Goal: Answer question/provide support: Share knowledge or assist other users

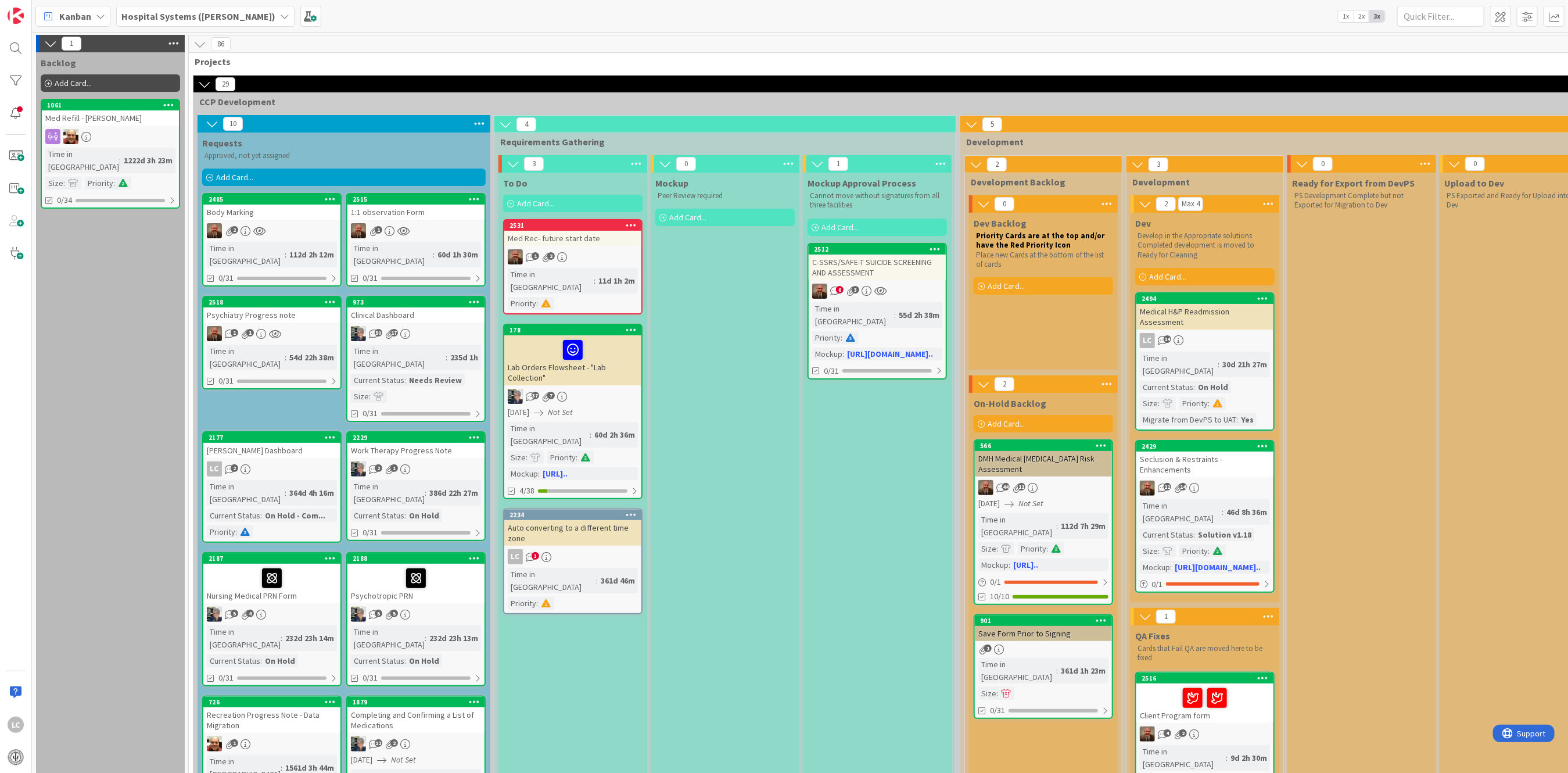
scroll to position [2090, 0]
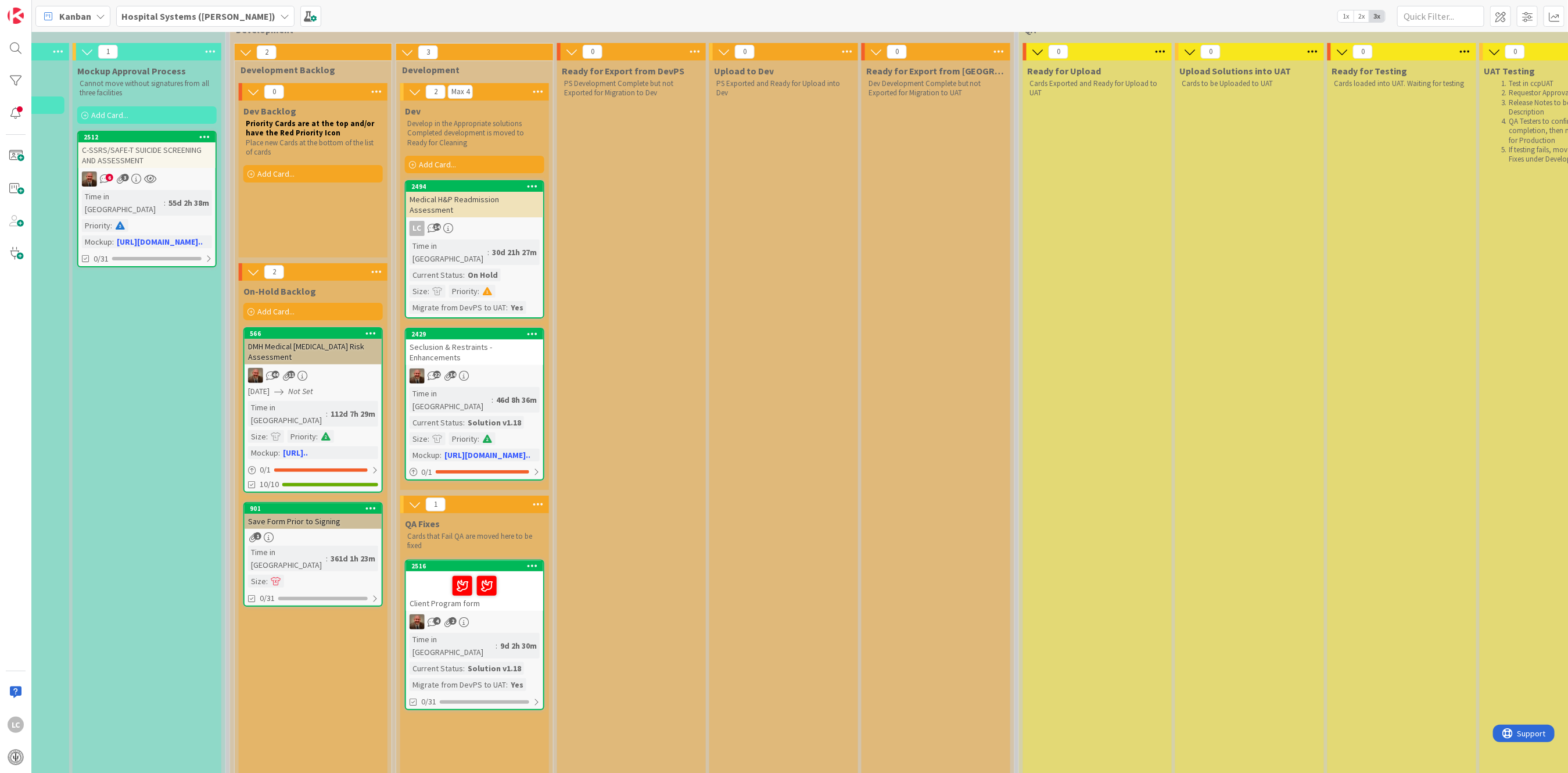
scroll to position [77, 731]
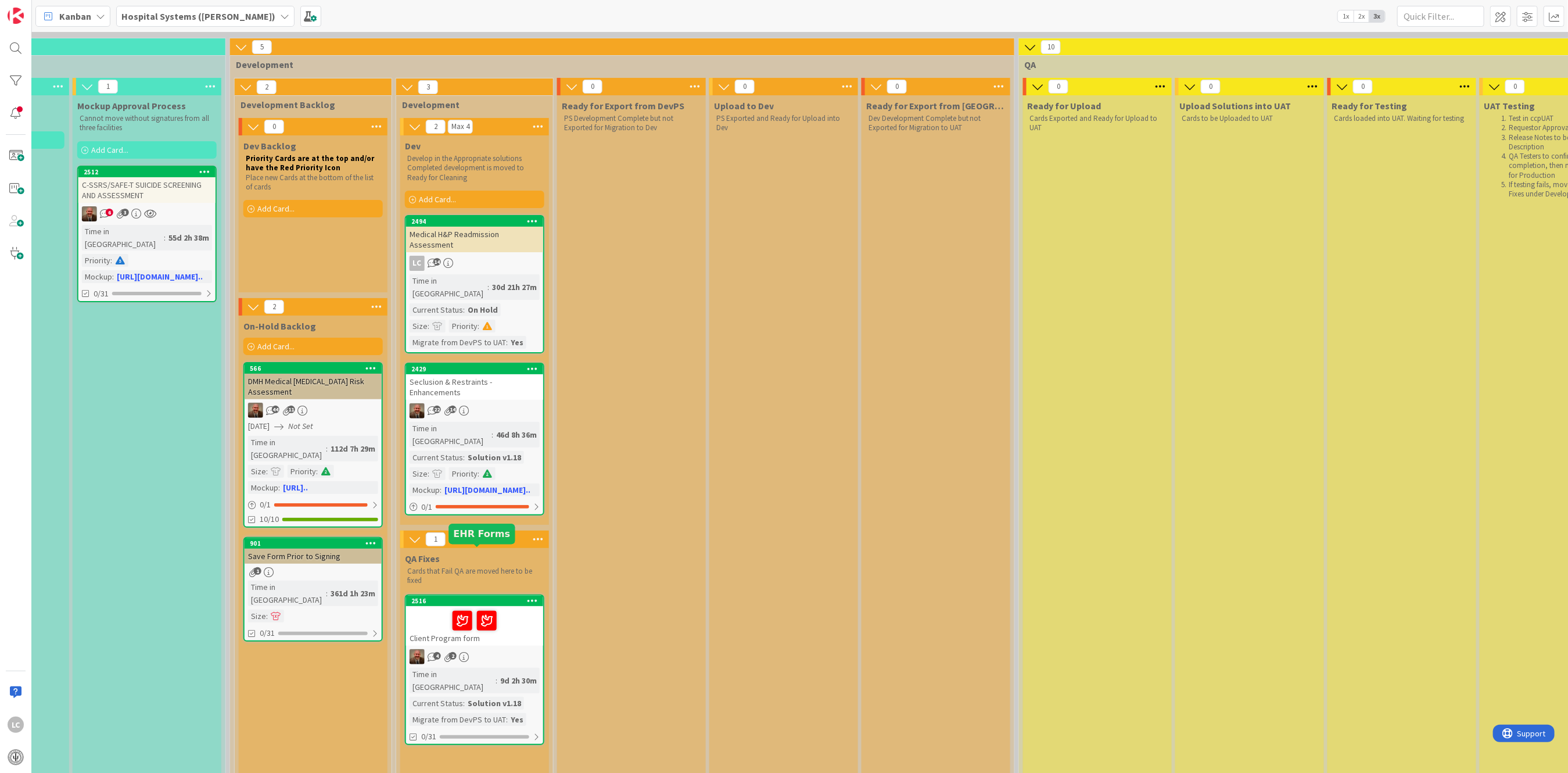
click at [453, 597] on div "2516" at bounding box center [477, 601] width 132 height 8
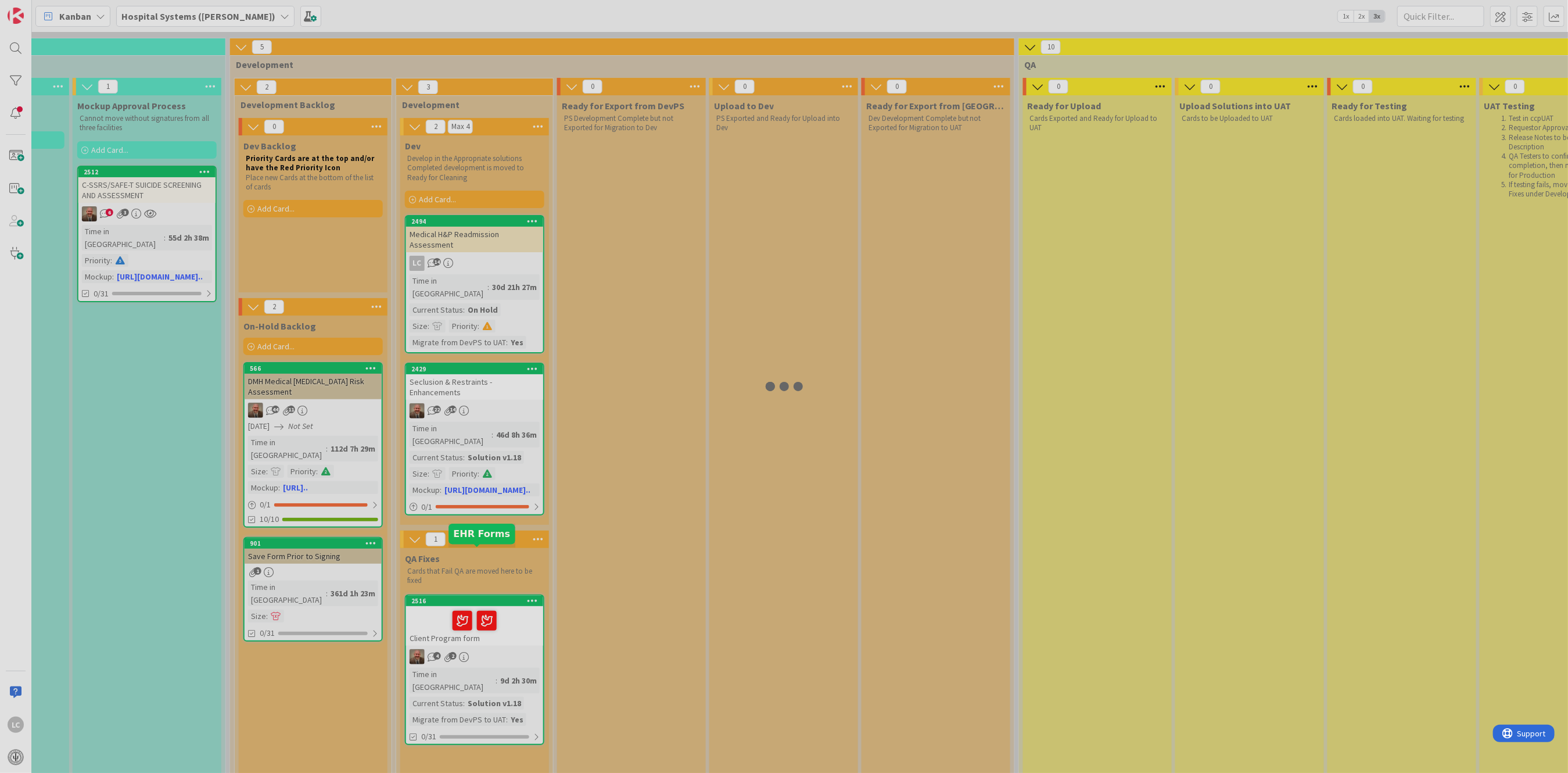
click at [453, 554] on div at bounding box center [784, 386] width 1568 height 773
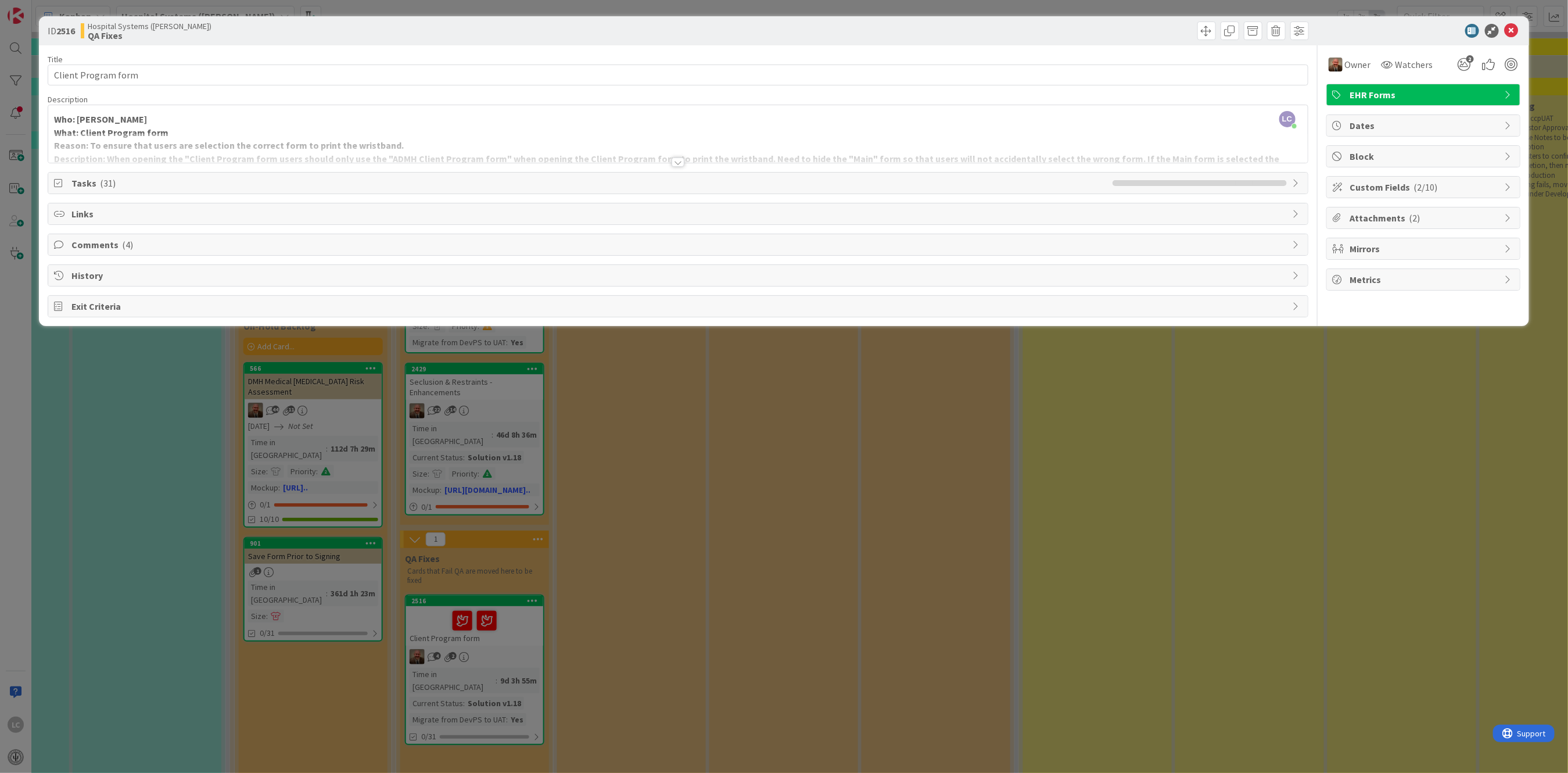
click at [87, 242] on span "Comments ( 4 )" at bounding box center [679, 245] width 1215 height 14
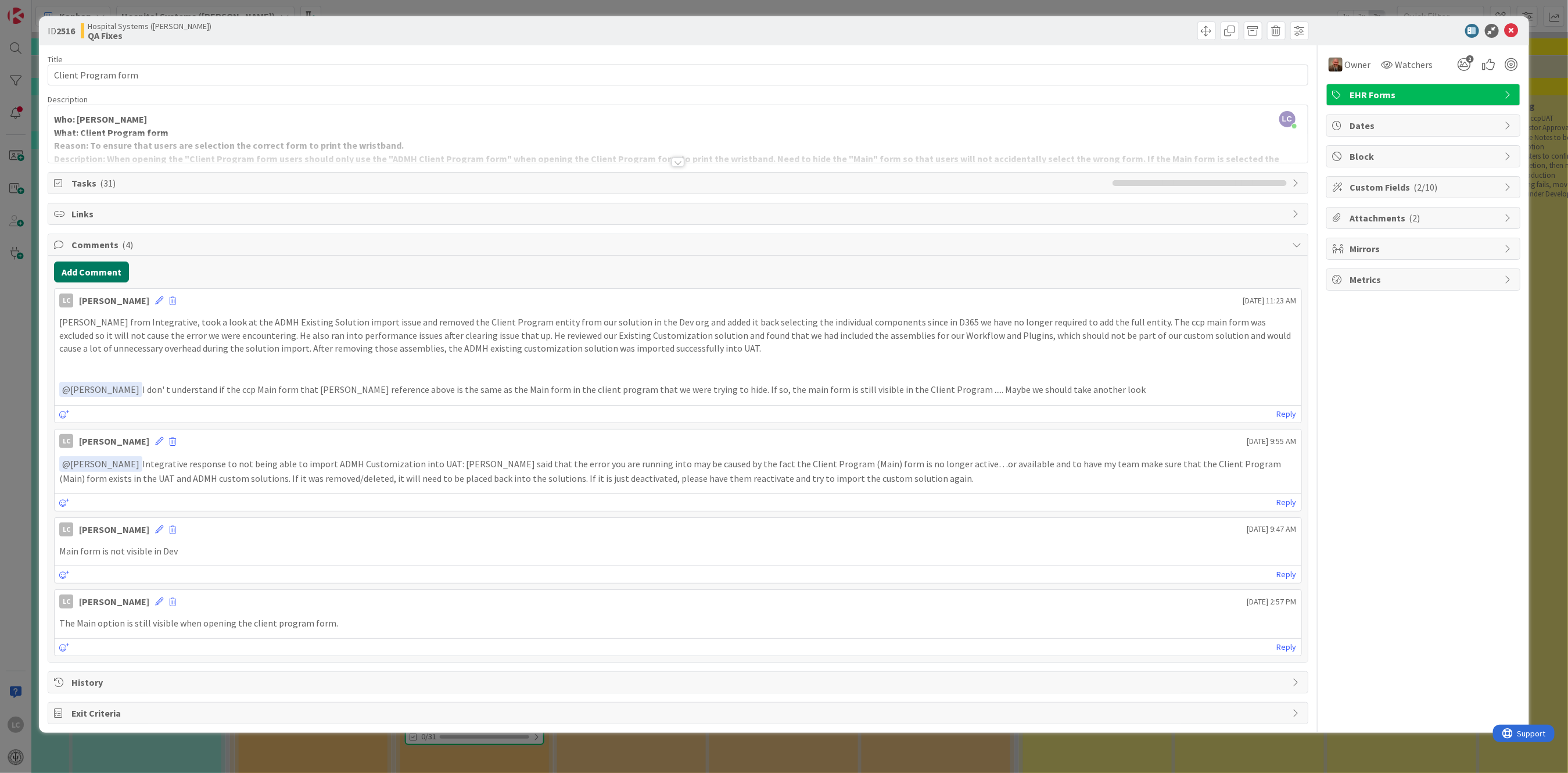
click at [83, 272] on button "Add Comment" at bounding box center [91, 271] width 75 height 21
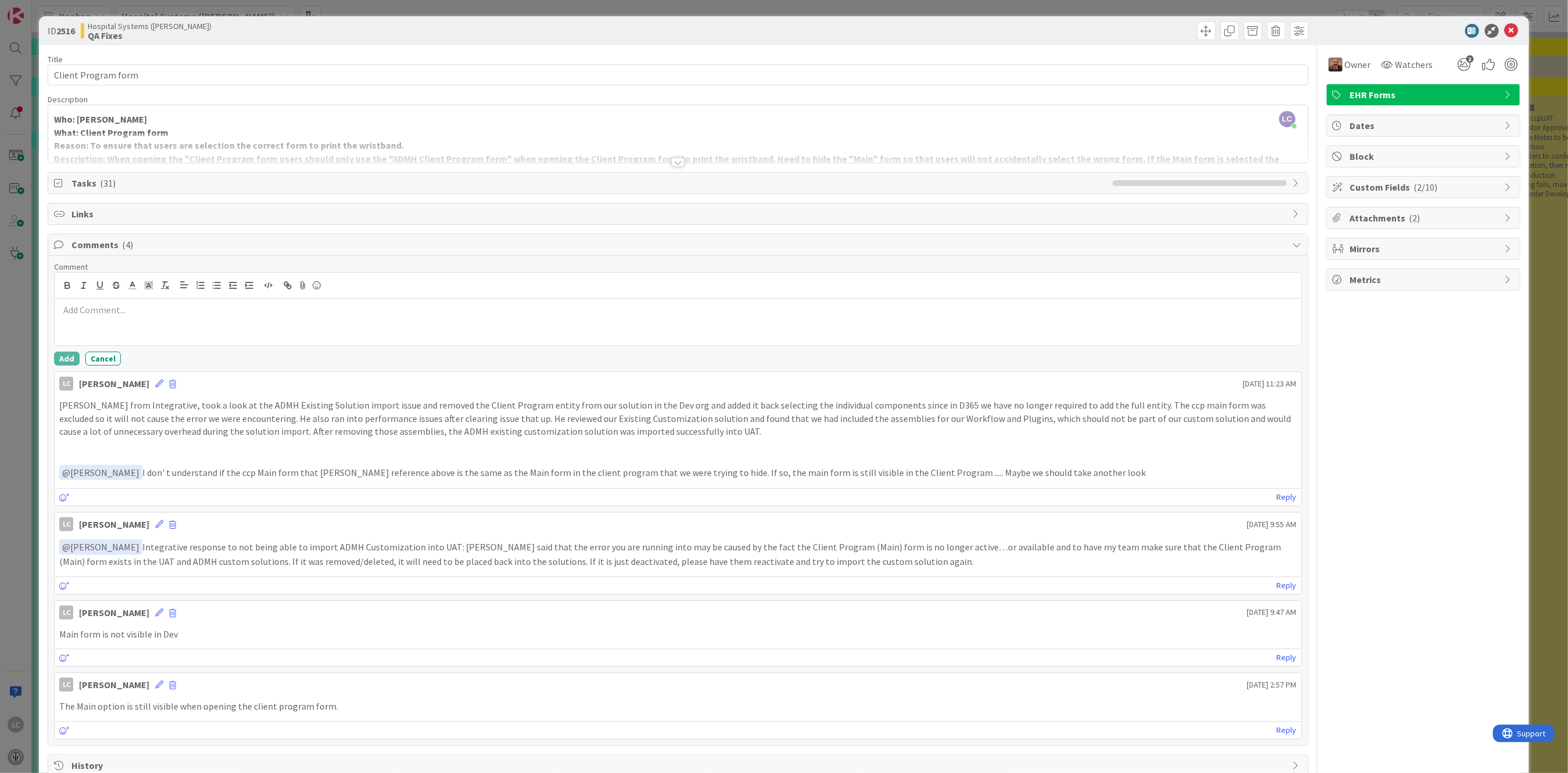
click at [83, 309] on p at bounding box center [678, 310] width 1237 height 13
drag, startPoint x: 281, startPoint y: 311, endPoint x: 466, endPoint y: 317, distance: 185.1
click at [466, 317] on div "After migration devps, dev into the newly backup of UAT, Let me know when you h…" at bounding box center [678, 322] width 1246 height 47
click at [380, 309] on p "After migration devps, dev into the newly backup of UAT, the client Program dis…" at bounding box center [678, 310] width 1237 height 13
click at [358, 310] on p "After migration devps, dev into the newly backup of UAT, the client Program dis…" at bounding box center [678, 310] width 1237 height 13
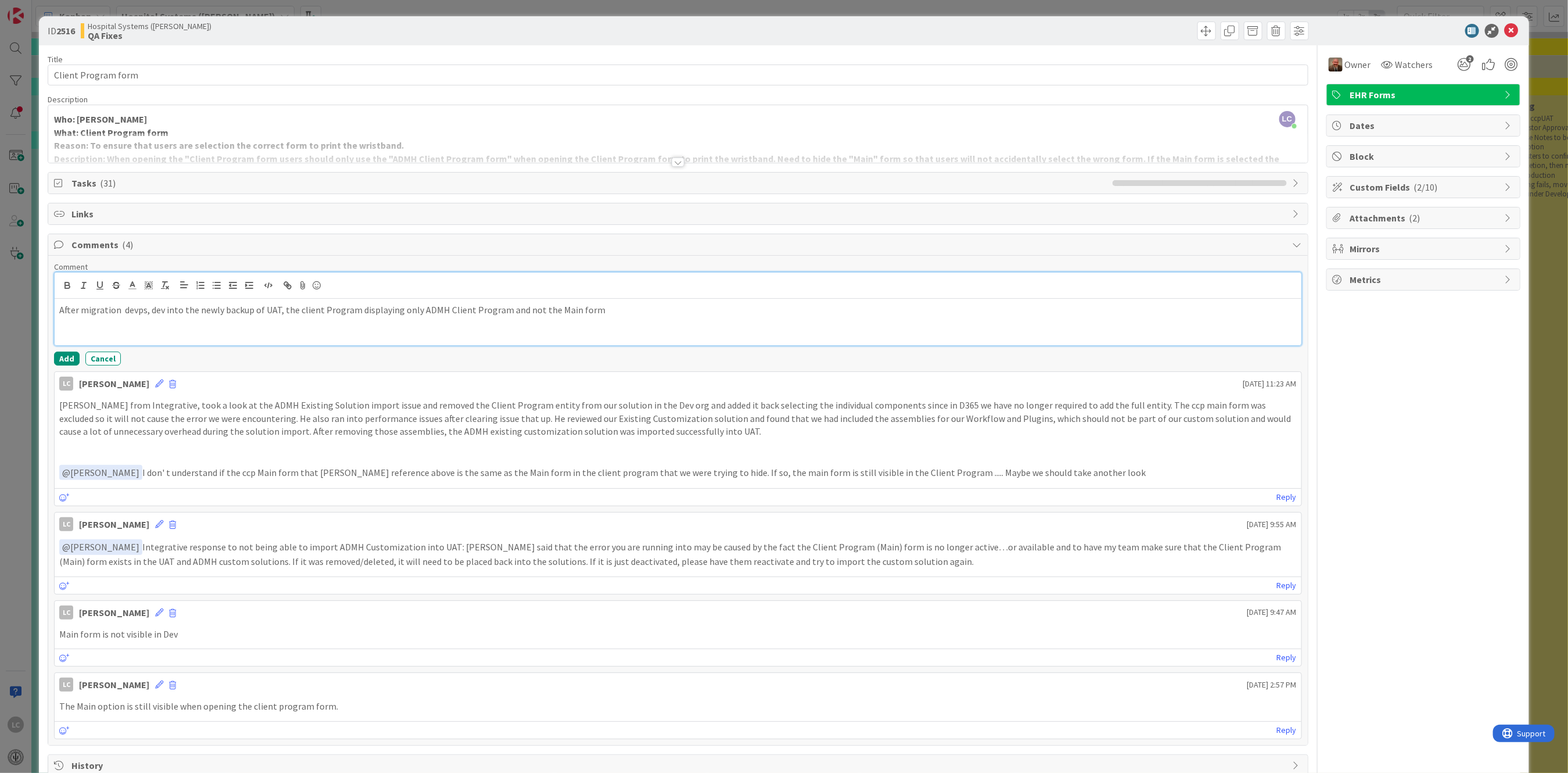
click at [355, 309] on p "After migration devps, dev into the newly backup of UAT, the client Program dis…" at bounding box center [678, 310] width 1237 height 13
drag, startPoint x: 550, startPoint y: 309, endPoint x: 564, endPoint y: 314, distance: 14.9
click at [553, 310] on p "After migration devps, dev into the newly backup of UAT, the client Program sti…" at bounding box center [678, 310] width 1237 height 13
click at [608, 304] on p "After migration devps, dev into the newly backup of UAT, the client Program sti…" at bounding box center [678, 310] width 1237 height 13
click at [140, 329] on div "After migrating solutions of devps, dev into the newly backup of UAT, the clien…" at bounding box center [678, 322] width 1246 height 47
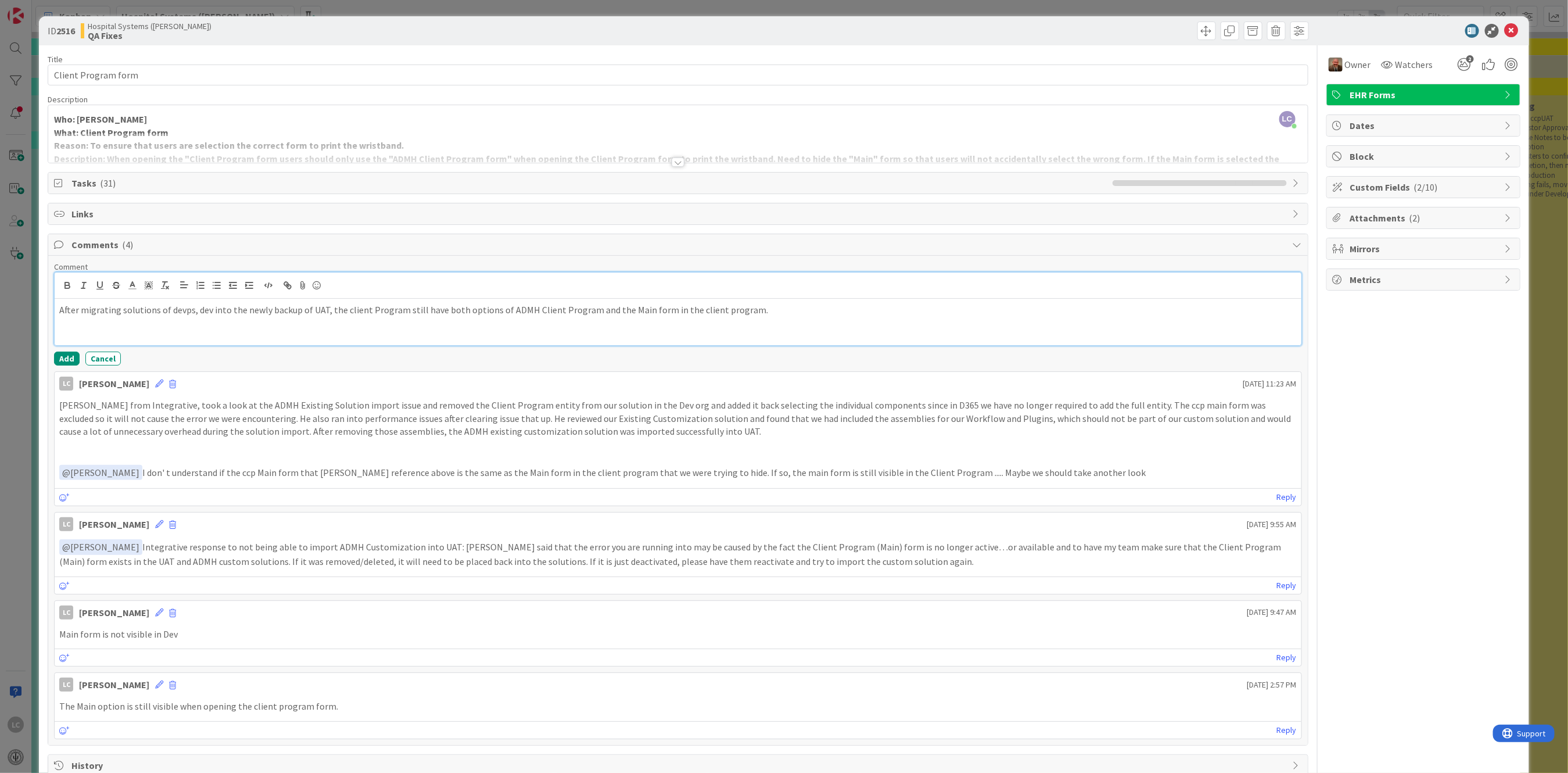
click at [158, 309] on p "After migrating solutions of devps, dev into the newly backup of UAT, the clien…" at bounding box center [678, 310] width 1237 height 13
drag, startPoint x: 182, startPoint y: 307, endPoint x: 212, endPoint y: 330, distance: 37.8
click at [186, 311] on p "After migrating solutions from of devps, dev into the newly backup of UAT, the …" at bounding box center [678, 310] width 1237 height 13
click at [264, 321] on div "After migrating solutions from devps and dev into the newly backup of UAT, the …" at bounding box center [678, 322] width 1246 height 47
click at [68, 355] on button "Add" at bounding box center [66, 359] width 26 height 14
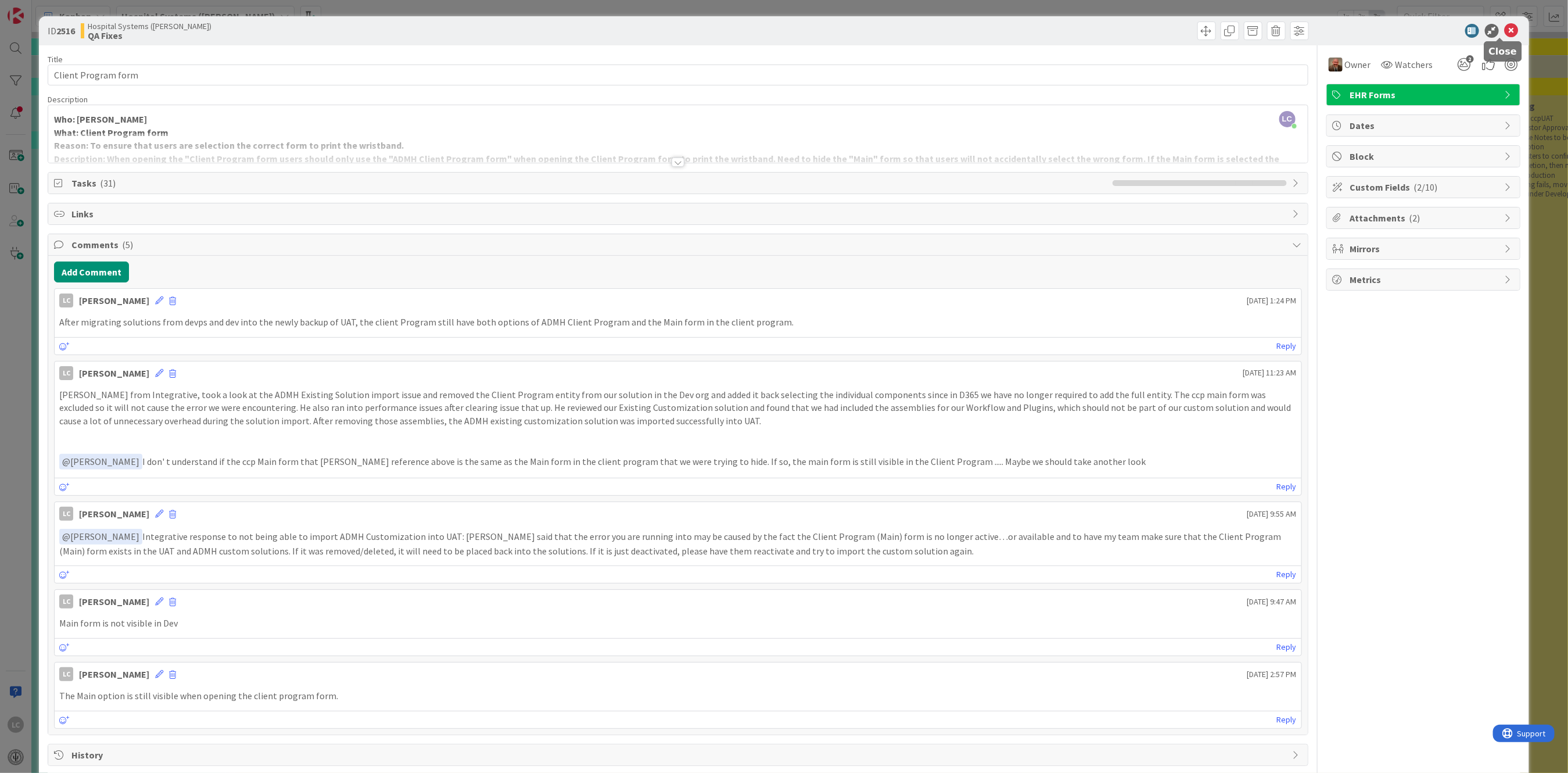
click at [1505, 26] on icon at bounding box center [1512, 31] width 14 height 14
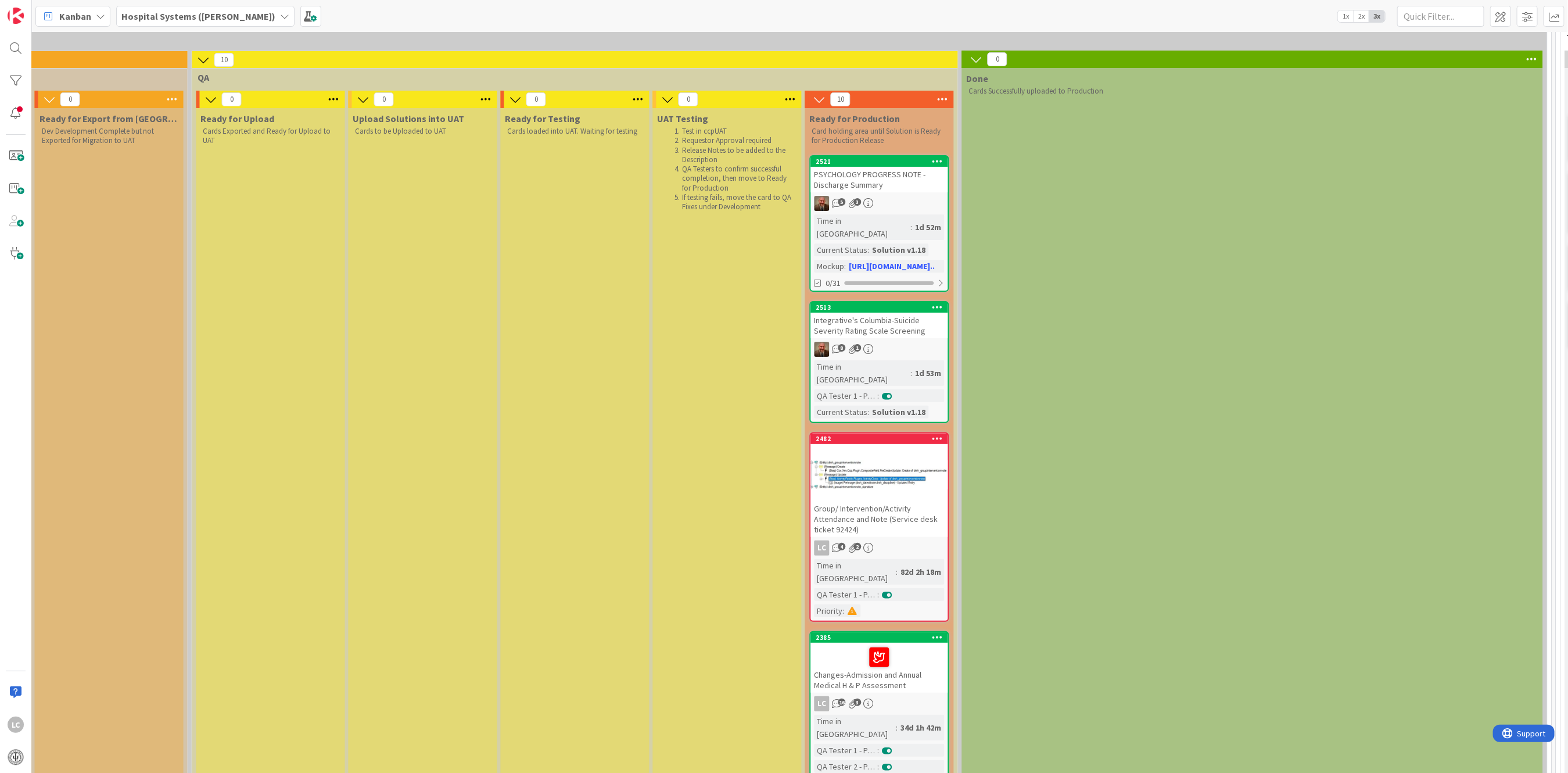
scroll to position [0, 1557]
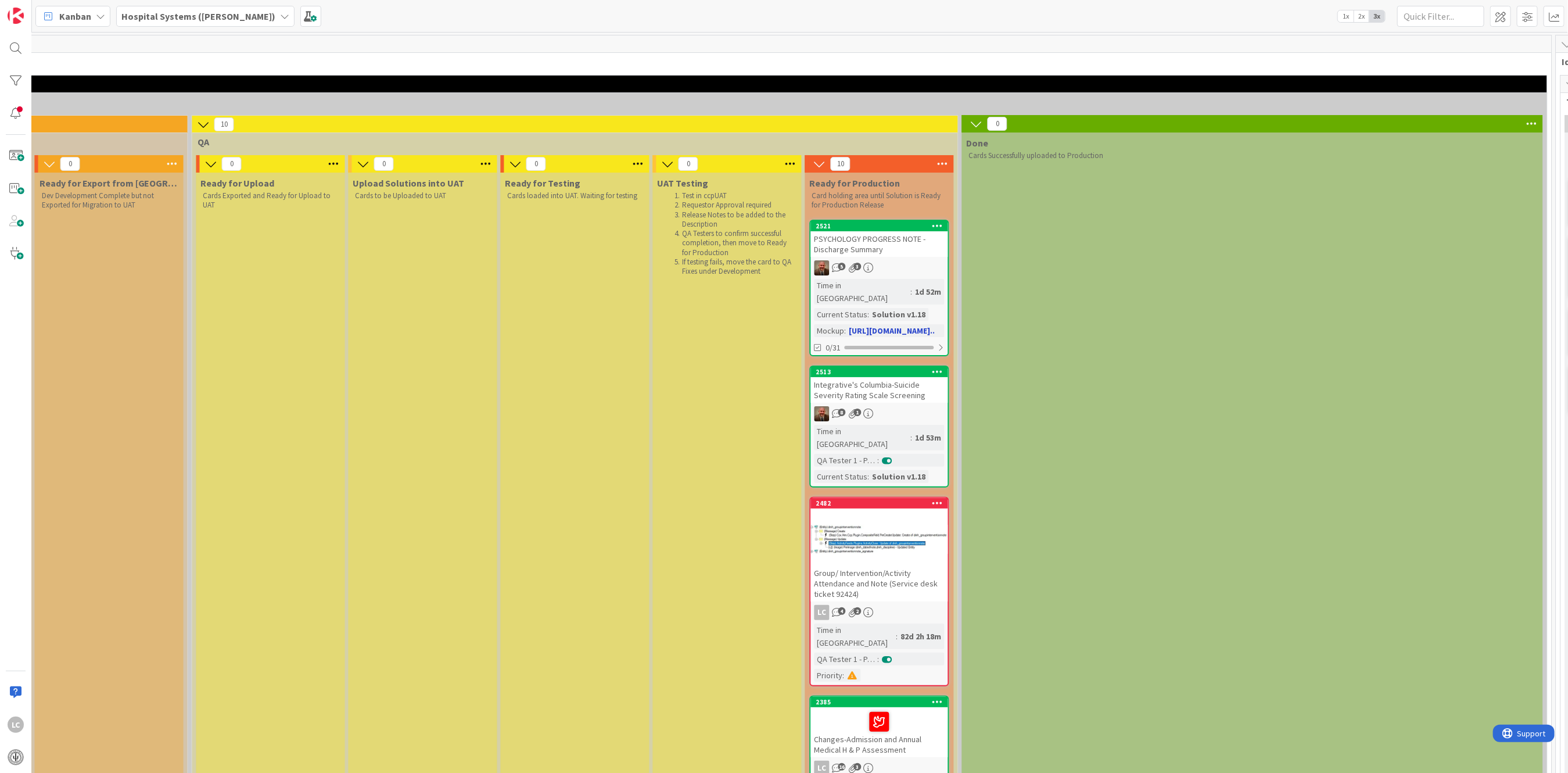
click at [844, 243] on div "PSYCHOLOGY PROGRESS NOTE - Discharge Summary" at bounding box center [880, 244] width 137 height 26
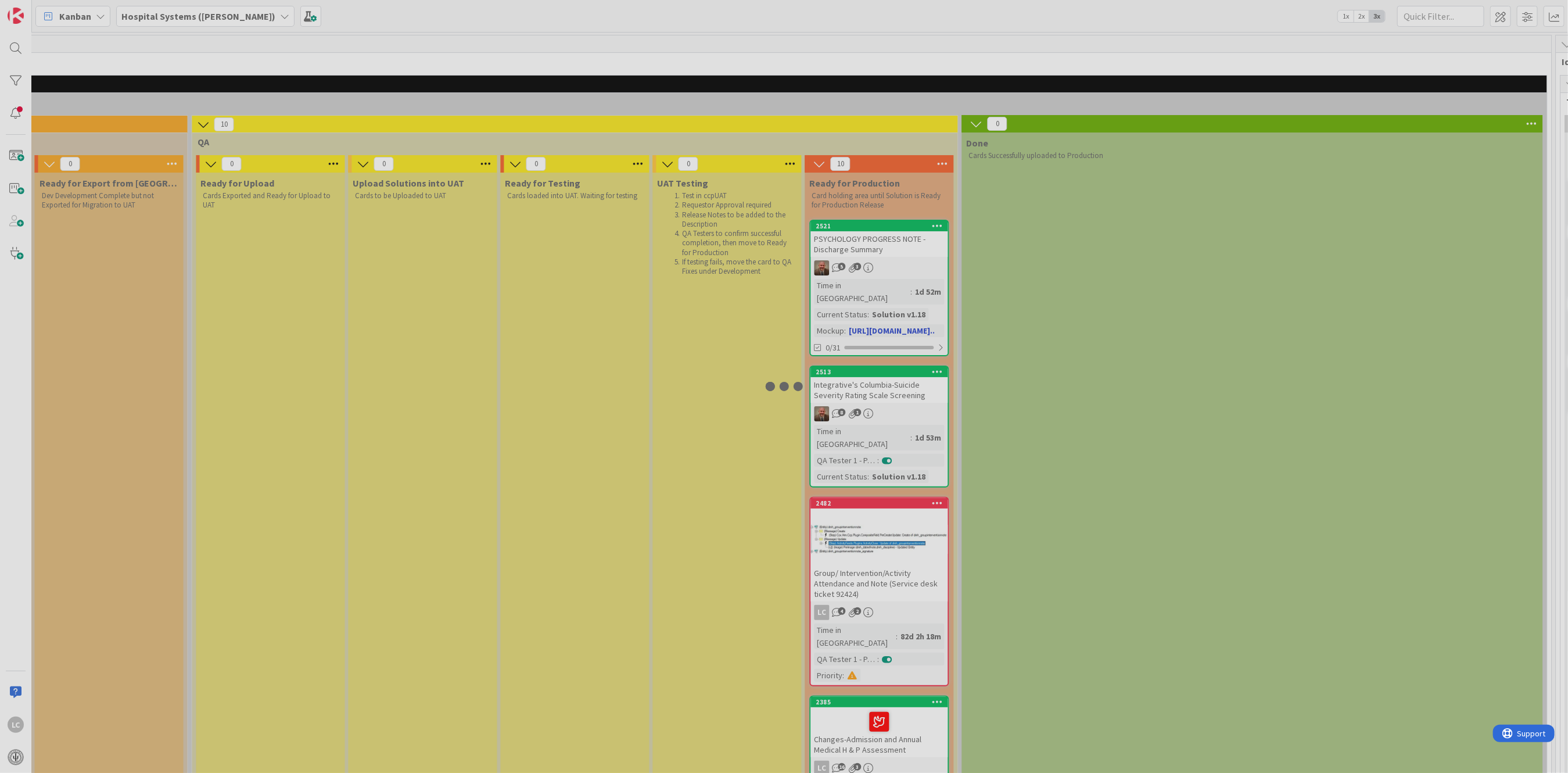
click at [844, 243] on div at bounding box center [784, 386] width 1568 height 773
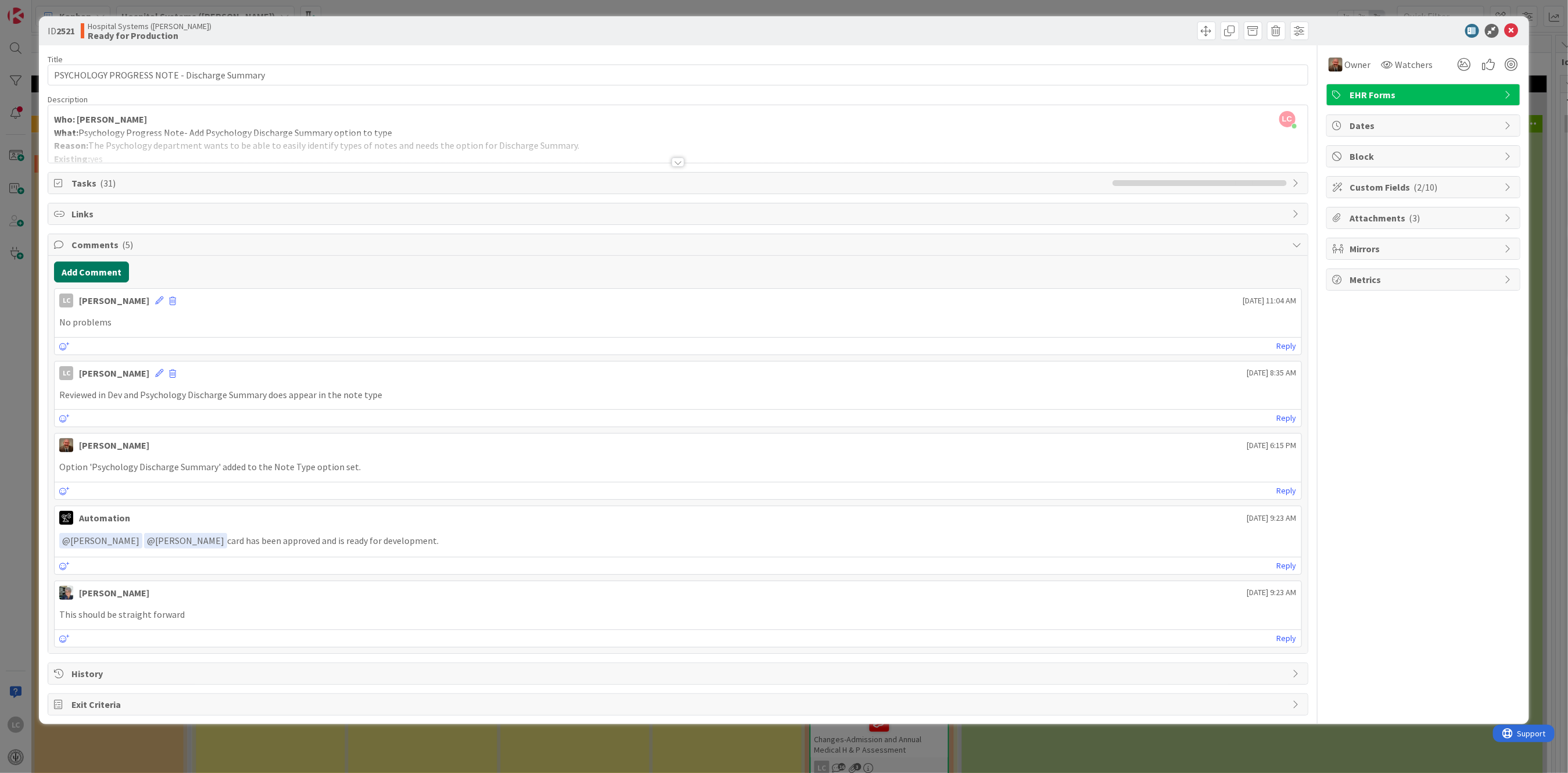
click at [83, 271] on button "Add Comment" at bounding box center [91, 271] width 75 height 21
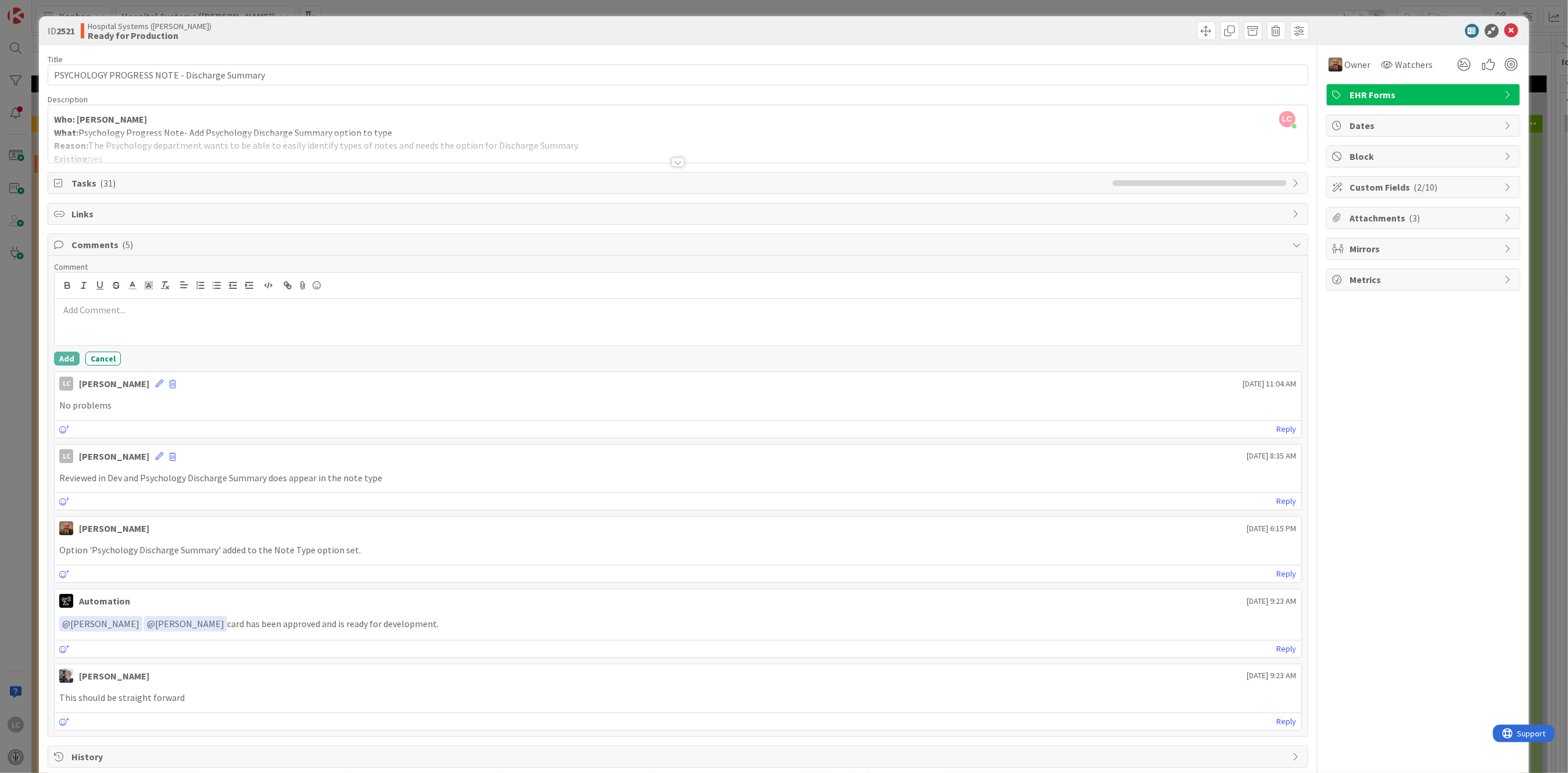
click at [78, 308] on p at bounding box center [678, 310] width 1237 height 13
click at [120, 307] on p "Reviewed with on problems" at bounding box center [678, 310] width 1237 height 13
click at [58, 359] on button "Add" at bounding box center [66, 359] width 26 height 14
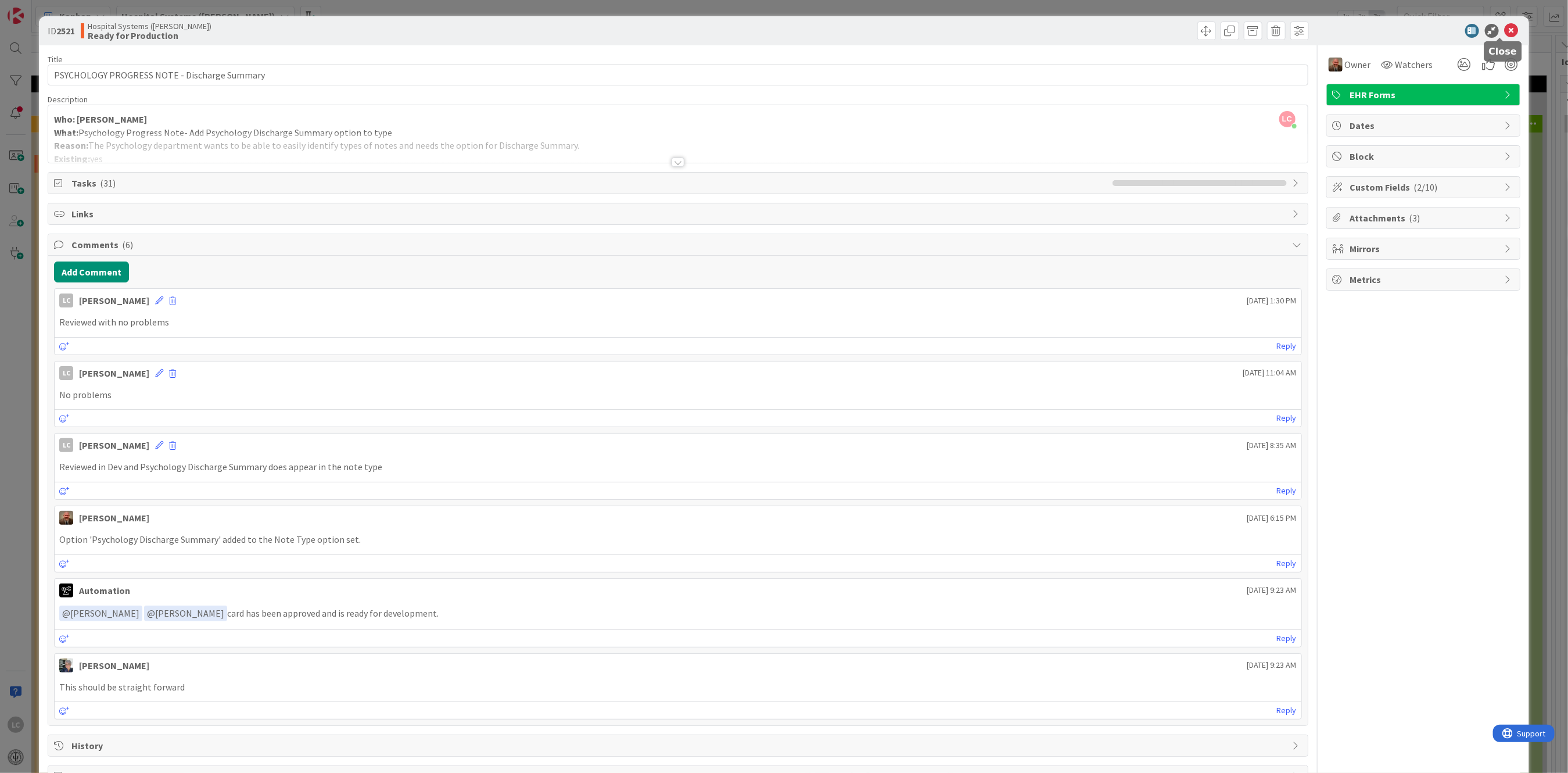
click at [1510, 21] on div "ID 2521 Hospital Systems ([PERSON_NAME]) Ready for Production" at bounding box center [784, 30] width 1490 height 29
click at [1505, 29] on icon at bounding box center [1512, 31] width 14 height 14
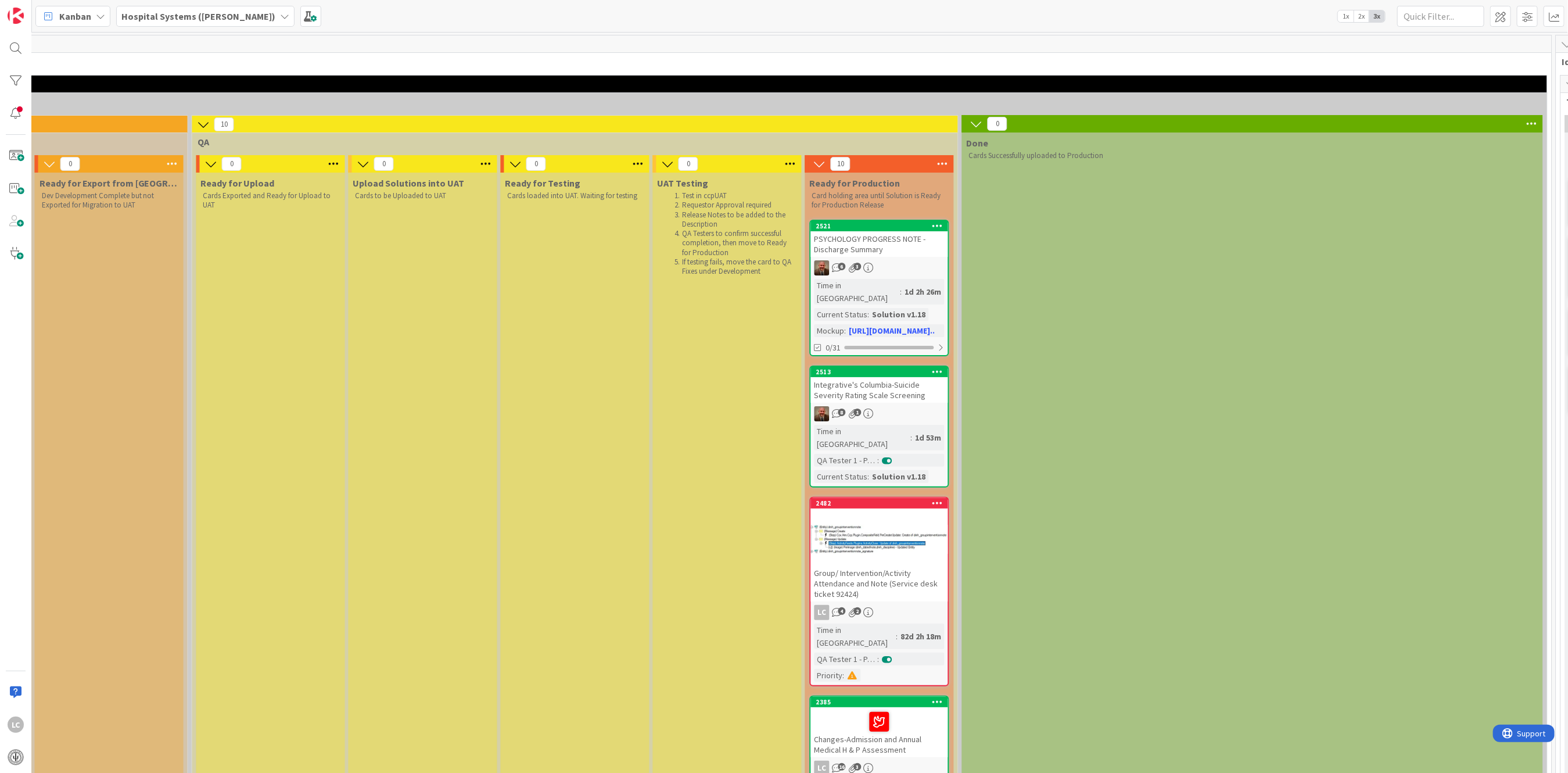
click at [865, 406] on div "8 1" at bounding box center [880, 413] width 137 height 15
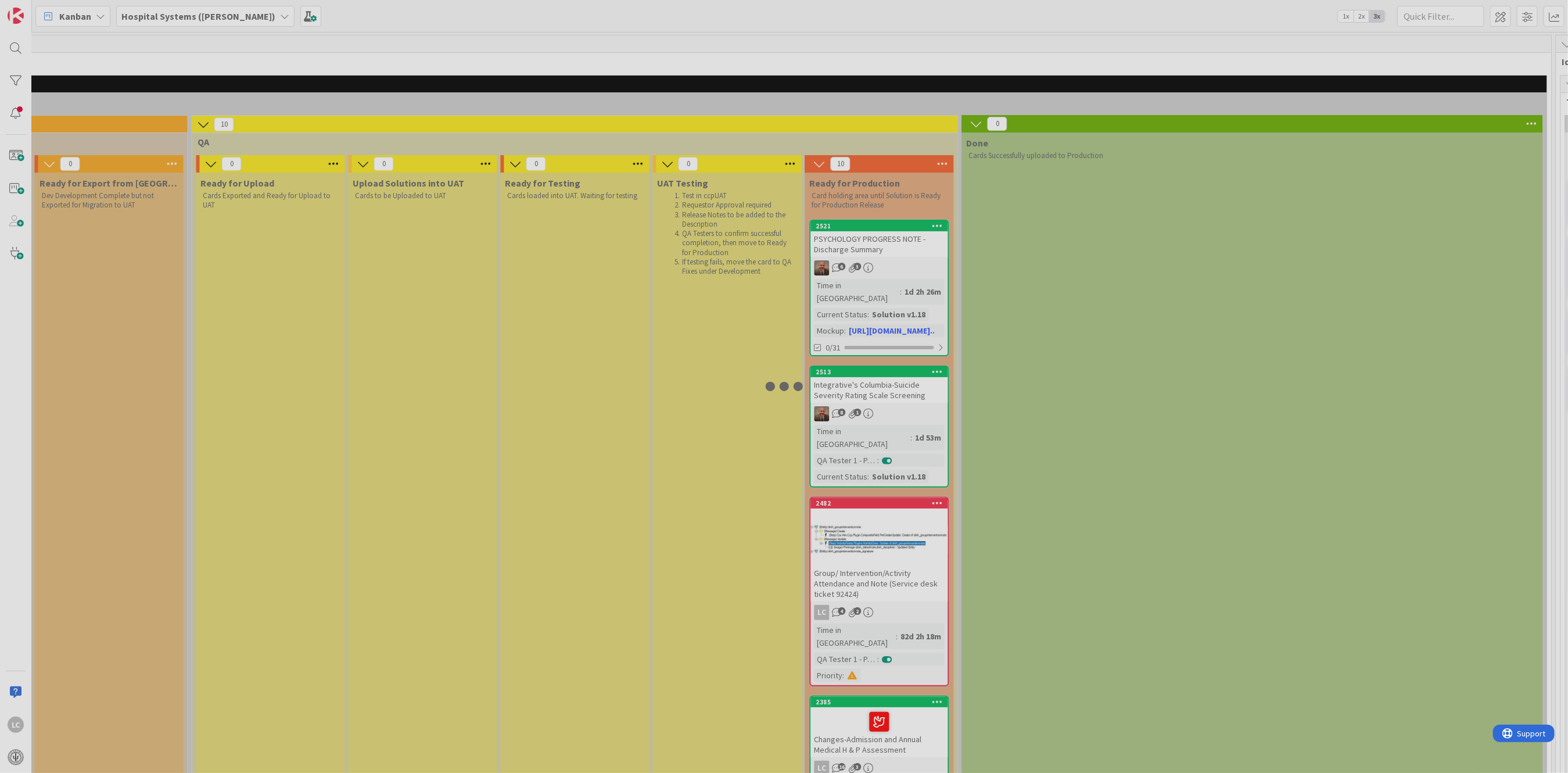
click at [865, 405] on div at bounding box center [784, 386] width 1568 height 773
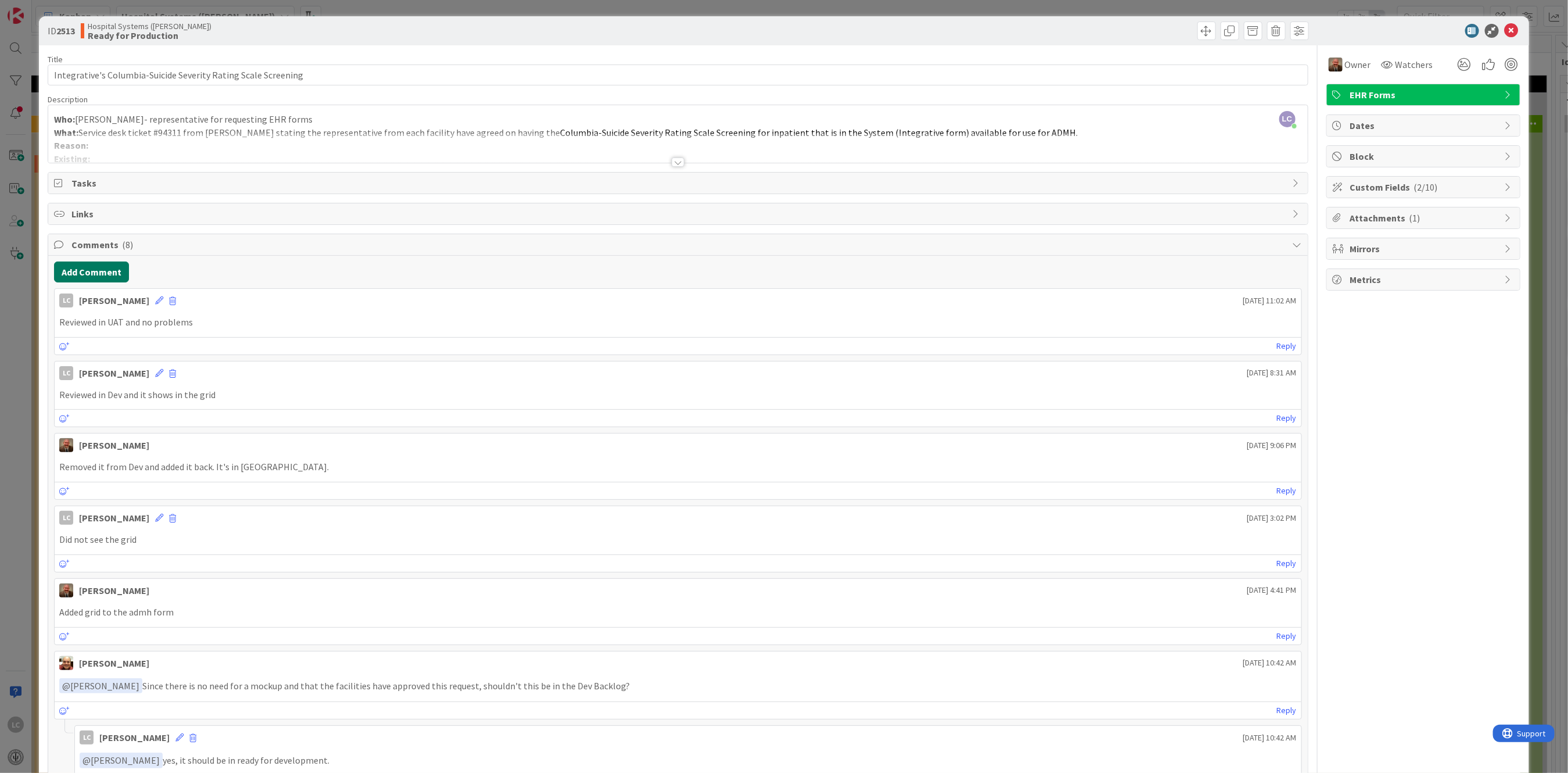
click at [88, 274] on button "Add Comment" at bounding box center [91, 271] width 75 height 21
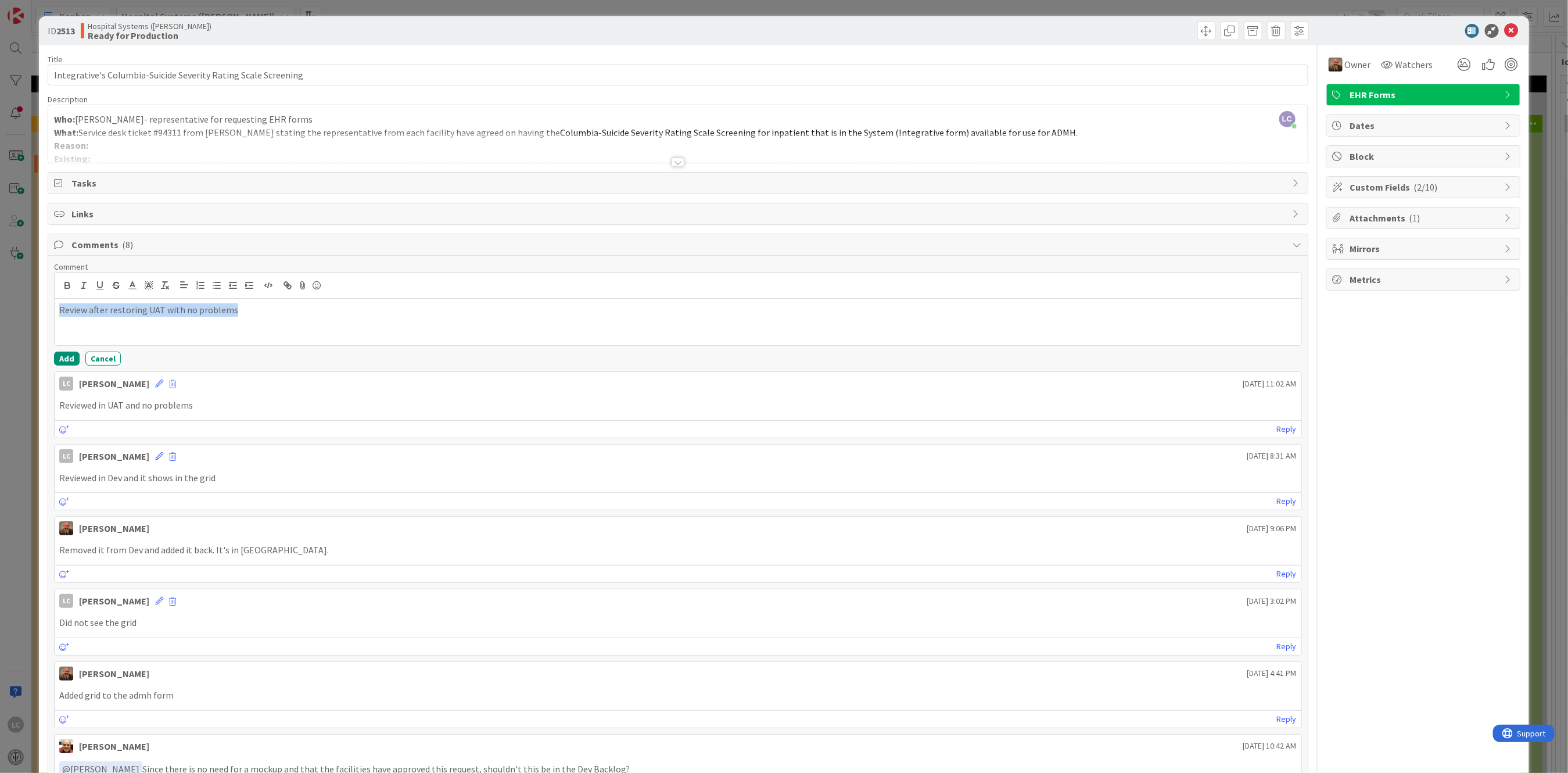
drag, startPoint x: 222, startPoint y: 309, endPoint x: 27, endPoint y: 316, distance: 195.1
click at [27, 316] on div "ID 2513 Hospital Systems ([PERSON_NAME]) Ready for Production Title 64 / 128 In…" at bounding box center [784, 386] width 1568 height 773
copy p "Review after restoring UAT with no problems"
click at [59, 359] on button "Add" at bounding box center [66, 359] width 26 height 14
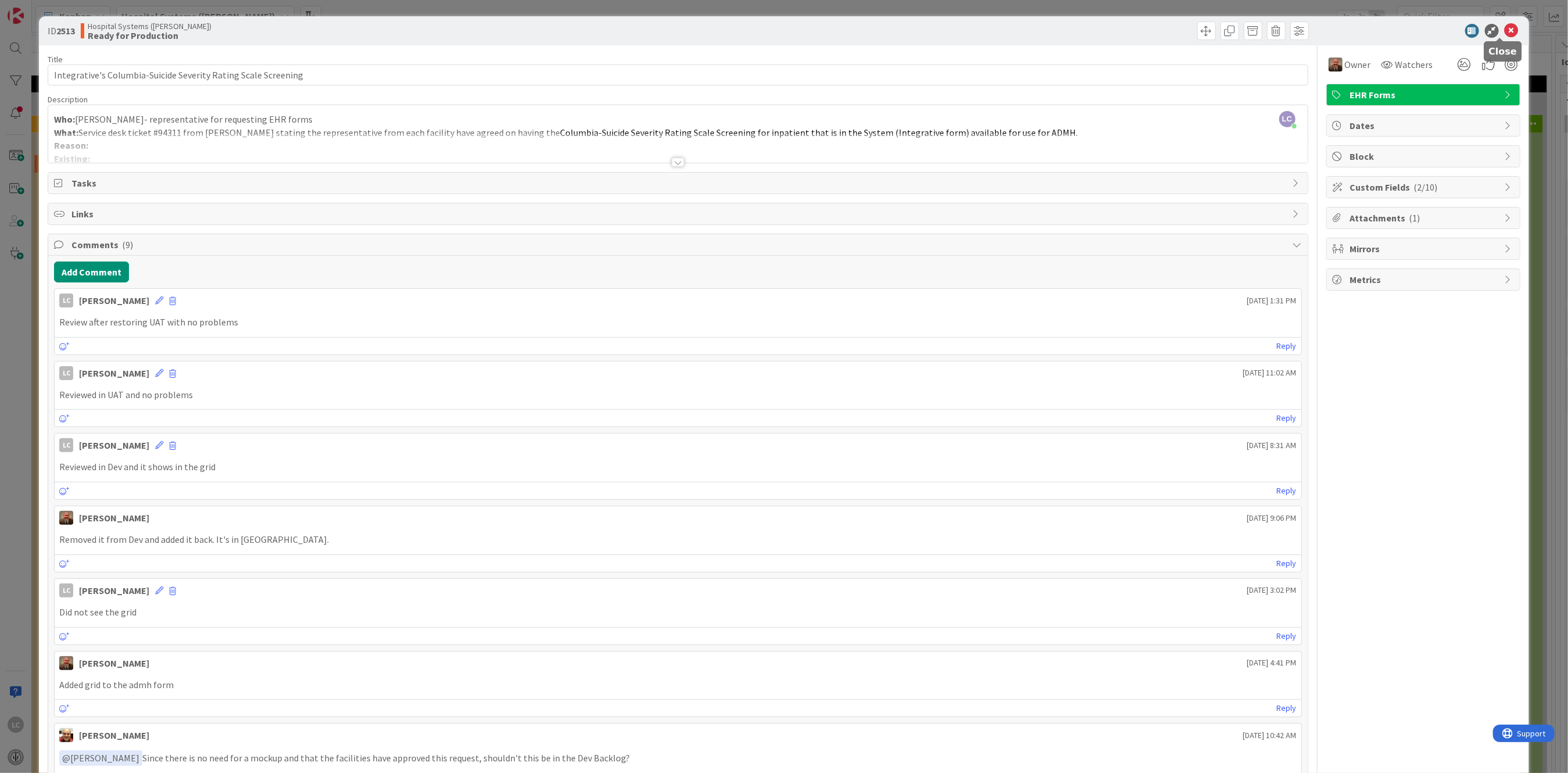
click at [1505, 33] on icon at bounding box center [1512, 31] width 14 height 14
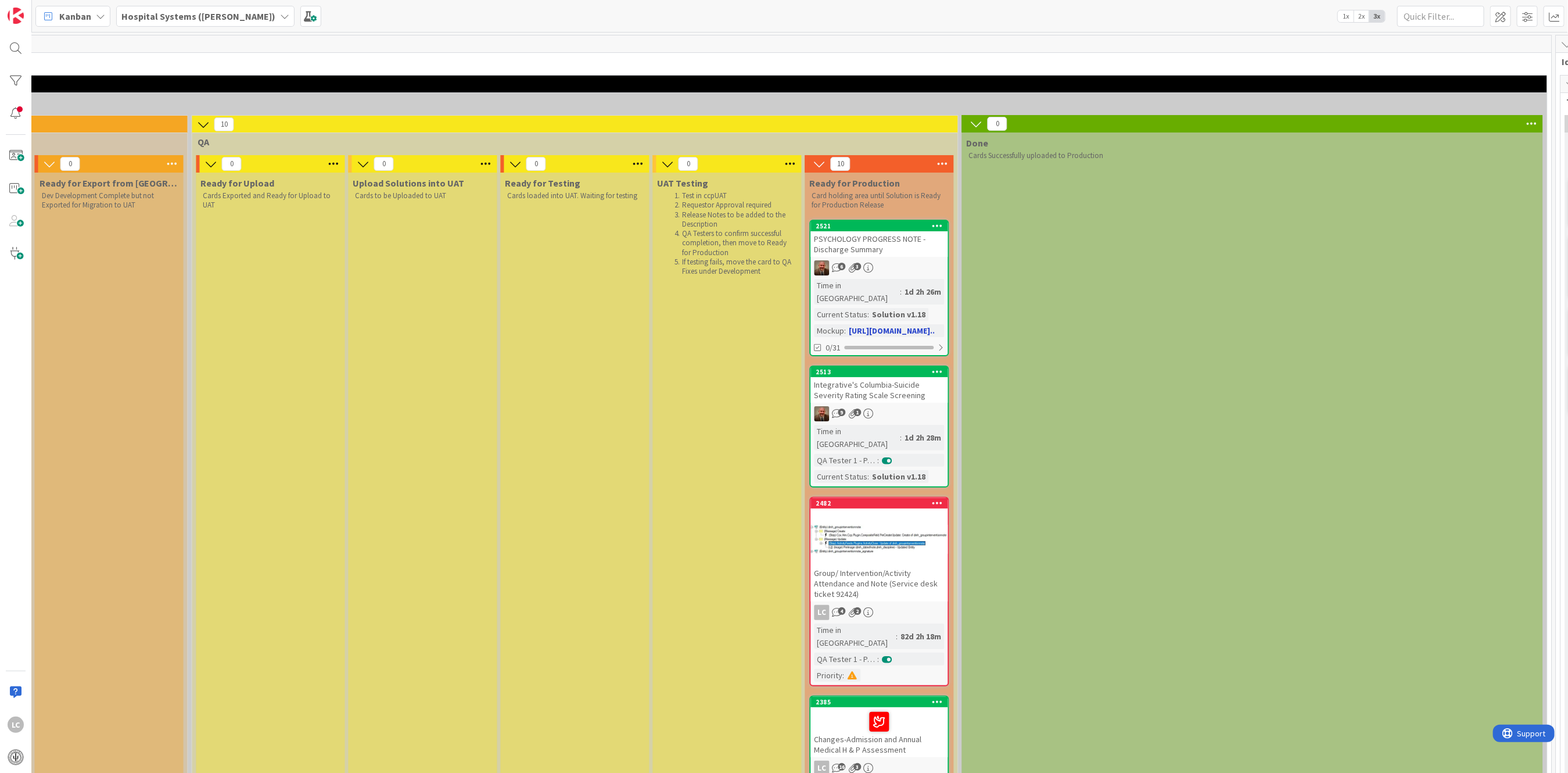
click at [868, 261] on div "6 3" at bounding box center [880, 268] width 137 height 15
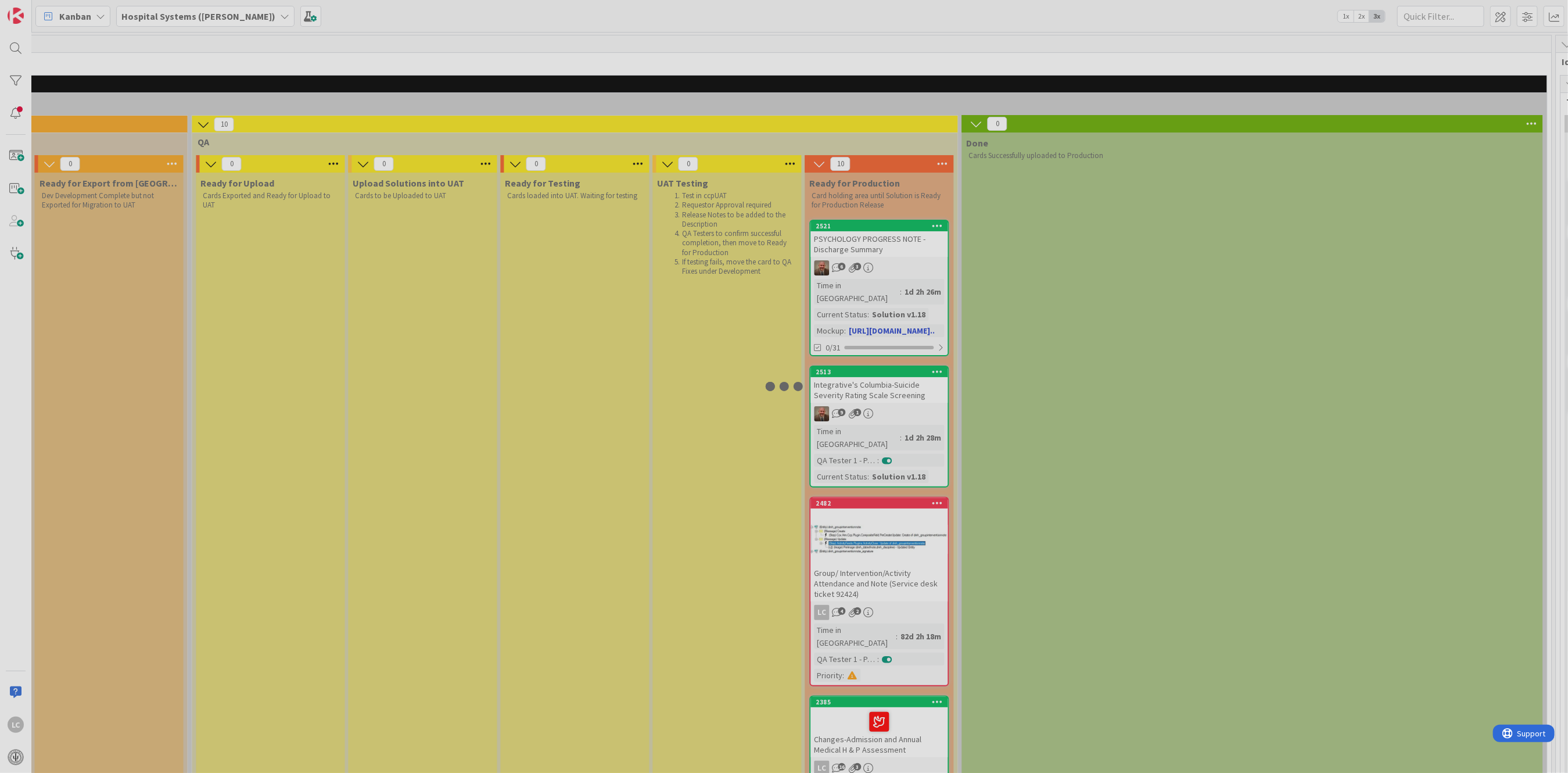
click at [868, 261] on div at bounding box center [784, 386] width 1568 height 773
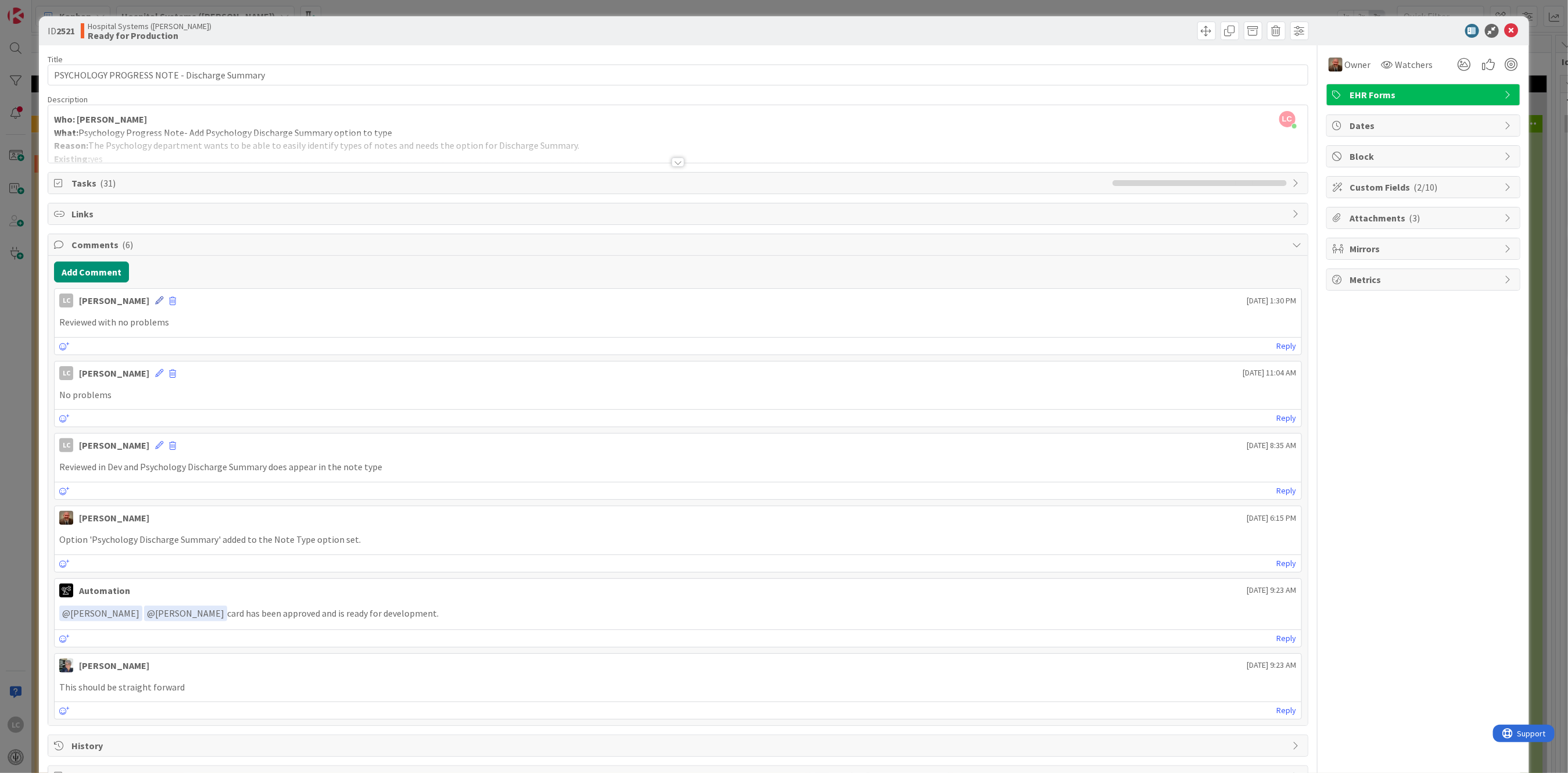
click at [163, 296] on icon at bounding box center [159, 300] width 8 height 8
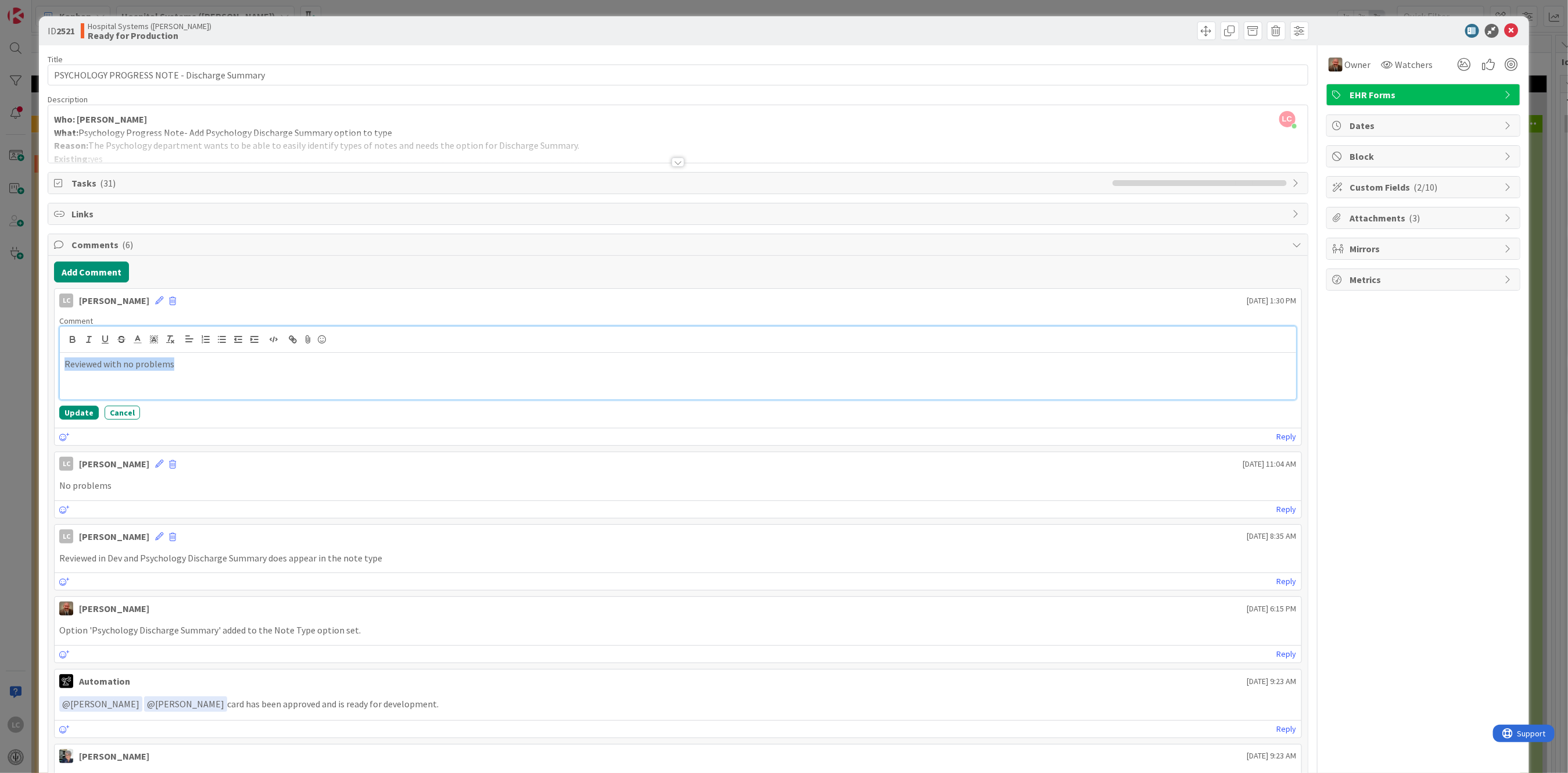
drag, startPoint x: 62, startPoint y: 363, endPoint x: 242, endPoint y: 363, distance: 180.0
click at [240, 363] on div "Reviewed with no problems" at bounding box center [678, 376] width 1236 height 47
click at [82, 406] on button "Update" at bounding box center [79, 413] width 40 height 14
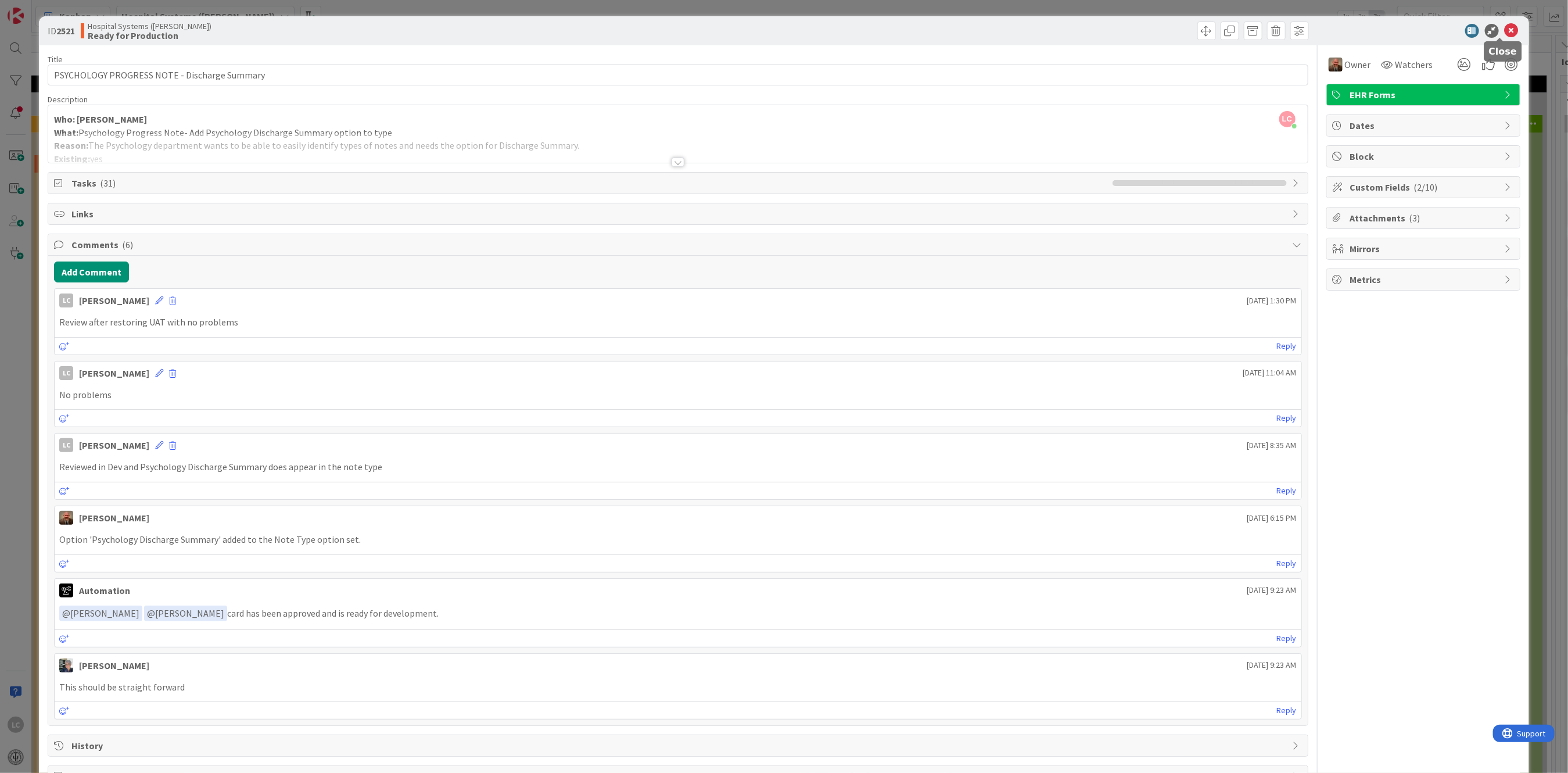
click at [1505, 29] on icon at bounding box center [1512, 31] width 14 height 14
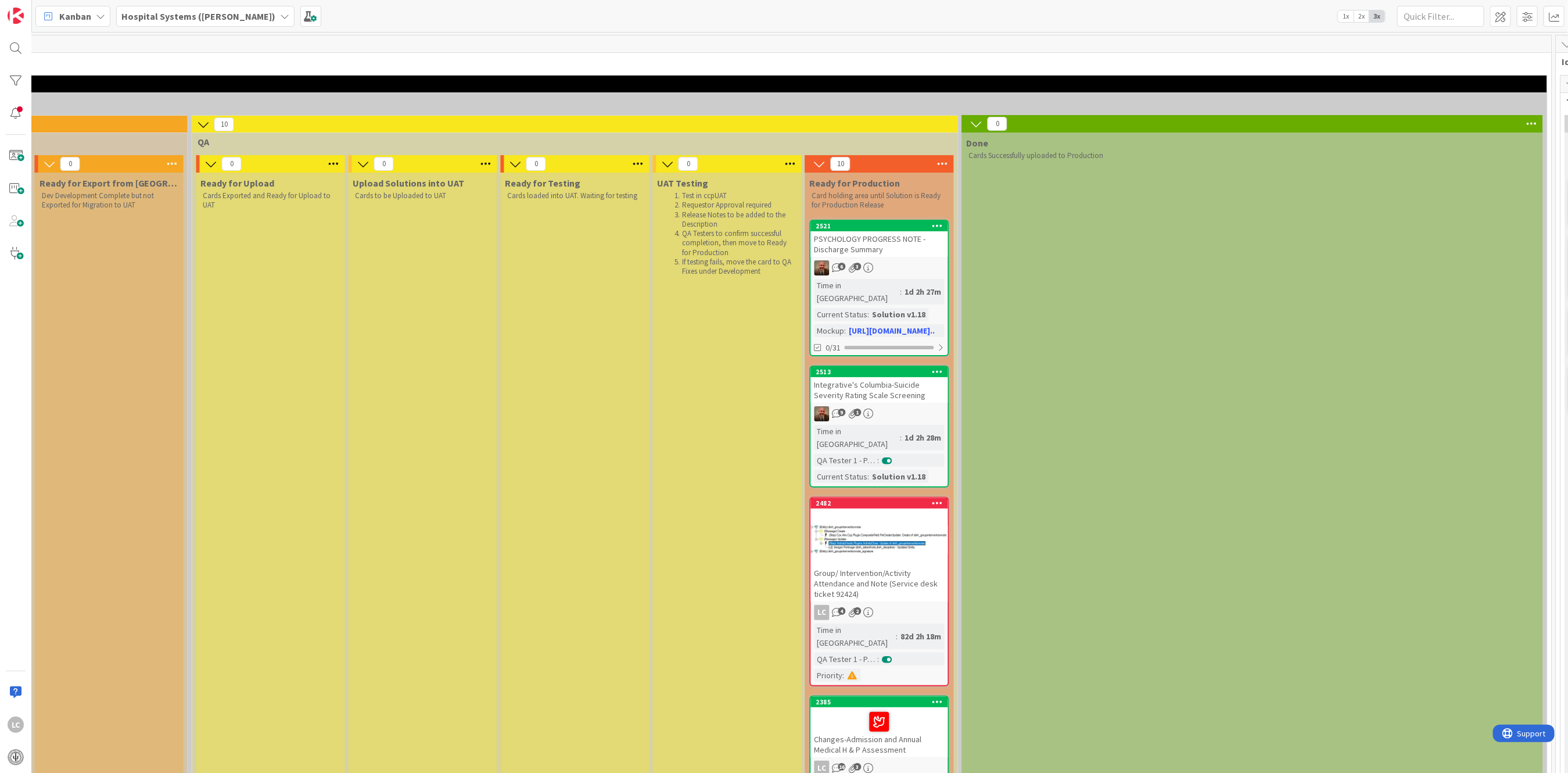
click at [865, 513] on div at bounding box center [880, 539] width 137 height 52
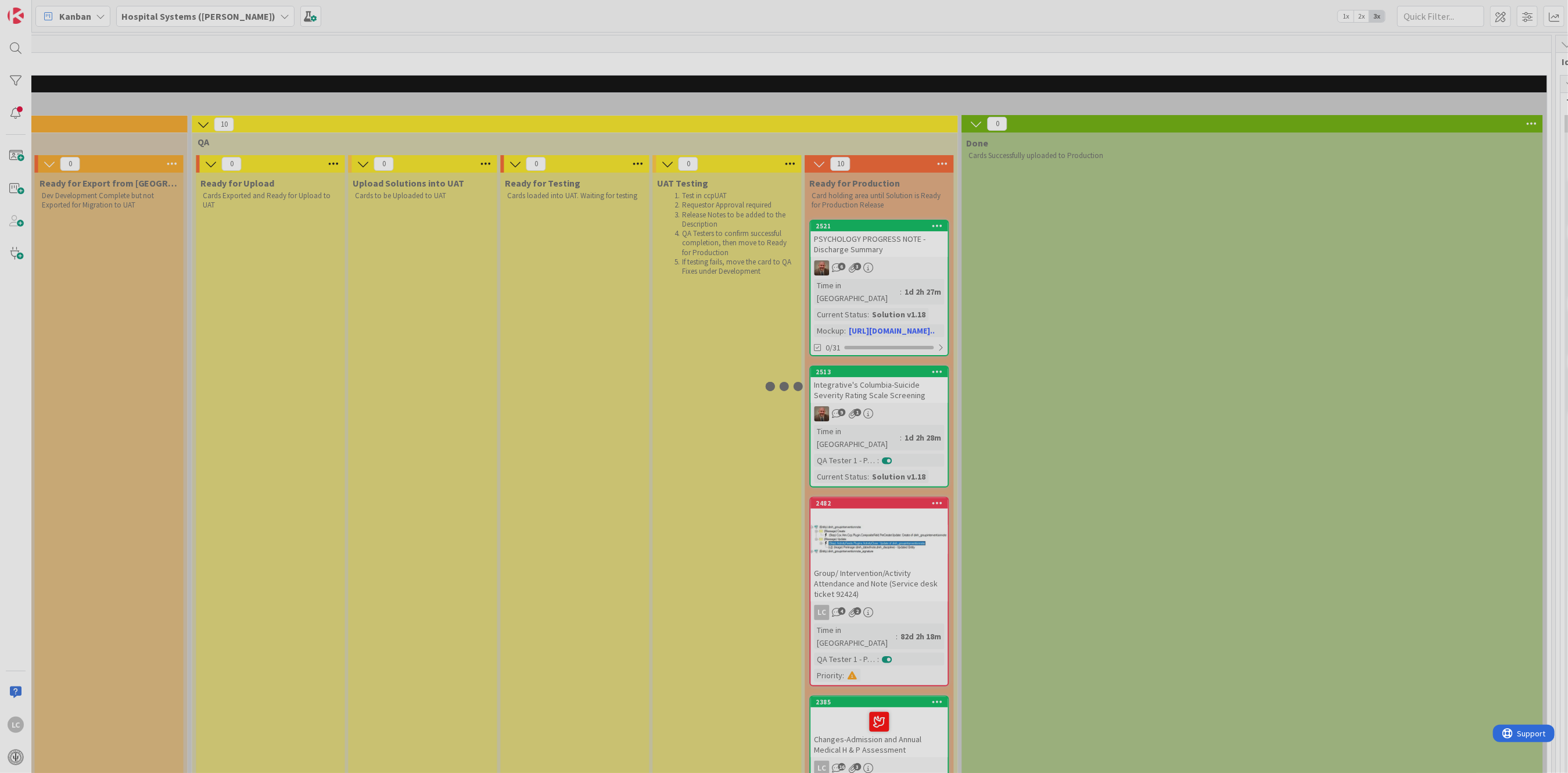
click at [865, 507] on div at bounding box center [784, 386] width 1568 height 773
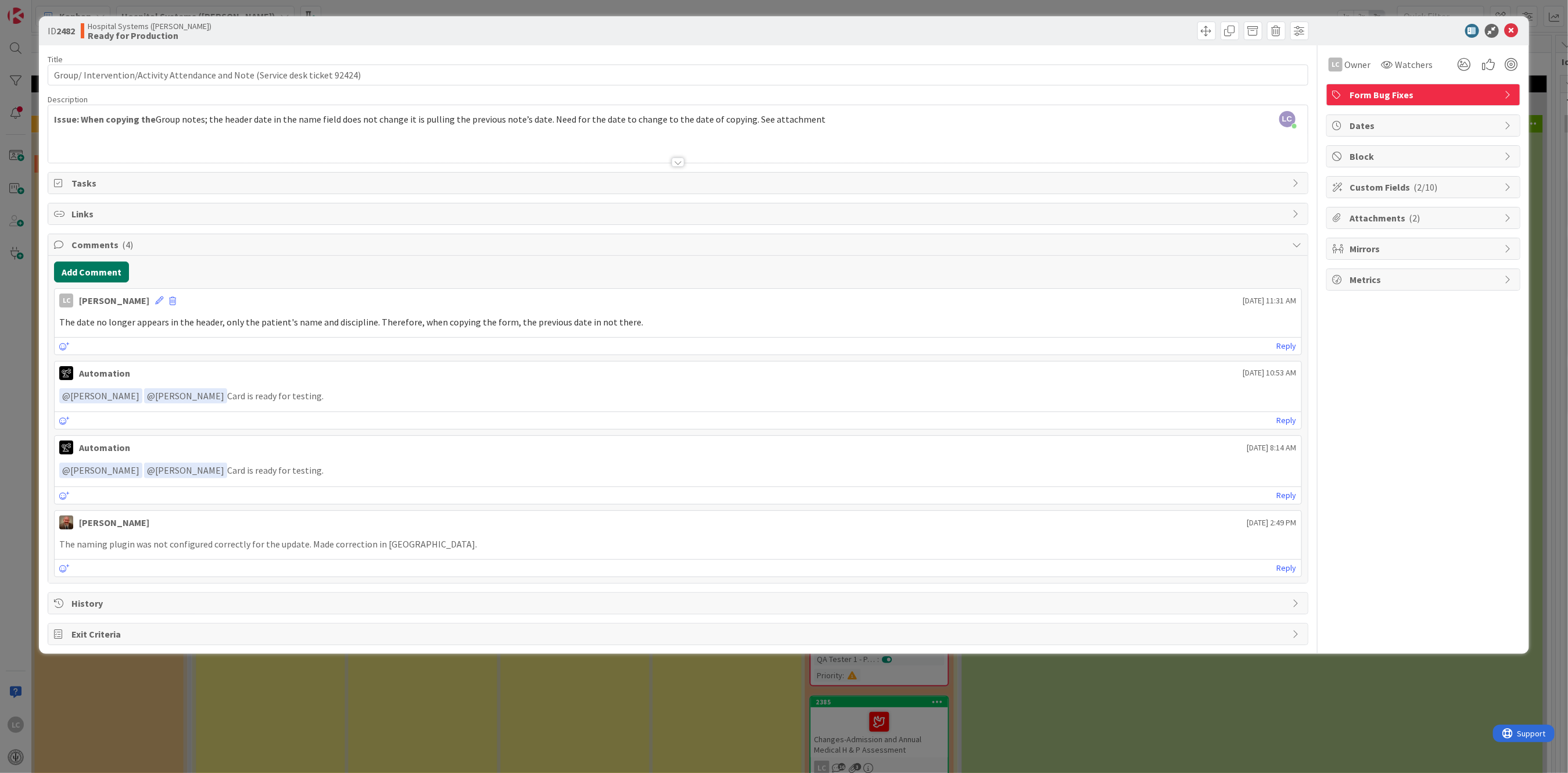
click at [80, 271] on button "Add Comment" at bounding box center [91, 271] width 75 height 21
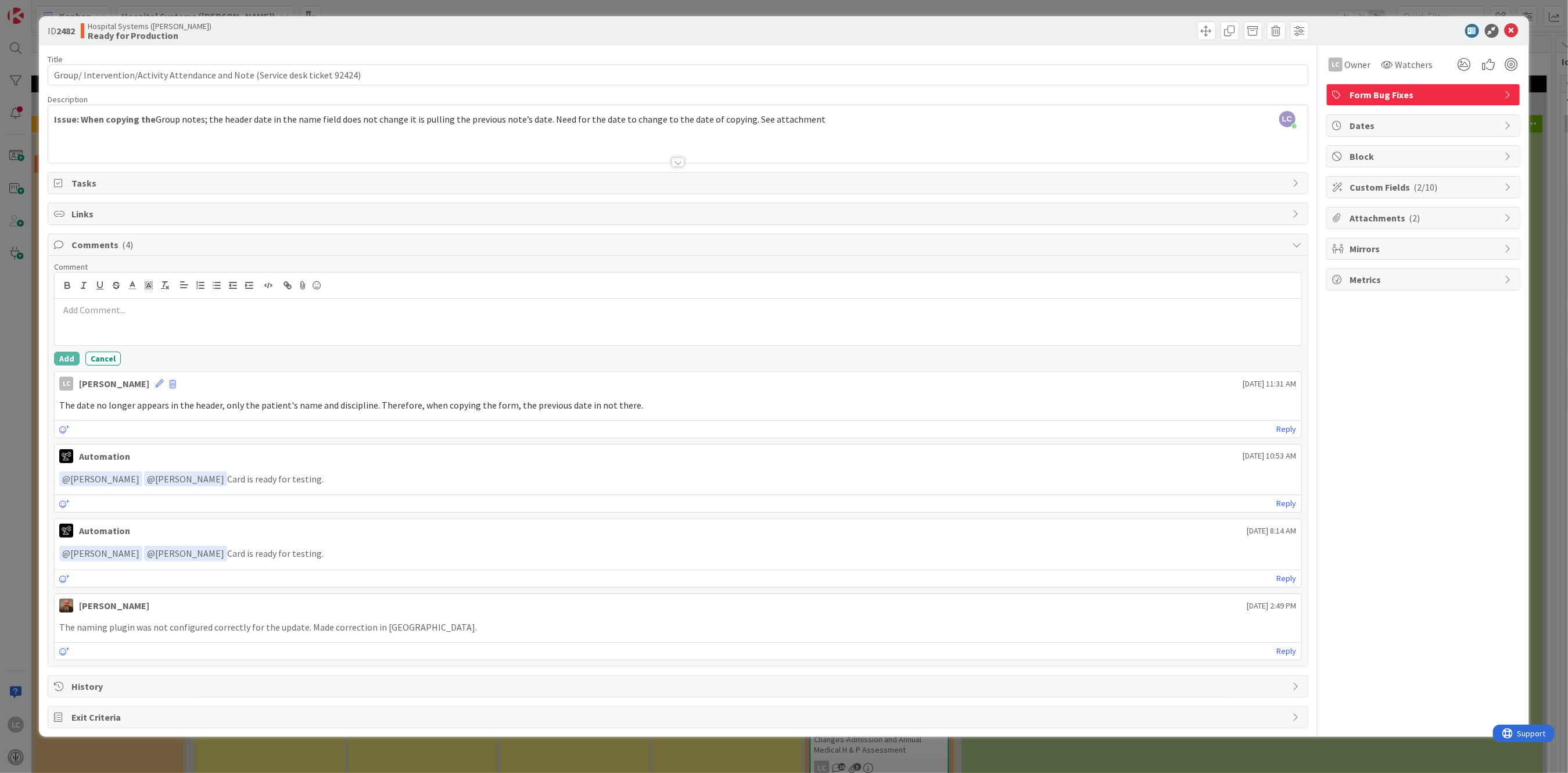
click at [88, 318] on div at bounding box center [678, 322] width 1246 height 47
click at [62, 358] on button "Add" at bounding box center [66, 359] width 26 height 14
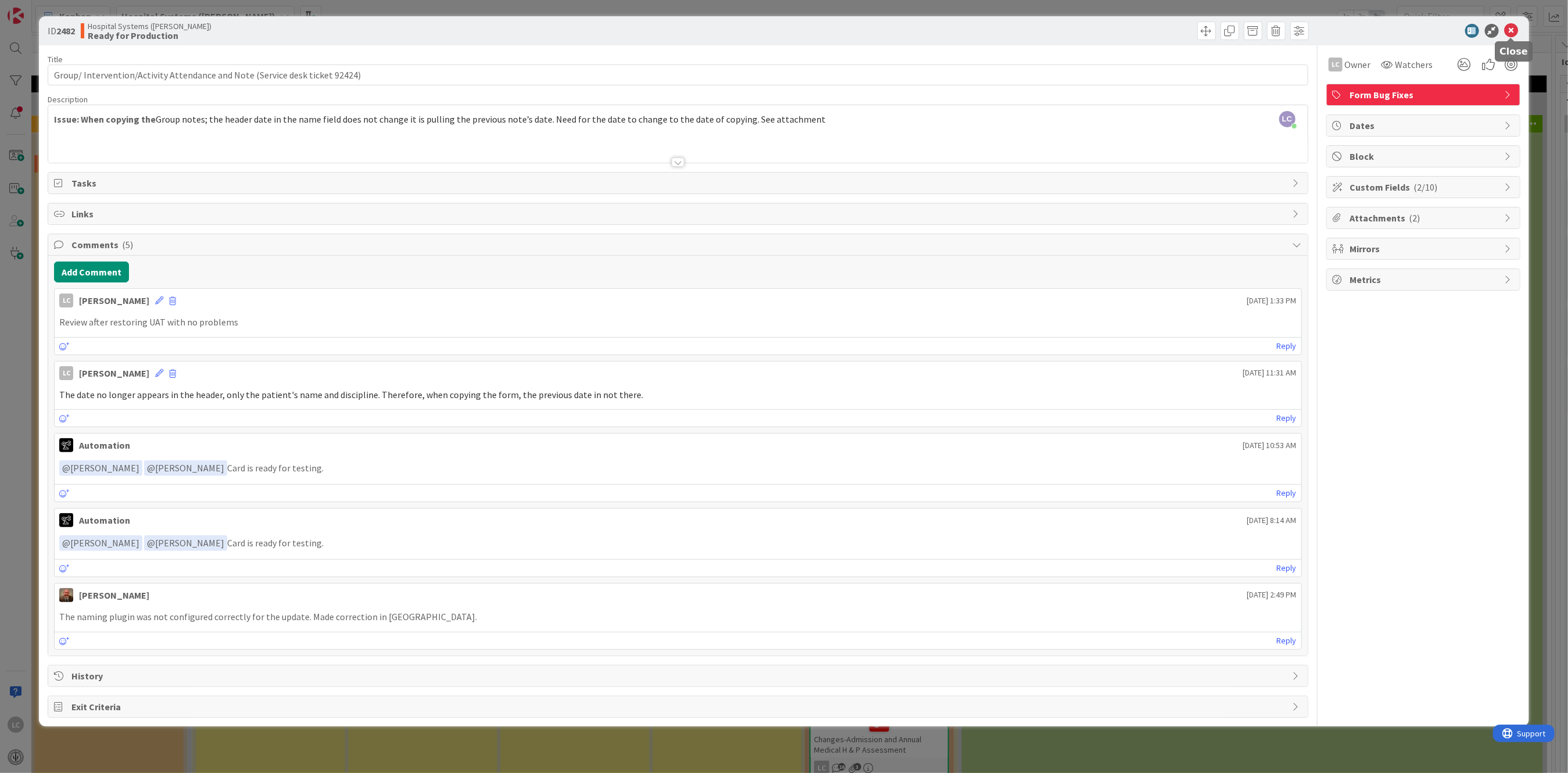
click at [1508, 27] on icon at bounding box center [1512, 31] width 14 height 14
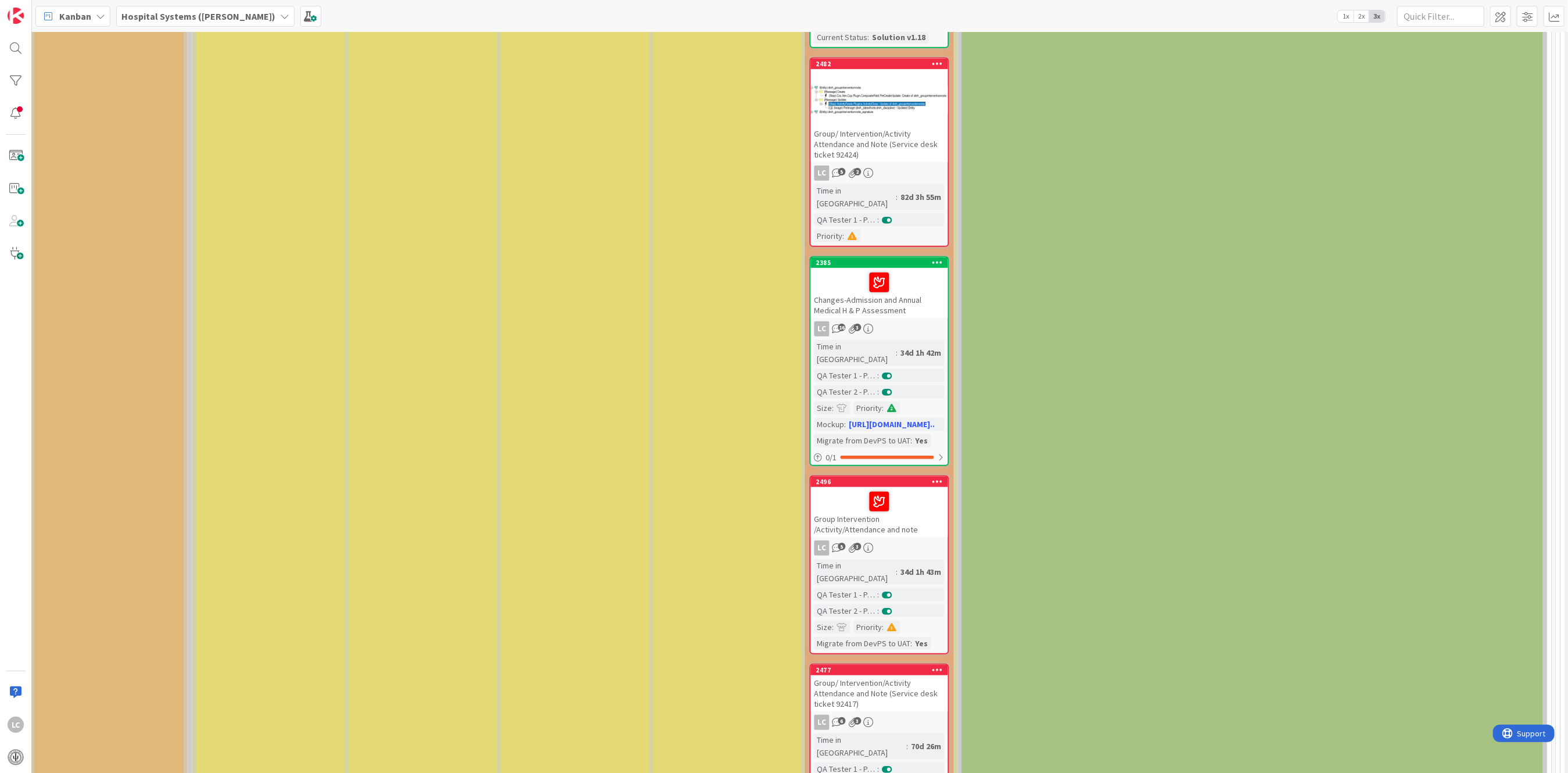
scroll to position [465, 1557]
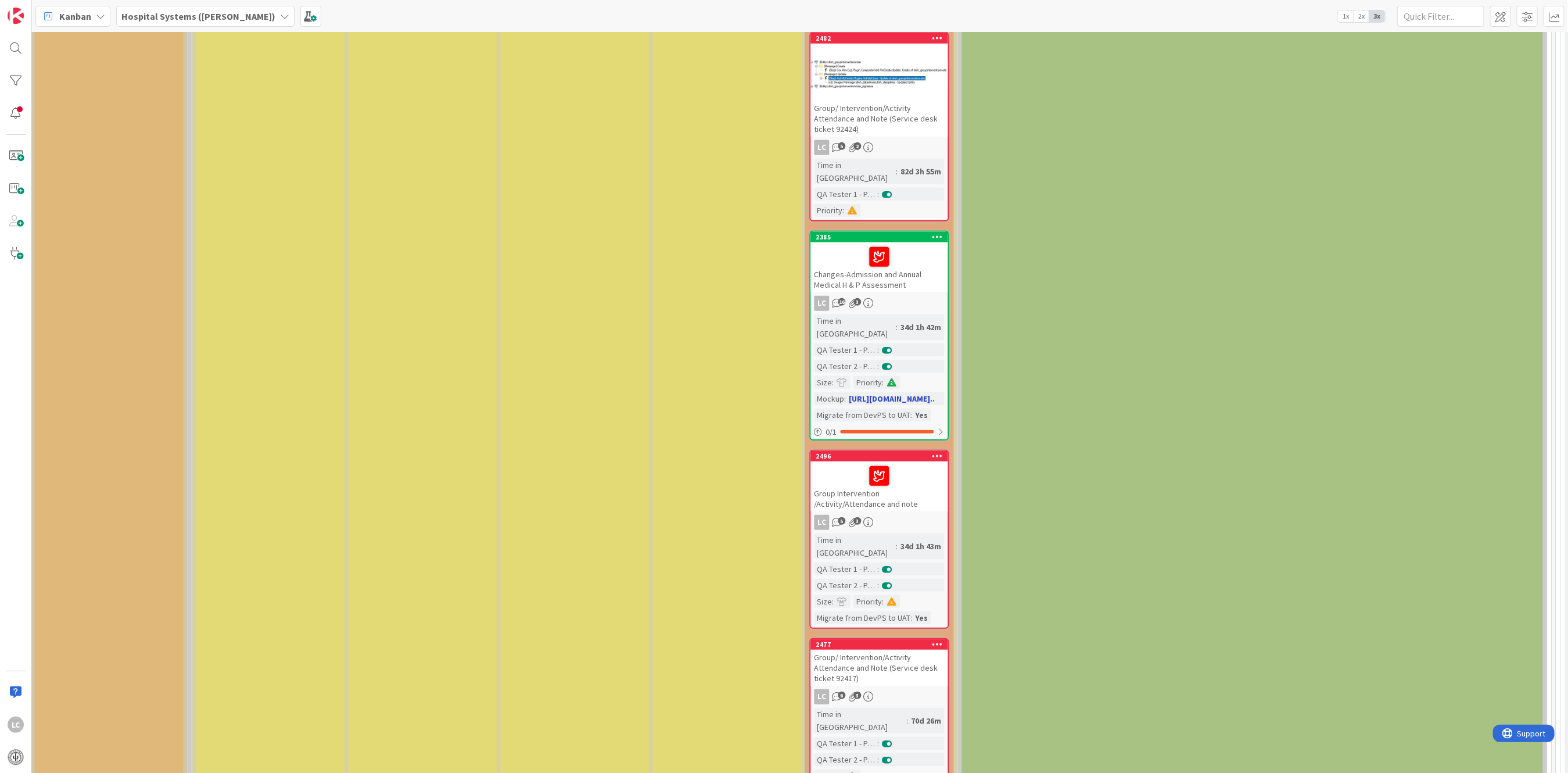
click at [882, 296] on div "LC 16 3" at bounding box center [880, 303] width 137 height 15
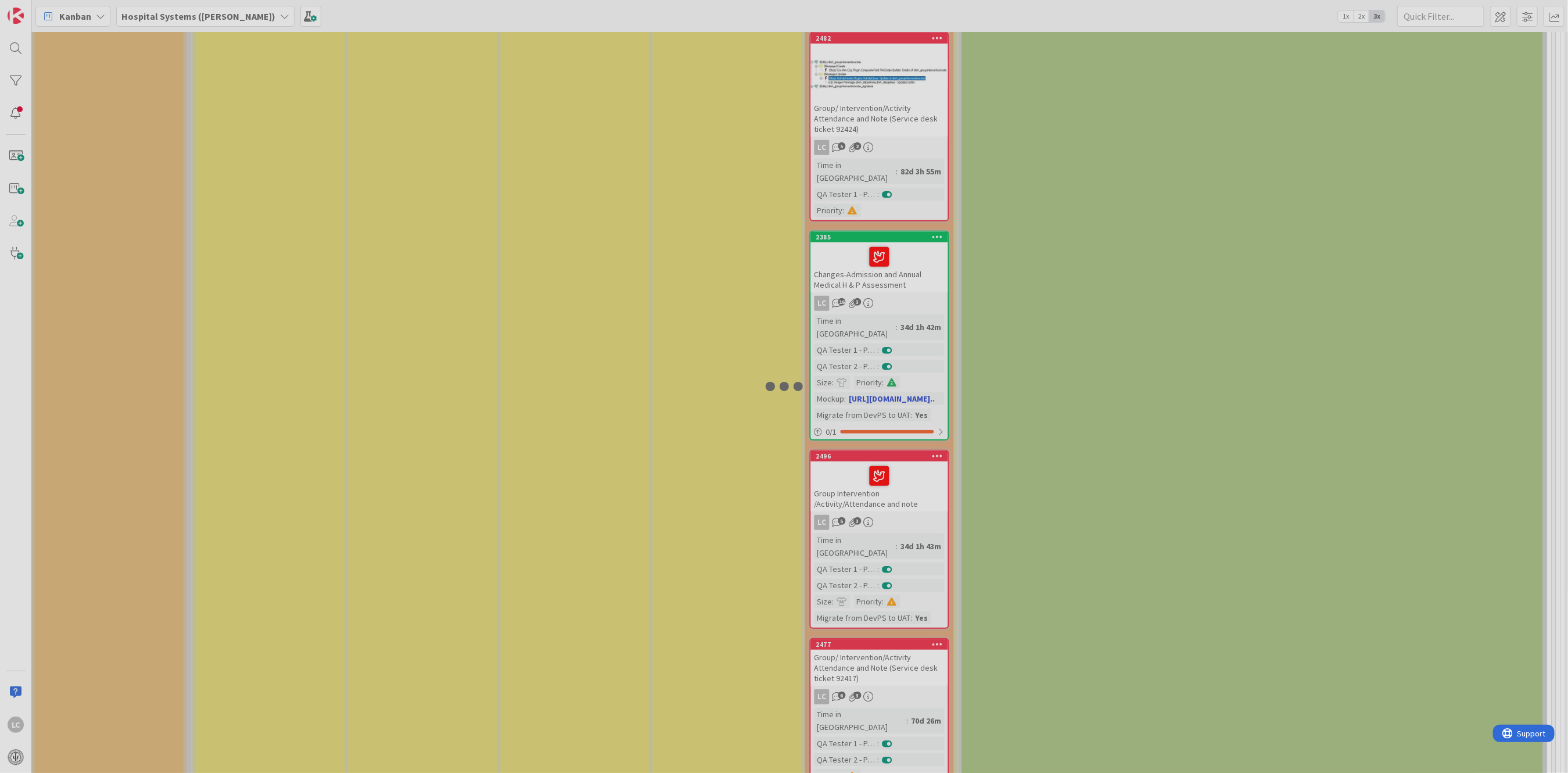
click at [882, 255] on div at bounding box center [784, 386] width 1568 height 773
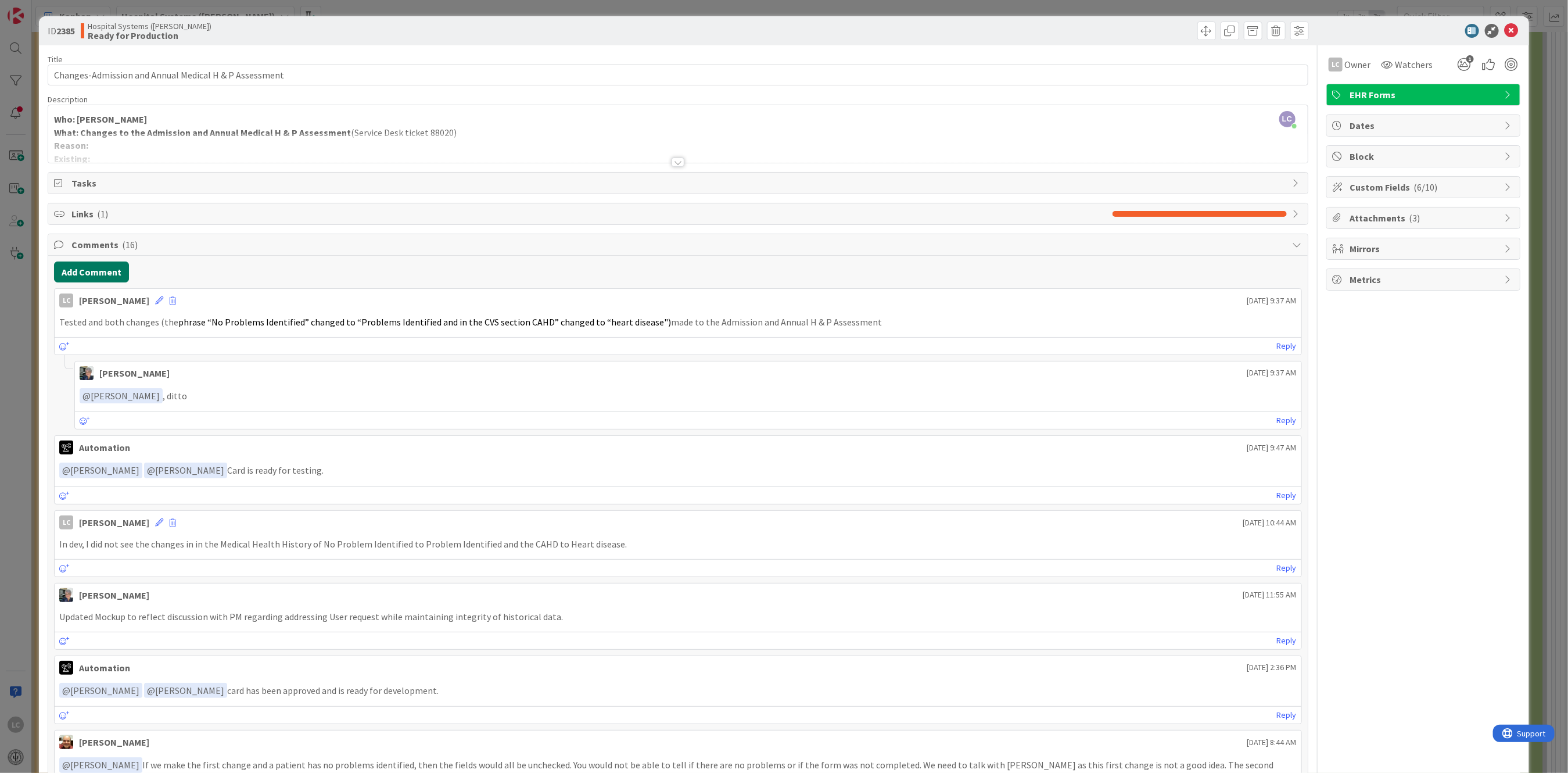
click at [94, 271] on button "Add Comment" at bounding box center [91, 271] width 75 height 21
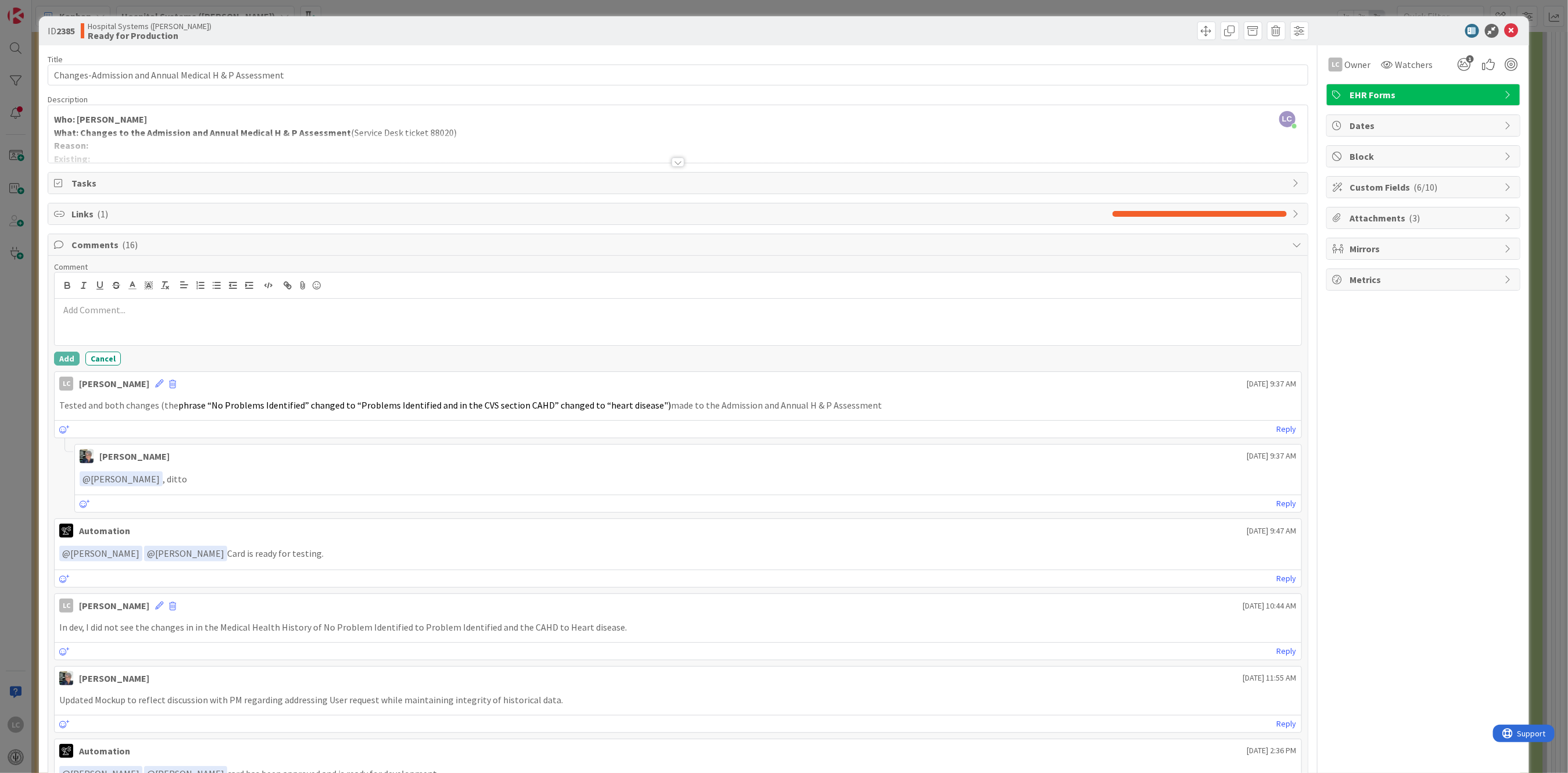
click at [78, 321] on div at bounding box center [678, 322] width 1246 height 47
click at [61, 355] on button "Add" at bounding box center [66, 359] width 26 height 14
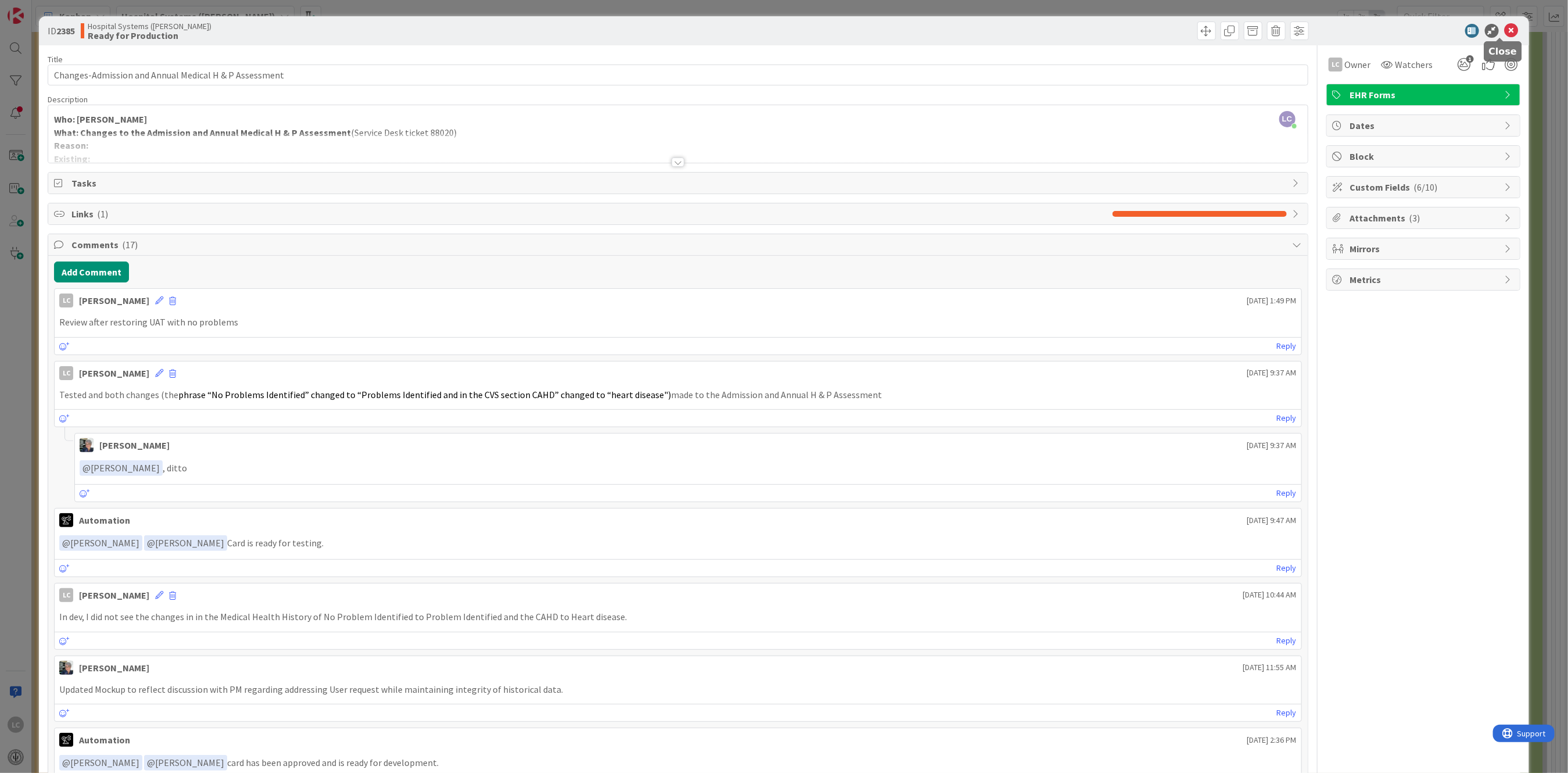
click at [1505, 30] on icon at bounding box center [1512, 31] width 14 height 14
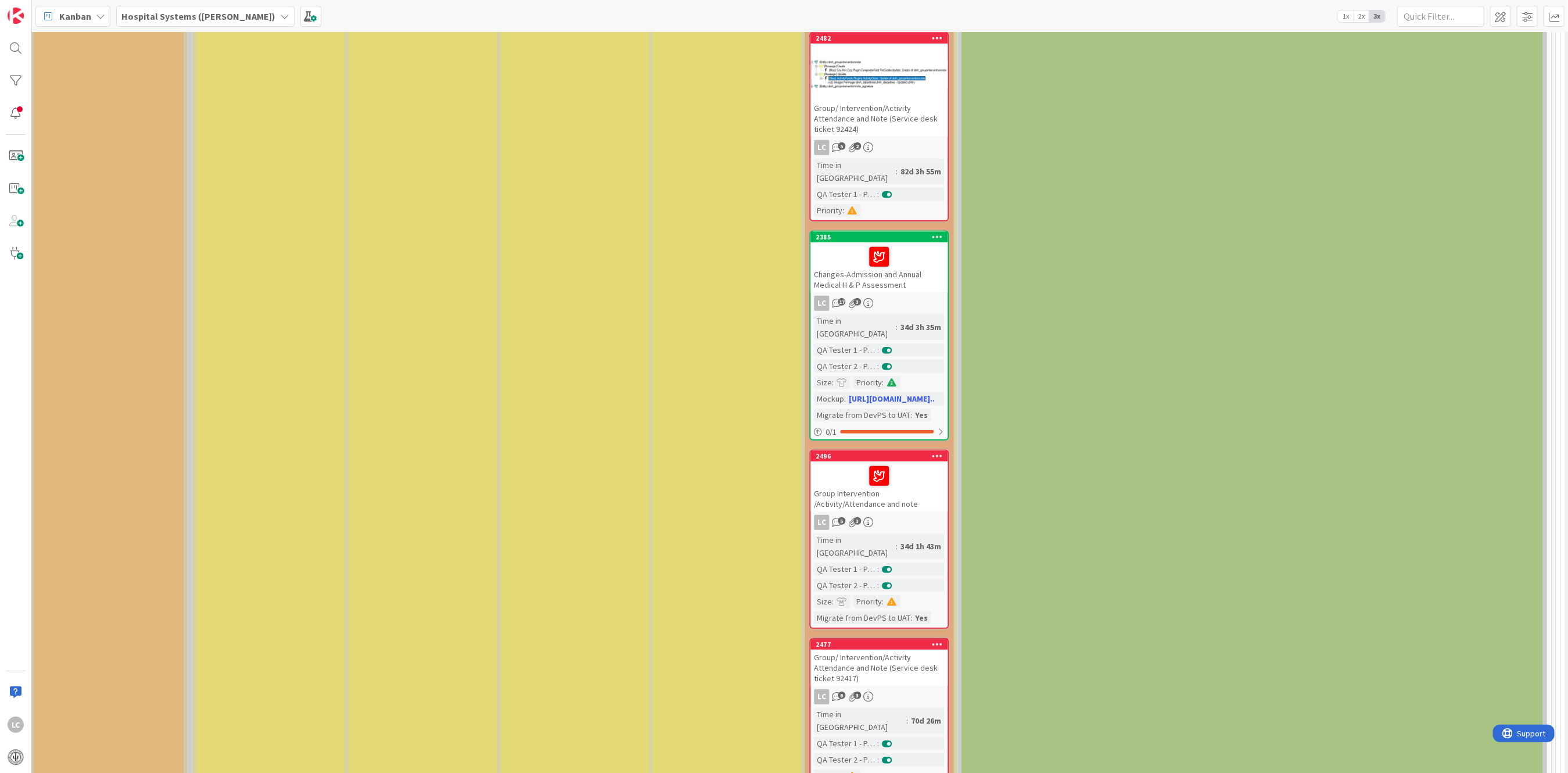
click at [855, 462] on div "Group Intervention /Activity/Attendance and note" at bounding box center [880, 487] width 137 height 50
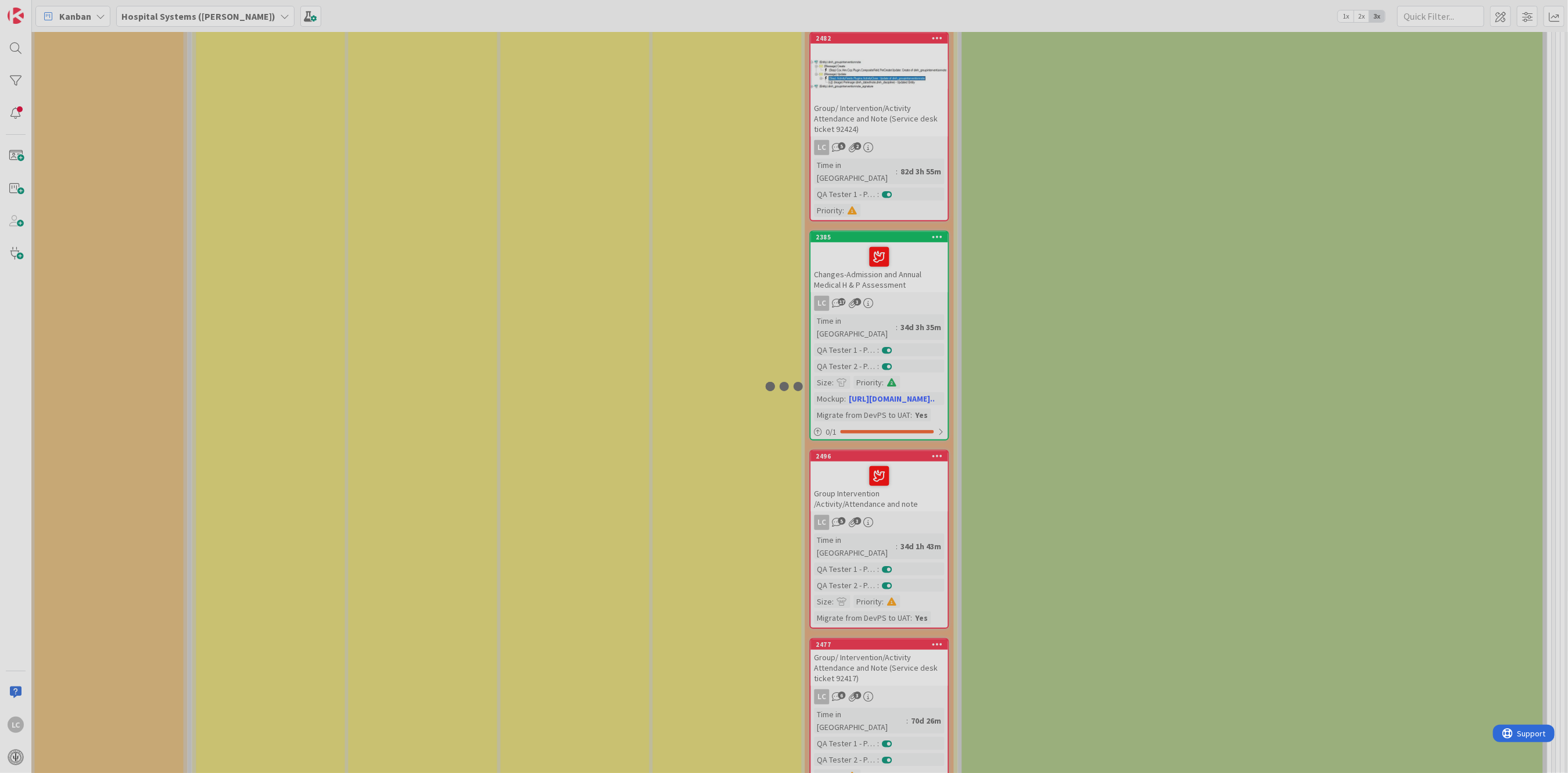
click at [855, 449] on div at bounding box center [784, 386] width 1568 height 773
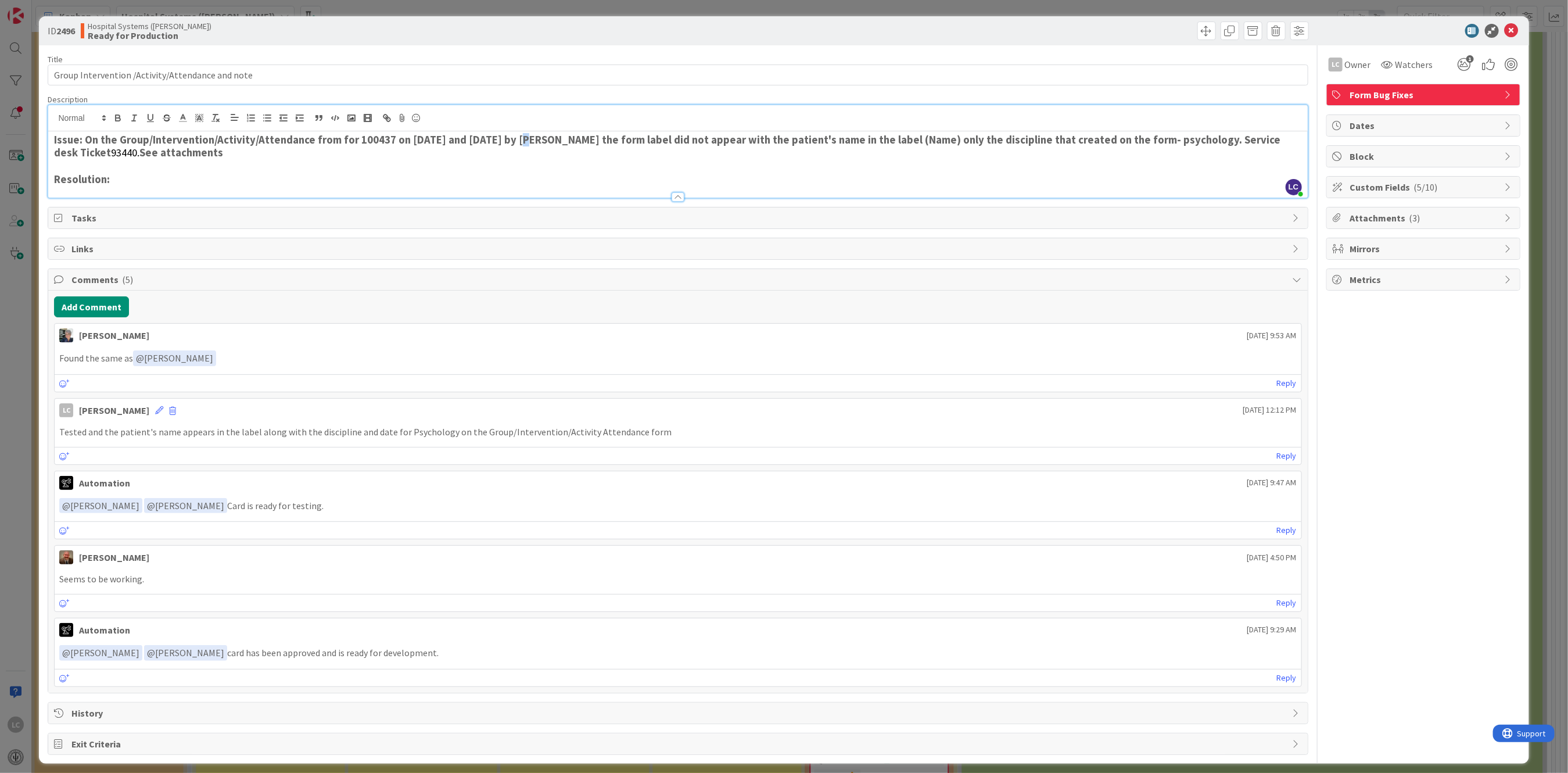
click at [519, 126] on div "LC [PERSON_NAME] just joined Issue: On the Group/Intervention/Activity/Attendan…" at bounding box center [678, 151] width 1259 height 92
click at [515, 136] on strong "Issue: On the Group/Intervention/Activity/Attendance from for 100437 on [DATE] …" at bounding box center [668, 147] width 1229 height 27
click at [582, 239] on div "Links" at bounding box center [678, 249] width 1259 height 21
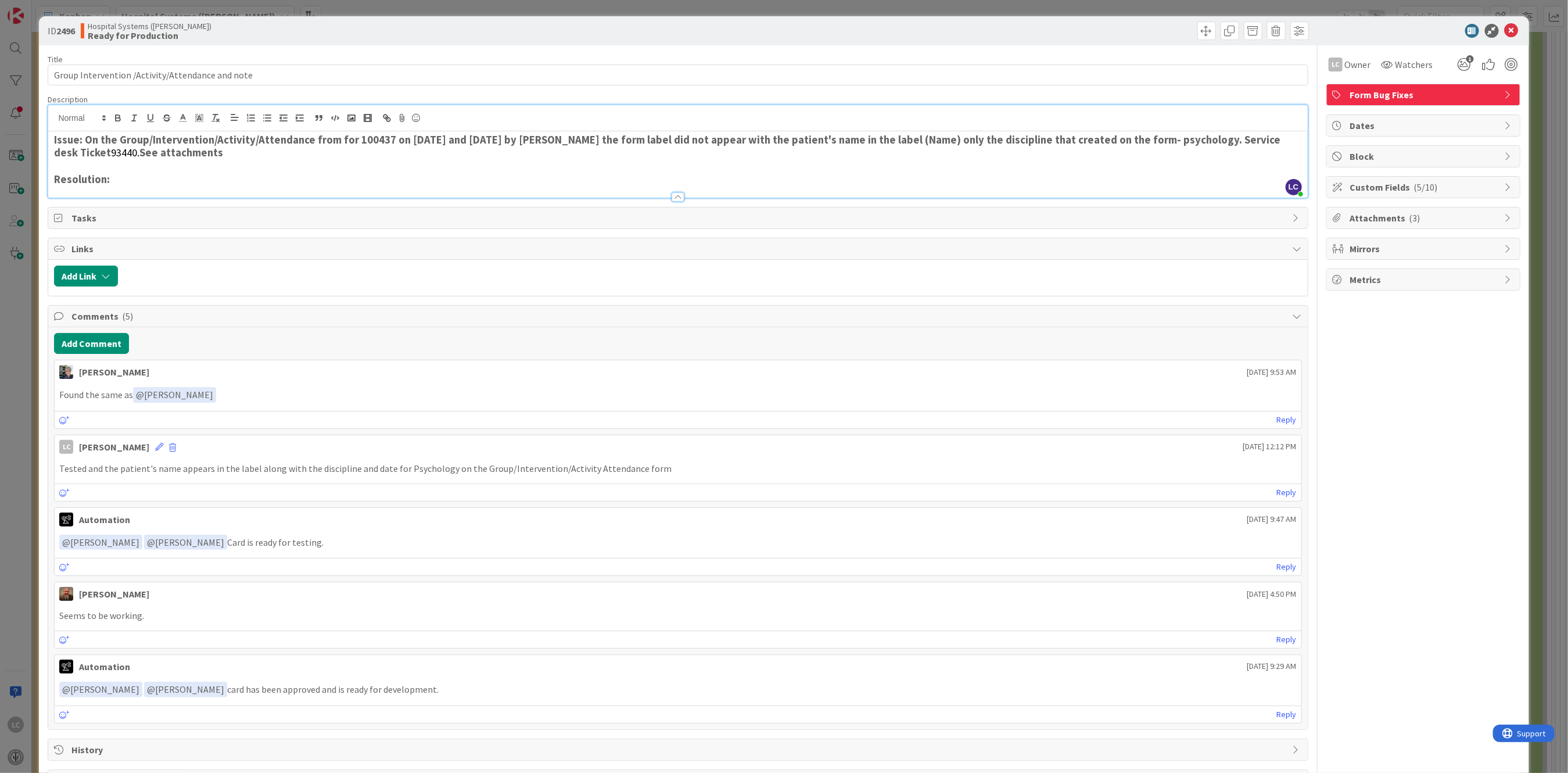
click at [1357, 218] on span "Attachments ( 3 )" at bounding box center [1425, 218] width 149 height 14
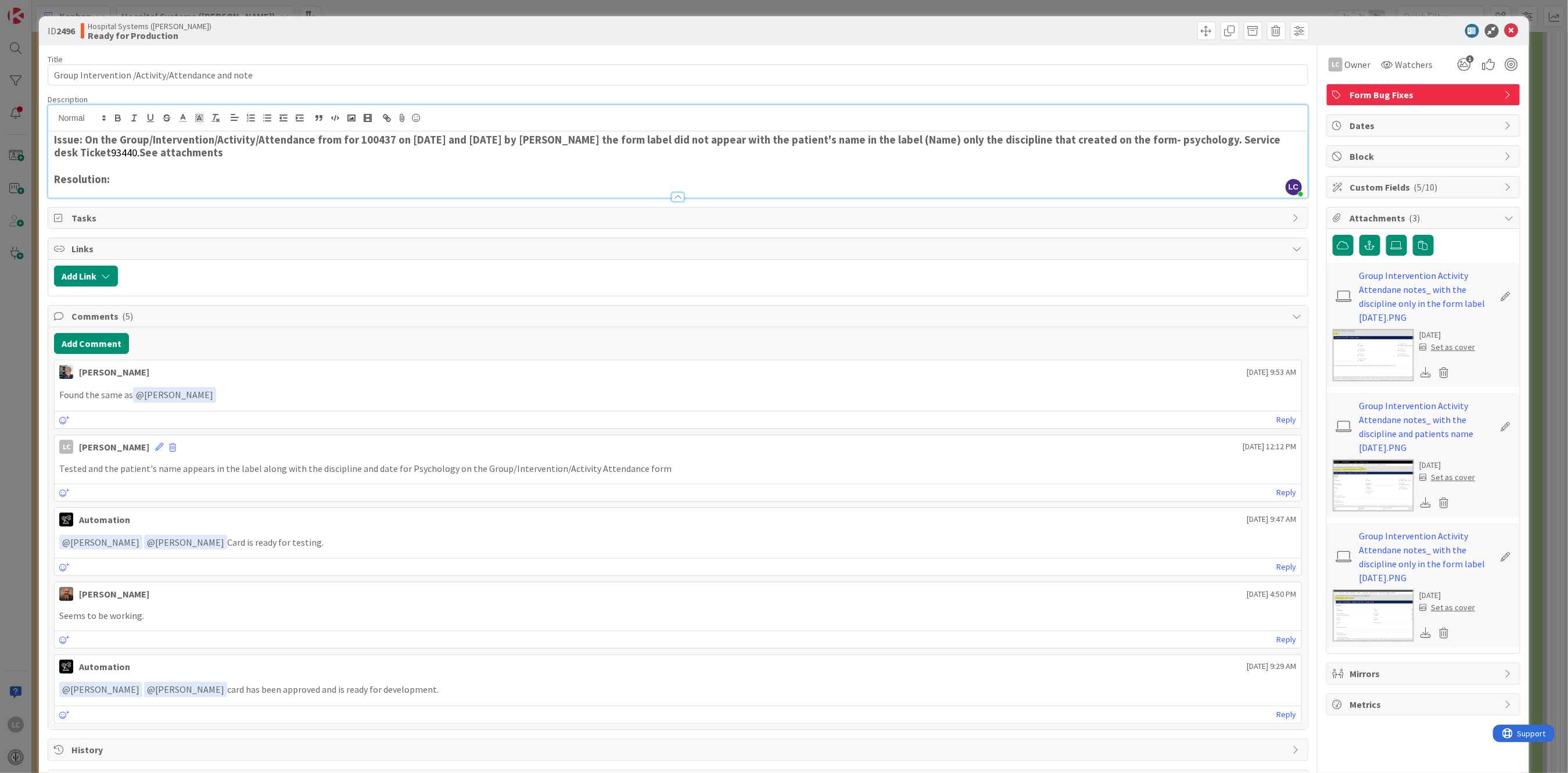
click at [1349, 477] on img at bounding box center [1373, 485] width 81 height 52
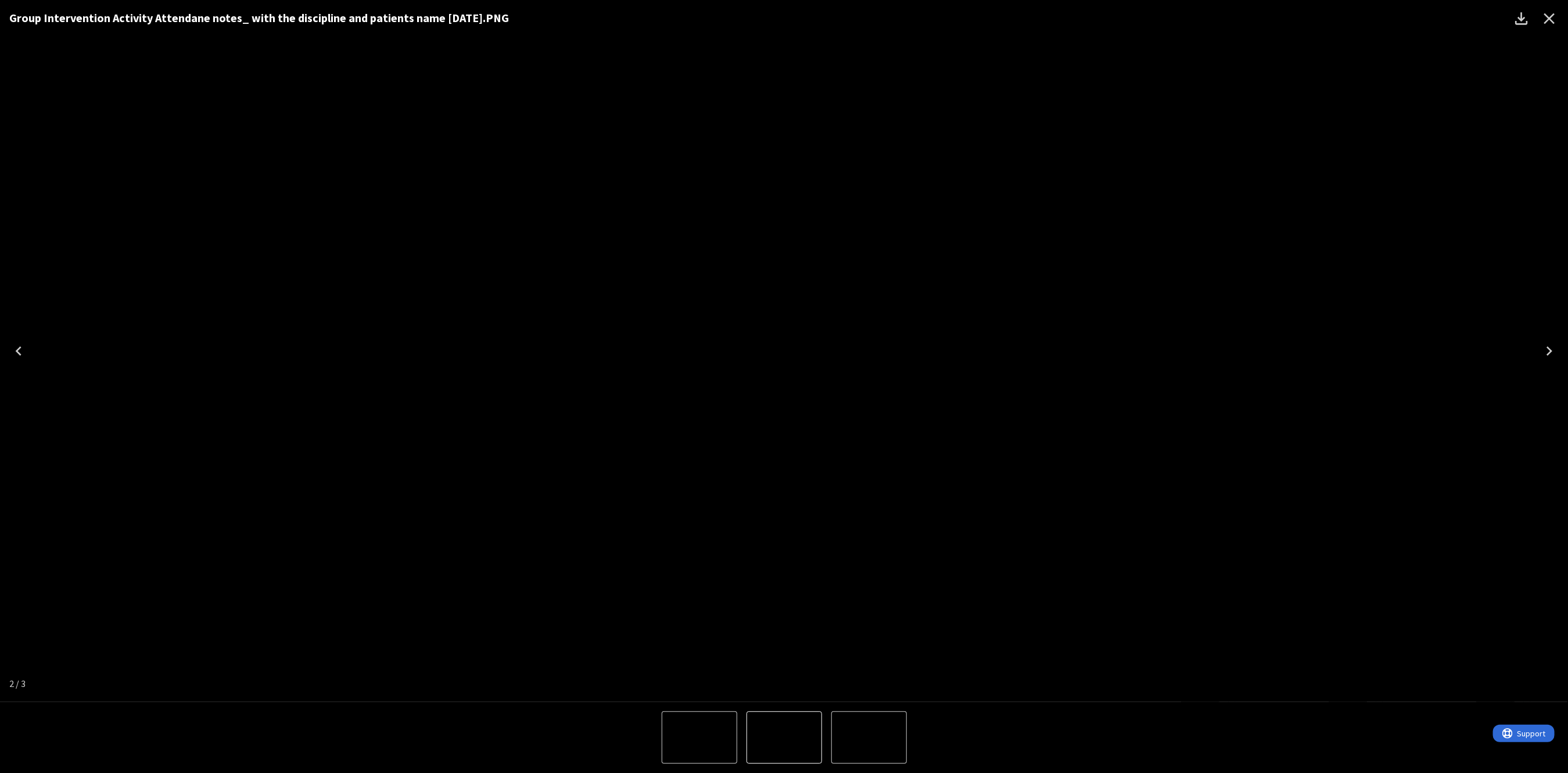
click at [1552, 14] on icon "Close" at bounding box center [1549, 19] width 19 height 19
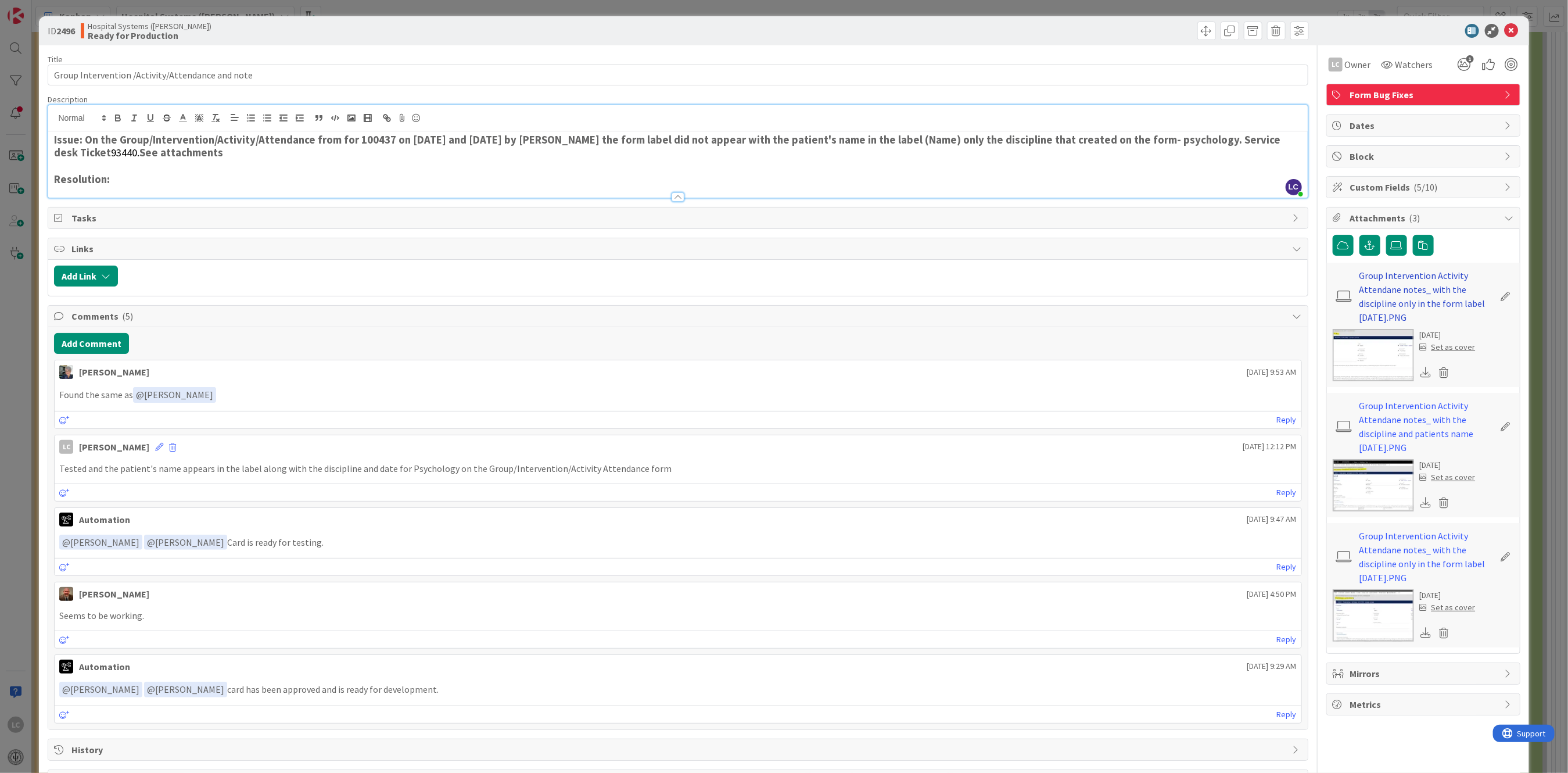
click at [1360, 282] on link "Group Intervention Activity Attendane notes_ with the discipline only in the fo…" at bounding box center [1427, 296] width 135 height 56
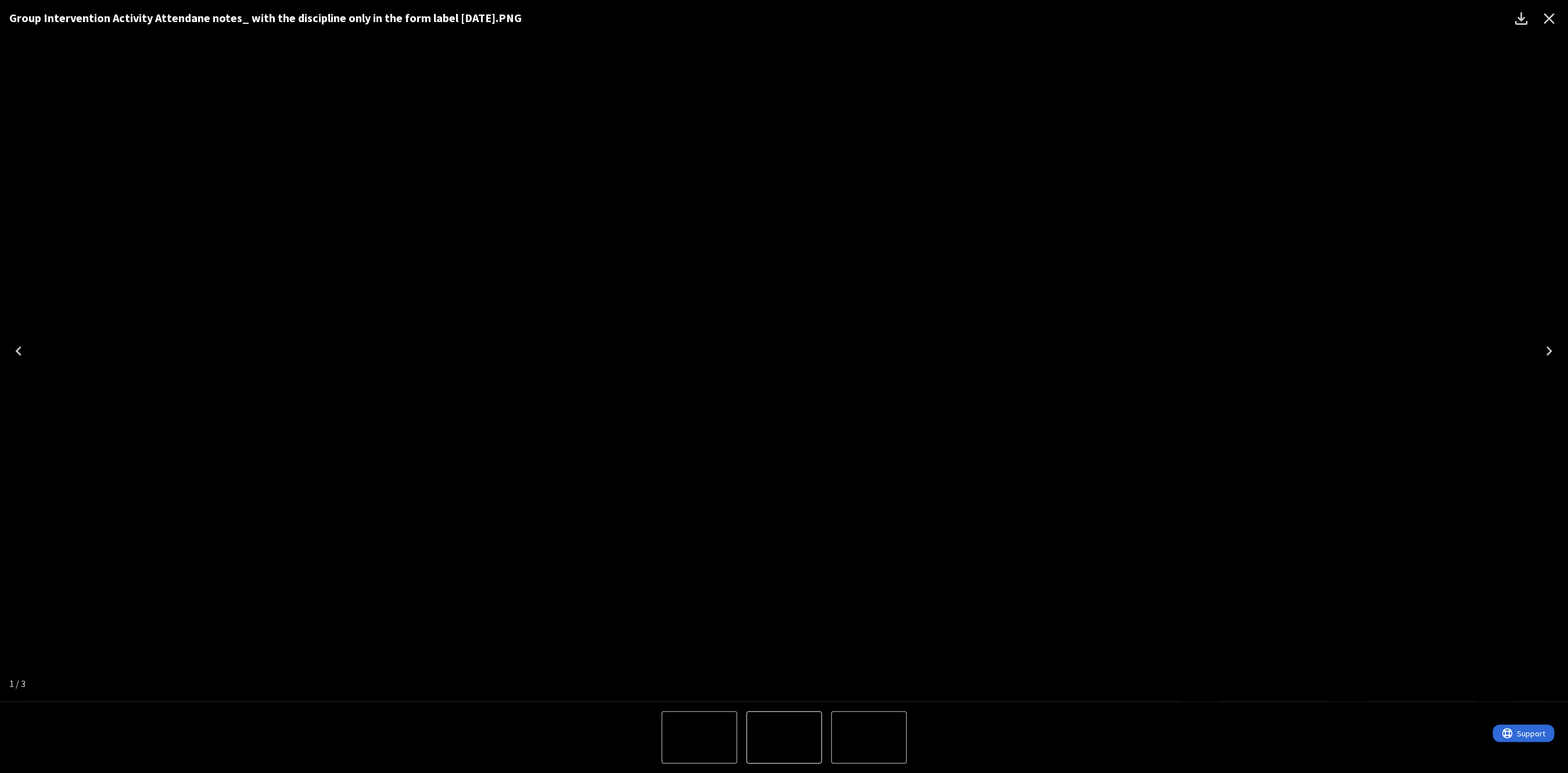
click at [1552, 20] on icon "Close" at bounding box center [1550, 19] width 11 height 11
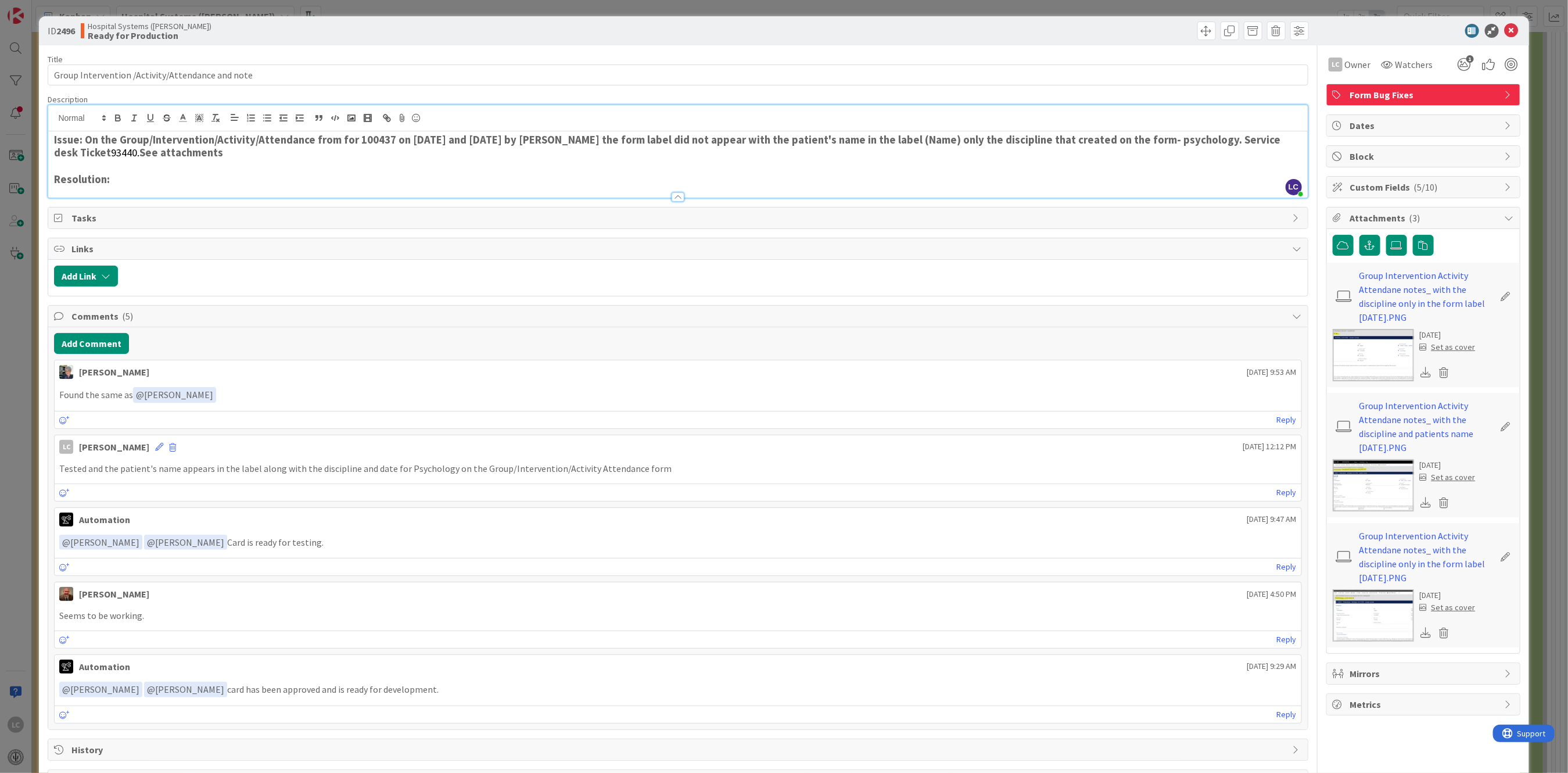
click at [1357, 605] on img at bounding box center [1373, 615] width 81 height 52
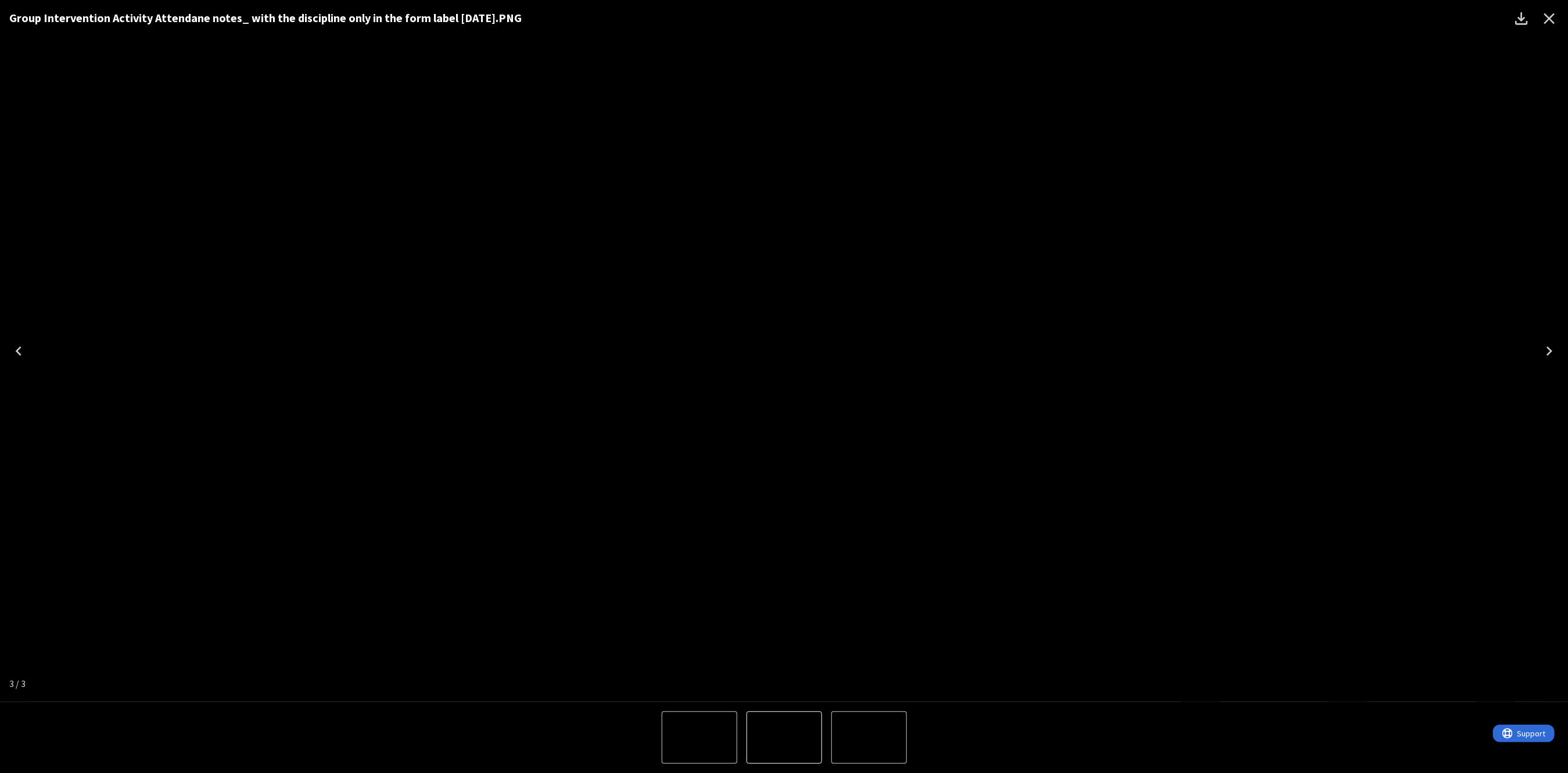
click at [1547, 16] on icon "Close" at bounding box center [1550, 19] width 11 height 11
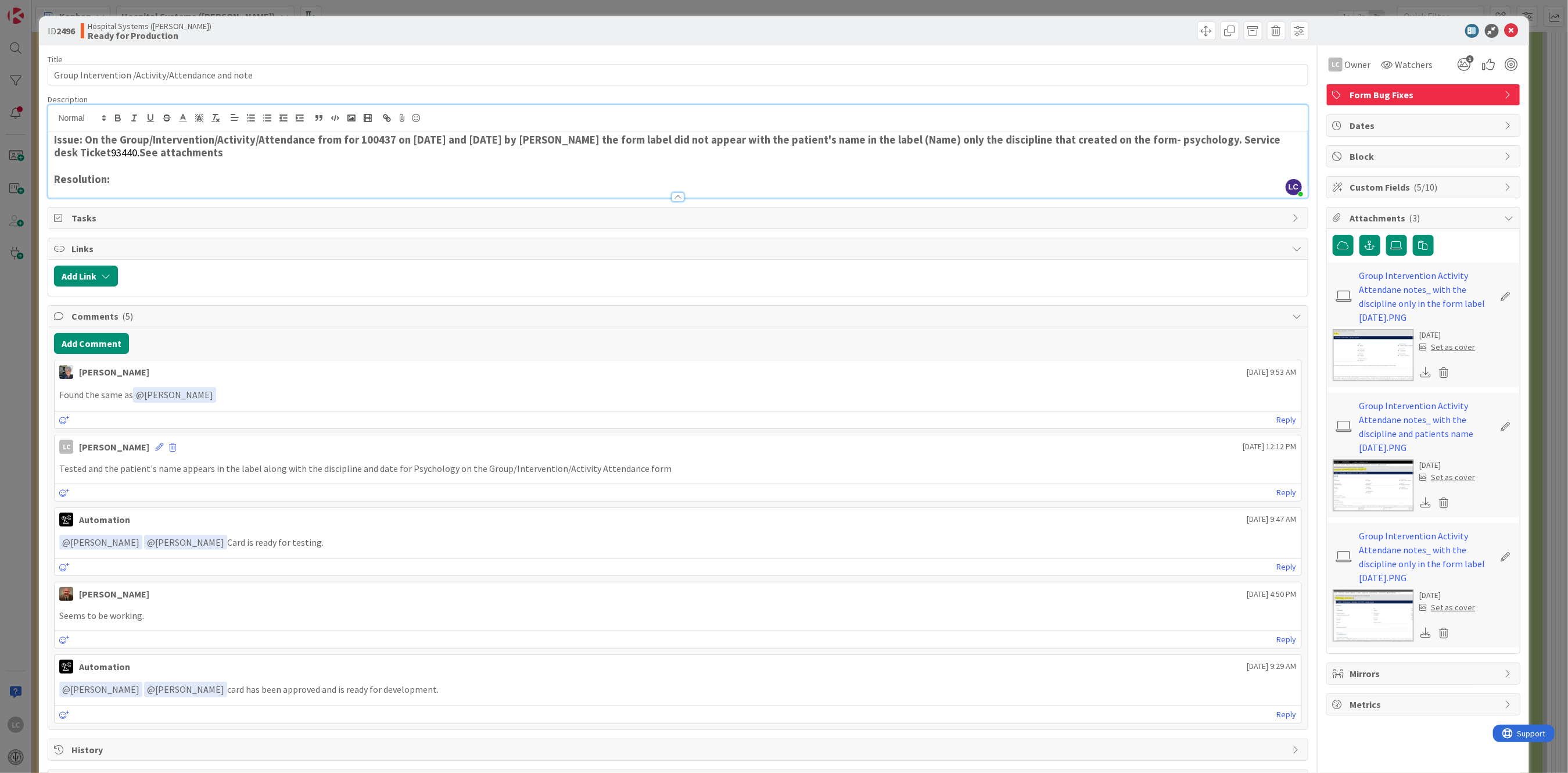
click at [1388, 611] on img at bounding box center [1373, 615] width 81 height 52
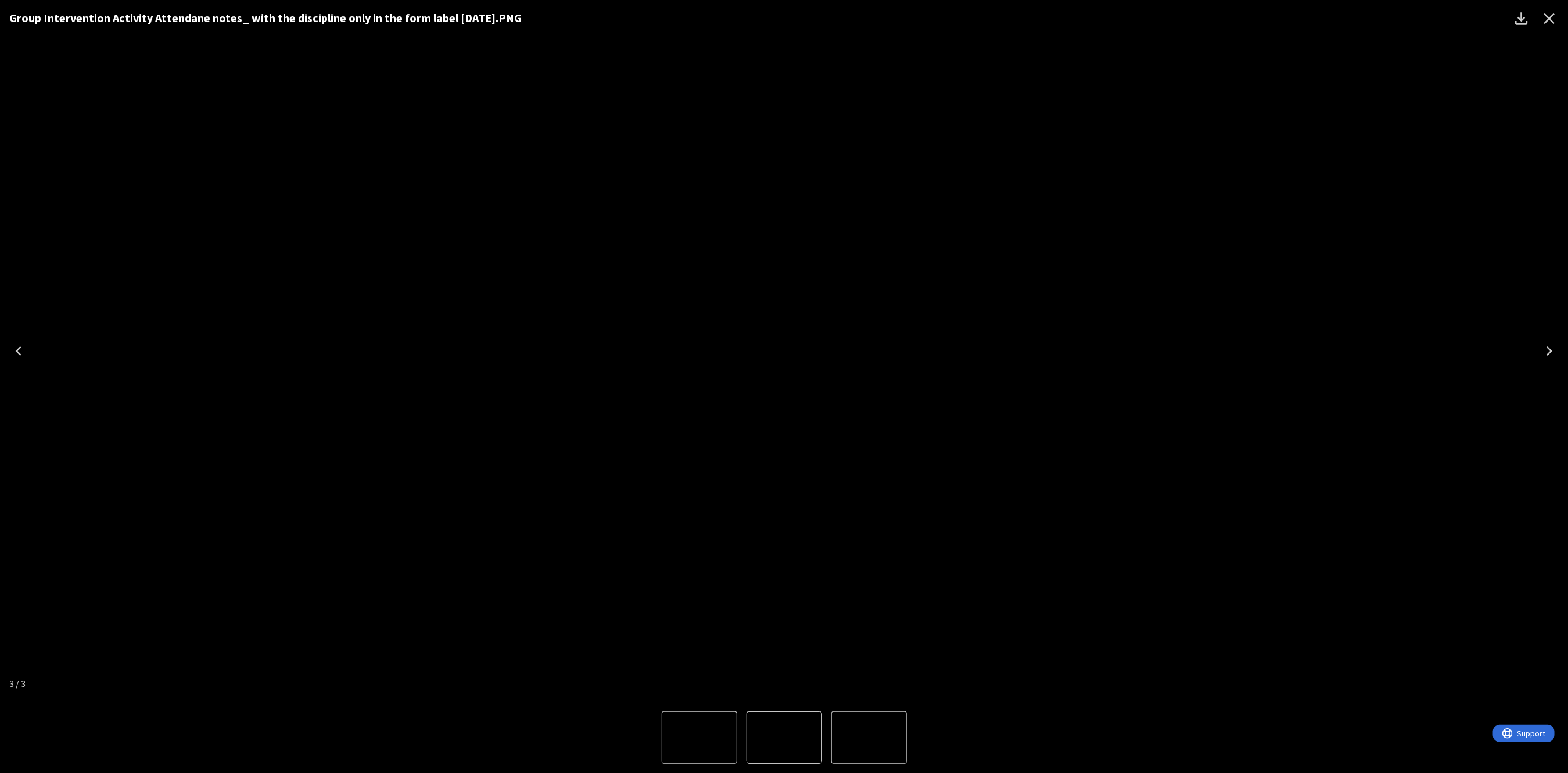
click at [1550, 20] on icon "Close" at bounding box center [1549, 19] width 19 height 19
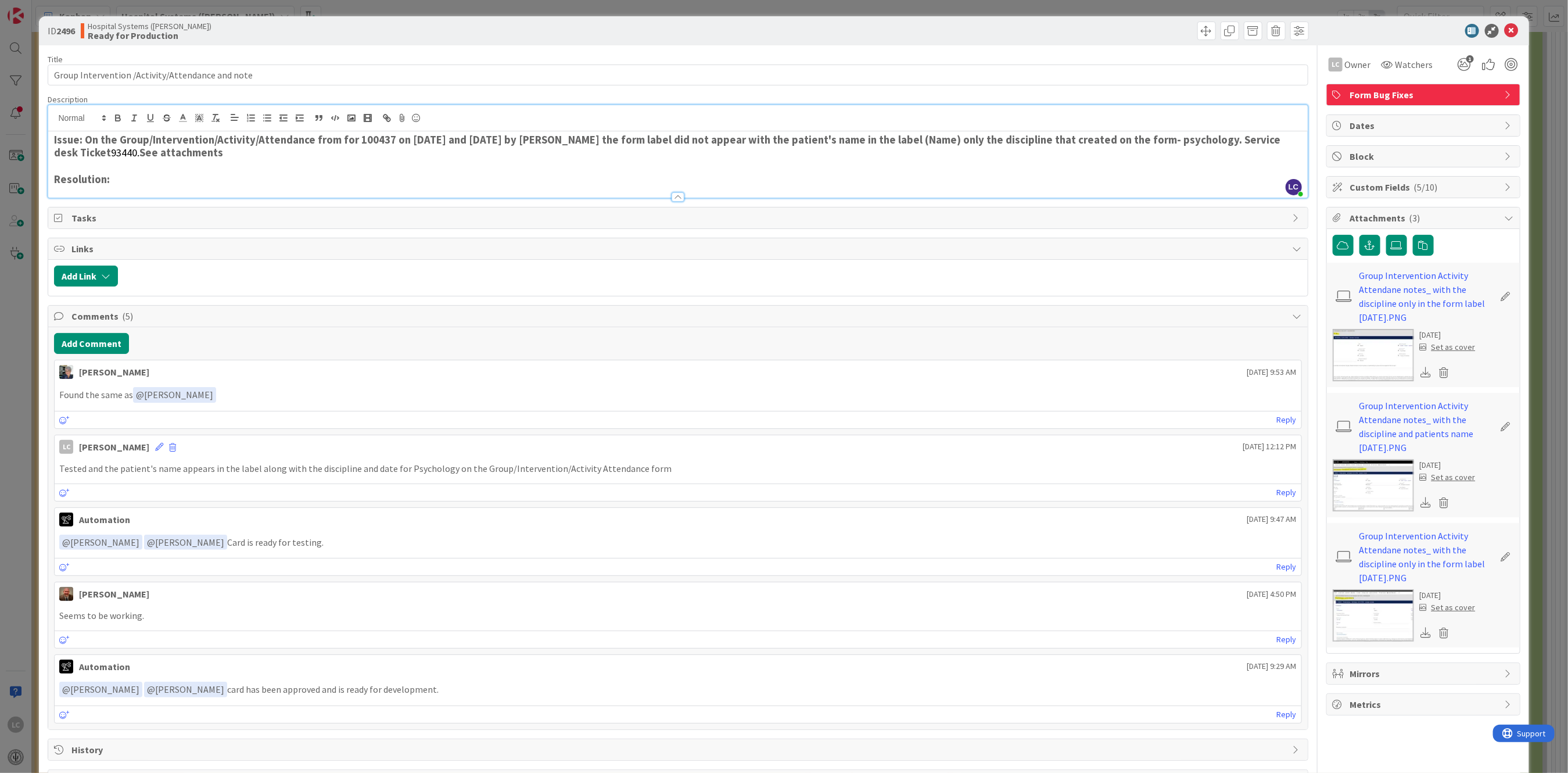
click at [1369, 476] on img at bounding box center [1373, 485] width 81 height 52
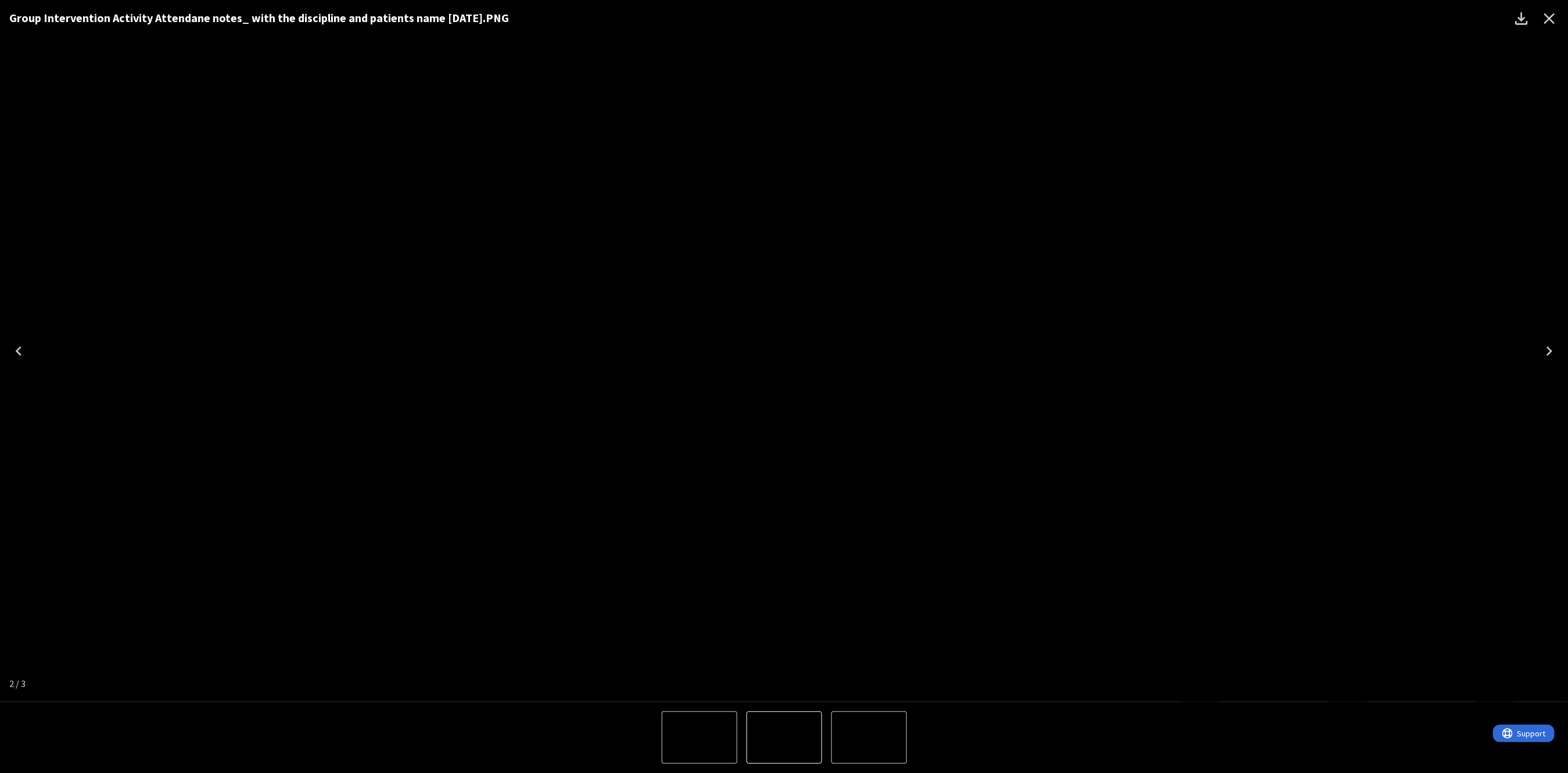
click at [1551, 16] on icon "Close" at bounding box center [1549, 19] width 19 height 19
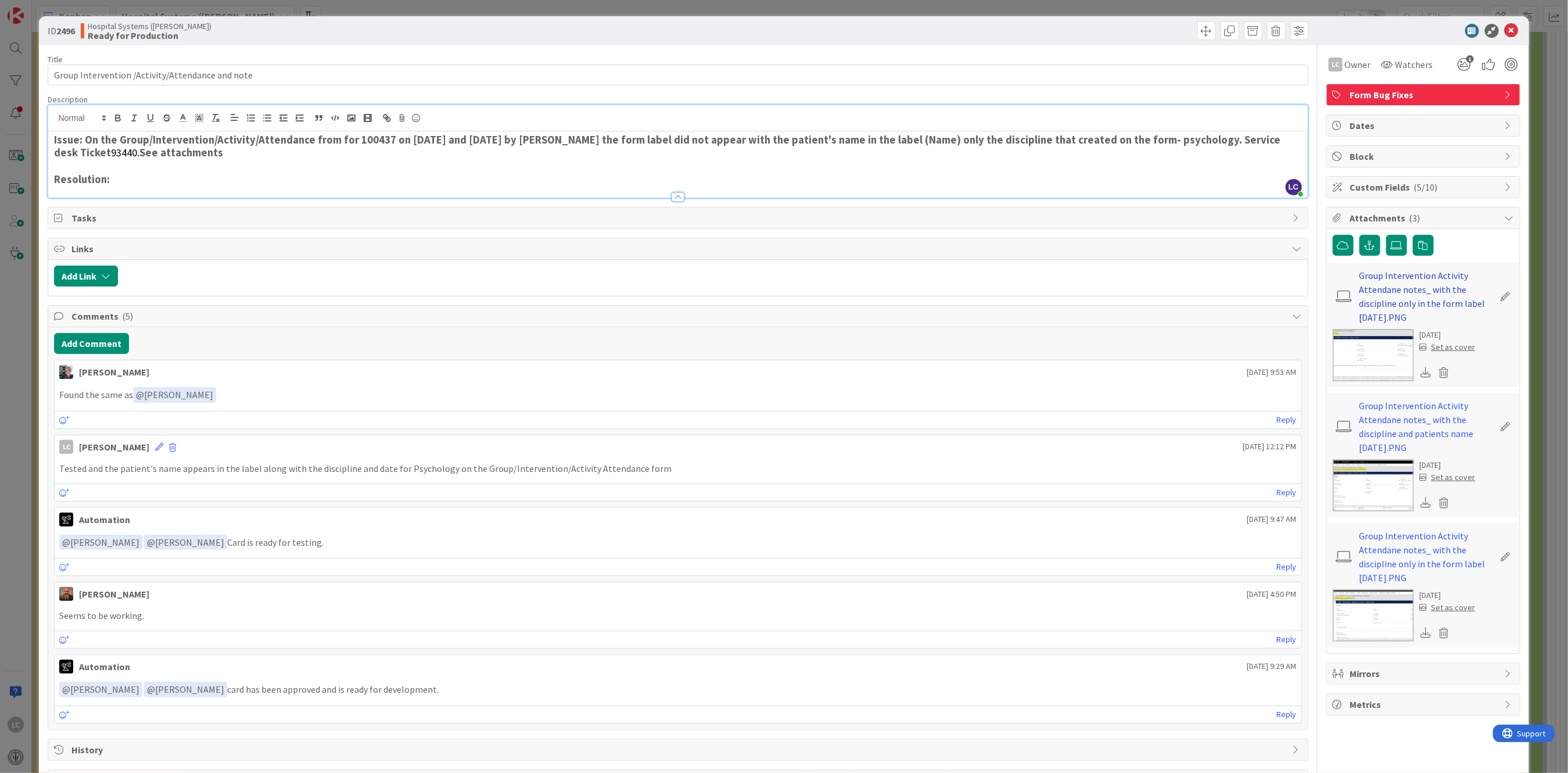
click at [1380, 291] on link "Group Intervention Activity Attendane notes_ with the discipline only in the fo…" at bounding box center [1427, 296] width 135 height 56
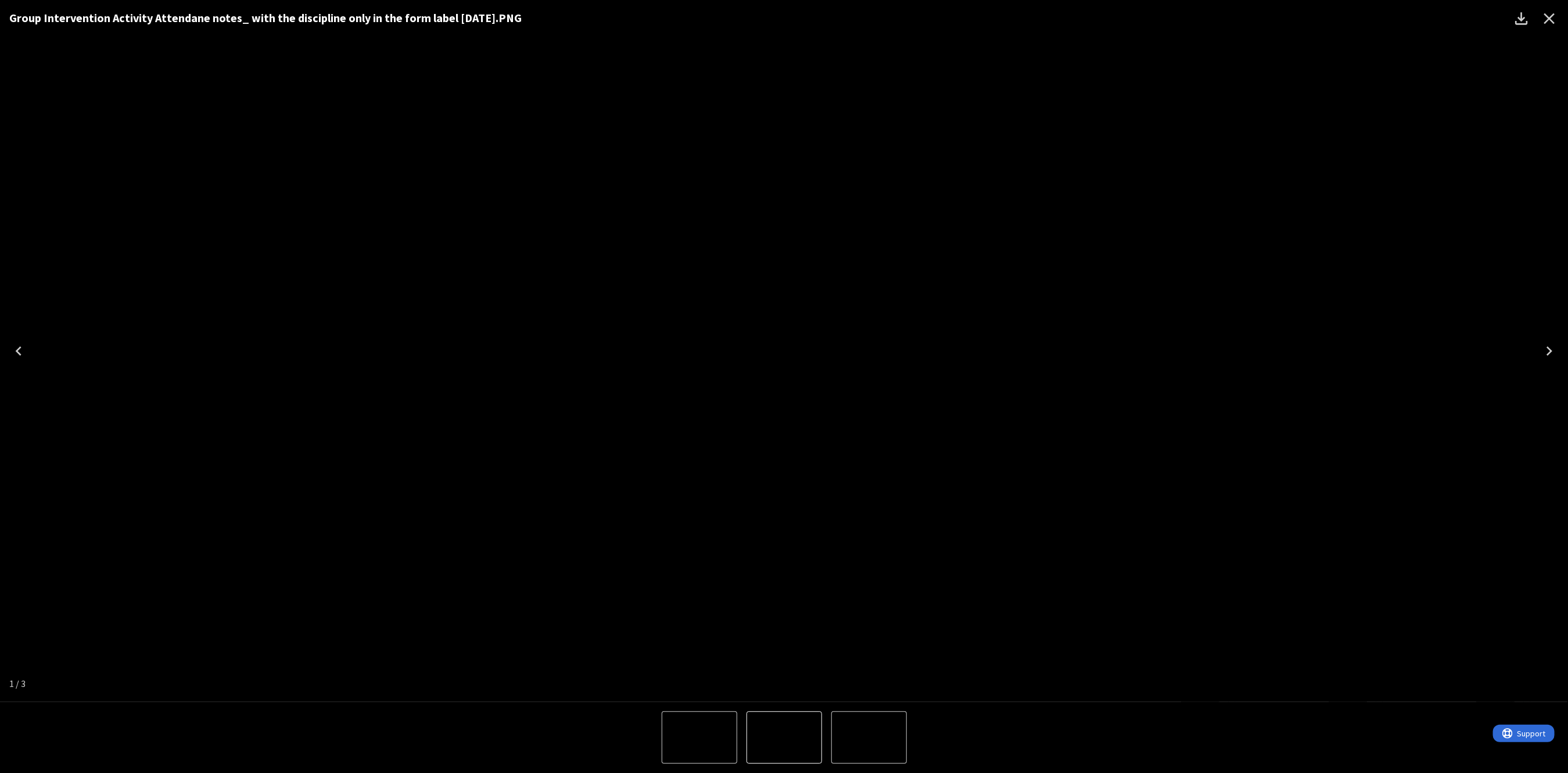
click at [1549, 20] on icon "Close" at bounding box center [1550, 19] width 11 height 11
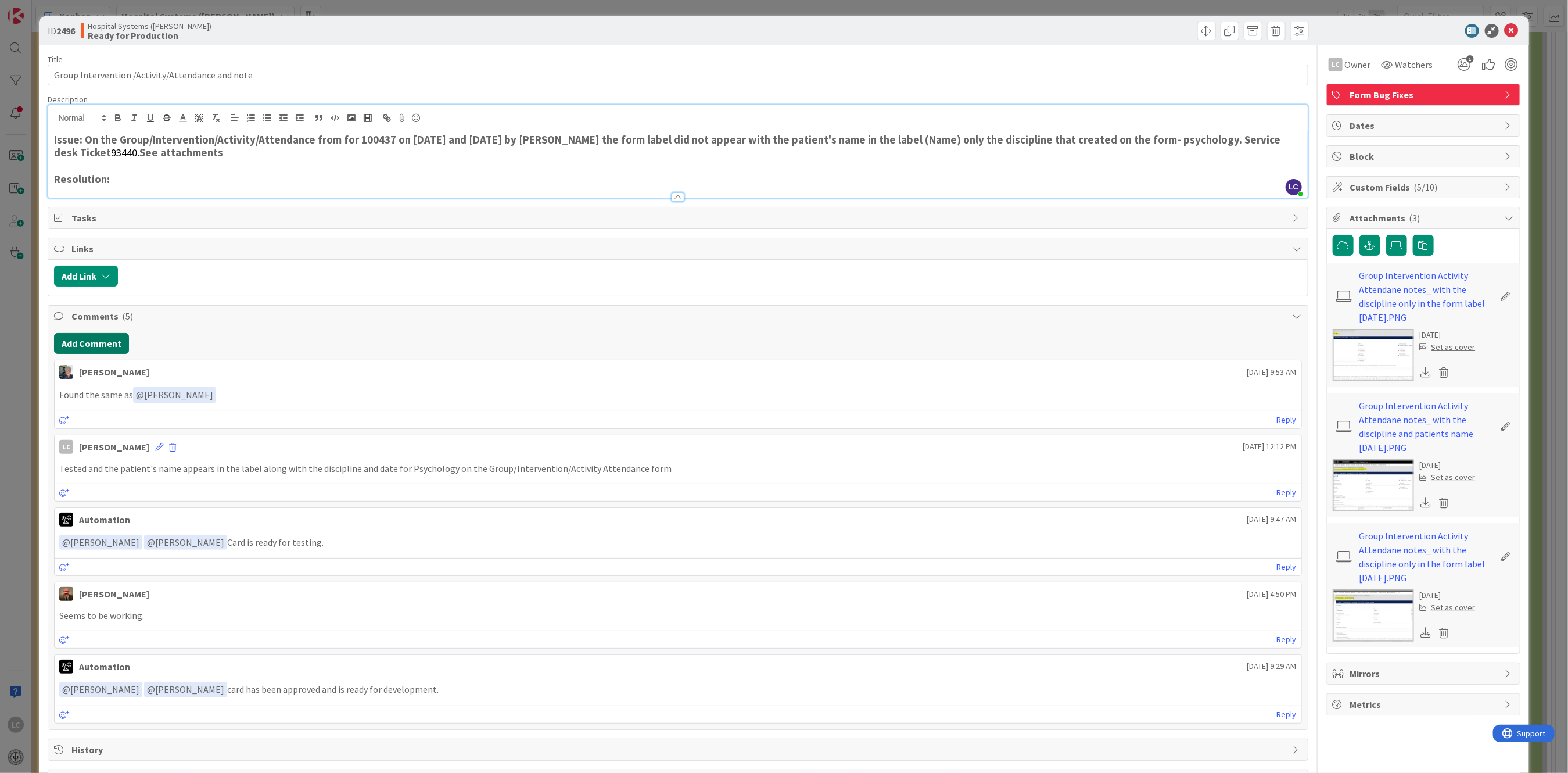
click at [79, 345] on button "Add Comment" at bounding box center [91, 343] width 75 height 21
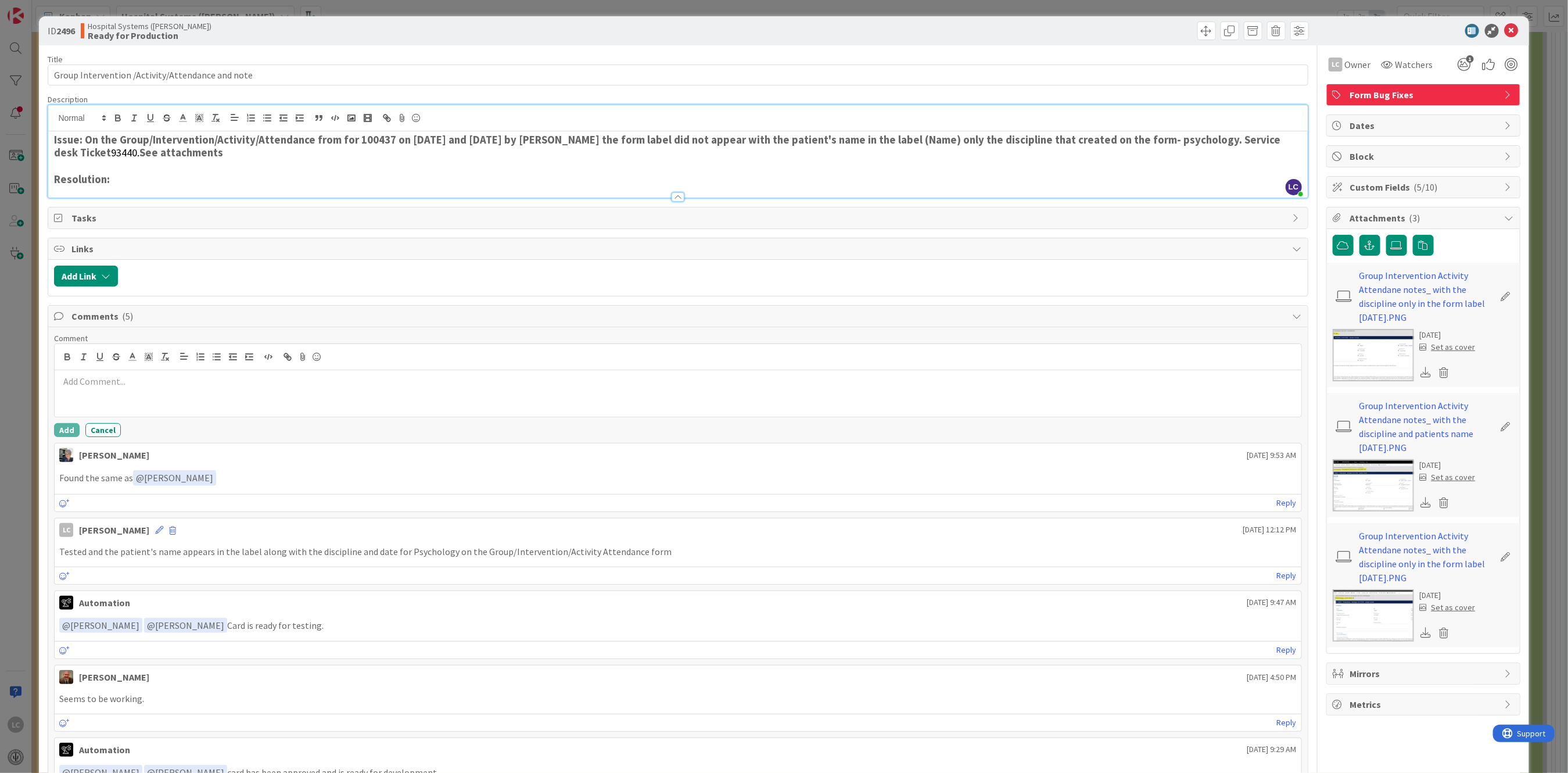
click at [65, 389] on div at bounding box center [678, 394] width 1246 height 47
drag, startPoint x: 185, startPoint y: 381, endPoint x: 298, endPoint y: 380, distance: 113.0
click at [298, 380] on p "Review after restoring UAT with no problems" at bounding box center [678, 381] width 1237 height 13
click at [368, 380] on p "Review after restoring UAT with the label does not include the patient's name f…" at bounding box center [678, 381] width 1237 height 13
click at [419, 382] on p "Review after restoring UAT with the label does not include the patient's name f…" at bounding box center [678, 381] width 1237 height 13
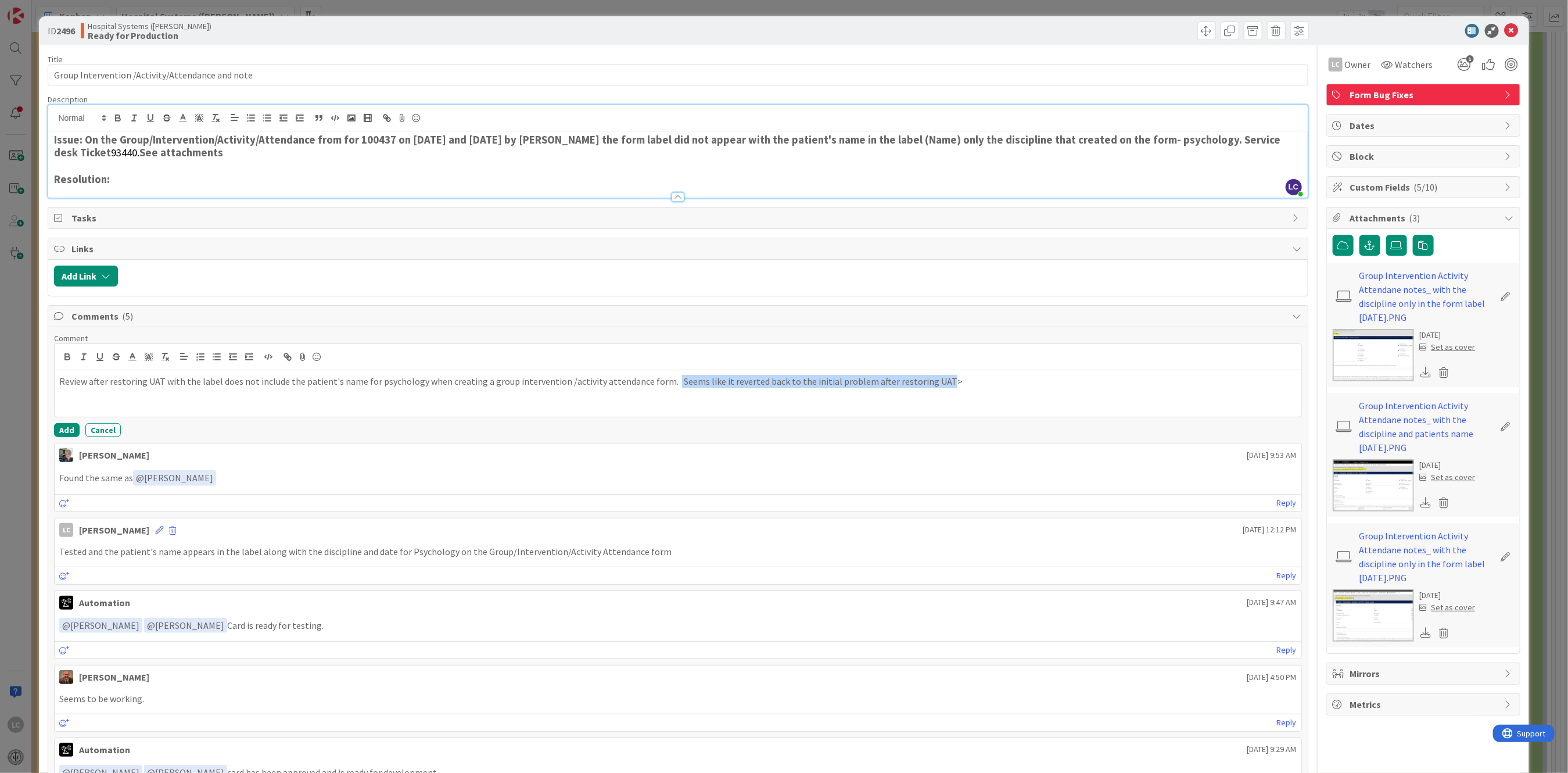
drag, startPoint x: 659, startPoint y: 378, endPoint x: 921, endPoint y: 378, distance: 262.0
click at [921, 378] on p "Review after restoring UAT with the label does not include the patient's name f…" at bounding box center [678, 381] width 1237 height 13
click at [60, 380] on p "Review after restoring UAT with the label does not include the patient's name f…" at bounding box center [678, 381] width 1237 height 13
click at [386, 380] on p "Seems like it reverted back to the initial problem after restoring UAT where th…" at bounding box center [678, 381] width 1237 height 13
drag, startPoint x: 61, startPoint y: 383, endPoint x: 924, endPoint y: 372, distance: 863.1
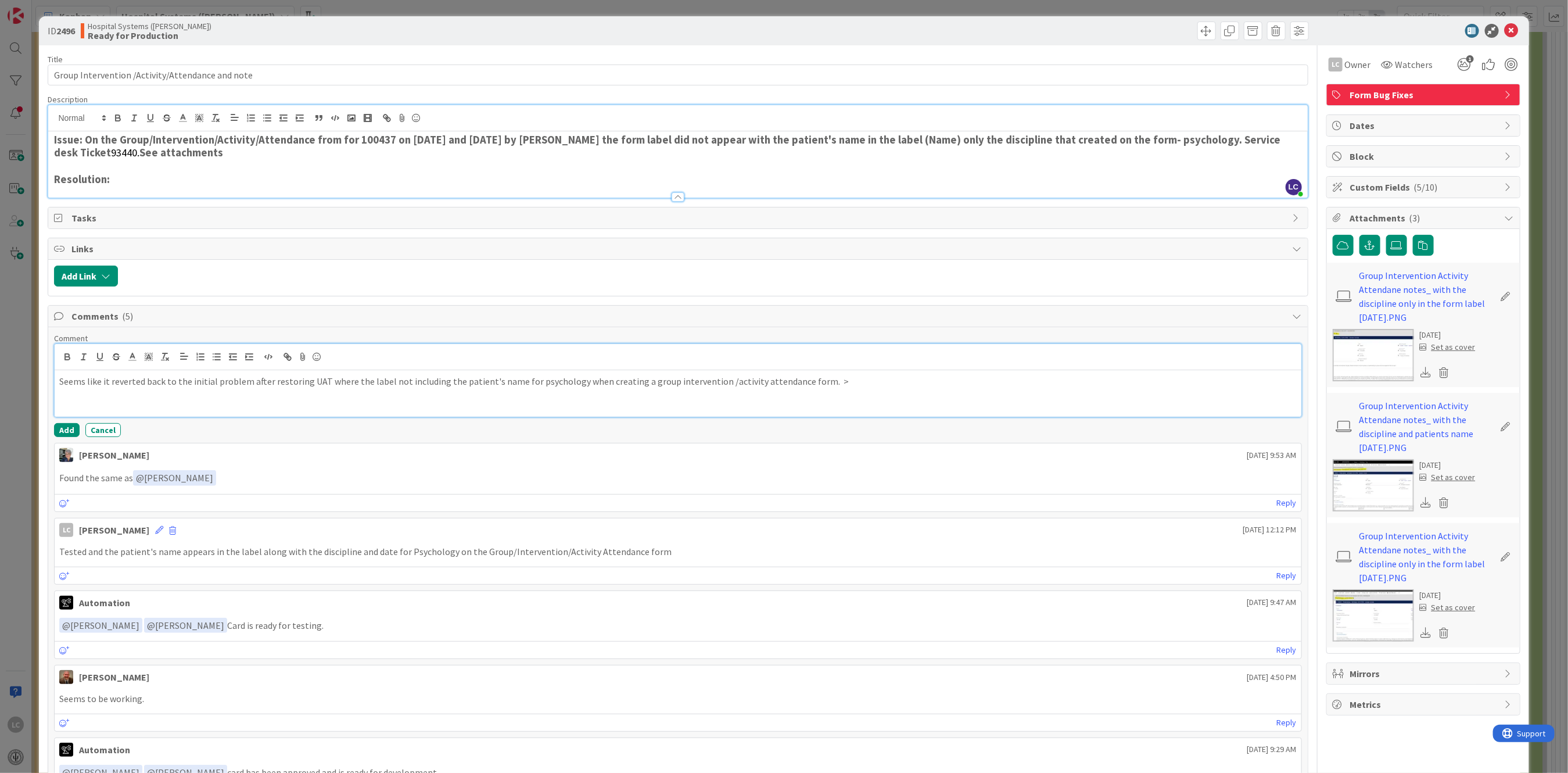
click at [924, 372] on div "Seems like it reverted back to the initial problem after restoring UAT where th…" at bounding box center [678, 394] width 1246 height 47
click at [101, 433] on button "Cancel" at bounding box center [103, 430] width 35 height 14
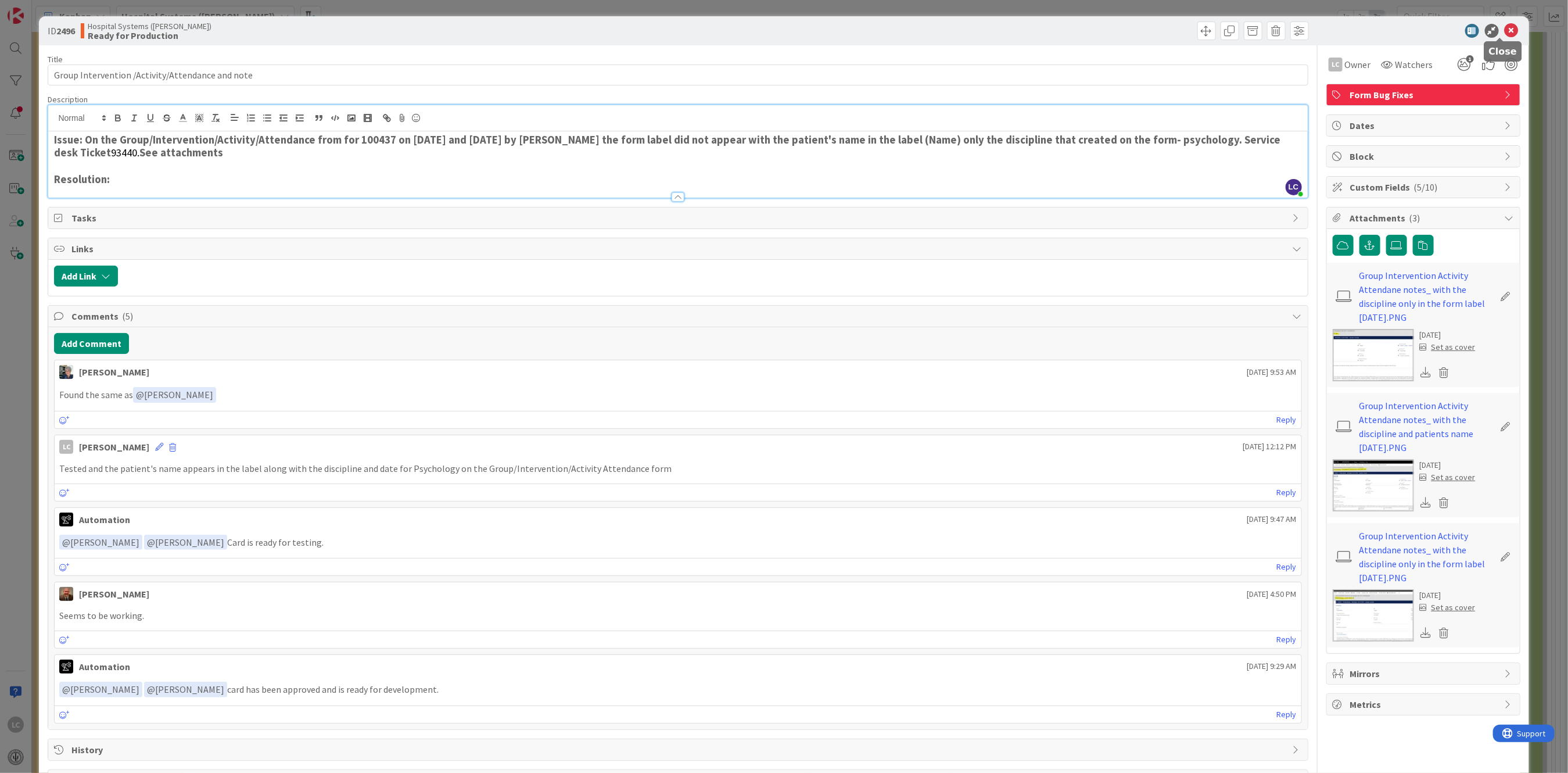
click at [1505, 27] on icon at bounding box center [1512, 31] width 14 height 14
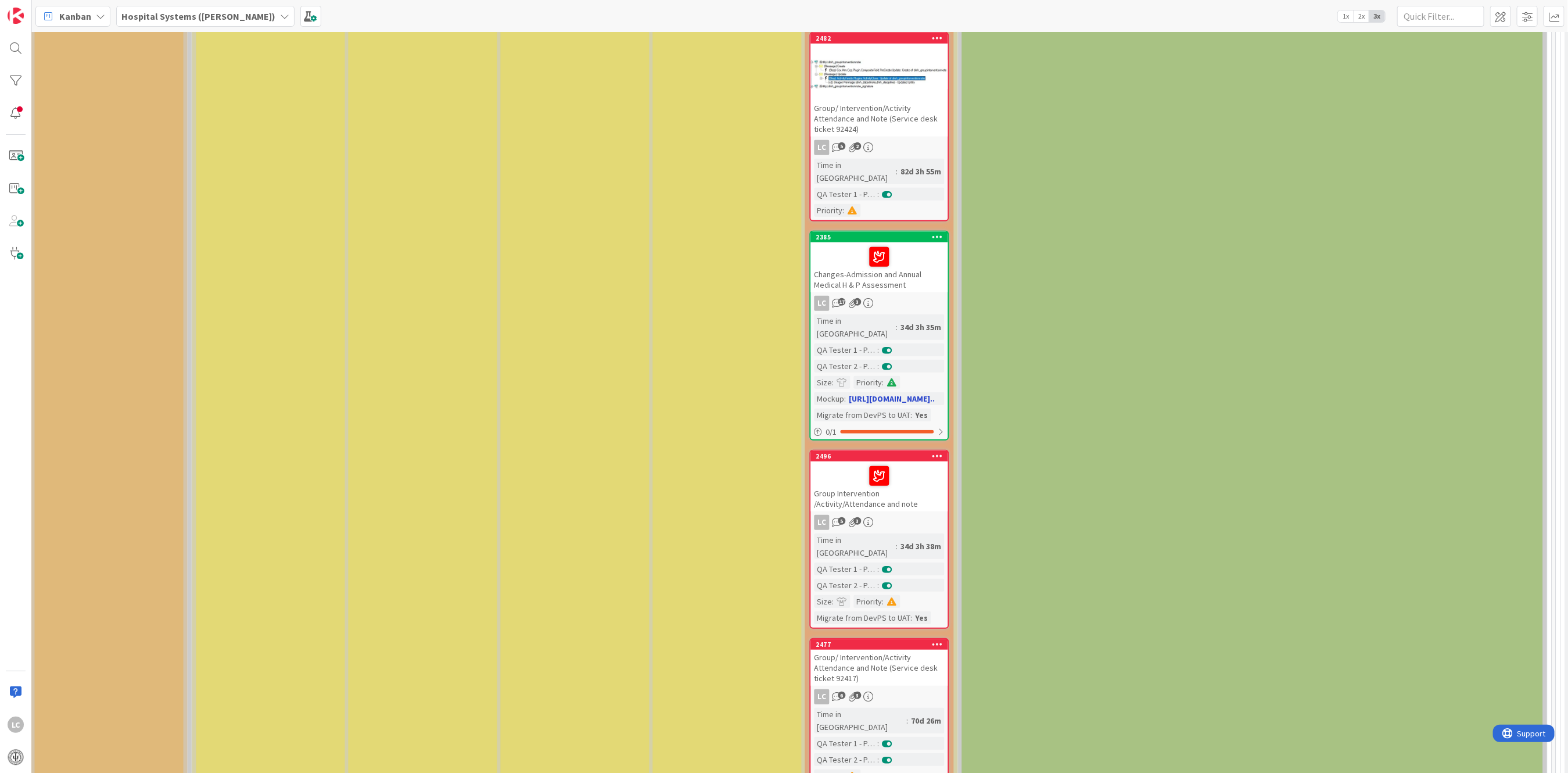
click at [858, 314] on div "Time in [GEOGRAPHIC_DATA]" at bounding box center [855, 327] width 82 height 26
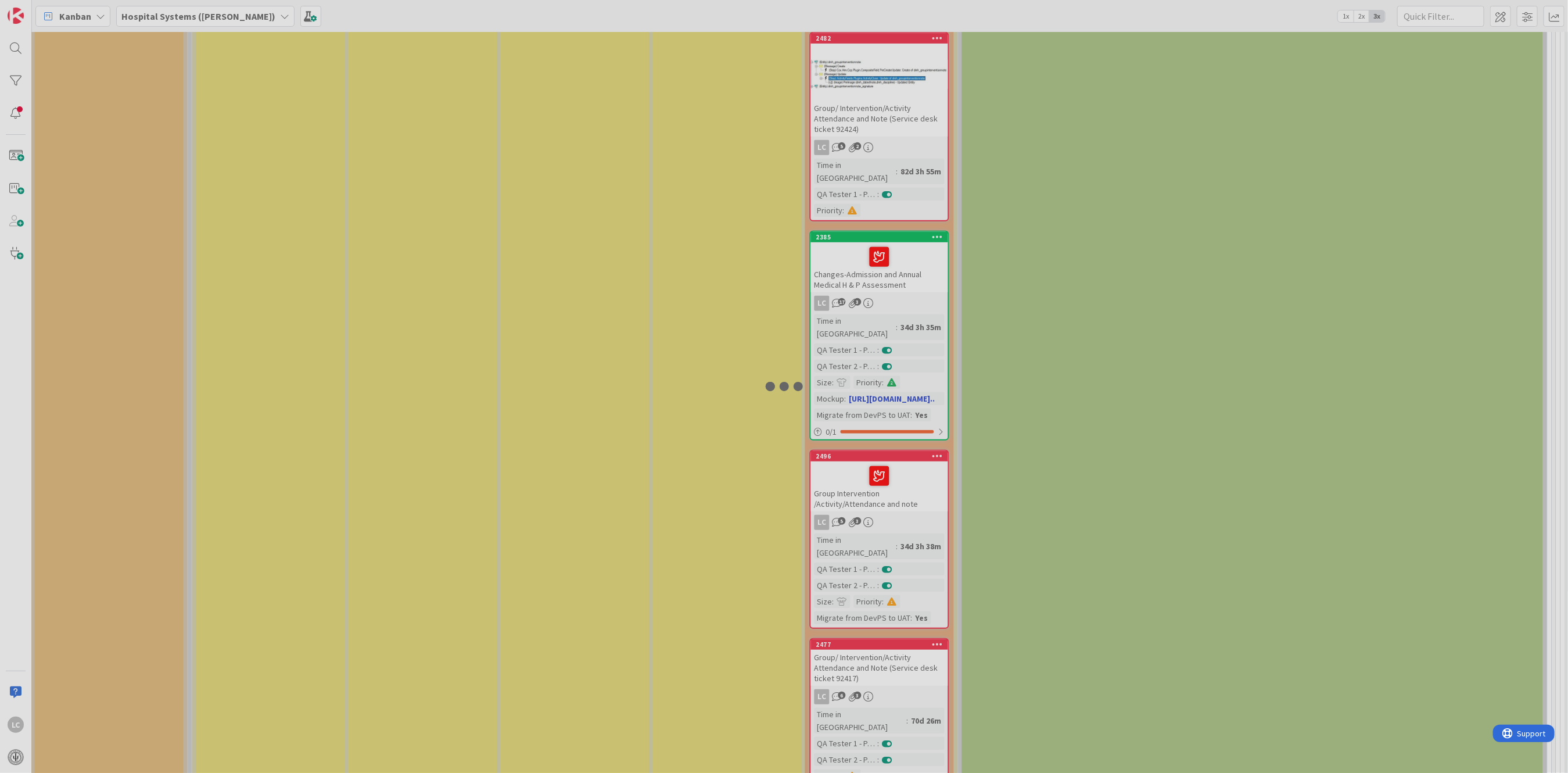
click at [858, 276] on div at bounding box center [784, 386] width 1568 height 773
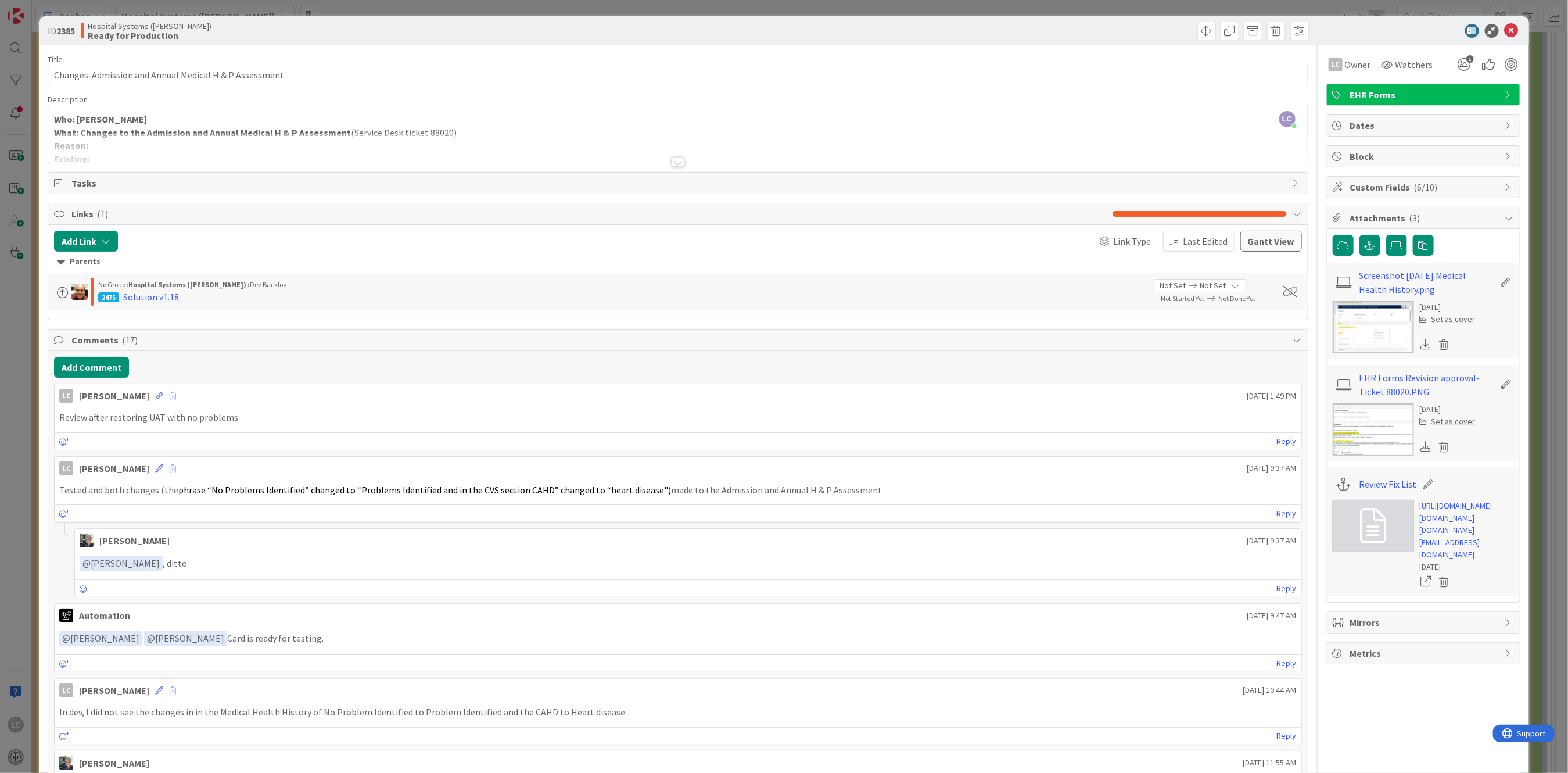
click at [61, 420] on p "Review after restoring UAT with no problems" at bounding box center [678, 417] width 1237 height 13
drag, startPoint x: 58, startPoint y: 417, endPoint x: 281, endPoint y: 418, distance: 223.0
click at [281, 418] on p "Review after restoring UAT with no problems" at bounding box center [678, 417] width 1237 height 13
copy p "Review after restoring UAT with no problems"
click at [1505, 30] on icon at bounding box center [1512, 31] width 14 height 14
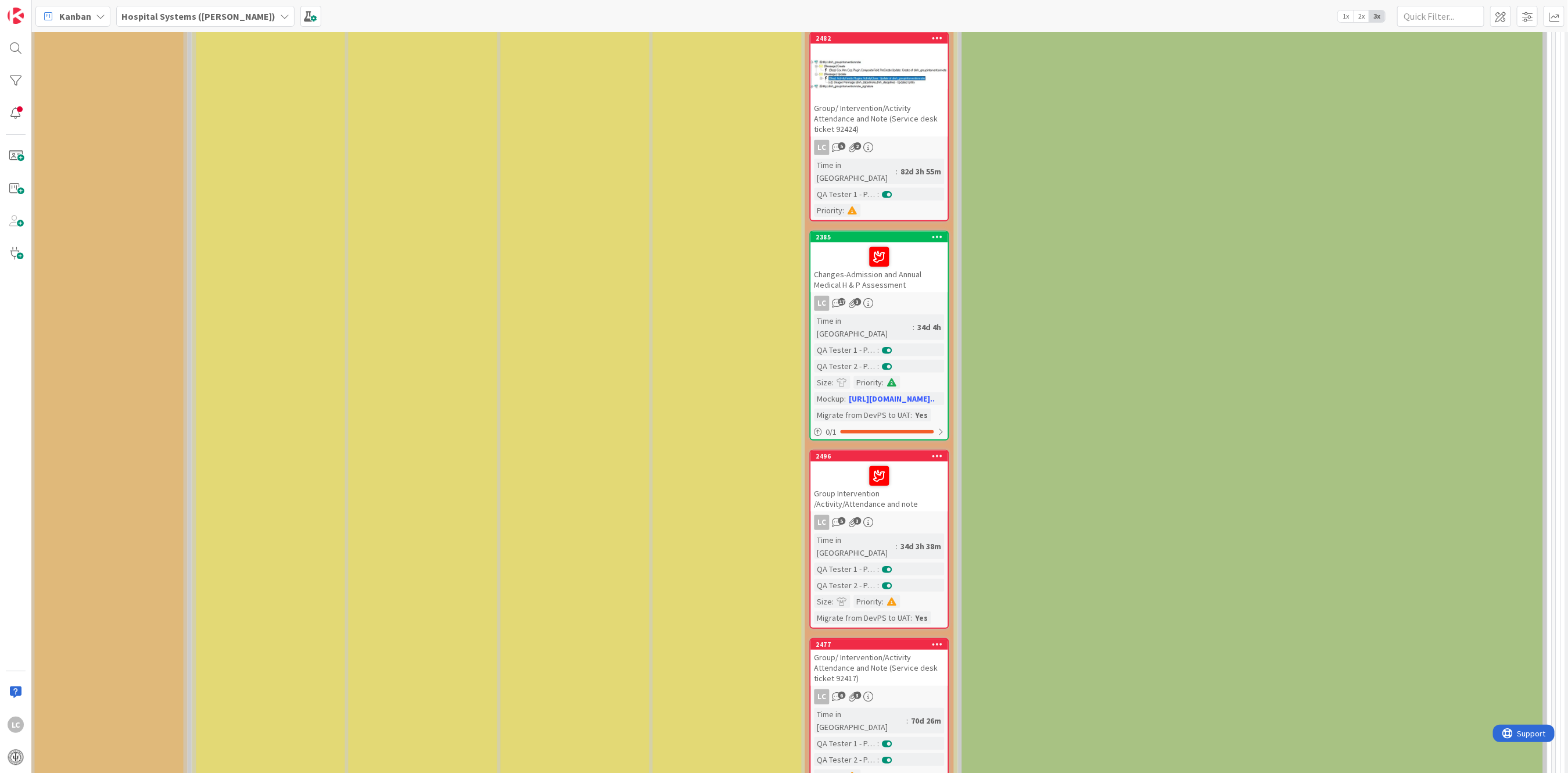
click at [844, 534] on div "Time in [GEOGRAPHIC_DATA]" at bounding box center [855, 546] width 82 height 26
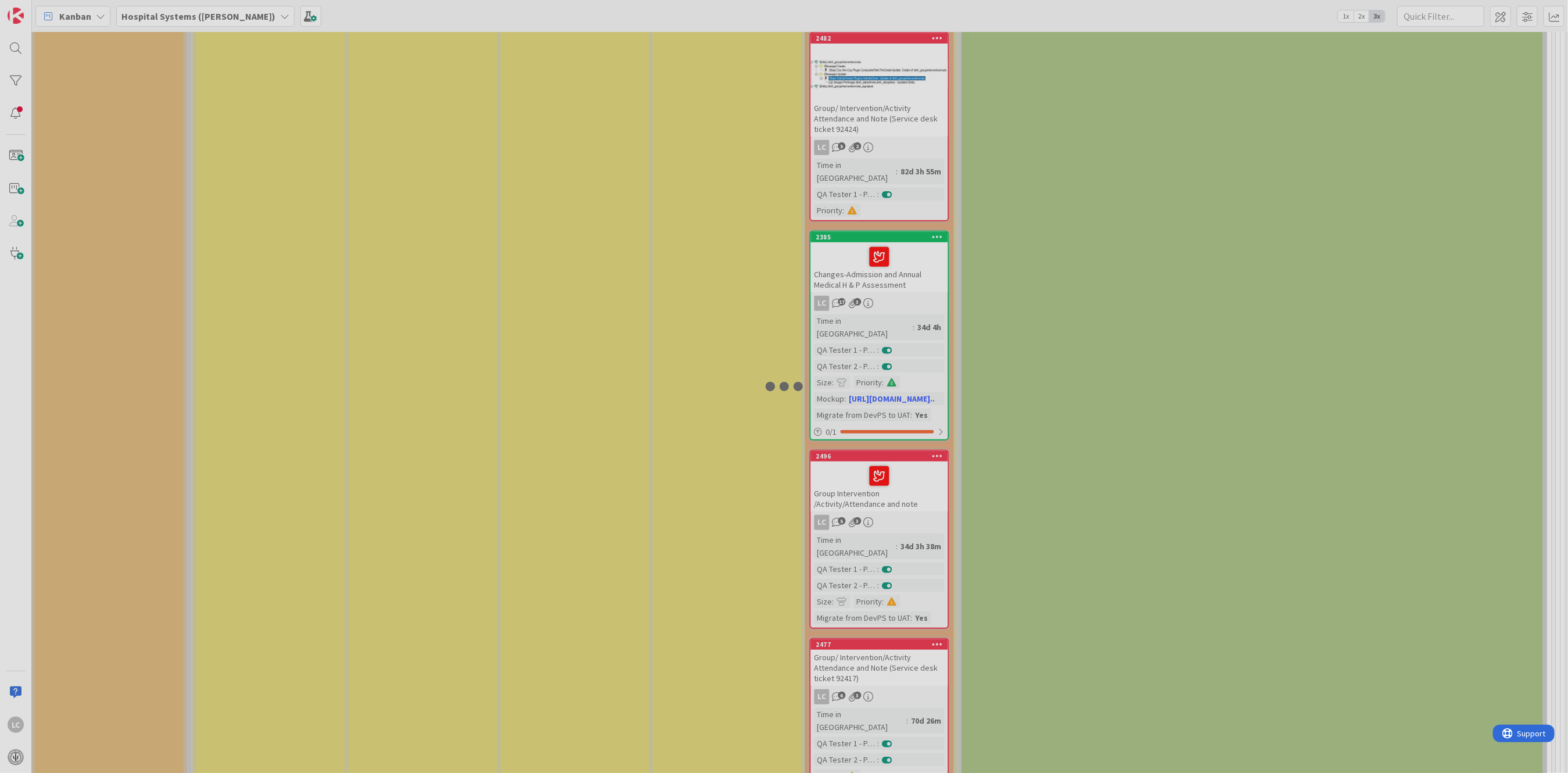
click at [844, 489] on div at bounding box center [784, 386] width 1568 height 773
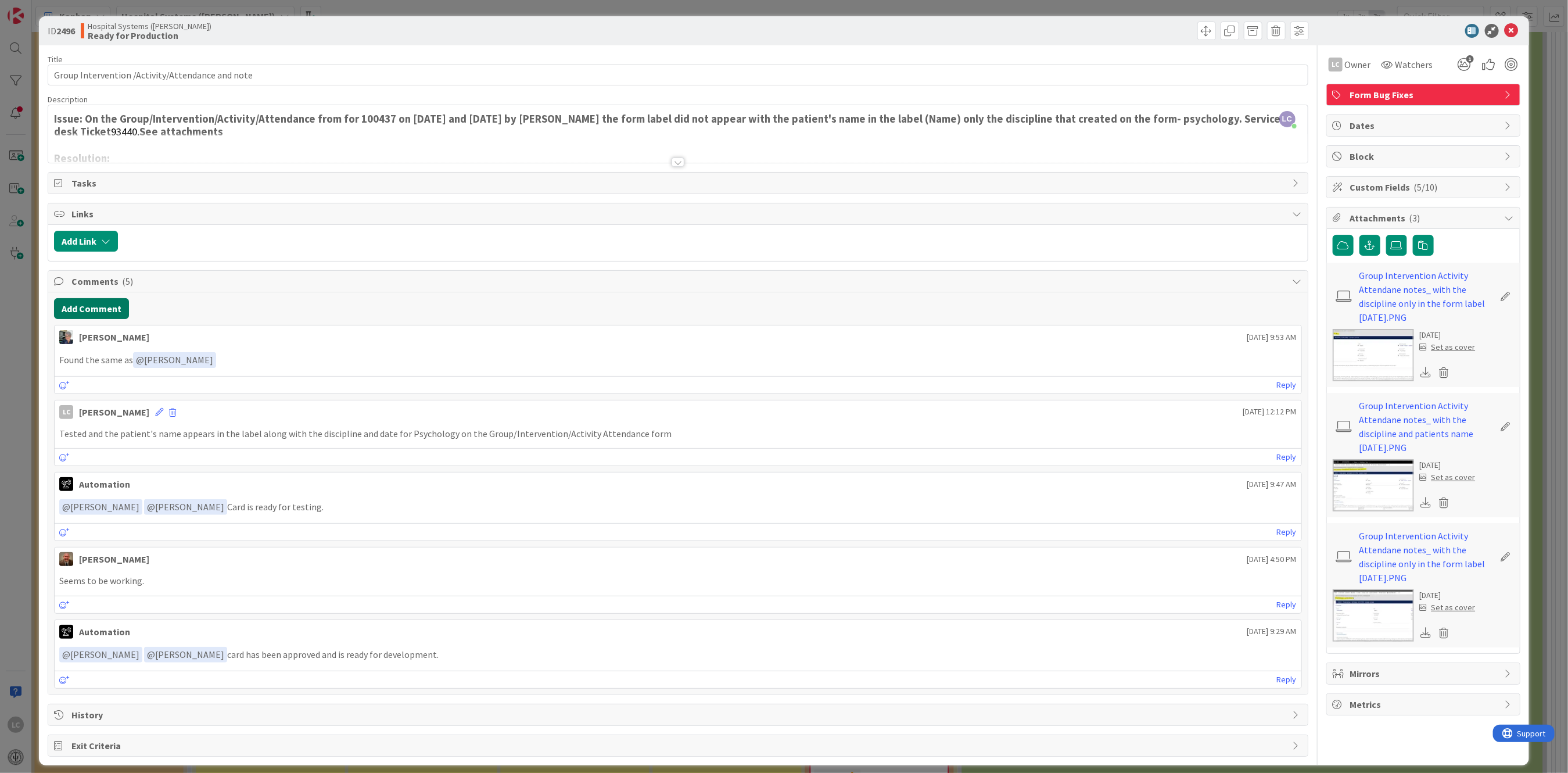
click at [92, 313] on button "Add Comment" at bounding box center [91, 308] width 75 height 21
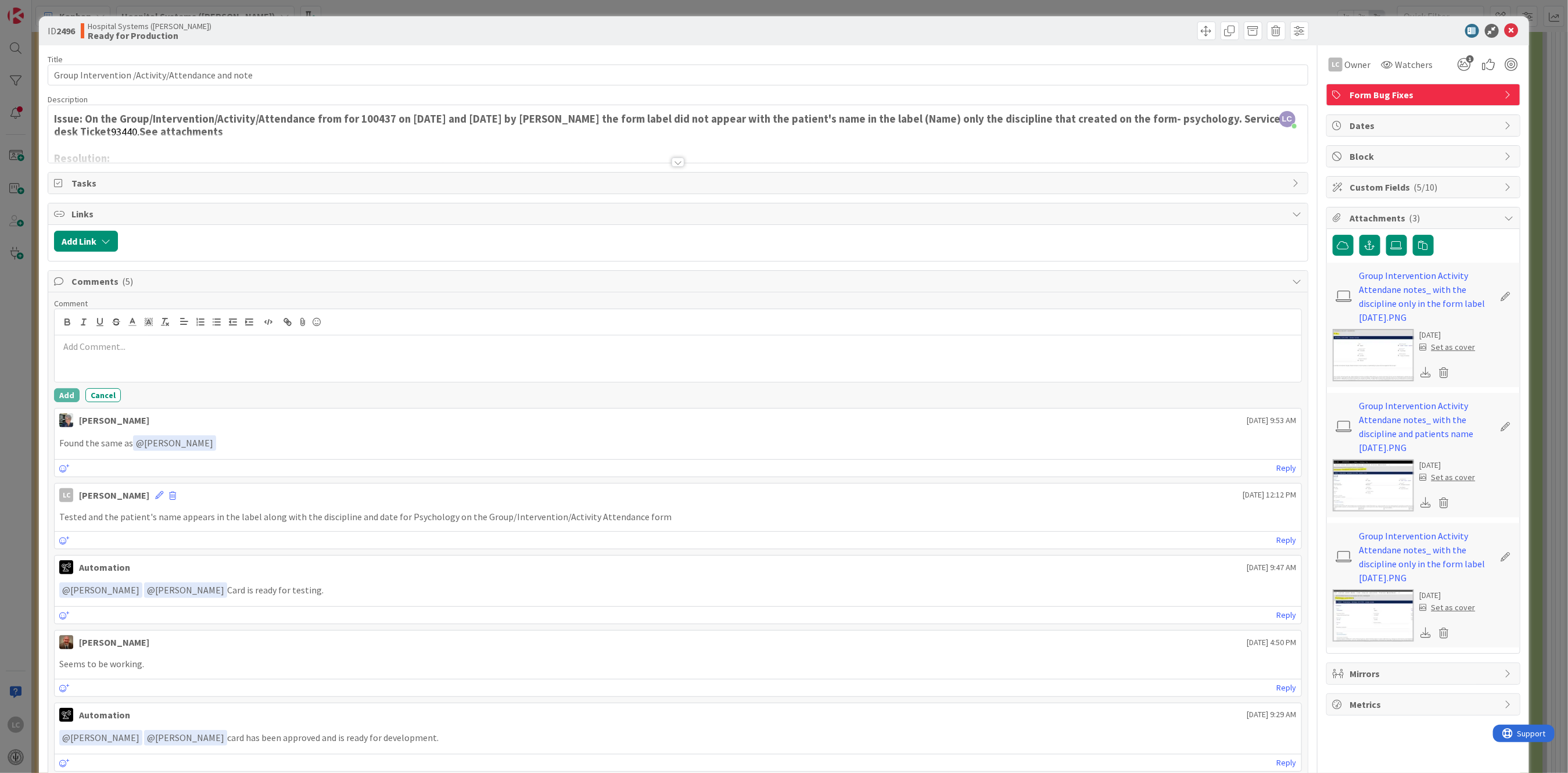
click at [65, 356] on div at bounding box center [678, 359] width 1246 height 47
click at [64, 393] on button "Add" at bounding box center [66, 395] width 26 height 14
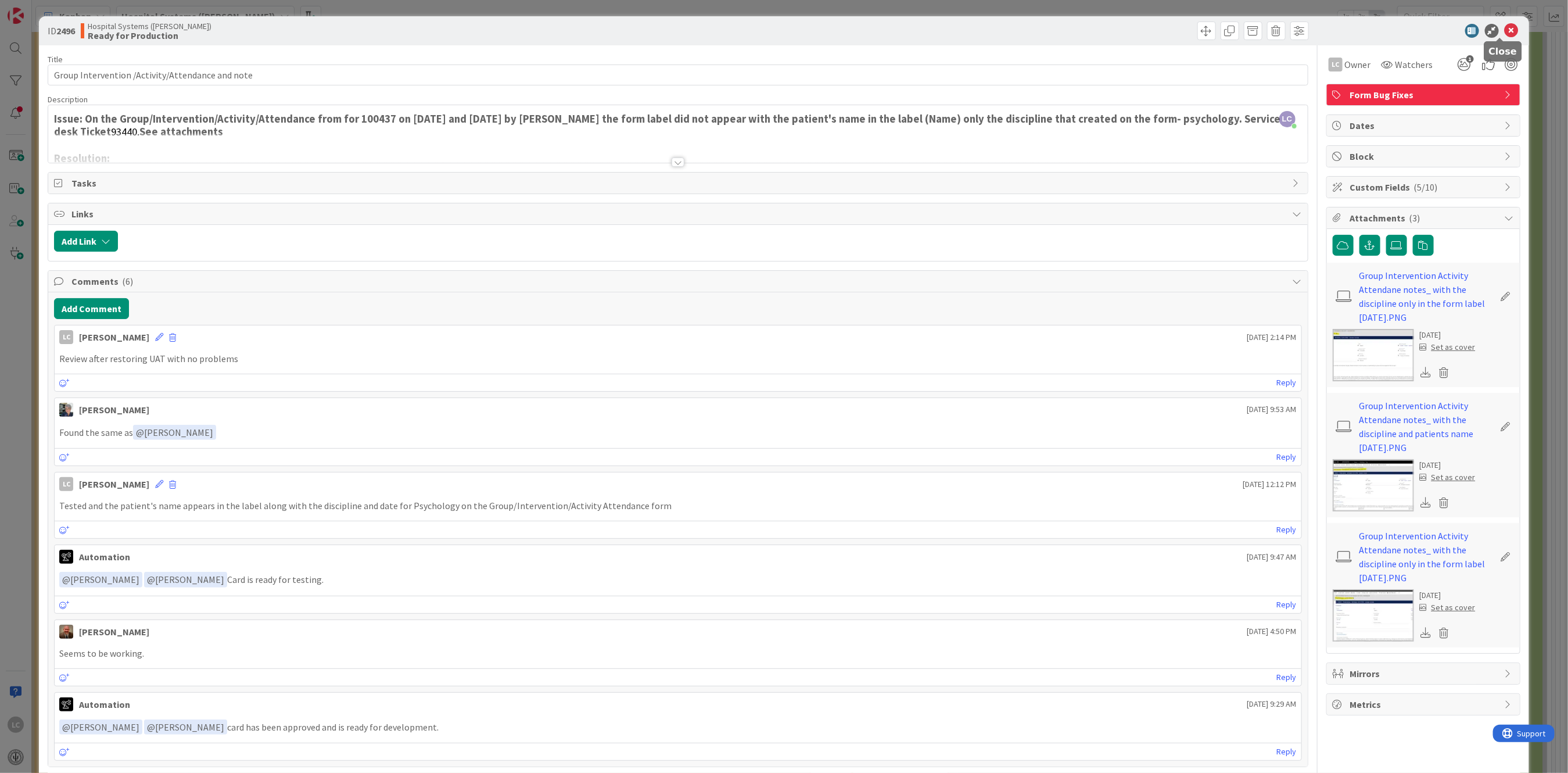
click at [1505, 30] on icon at bounding box center [1512, 31] width 14 height 14
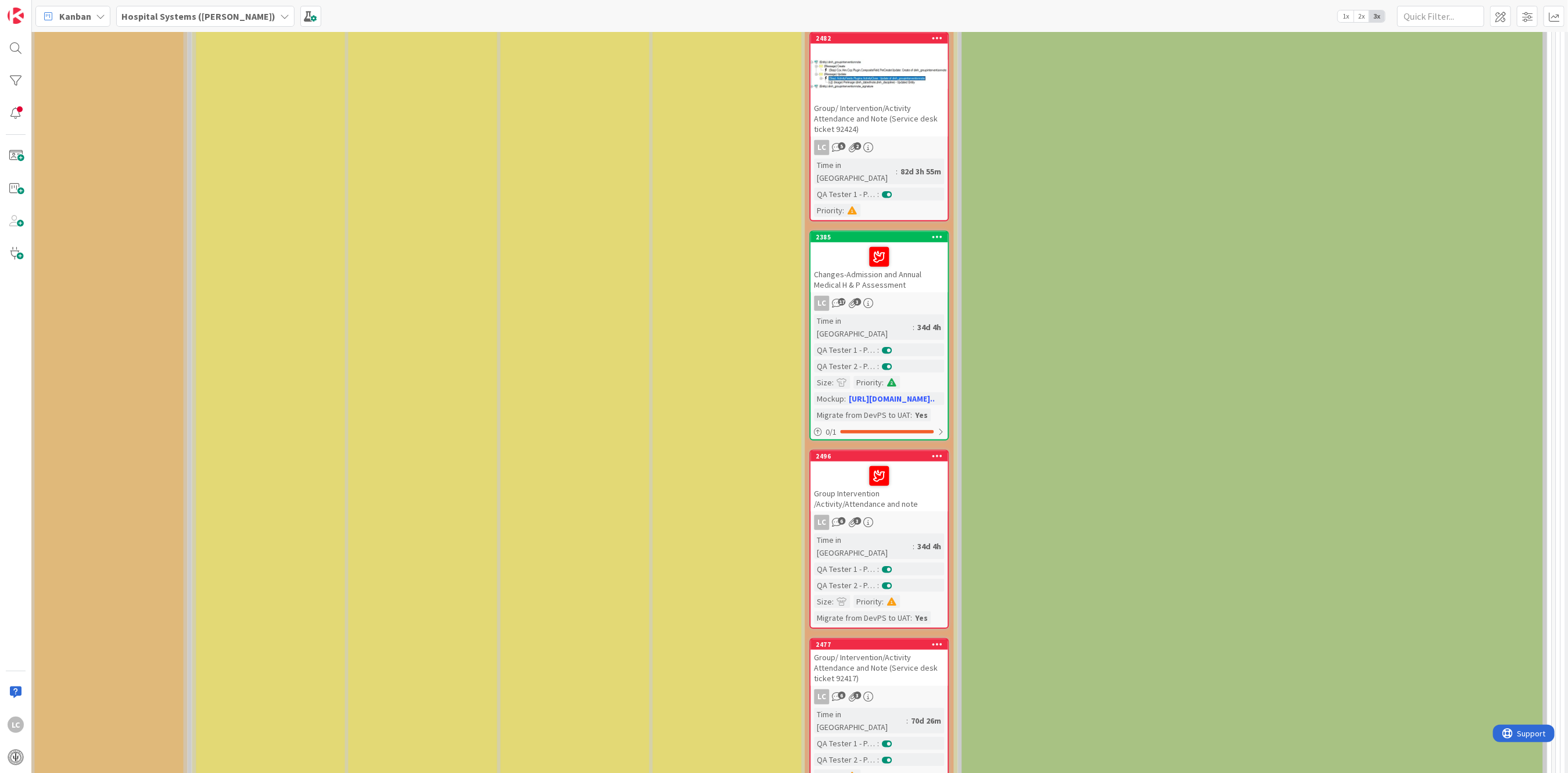
click at [838, 650] on div "Group/ Intervention/Activity Attendance and Note (Service desk ticket 92417)" at bounding box center [880, 668] width 137 height 36
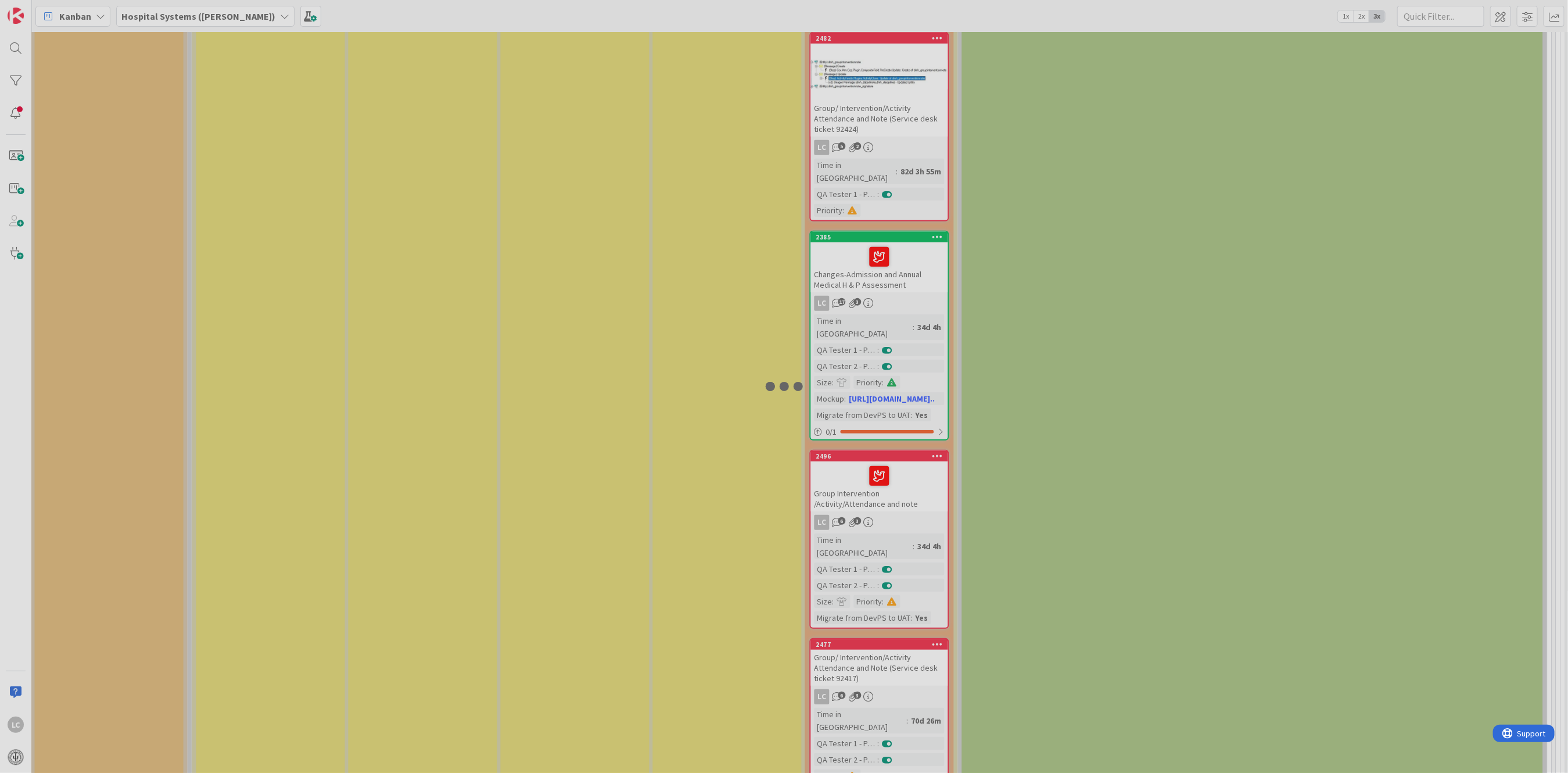
click at [838, 610] on div at bounding box center [784, 386] width 1568 height 773
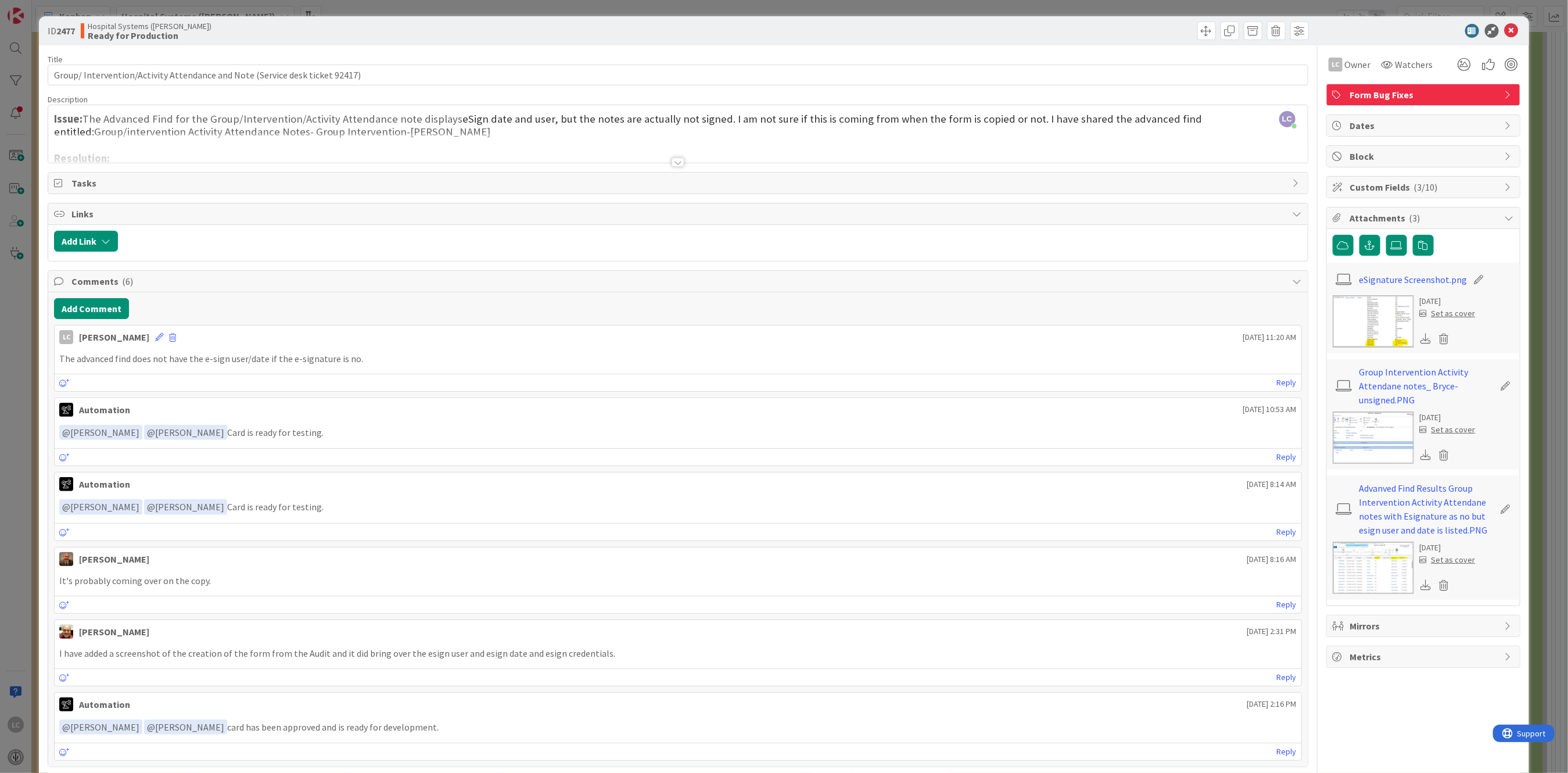
click at [1355, 427] on img at bounding box center [1373, 438] width 81 height 52
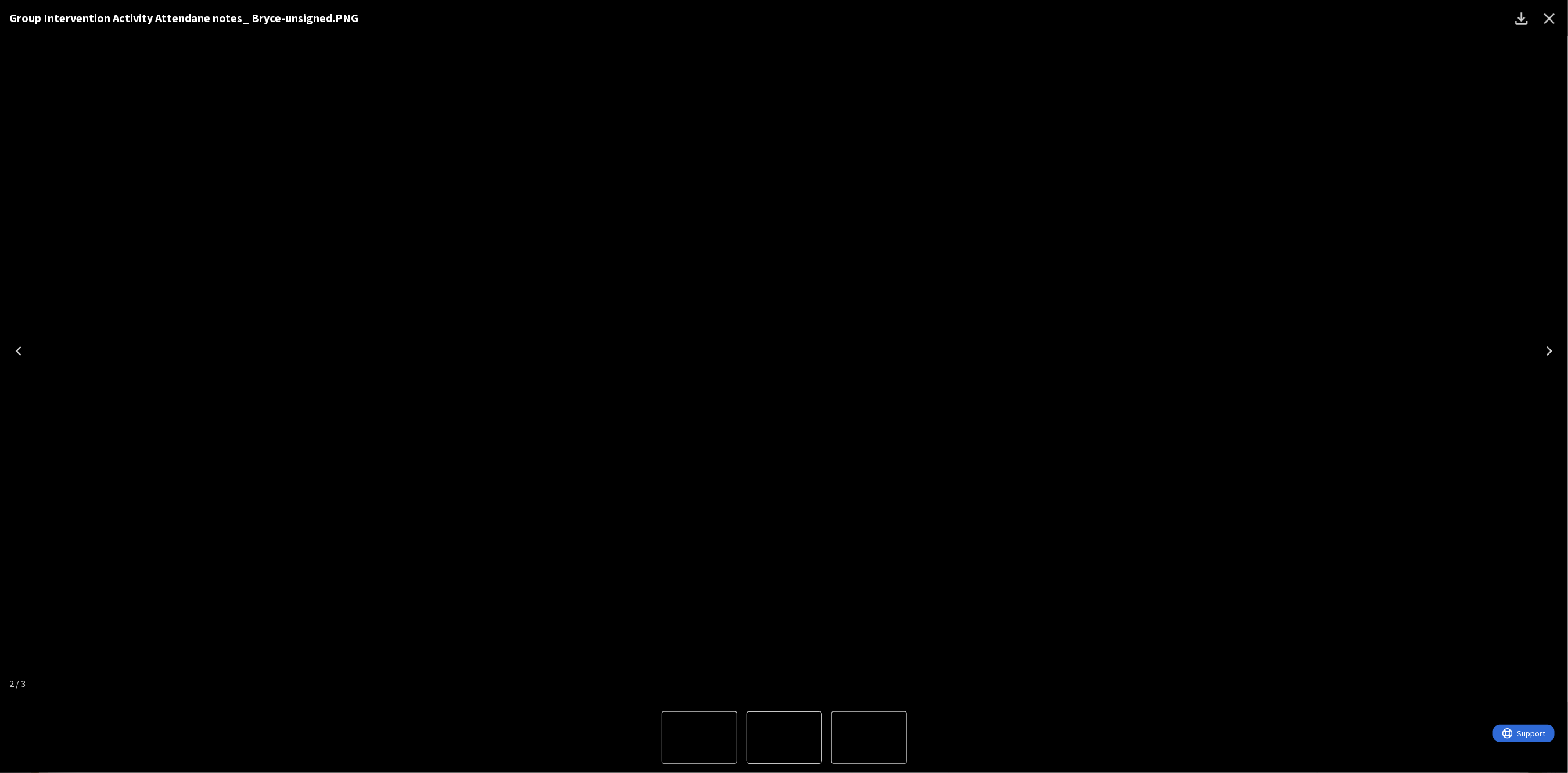
click at [1549, 17] on icon "Close" at bounding box center [1550, 19] width 11 height 11
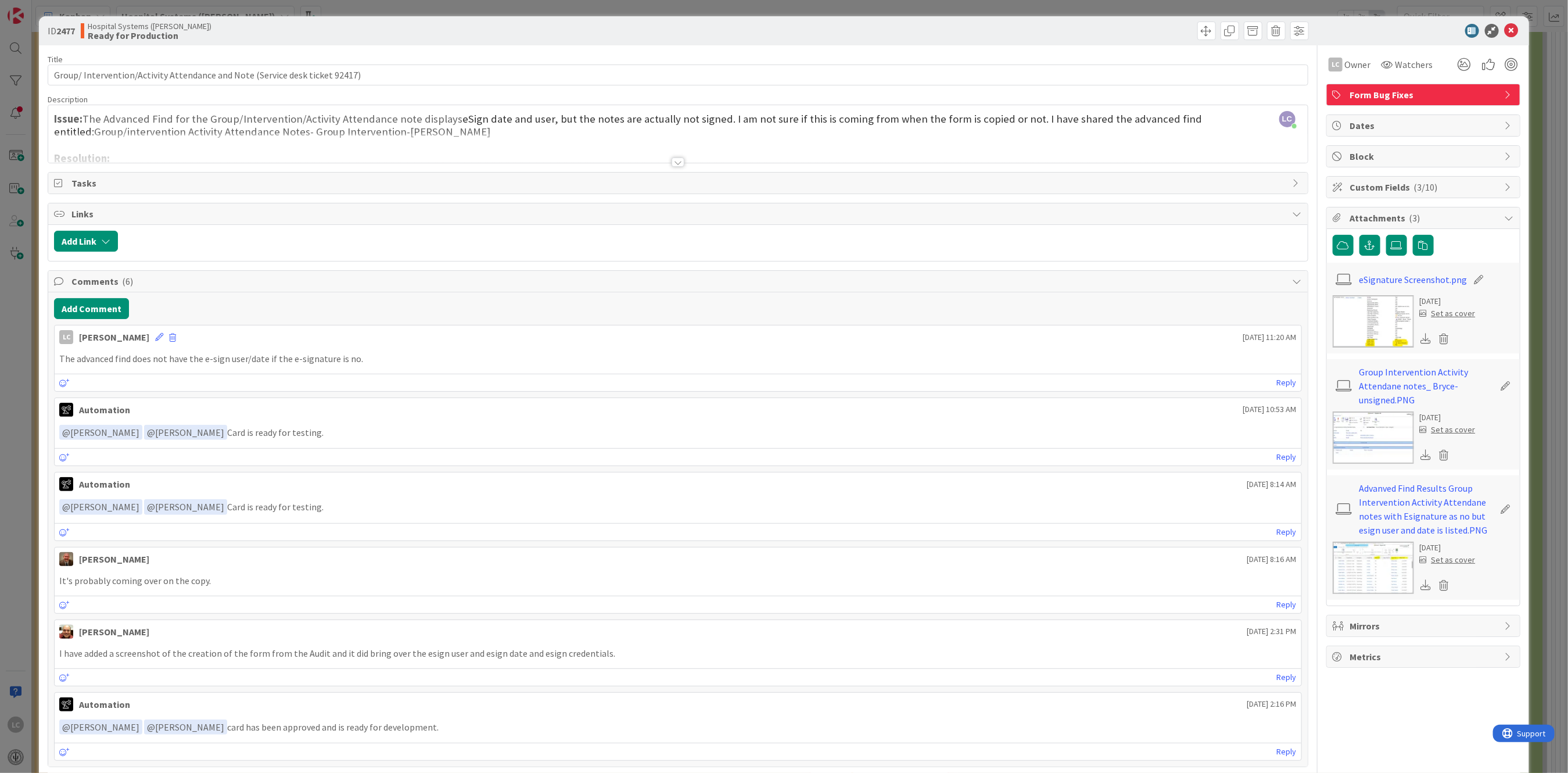
click at [1357, 561] on img at bounding box center [1373, 567] width 81 height 52
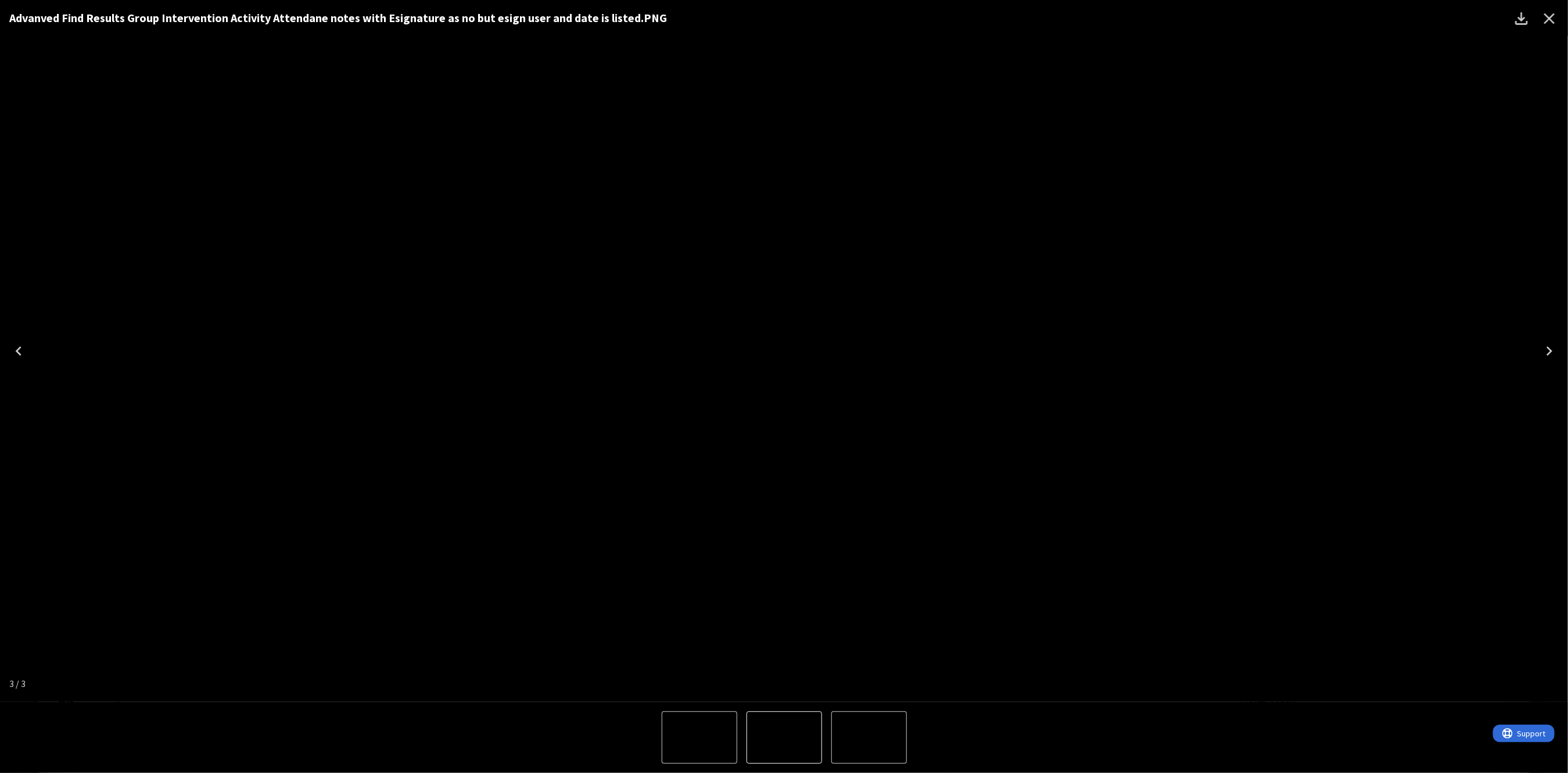
click at [784, 351] on img "3 of 3" at bounding box center [784, 351] width 0 height 0
click at [1547, 16] on icon "Close" at bounding box center [1550, 19] width 11 height 11
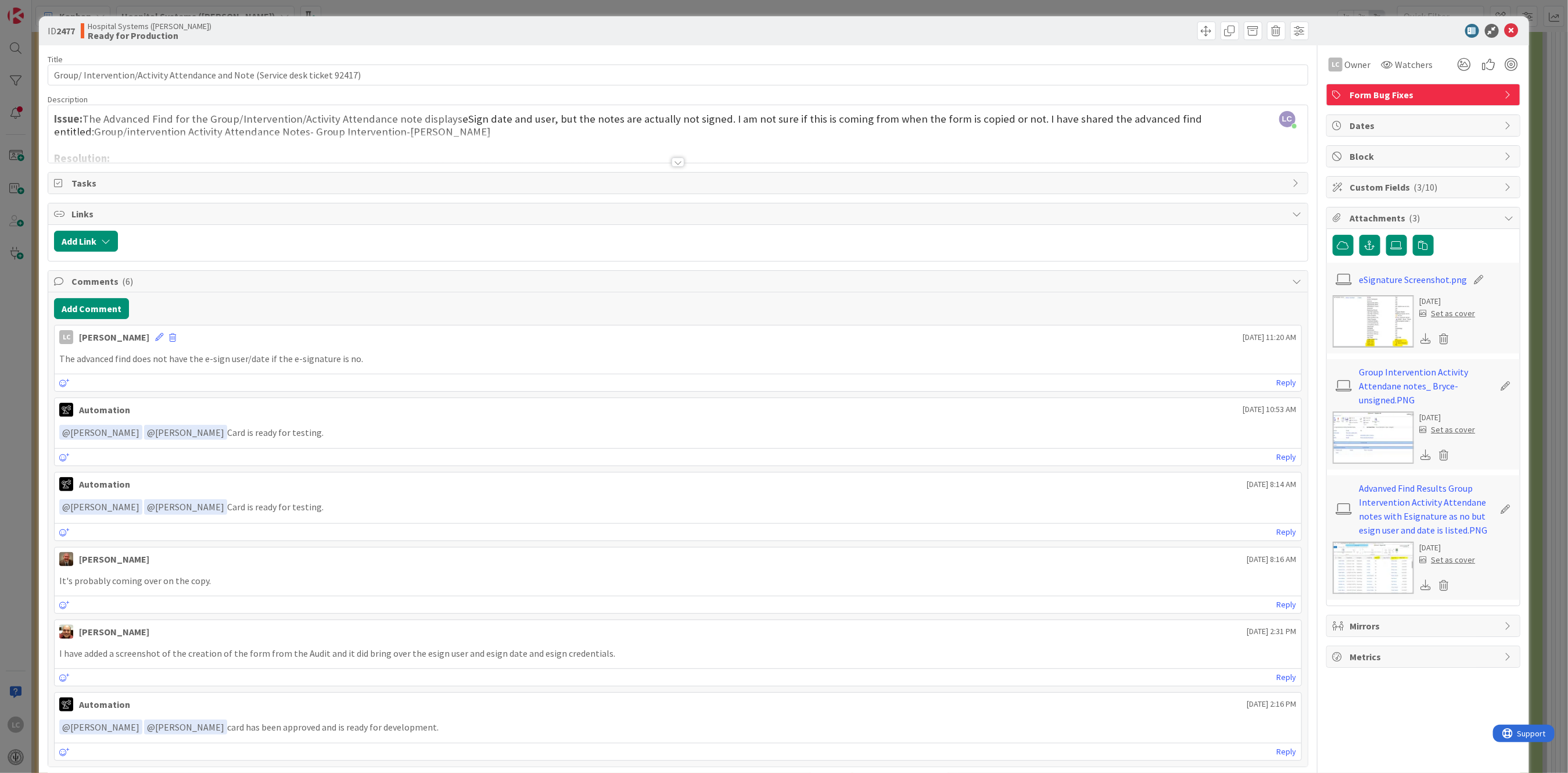
click at [1350, 427] on img at bounding box center [1373, 438] width 81 height 52
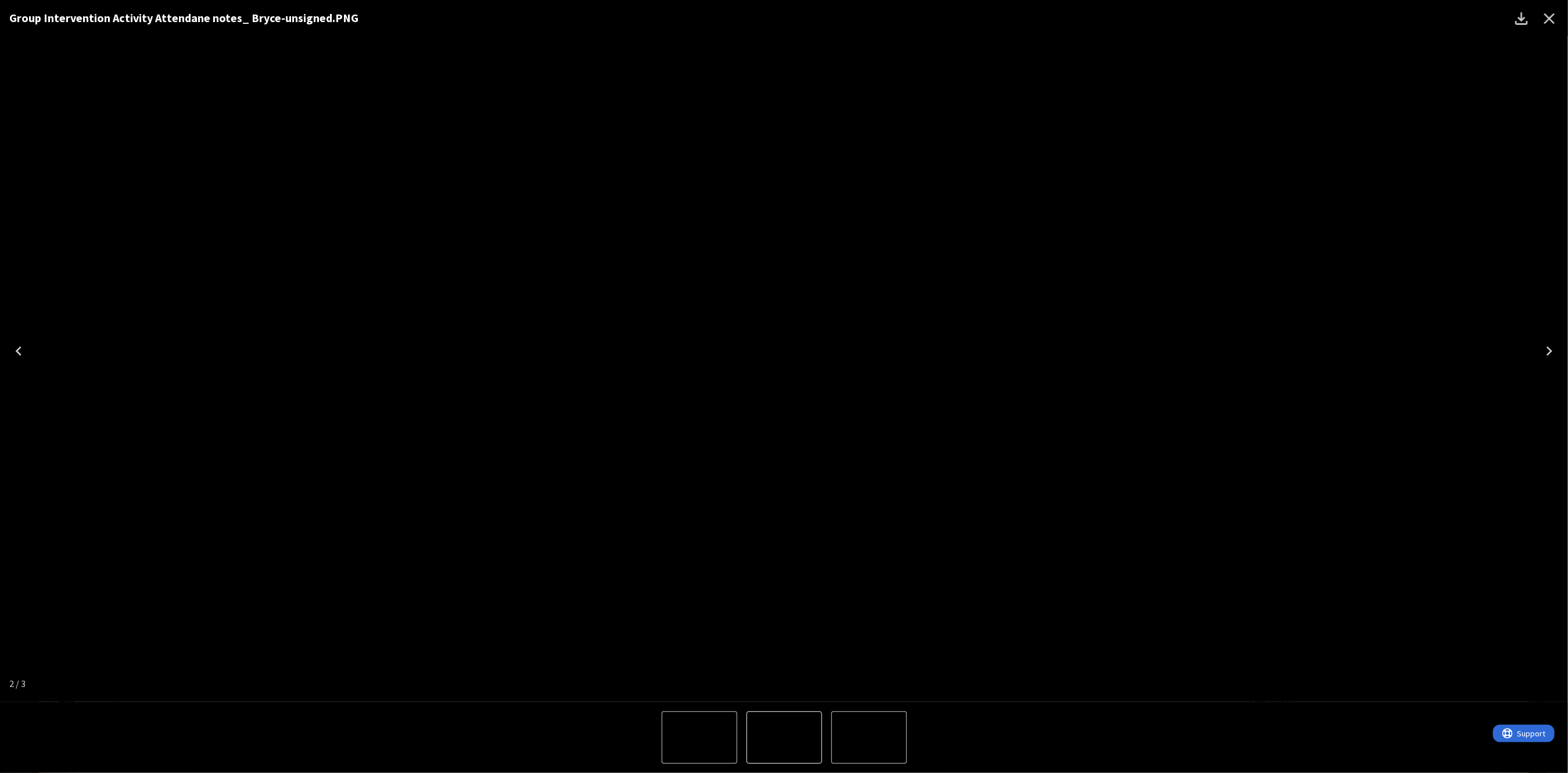
click at [1549, 16] on icon "Close" at bounding box center [1549, 19] width 19 height 19
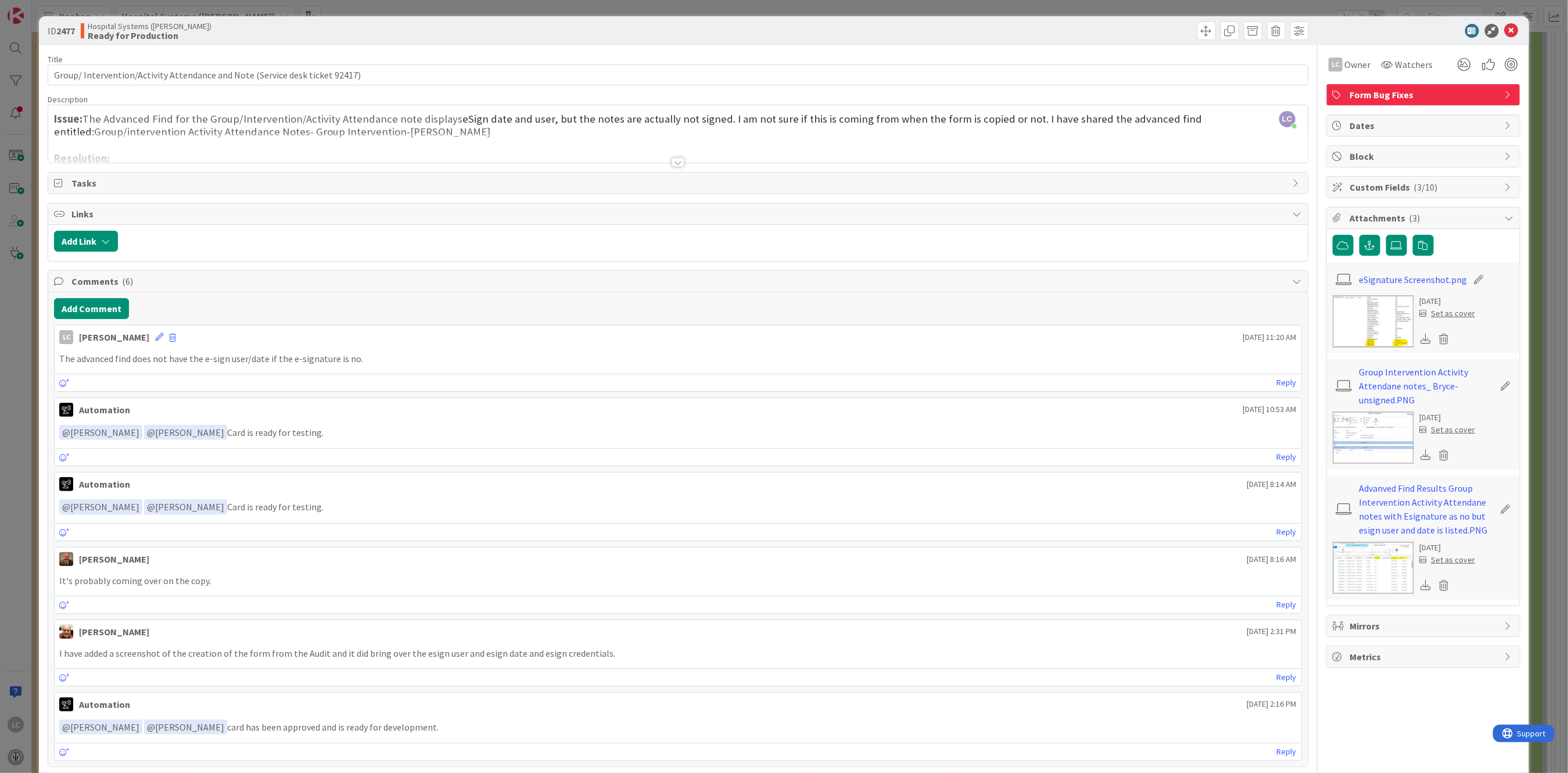
click at [1370, 562] on img at bounding box center [1373, 567] width 81 height 52
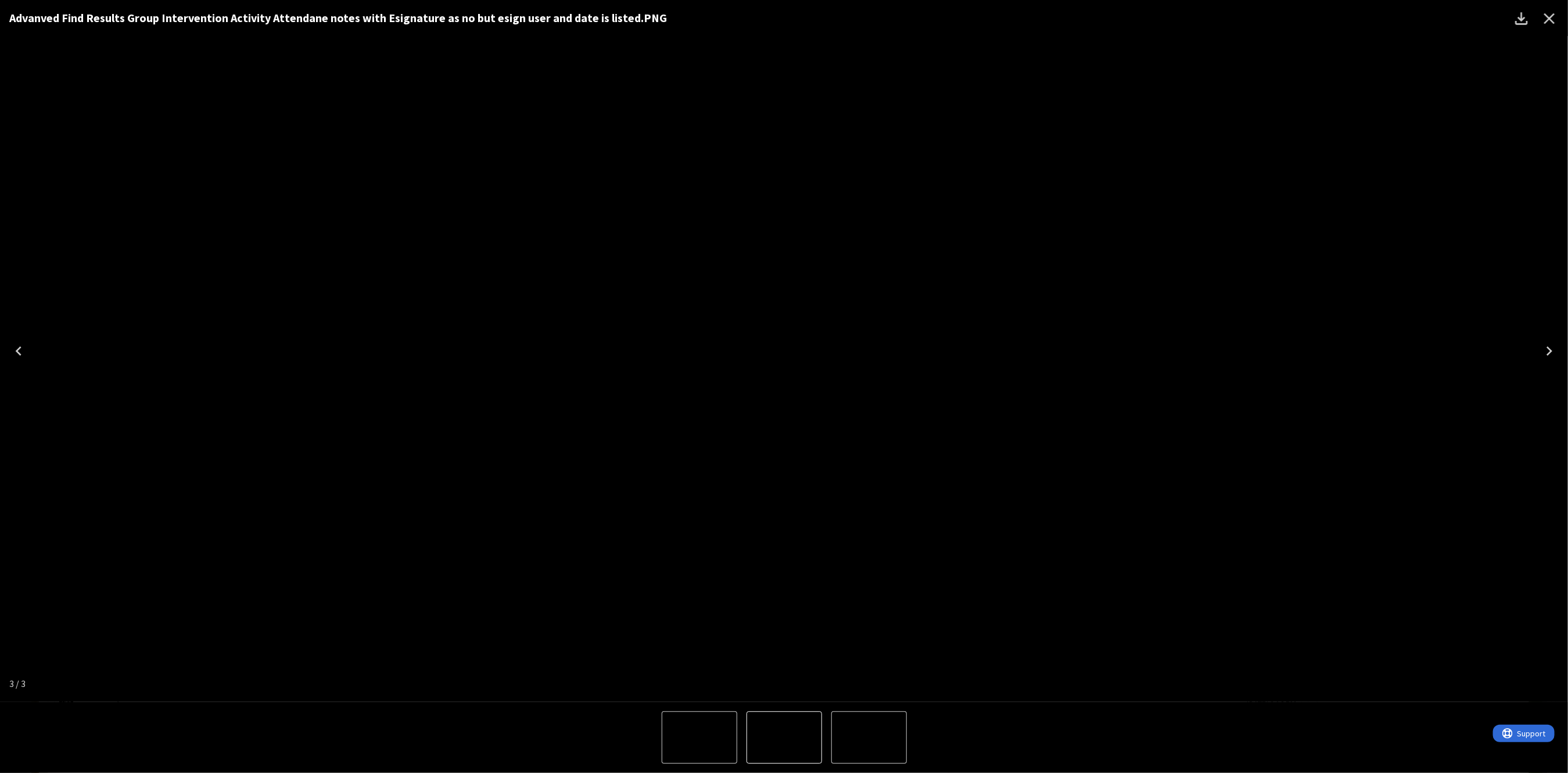
click at [784, 351] on img "3 of 3" at bounding box center [784, 351] width 0 height 0
click at [1547, 17] on icon "Close" at bounding box center [1550, 19] width 11 height 11
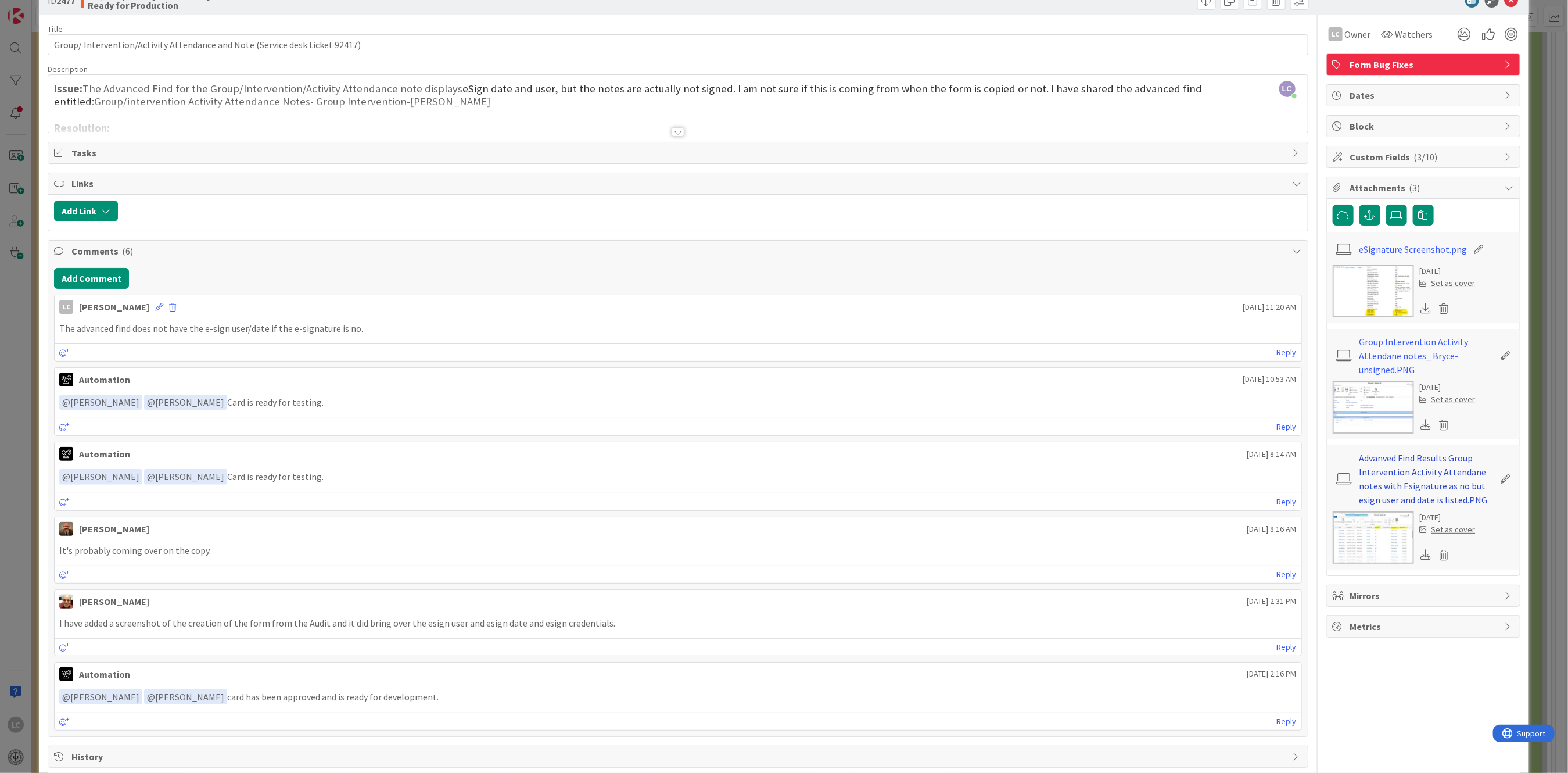
scroll to position [4, 0]
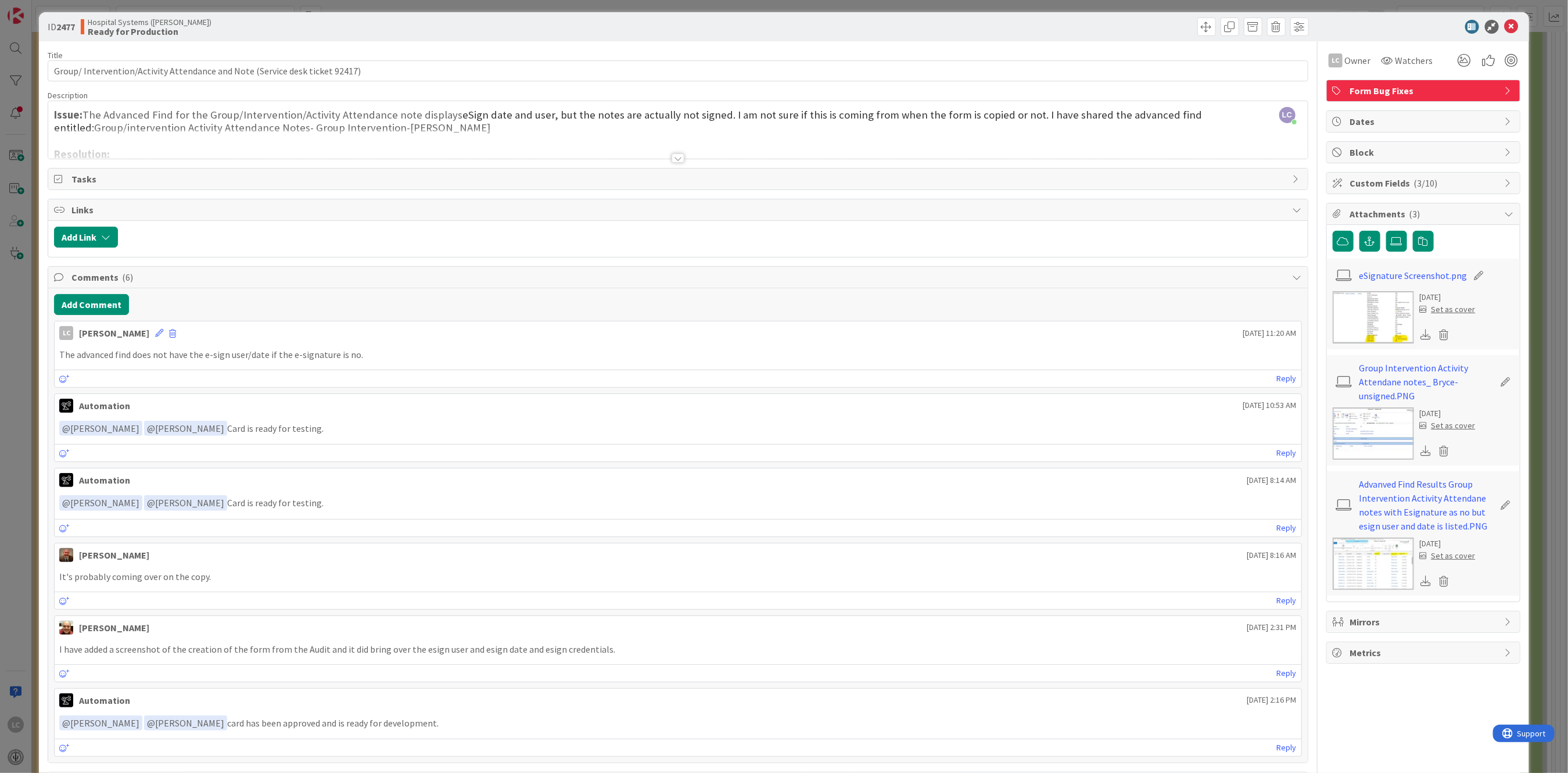
click at [1359, 309] on img at bounding box center [1373, 317] width 81 height 52
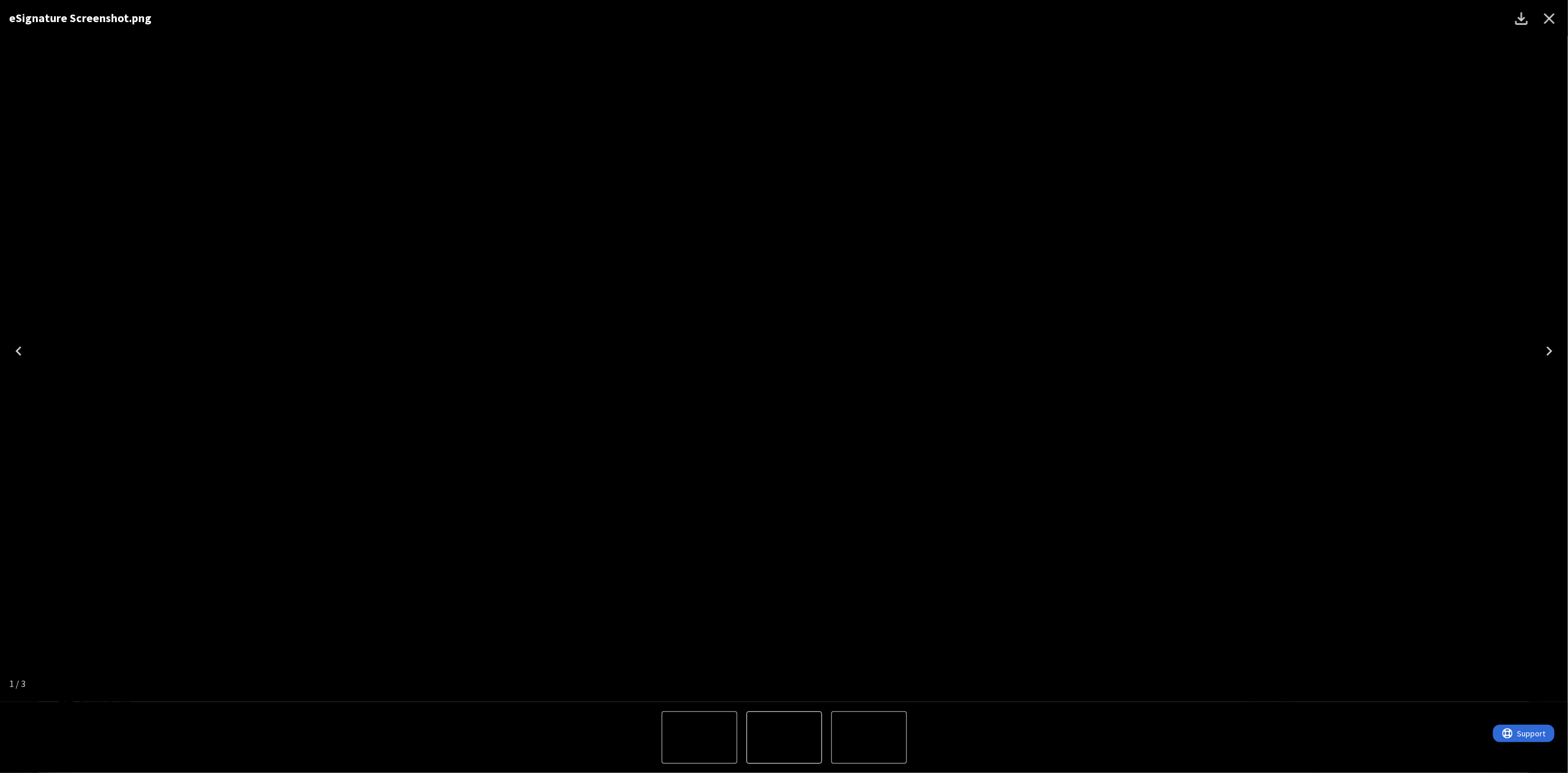
click at [1549, 16] on icon "Close" at bounding box center [1549, 19] width 19 height 19
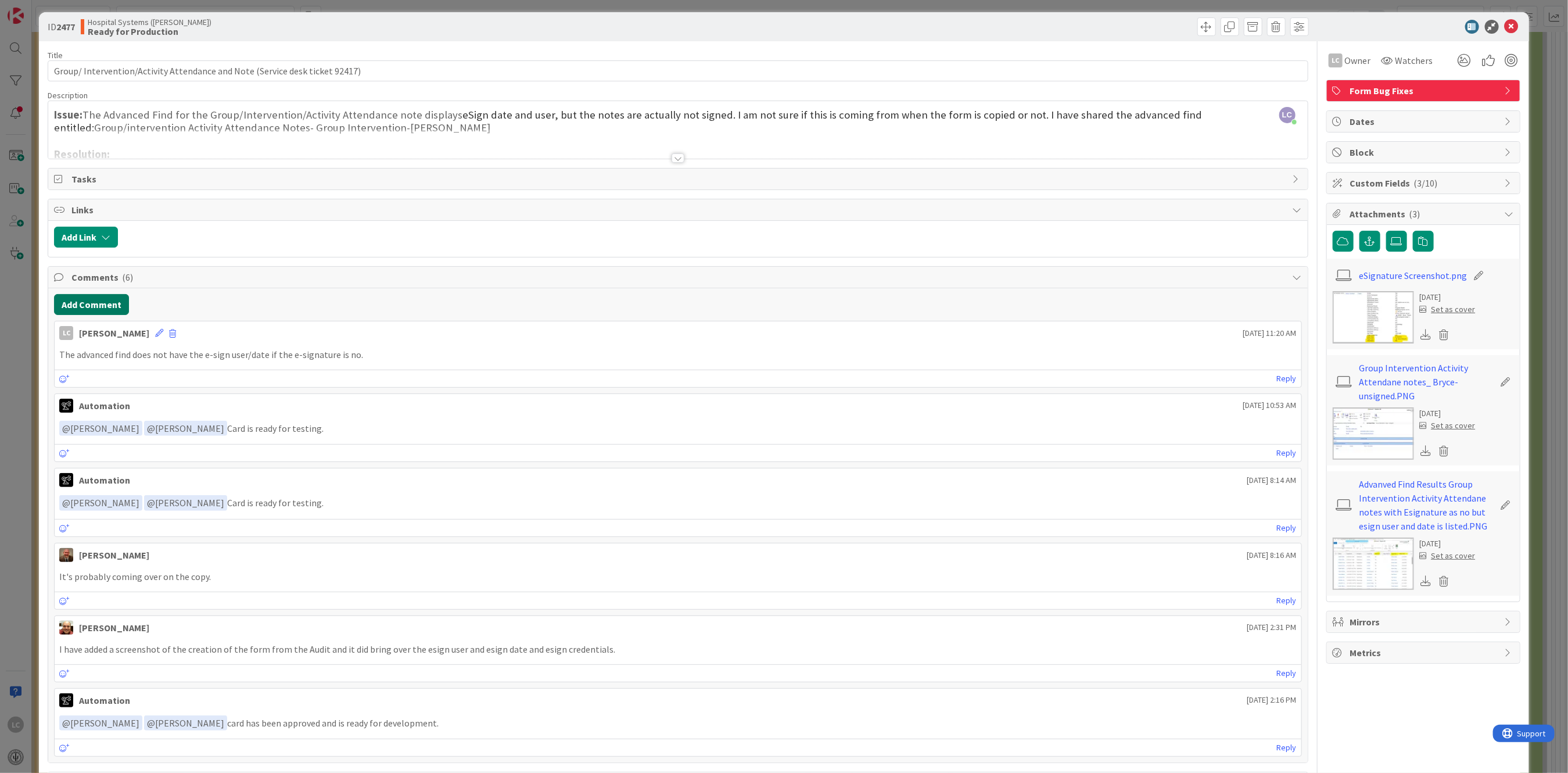
click at [83, 302] on button "Add Comment" at bounding box center [91, 304] width 75 height 21
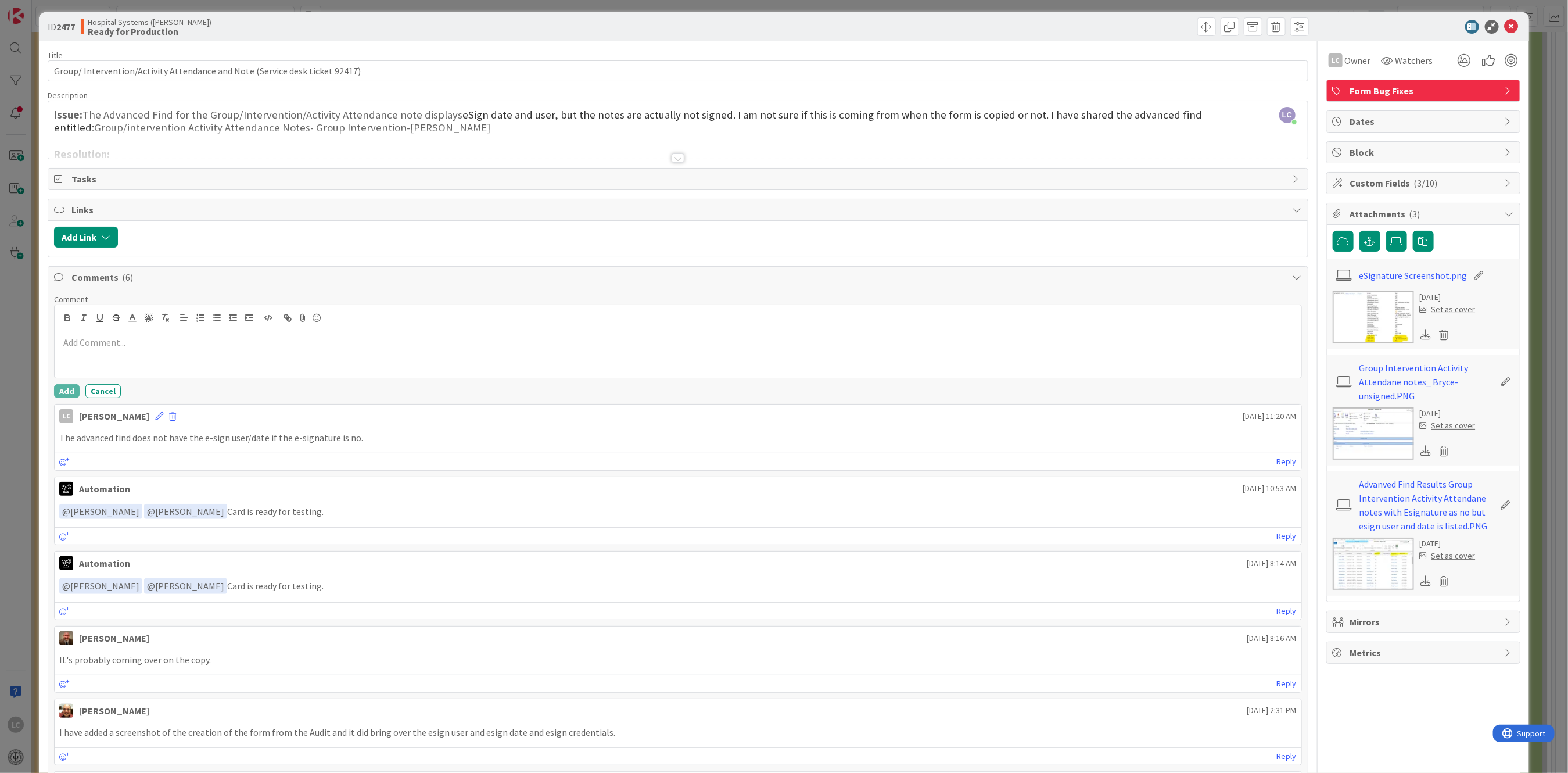
click at [79, 342] on p at bounding box center [678, 342] width 1237 height 13
click at [65, 391] on button "Add" at bounding box center [66, 392] width 26 height 14
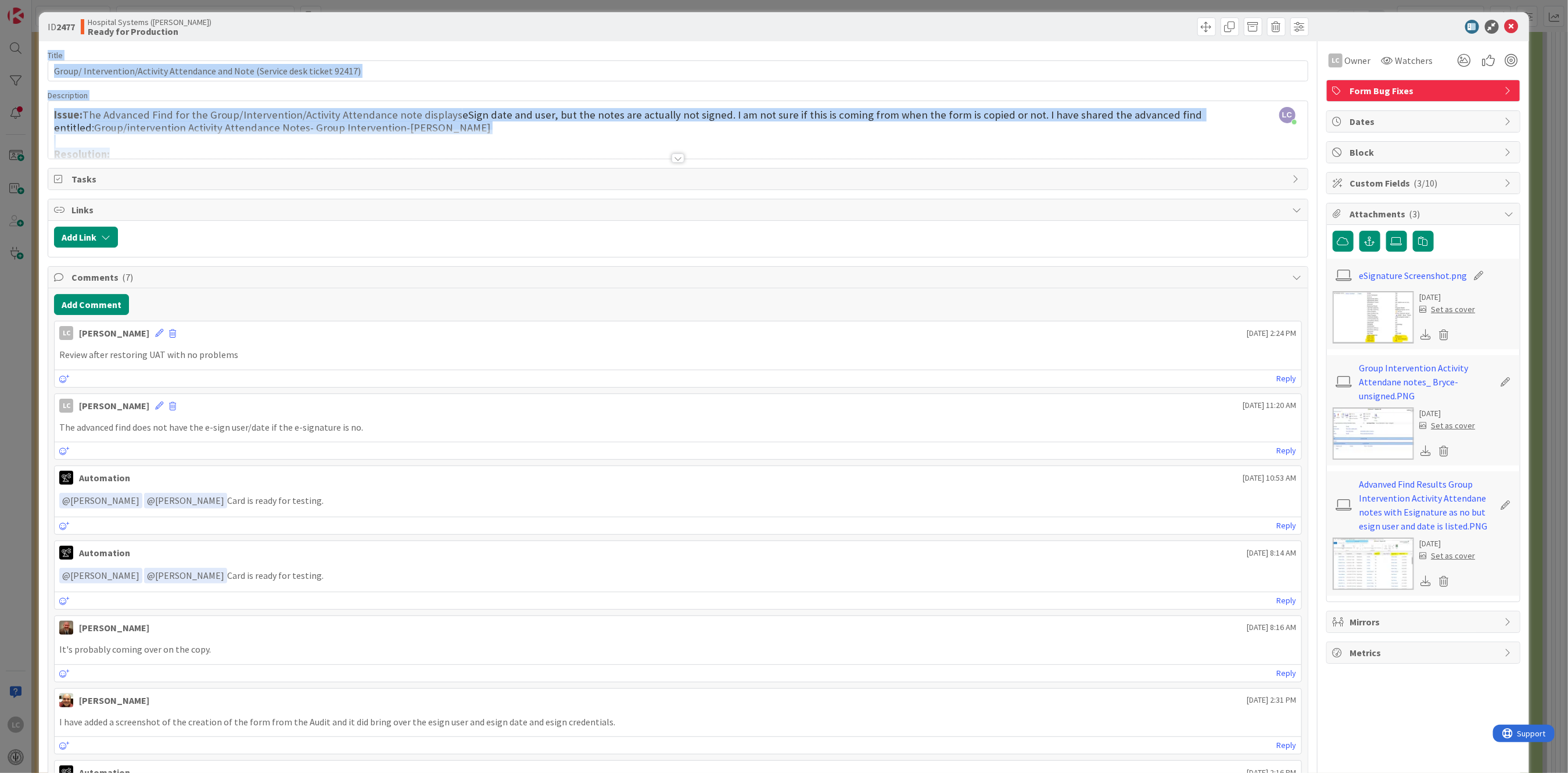
drag, startPoint x: 1503, startPoint y: 20, endPoint x: 1112, endPoint y: 147, distance: 411.1
click at [1112, 147] on div "ID 2477 Hospital Systems ([PERSON_NAME]) Ready for Production Title 76 / 128 Gr…" at bounding box center [784, 459] width 1490 height 894
click at [1350, 183] on span "Custom Fields ( 3/10 )" at bounding box center [1425, 183] width 149 height 14
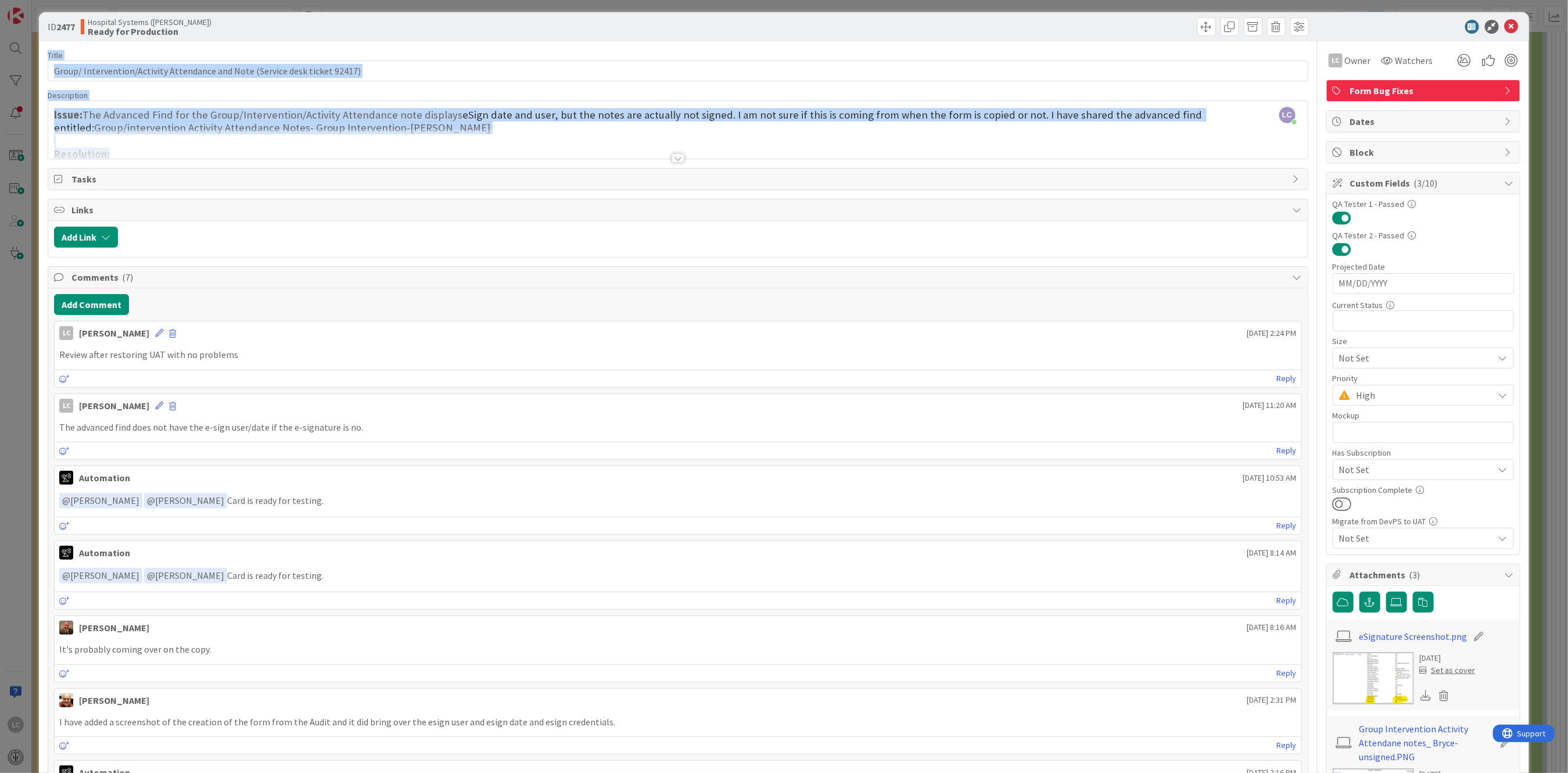
click at [1350, 183] on span "Custom Fields ( 3/10 )" at bounding box center [1425, 183] width 149 height 14
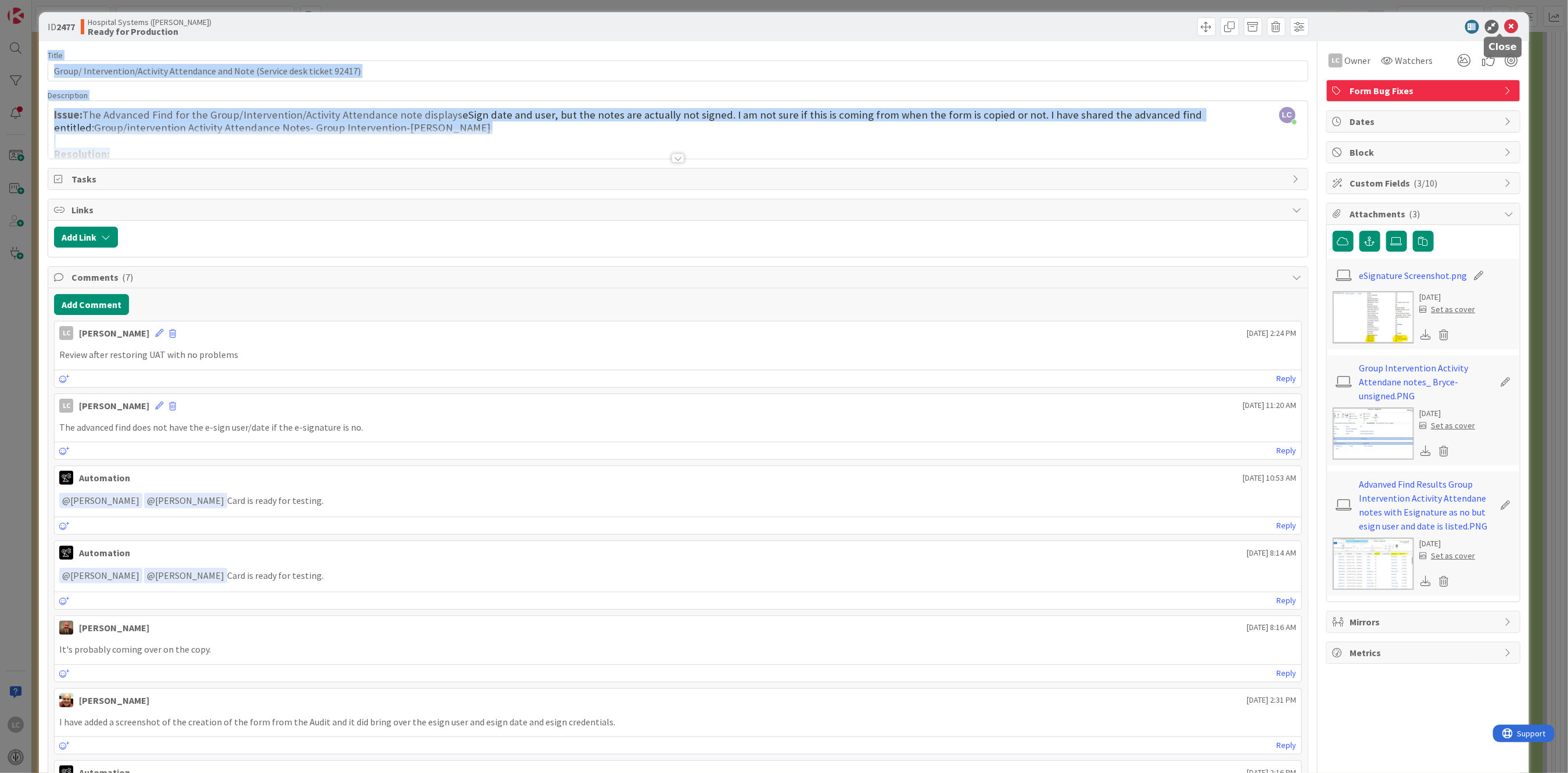
click at [1505, 27] on icon at bounding box center [1512, 27] width 14 height 14
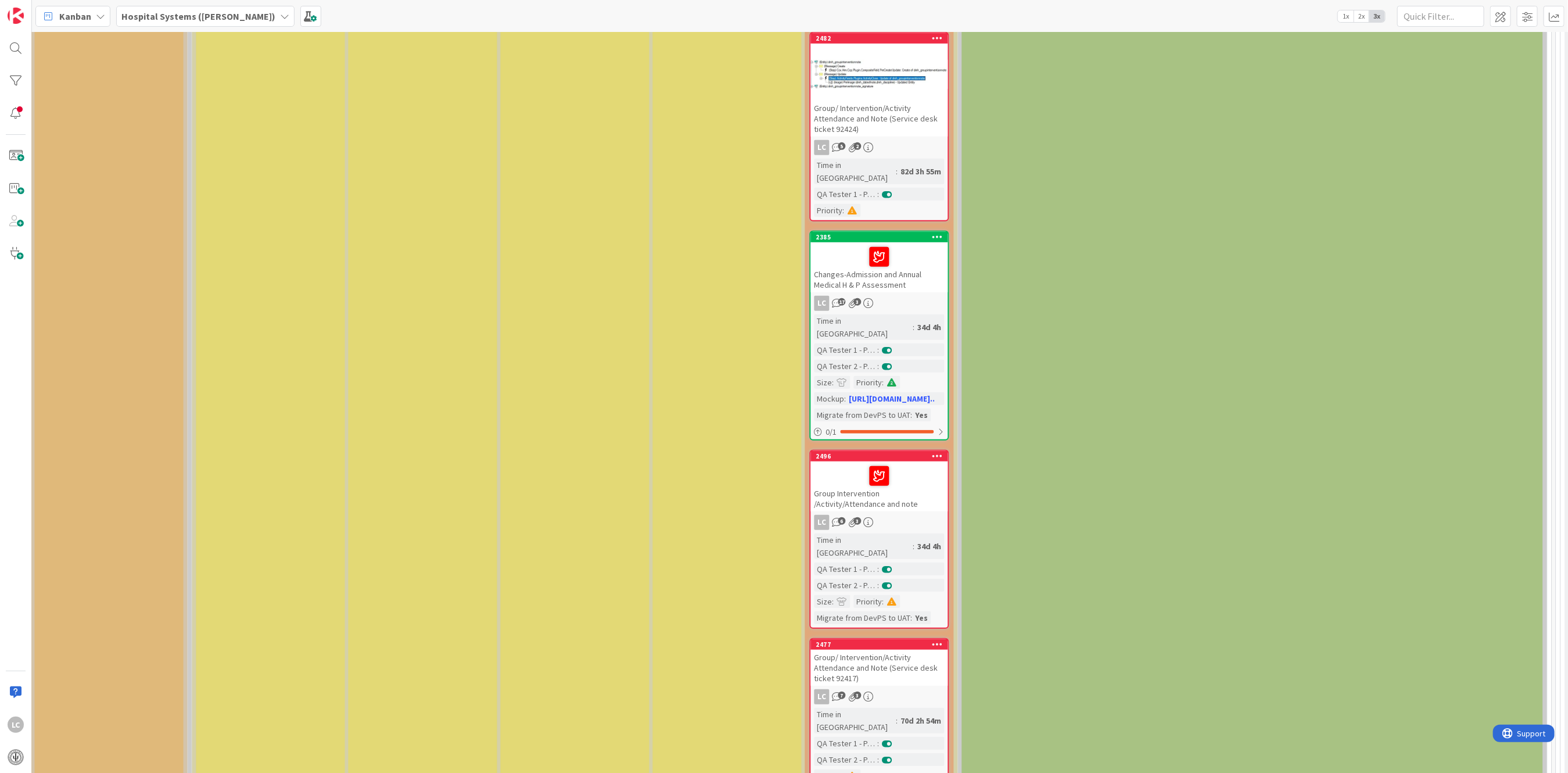
click at [1052, 369] on div "Done Cards Successfully uploaded to Production" at bounding box center [1252, 561] width 581 height 1787
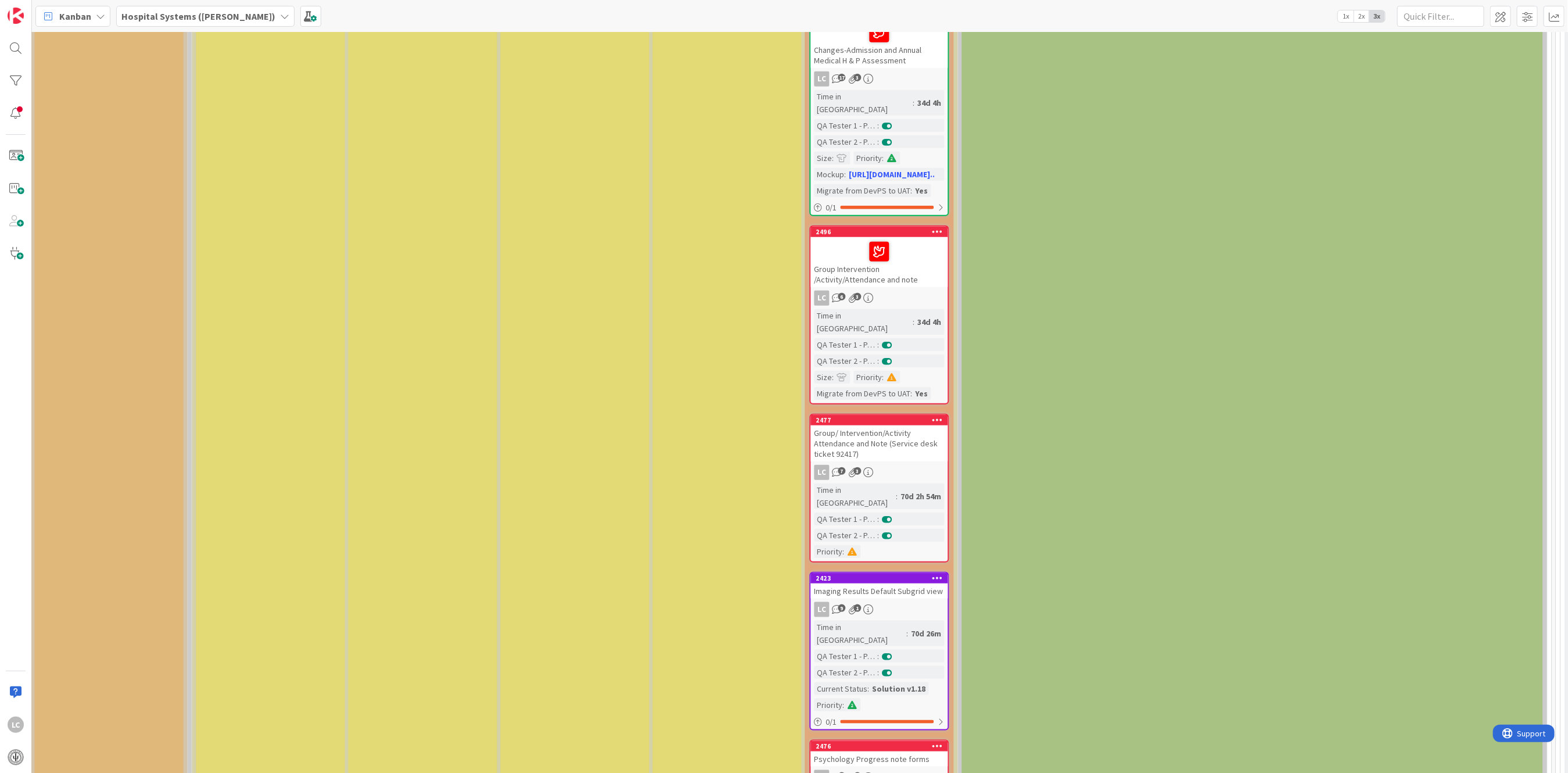
scroll to position [697, 1557]
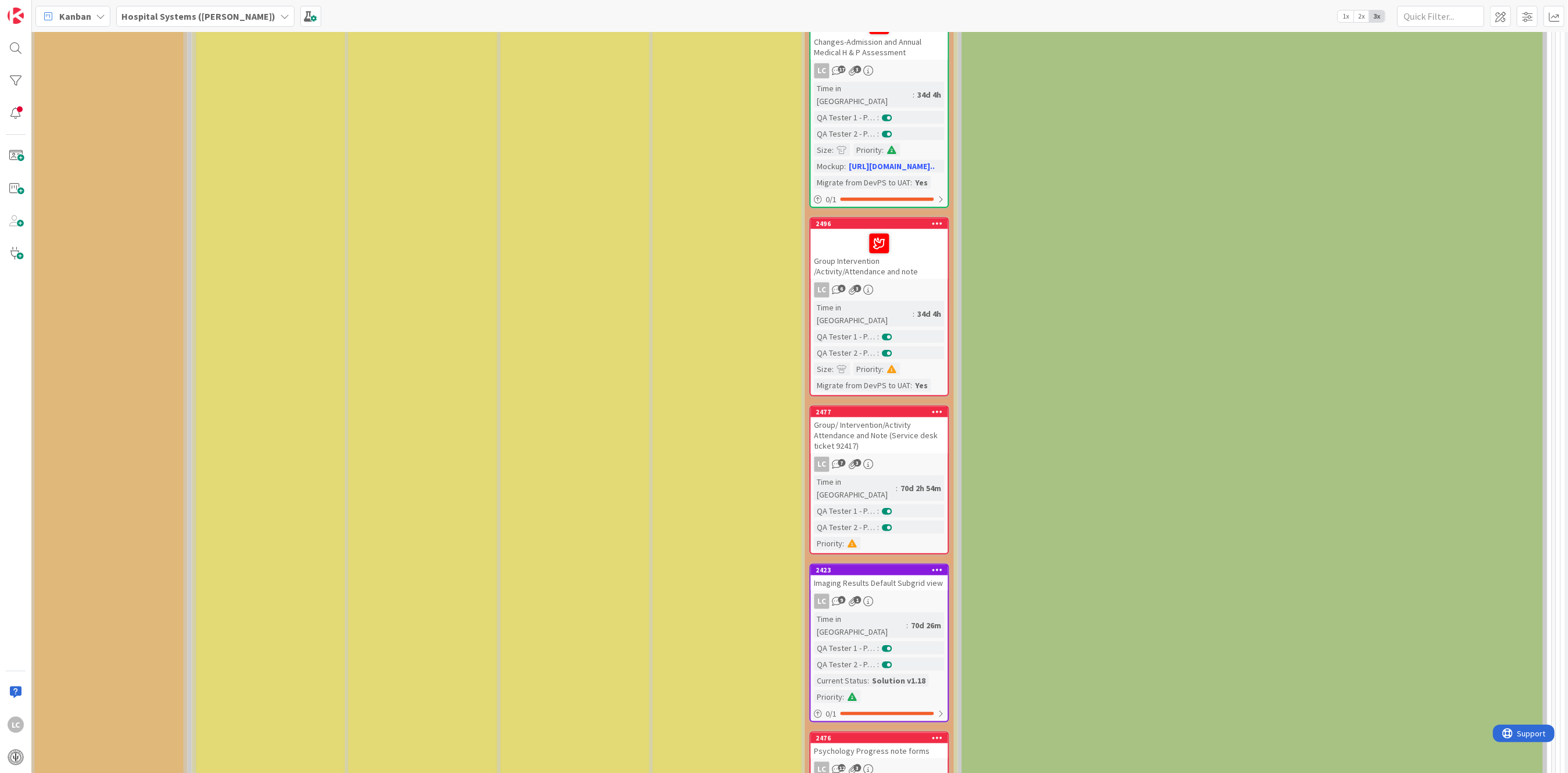
click at [858, 476] on div "Time in [GEOGRAPHIC_DATA]" at bounding box center [855, 488] width 82 height 26
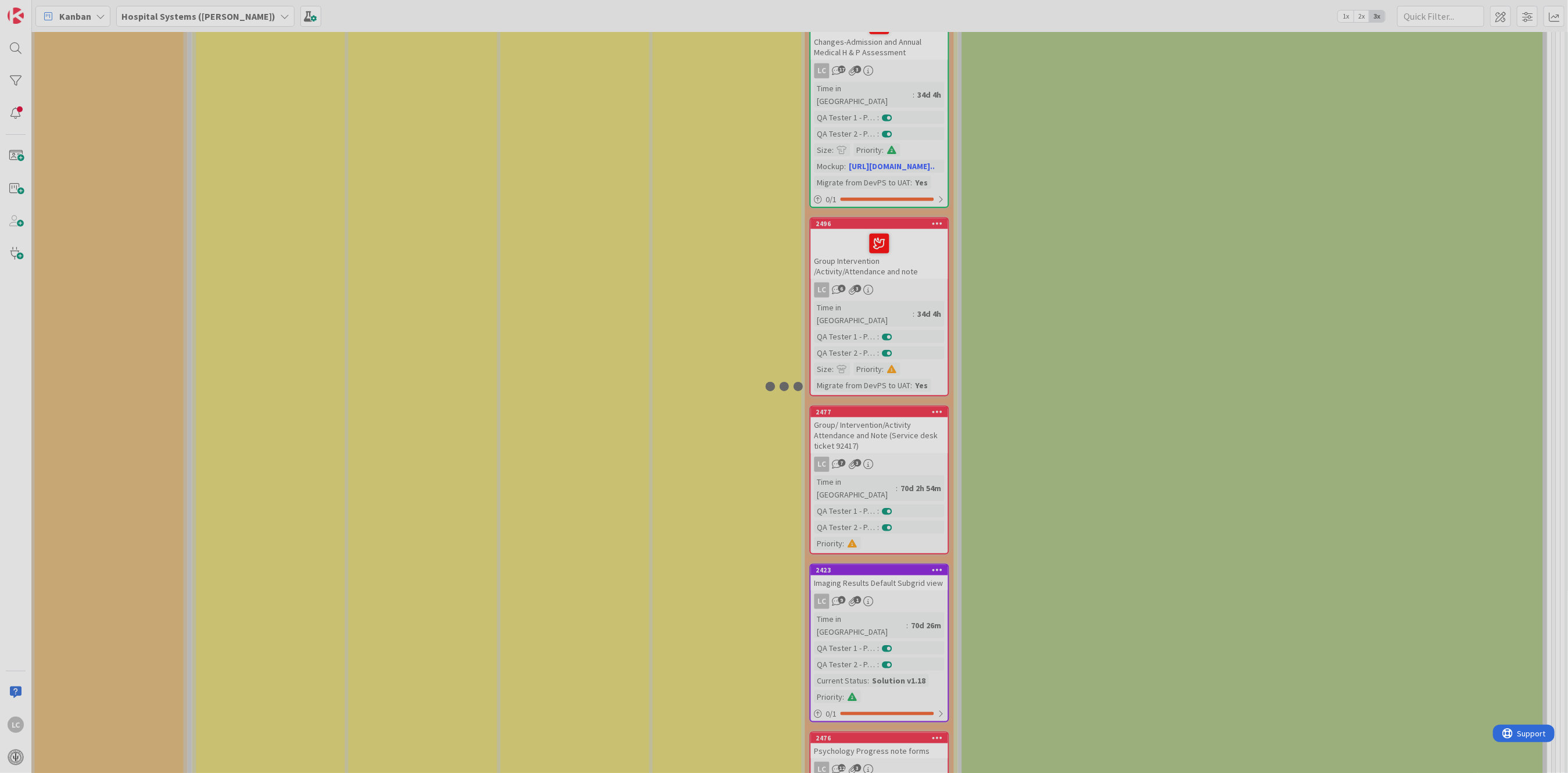
click at [858, 406] on div at bounding box center [784, 386] width 1568 height 773
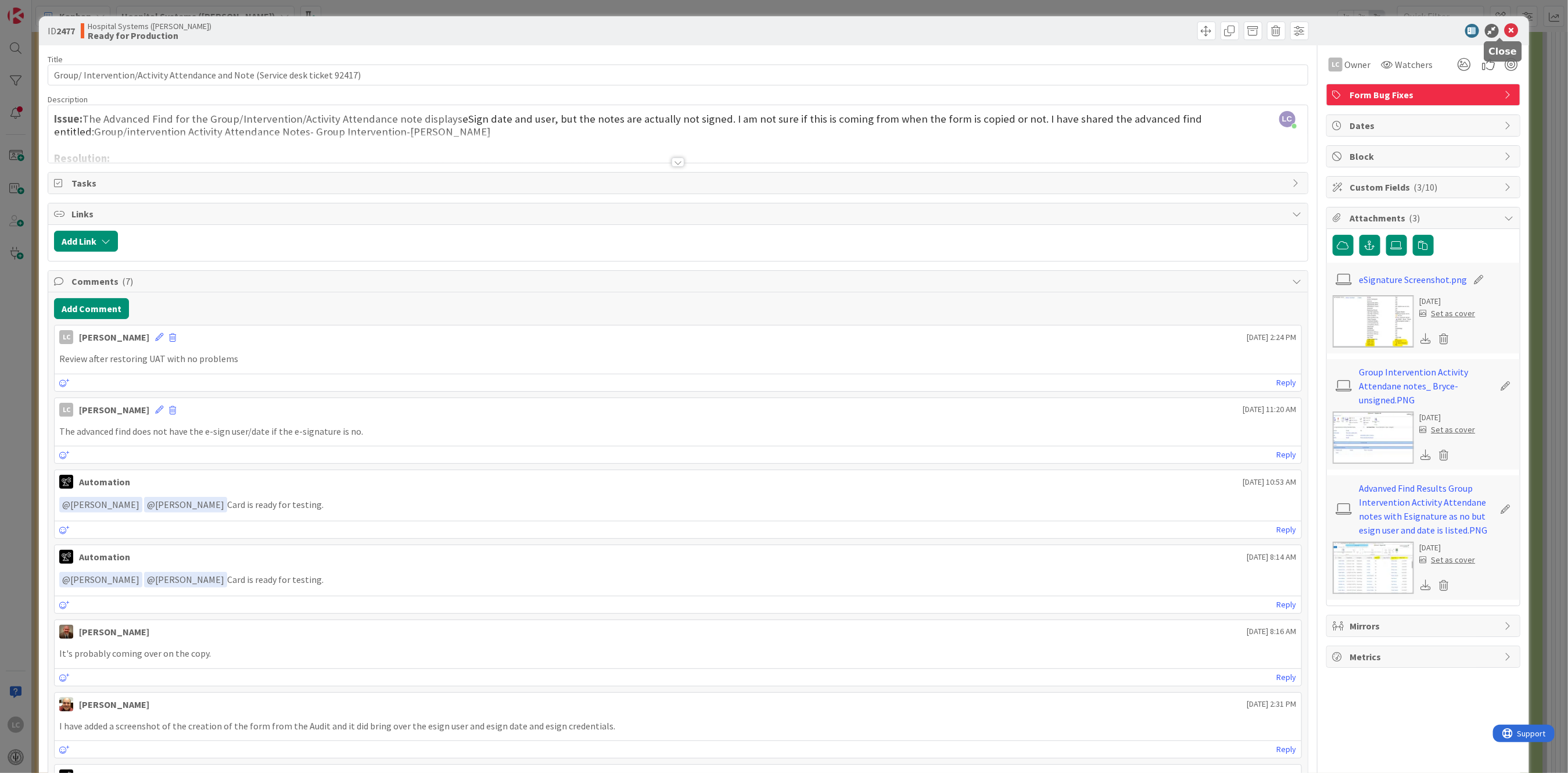
click at [1505, 31] on icon at bounding box center [1512, 31] width 14 height 14
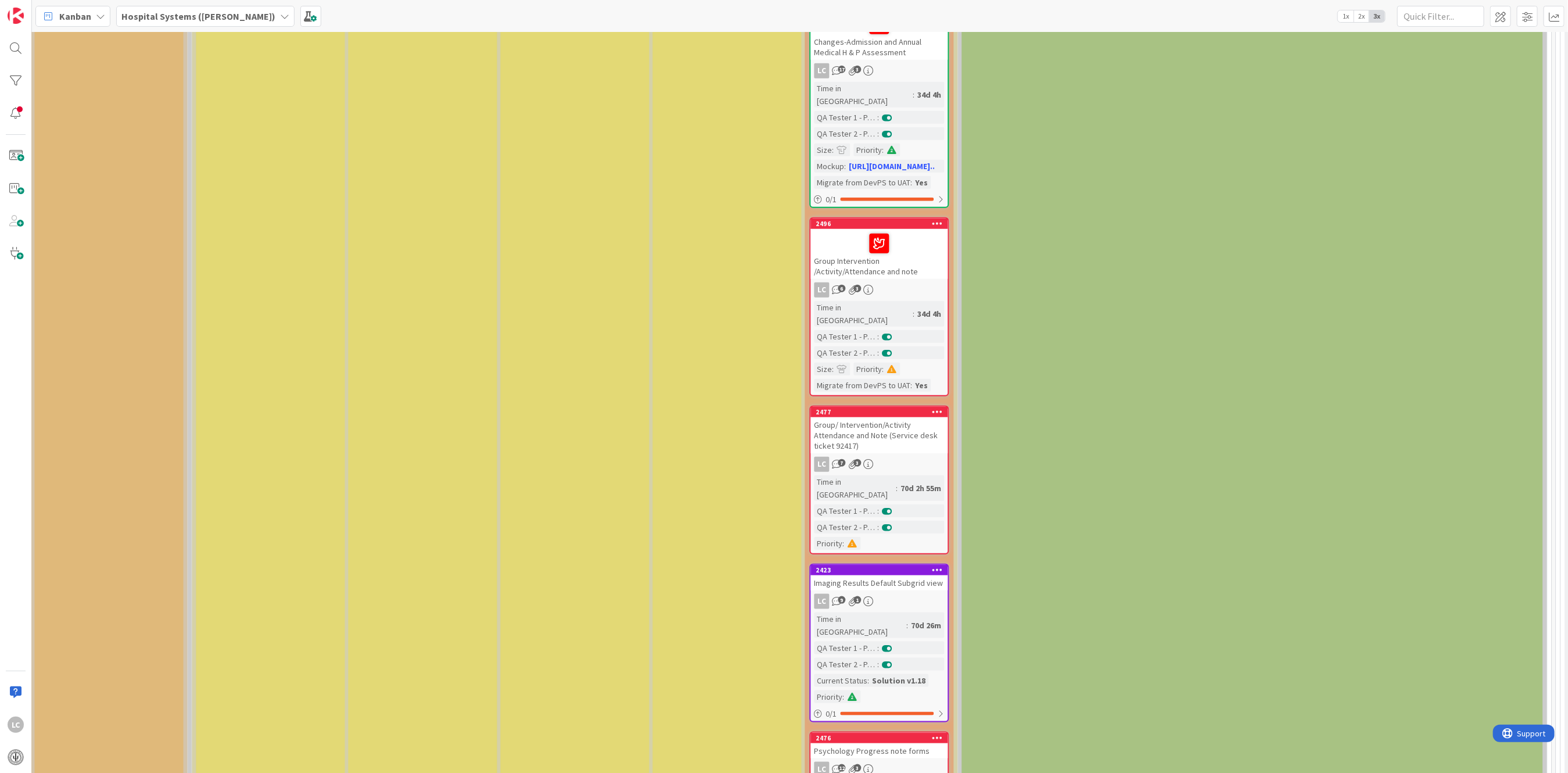
click at [858, 674] on div "Current Status" at bounding box center [841, 680] width 54 height 12
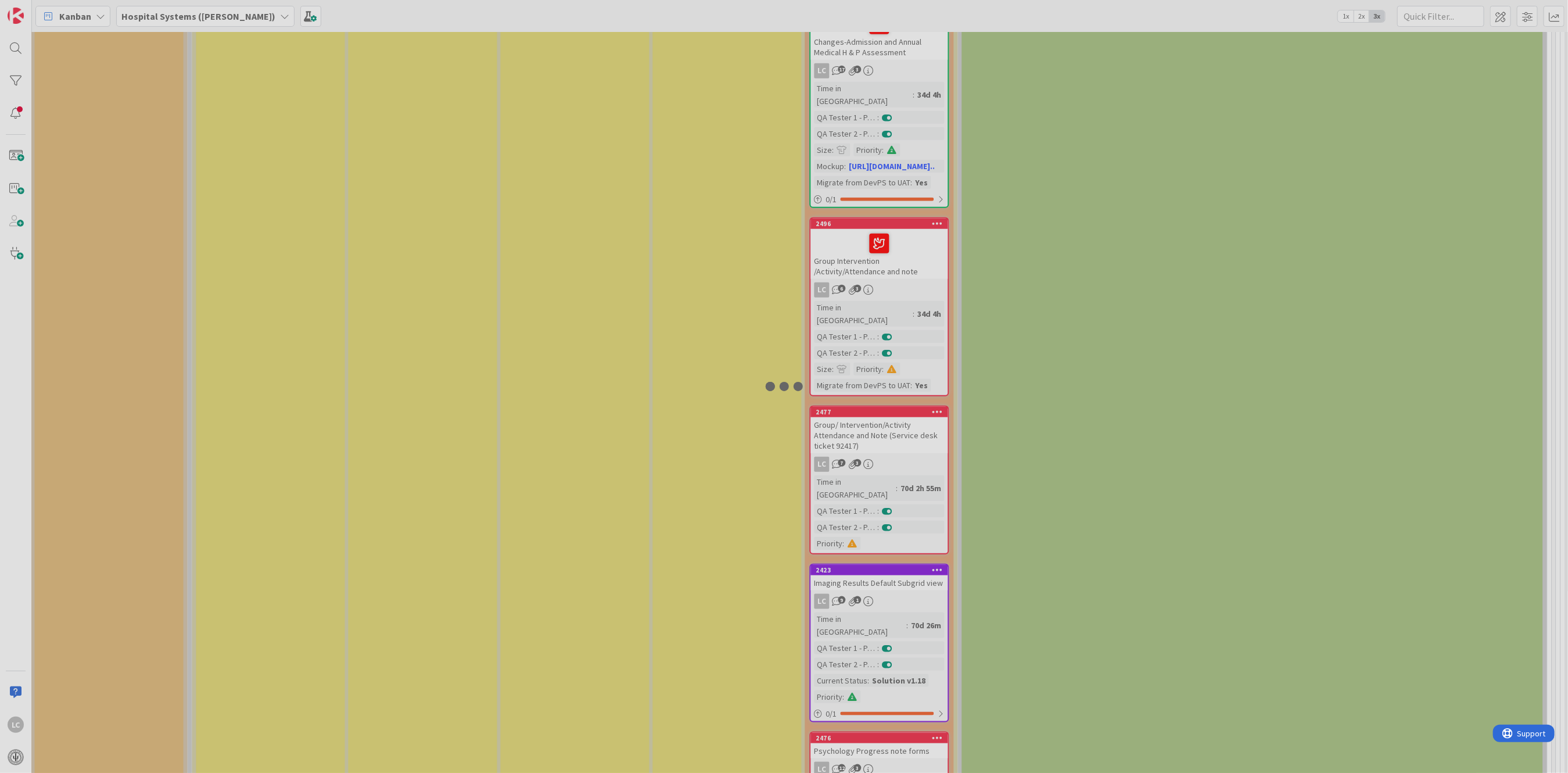
click at [858, 588] on div at bounding box center [784, 386] width 1568 height 773
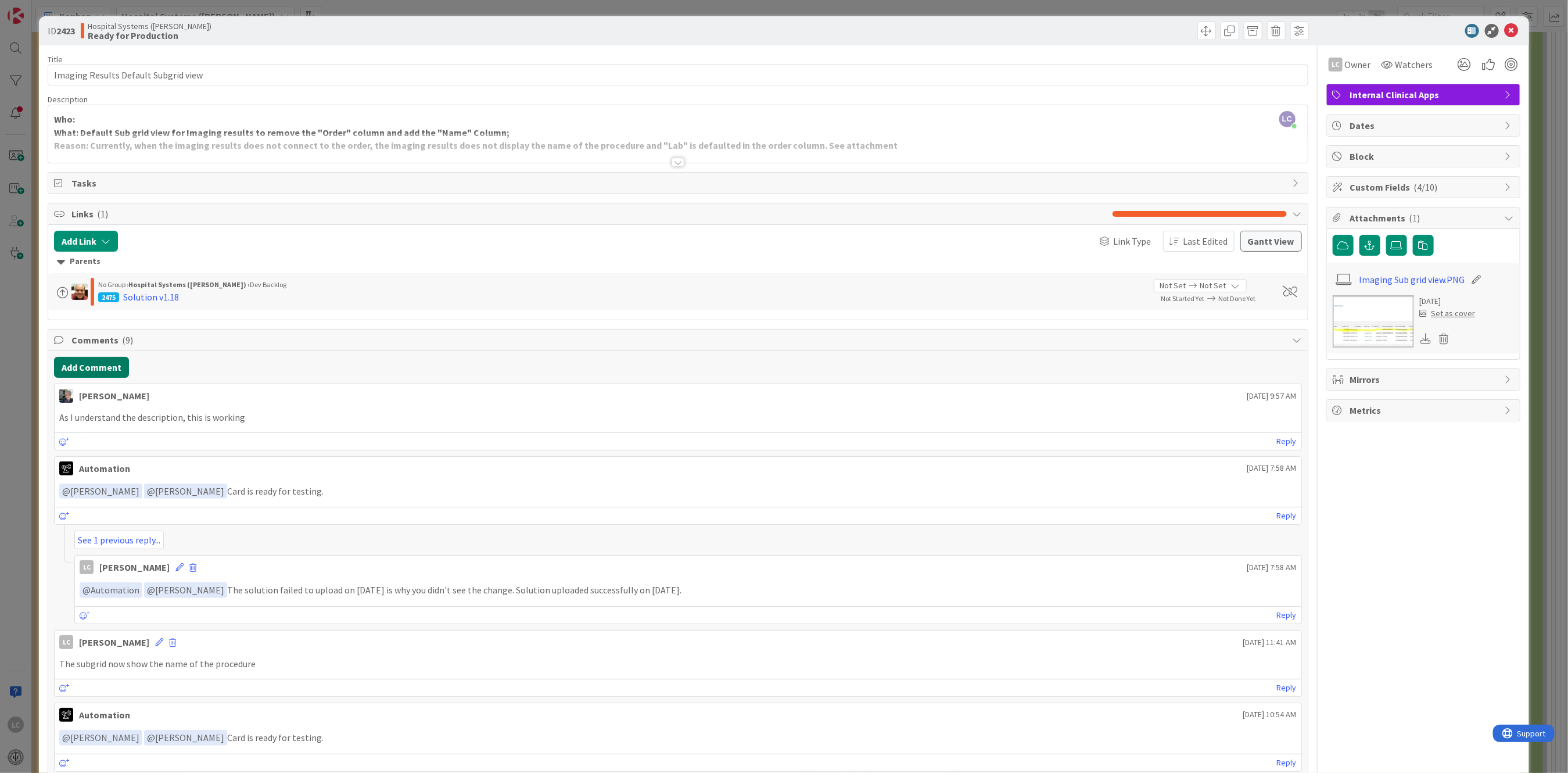
click at [76, 366] on button "Add Comment" at bounding box center [91, 367] width 75 height 21
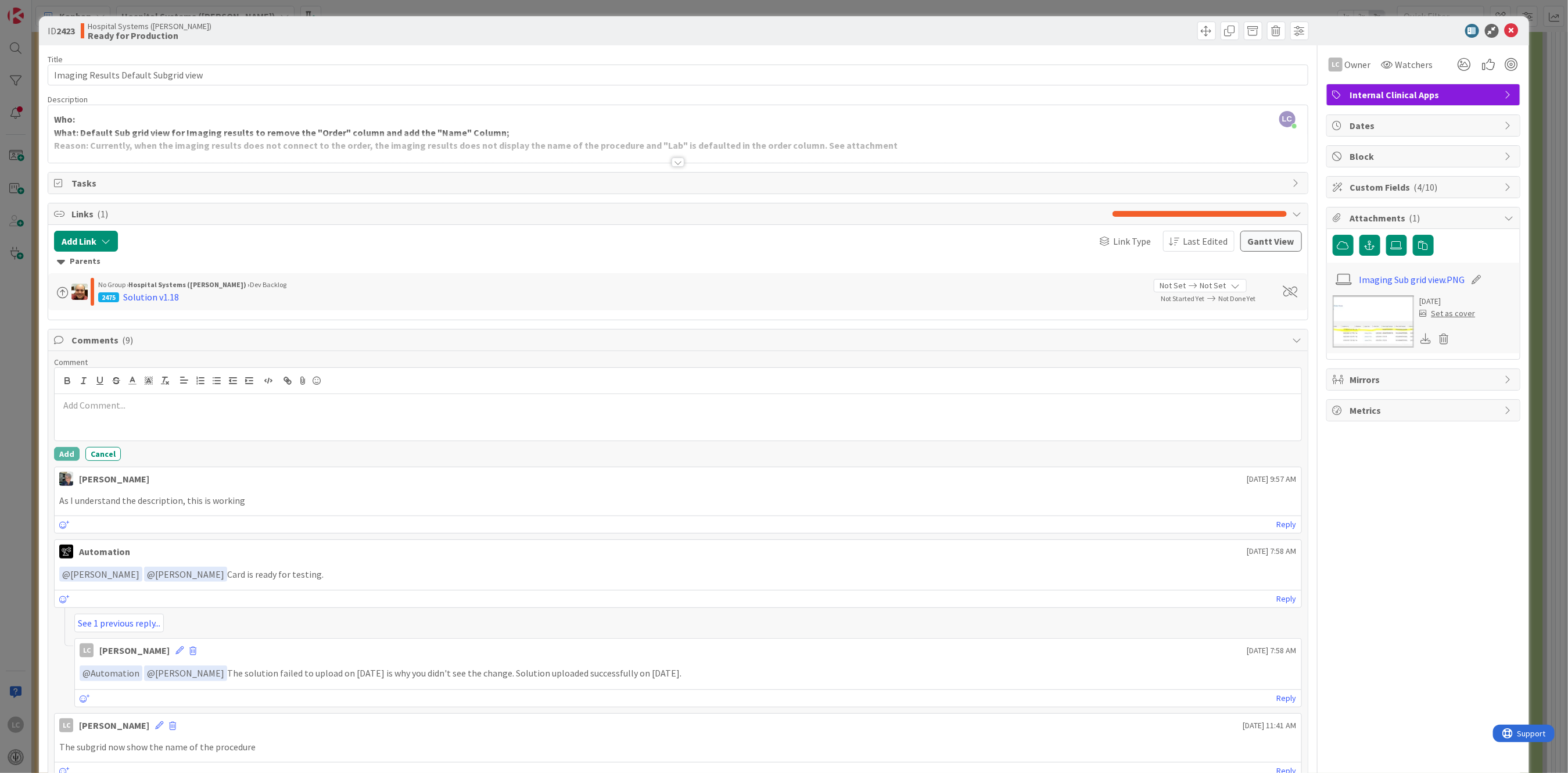
click at [72, 404] on p at bounding box center [678, 405] width 1237 height 13
click at [65, 449] on button "Add" at bounding box center [66, 454] width 26 height 14
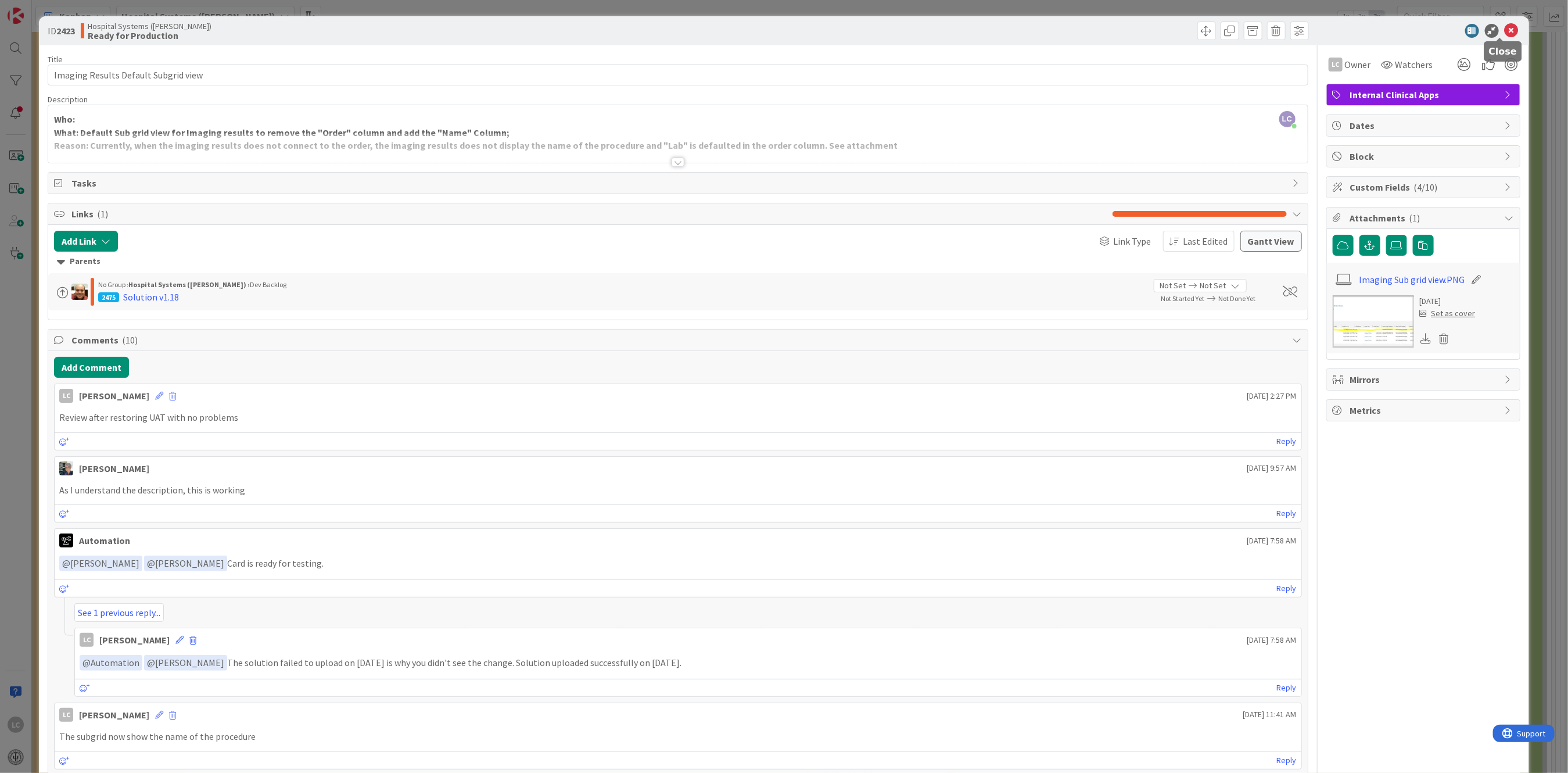
click at [1505, 27] on icon at bounding box center [1512, 31] width 14 height 14
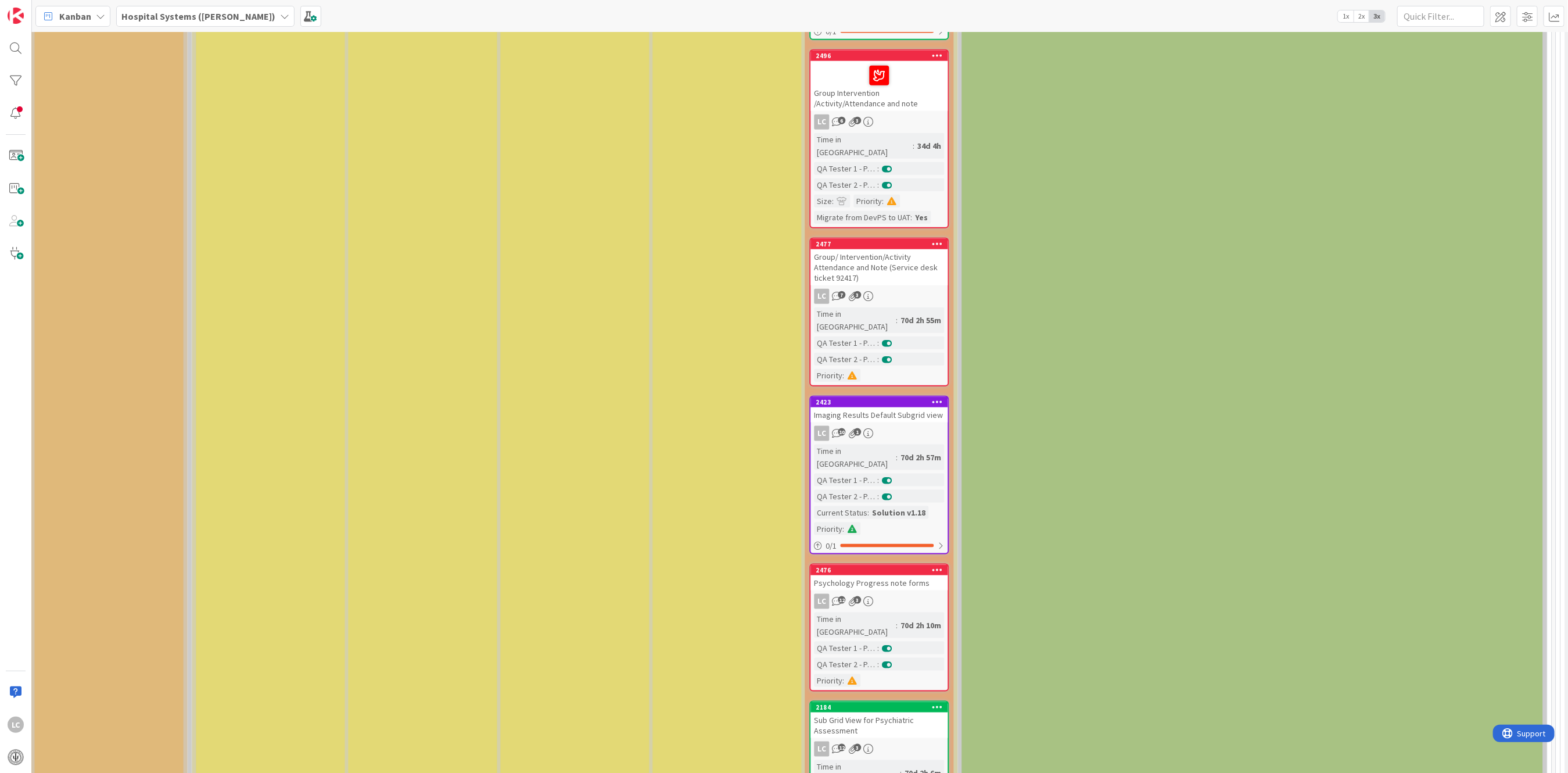
scroll to position [1007, 1557]
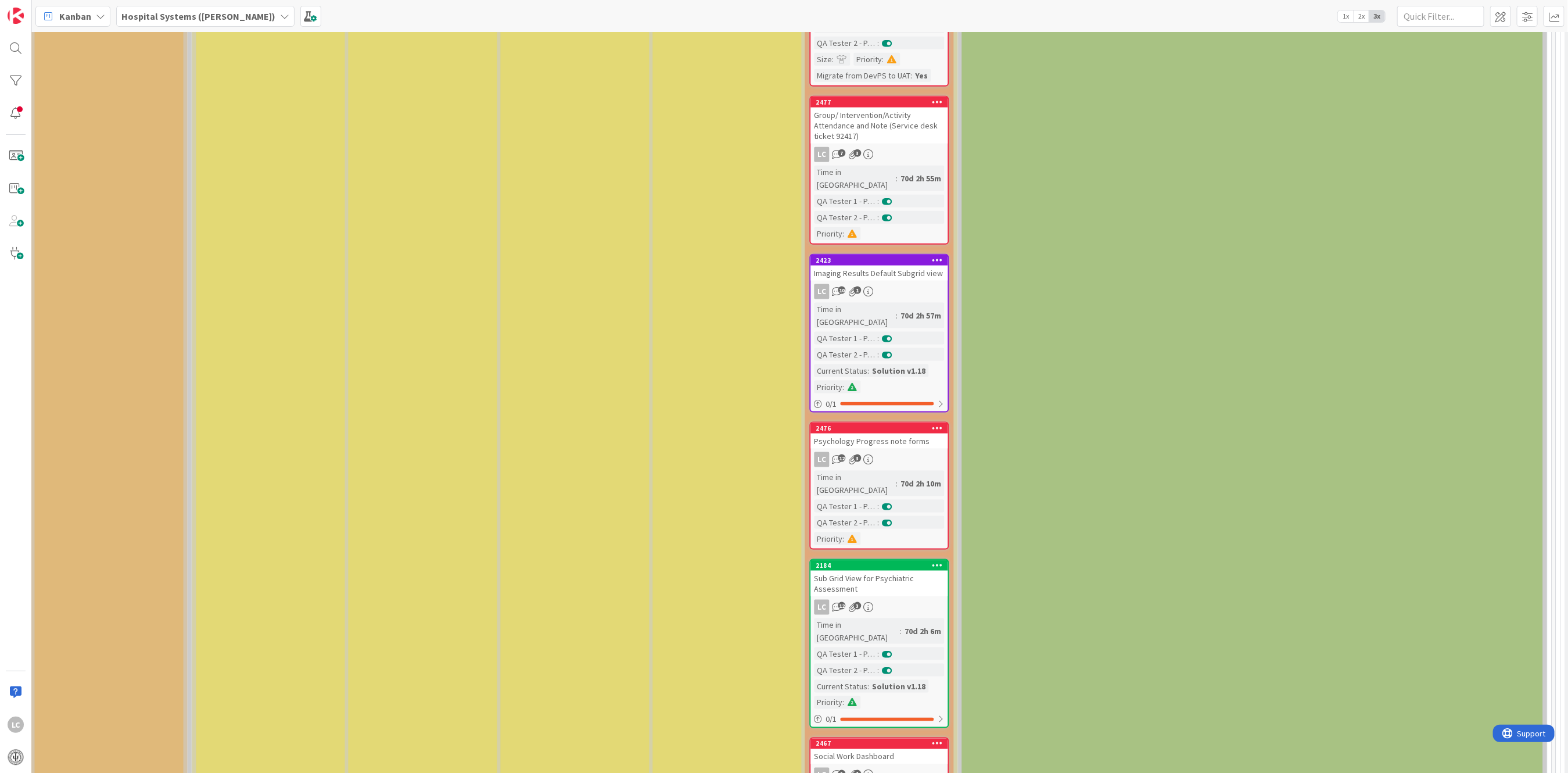
click at [898, 477] on div "70d 2h 10m" at bounding box center [922, 484] width 47 height 12
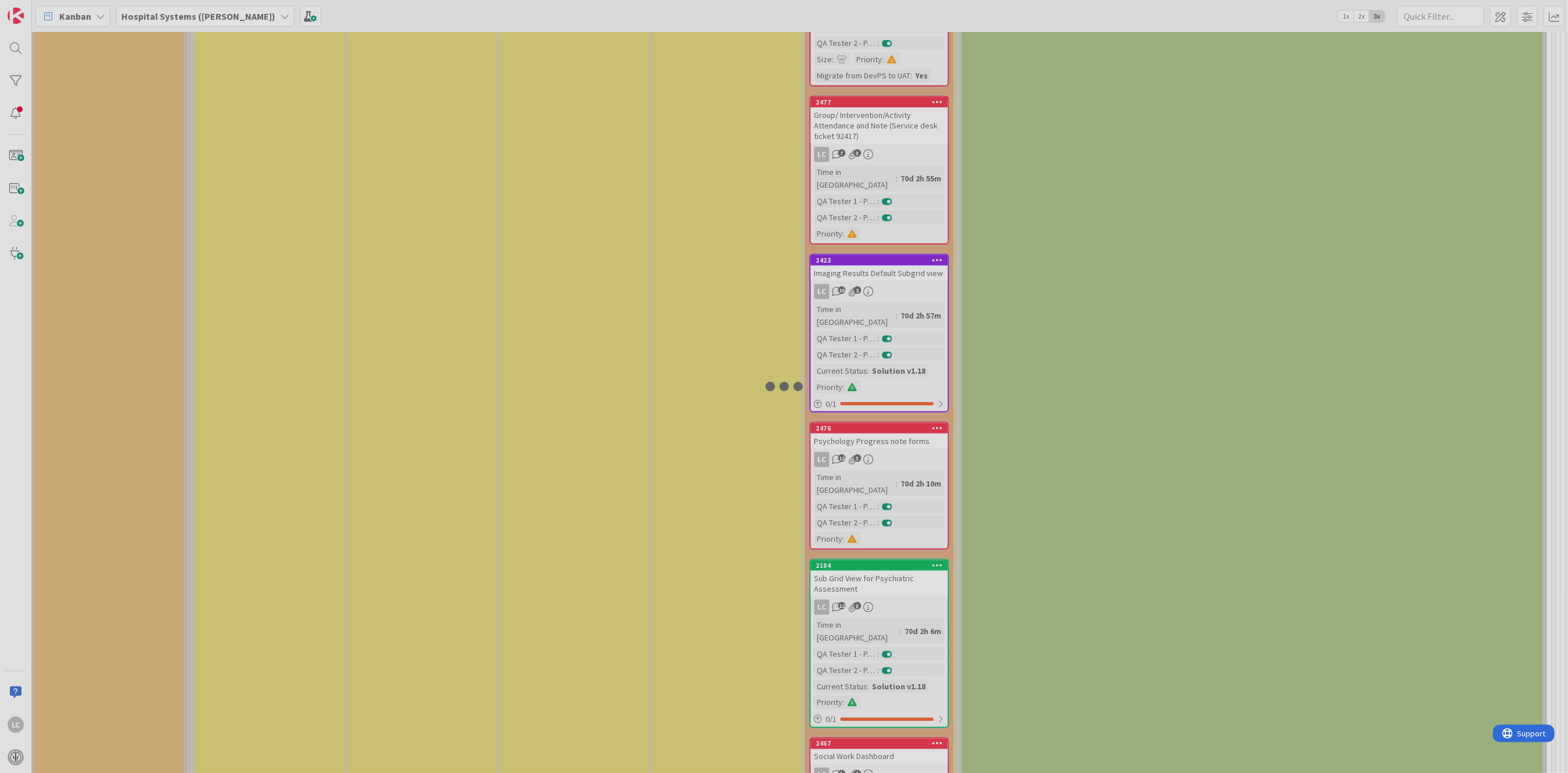
click at [896, 373] on div at bounding box center [784, 386] width 1568 height 773
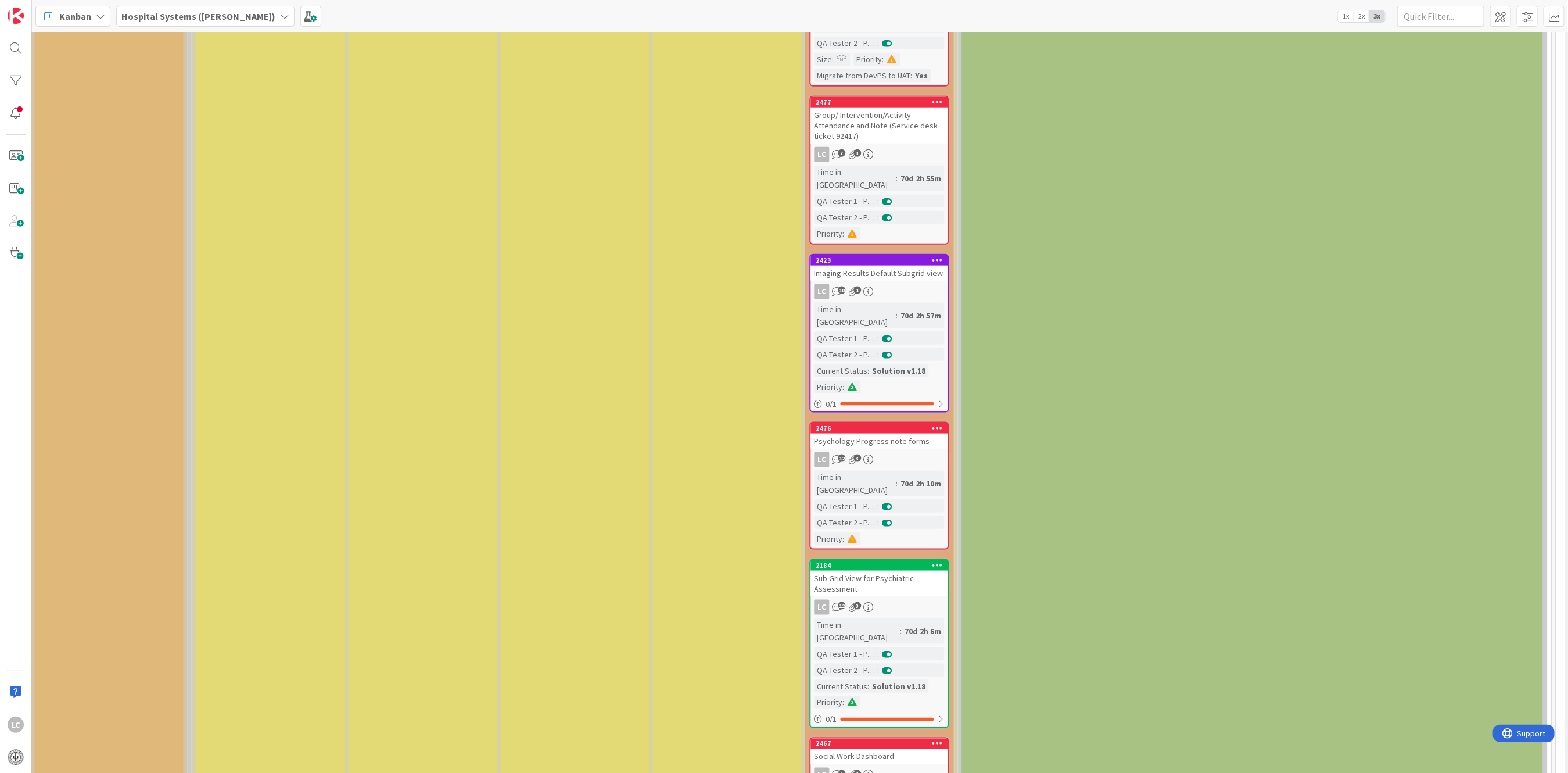
select select "xml"
select select "javascript"
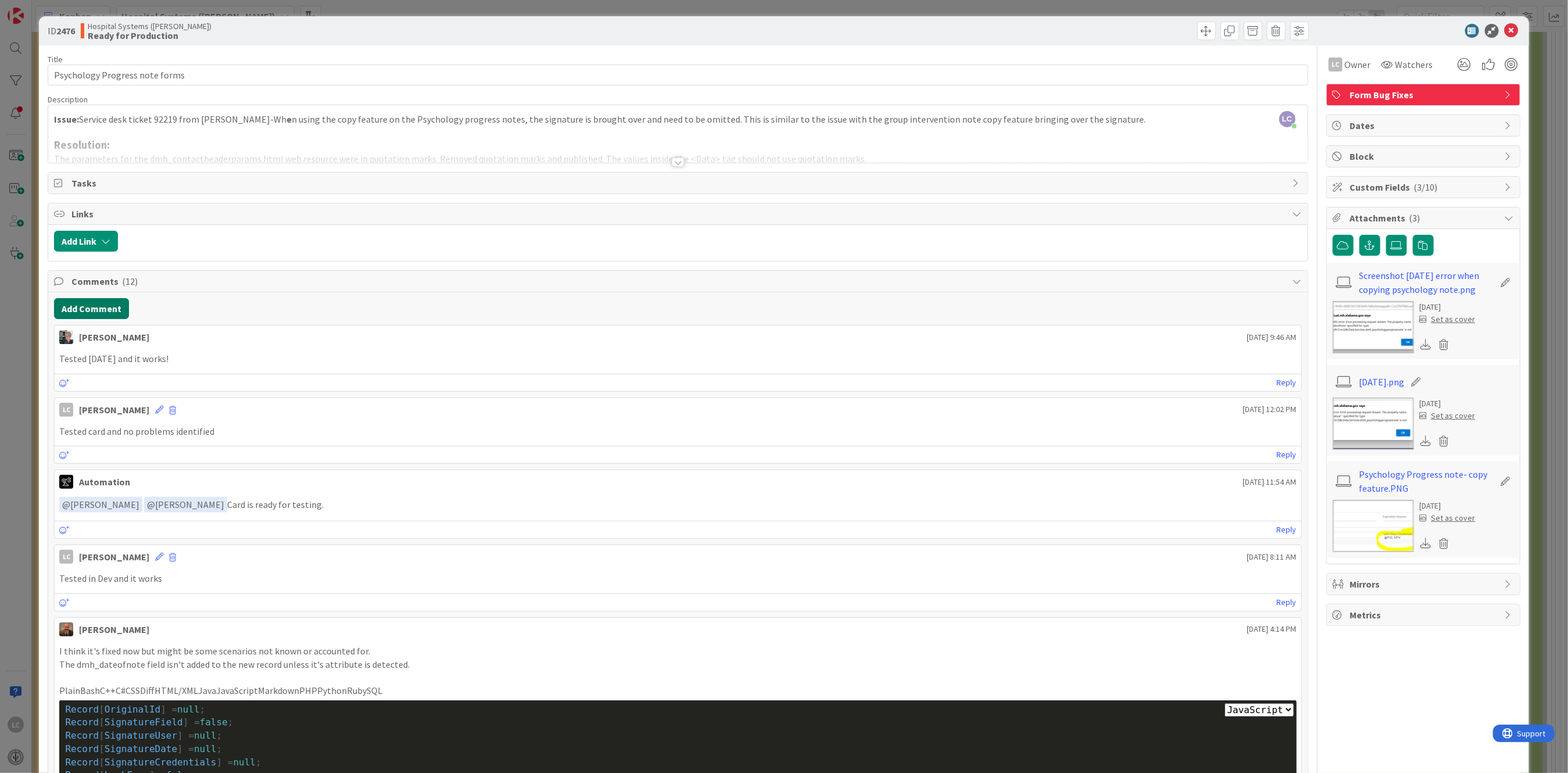
click at [62, 307] on button "Add Comment" at bounding box center [91, 308] width 75 height 21
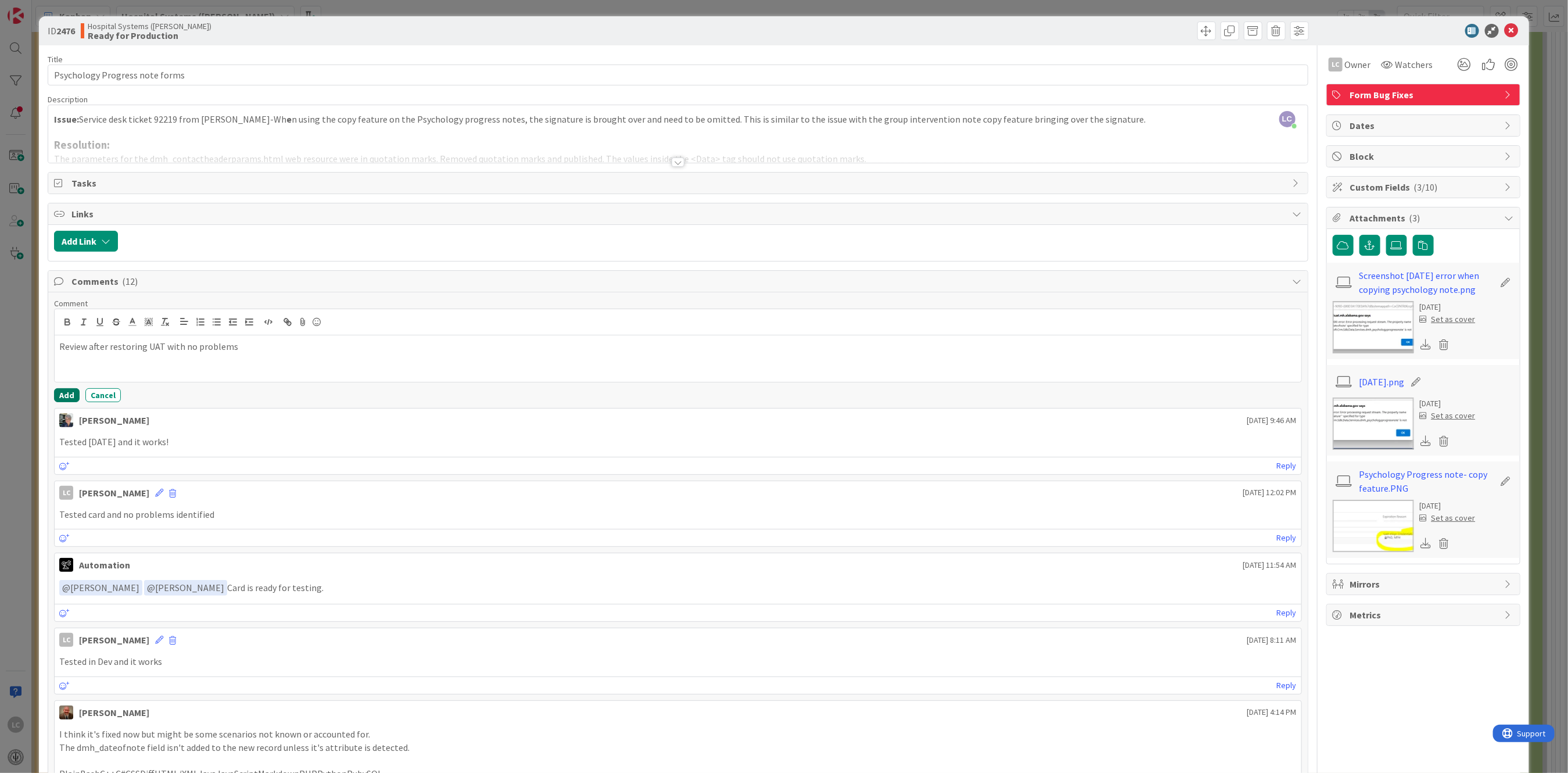
click at [59, 397] on button "Add" at bounding box center [66, 395] width 26 height 14
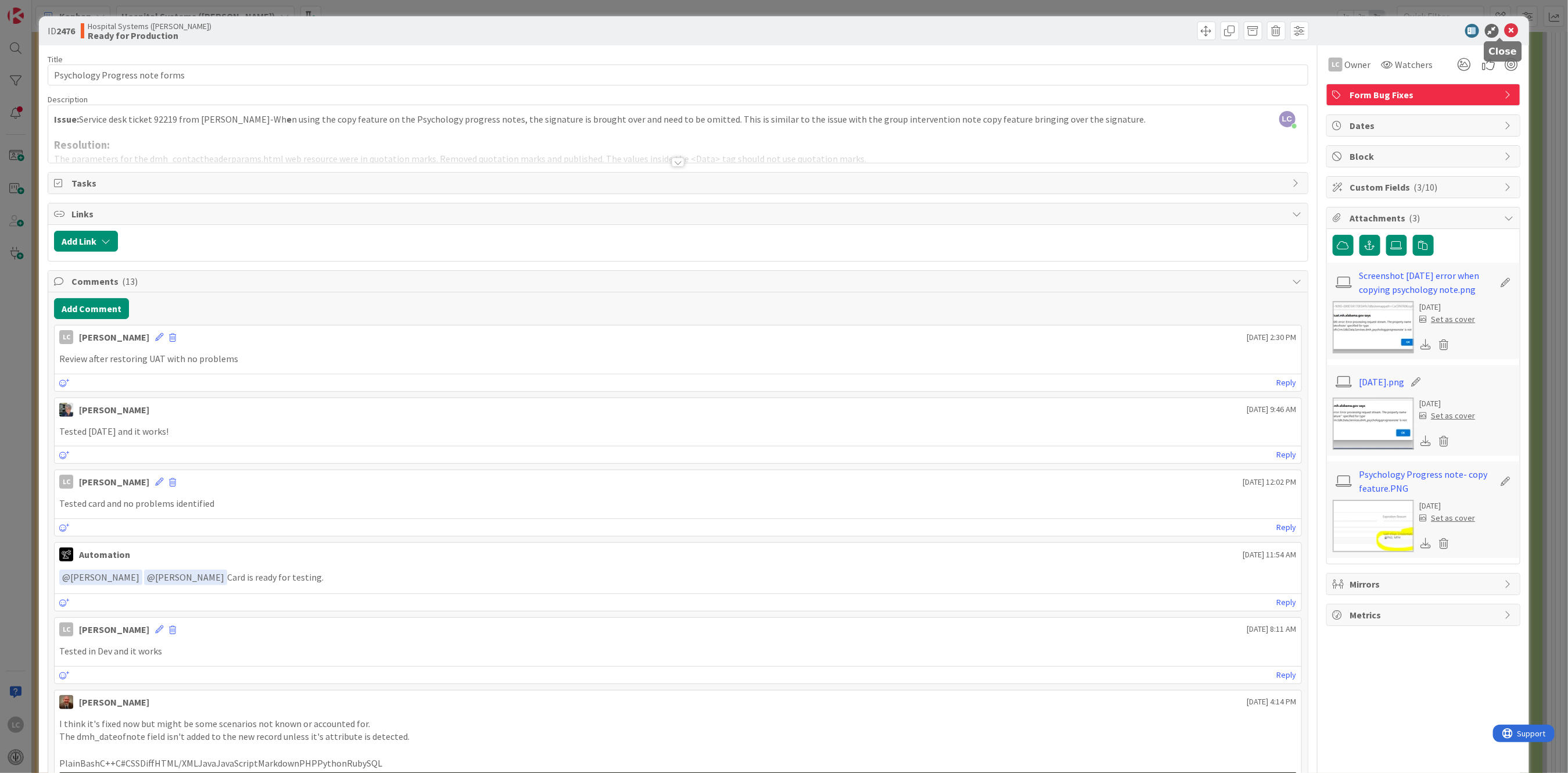
click at [1505, 24] on icon at bounding box center [1512, 31] width 14 height 14
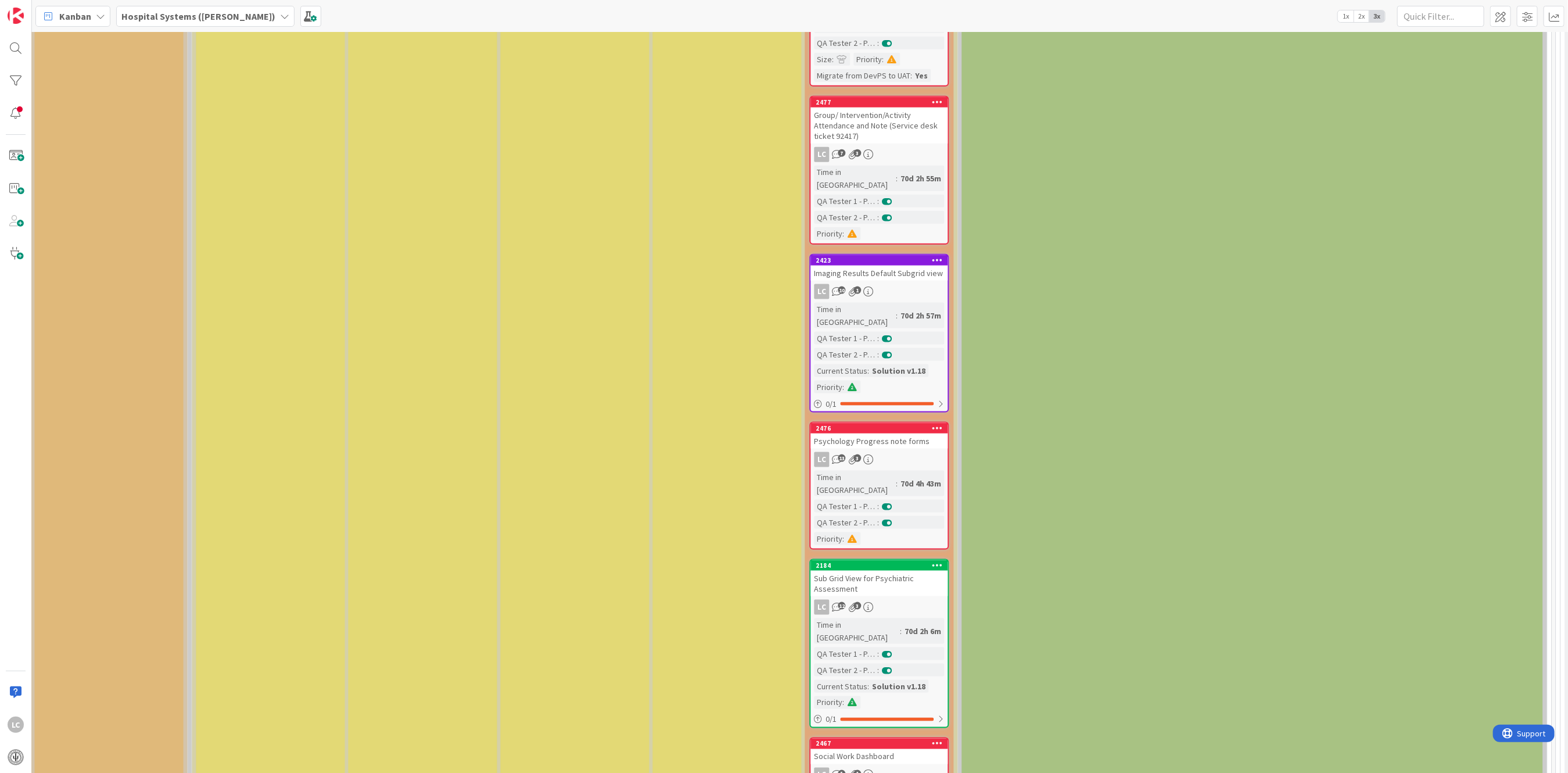
click at [872, 571] on div "Sub Grid View for Psychiatric Assessment" at bounding box center [880, 583] width 137 height 26
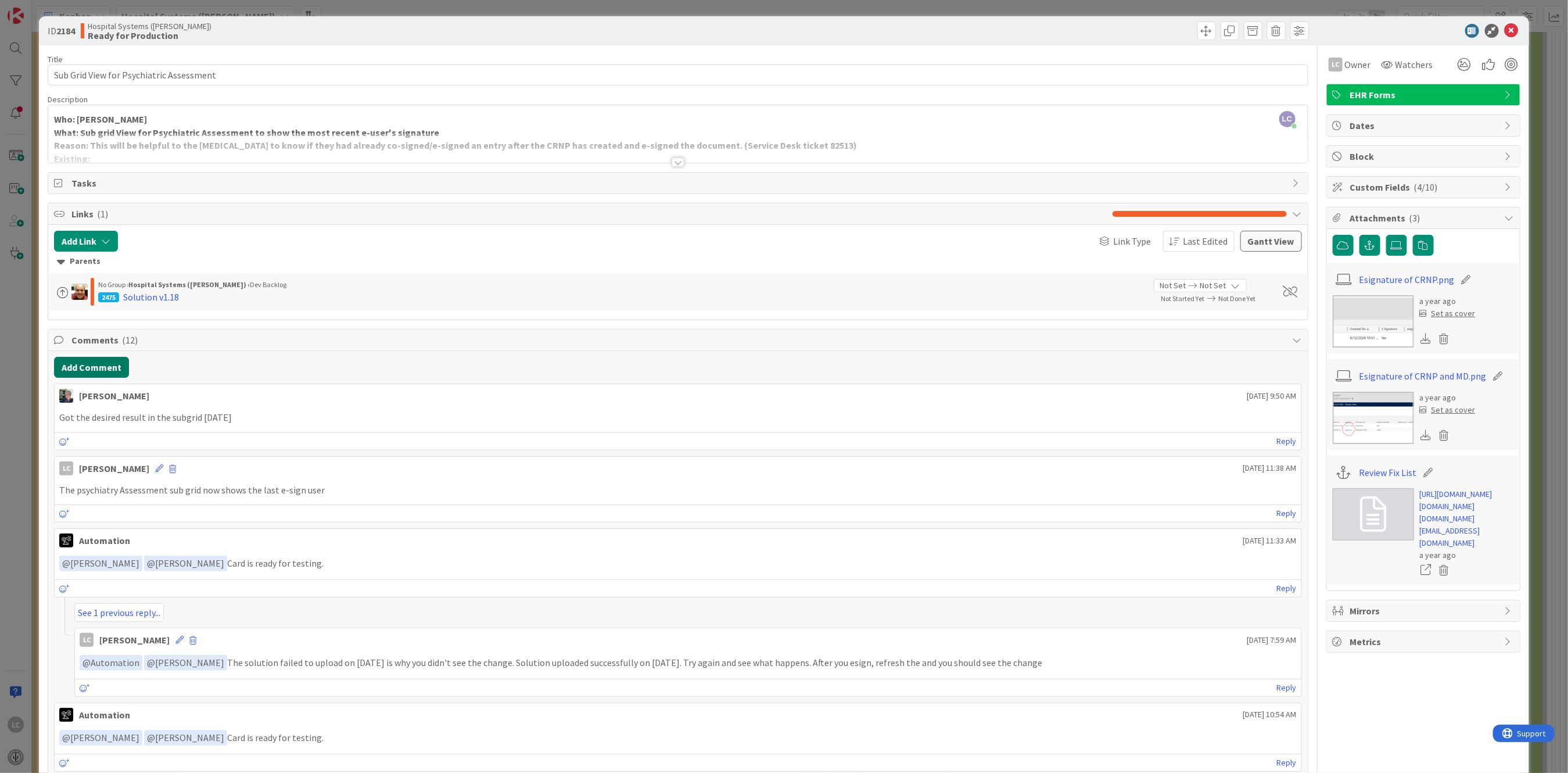
click at [76, 366] on button "Add Comment" at bounding box center [91, 367] width 75 height 21
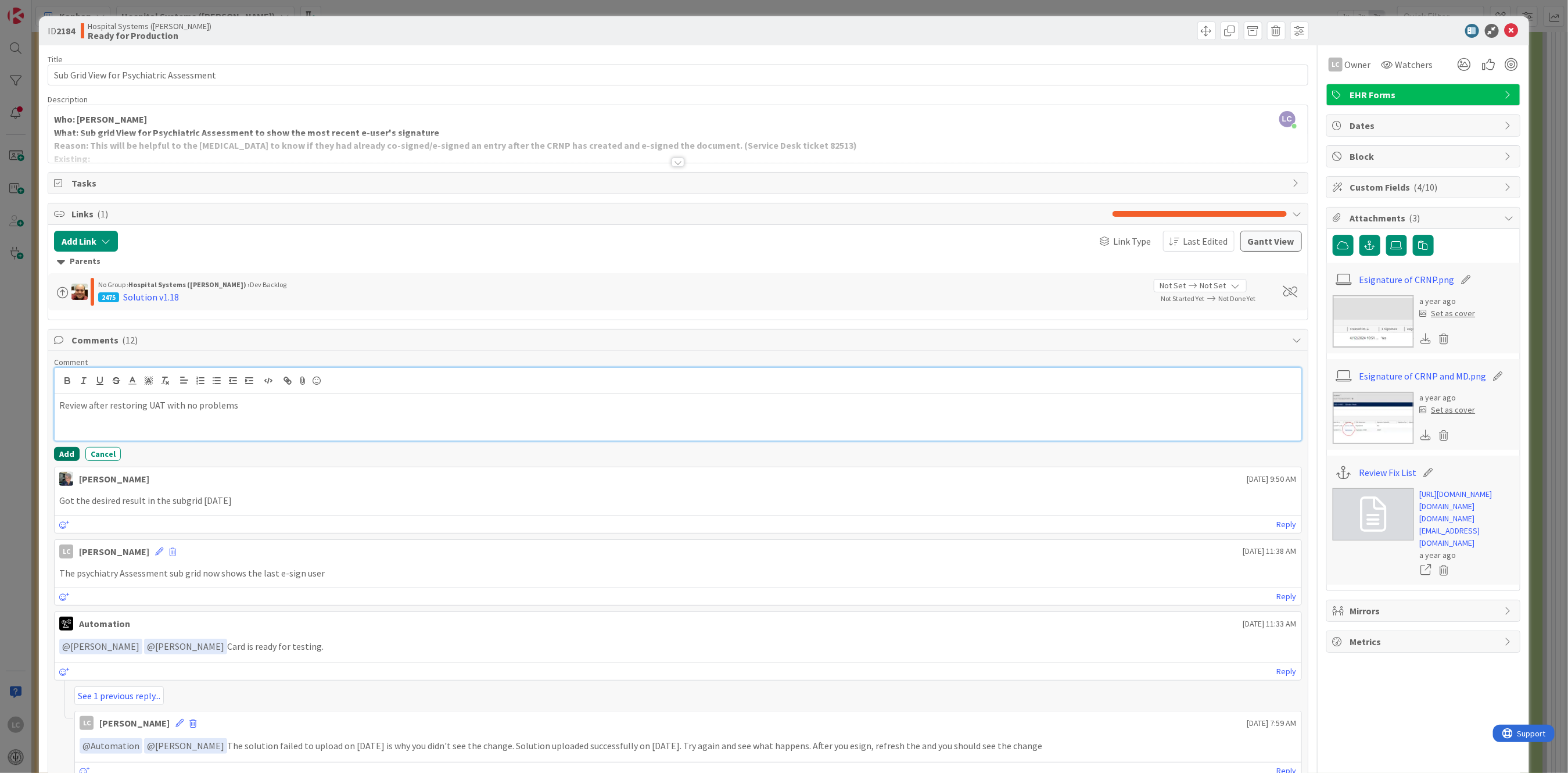
click at [67, 452] on button "Add" at bounding box center [66, 454] width 26 height 14
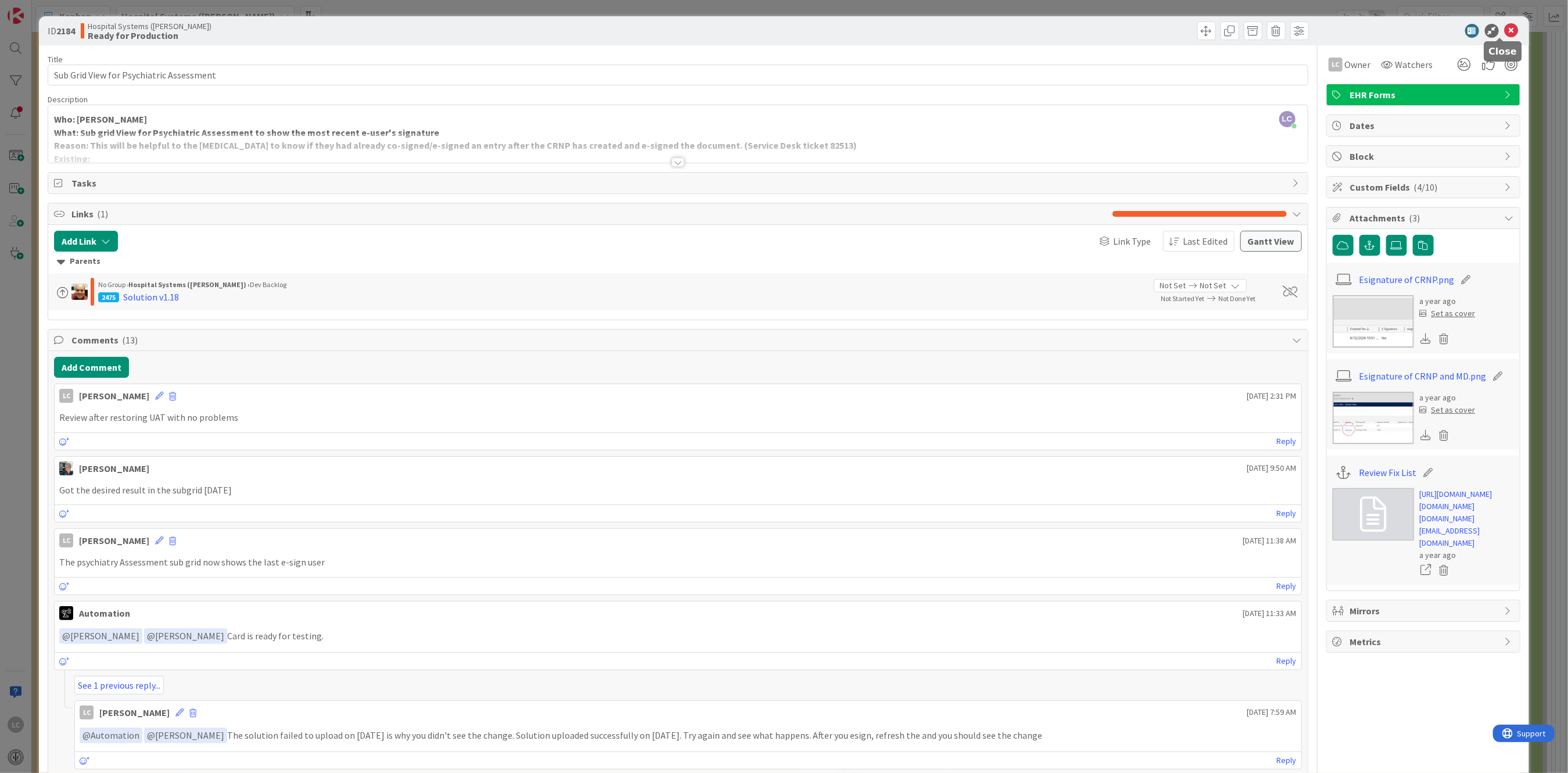
click at [1505, 29] on icon at bounding box center [1512, 31] width 14 height 14
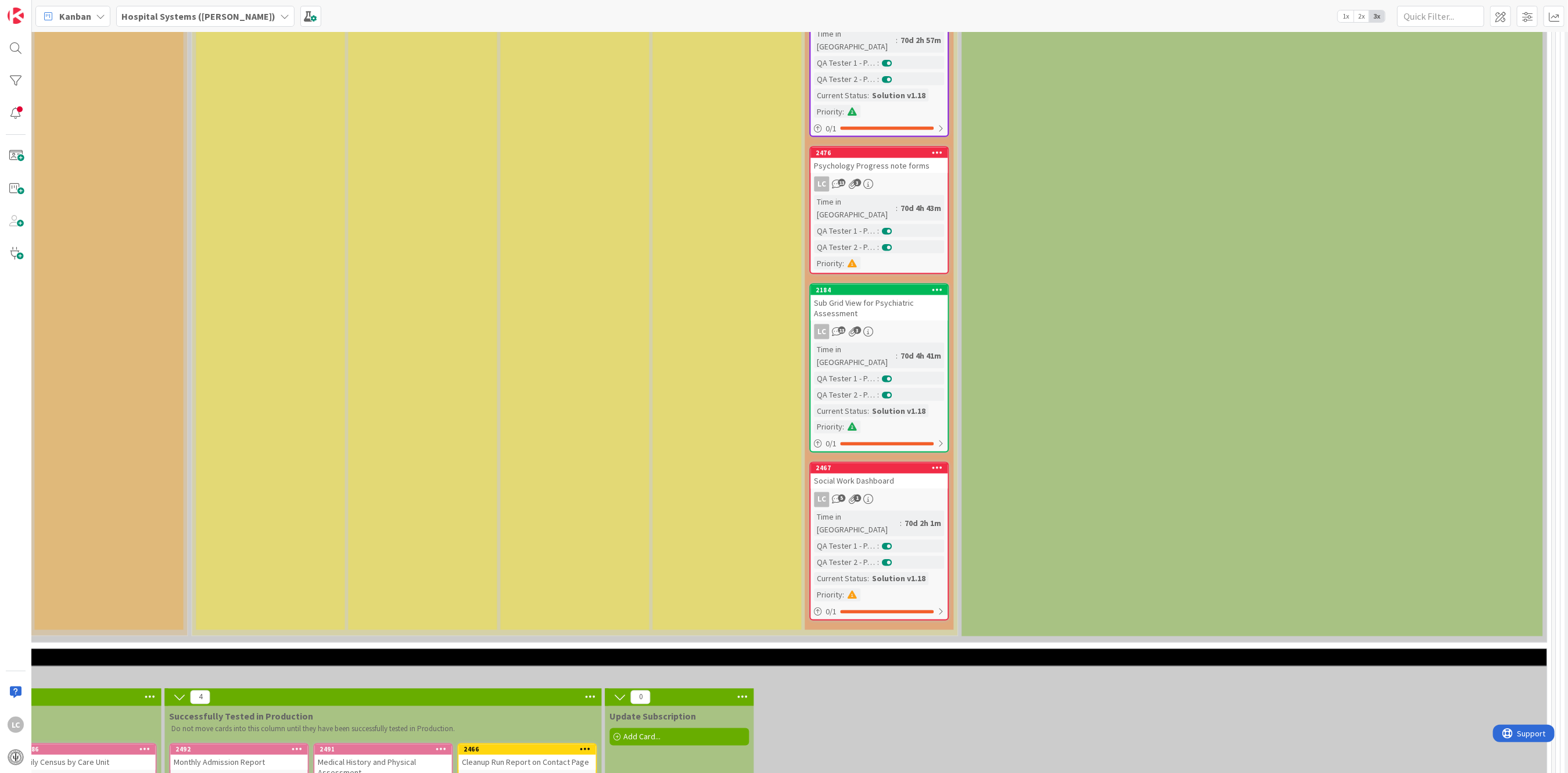
scroll to position [1317, 1557]
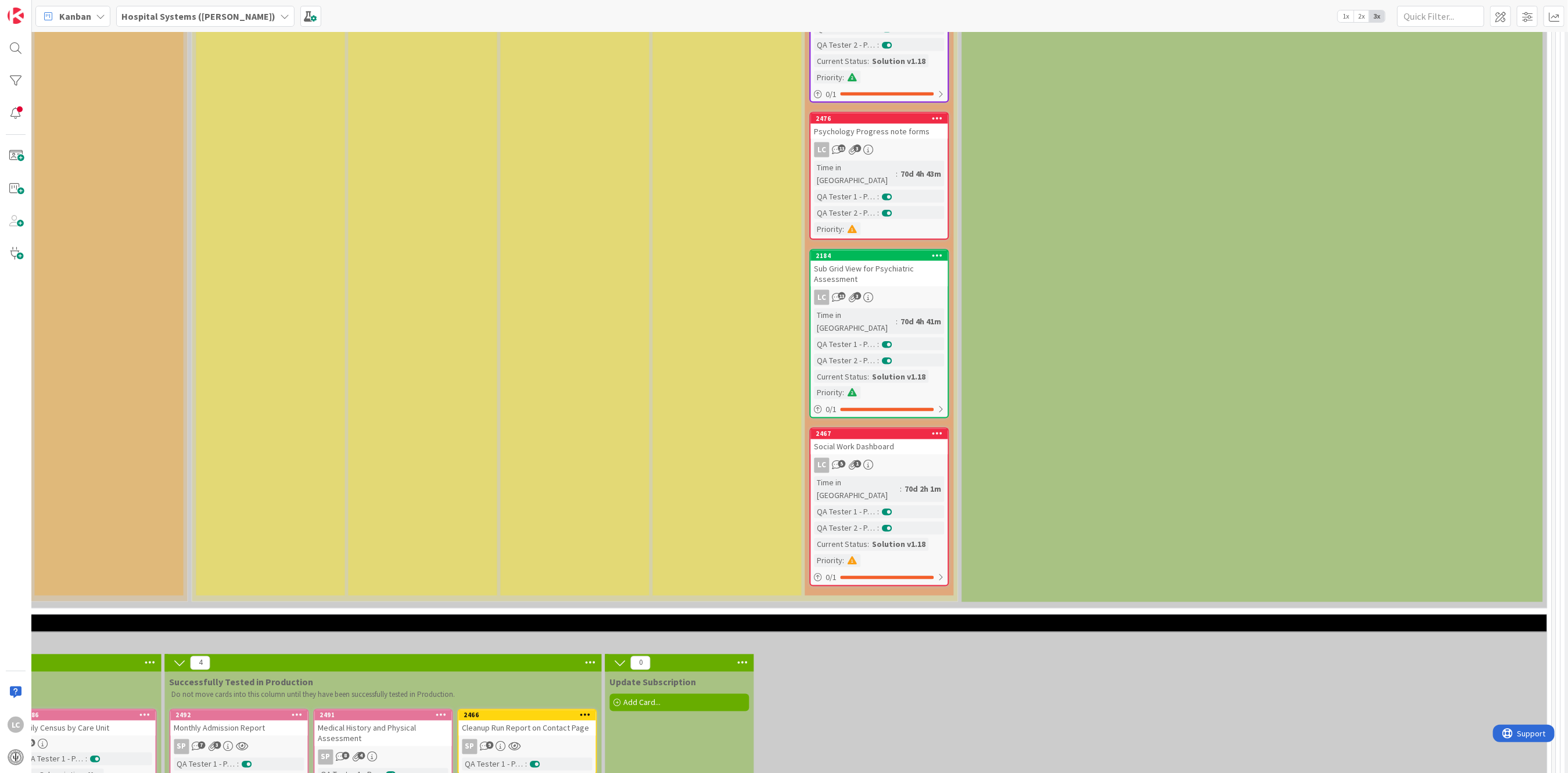
click at [862, 458] on div "LC 5 1" at bounding box center [880, 465] width 137 height 15
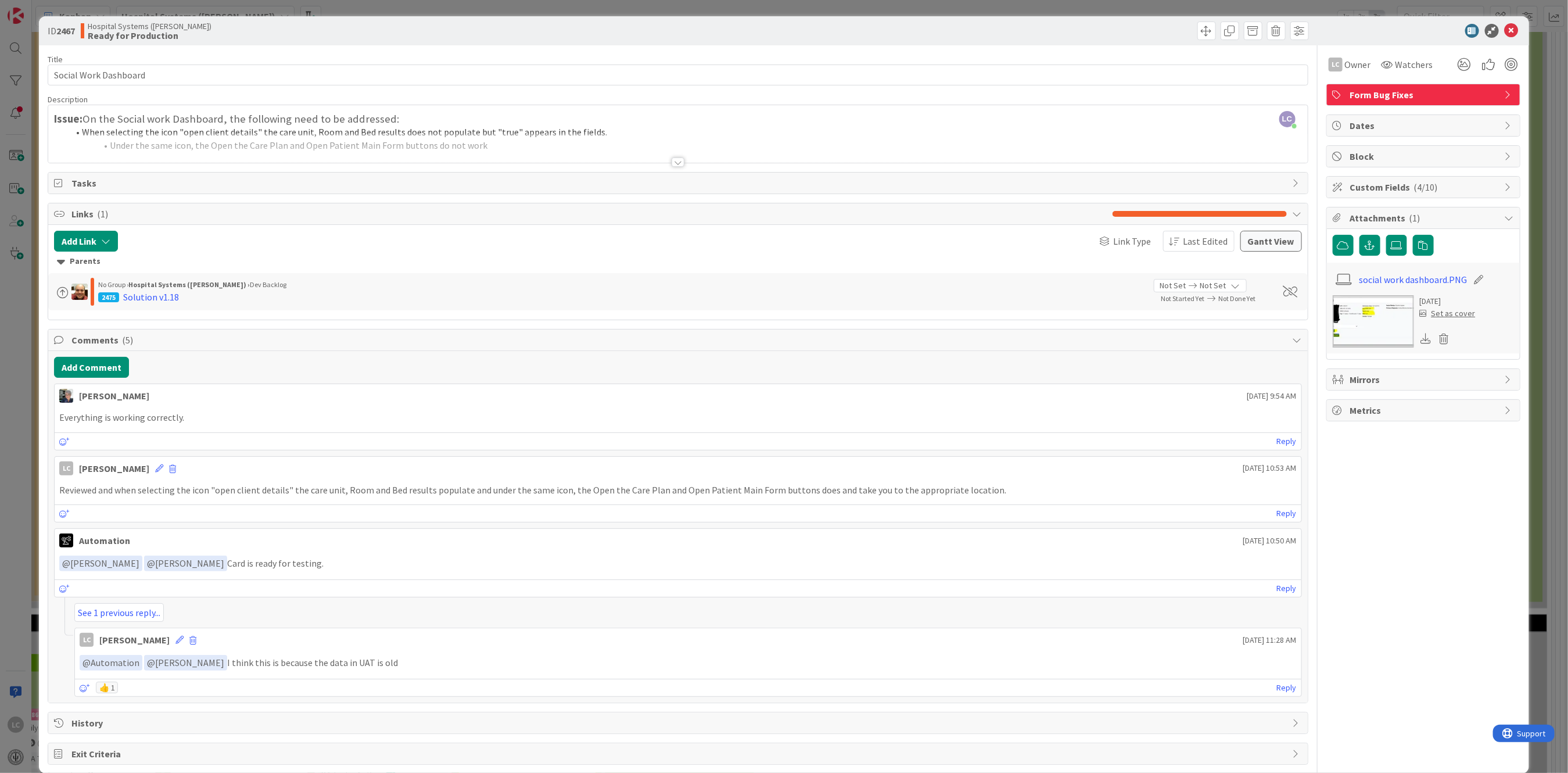
click at [671, 165] on div at bounding box center [678, 162] width 12 height 9
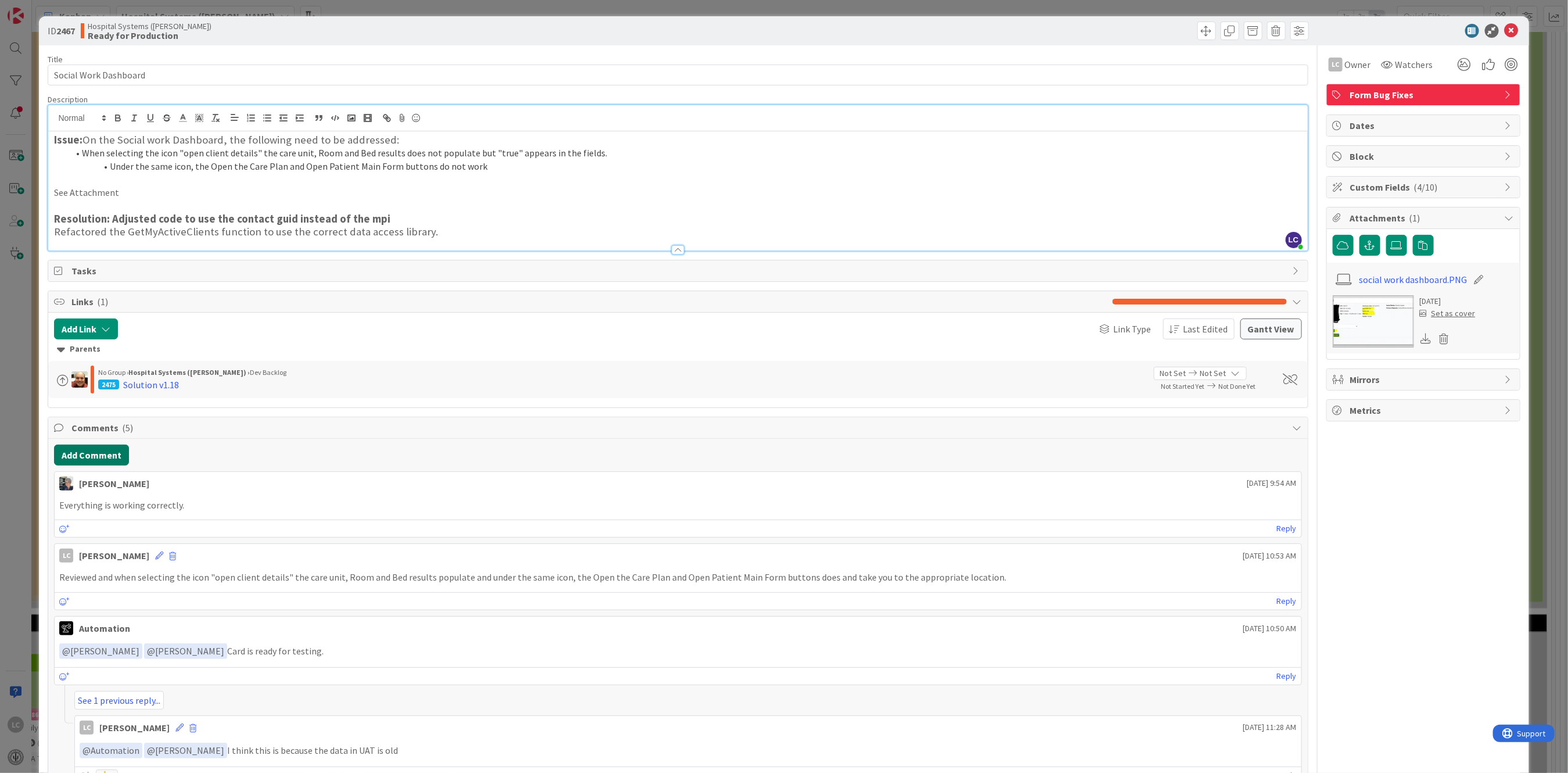
click at [84, 451] on button "Add Comment" at bounding box center [91, 455] width 75 height 21
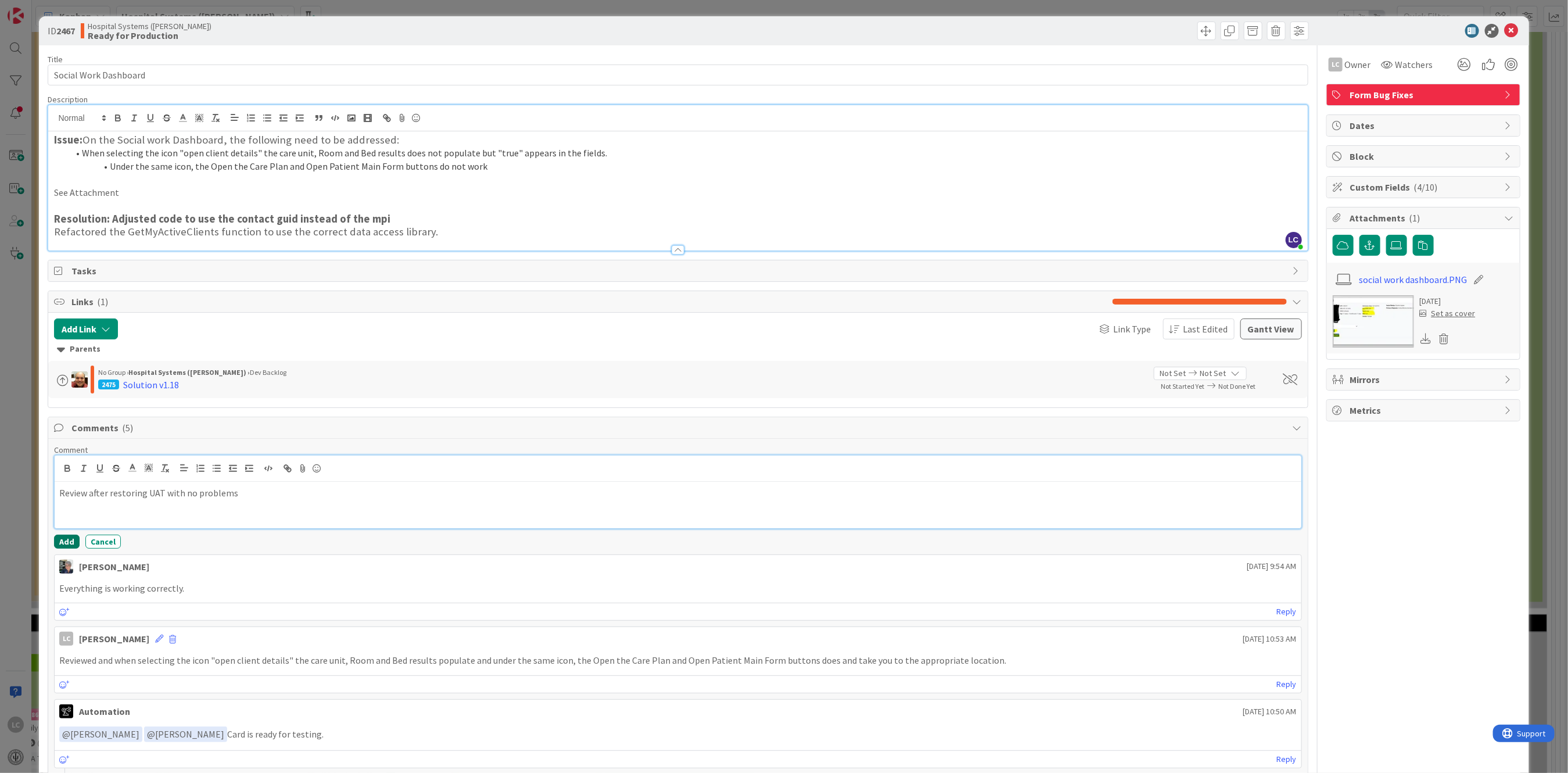
click at [61, 541] on button "Add" at bounding box center [66, 542] width 26 height 14
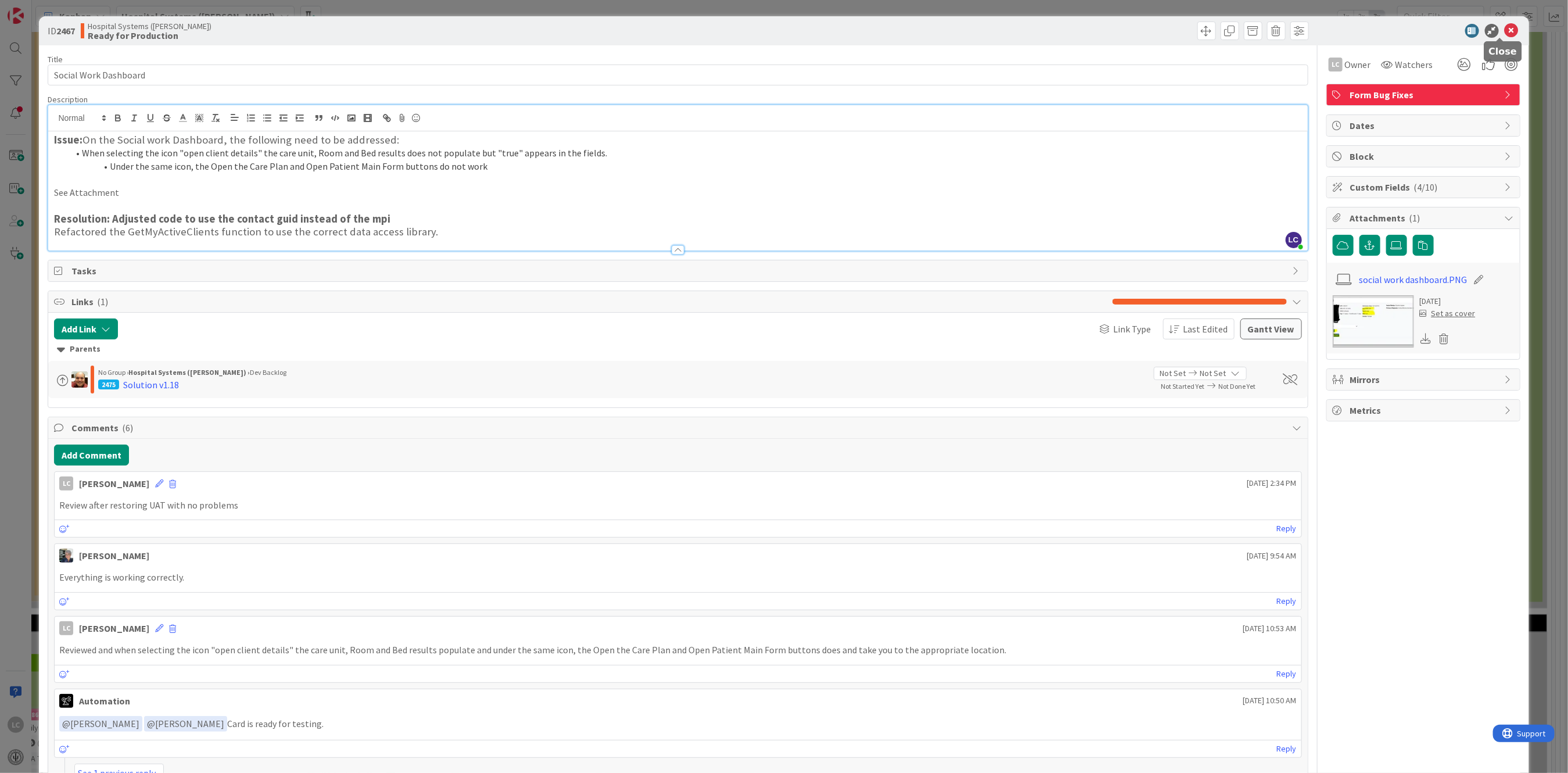
click at [1505, 24] on icon at bounding box center [1512, 31] width 14 height 14
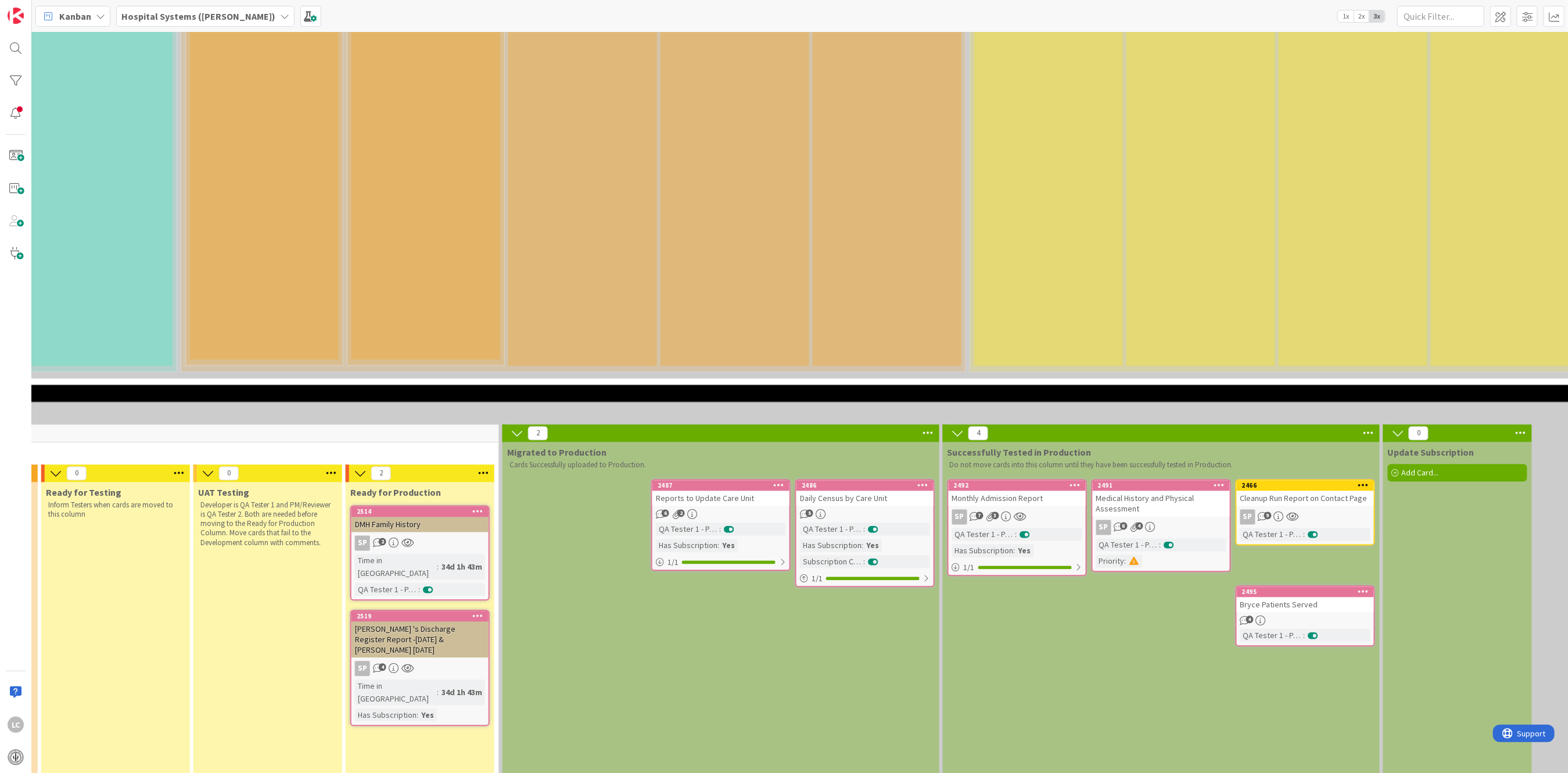
scroll to position [1550, 779]
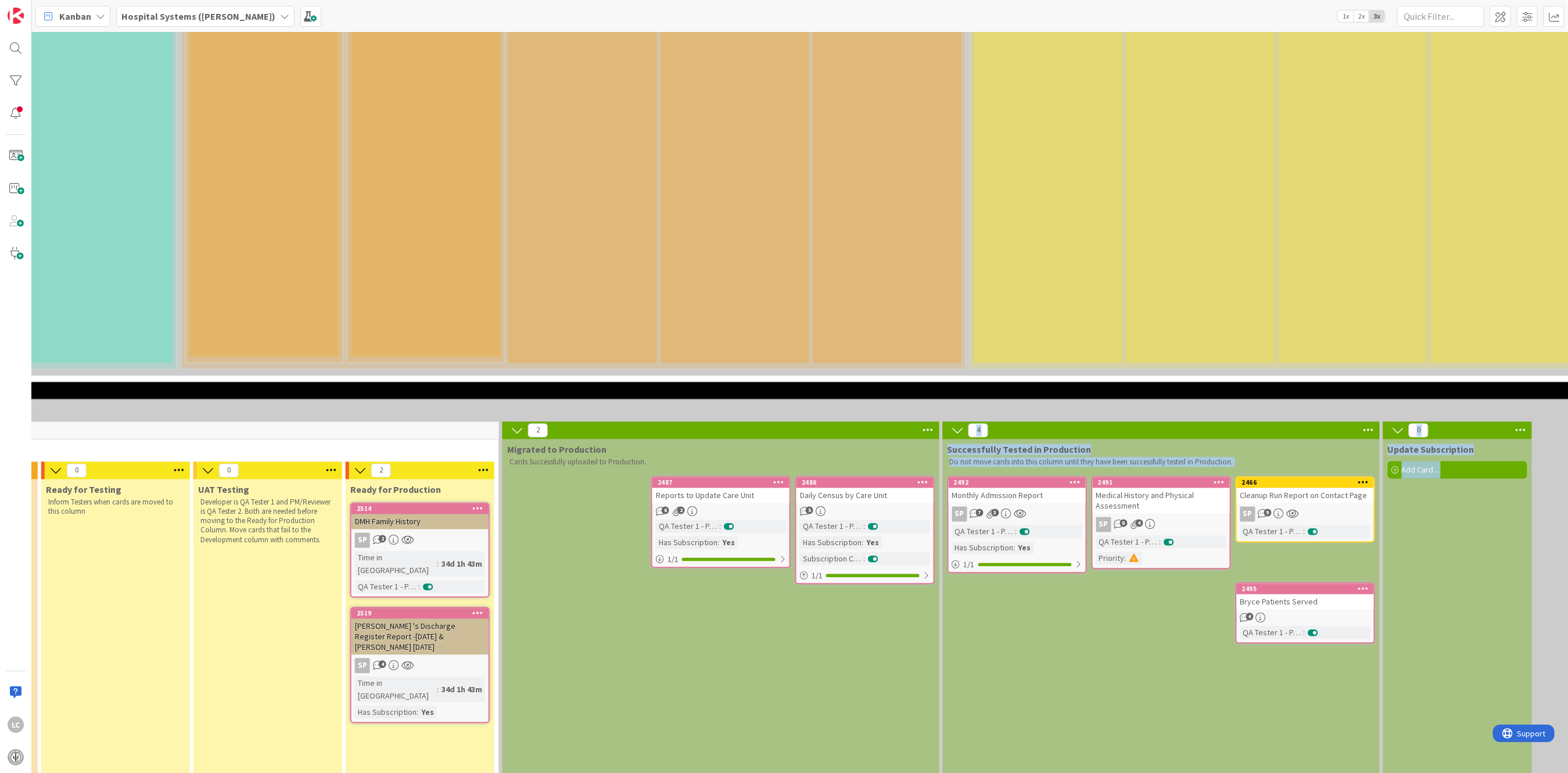
drag, startPoint x: 630, startPoint y: 750, endPoint x: 525, endPoint y: 739, distance: 105.6
click at [525, 739] on div "29 CCP Development 10 Requests Approved, not yet assigned Add Card... 2515 1:1 …" at bounding box center [869, 768] width 2915 height 4485
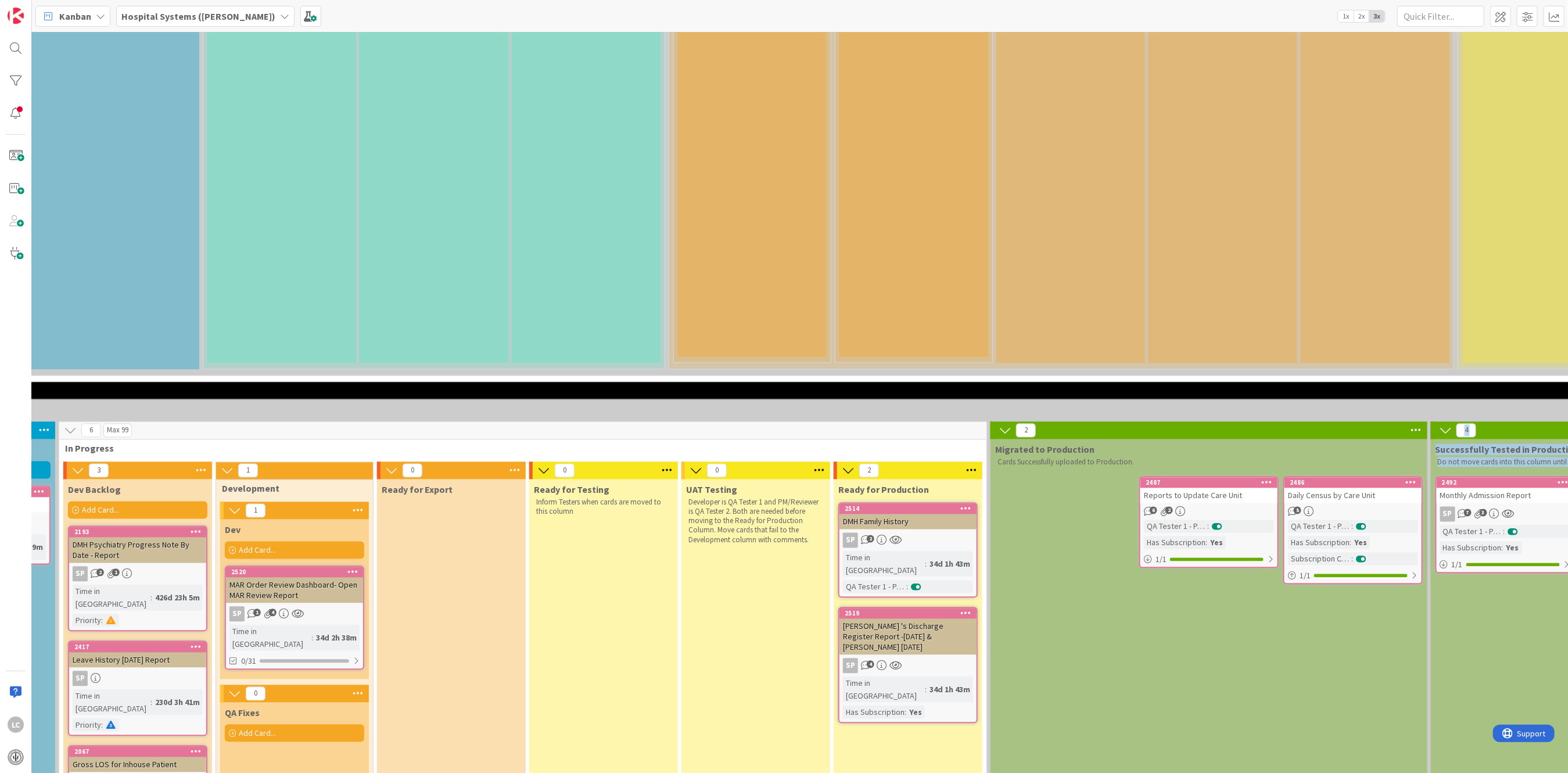
scroll to position [1550, 242]
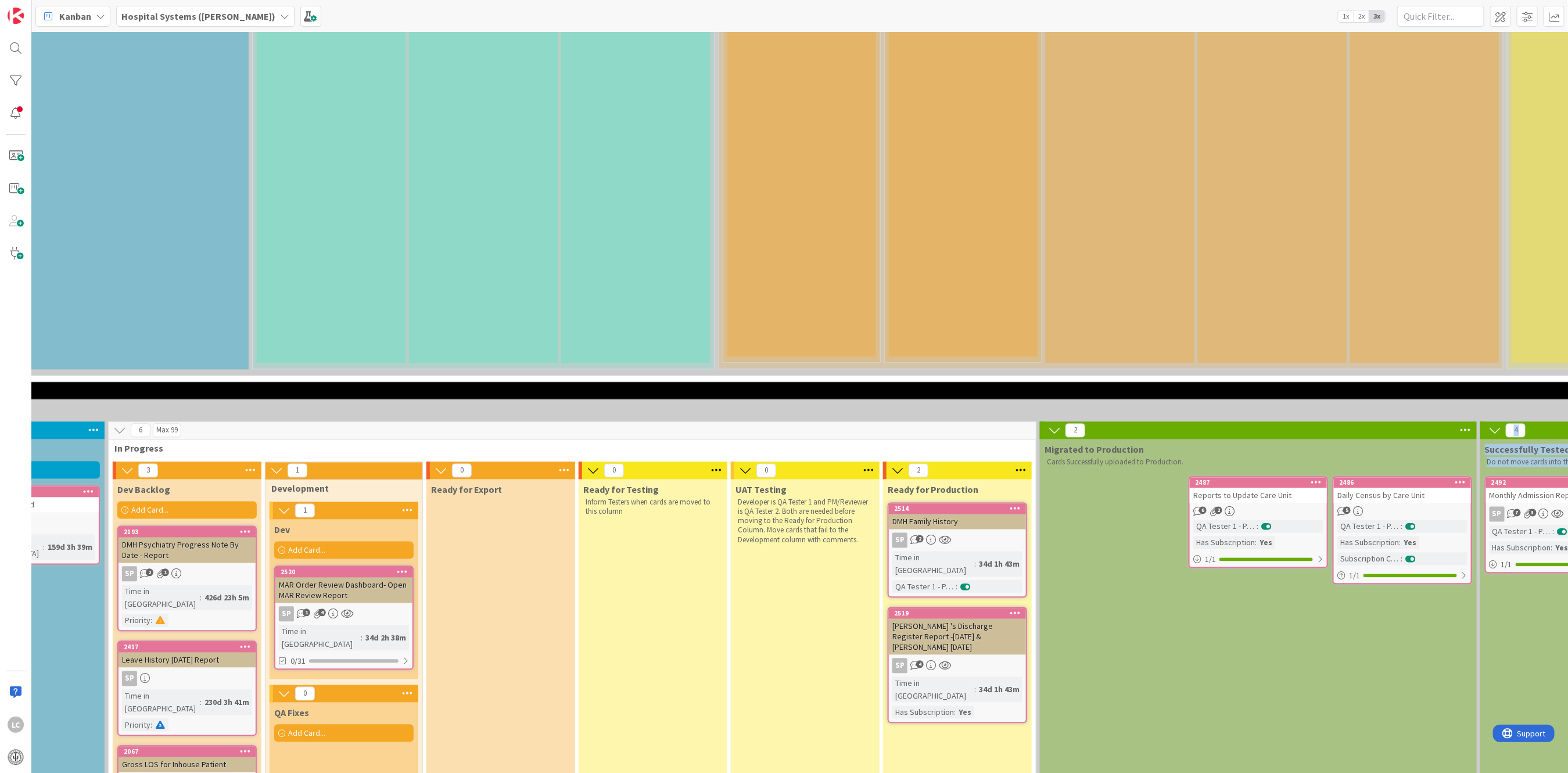
click at [960, 533] on div "SP 2" at bounding box center [957, 540] width 137 height 15
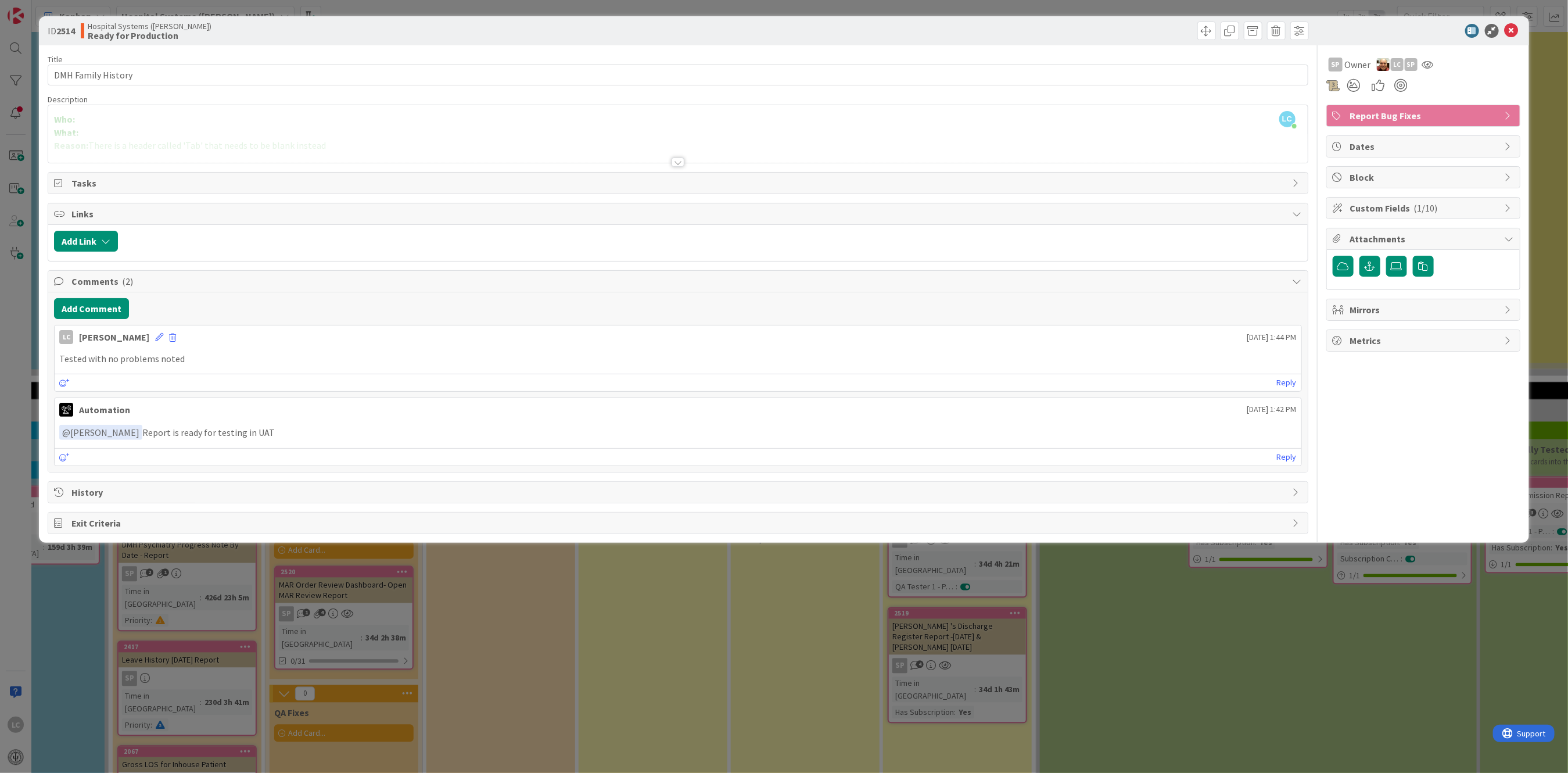
click at [679, 165] on div at bounding box center [678, 162] width 12 height 9
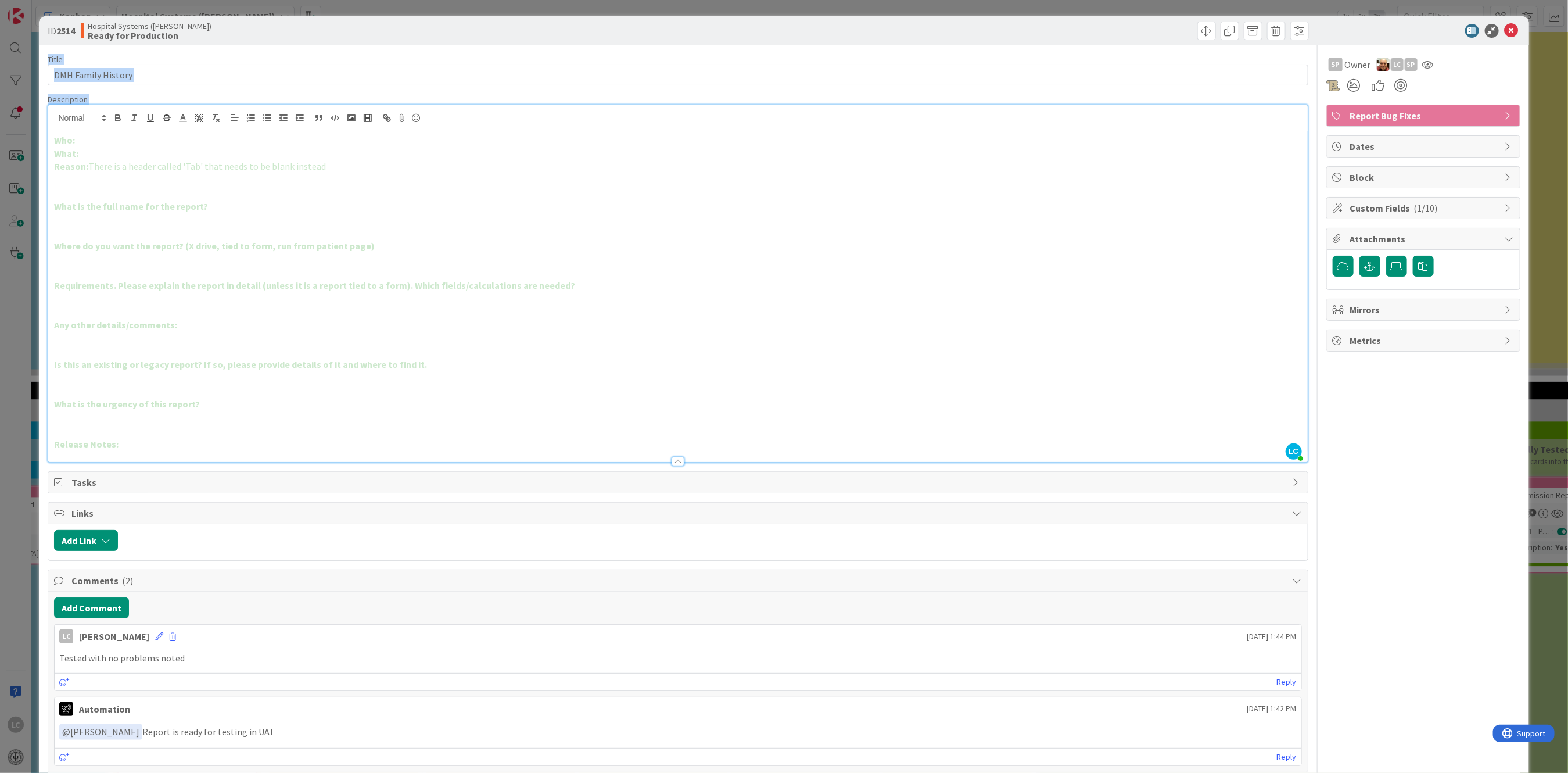
drag, startPoint x: 1501, startPoint y: 29, endPoint x: 1138, endPoint y: 277, distance: 439.6
click at [1138, 277] on div "ID 2514 Hospital Systems ([PERSON_NAME]) Ready for Production Title 18 / 128 DM…" at bounding box center [784, 430] width 1490 height 827
click at [610, 300] on p at bounding box center [678, 299] width 1248 height 13
drag, startPoint x: 160, startPoint y: 202, endPoint x: 165, endPoint y: 193, distance: 10.3
click at [165, 193] on p at bounding box center [678, 193] width 1248 height 13
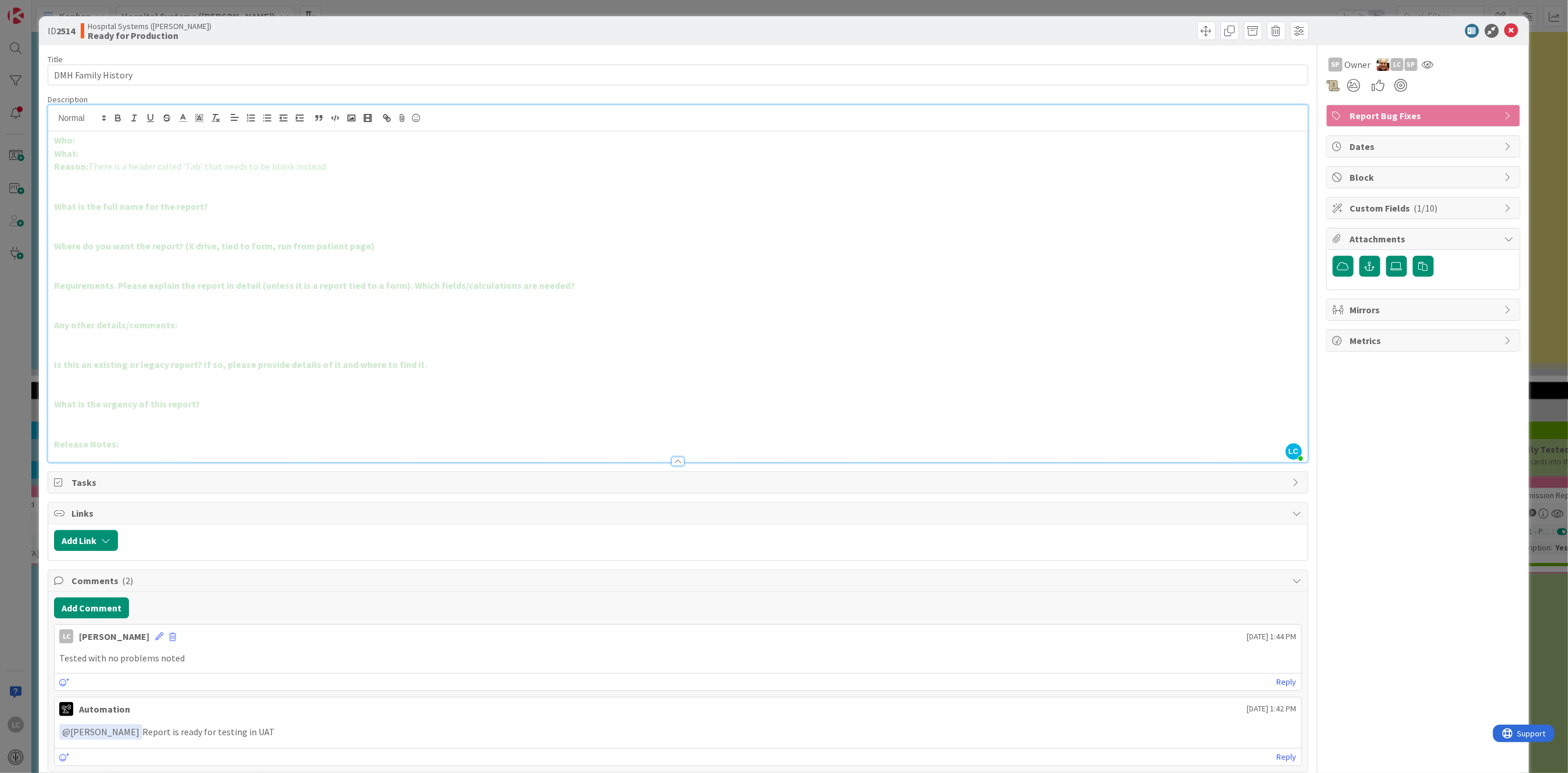
click at [1360, 338] on span "Metrics" at bounding box center [1425, 341] width 149 height 14
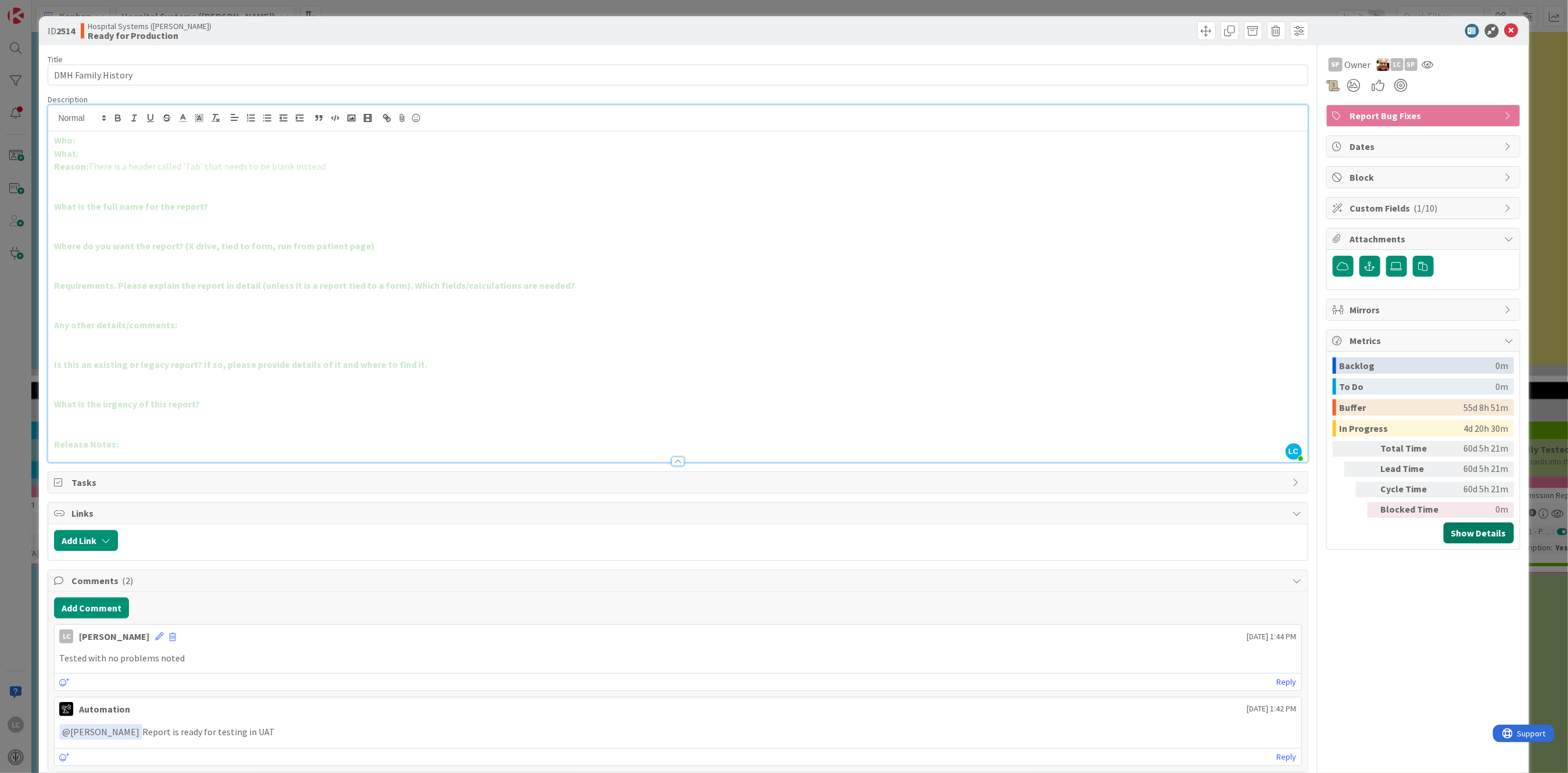
click at [1463, 530] on button "Show Details" at bounding box center [1479, 533] width 70 height 21
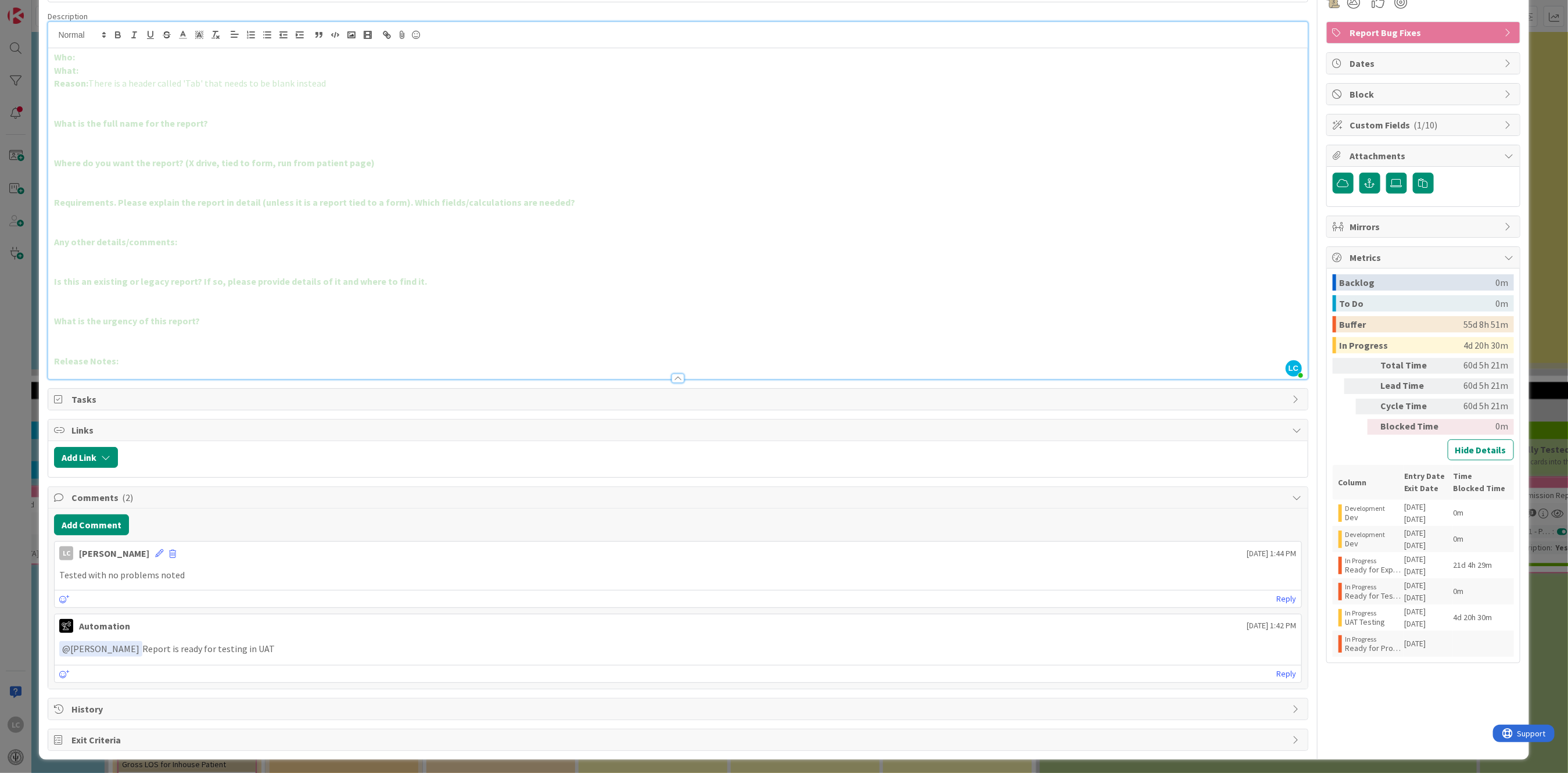
scroll to position [86, 0]
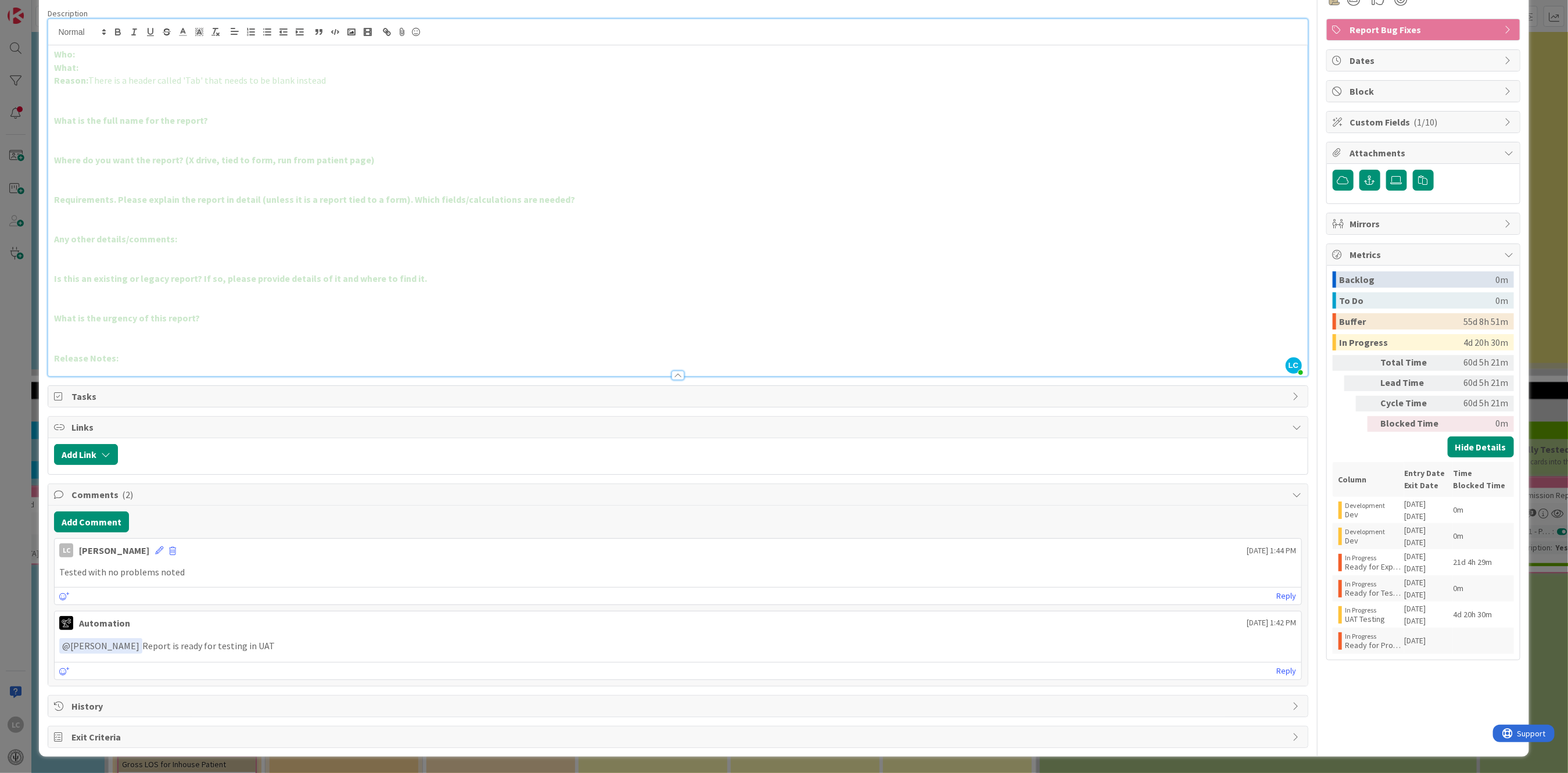
click at [1467, 448] on button "Hide Details" at bounding box center [1481, 447] width 66 height 21
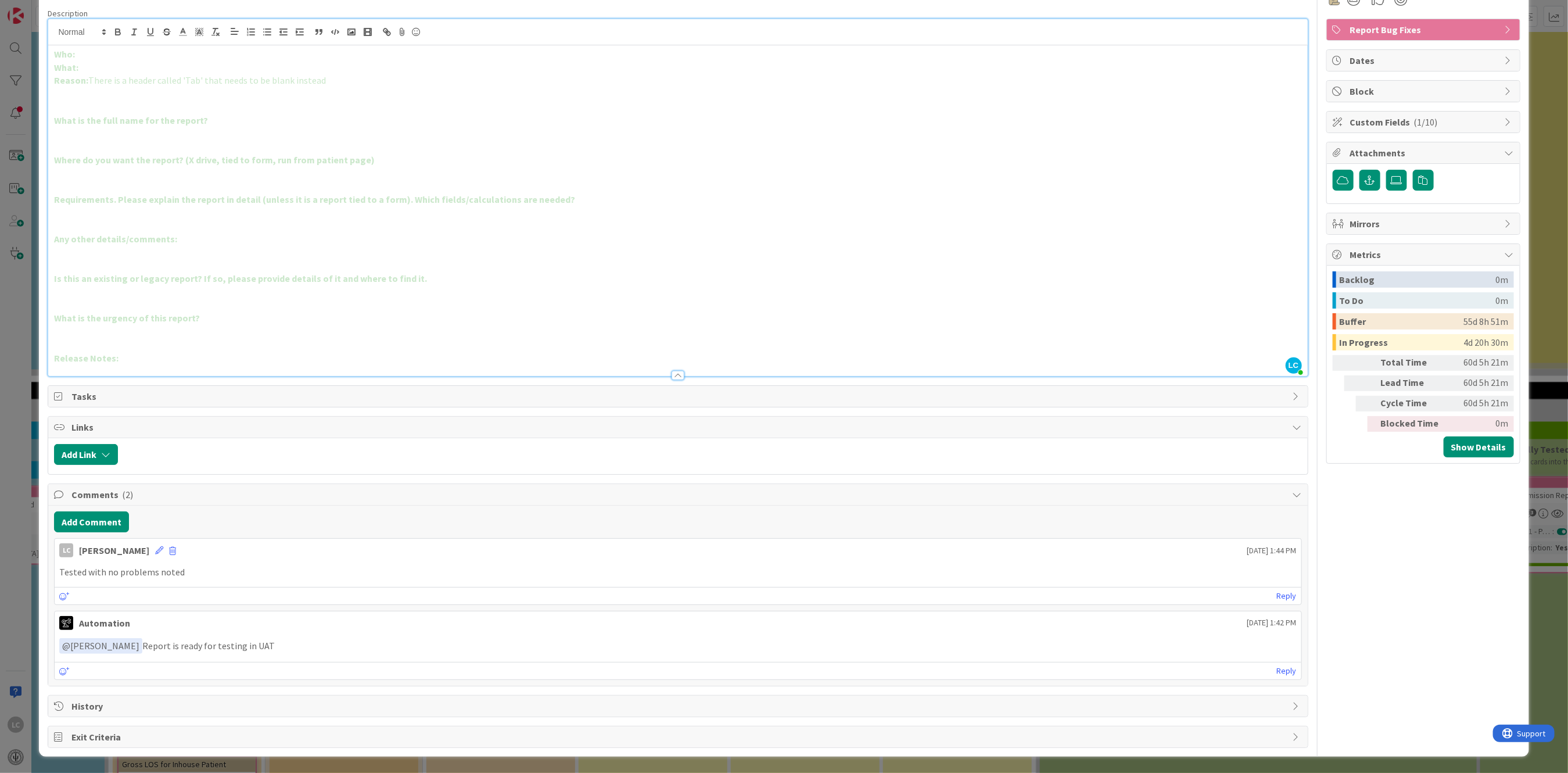
click at [58, 703] on icon at bounding box center [59, 706] width 12 height 9
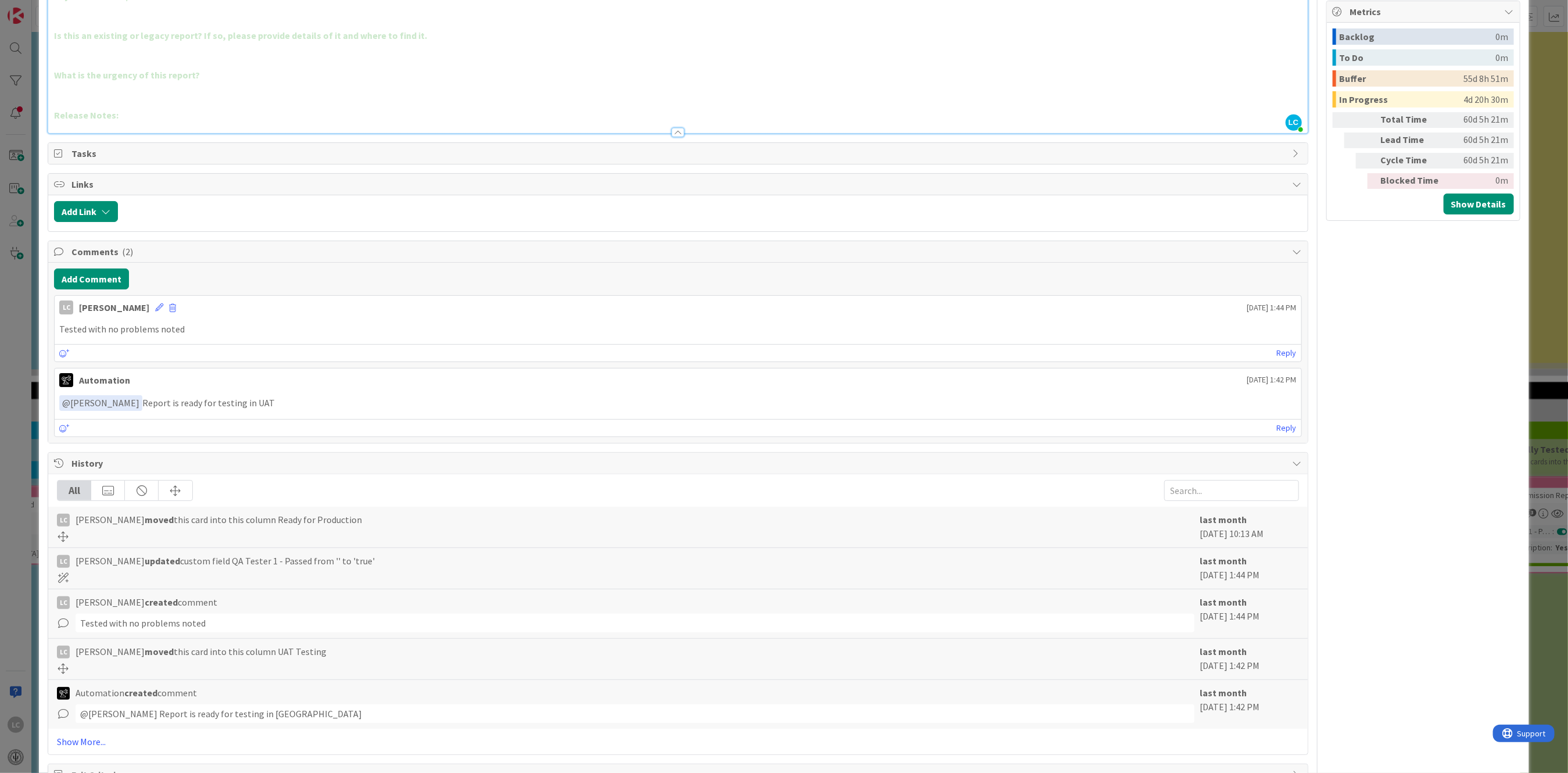
scroll to position [367, 0]
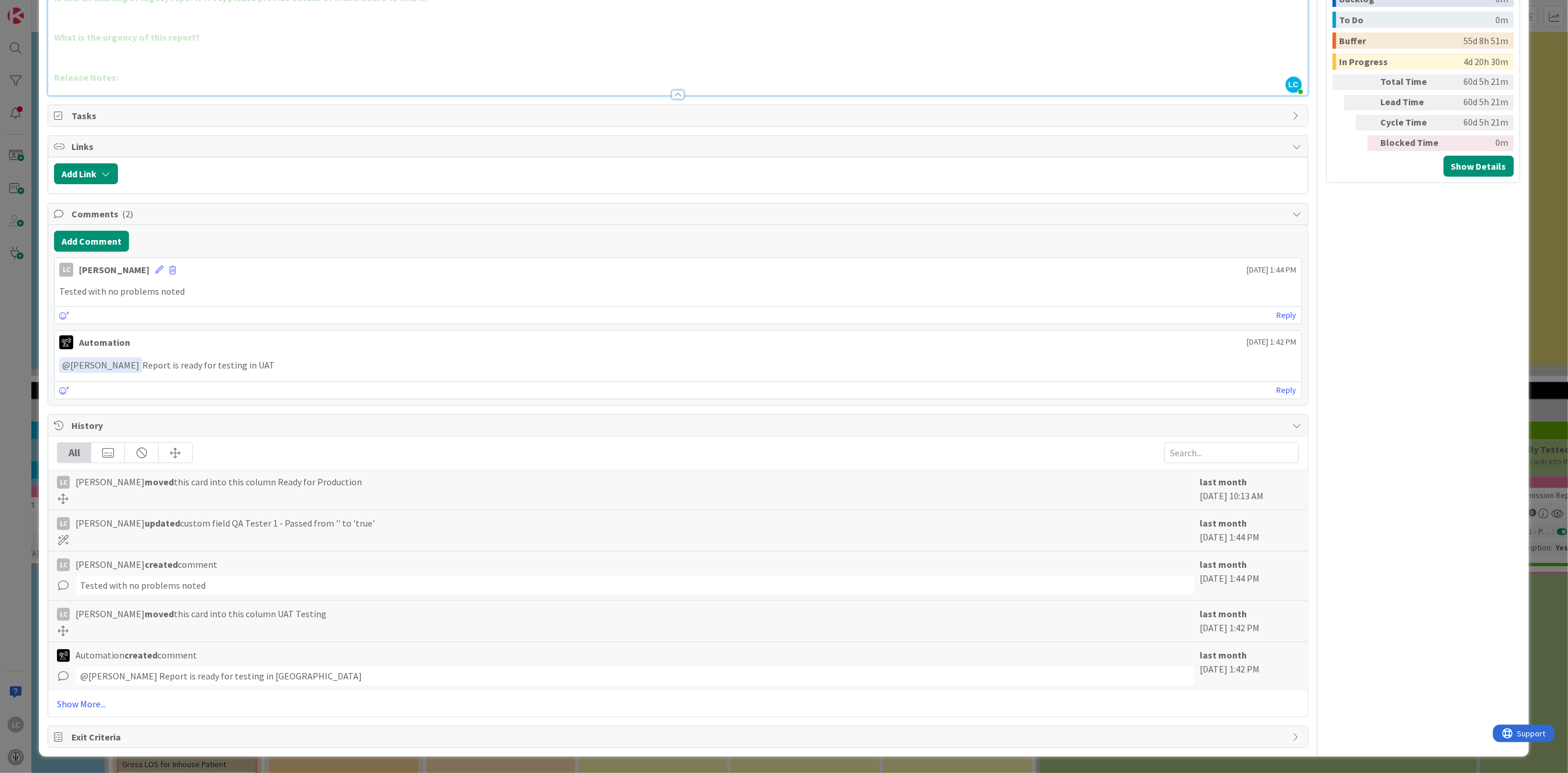
click at [64, 424] on div "History" at bounding box center [678, 426] width 1259 height 22
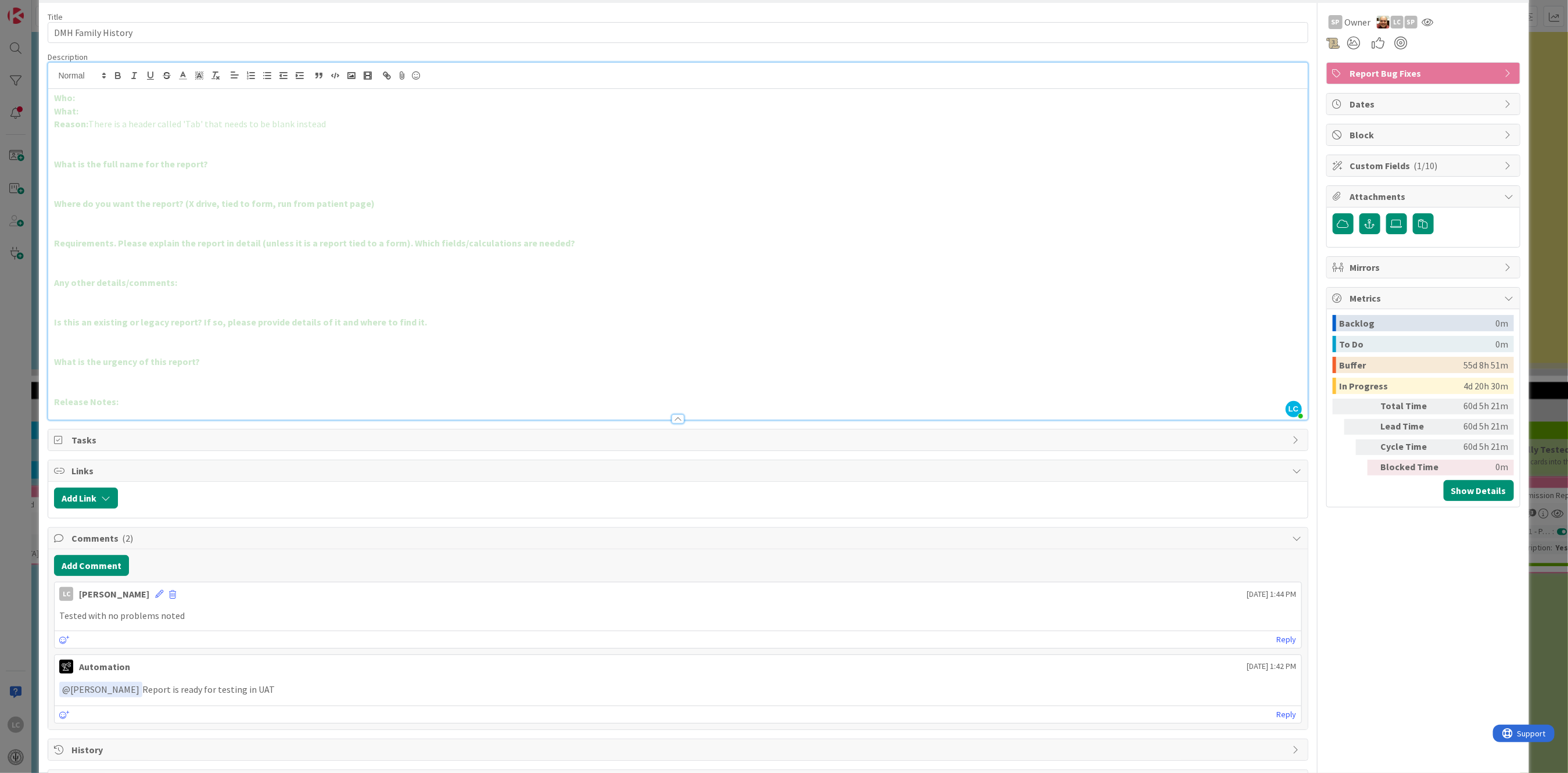
scroll to position [0, 0]
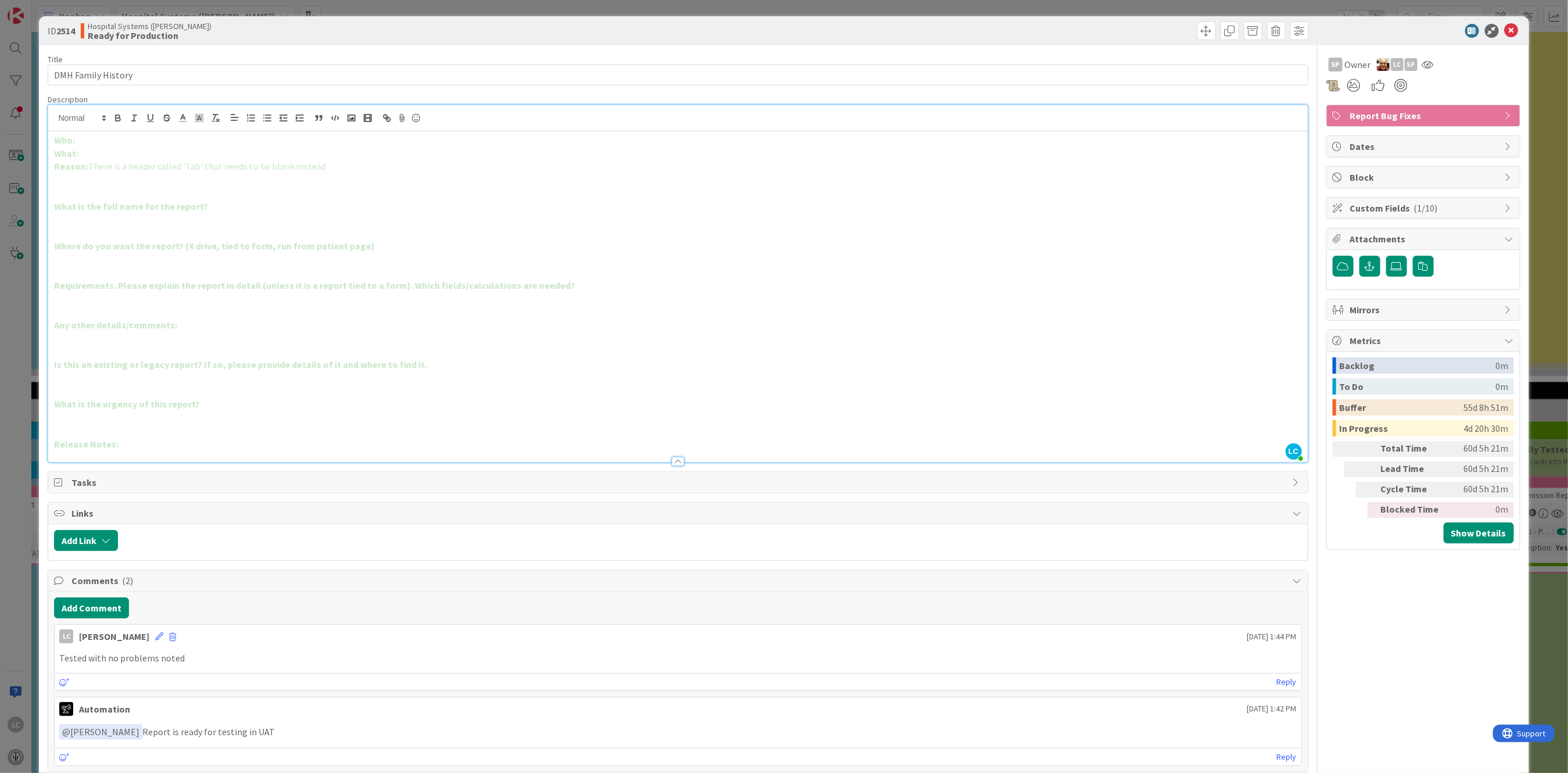
click at [247, 183] on p at bounding box center [678, 179] width 1248 height 13
click at [220, 163] on span "There is a header called 'Tab' that needs to be blank instead" at bounding box center [207, 166] width 238 height 12
click at [1350, 235] on span "Attachments" at bounding box center [1425, 239] width 149 height 14
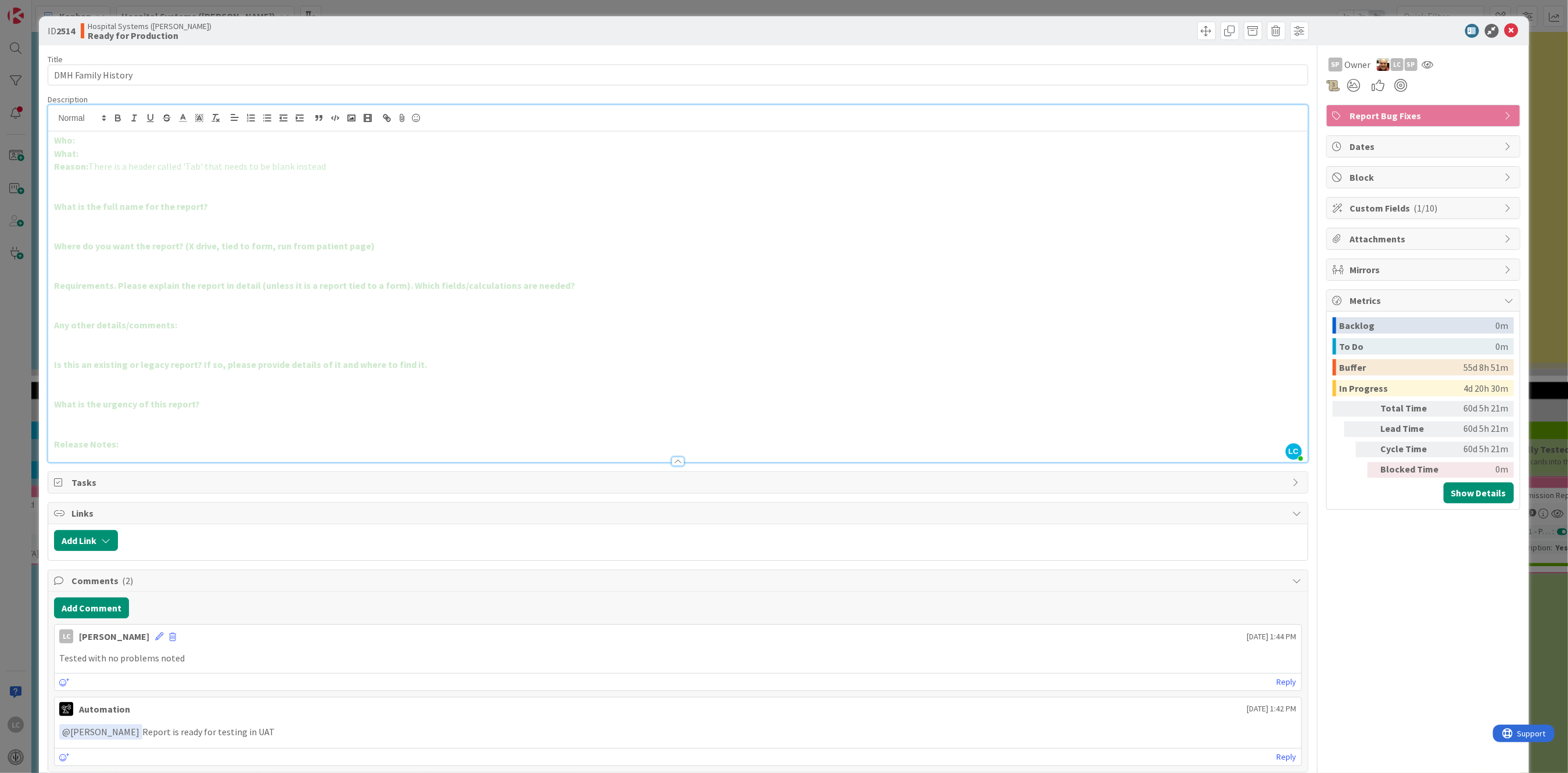
click at [1350, 235] on span "Attachments" at bounding box center [1425, 239] width 149 height 14
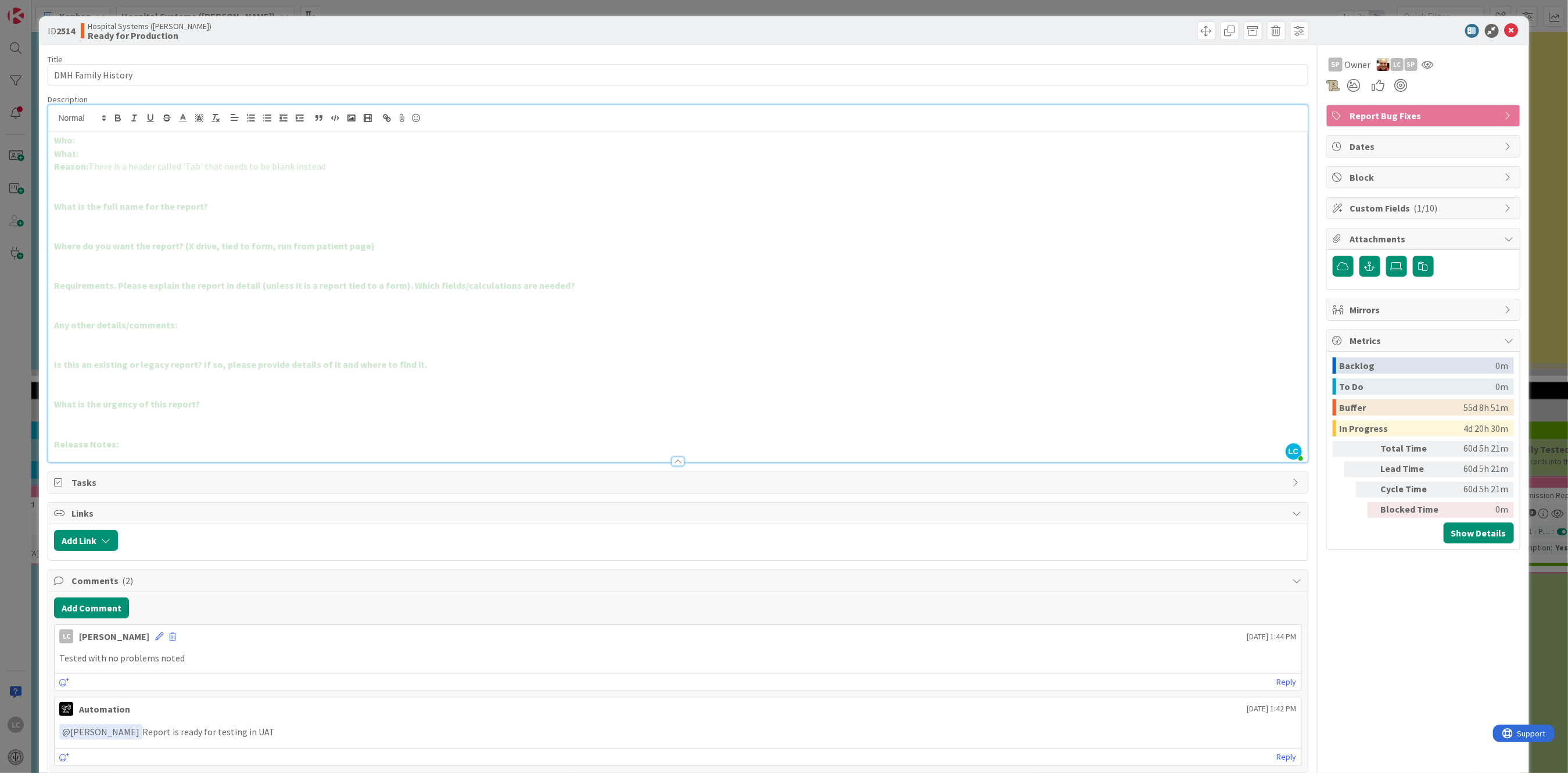
click at [1350, 232] on span "Attachments" at bounding box center [1425, 239] width 149 height 14
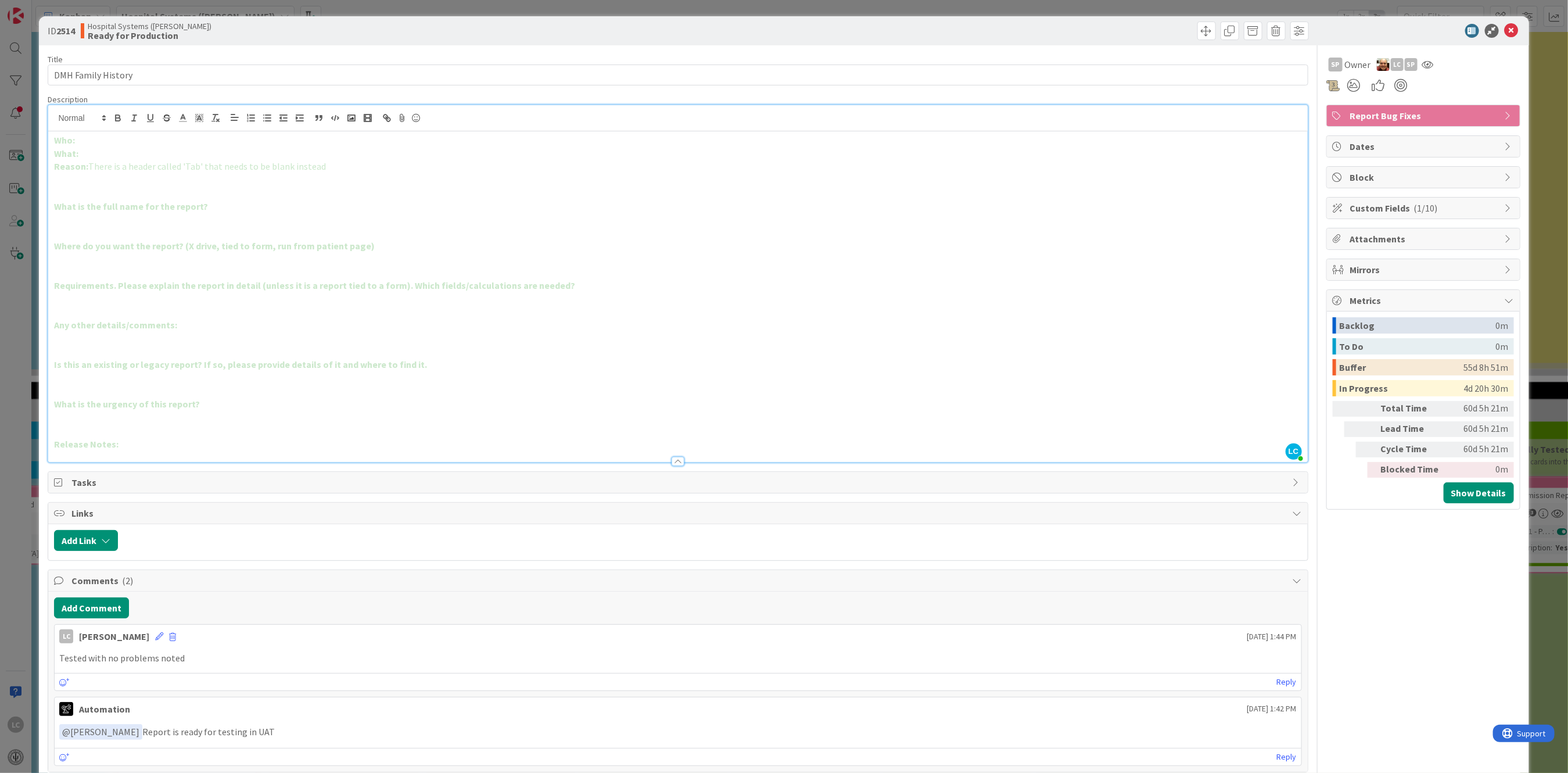
click at [281, 357] on p at bounding box center [678, 352] width 1248 height 13
click at [1351, 300] on span "Metrics" at bounding box center [1425, 300] width 149 height 14
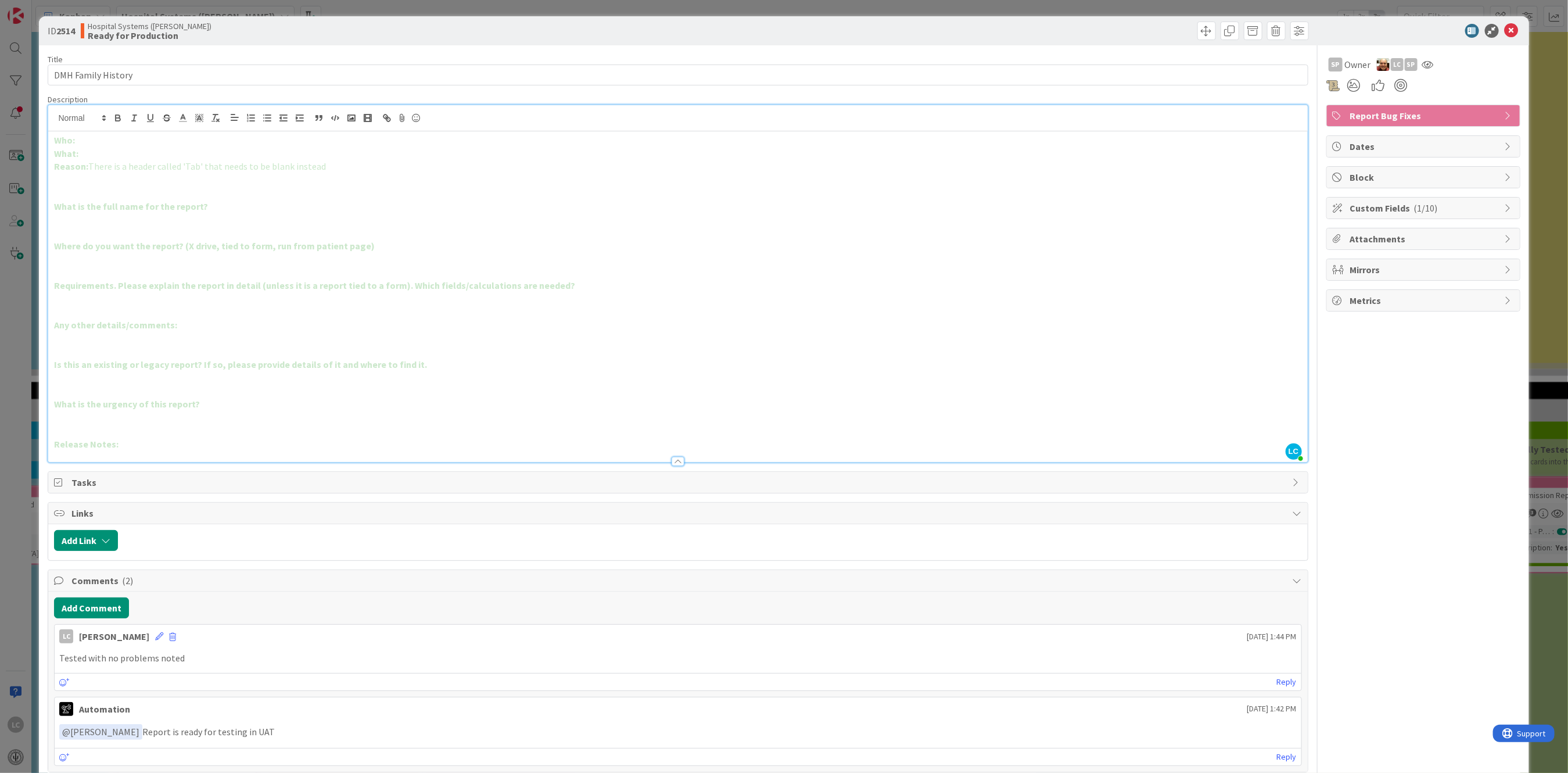
click at [1333, 302] on icon at bounding box center [1338, 300] width 12 height 9
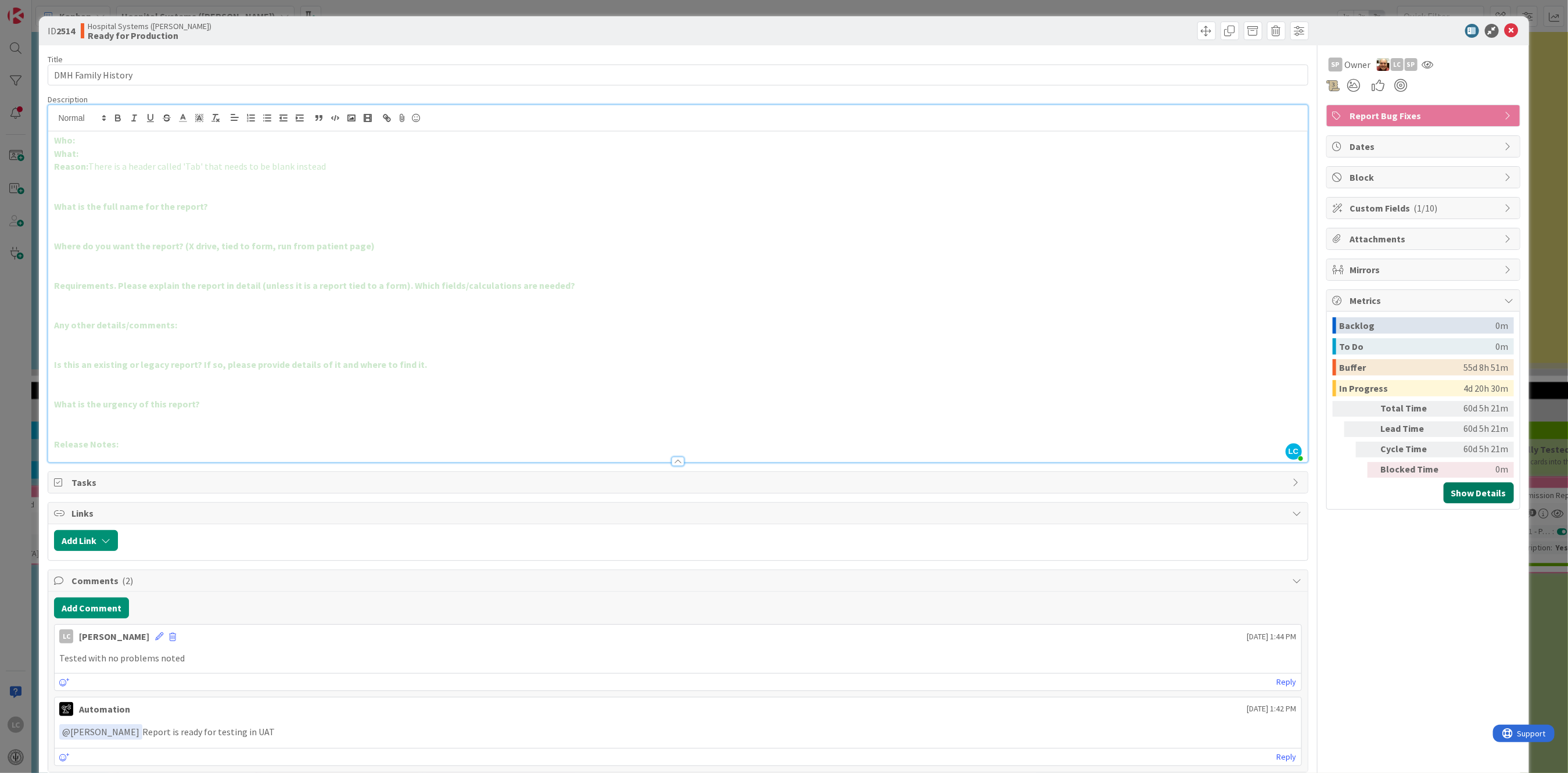
click at [1459, 494] on button "Show Details" at bounding box center [1479, 492] width 70 height 21
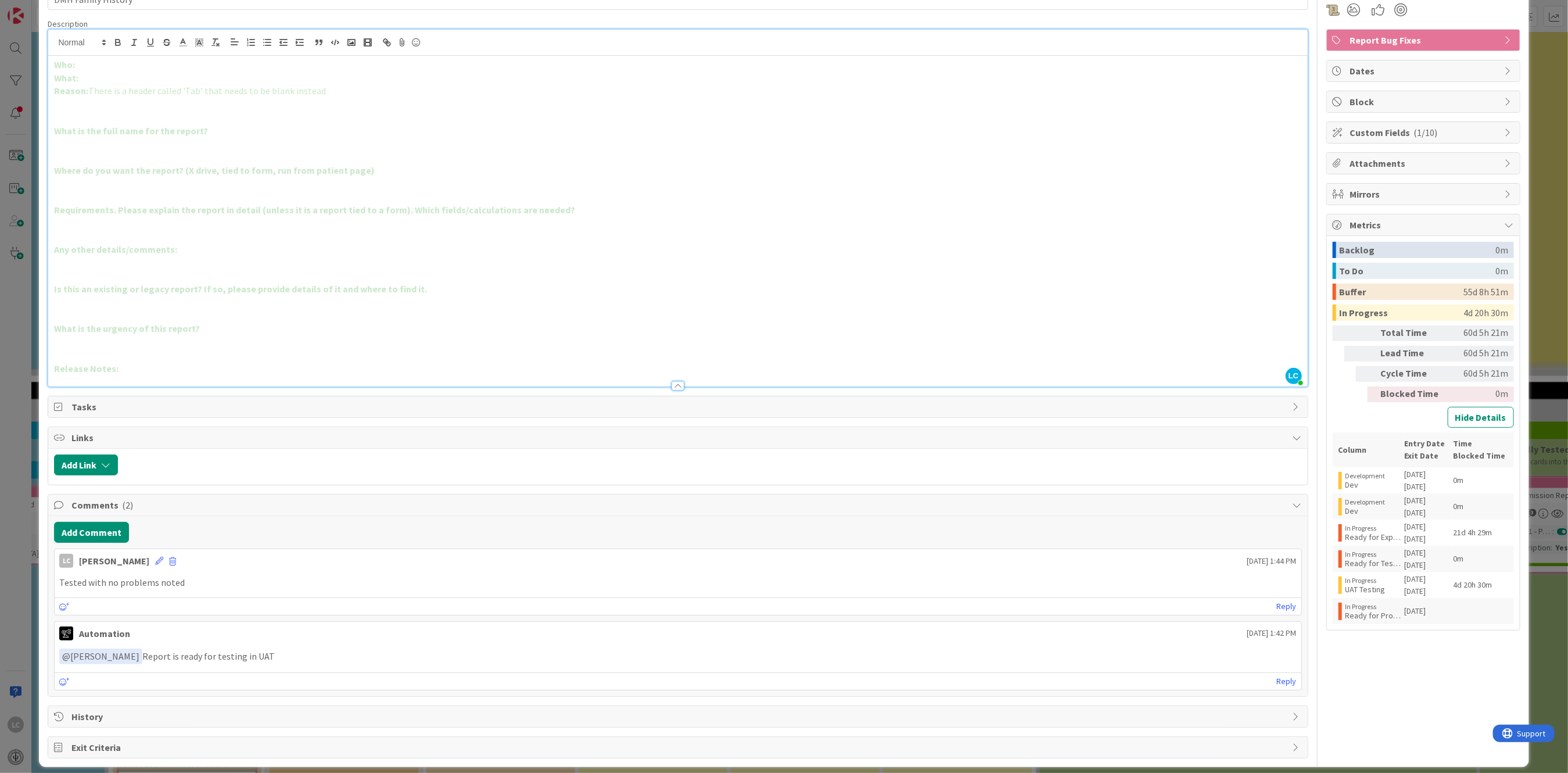
scroll to position [86, 0]
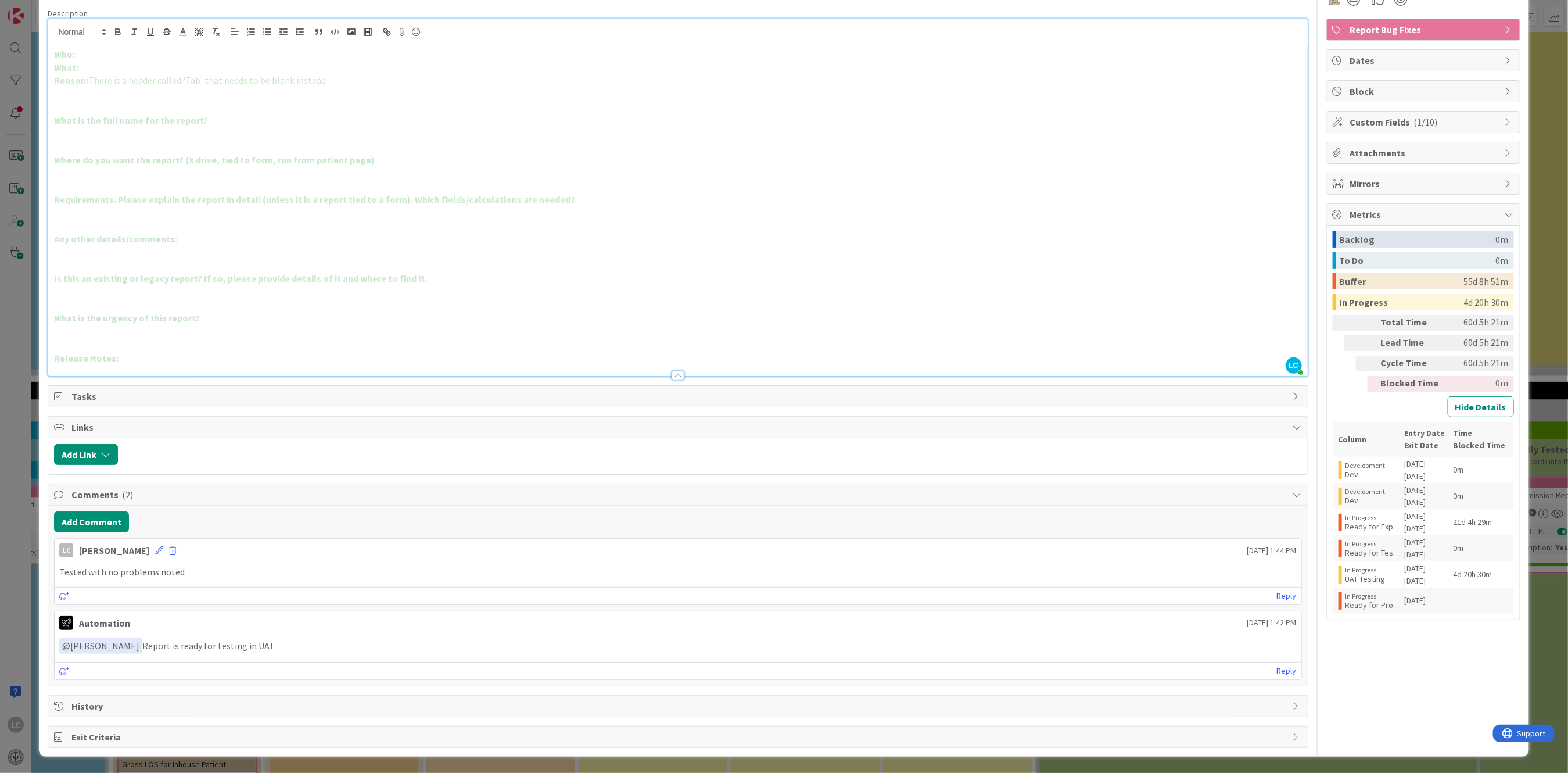
click at [81, 491] on span "Comments ( 2 )" at bounding box center [679, 495] width 1215 height 14
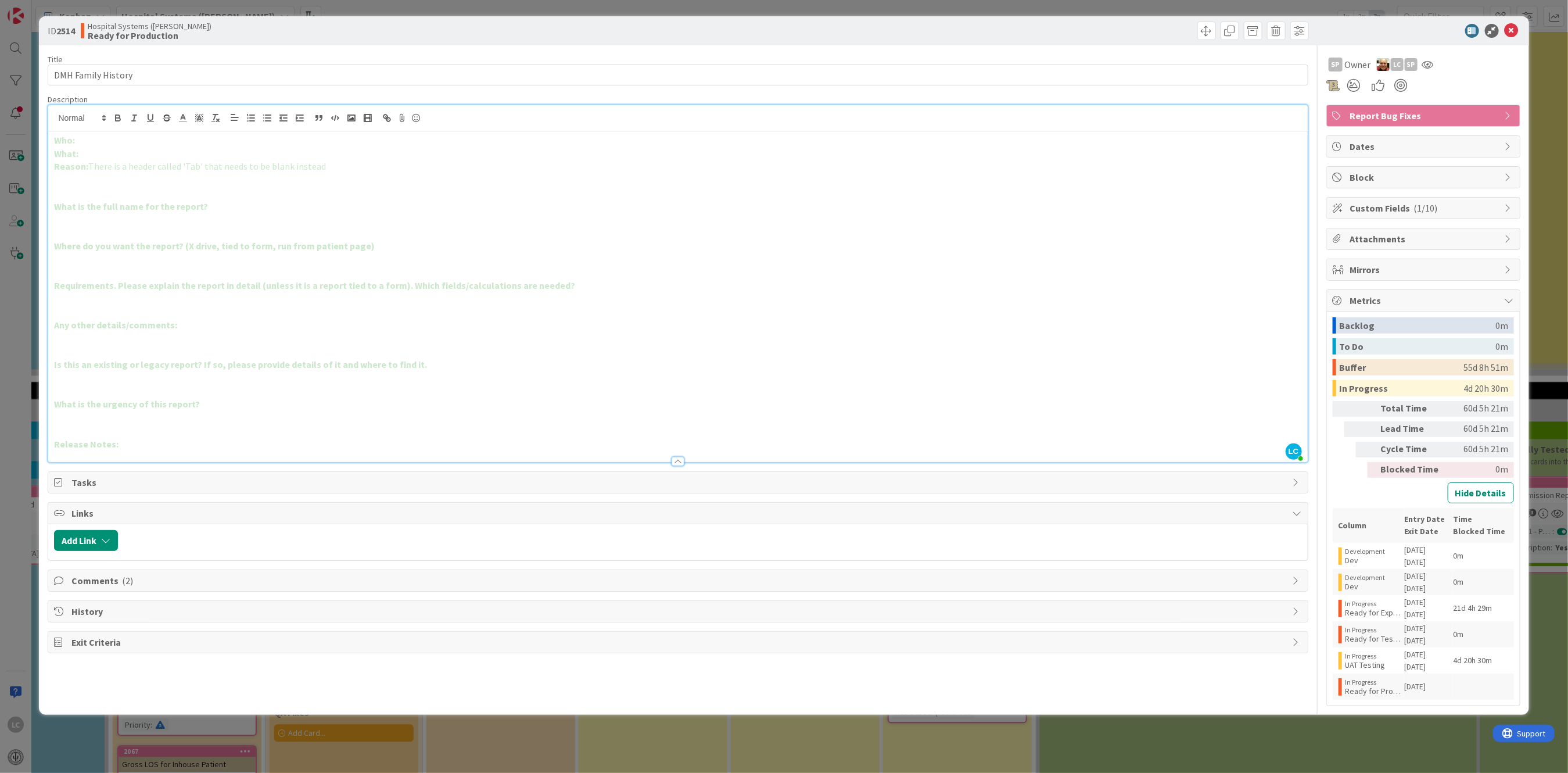
click at [81, 580] on span "Comments ( 2 )" at bounding box center [679, 580] width 1215 height 14
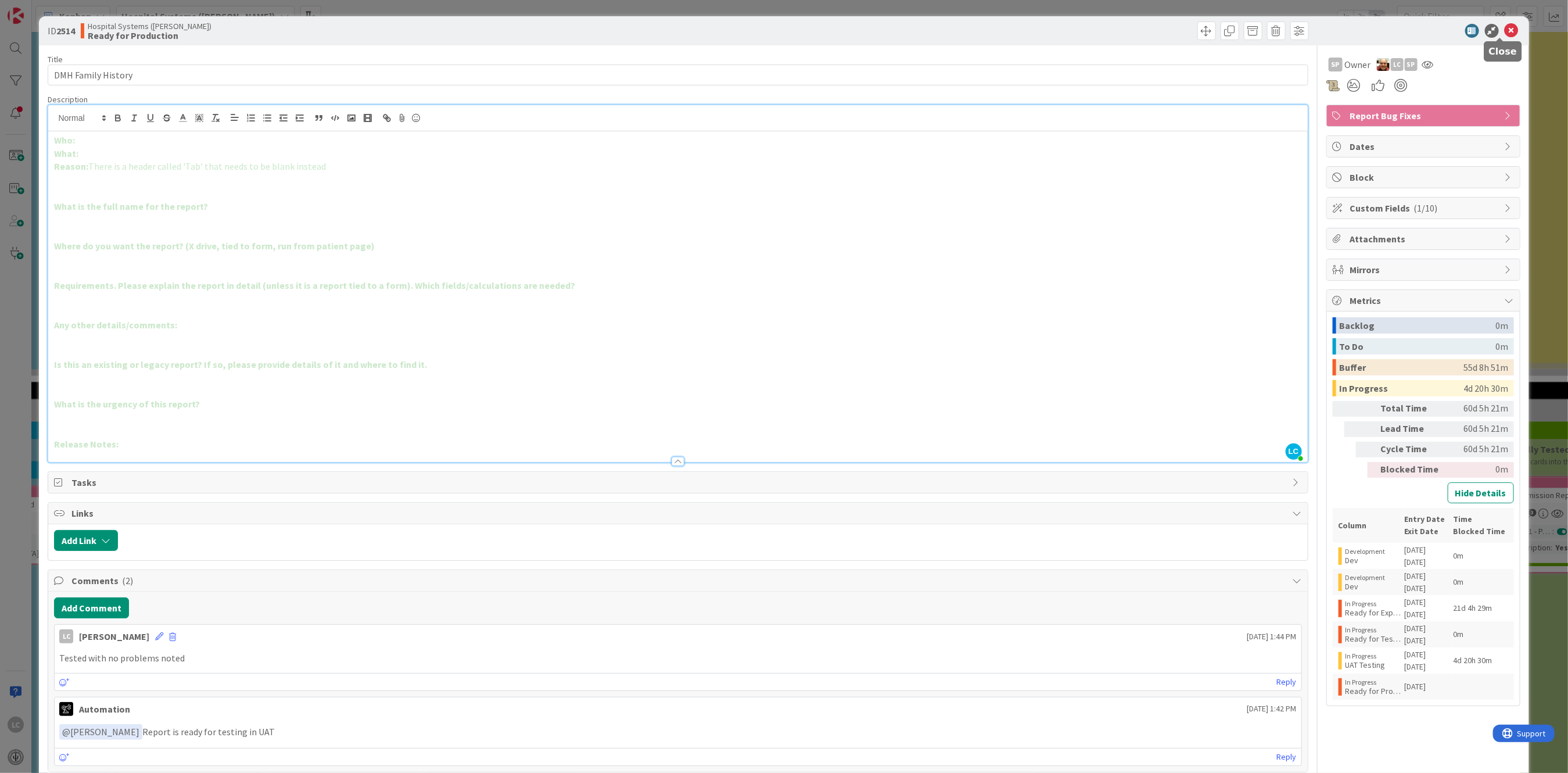
click at [1505, 36] on icon at bounding box center [1512, 31] width 14 height 14
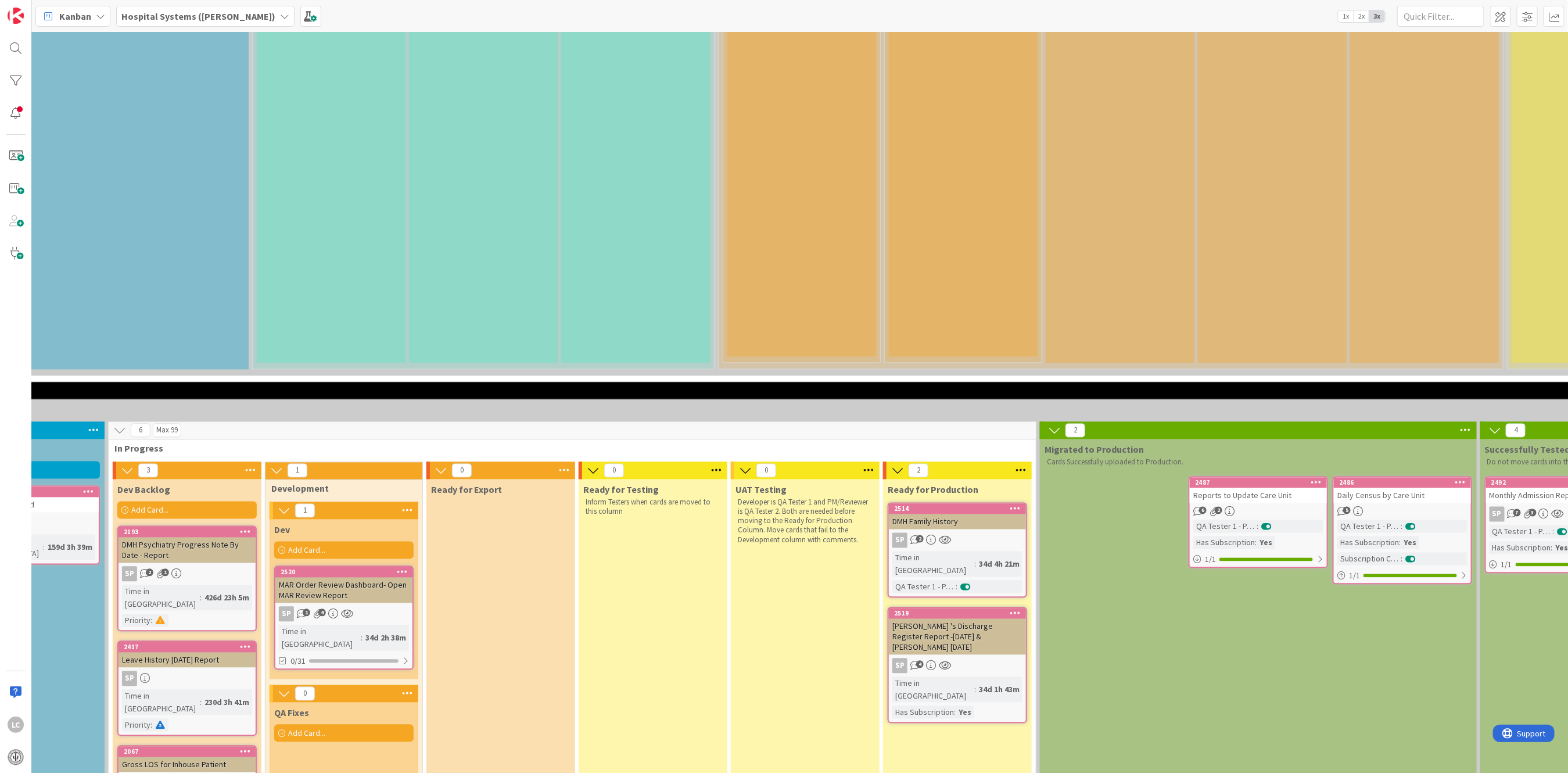
click at [961, 619] on div "[PERSON_NAME] 's Discharge Register Report -[DATE] & [PERSON_NAME] [DATE]" at bounding box center [957, 637] width 137 height 36
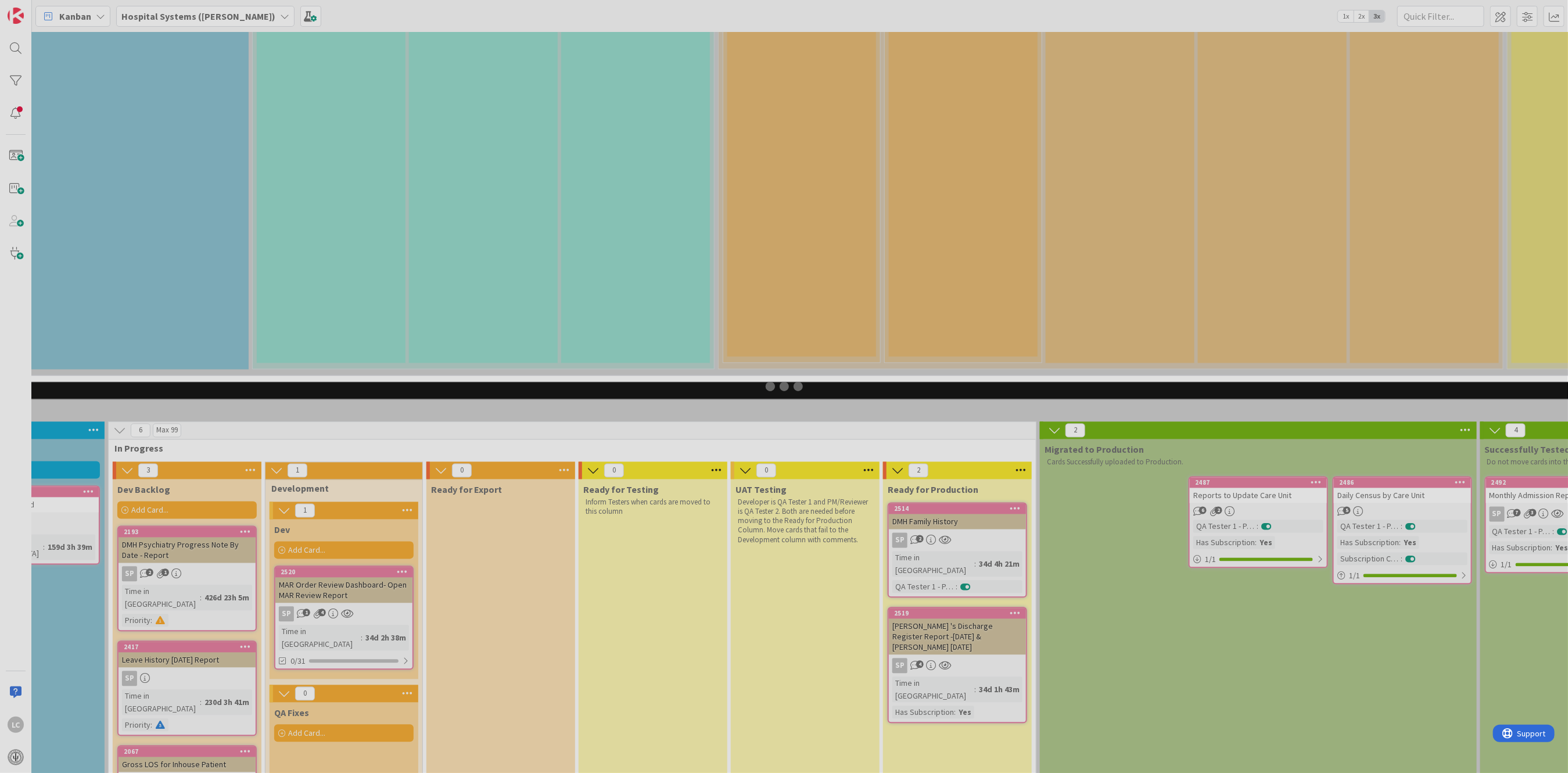
click at [961, 467] on div at bounding box center [784, 386] width 1568 height 773
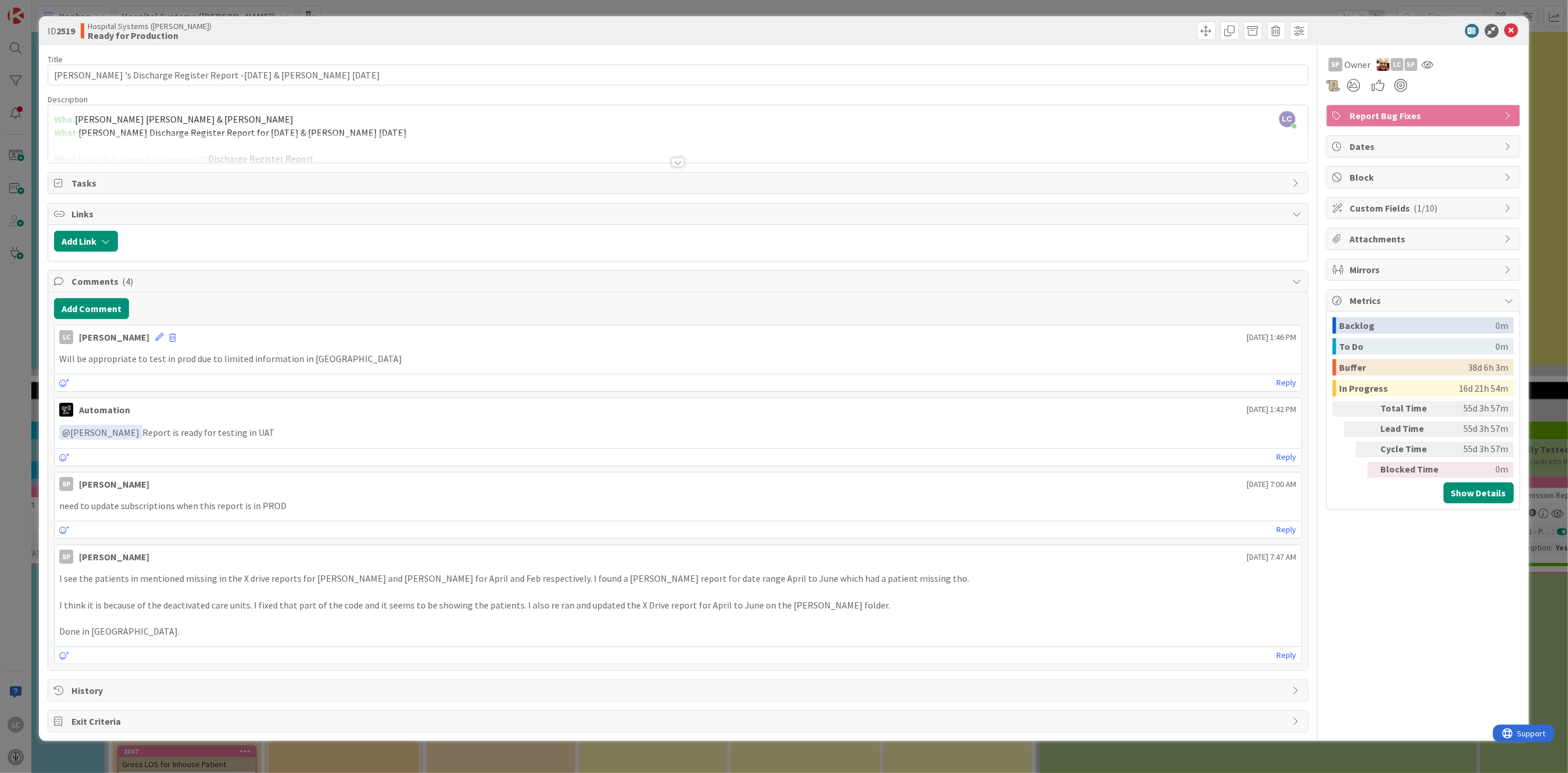
click at [678, 162] on div at bounding box center [678, 162] width 12 height 9
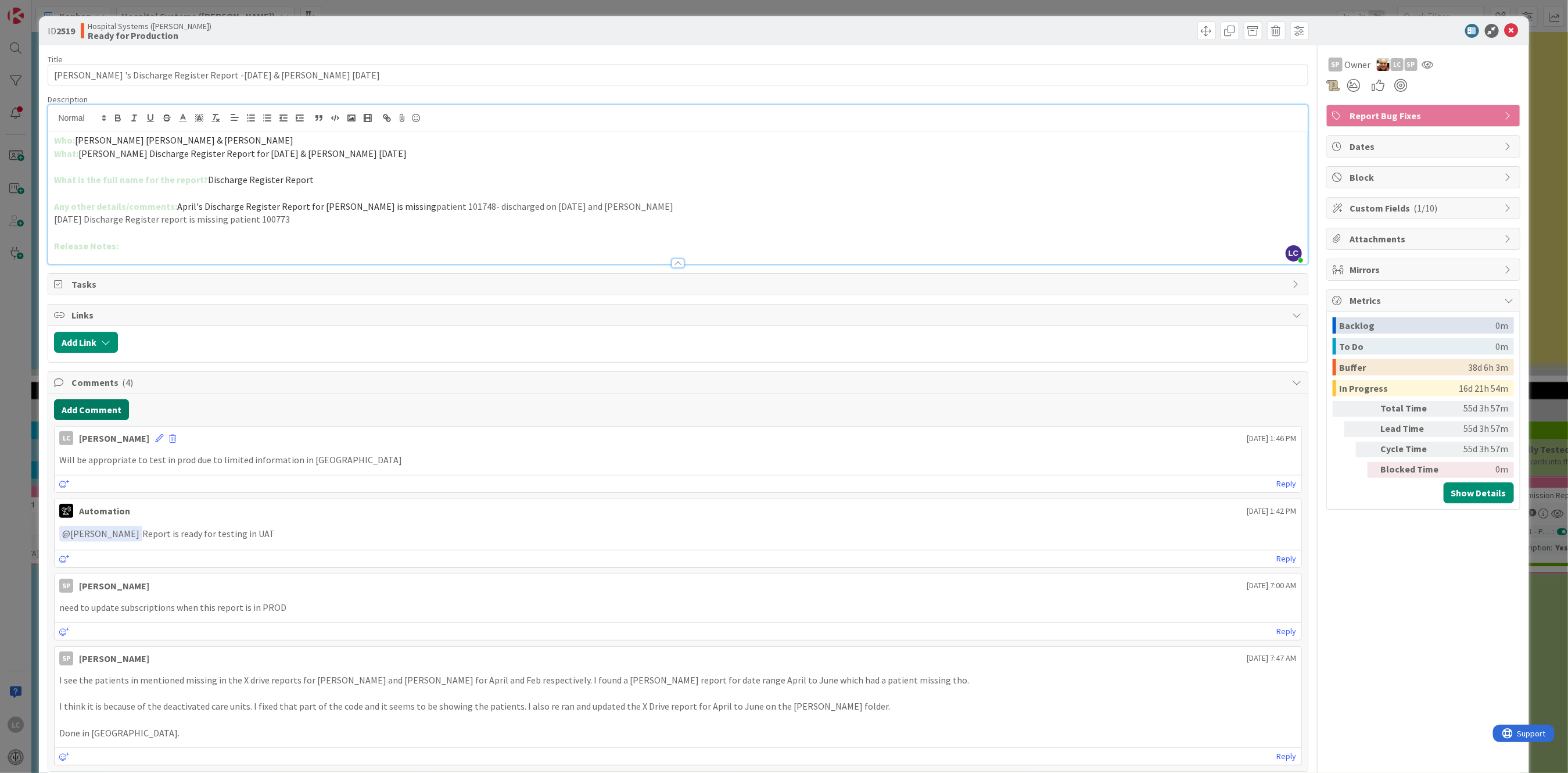
click at [86, 407] on button "Add Comment" at bounding box center [91, 410] width 75 height 21
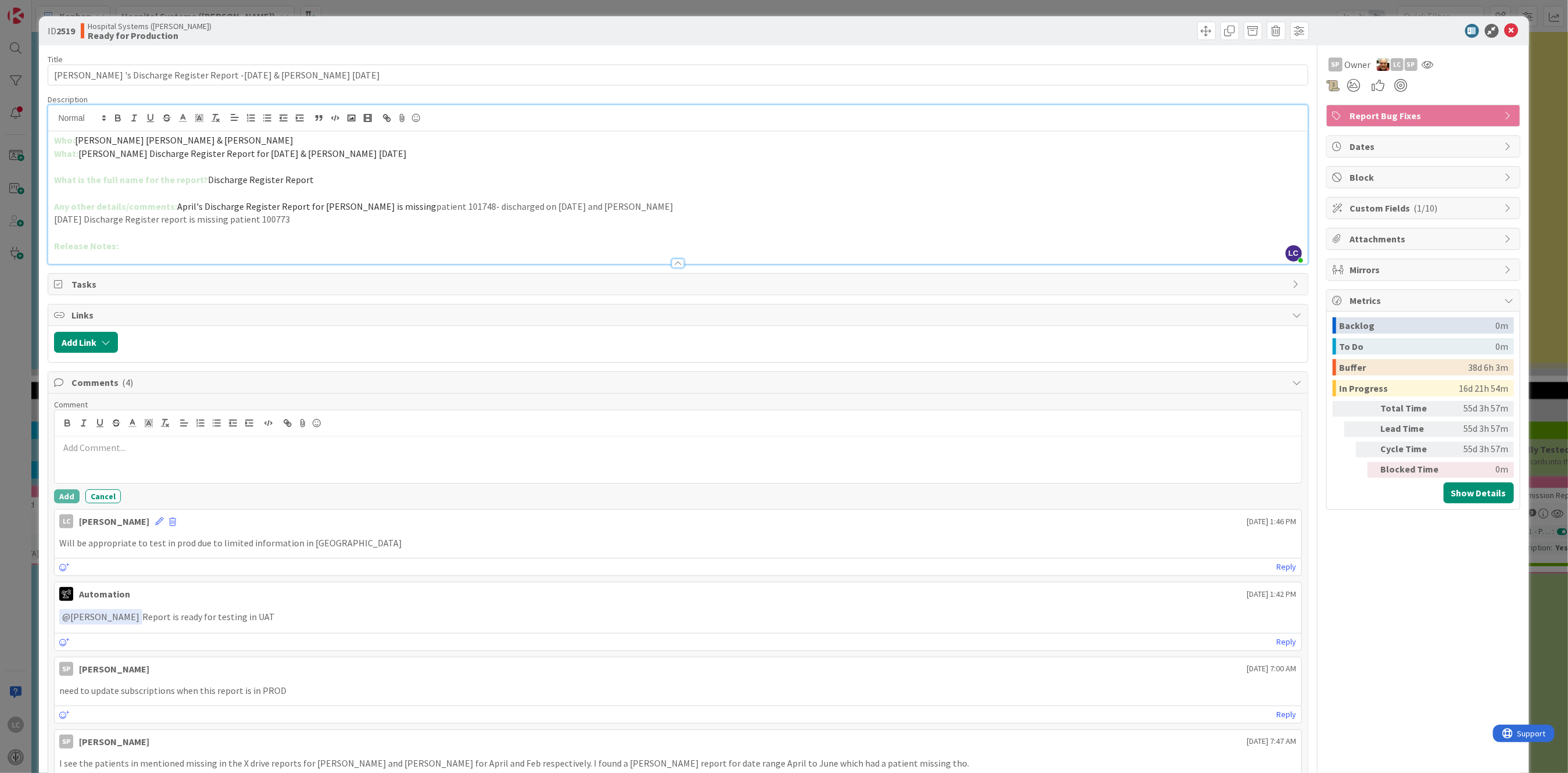
click at [68, 450] on p at bounding box center [678, 448] width 1237 height 13
click at [161, 449] on p "Review after restoring UAT with no problems" at bounding box center [678, 448] width 1237 height 13
click at [64, 495] on button "Add" at bounding box center [66, 496] width 26 height 14
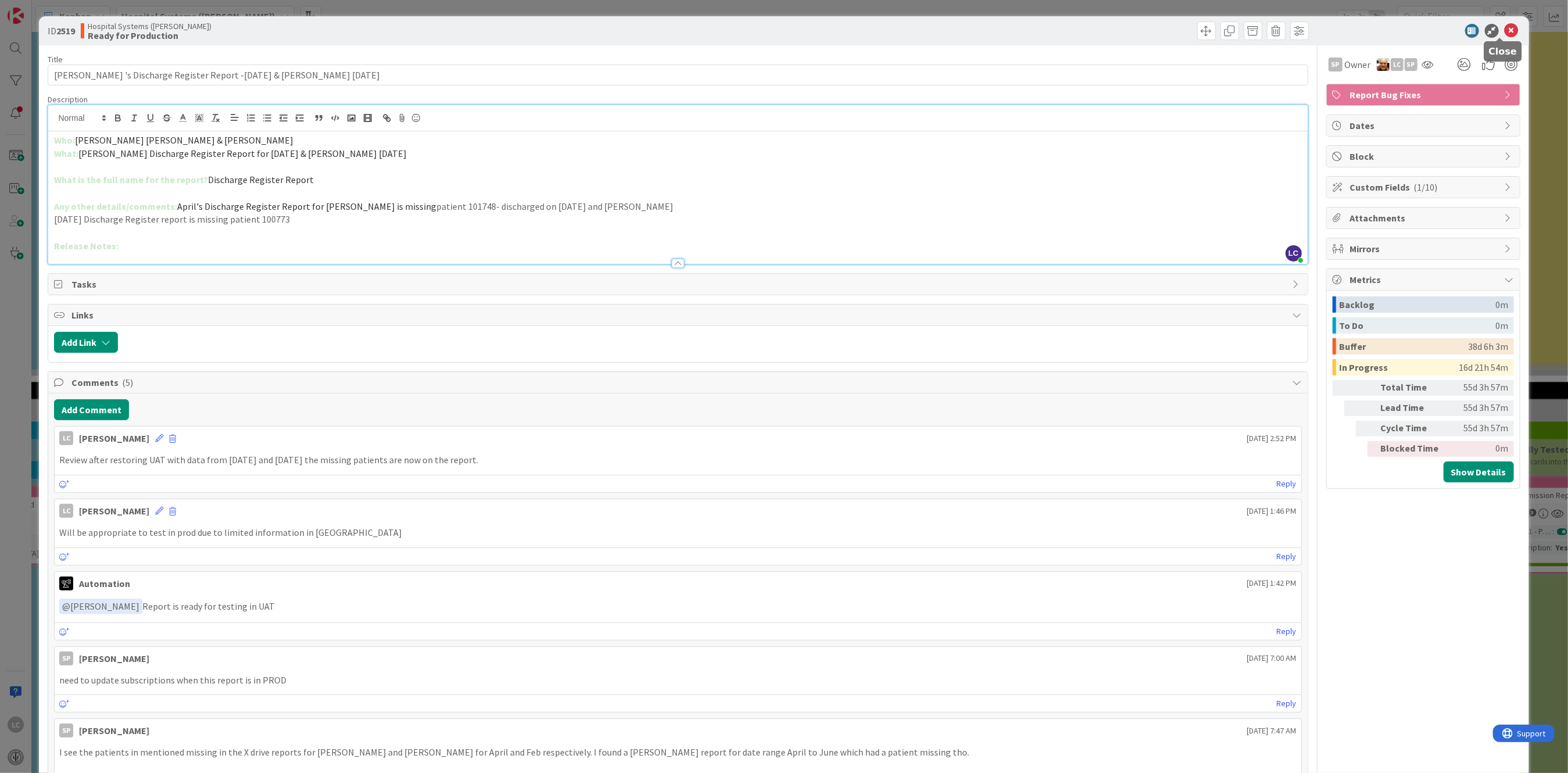
click at [1505, 30] on icon at bounding box center [1512, 31] width 14 height 14
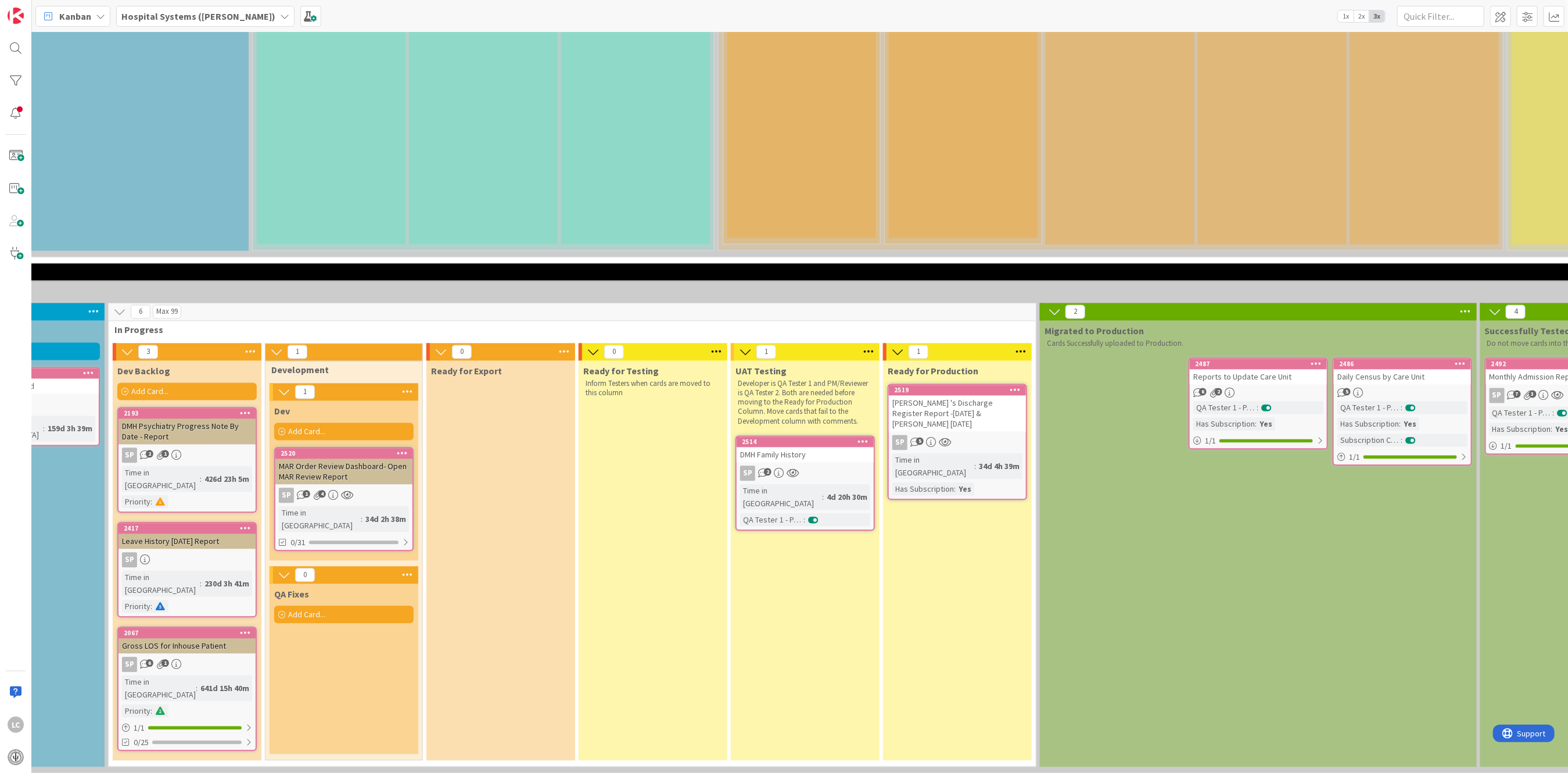
scroll to position [1705, 242]
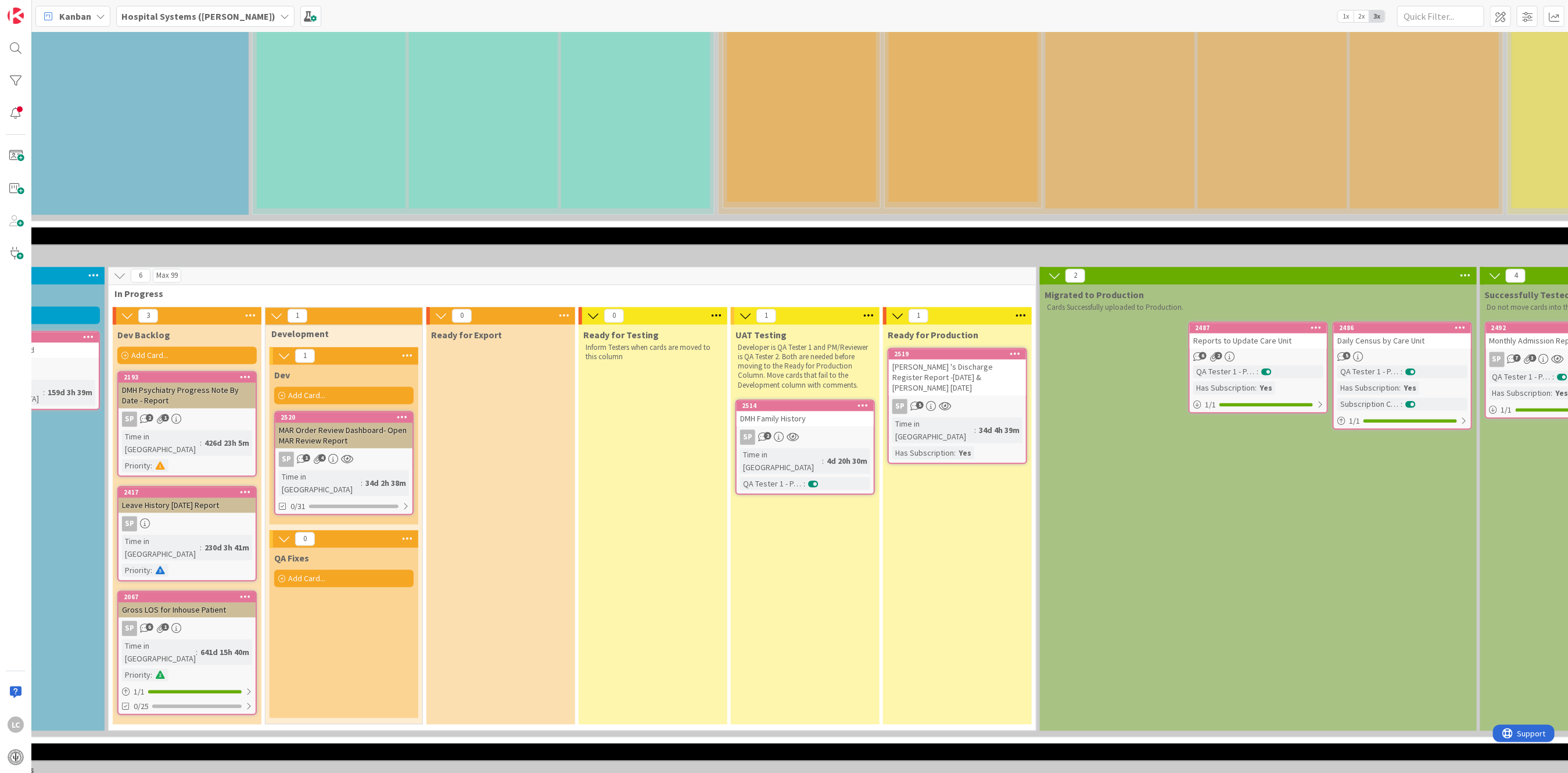
click at [799, 430] on div "SP 2" at bounding box center [805, 437] width 137 height 15
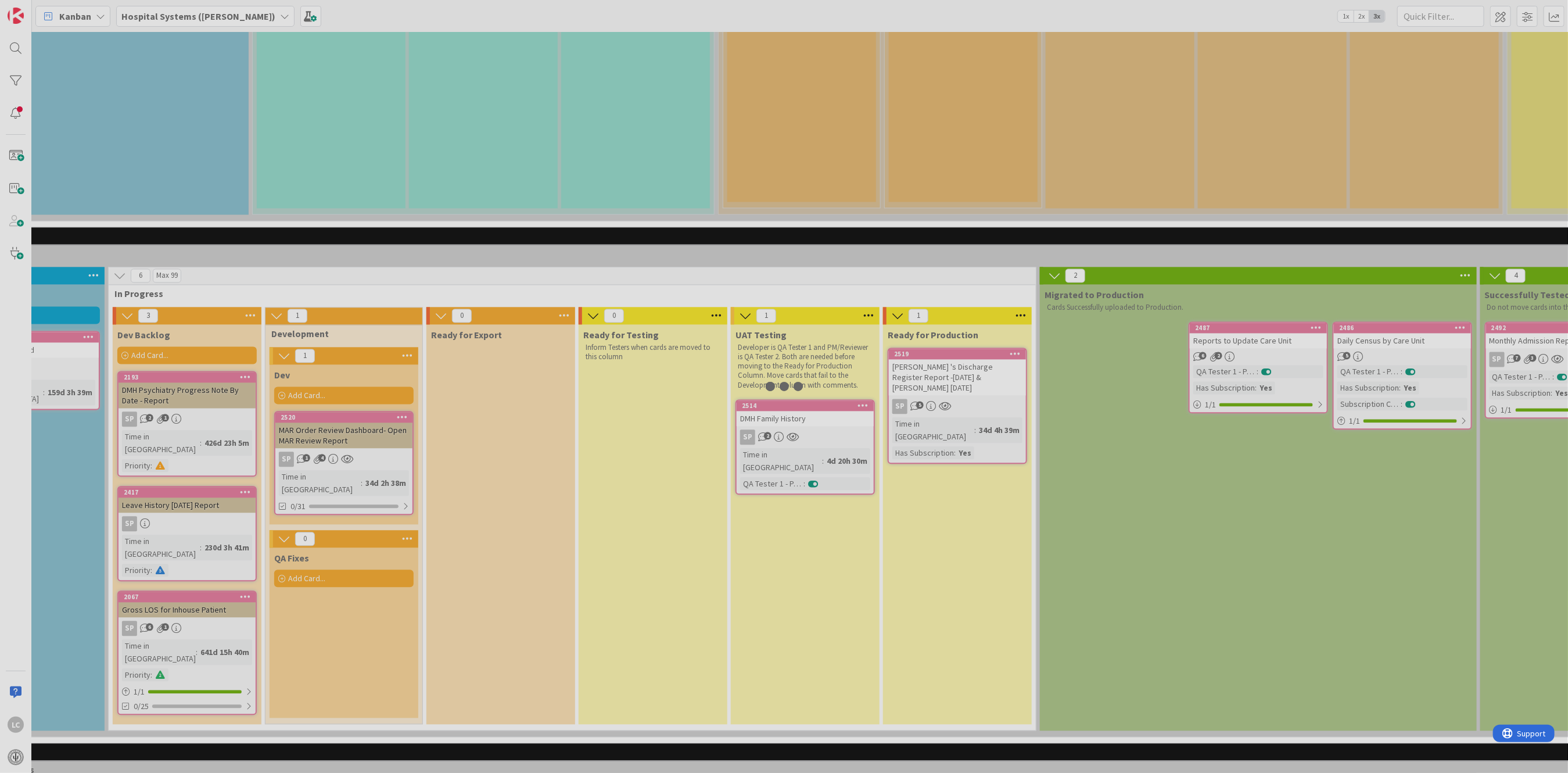
click at [799, 289] on div at bounding box center [784, 386] width 1568 height 773
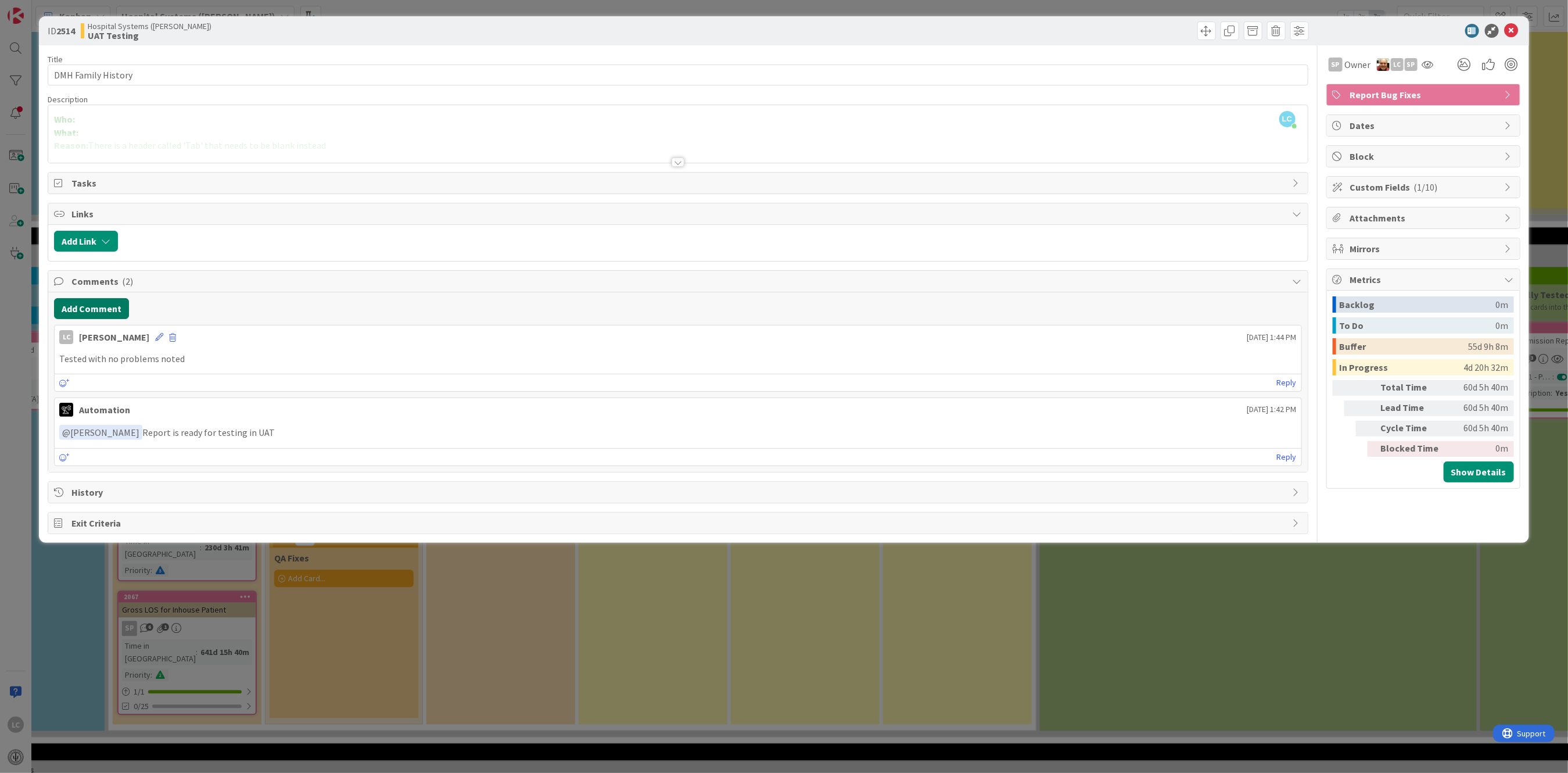
click at [76, 302] on button "Add Comment" at bounding box center [91, 308] width 75 height 21
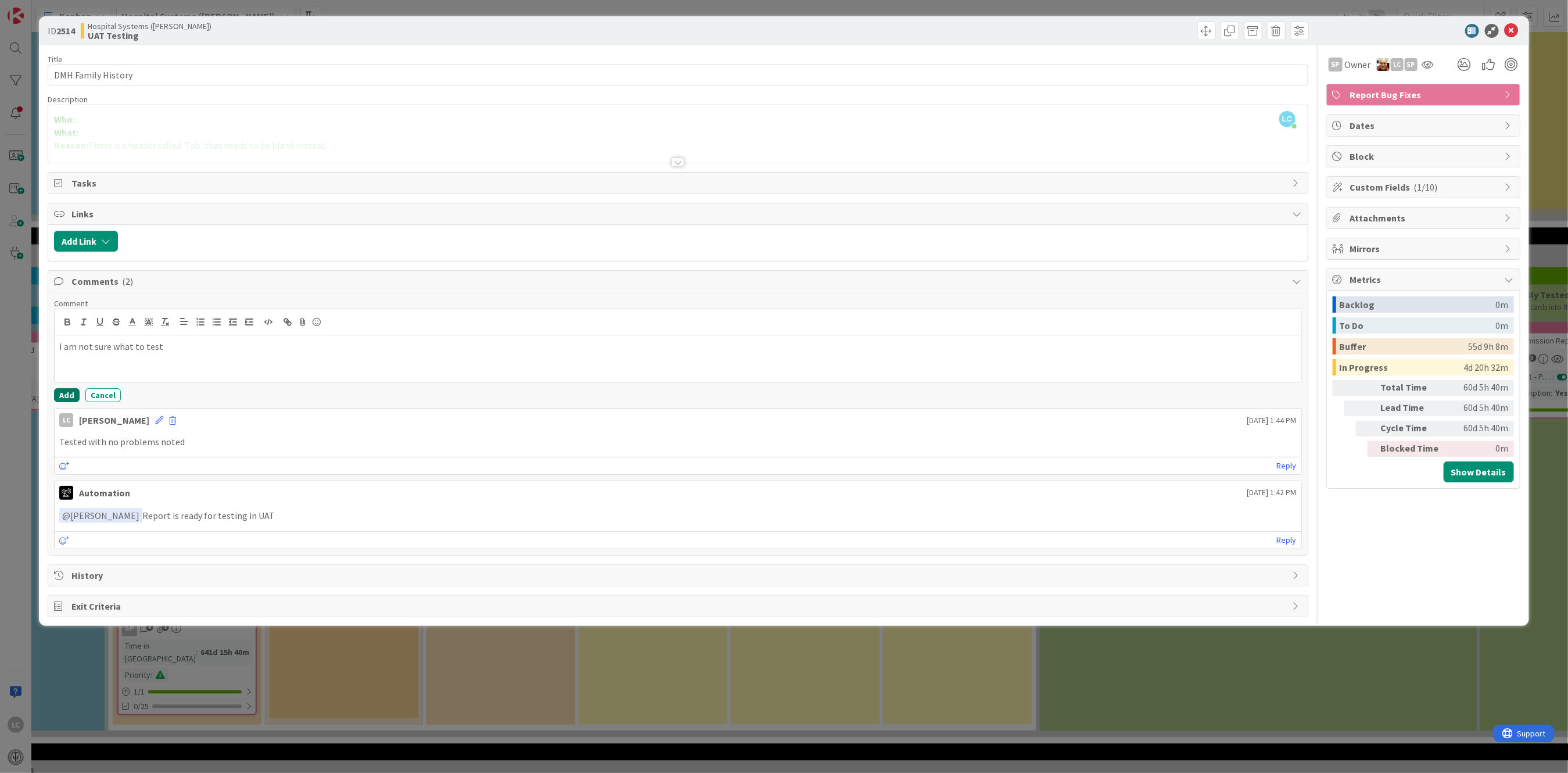
click at [61, 395] on button "Add" at bounding box center [66, 395] width 26 height 14
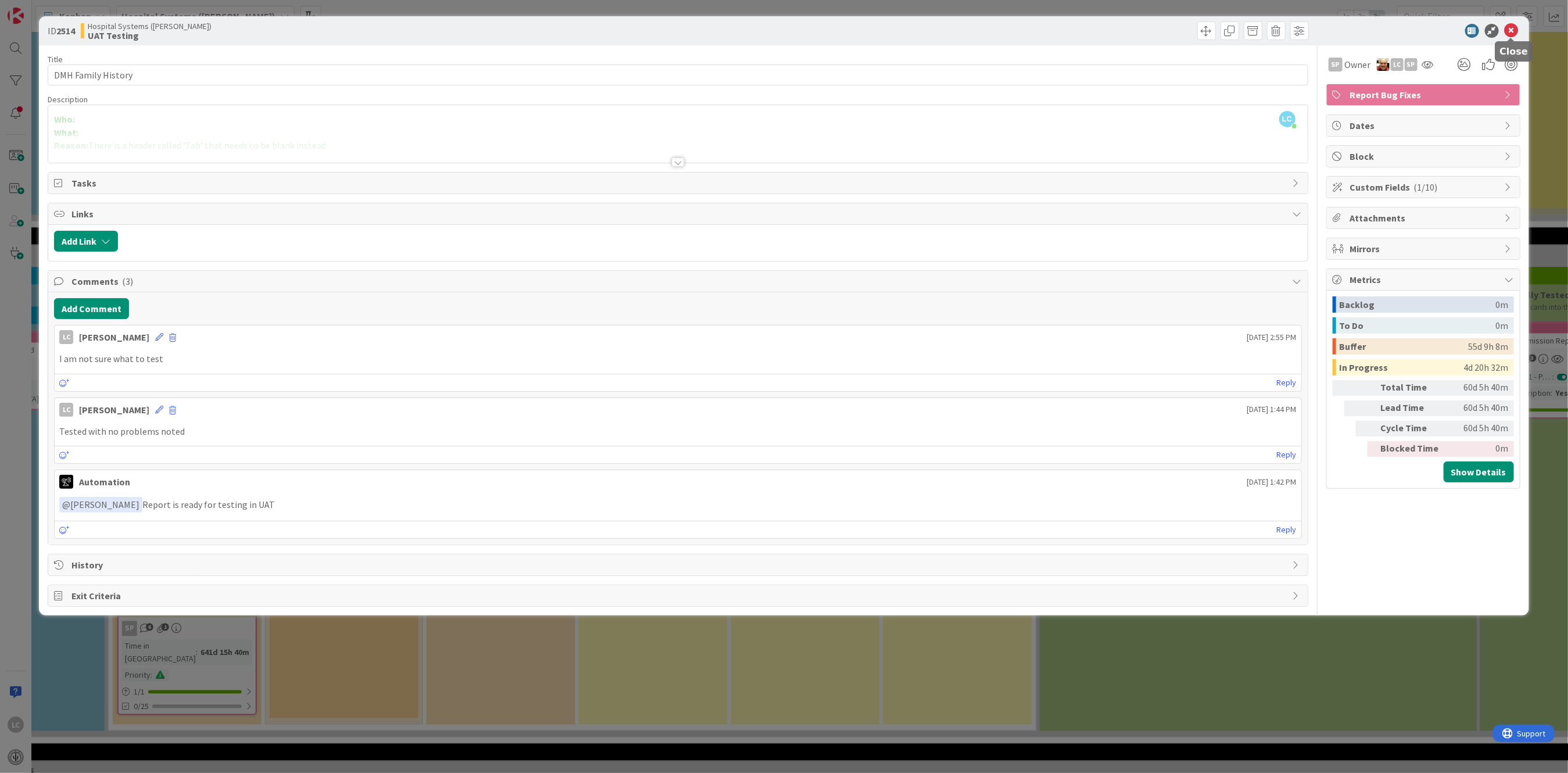
click at [1510, 28] on icon at bounding box center [1512, 31] width 14 height 14
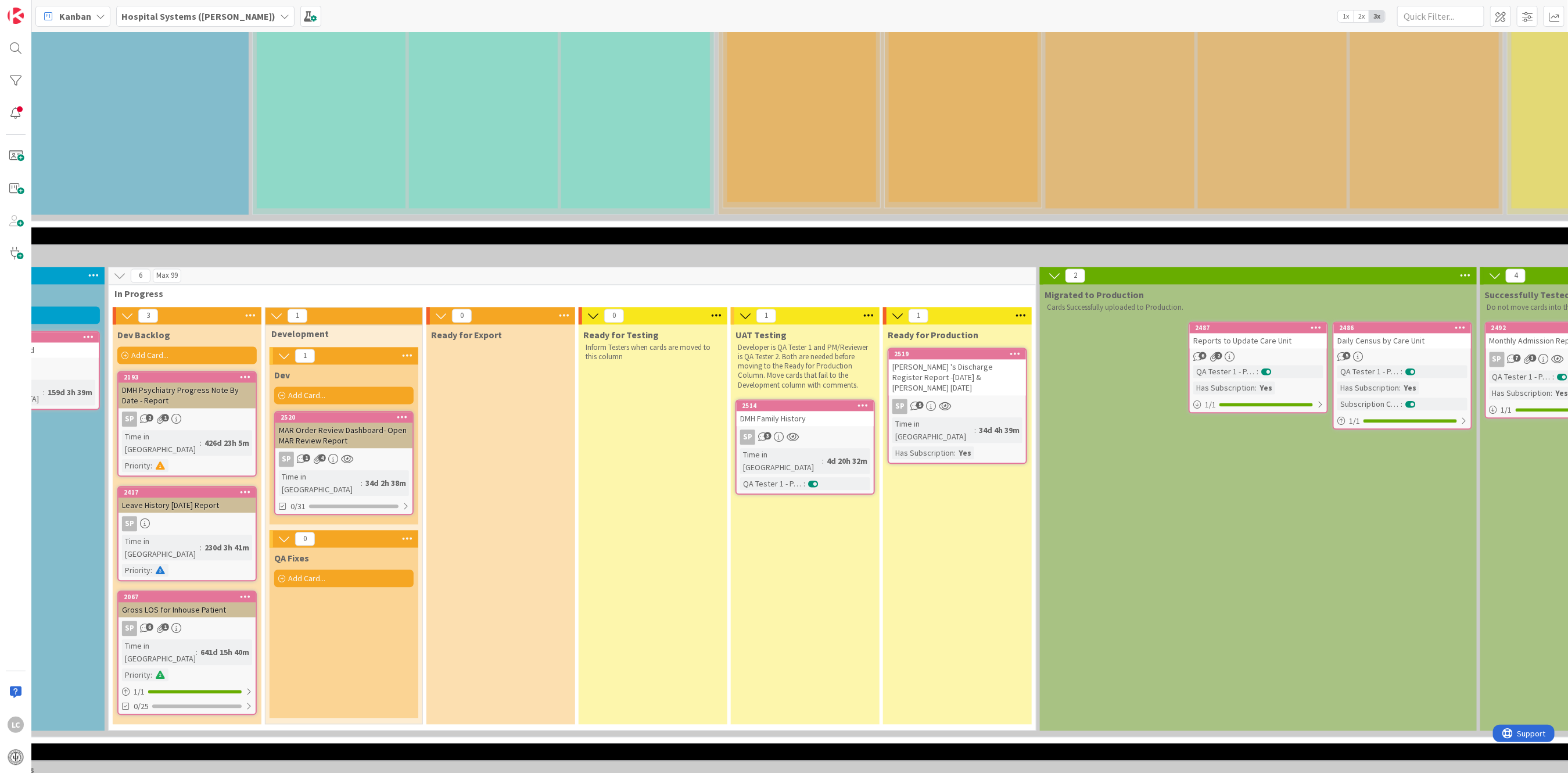
click at [824, 455] on div "4d 20h 32m" at bounding box center [848, 461] width 47 height 12
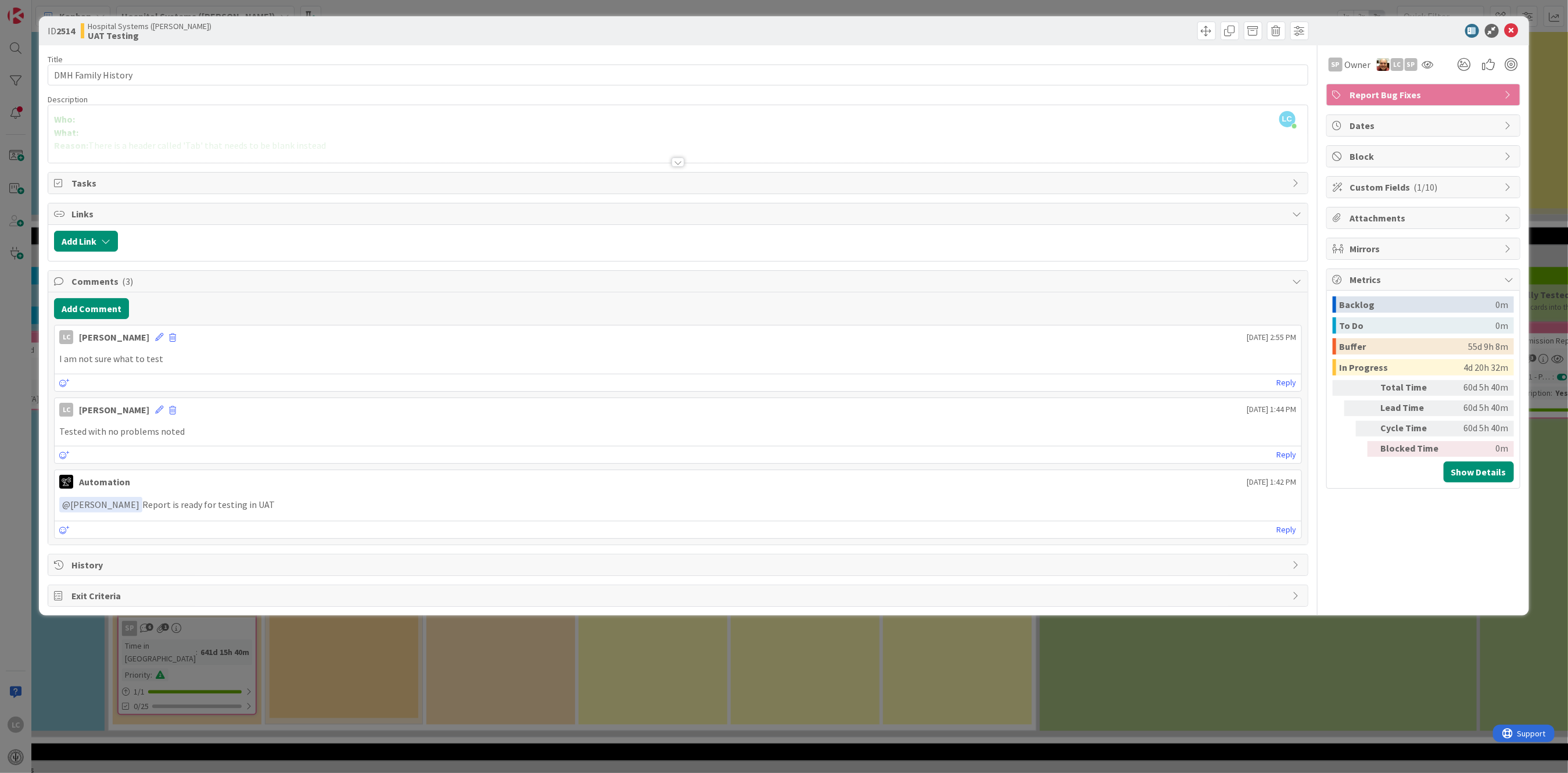
click at [1369, 280] on span "Metrics" at bounding box center [1425, 279] width 149 height 14
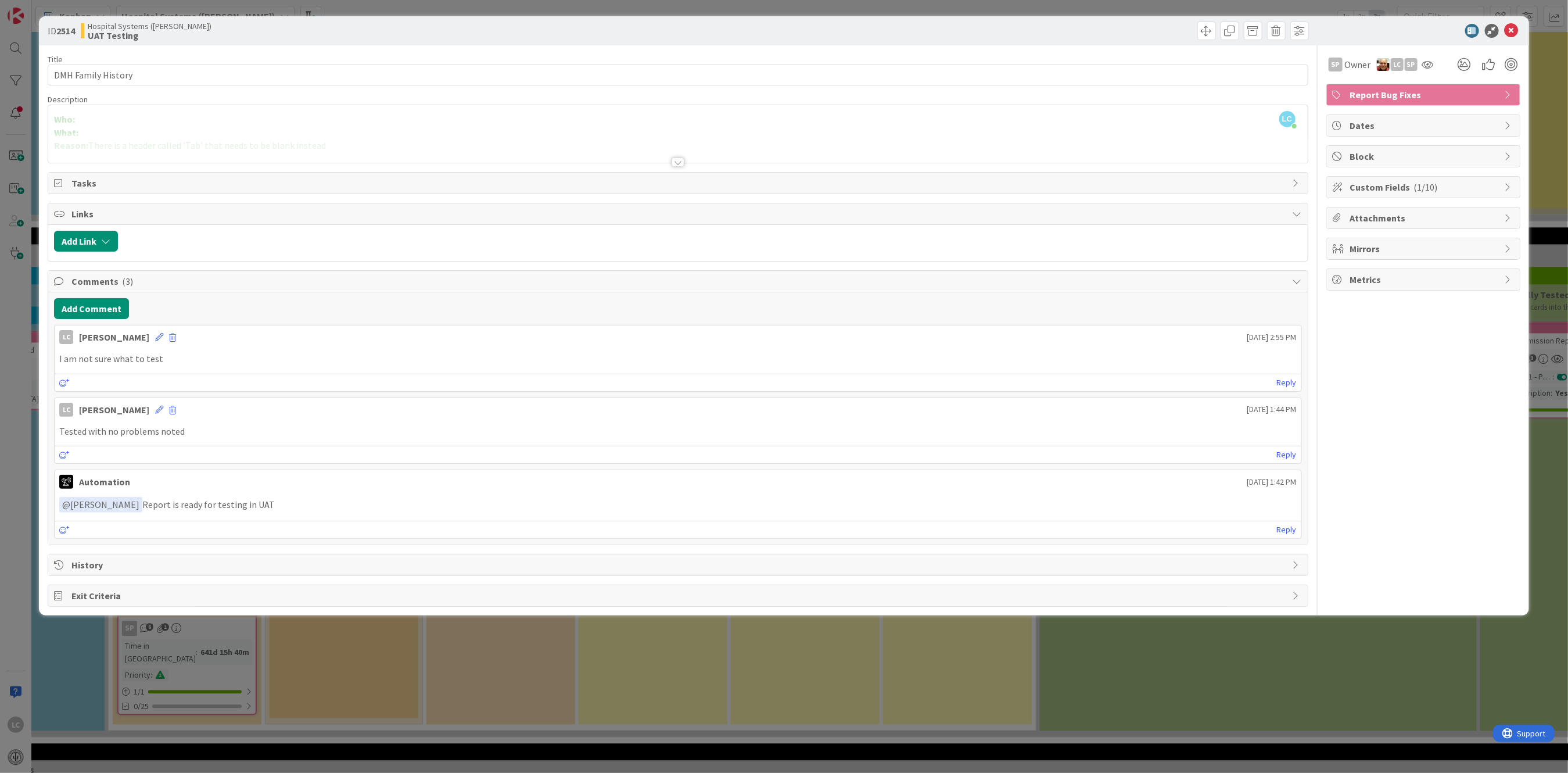
click at [1369, 280] on span "Metrics" at bounding box center [1425, 279] width 149 height 14
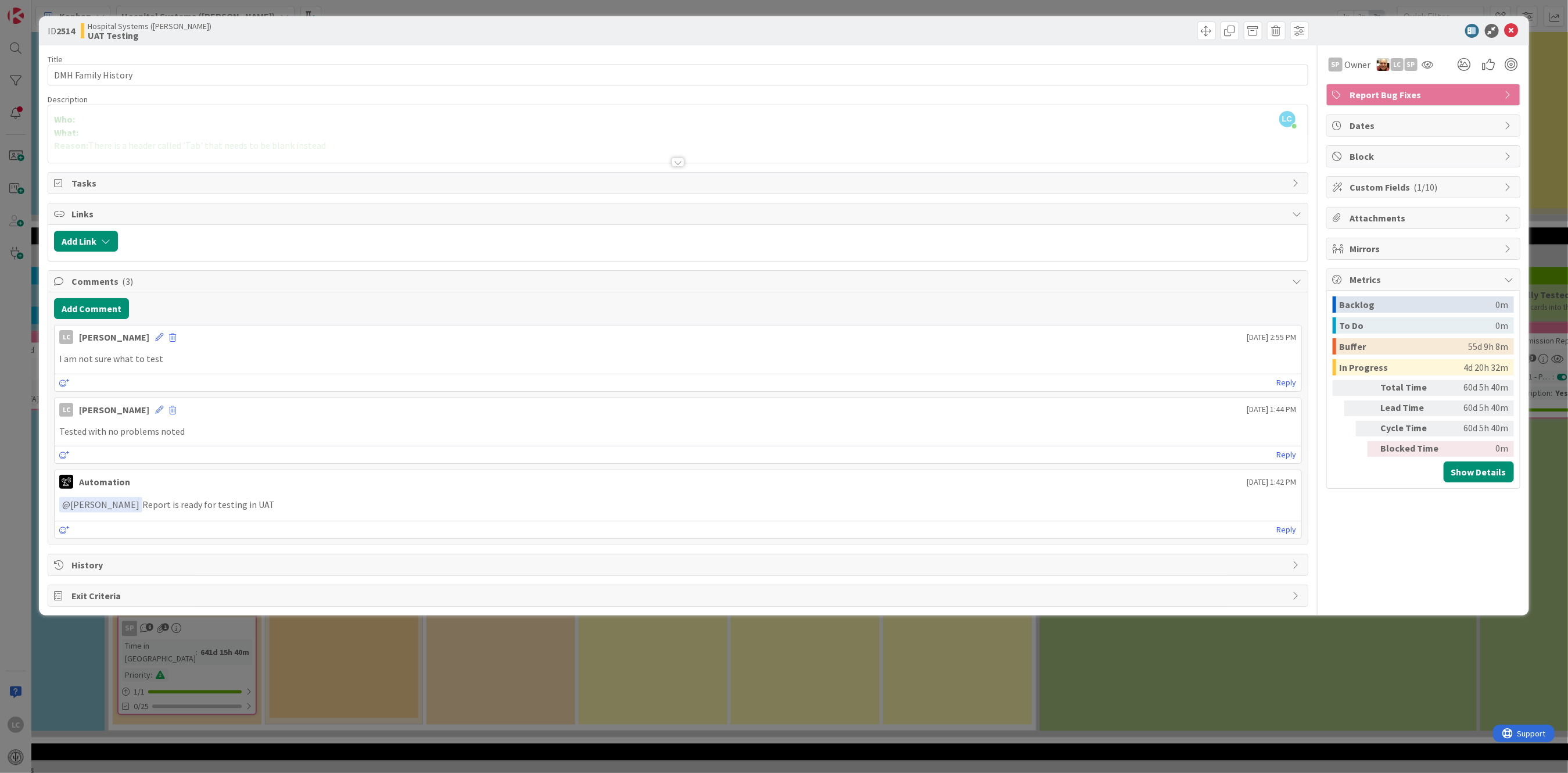
click at [1367, 246] on span "Mirrors" at bounding box center [1425, 249] width 149 height 14
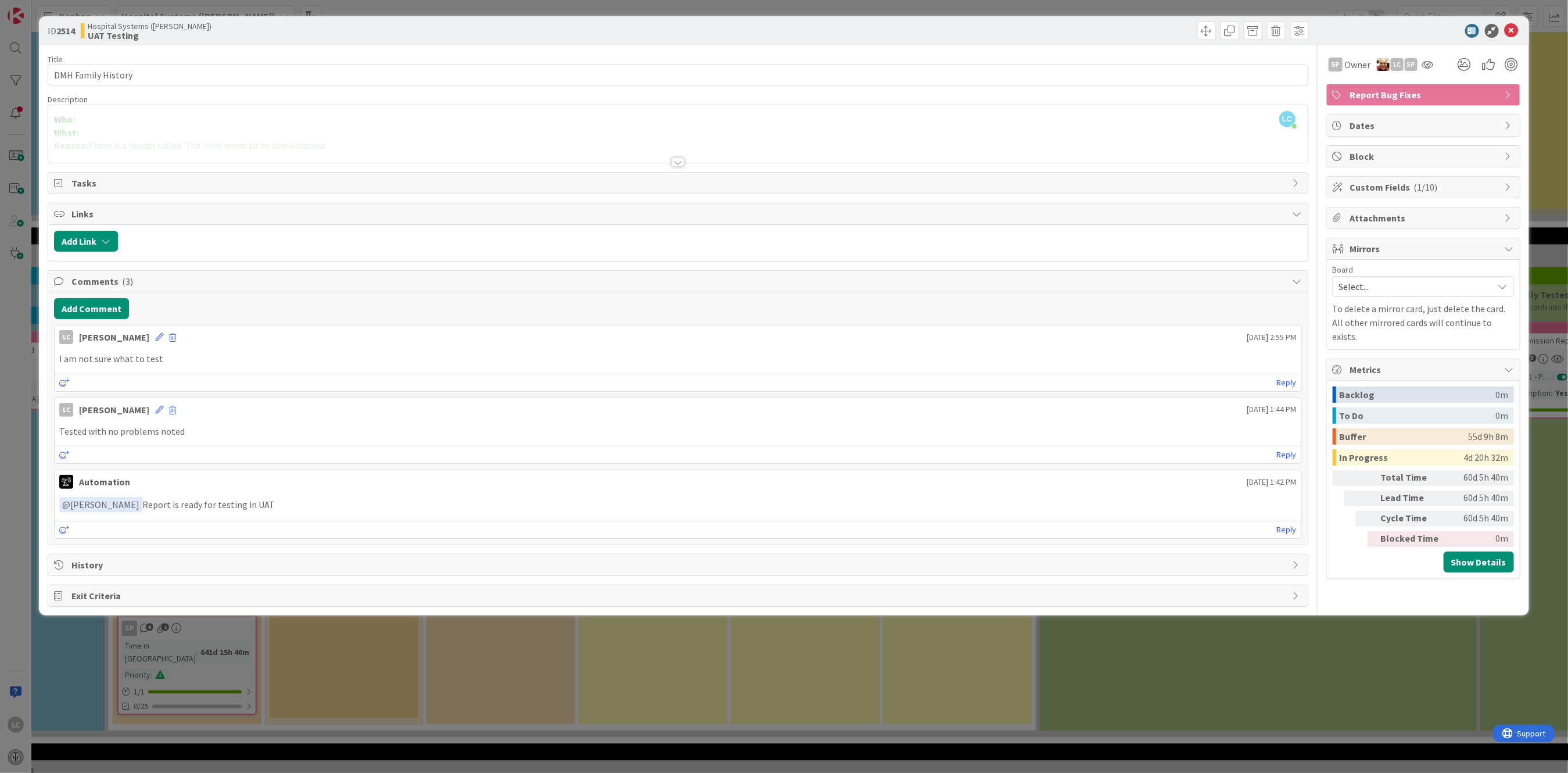
click at [1367, 246] on span "Mirrors" at bounding box center [1425, 249] width 149 height 14
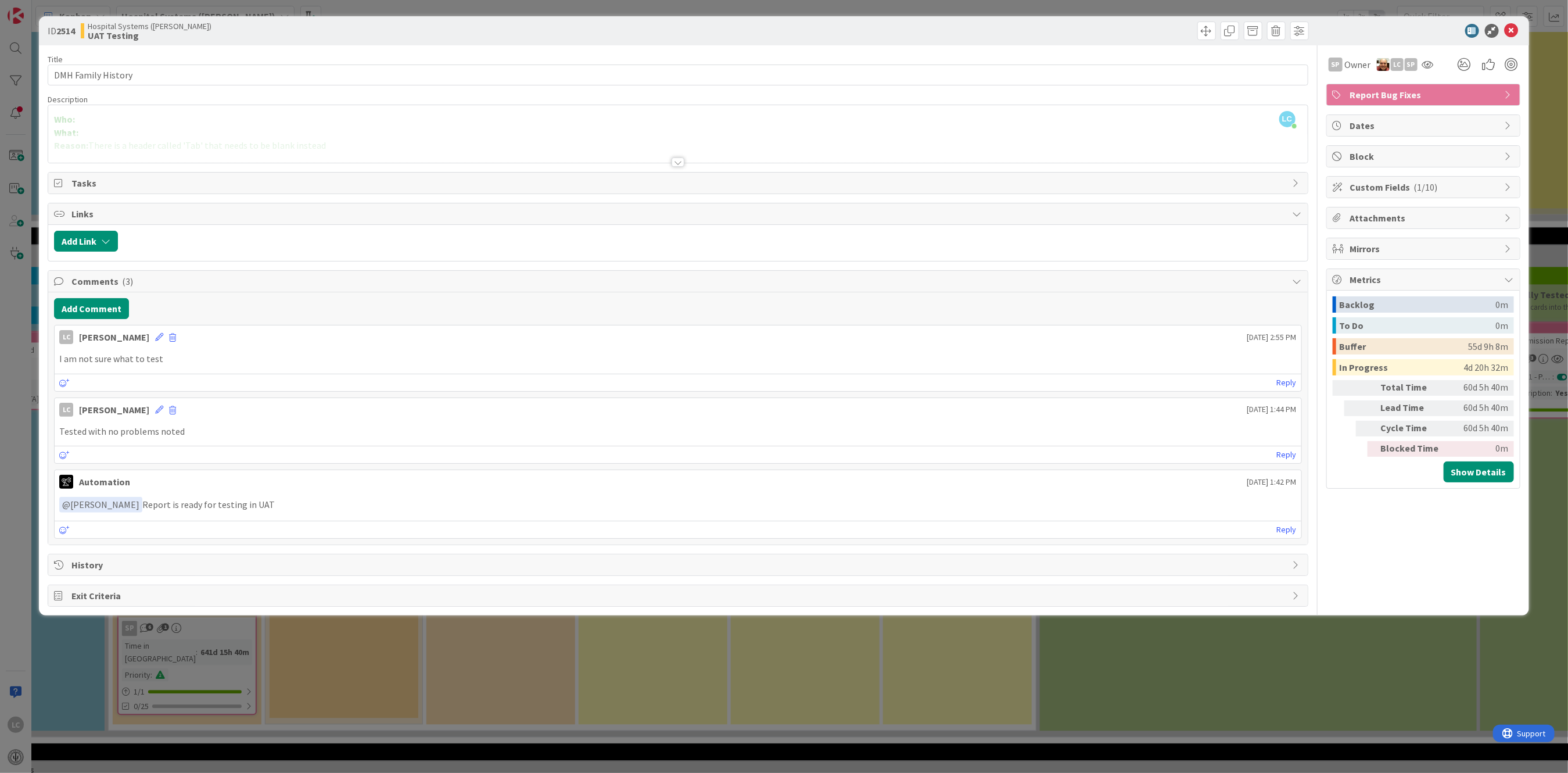
click at [1355, 189] on span "Custom Fields ( 1/10 )" at bounding box center [1425, 187] width 149 height 14
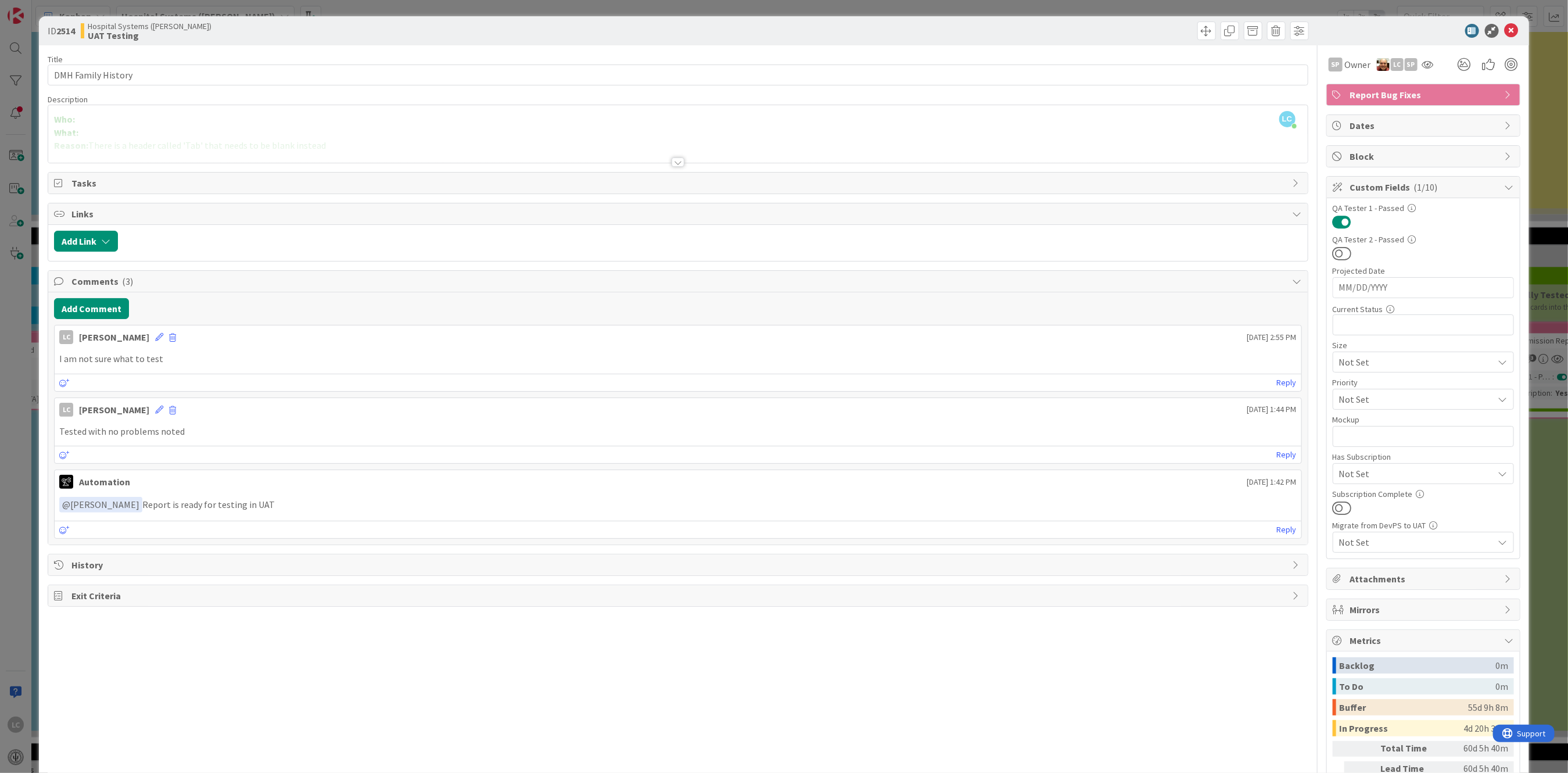
click at [1335, 225] on button at bounding box center [1342, 222] width 19 height 15
click at [1505, 31] on icon at bounding box center [1512, 31] width 14 height 14
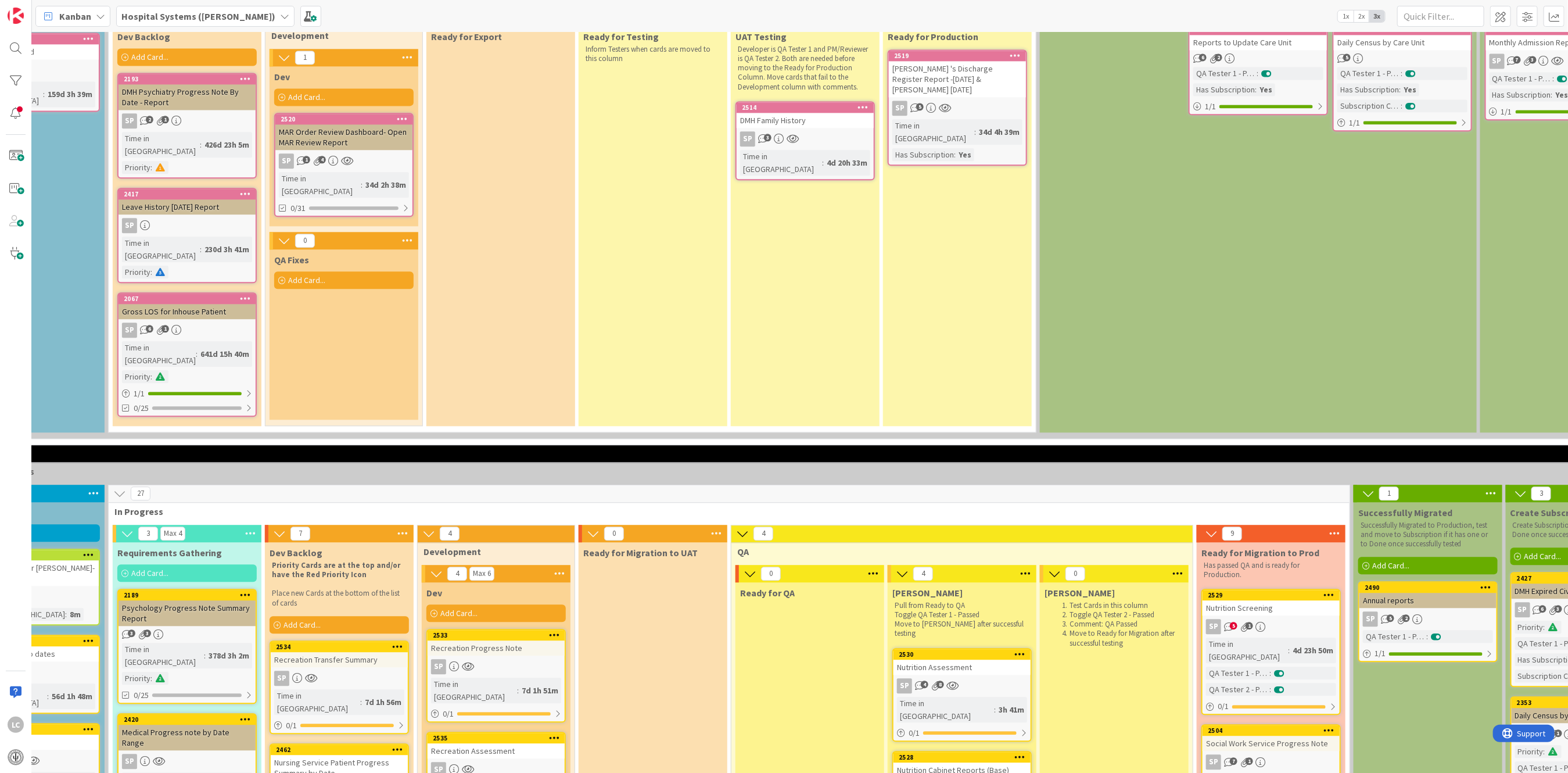
scroll to position [2013, 242]
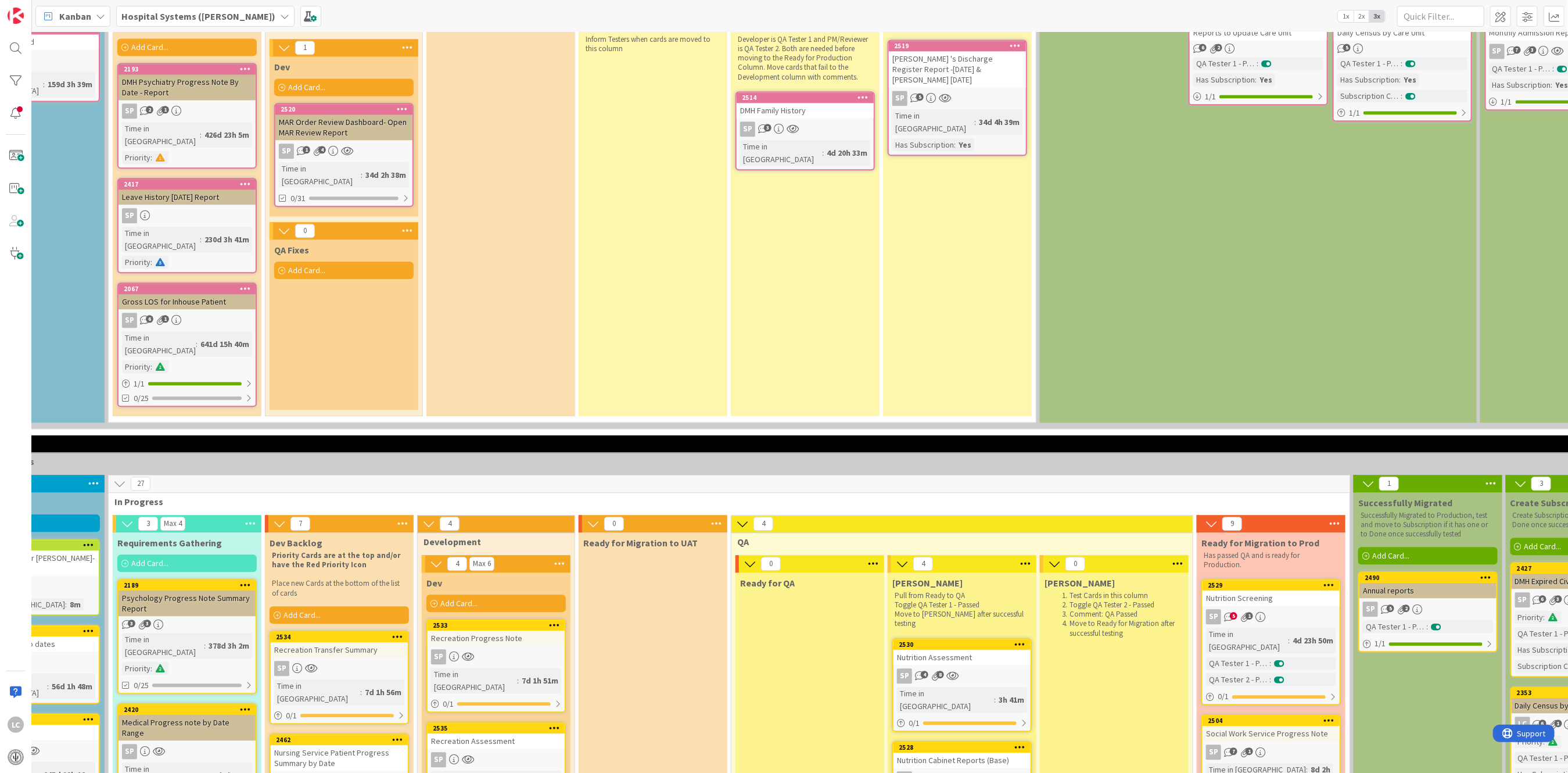
click at [1254, 590] on div "Nutrition Screening" at bounding box center [1271, 597] width 137 height 15
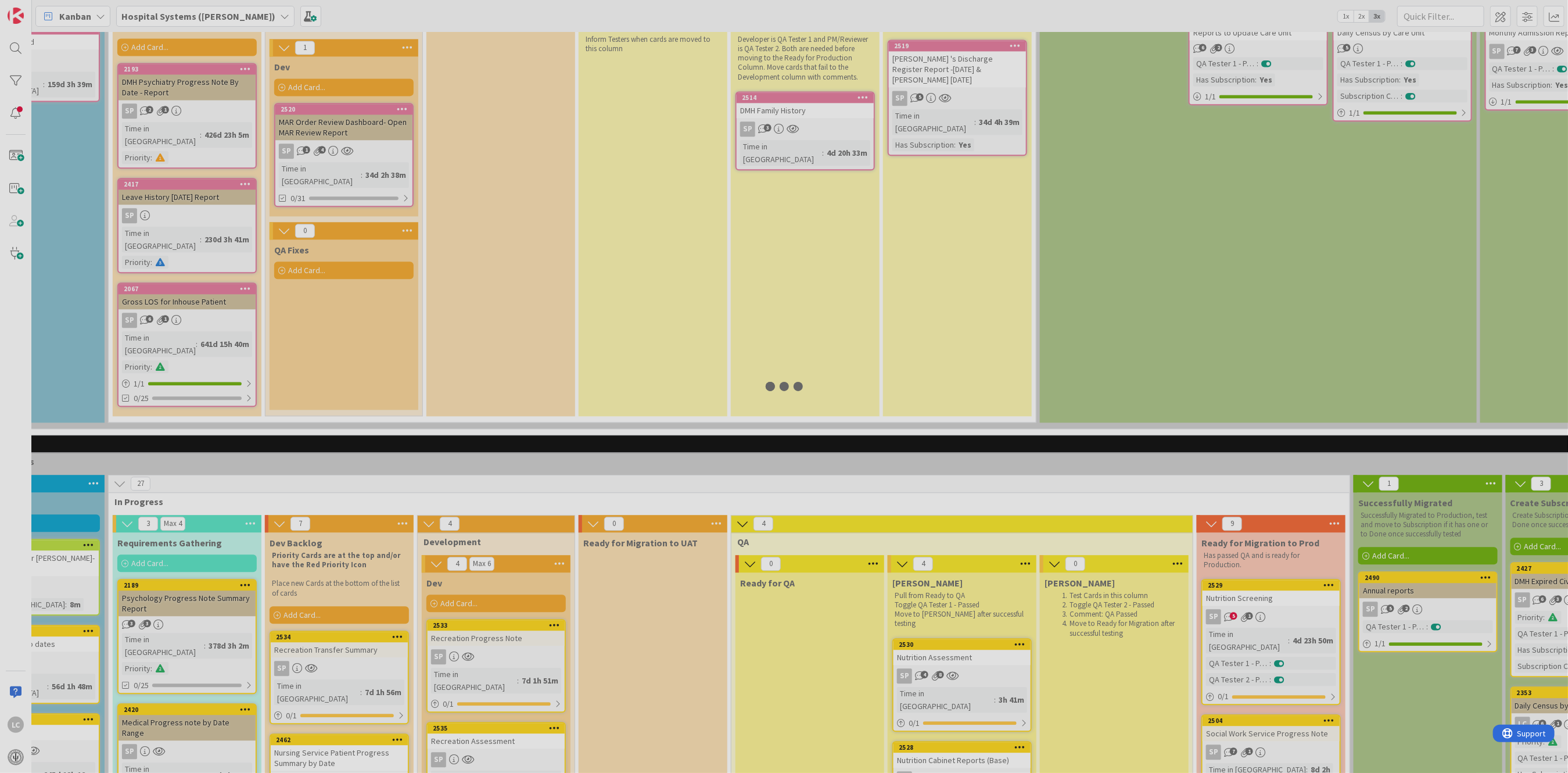
click at [1254, 435] on div at bounding box center [784, 386] width 1568 height 773
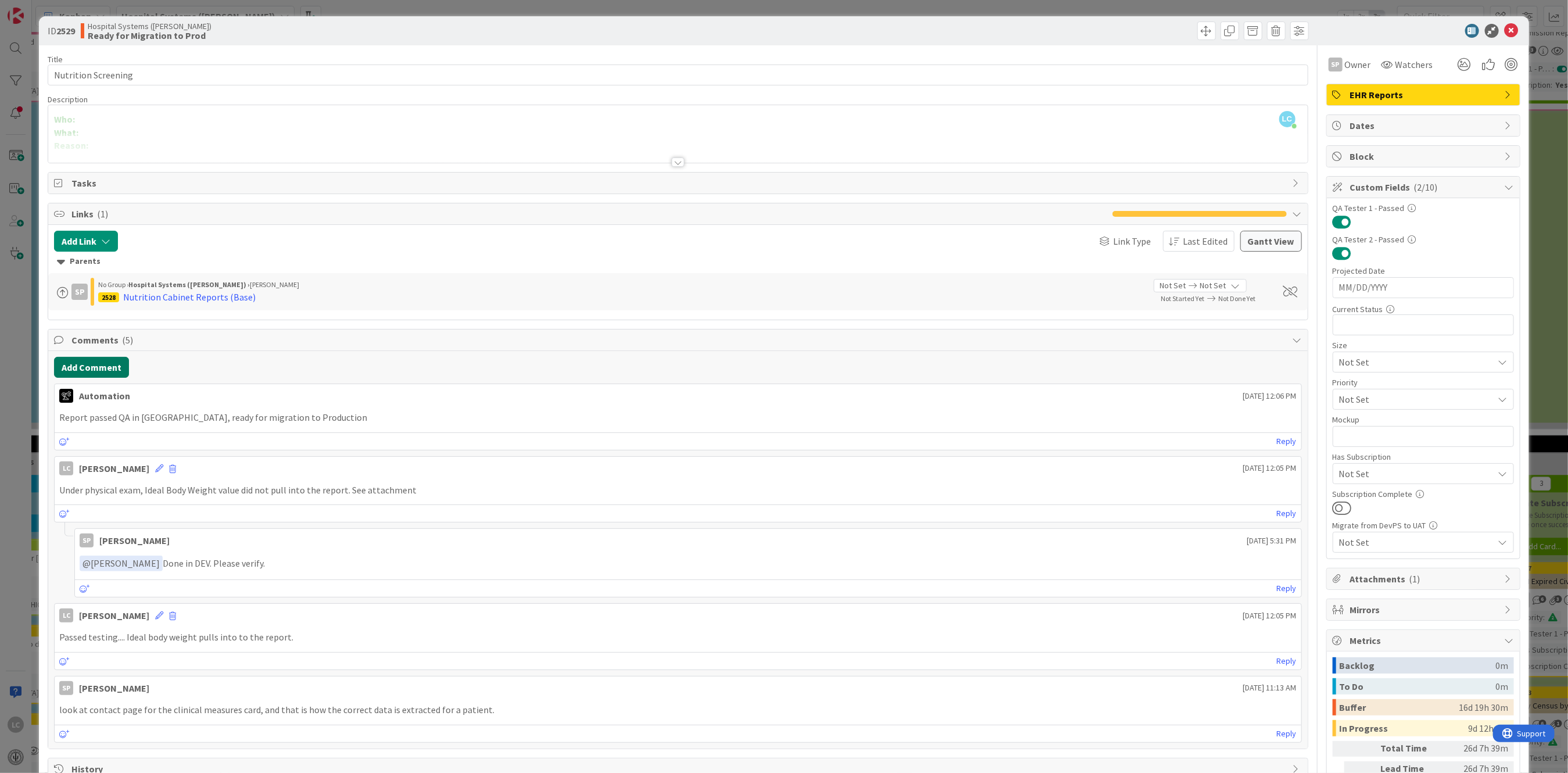
click at [81, 367] on button "Add Comment" at bounding box center [91, 367] width 75 height 21
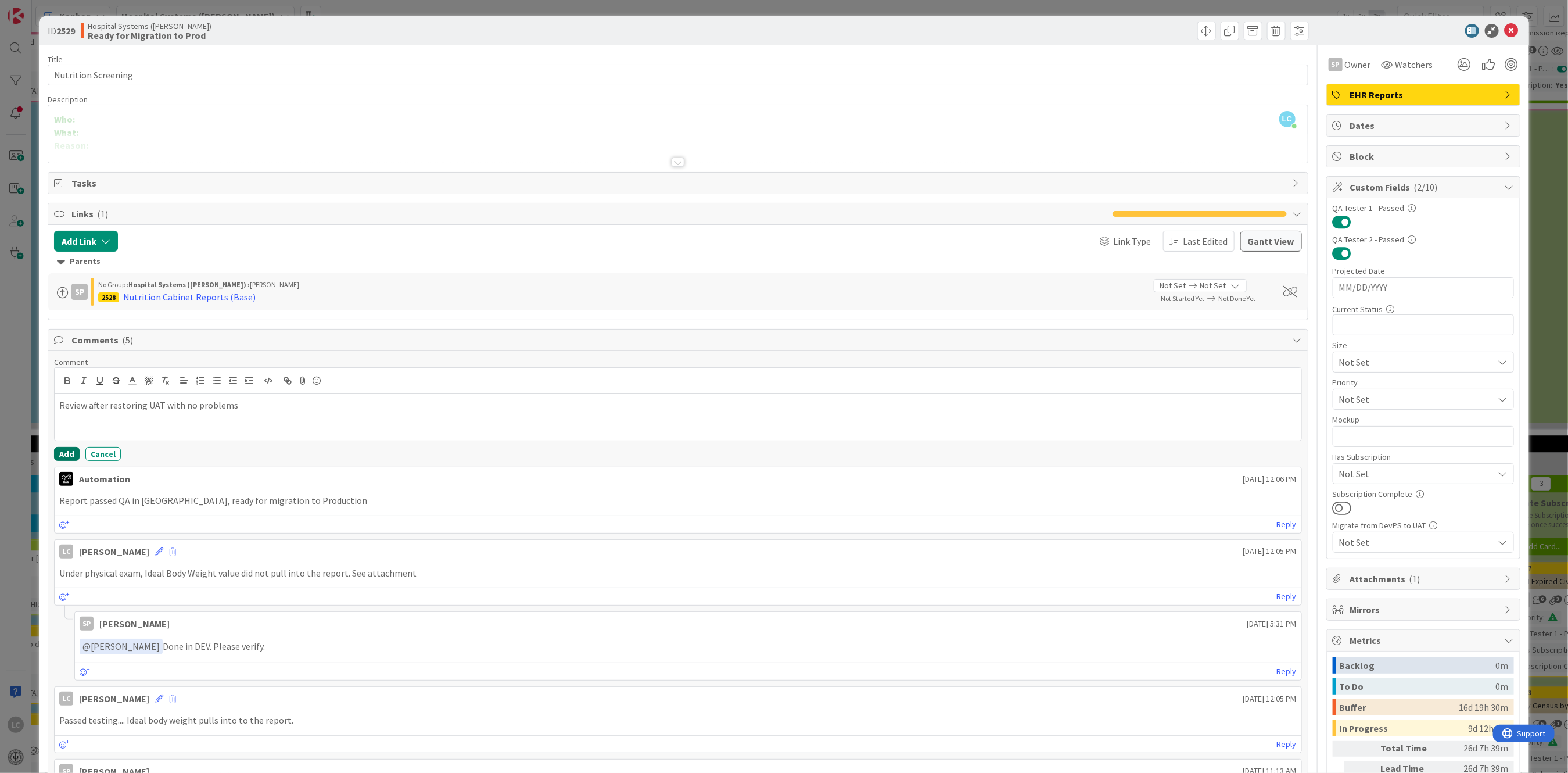
click at [62, 455] on button "Add" at bounding box center [66, 454] width 26 height 14
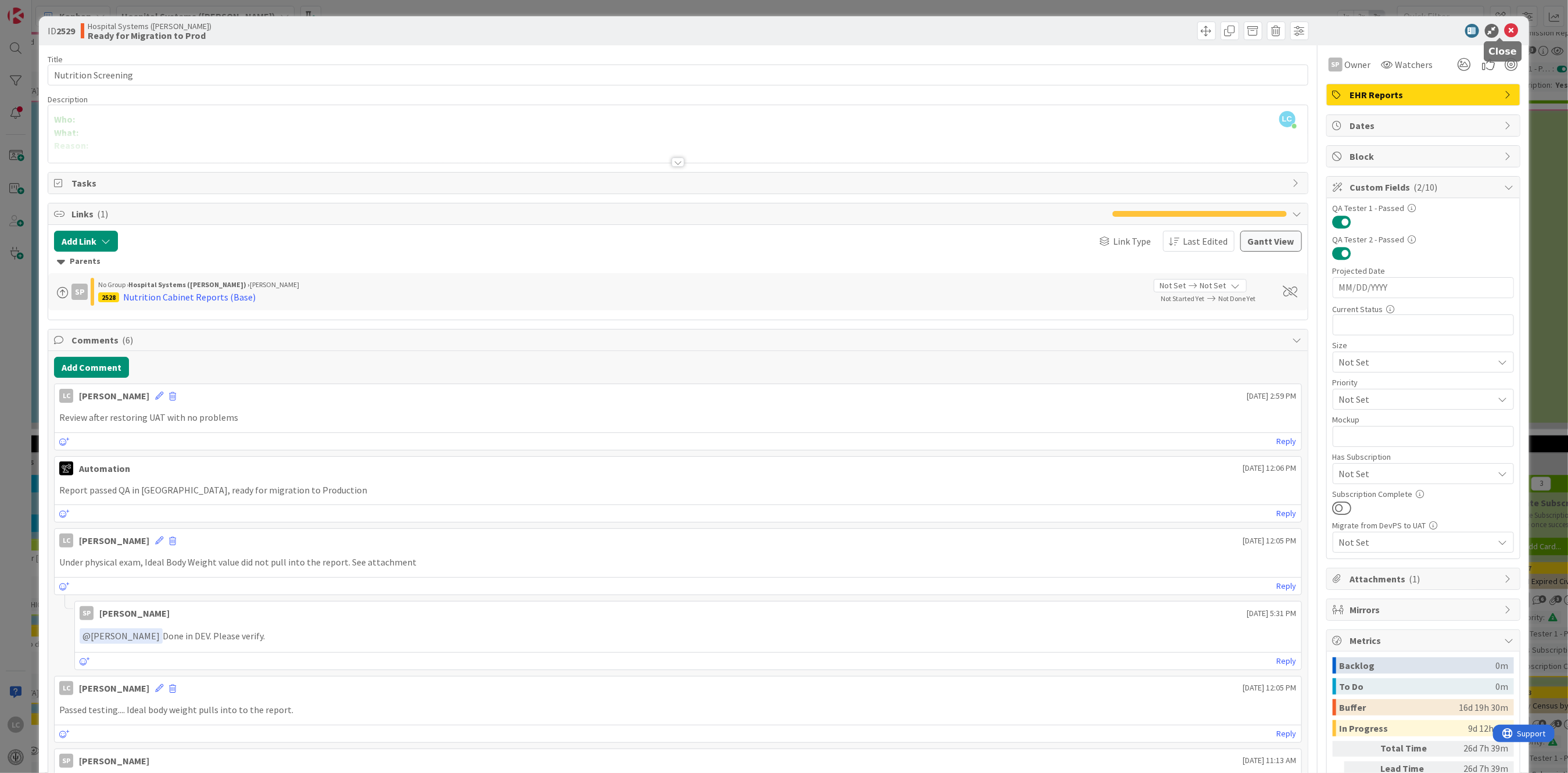
click at [1505, 27] on icon at bounding box center [1512, 31] width 14 height 14
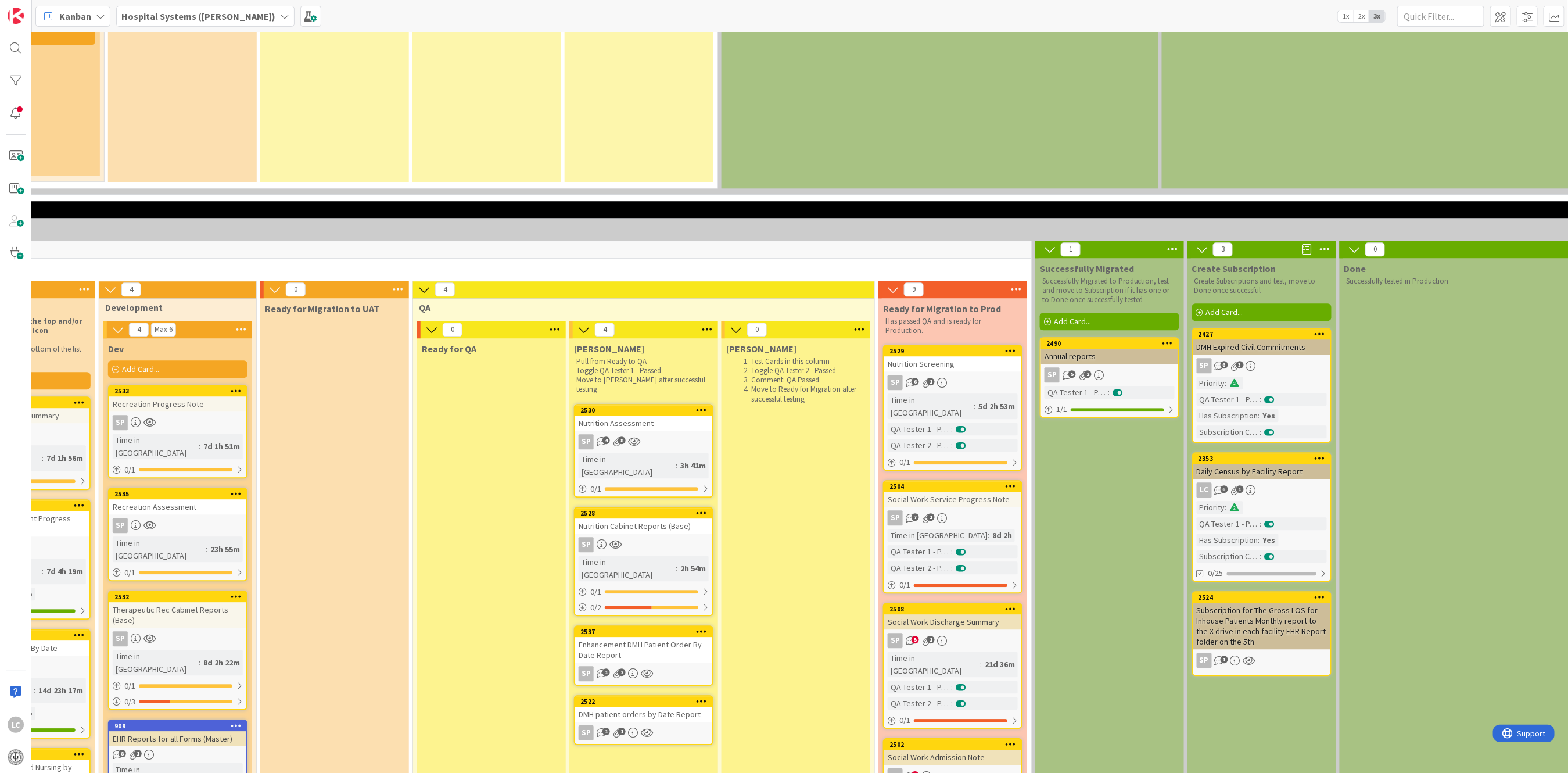
scroll to position [2247, 563]
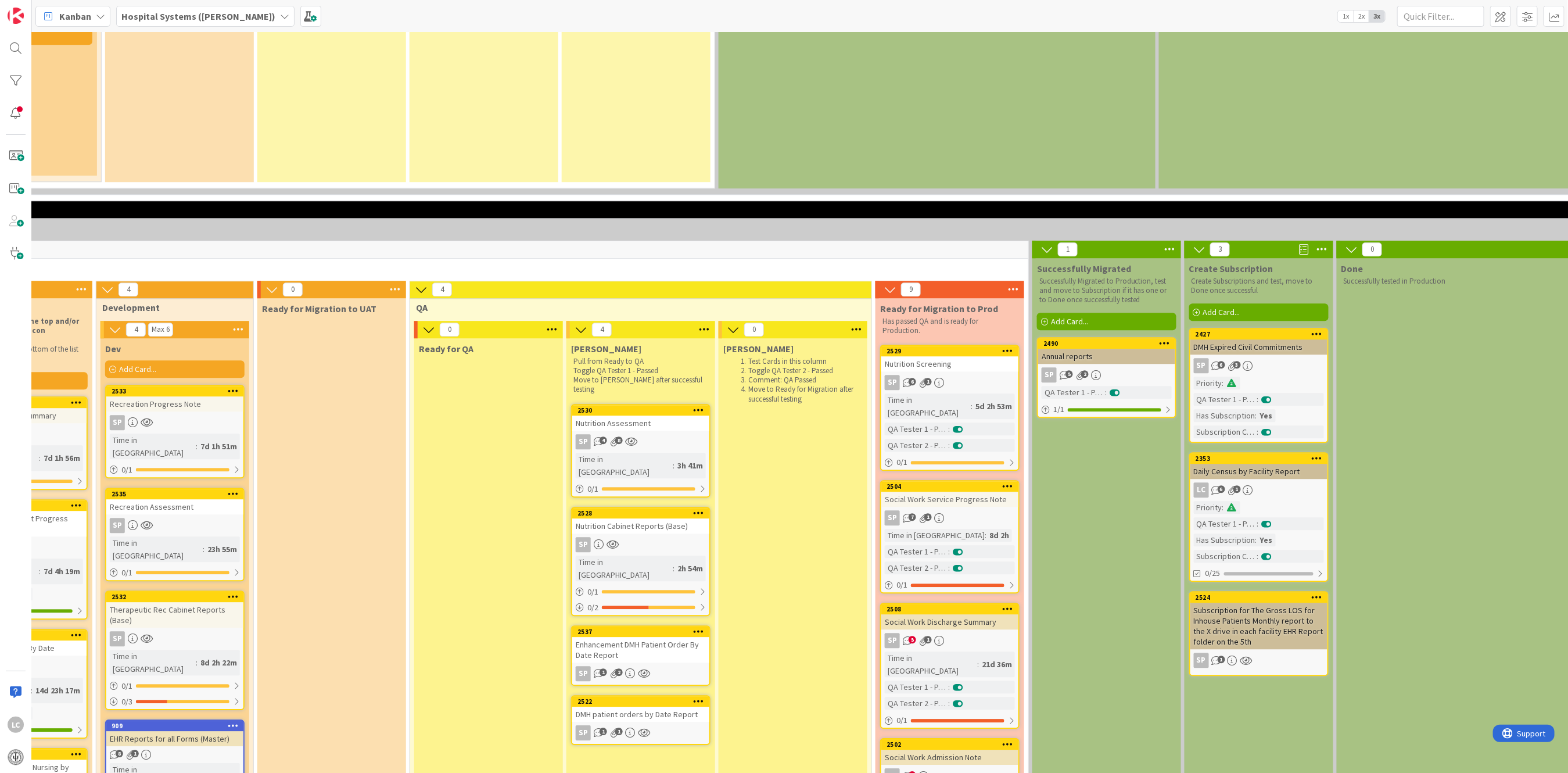
click at [929, 480] on link "2504 Social Work Service Progress Note SP 7 1 Time in Column : 8d 2h QA Tester …" at bounding box center [950, 537] width 140 height 113
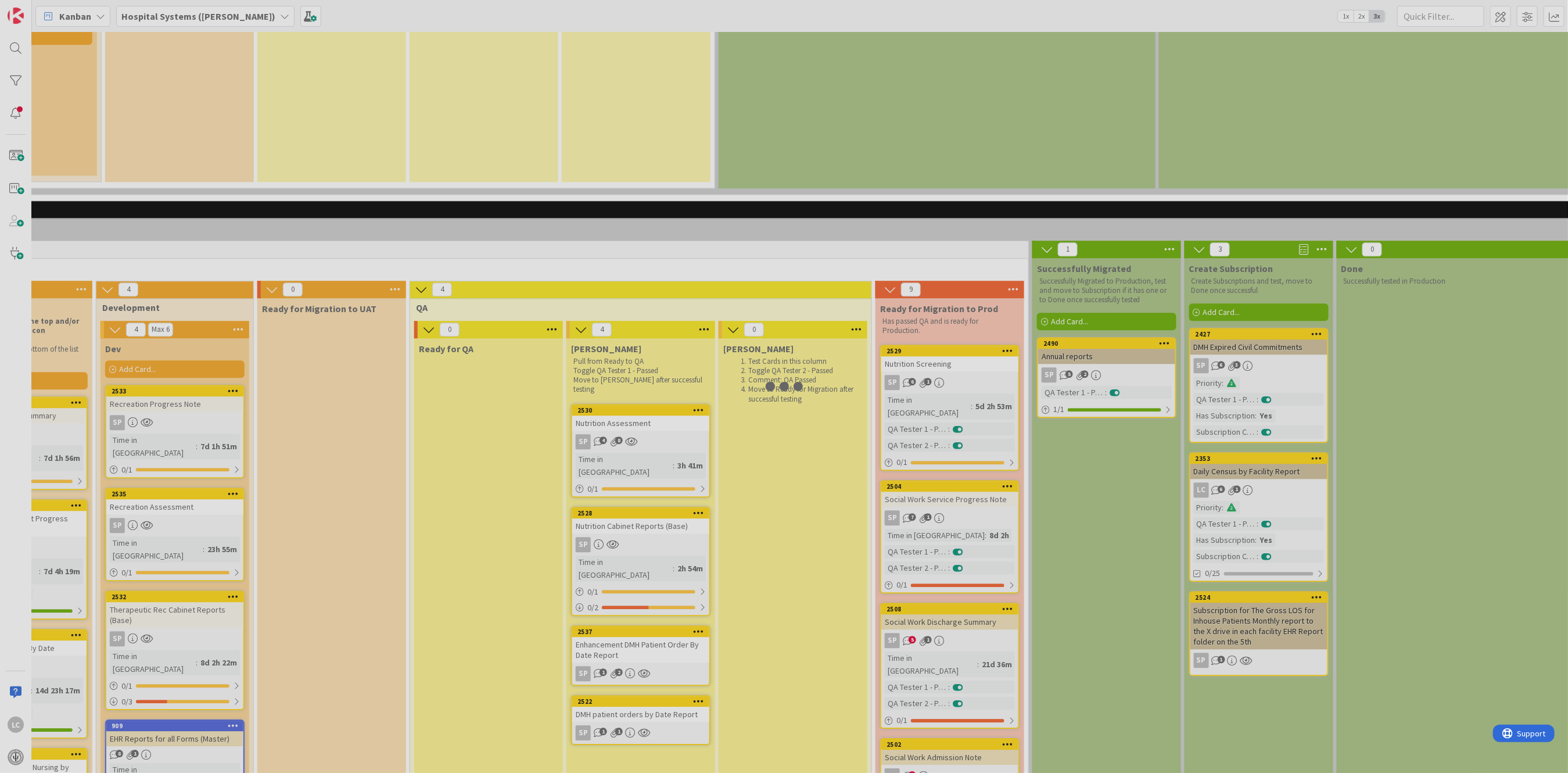
click at [929, 347] on div at bounding box center [784, 386] width 1568 height 773
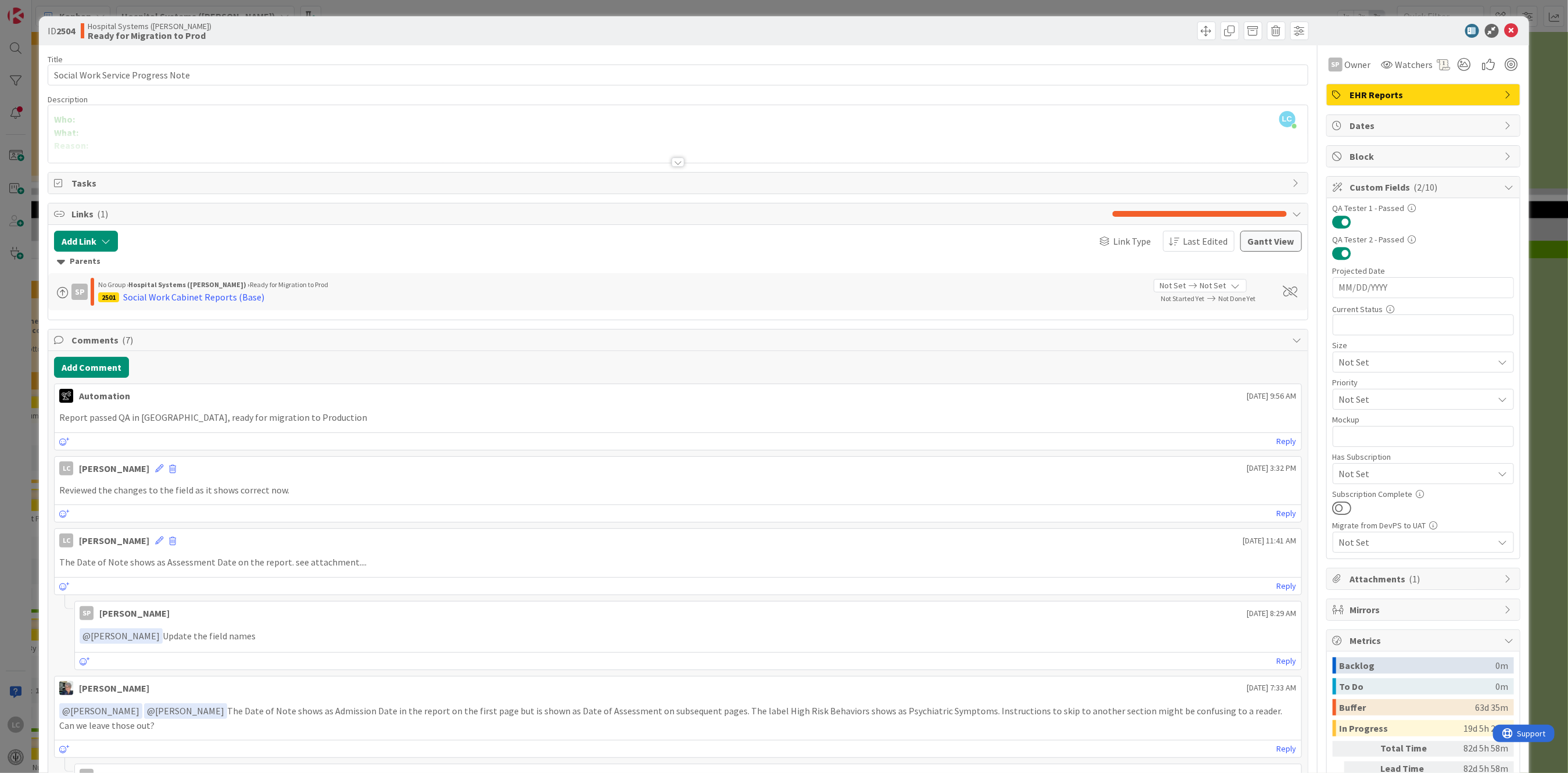
click at [674, 165] on div at bounding box center [678, 162] width 12 height 9
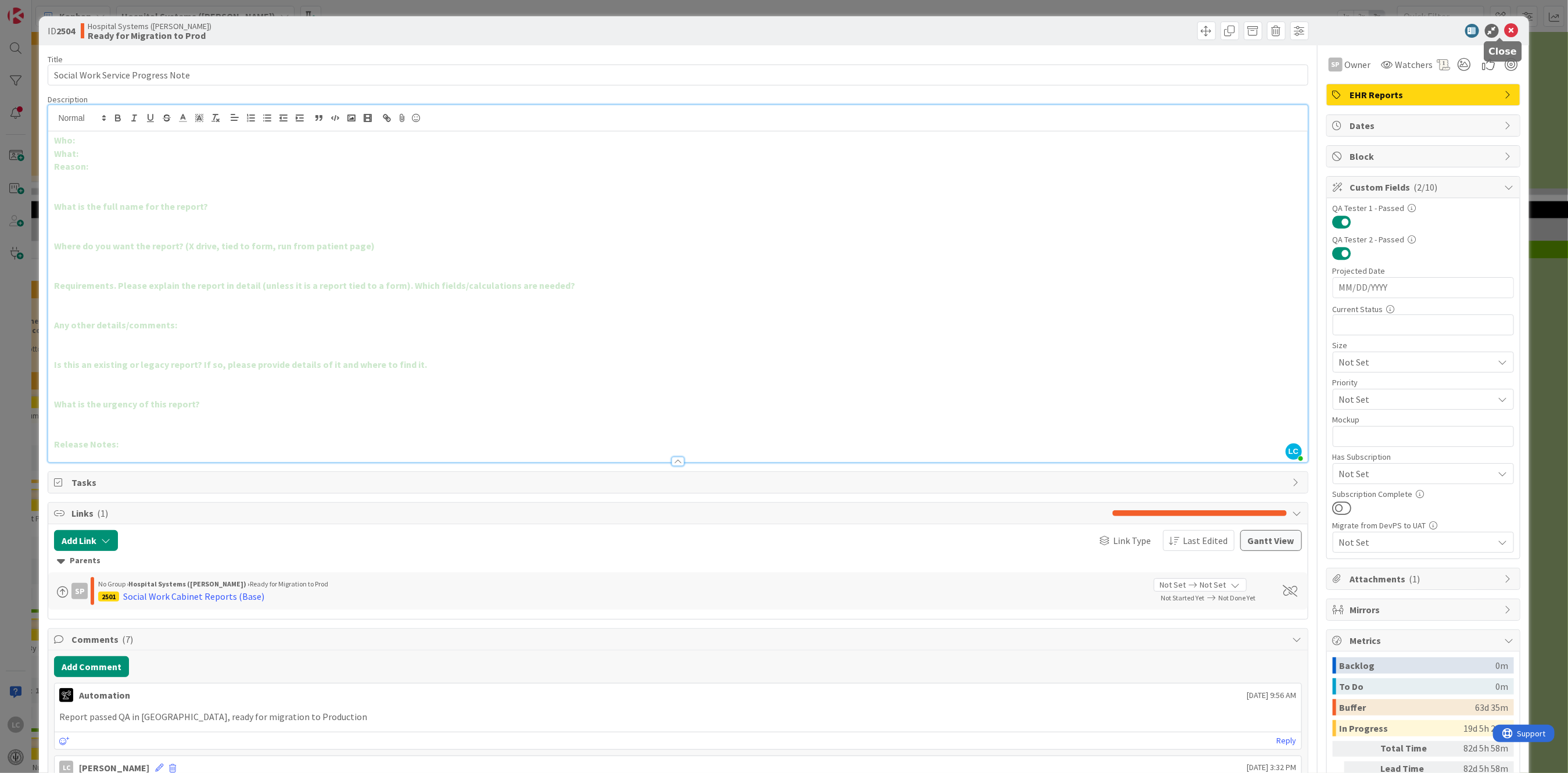
click at [1505, 29] on icon at bounding box center [1512, 31] width 14 height 14
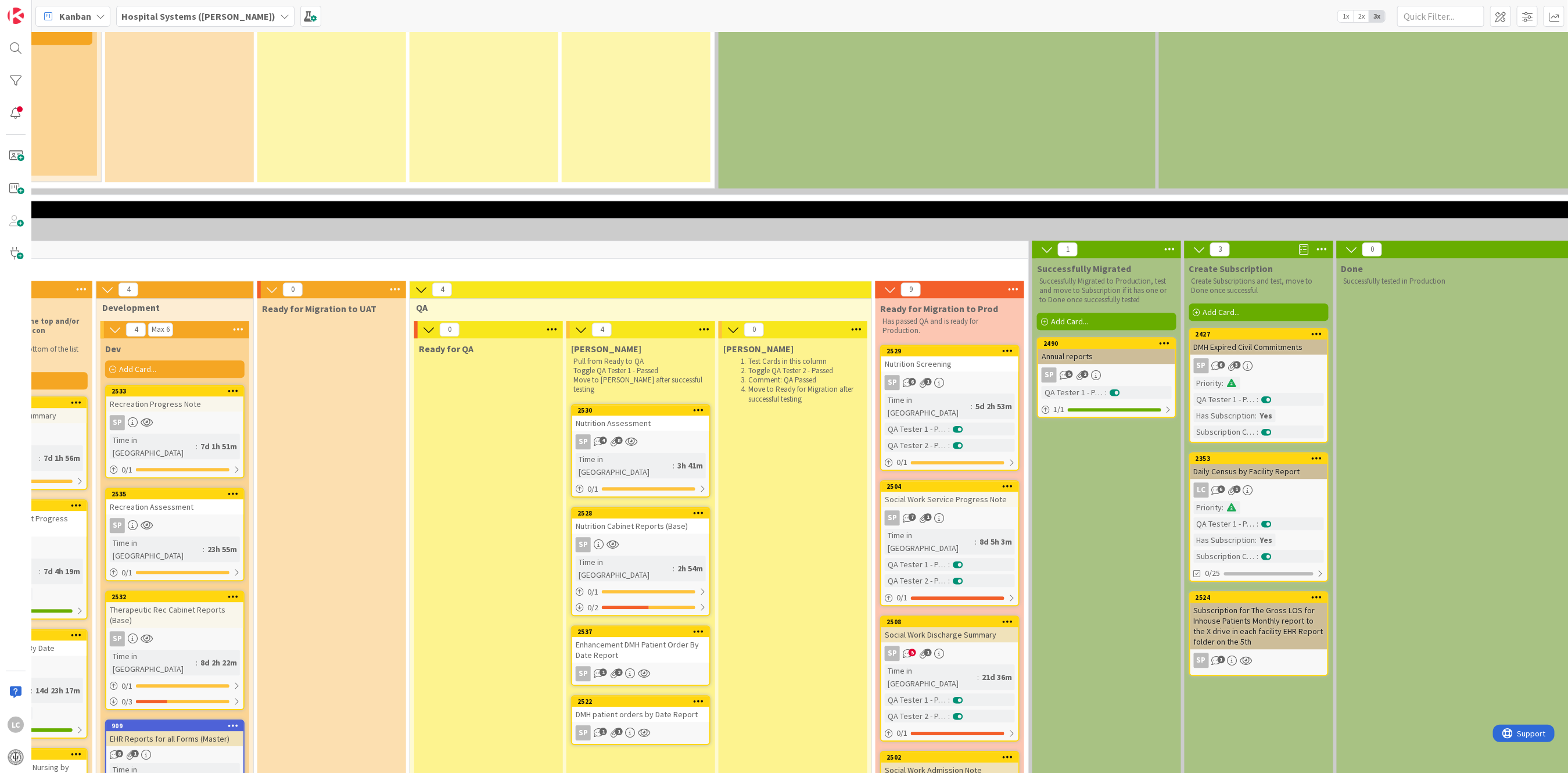
scroll to position [2325, 563]
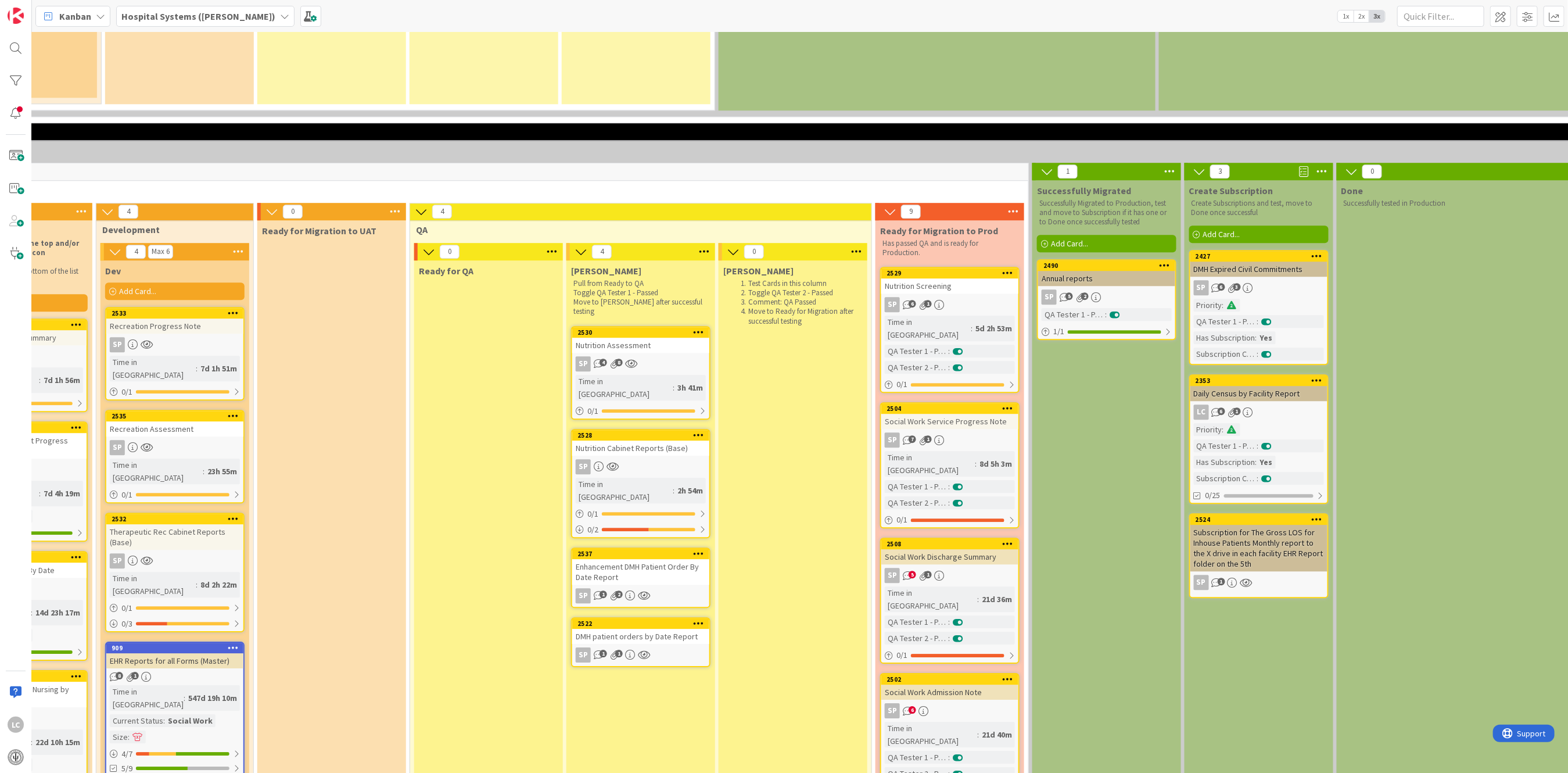
click at [977, 457] on div "8d 5h 3m" at bounding box center [996, 463] width 38 height 12
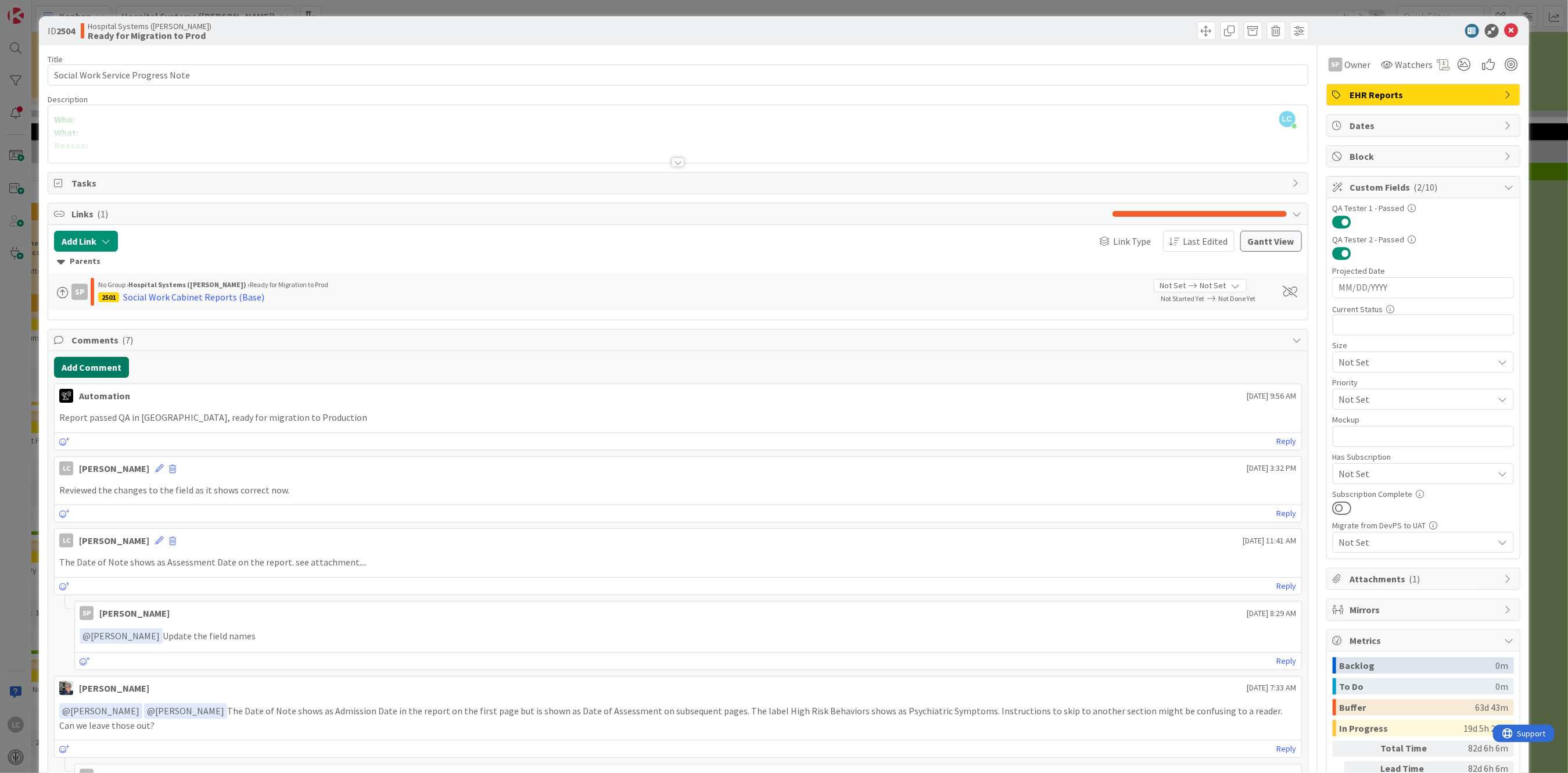
click at [76, 364] on button "Add Comment" at bounding box center [91, 367] width 75 height 21
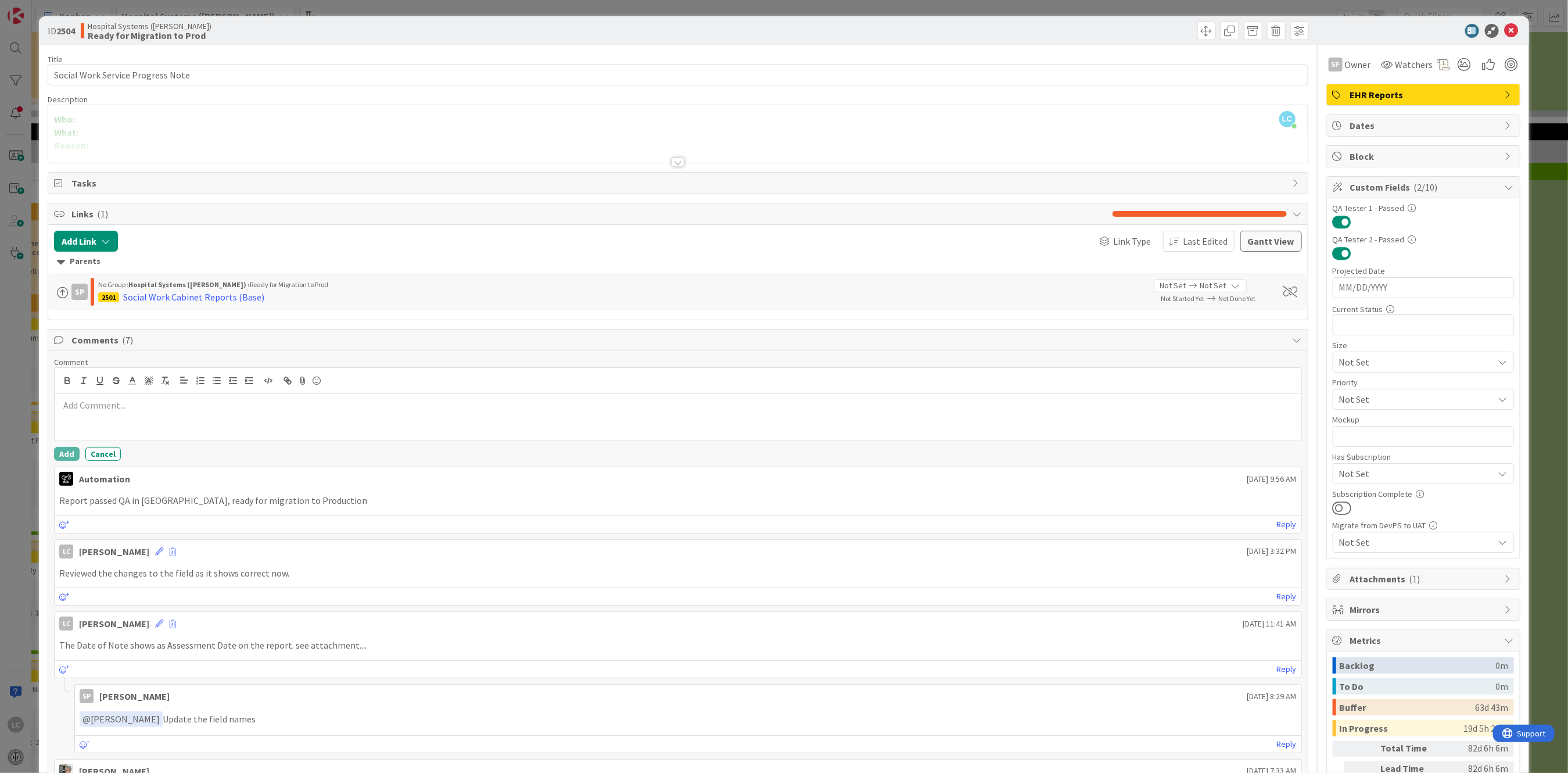
click at [86, 408] on p at bounding box center [678, 405] width 1237 height 13
drag, startPoint x: 59, startPoint y: 449, endPoint x: 174, endPoint y: 421, distance: 118.4
click at [174, 421] on div "Comment Review after restoring UAT with no problems Add Cancel" at bounding box center [678, 409] width 1248 height 104
drag, startPoint x: 239, startPoint y: 406, endPoint x: 48, endPoint y: 420, distance: 191.5
click at [36, 417] on div "ID 2504 Hospital Systems ([PERSON_NAME]) Ready for Migration to Prod Title 33 /…" at bounding box center [784, 386] width 1568 height 773
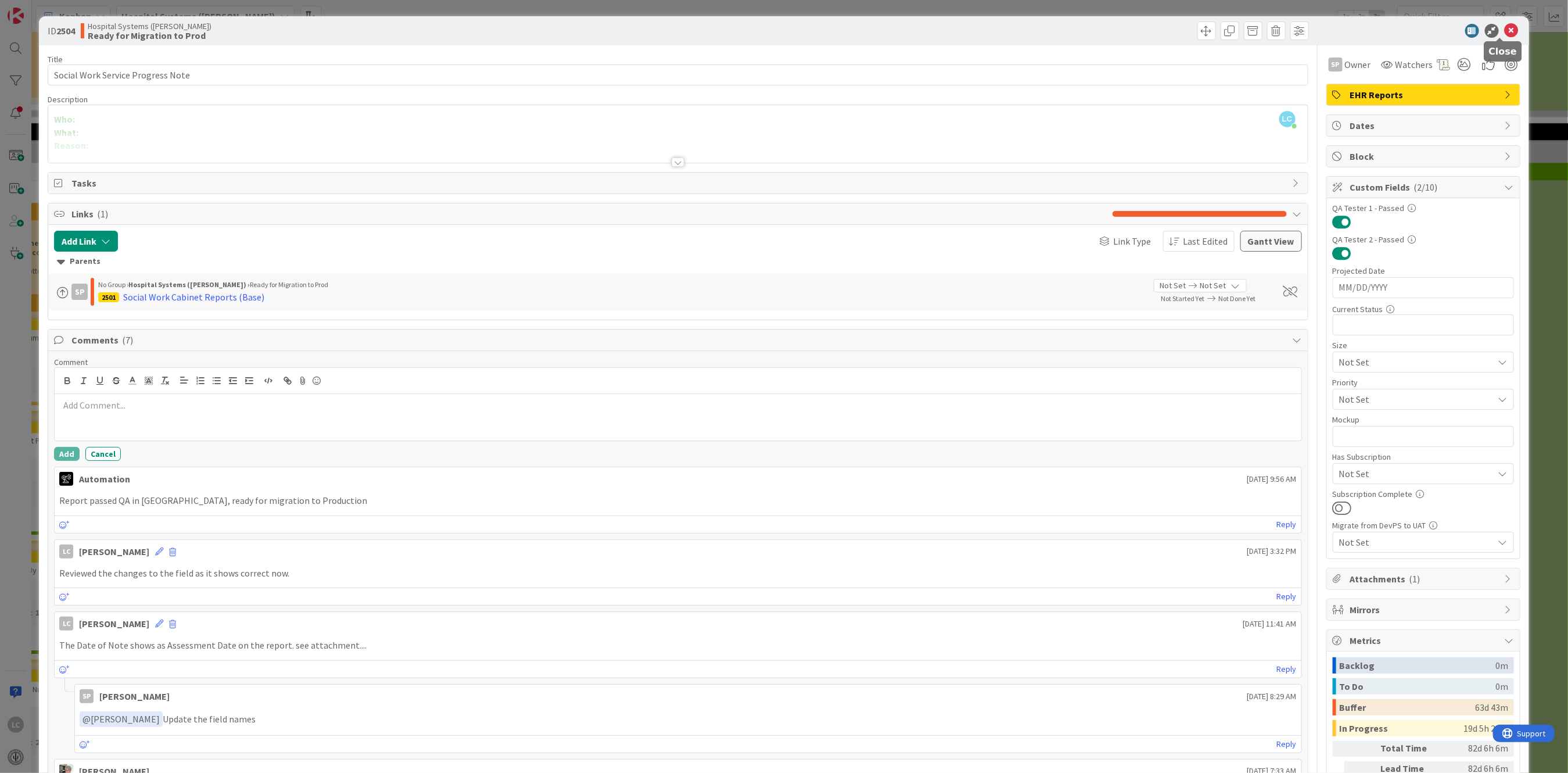
click at [1505, 33] on icon at bounding box center [1512, 31] width 14 height 14
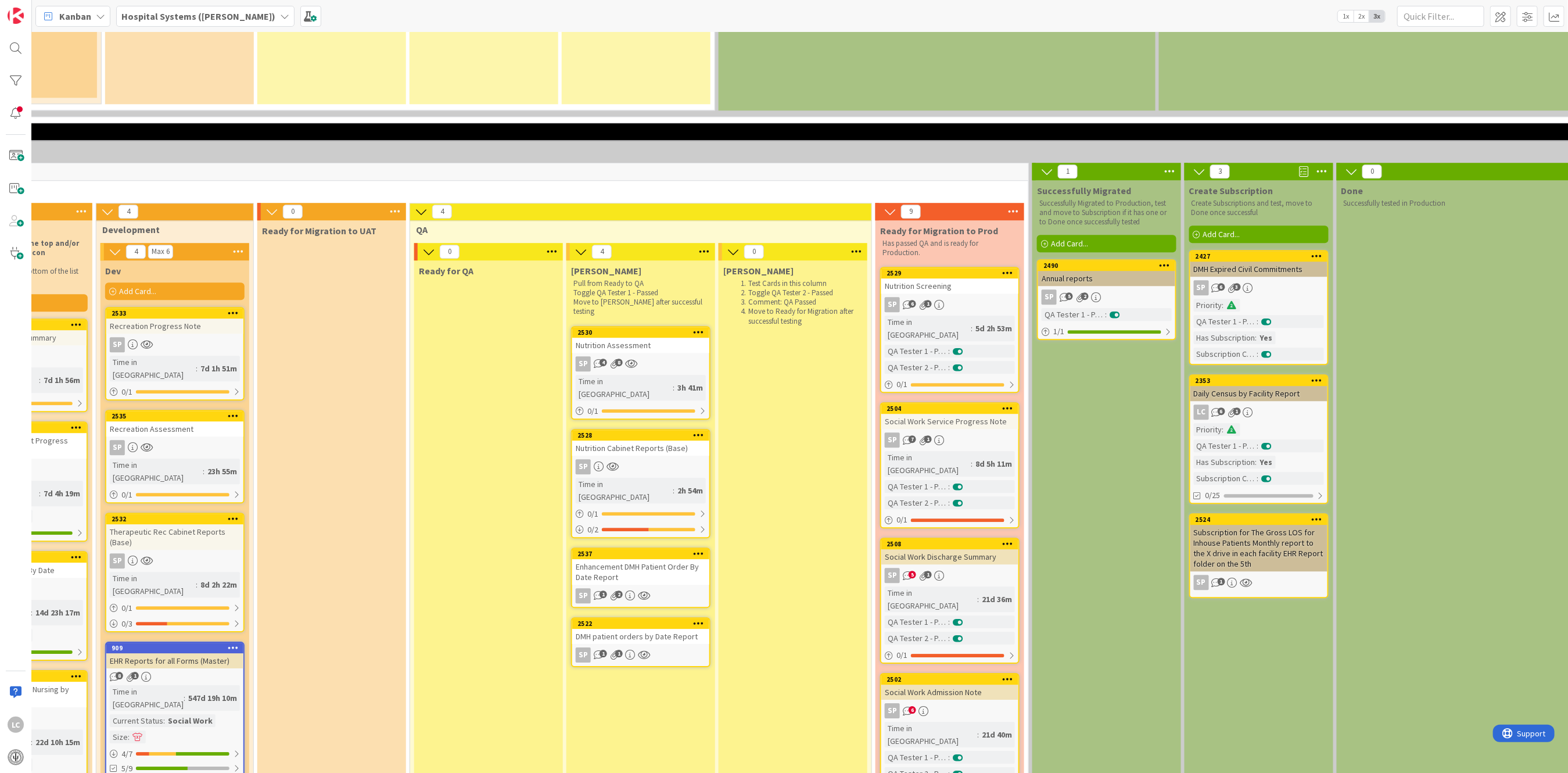
click at [927, 480] on div "QA Tester 1 - Passed" at bounding box center [916, 487] width 63 height 12
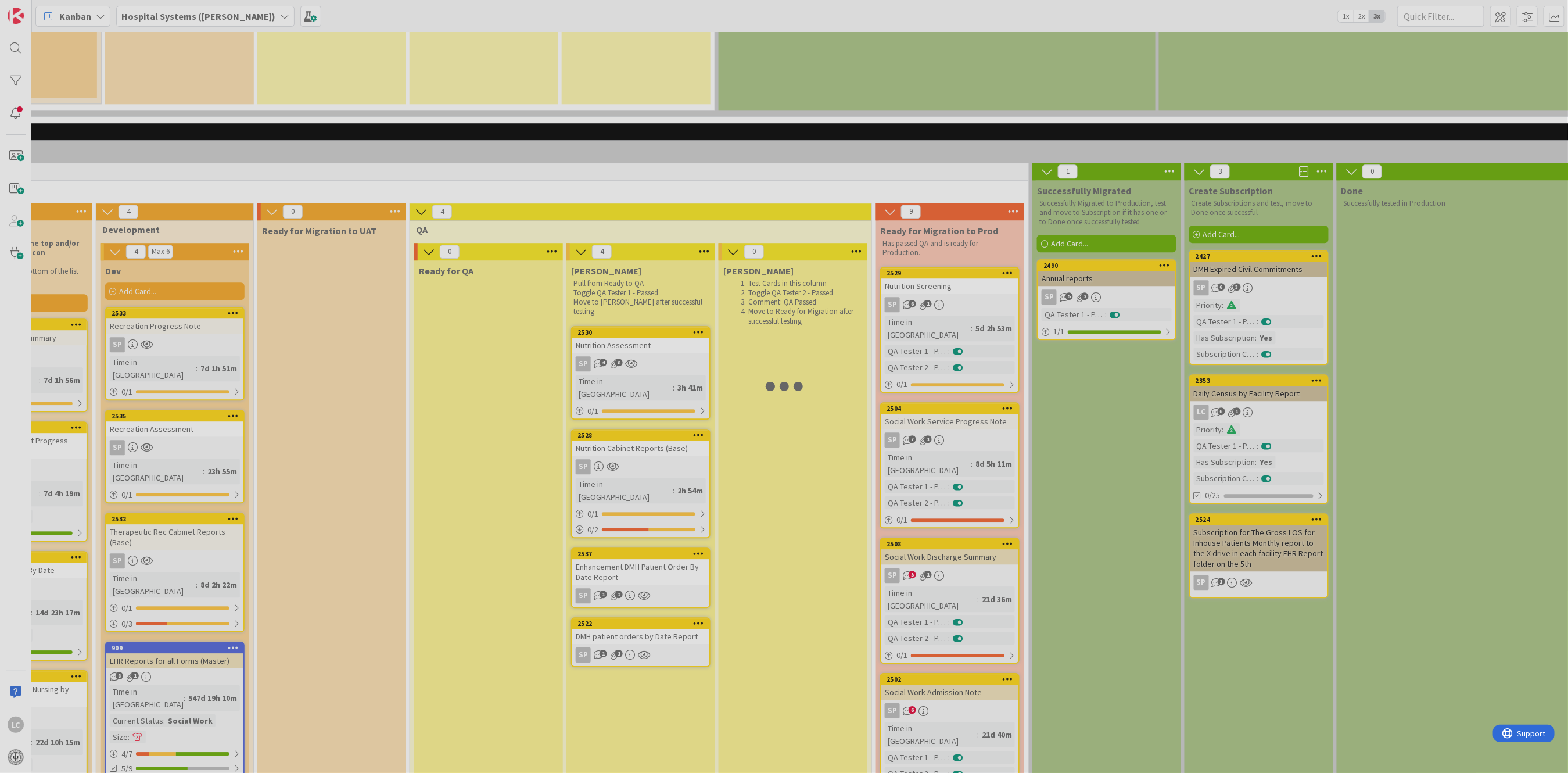
click at [927, 292] on div at bounding box center [784, 386] width 1568 height 773
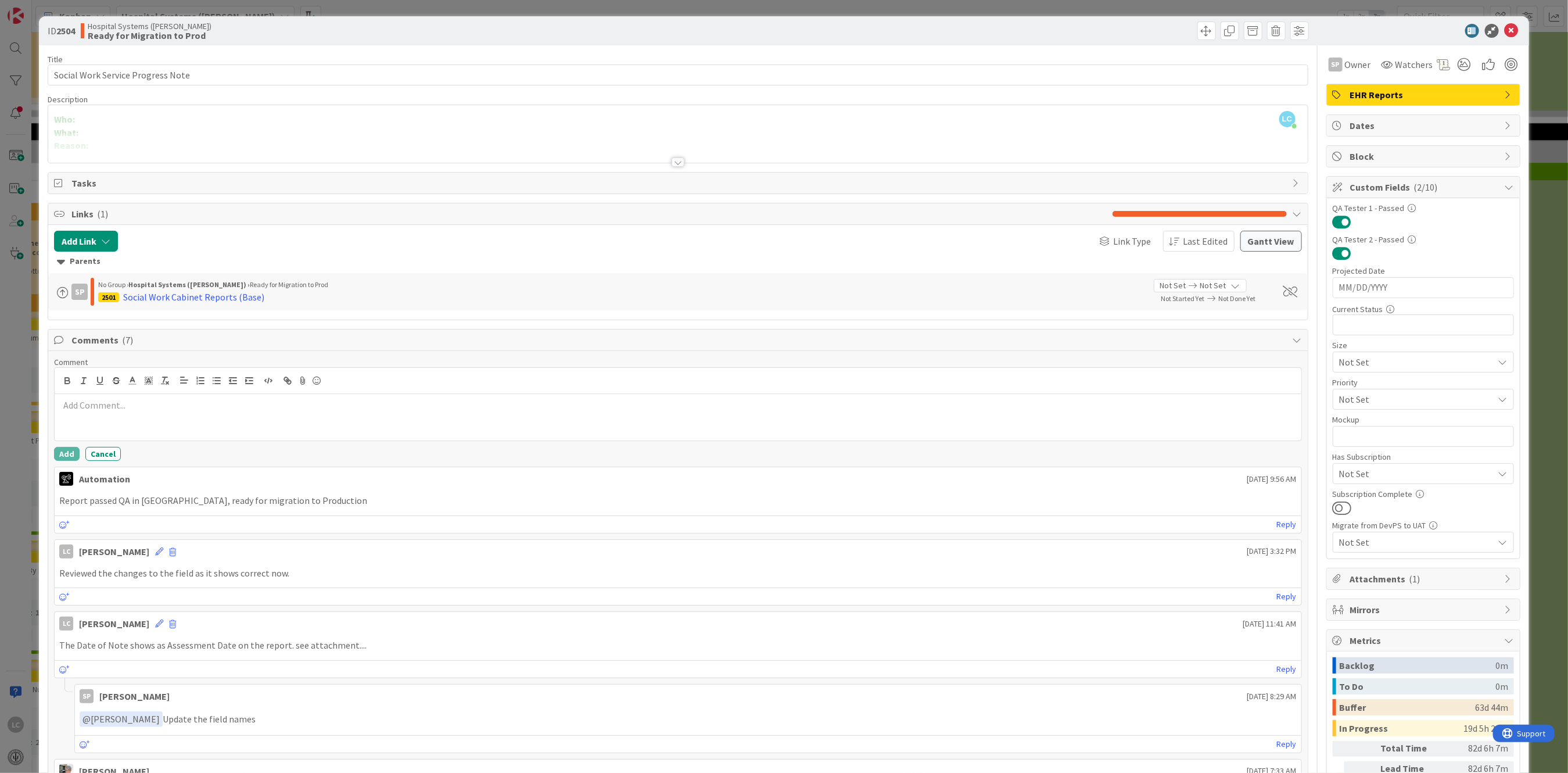
click at [94, 402] on p at bounding box center [678, 405] width 1237 height 13
click at [64, 452] on button "Add" at bounding box center [66, 454] width 26 height 14
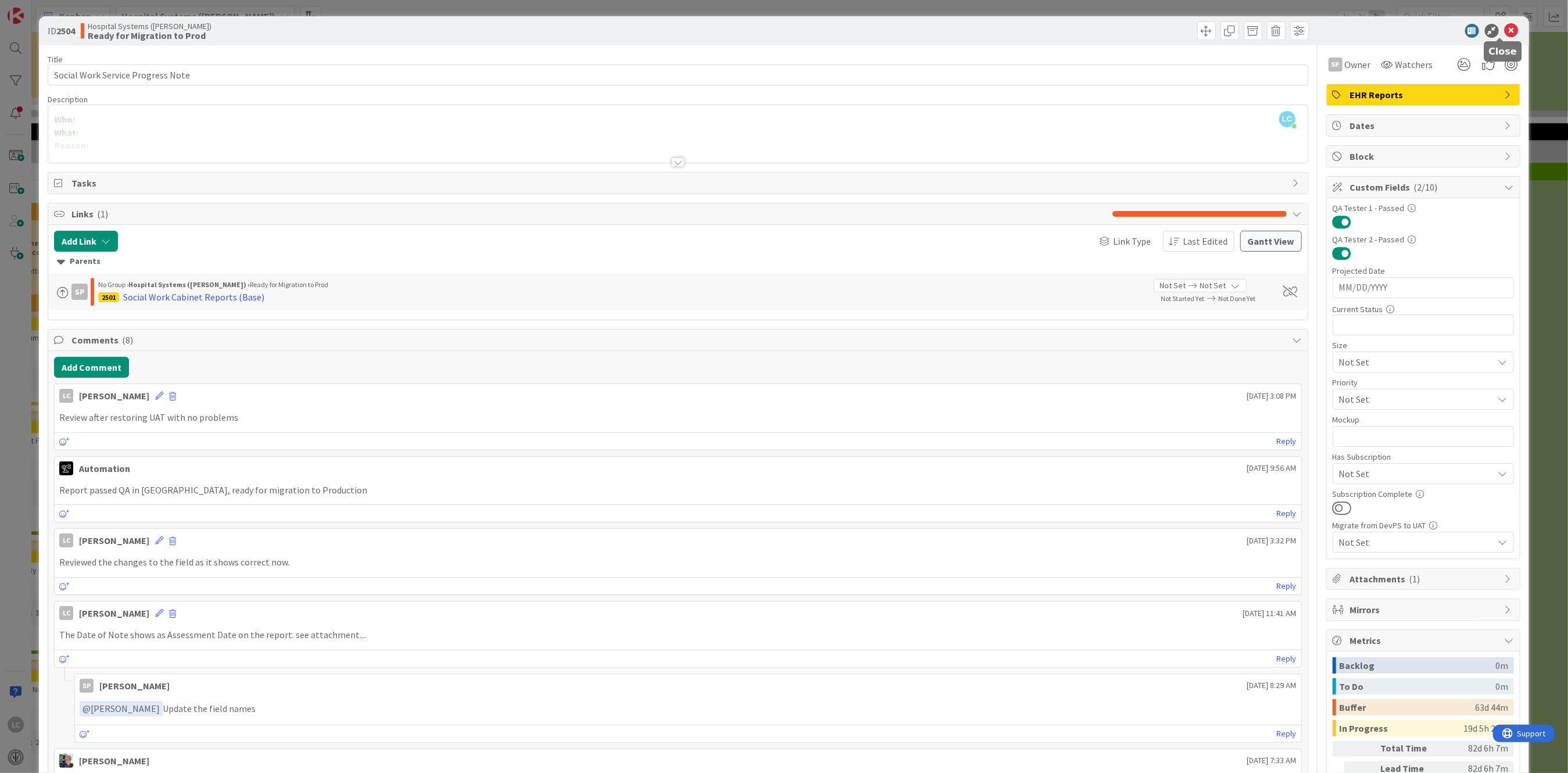
click at [1505, 30] on icon at bounding box center [1512, 31] width 14 height 14
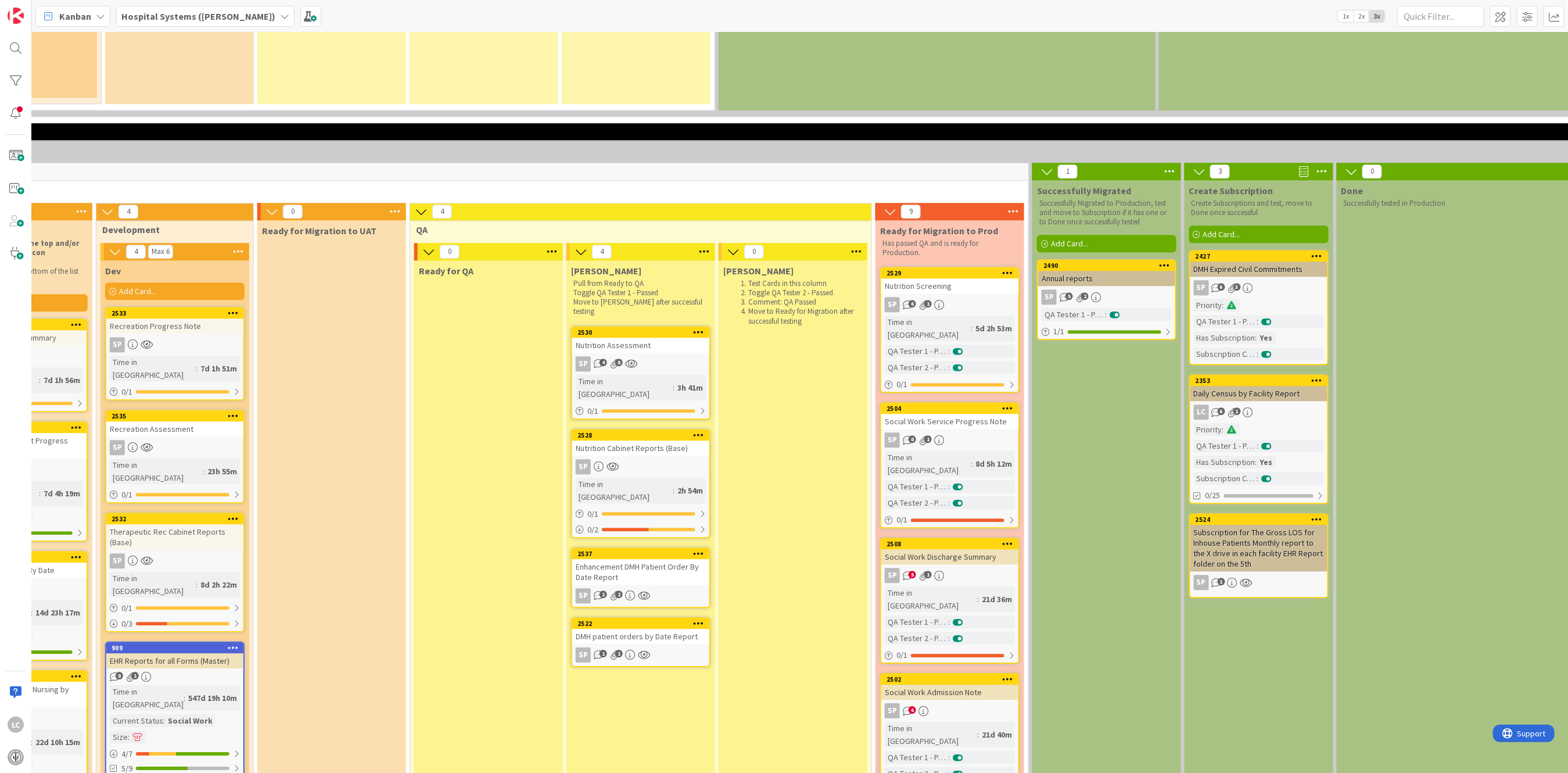
click at [919, 587] on div "Time in [GEOGRAPHIC_DATA]" at bounding box center [931, 599] width 92 height 26
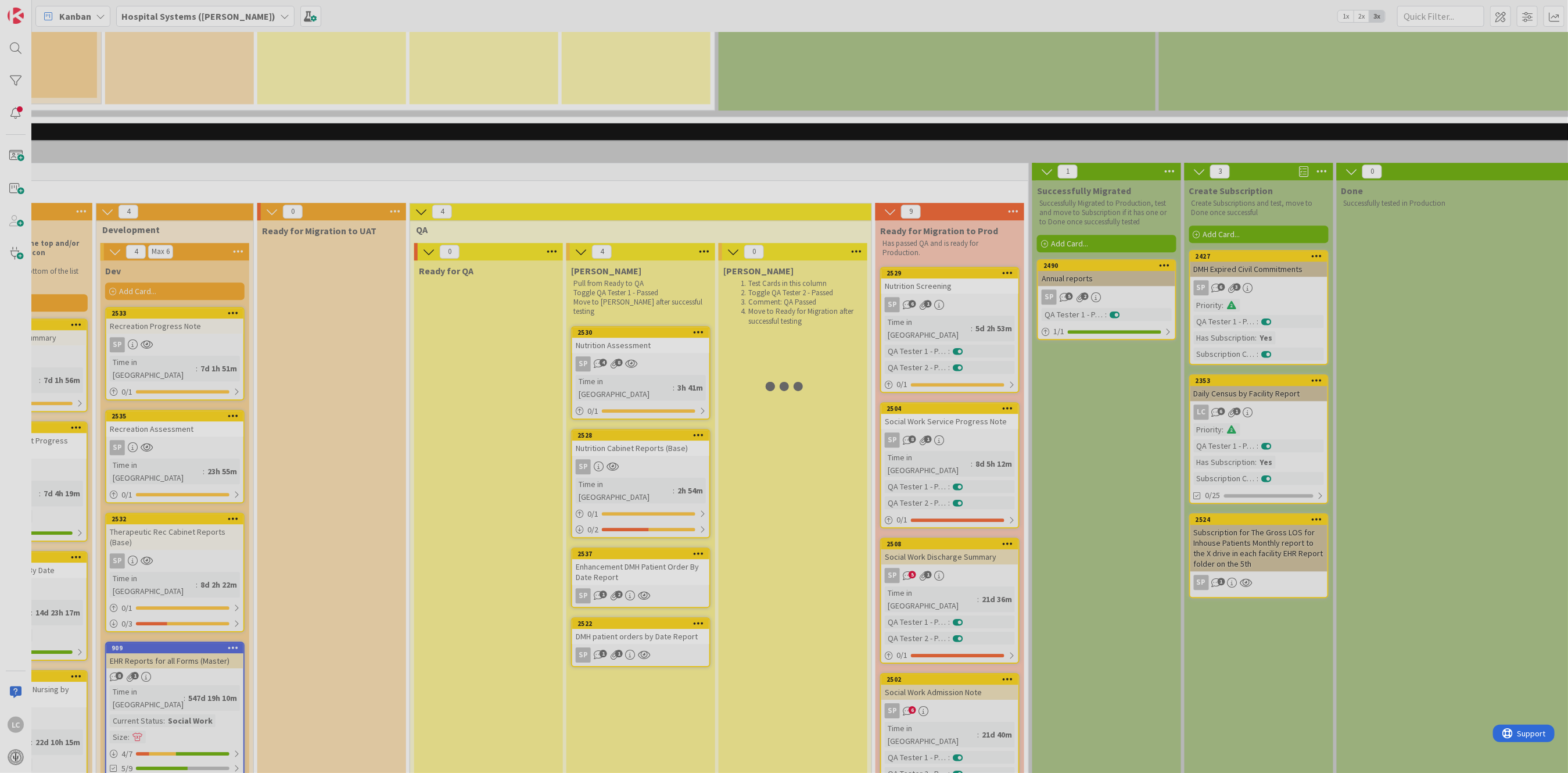
click at [919, 399] on div at bounding box center [784, 386] width 1568 height 773
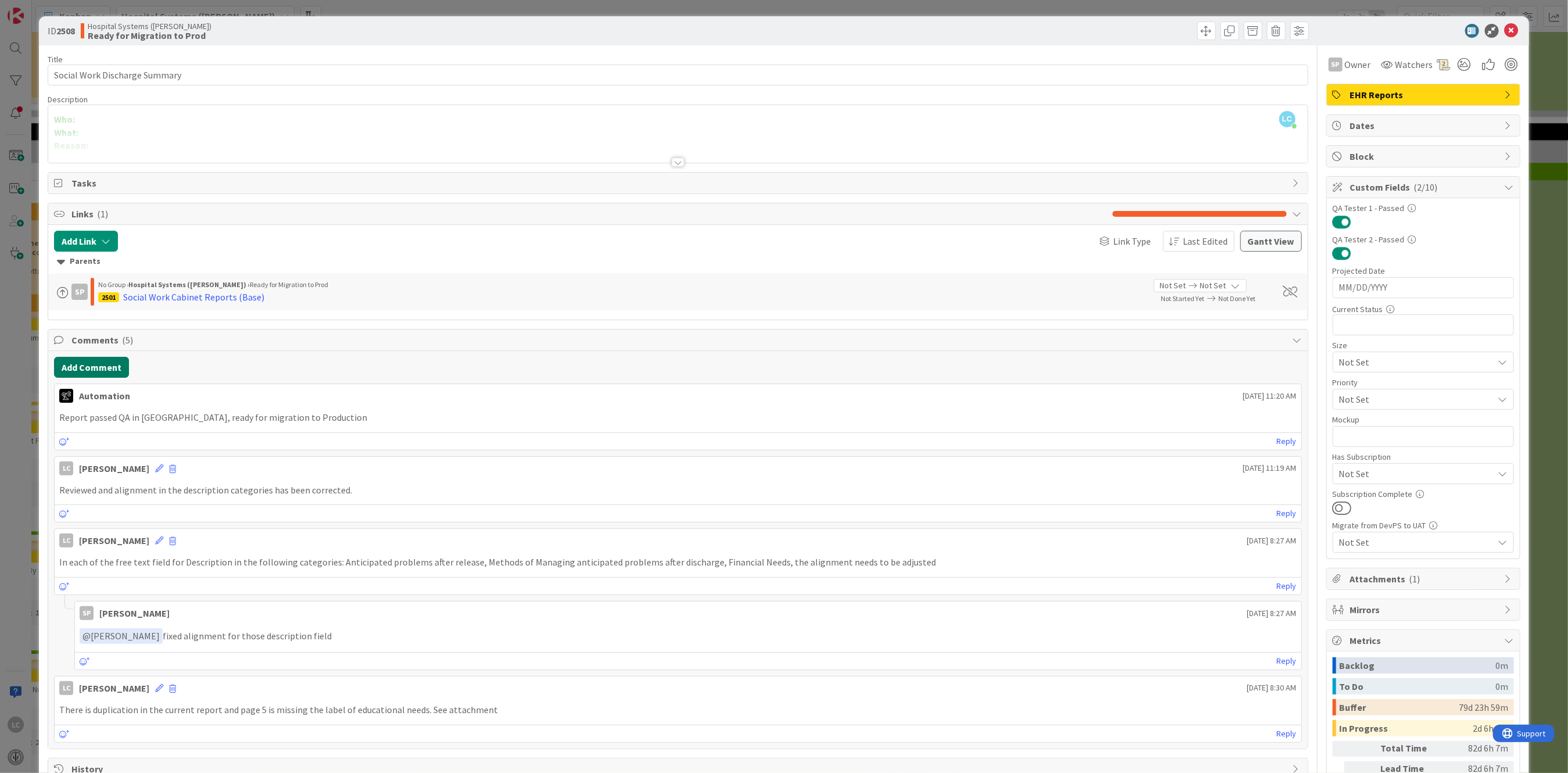
click at [93, 369] on button "Add Comment" at bounding box center [91, 367] width 75 height 21
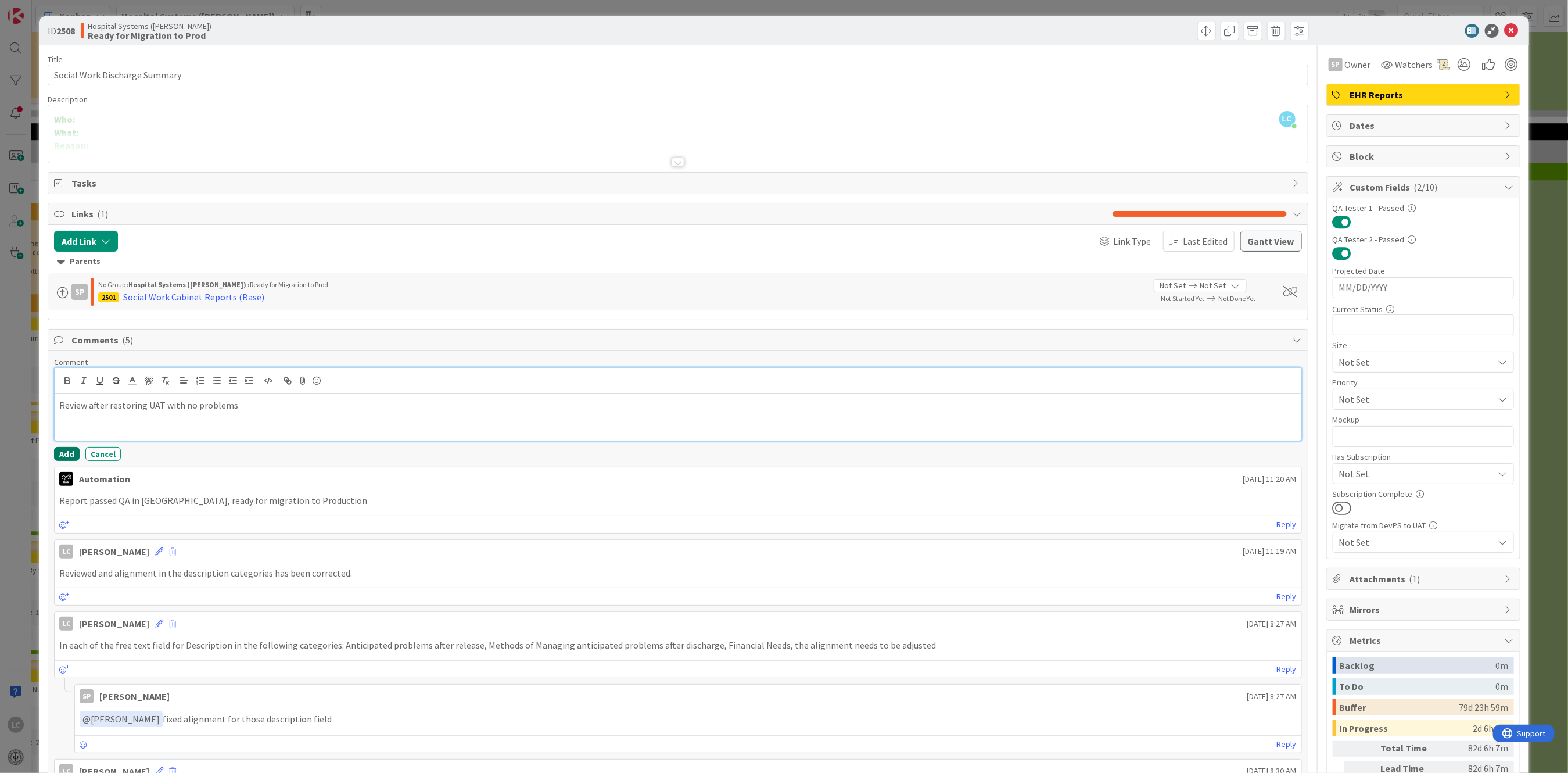
click at [65, 447] on button "Add" at bounding box center [66, 454] width 26 height 14
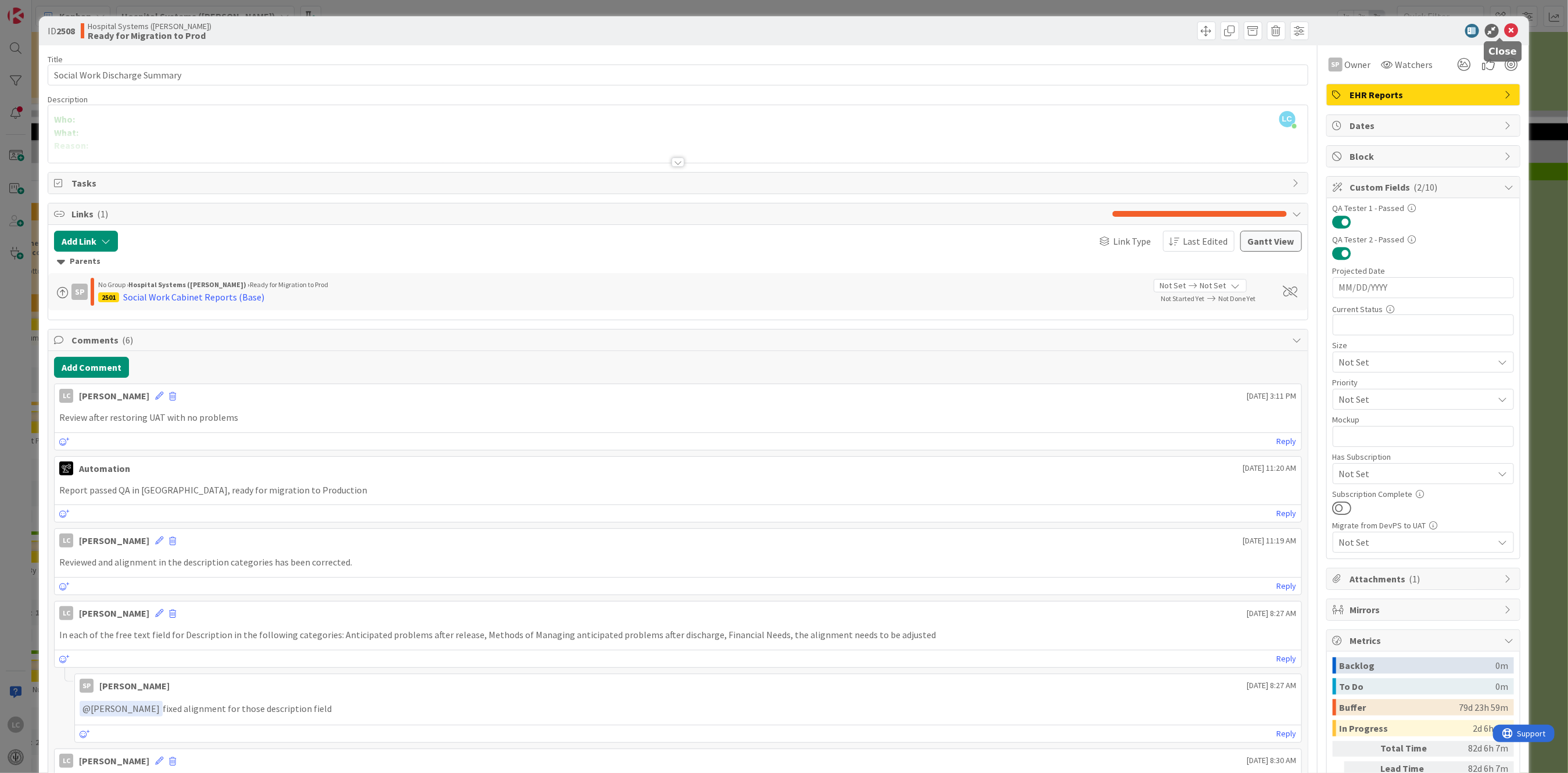
click at [1505, 29] on icon at bounding box center [1512, 31] width 14 height 14
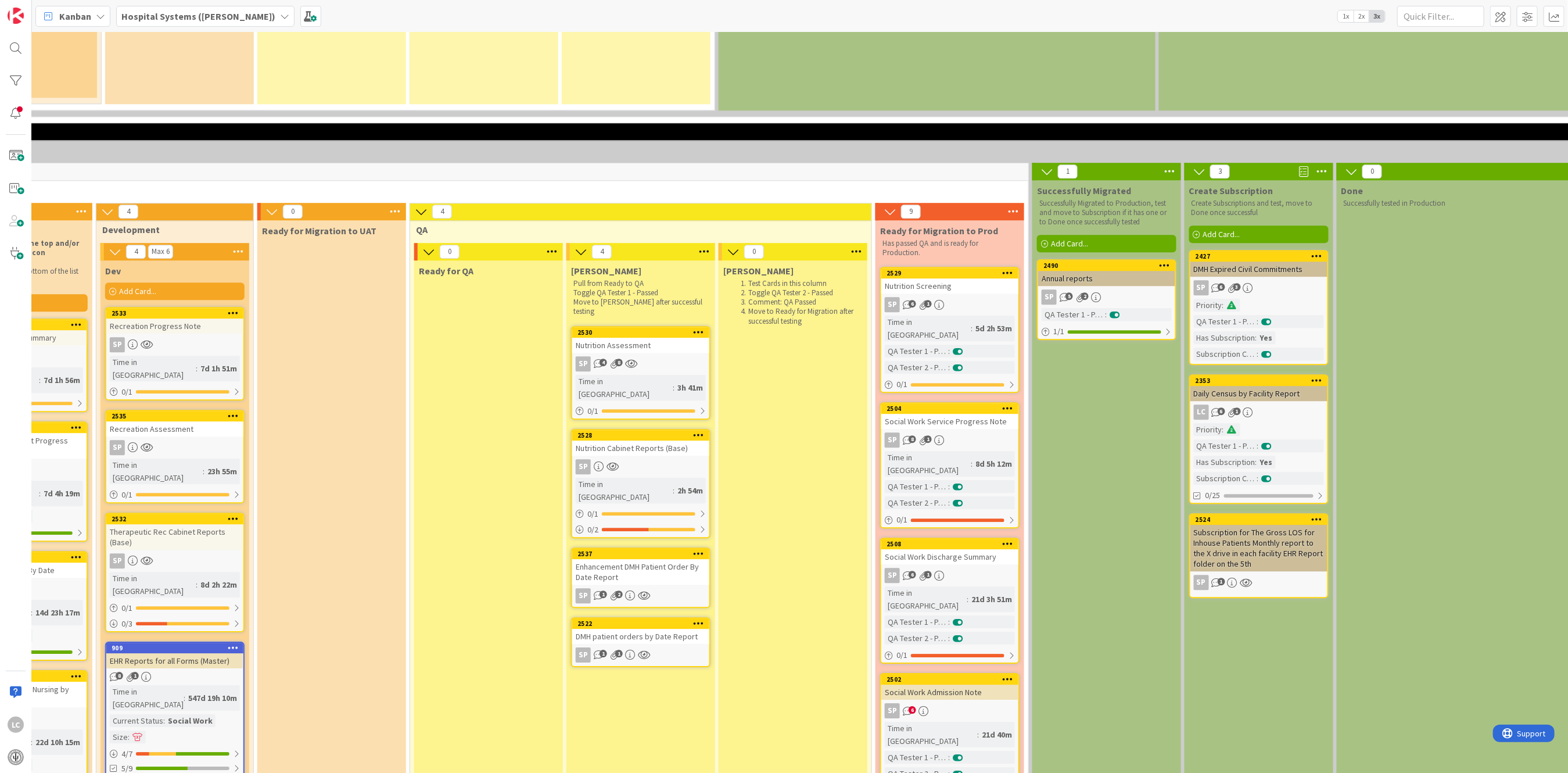
click at [933, 685] on div "Social Work Admission Note" at bounding box center [950, 692] width 137 height 15
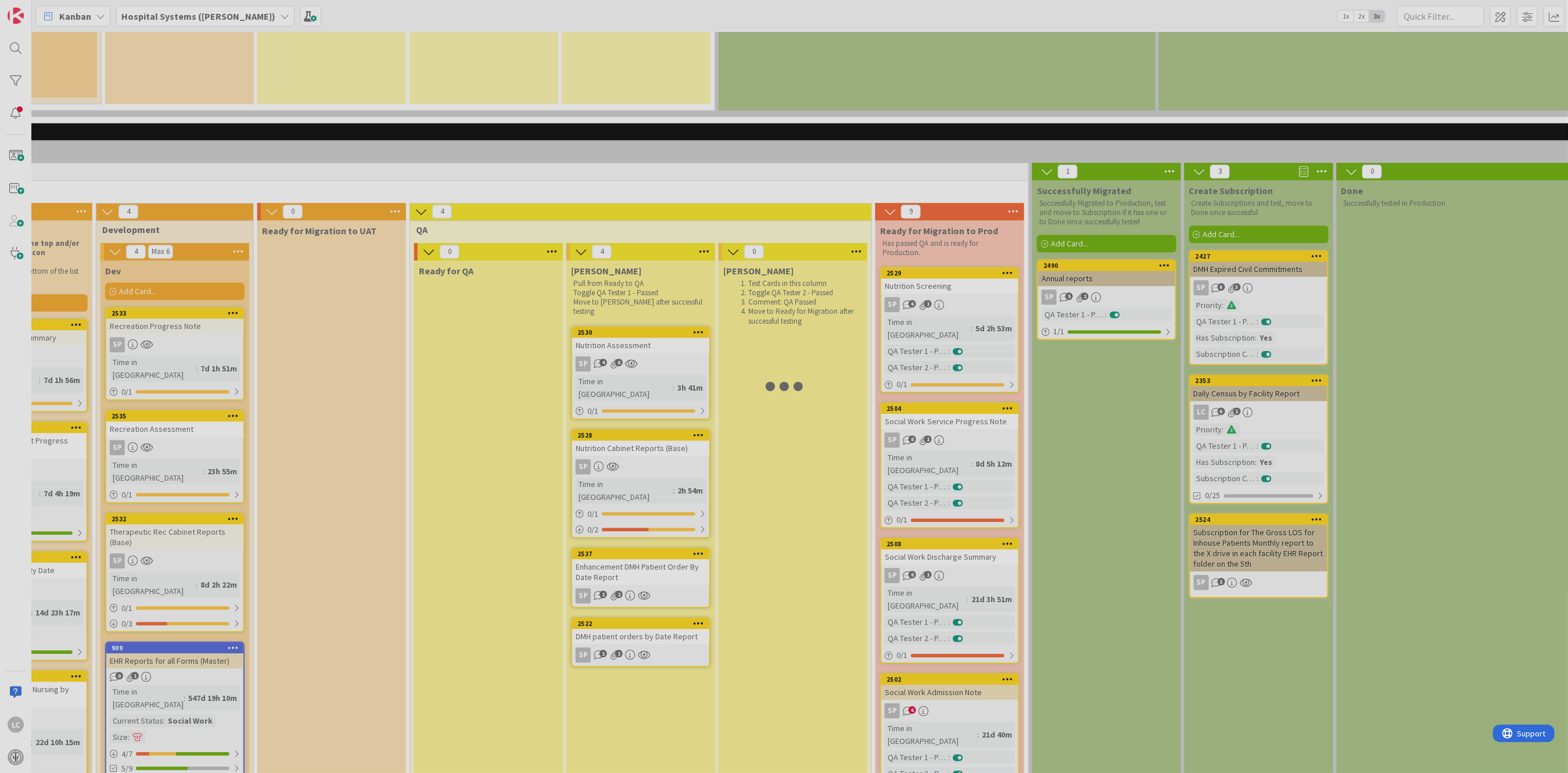
click at [933, 484] on div at bounding box center [784, 386] width 1568 height 773
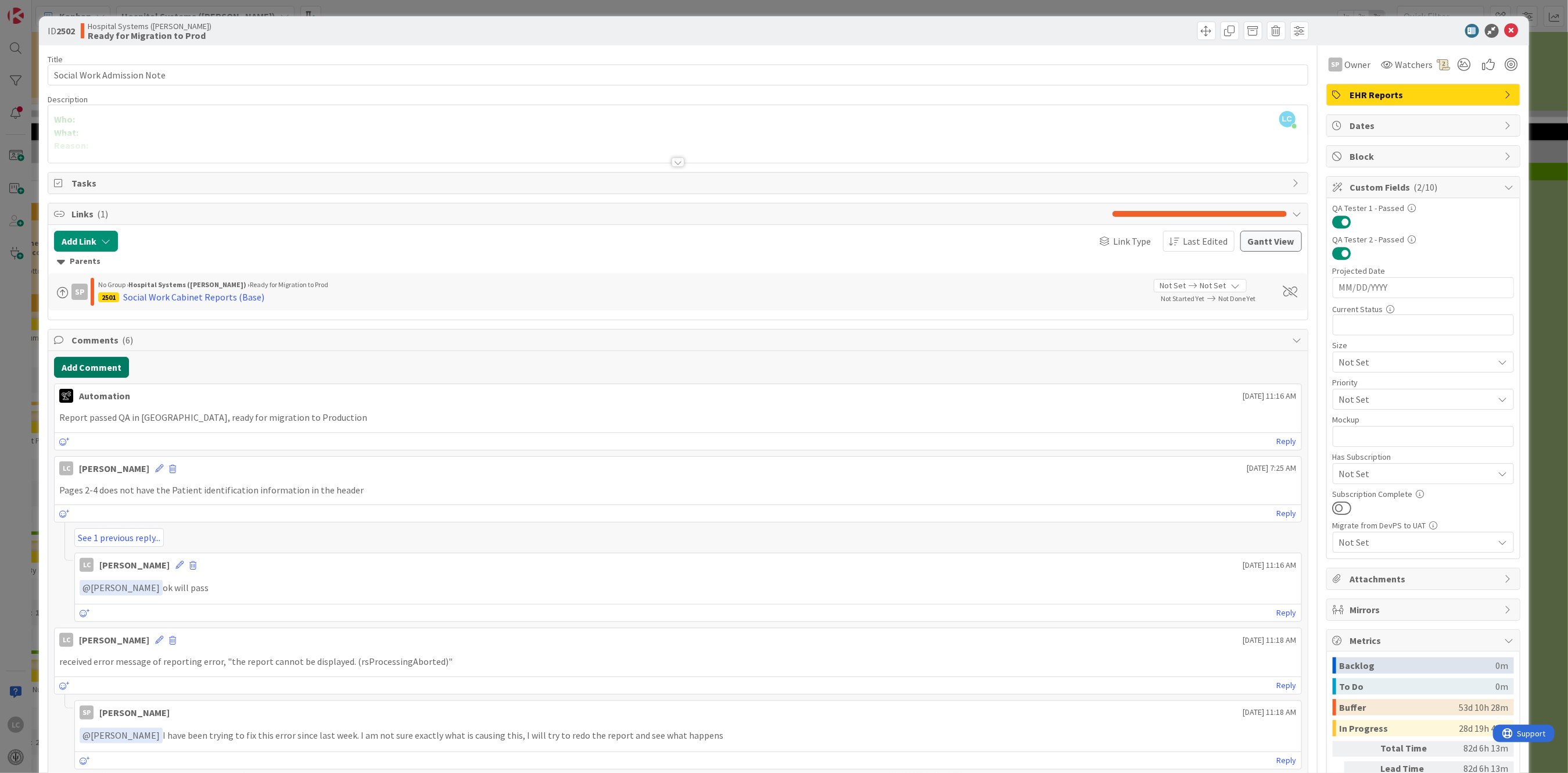
click at [83, 366] on button "Add Comment" at bounding box center [91, 367] width 75 height 21
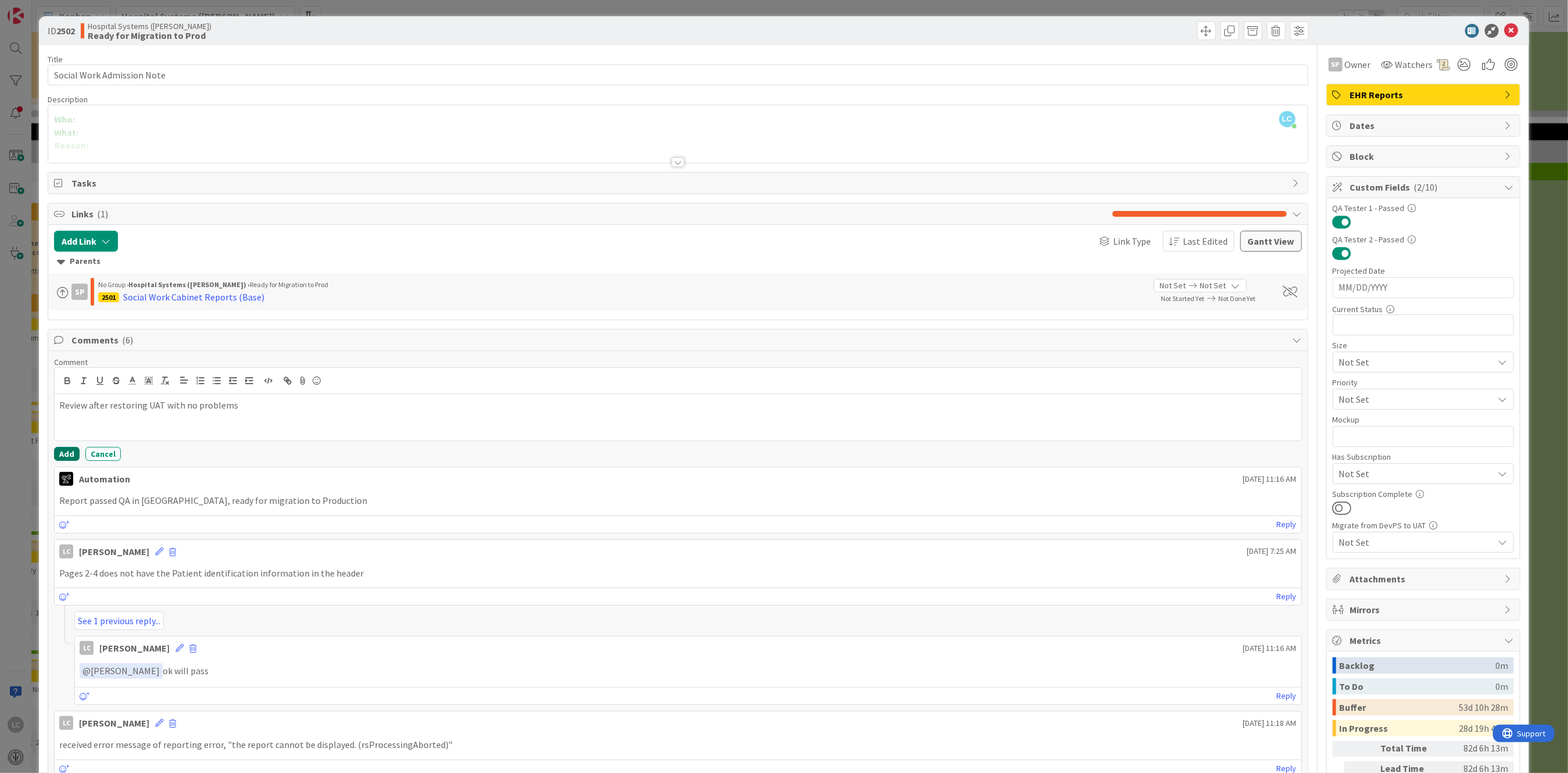
click at [64, 457] on button "Add" at bounding box center [66, 454] width 26 height 14
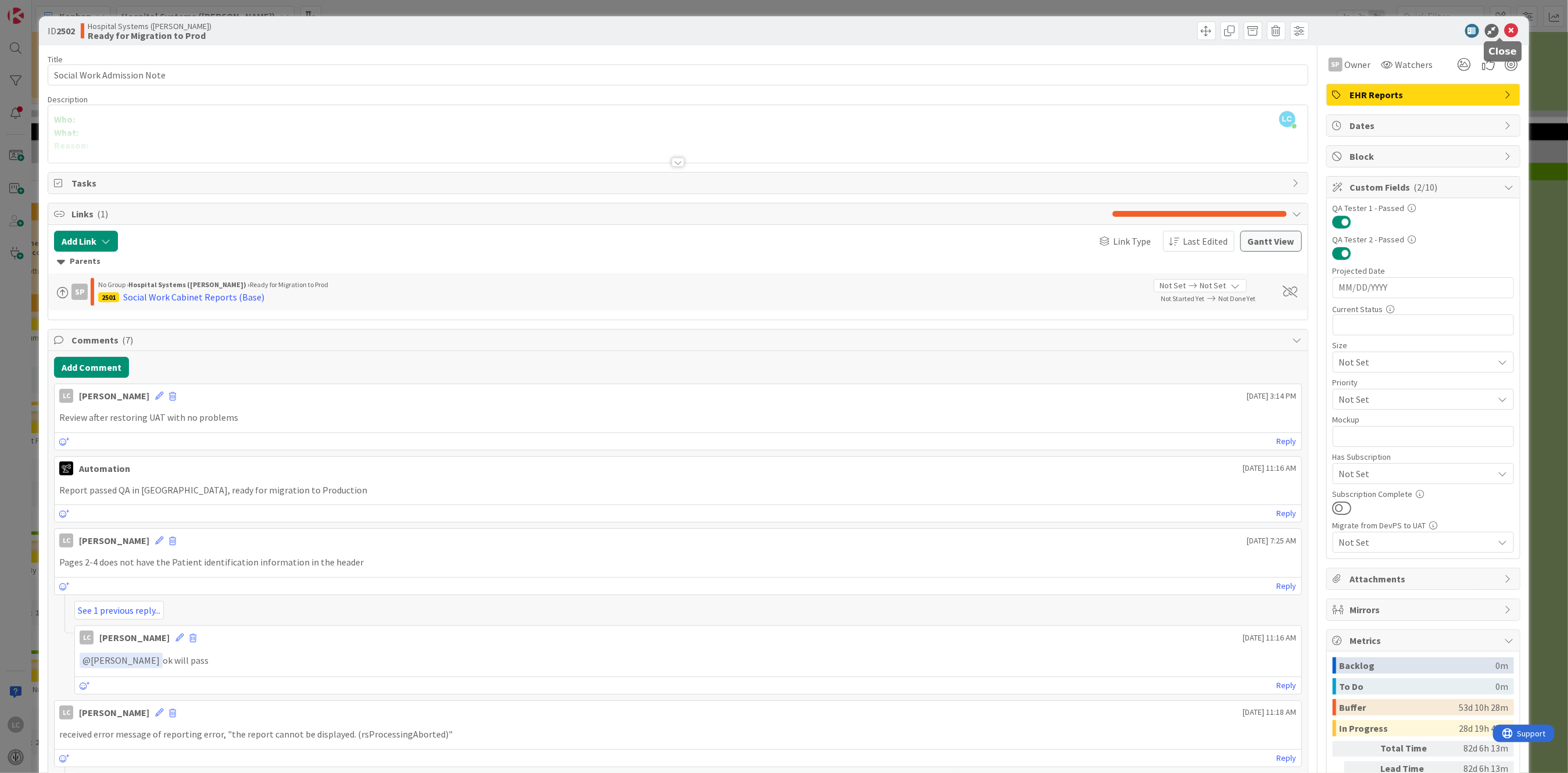
click at [1505, 27] on icon at bounding box center [1512, 31] width 14 height 14
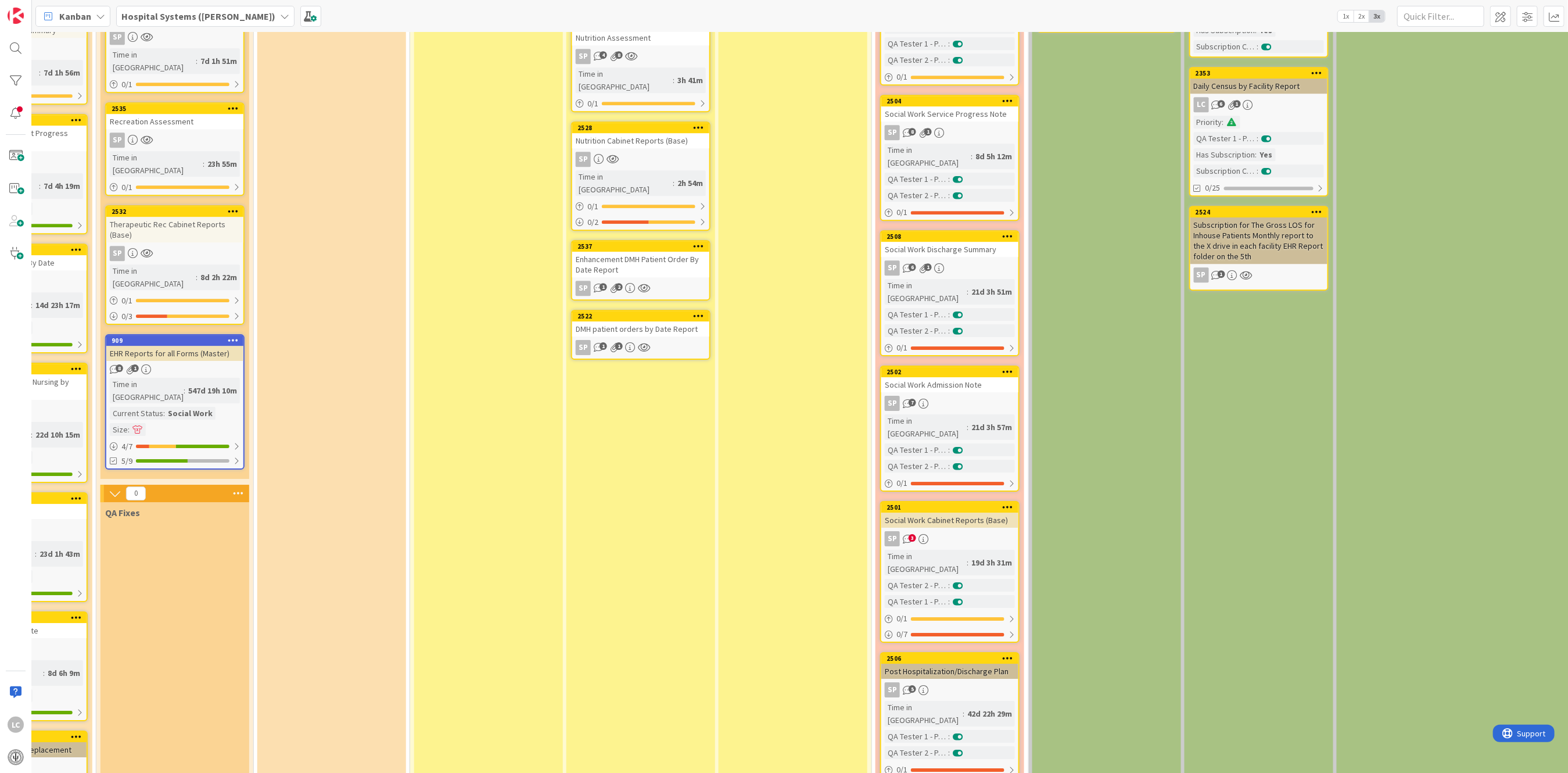
scroll to position [2635, 563]
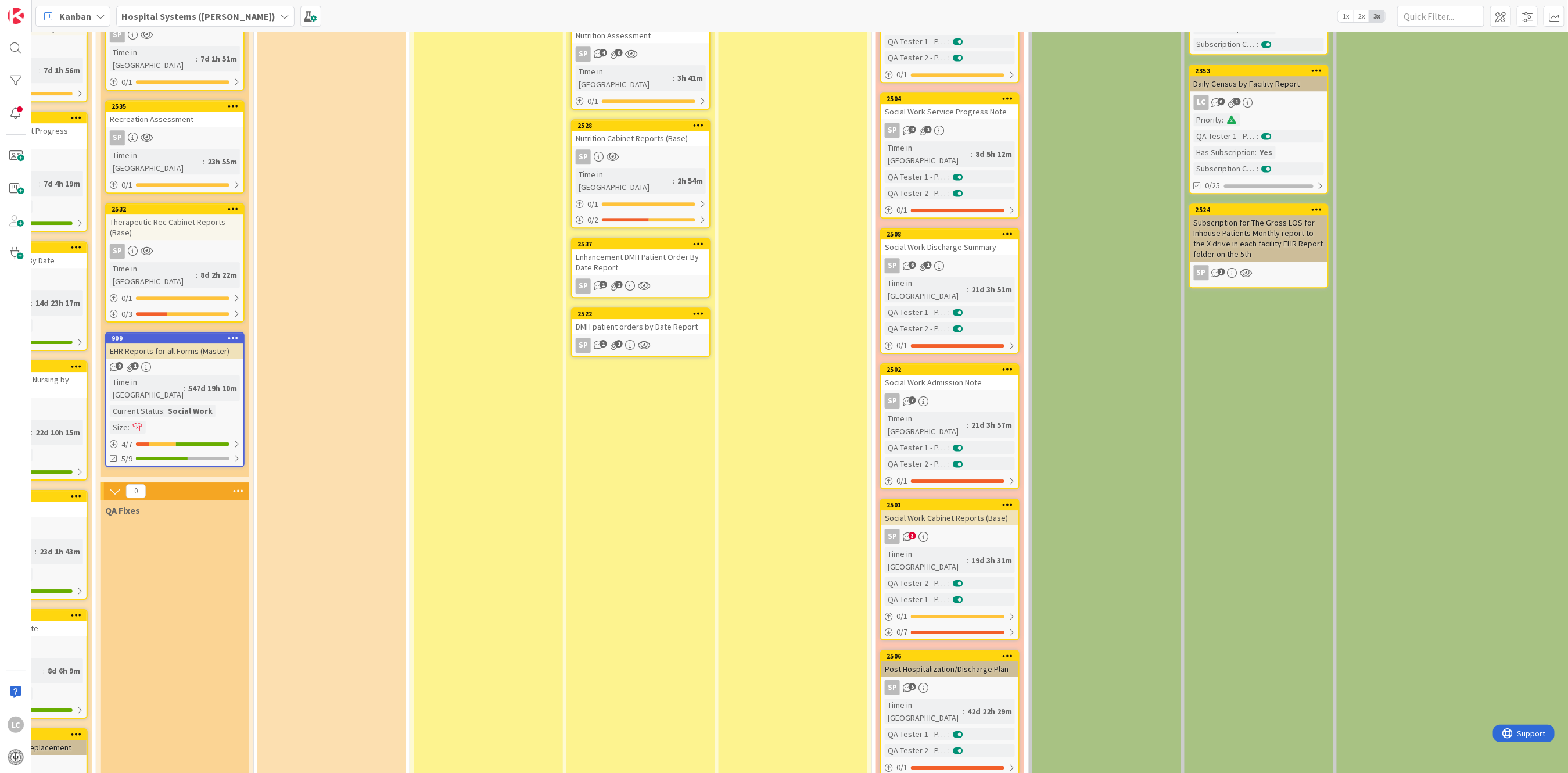
click at [950, 680] on div "SP 5" at bounding box center [950, 687] width 137 height 15
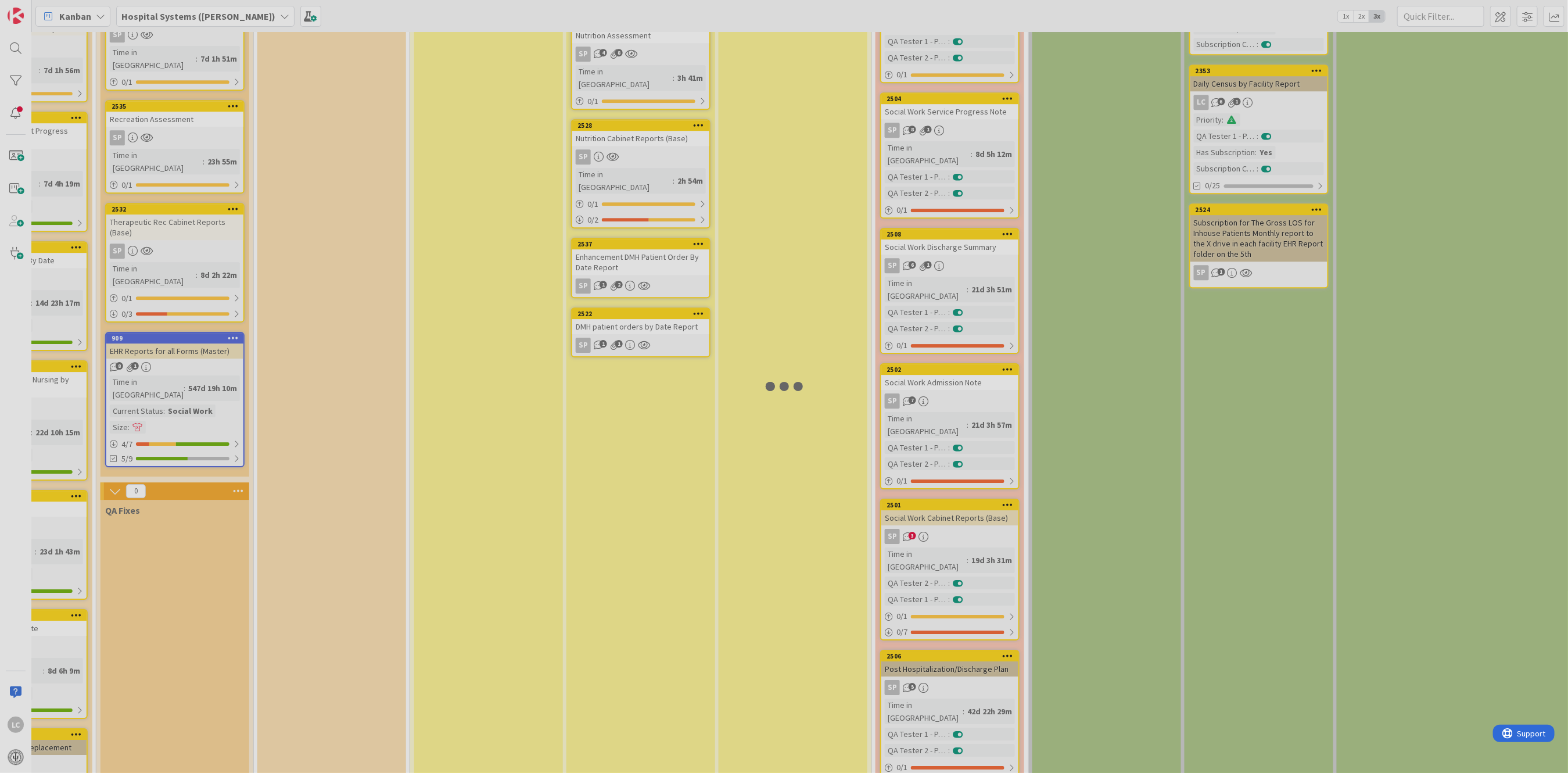
click at [950, 451] on div at bounding box center [784, 386] width 1568 height 773
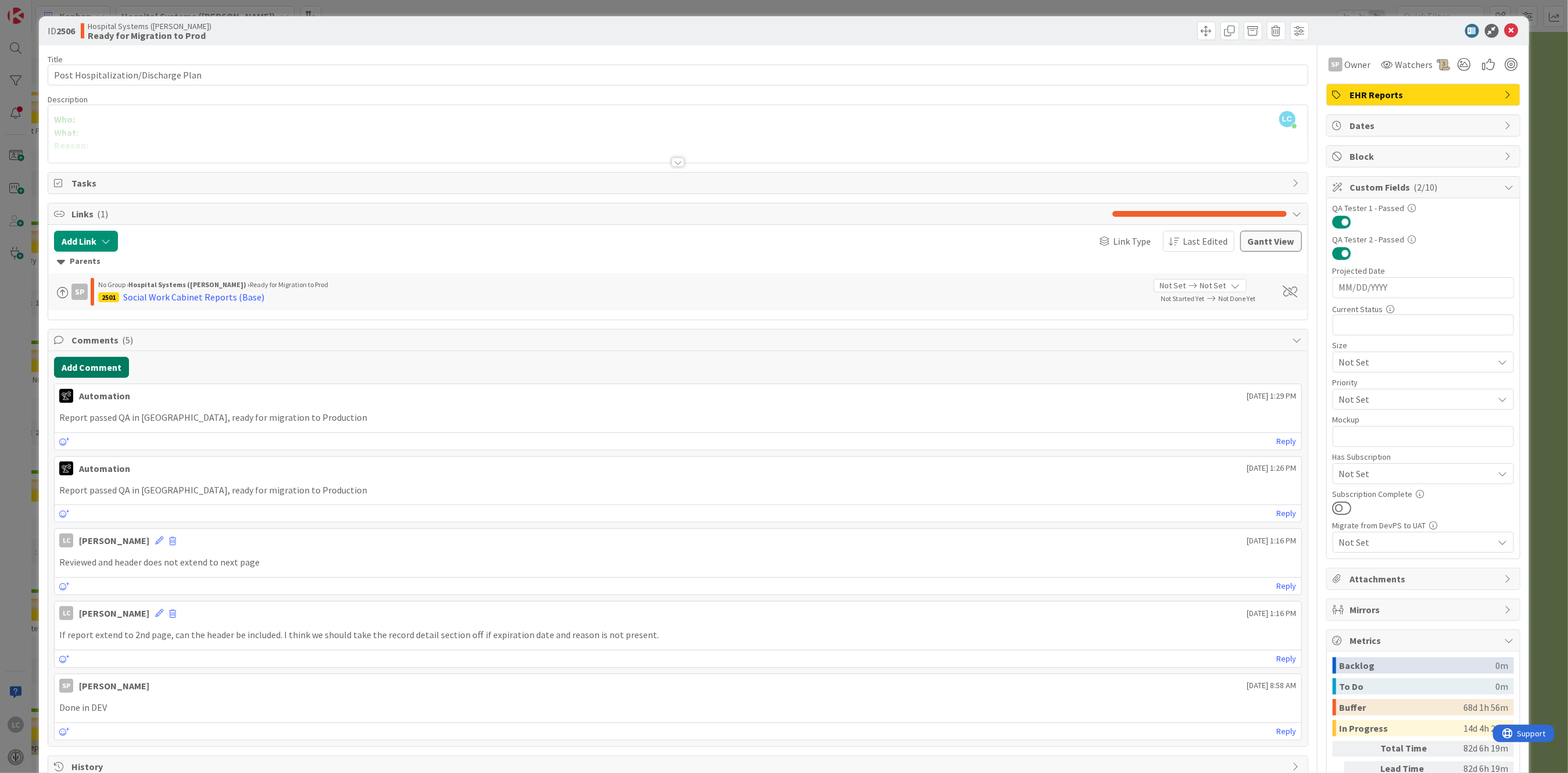
click at [104, 374] on button "Add Comment" at bounding box center [91, 367] width 75 height 21
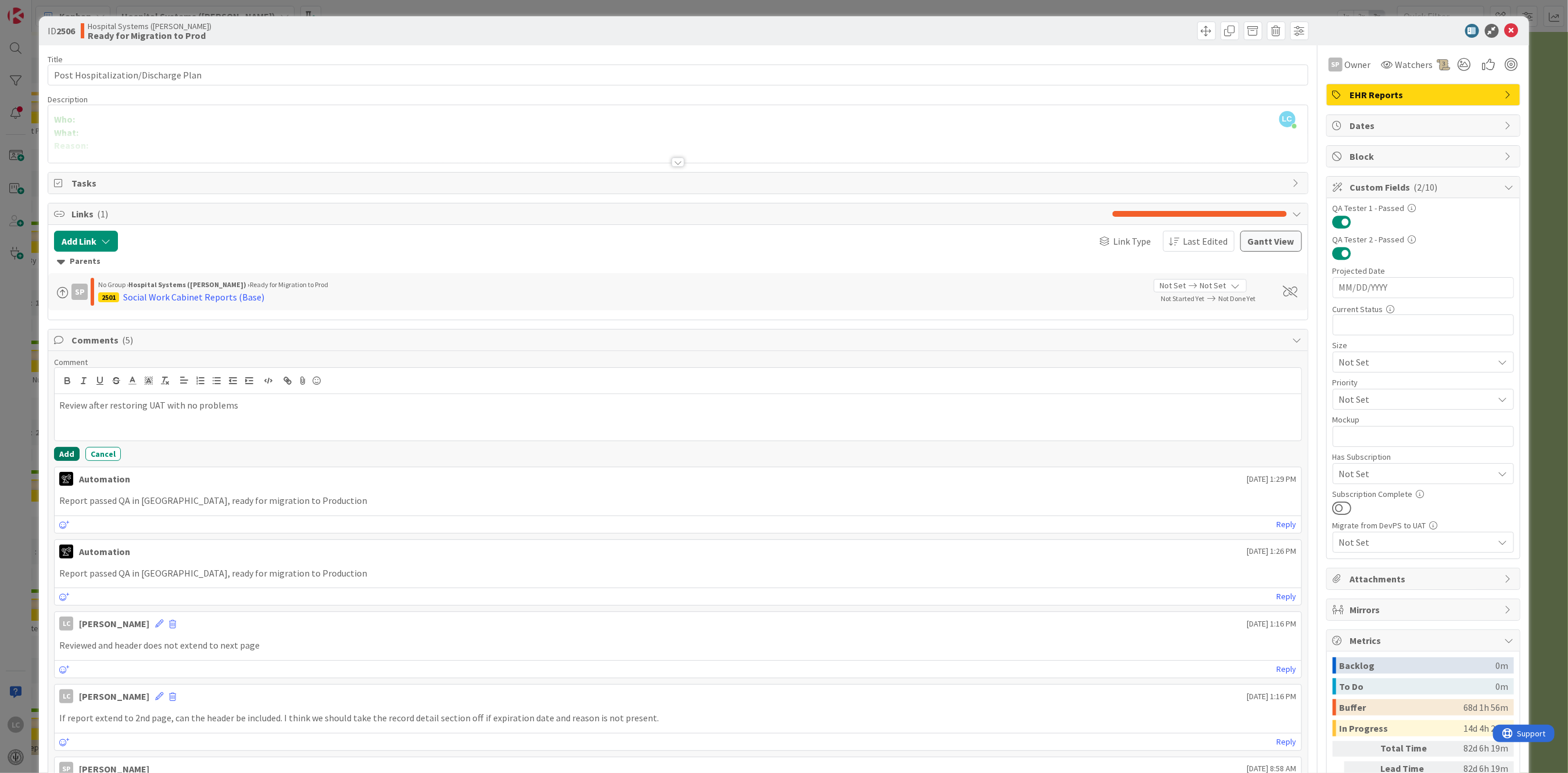
click at [70, 448] on button "Add" at bounding box center [66, 454] width 26 height 14
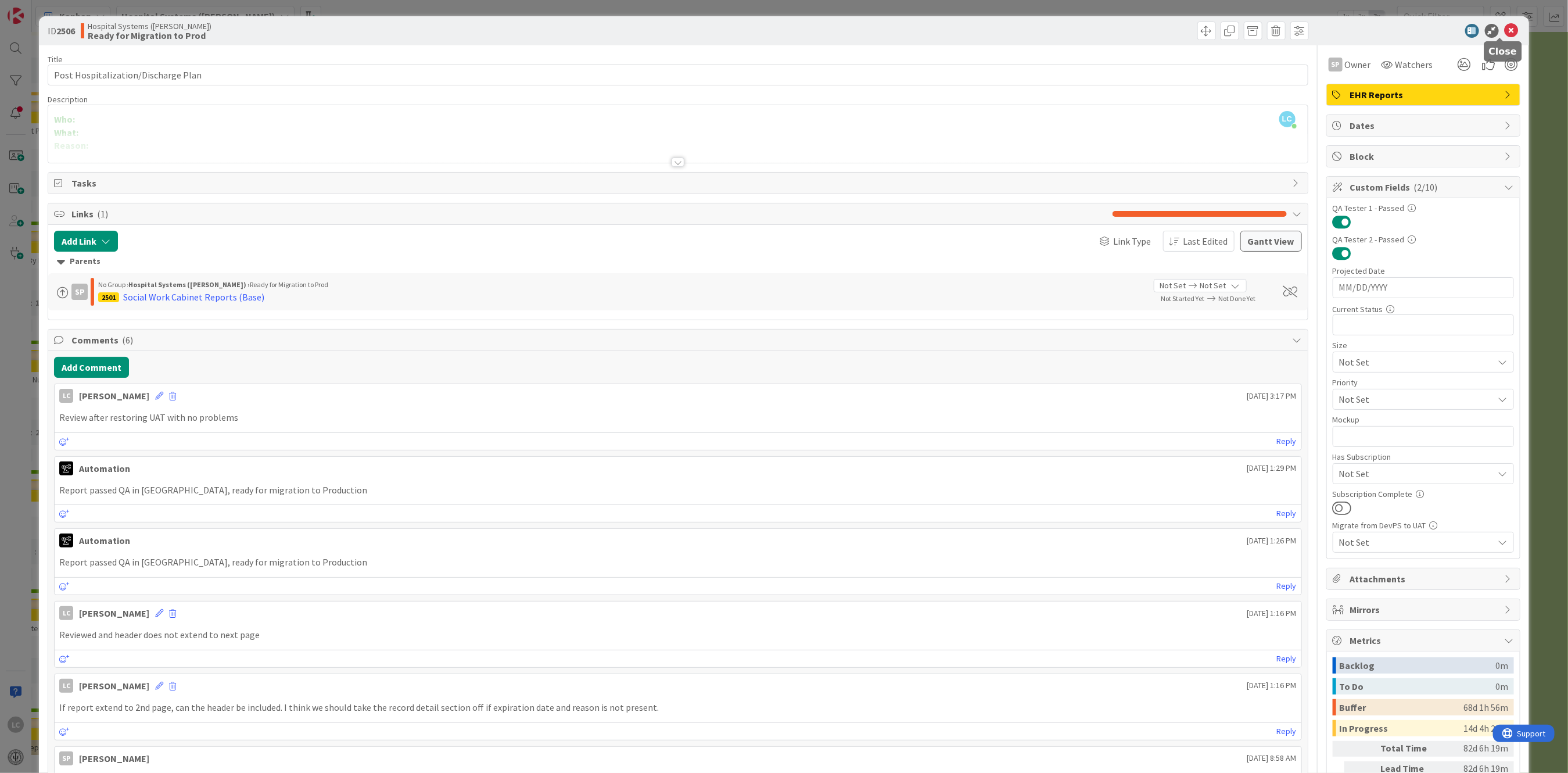
click at [1505, 27] on icon at bounding box center [1512, 31] width 14 height 14
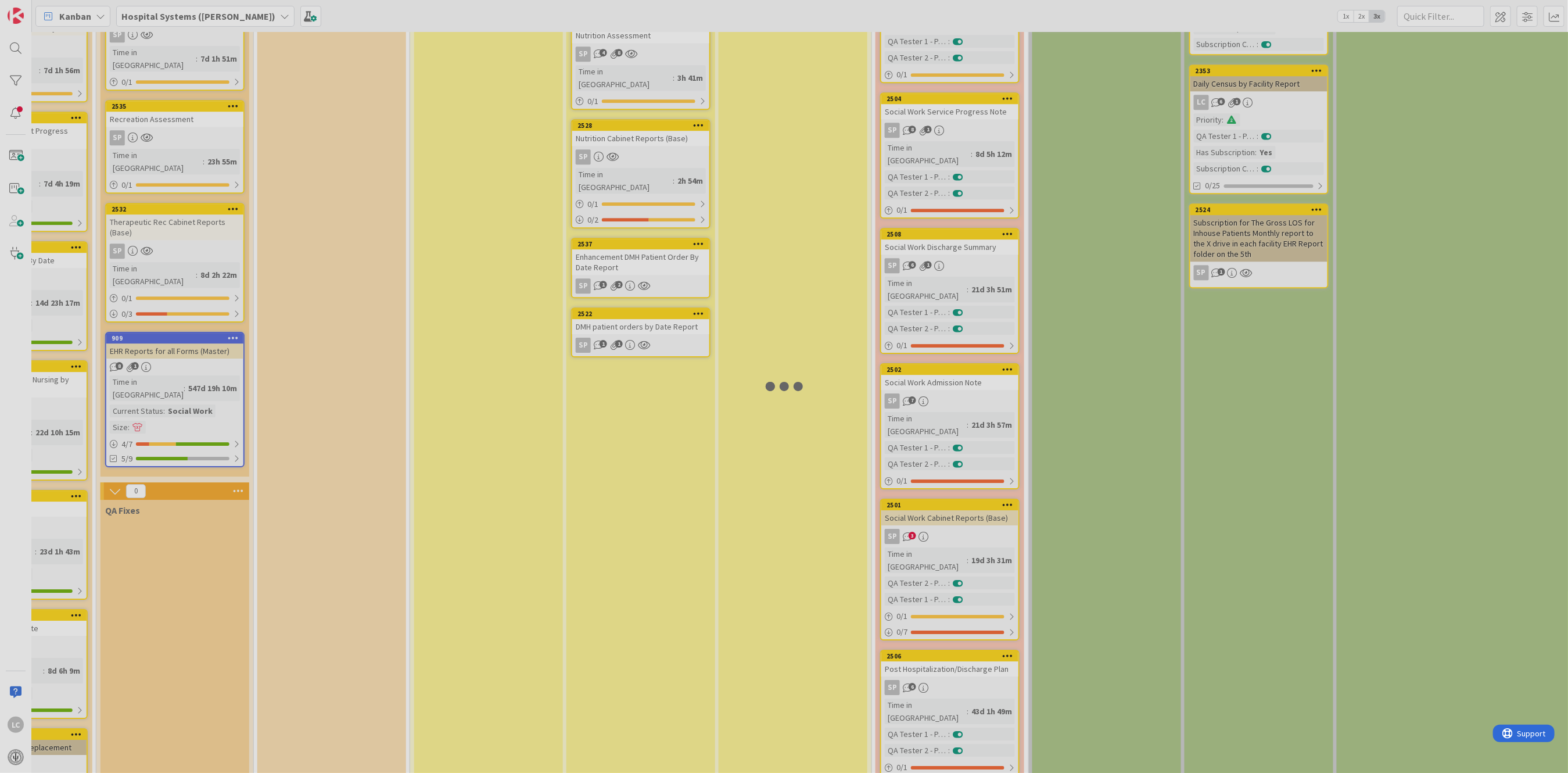
click at [913, 576] on div at bounding box center [784, 386] width 1568 height 773
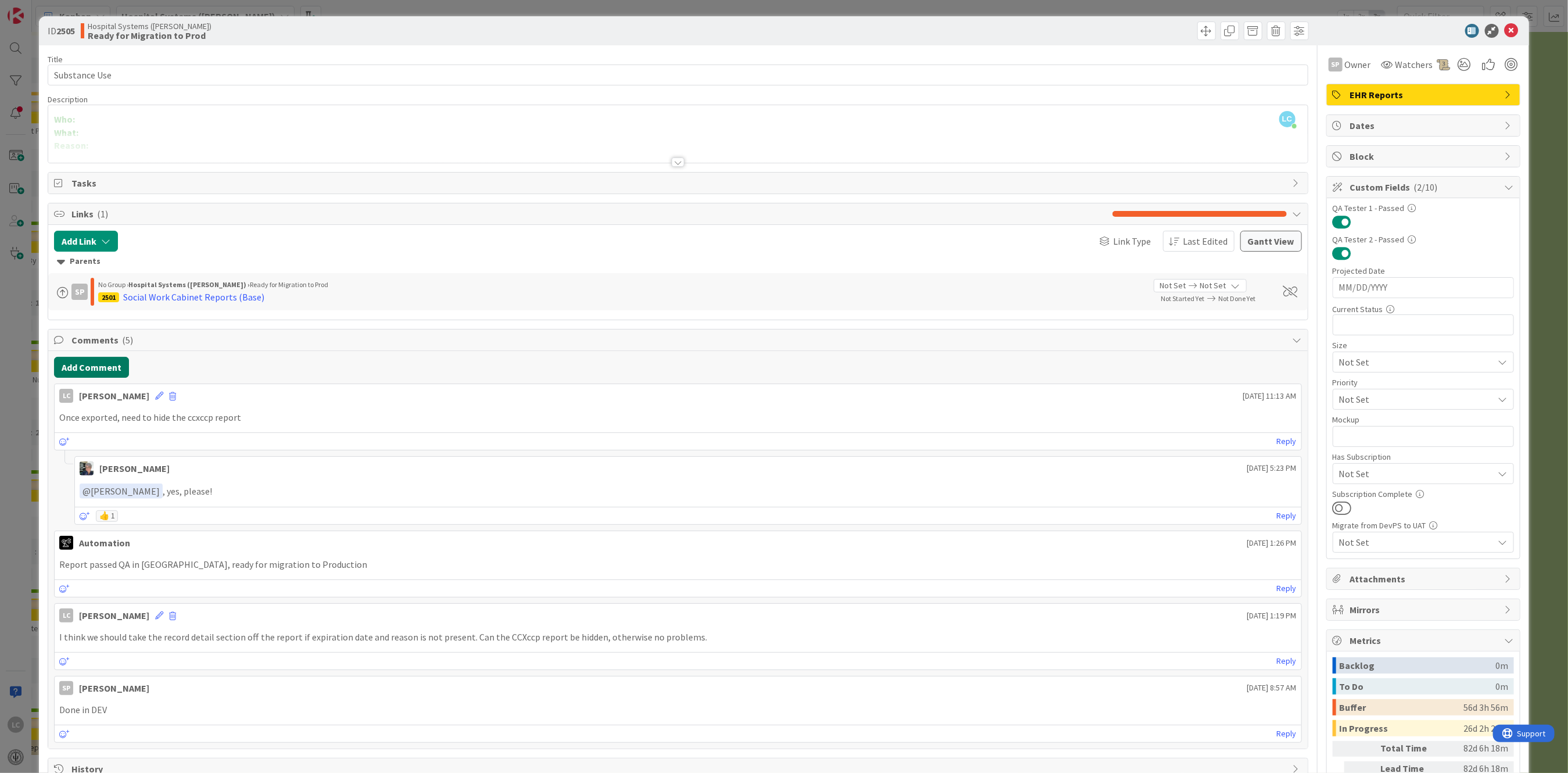
click at [82, 362] on button "Add Comment" at bounding box center [91, 367] width 75 height 21
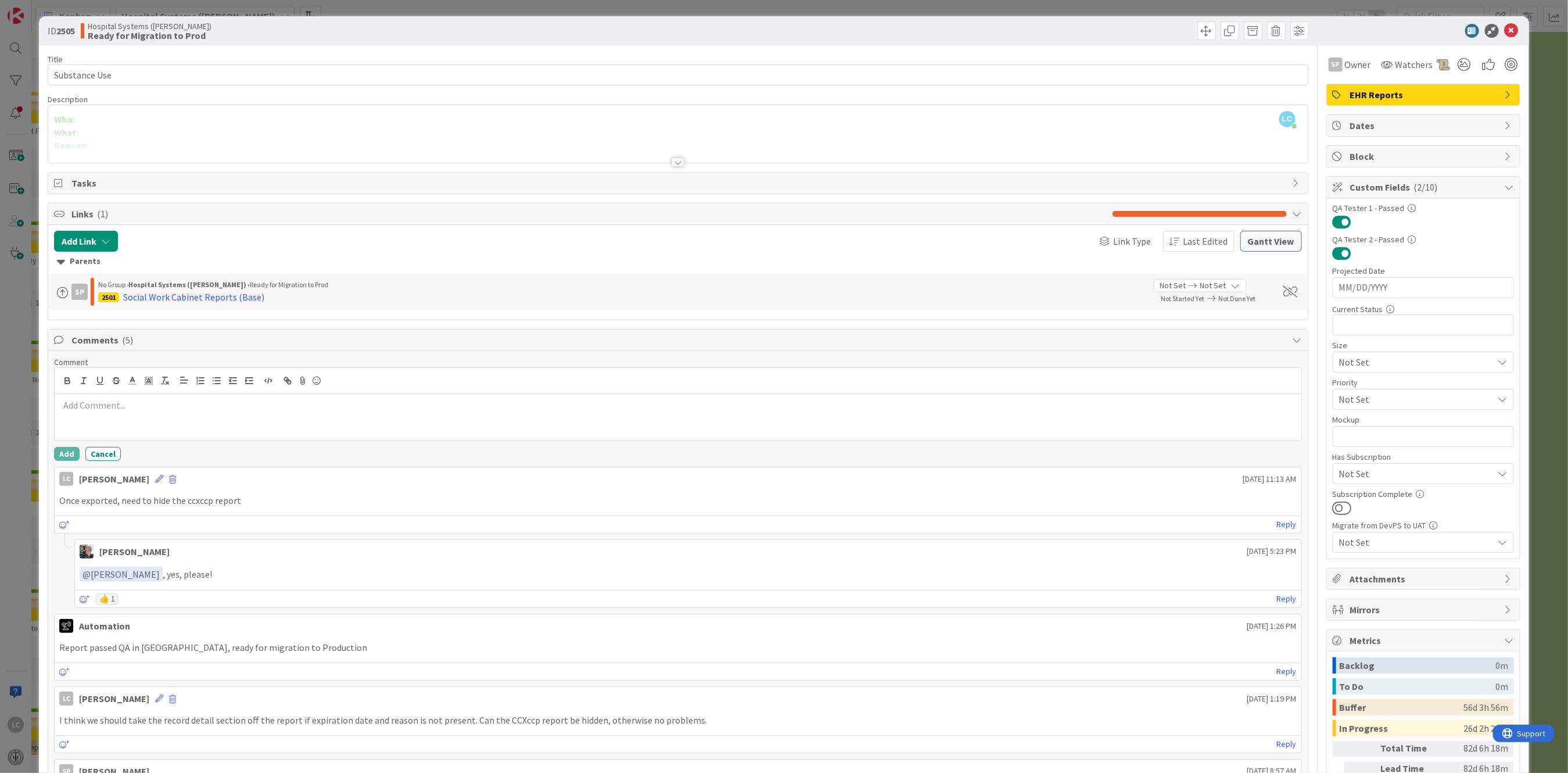
click at [71, 402] on p at bounding box center [678, 405] width 1237 height 13
click at [65, 447] on button "Add" at bounding box center [66, 454] width 26 height 14
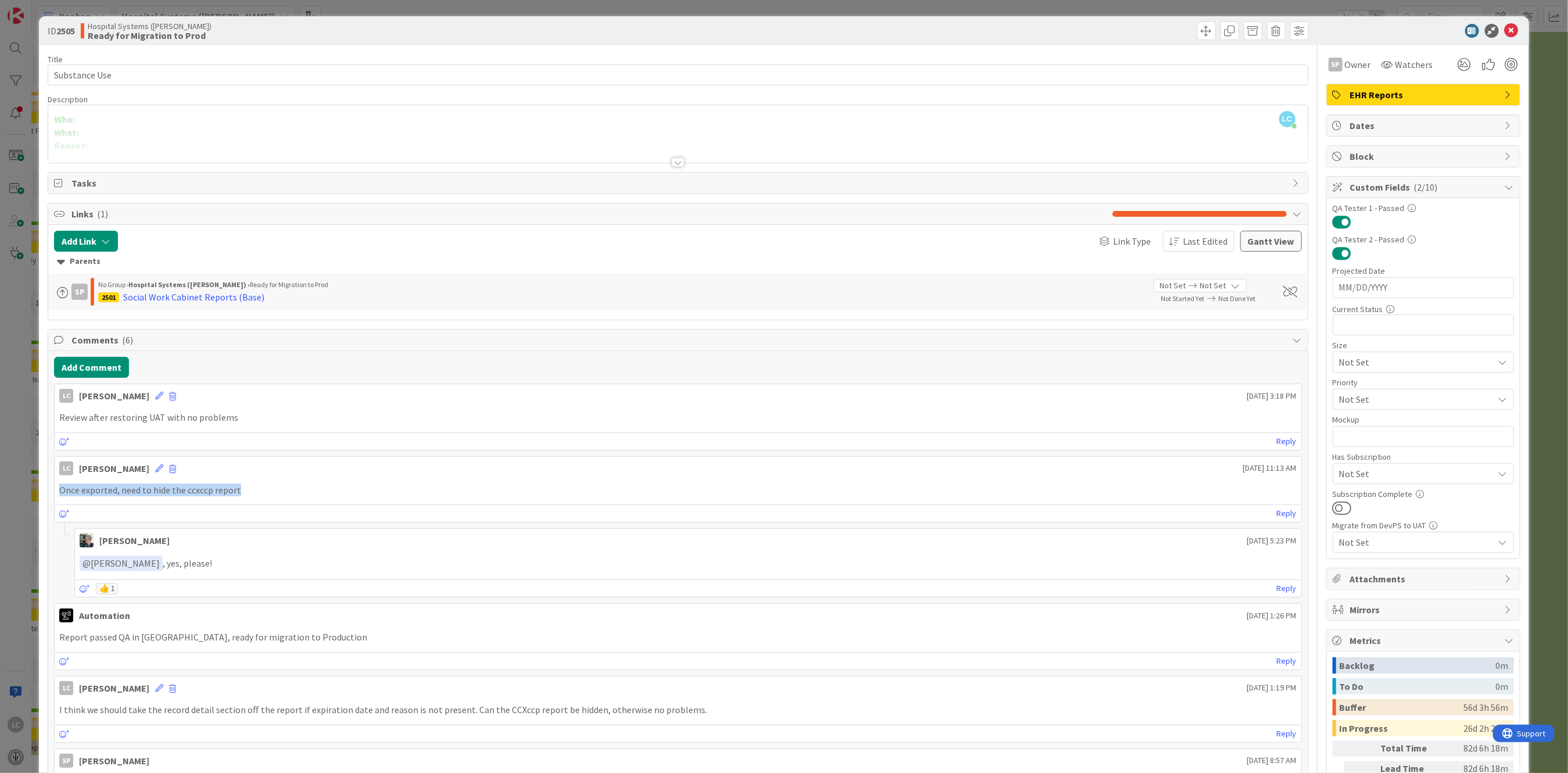
drag, startPoint x: 60, startPoint y: 489, endPoint x: 246, endPoint y: 489, distance: 186.0
click at [246, 489] on p "Once exported, need to hide the ccxccp report" at bounding box center [678, 490] width 1237 height 13
copy p "Once exported, need to hide the ccxccp report"
click at [79, 370] on button "Add Comment" at bounding box center [91, 367] width 75 height 21
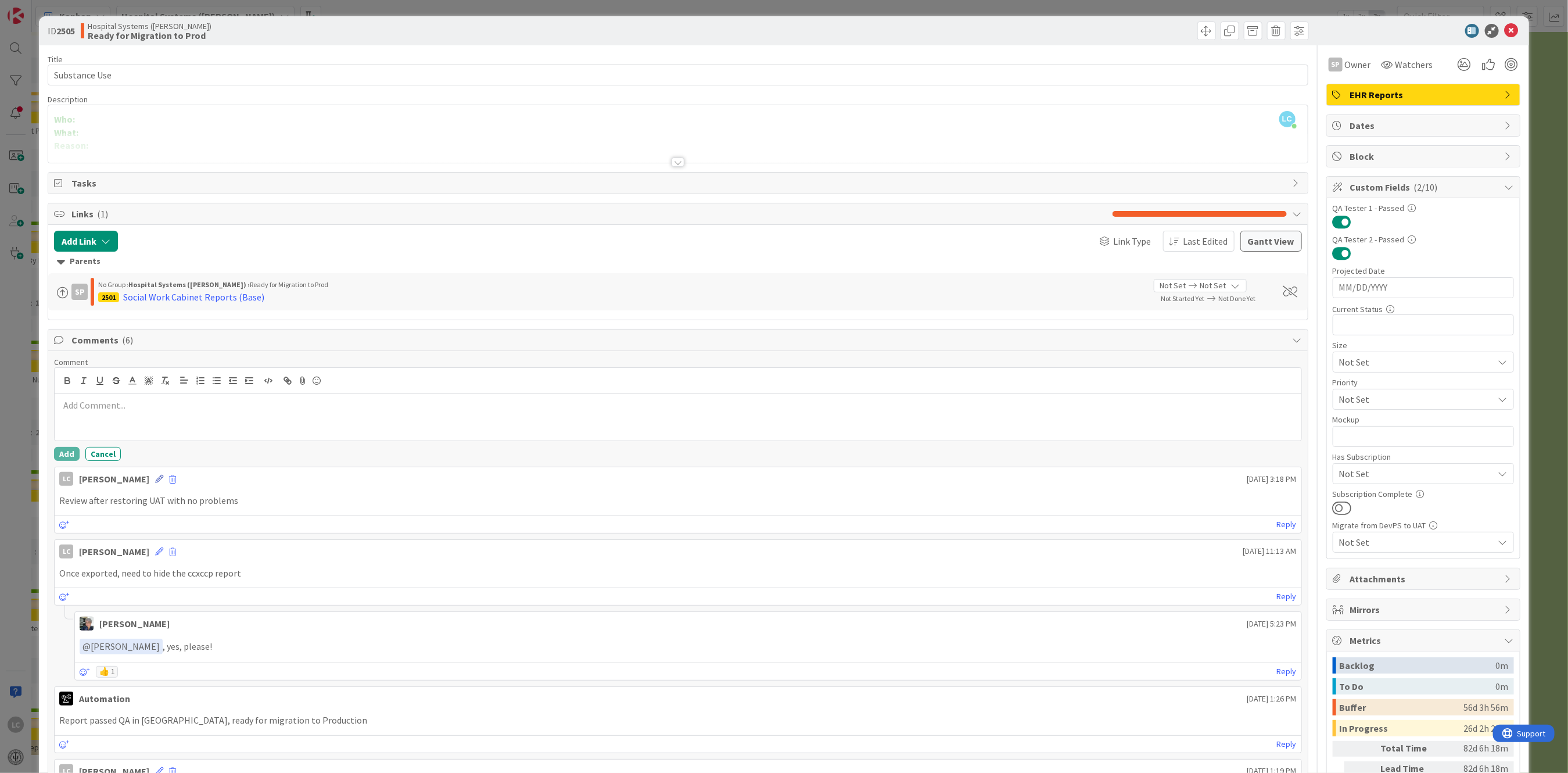
click at [162, 479] on icon at bounding box center [159, 479] width 8 height 8
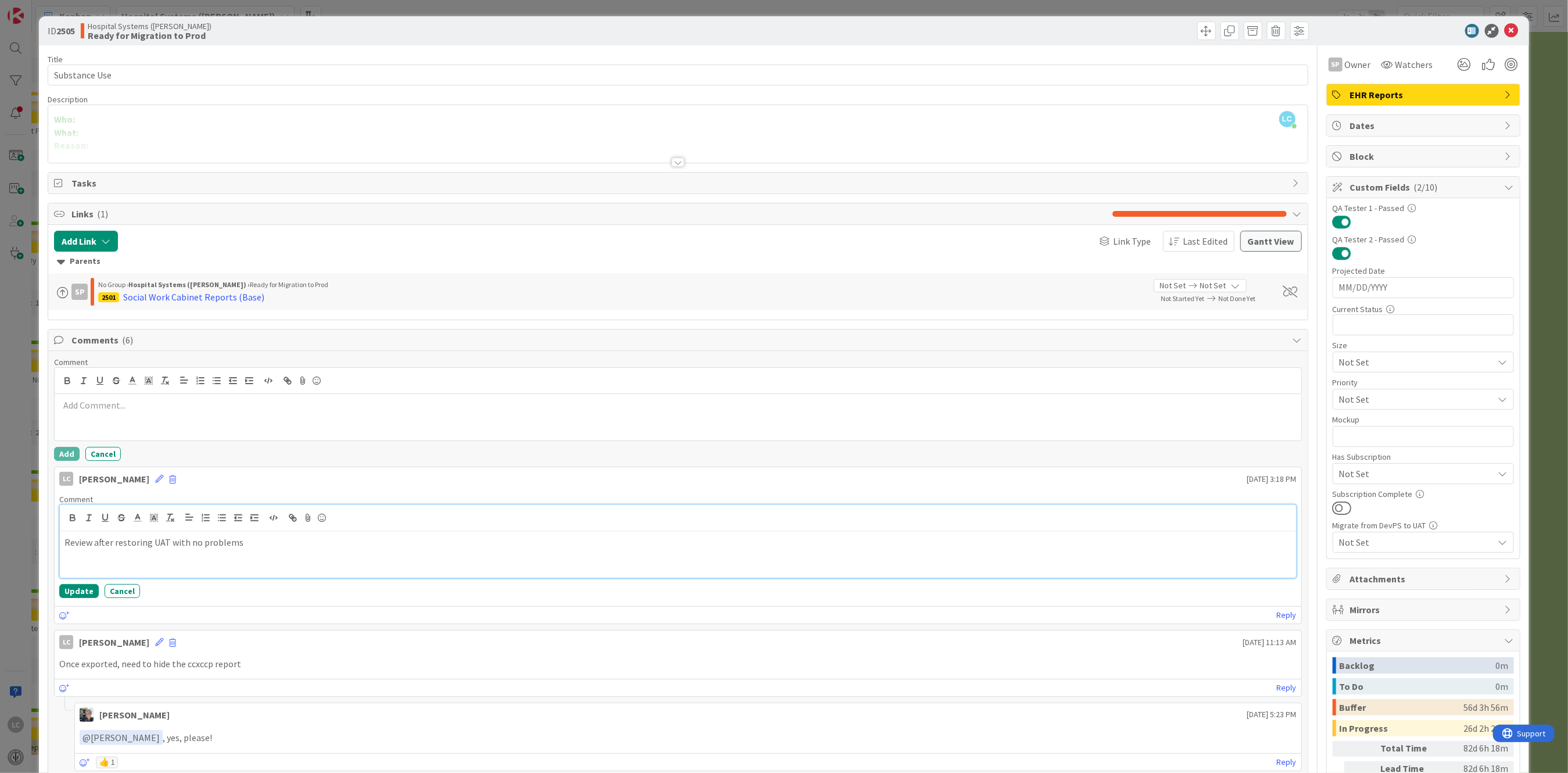
click at [247, 544] on p "Review after restoring UAT with no problems" at bounding box center [678, 542] width 1226 height 13
click at [68, 593] on button "Update" at bounding box center [79, 591] width 40 height 14
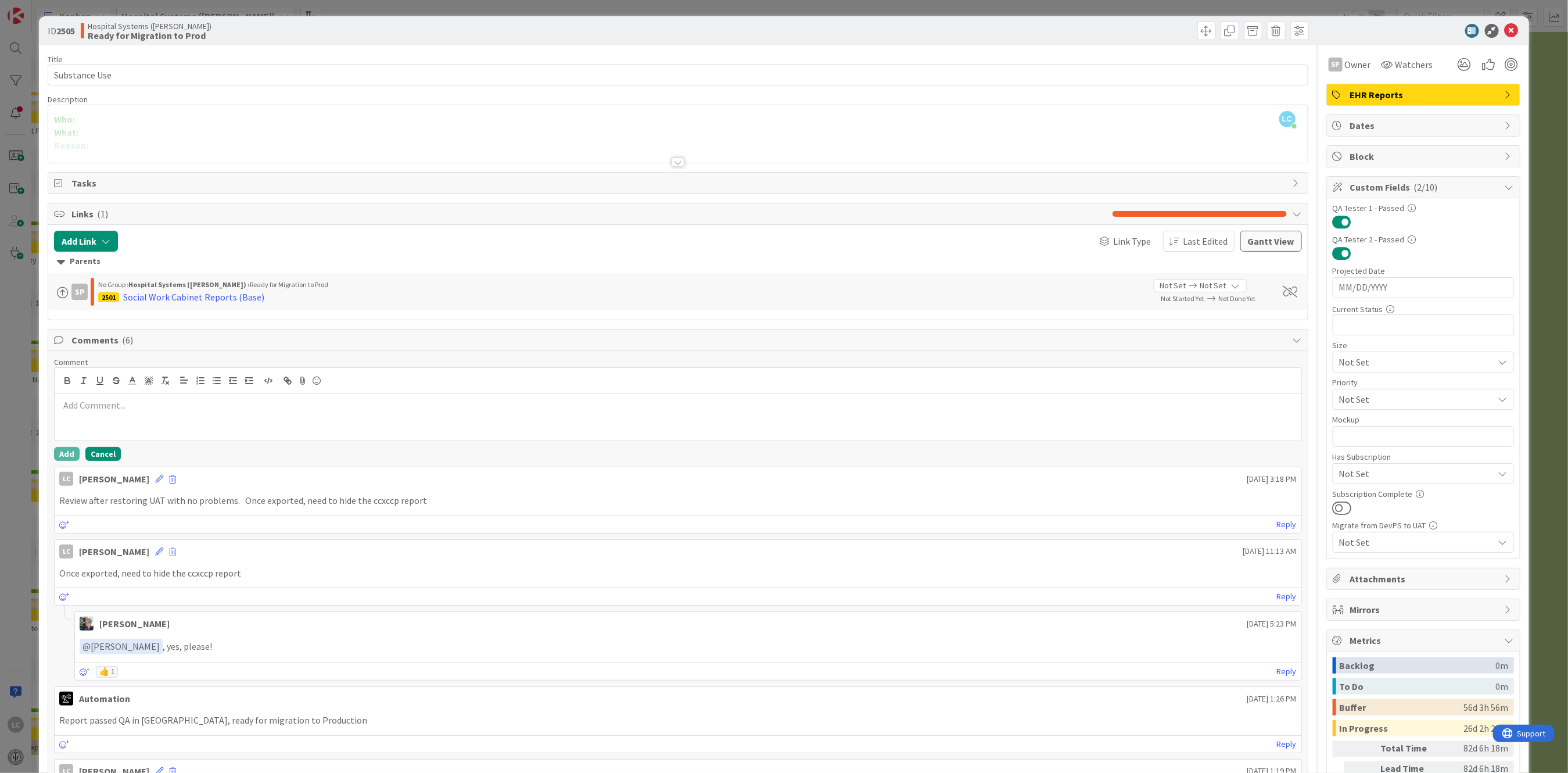
click at [94, 459] on button "Cancel" at bounding box center [103, 454] width 35 height 14
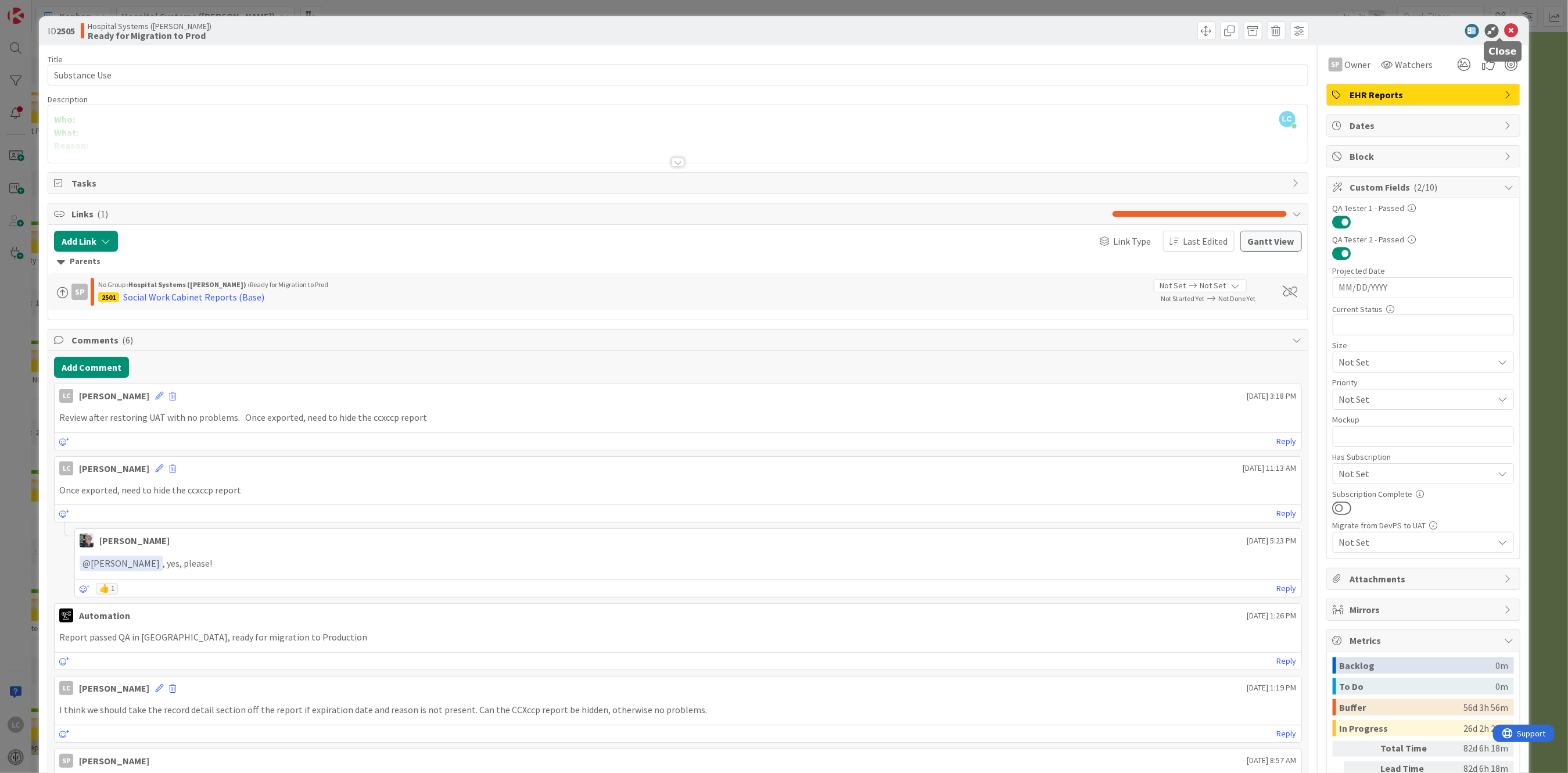
click at [1505, 24] on icon at bounding box center [1512, 31] width 14 height 14
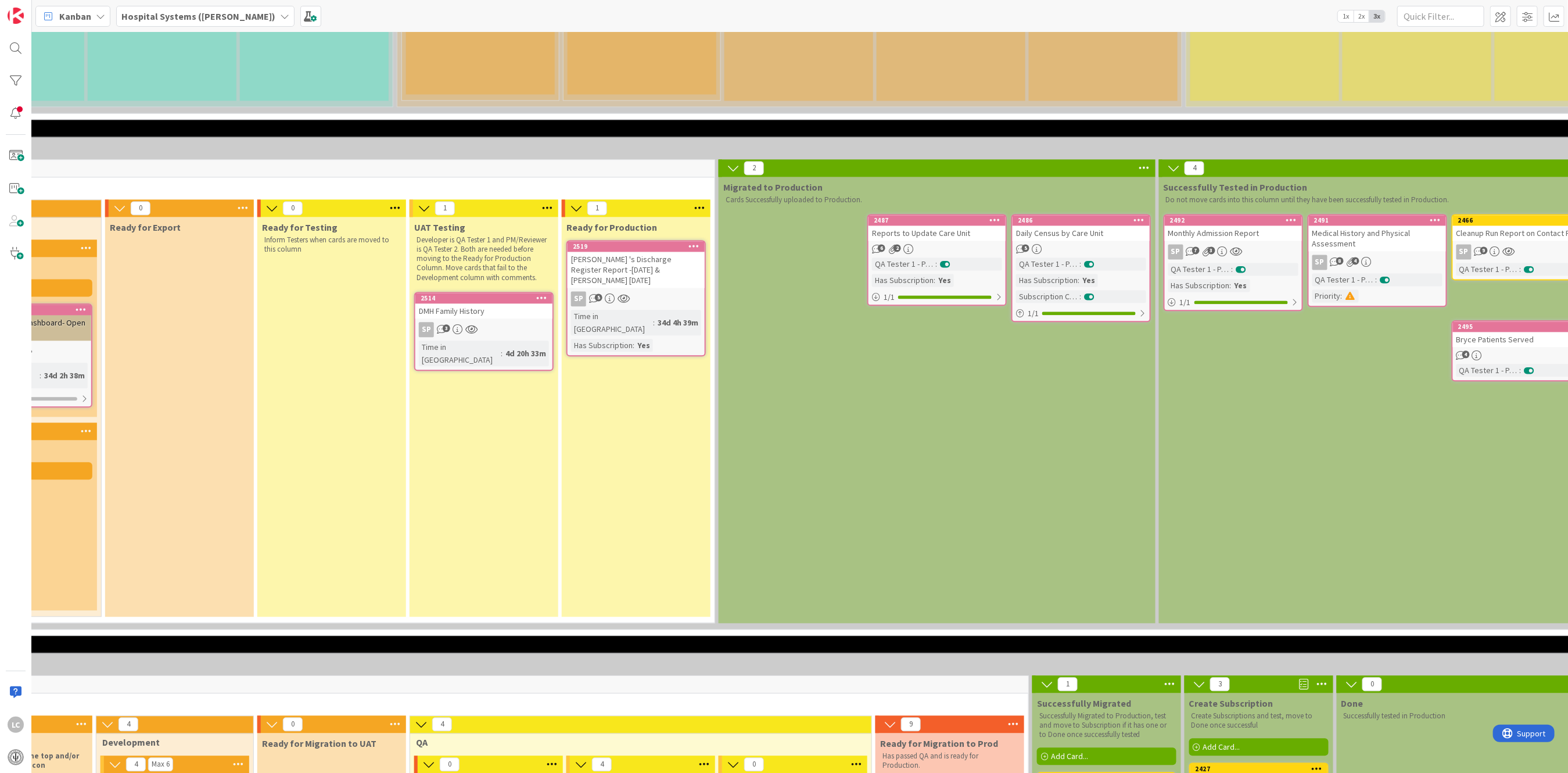
scroll to position [1782, 563]
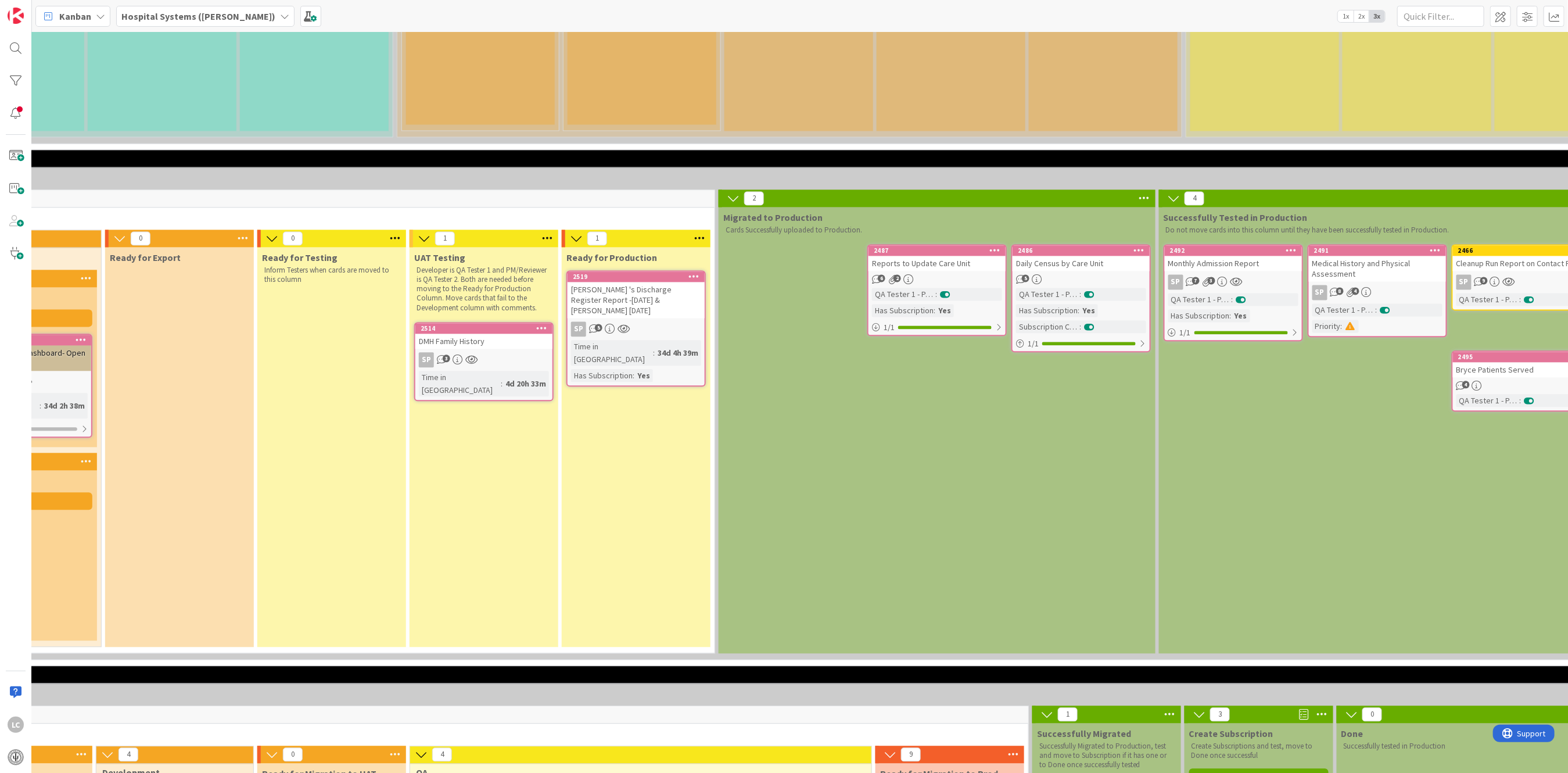
click at [468, 334] on div "DMH Family History" at bounding box center [484, 341] width 137 height 15
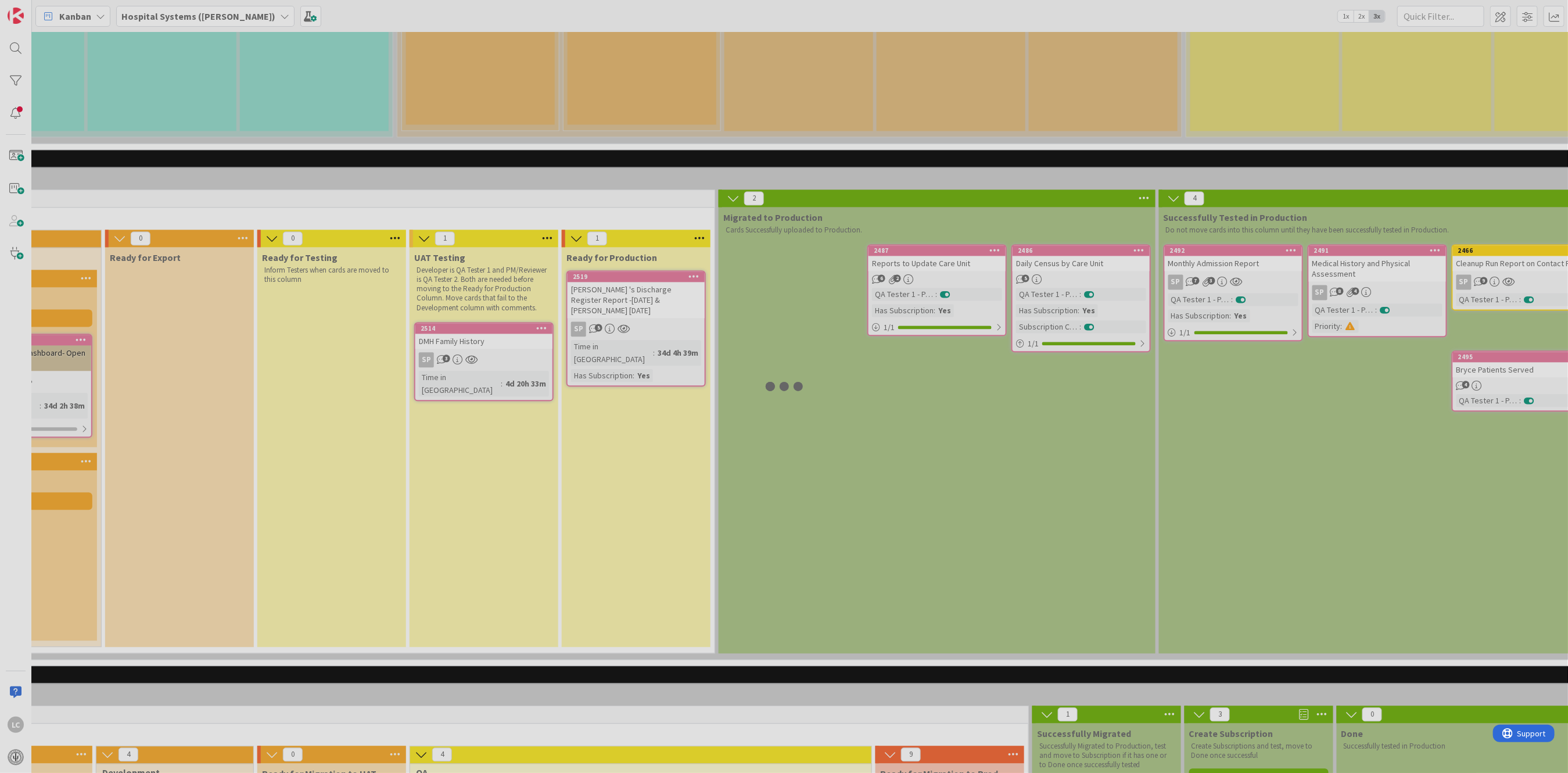
click at [468, 204] on div at bounding box center [784, 386] width 1568 height 773
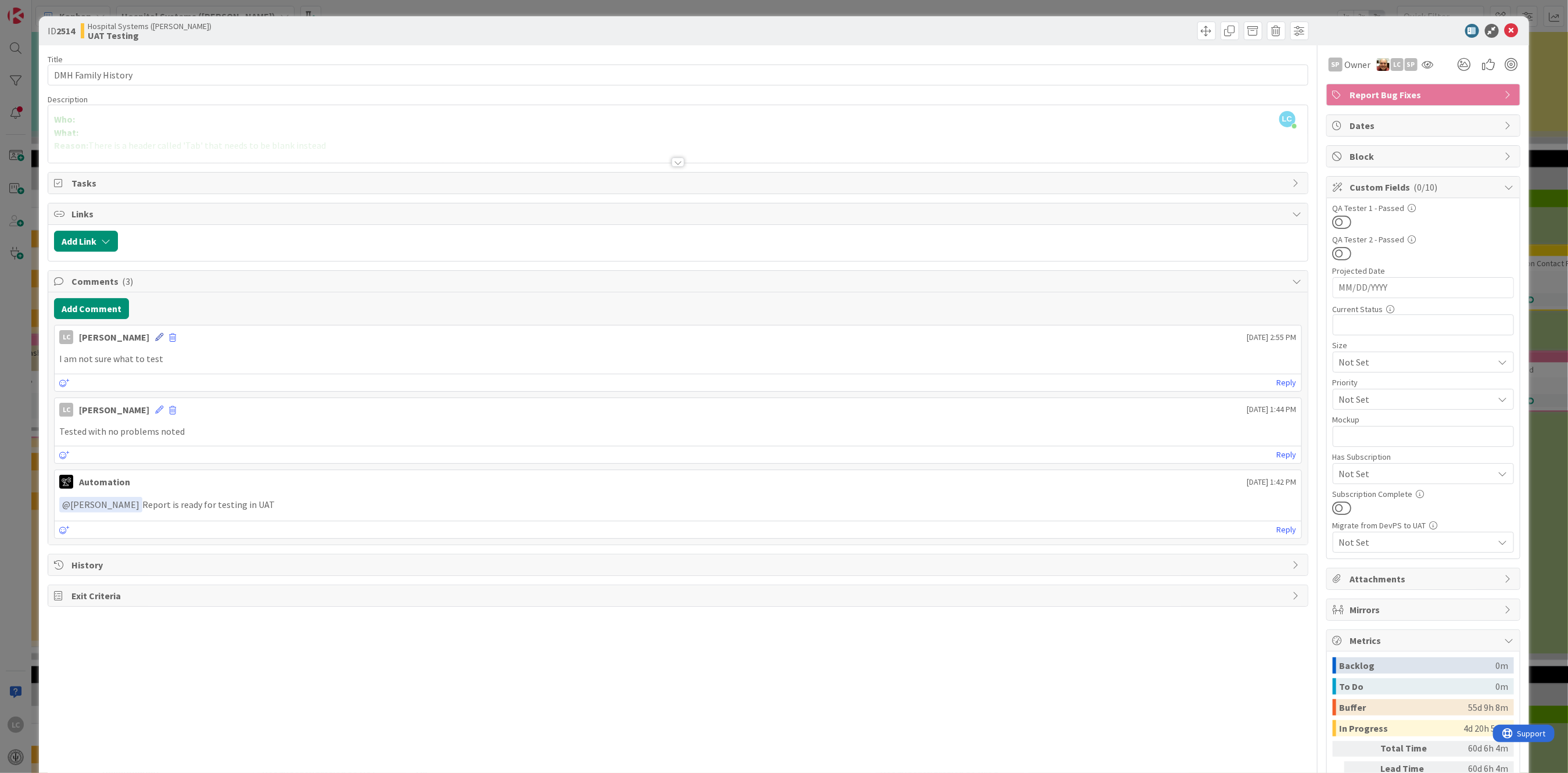
click at [163, 336] on icon at bounding box center [159, 337] width 8 height 8
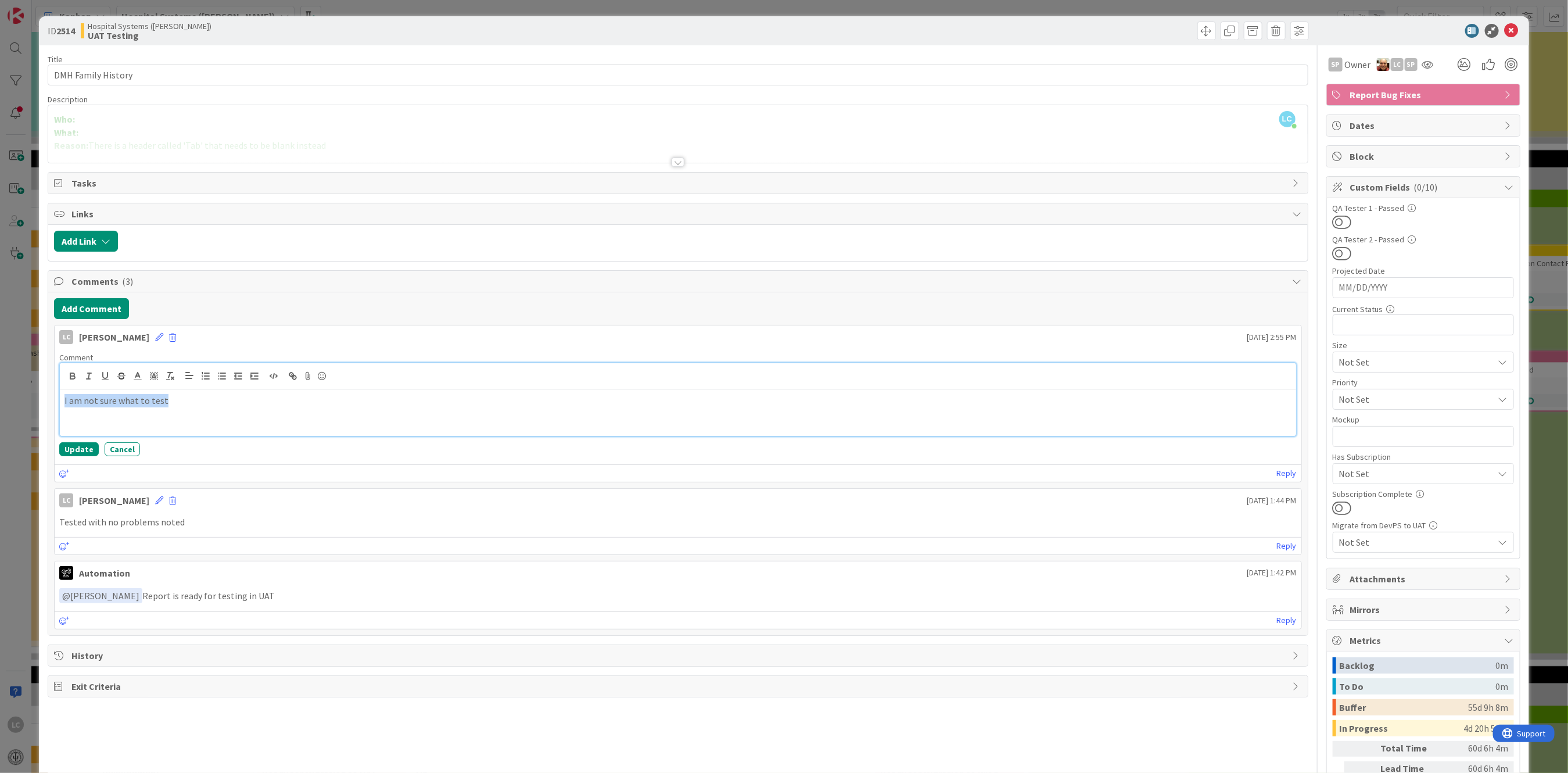
drag, startPoint x: 65, startPoint y: 402, endPoint x: 225, endPoint y: 400, distance: 160.0
click at [225, 400] on p "I am not sure what to test" at bounding box center [678, 400] width 1226 height 13
drag, startPoint x: 265, startPoint y: 396, endPoint x: 5, endPoint y: 405, distance: 260.2
click at [5, 405] on div "ID 2514 Hospital Systems ([PERSON_NAME]) UAT Testing Title 18 / 128 DMH Family …" at bounding box center [784, 386] width 1568 height 773
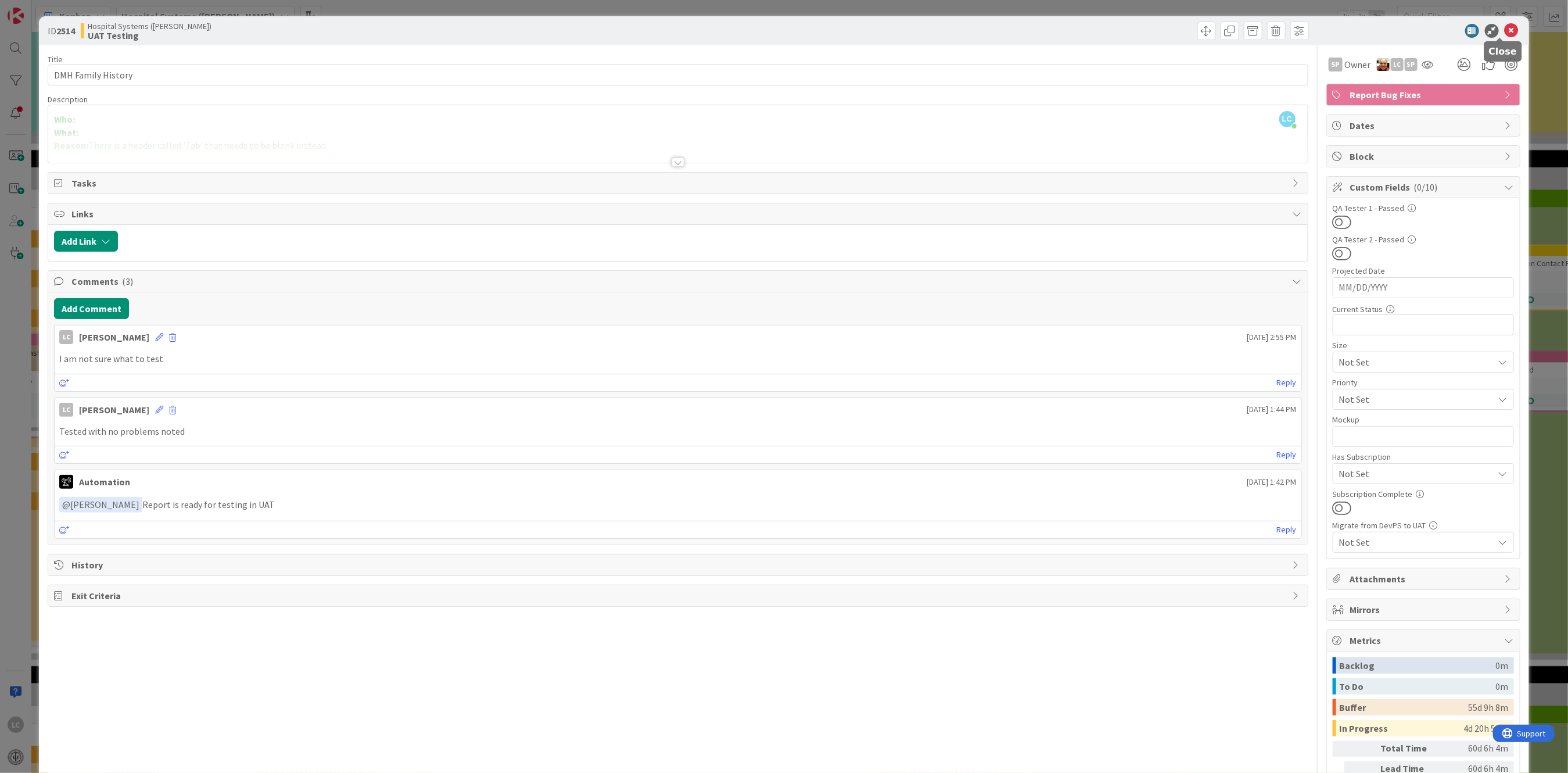
click at [1505, 28] on icon at bounding box center [1512, 31] width 14 height 14
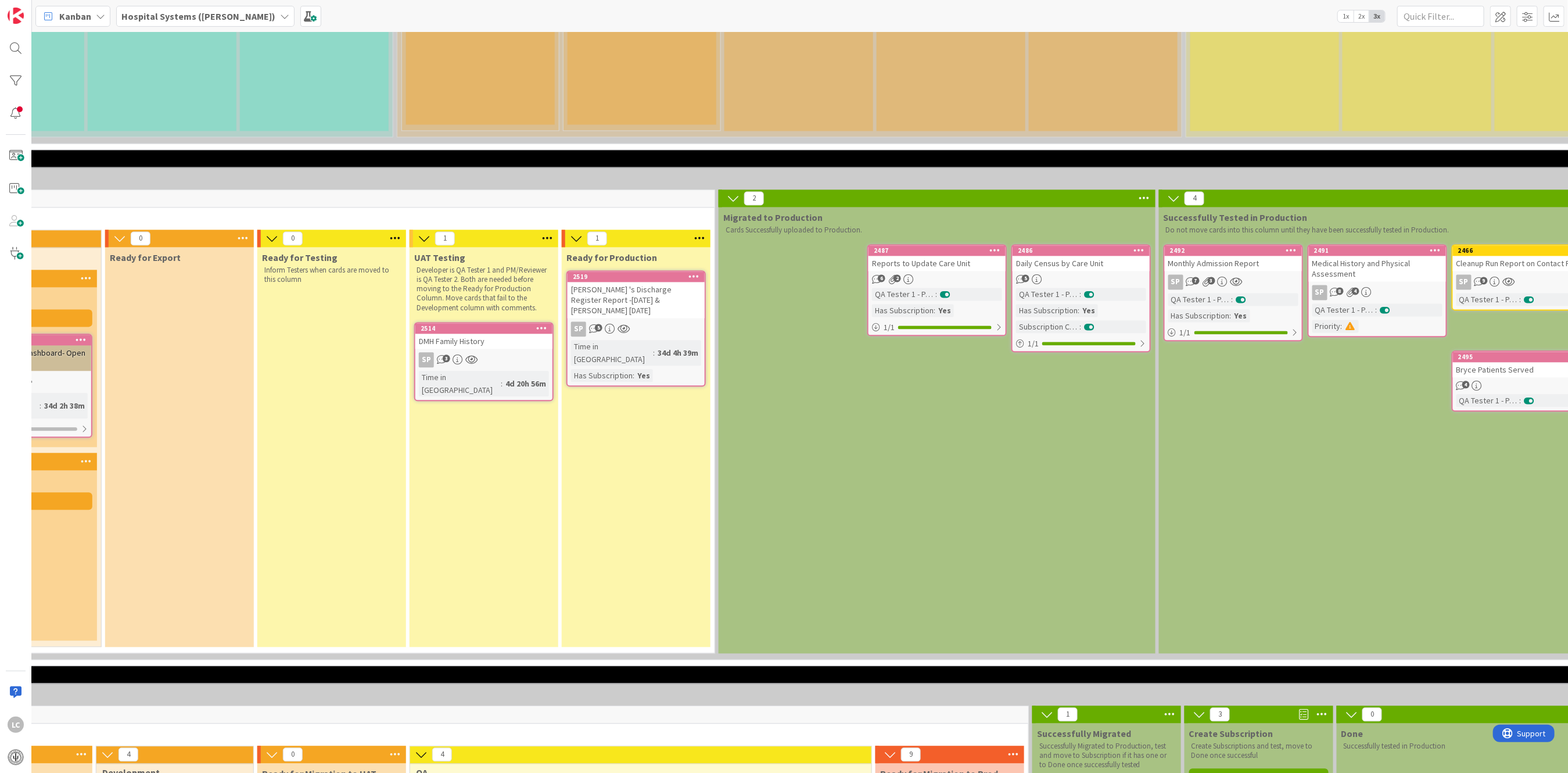
click at [619, 324] on icon at bounding box center [624, 328] width 12 height 10
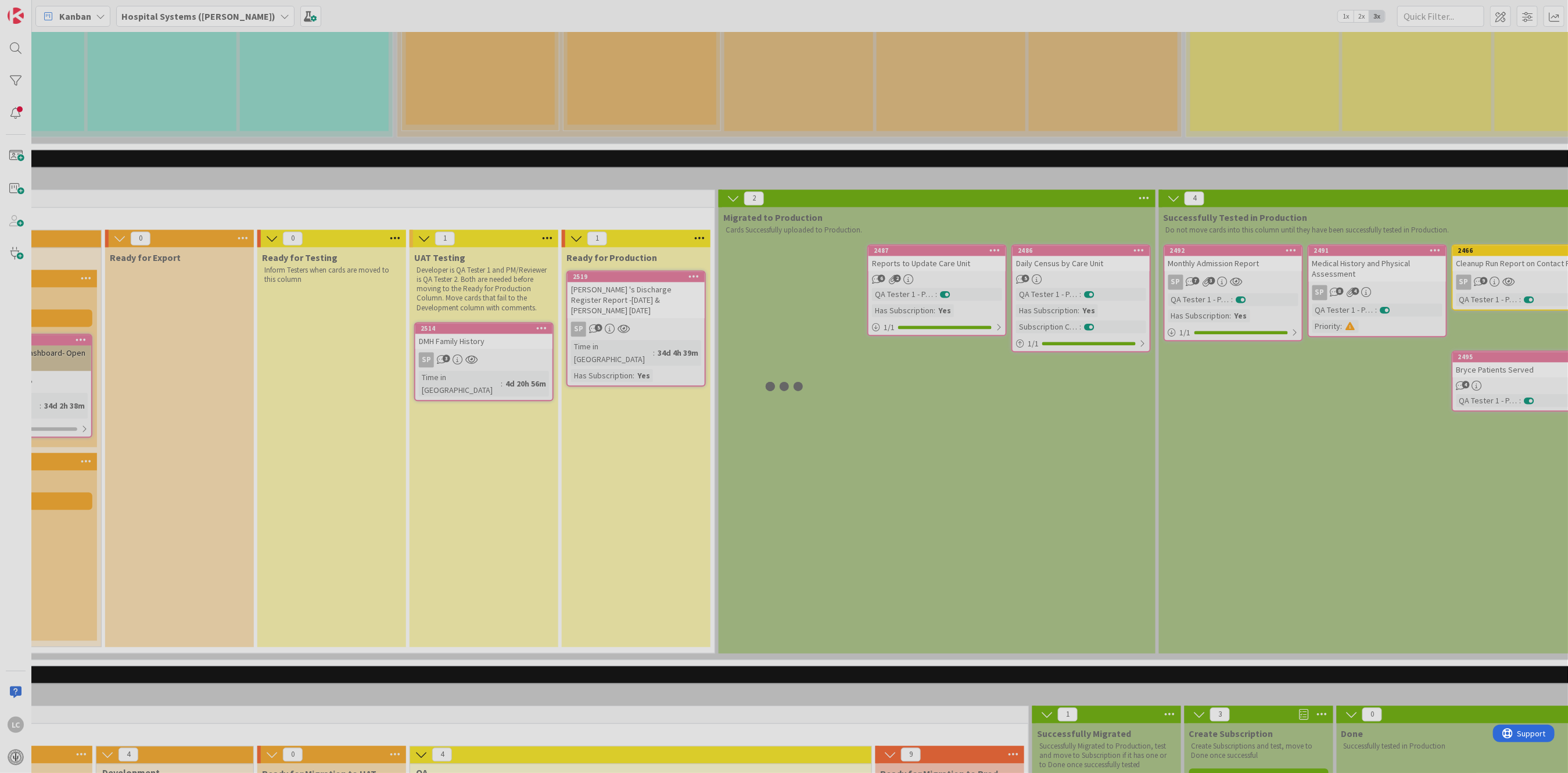
click at [619, 176] on div at bounding box center [784, 386] width 1568 height 773
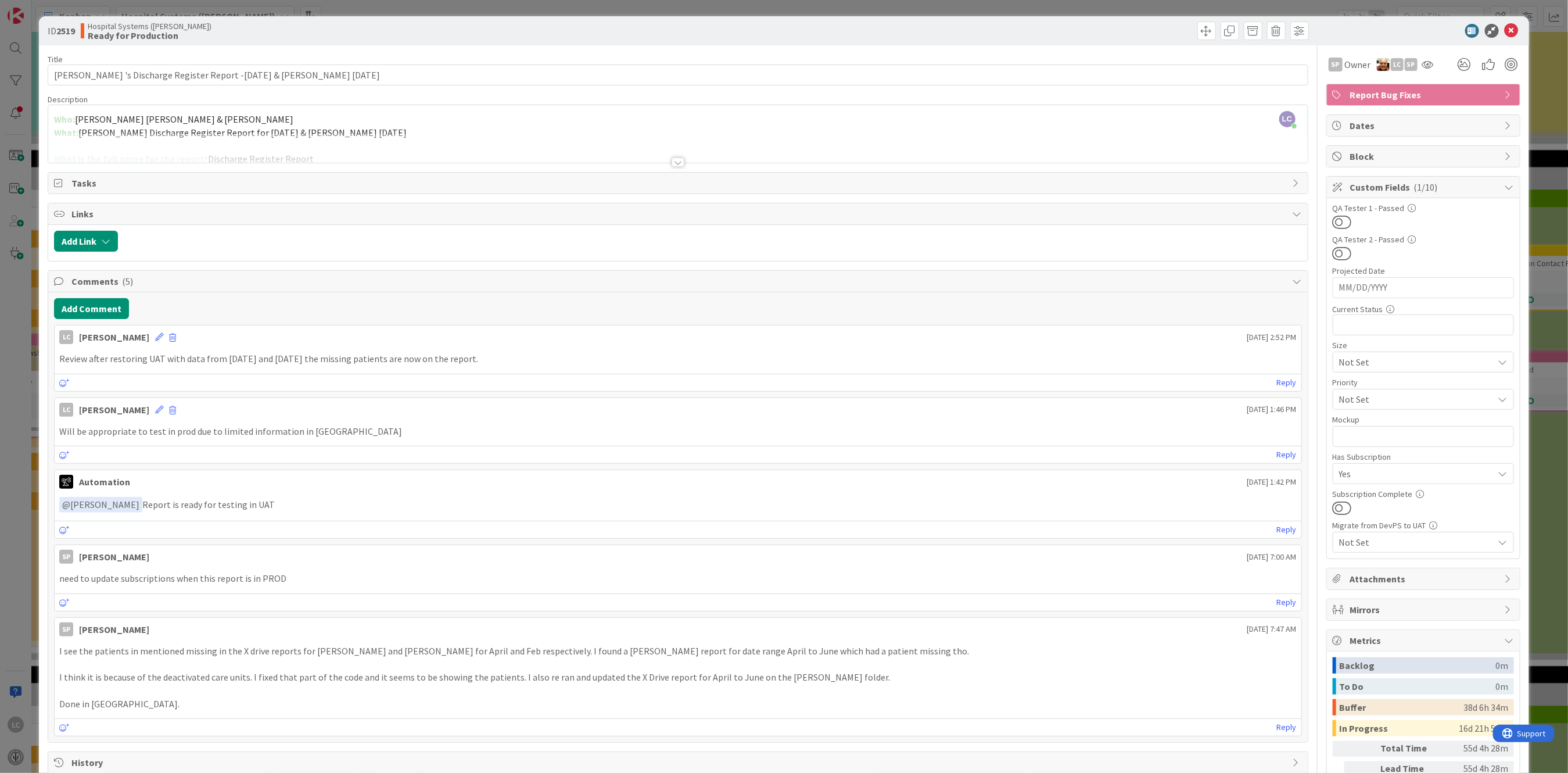
click at [62, 356] on p "Review after restoring UAT with data from [DATE] and [DATE] the missing patient…" at bounding box center [678, 359] width 1237 height 13
click at [1505, 29] on icon at bounding box center [1512, 31] width 14 height 14
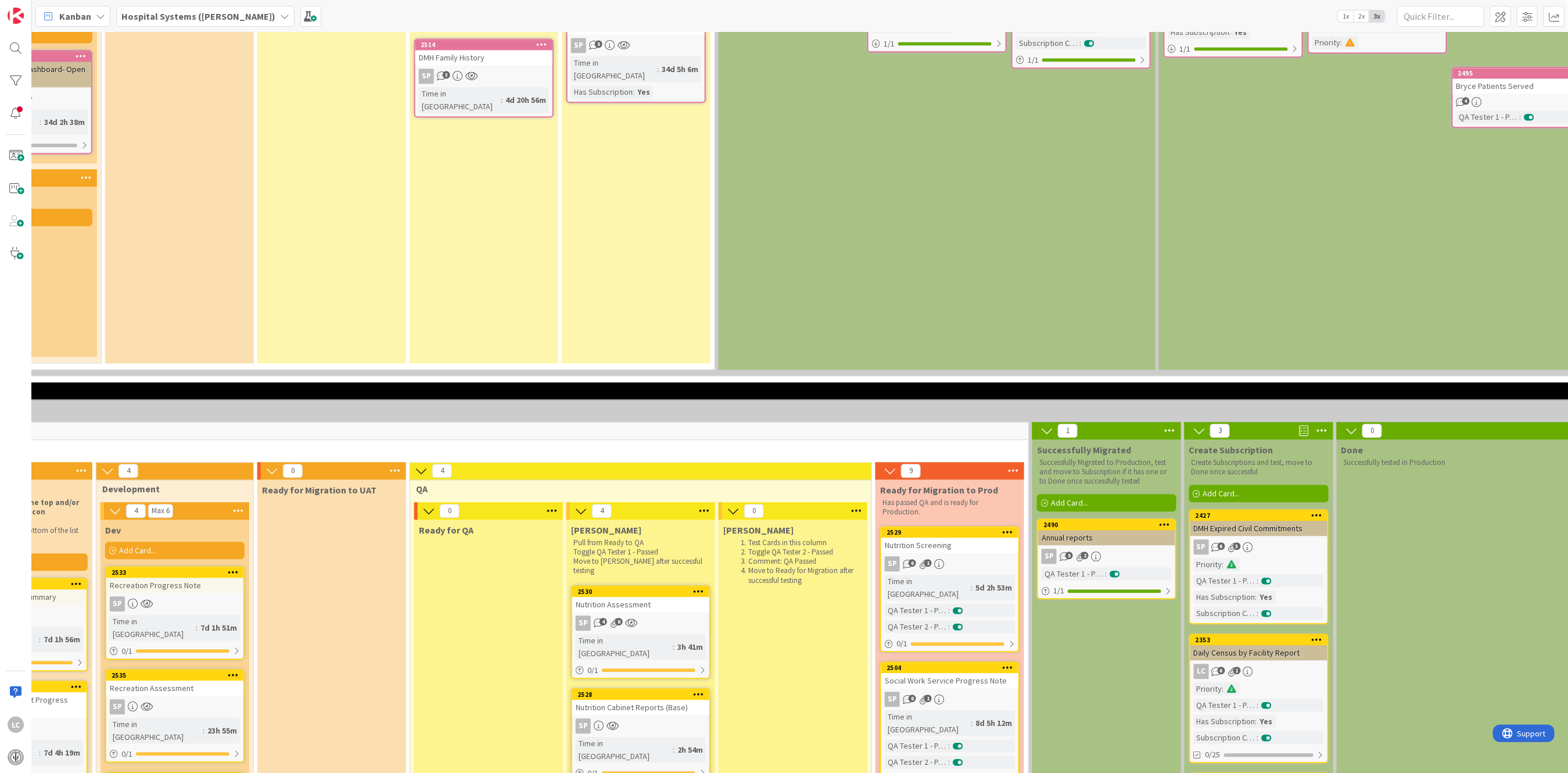
scroll to position [2093, 563]
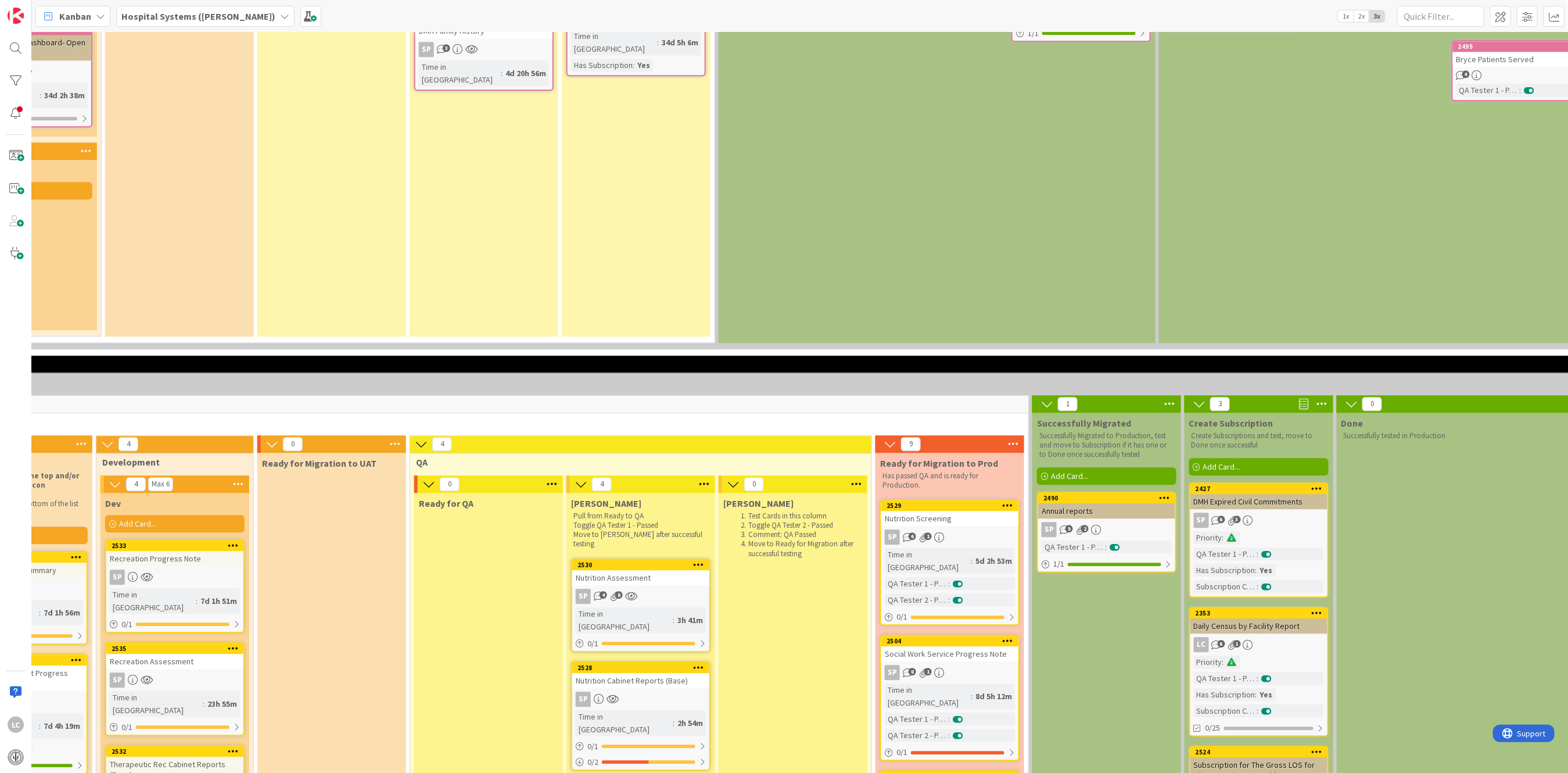
click at [976, 577] on div "QA Tester 1 - Passed :" at bounding box center [950, 583] width 130 height 12
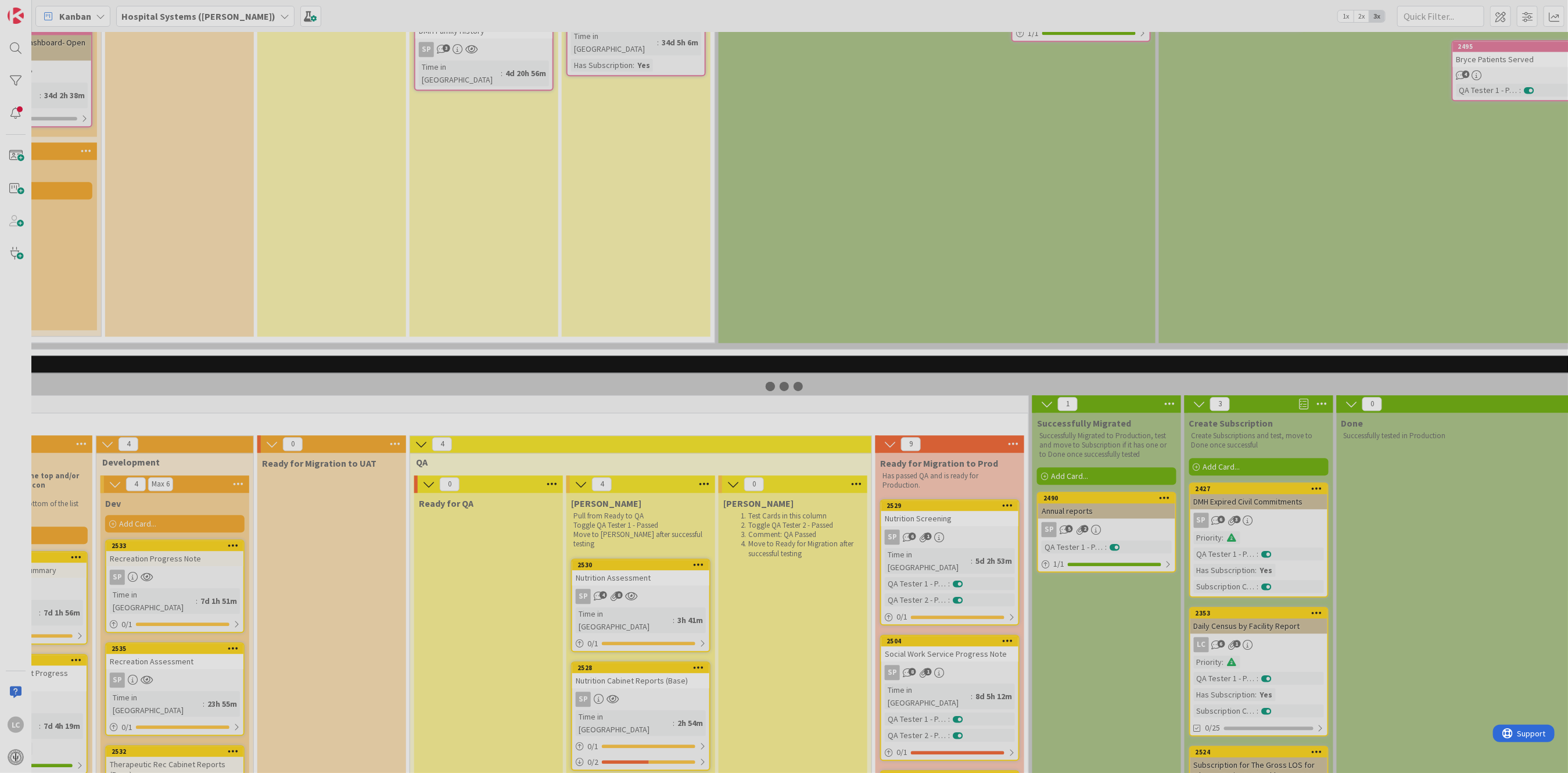
click at [976, 401] on div at bounding box center [784, 386] width 1568 height 773
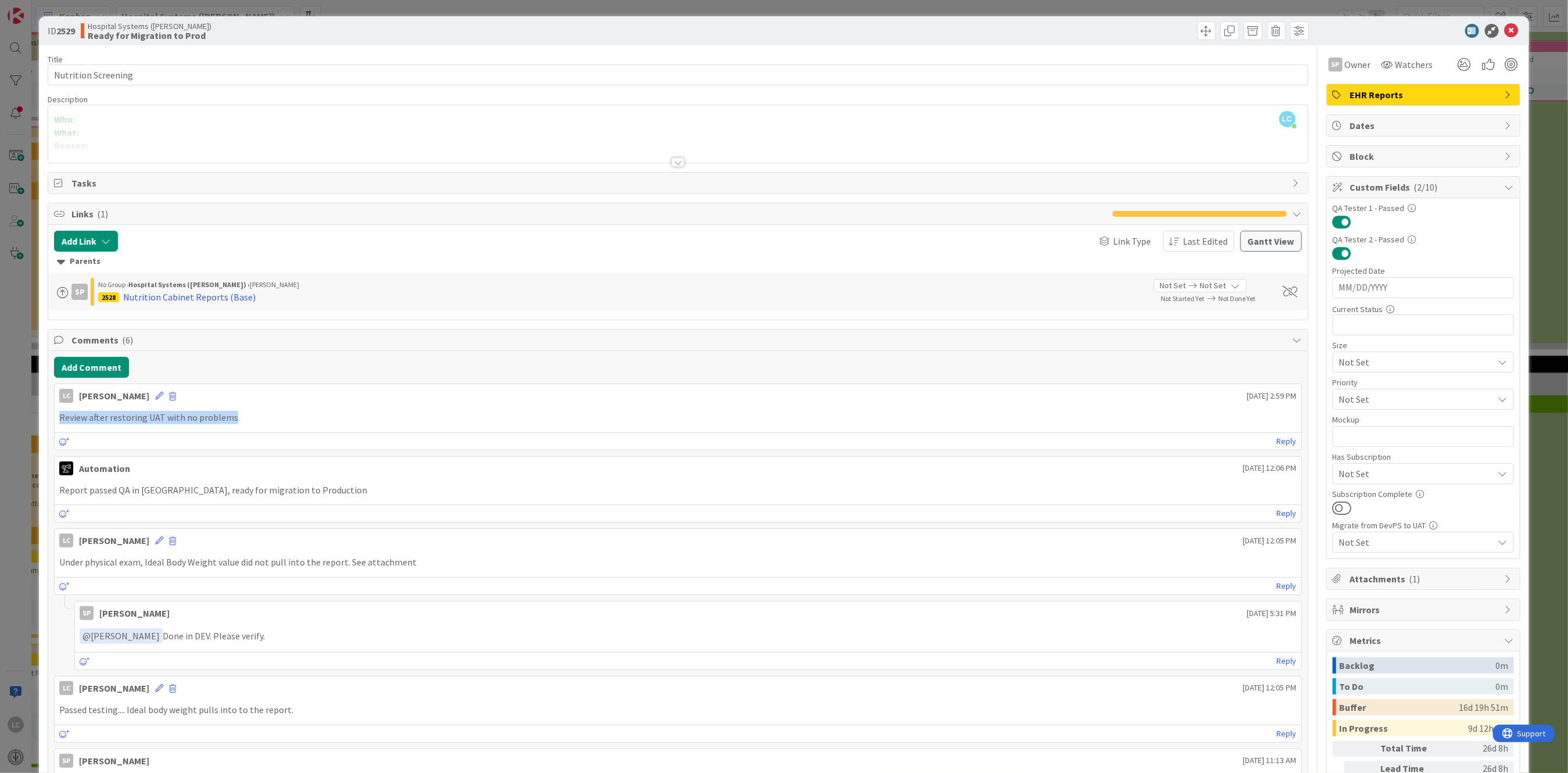
drag, startPoint x: 58, startPoint y: 419, endPoint x: 291, endPoint y: 424, distance: 233.1
click at [291, 424] on p "Review after restoring UAT with no problems" at bounding box center [678, 417] width 1237 height 13
copy p "Review after restoring UAT with no problems"
click at [1505, 33] on icon at bounding box center [1512, 31] width 14 height 14
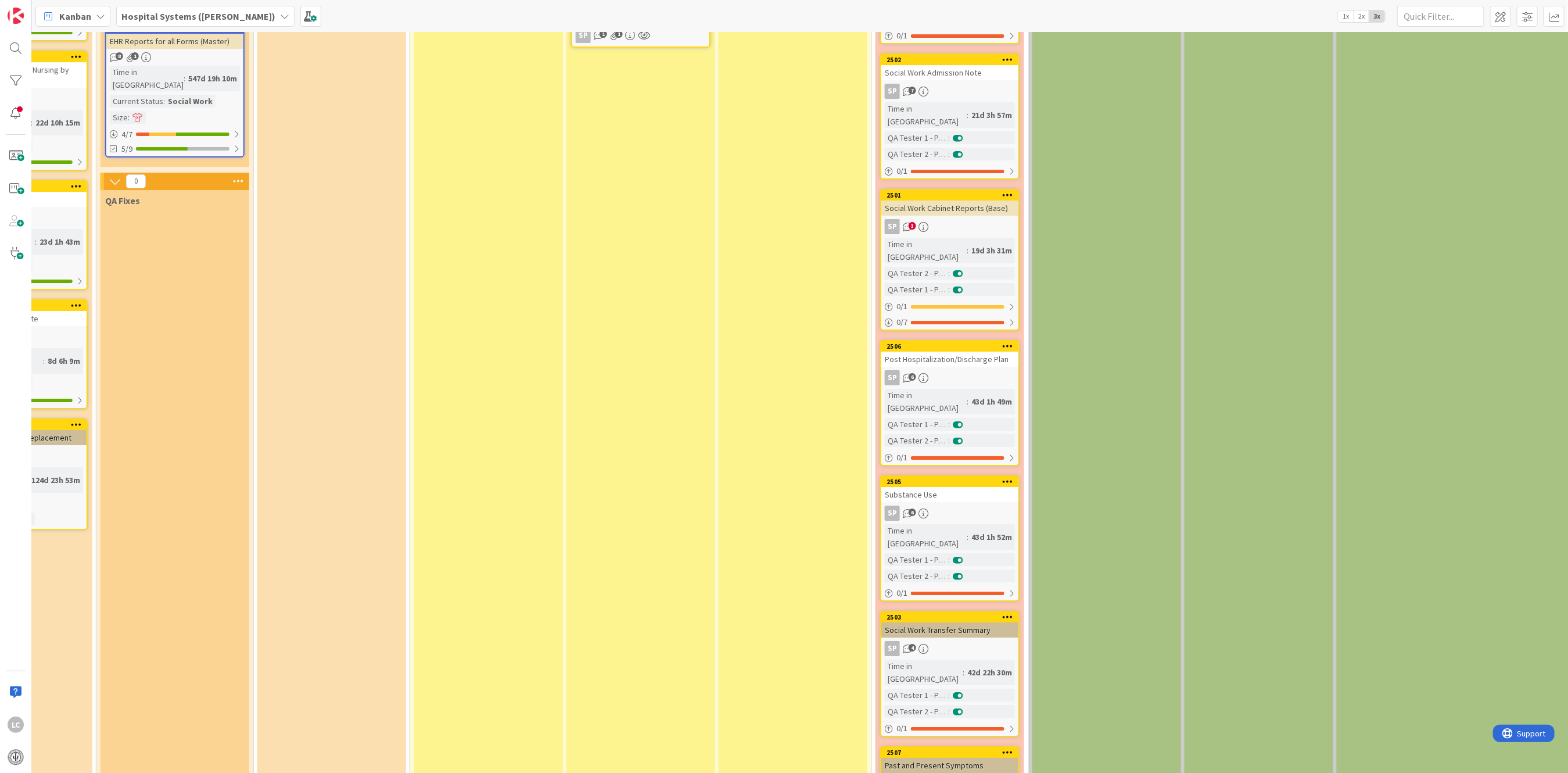
scroll to position [2867, 563]
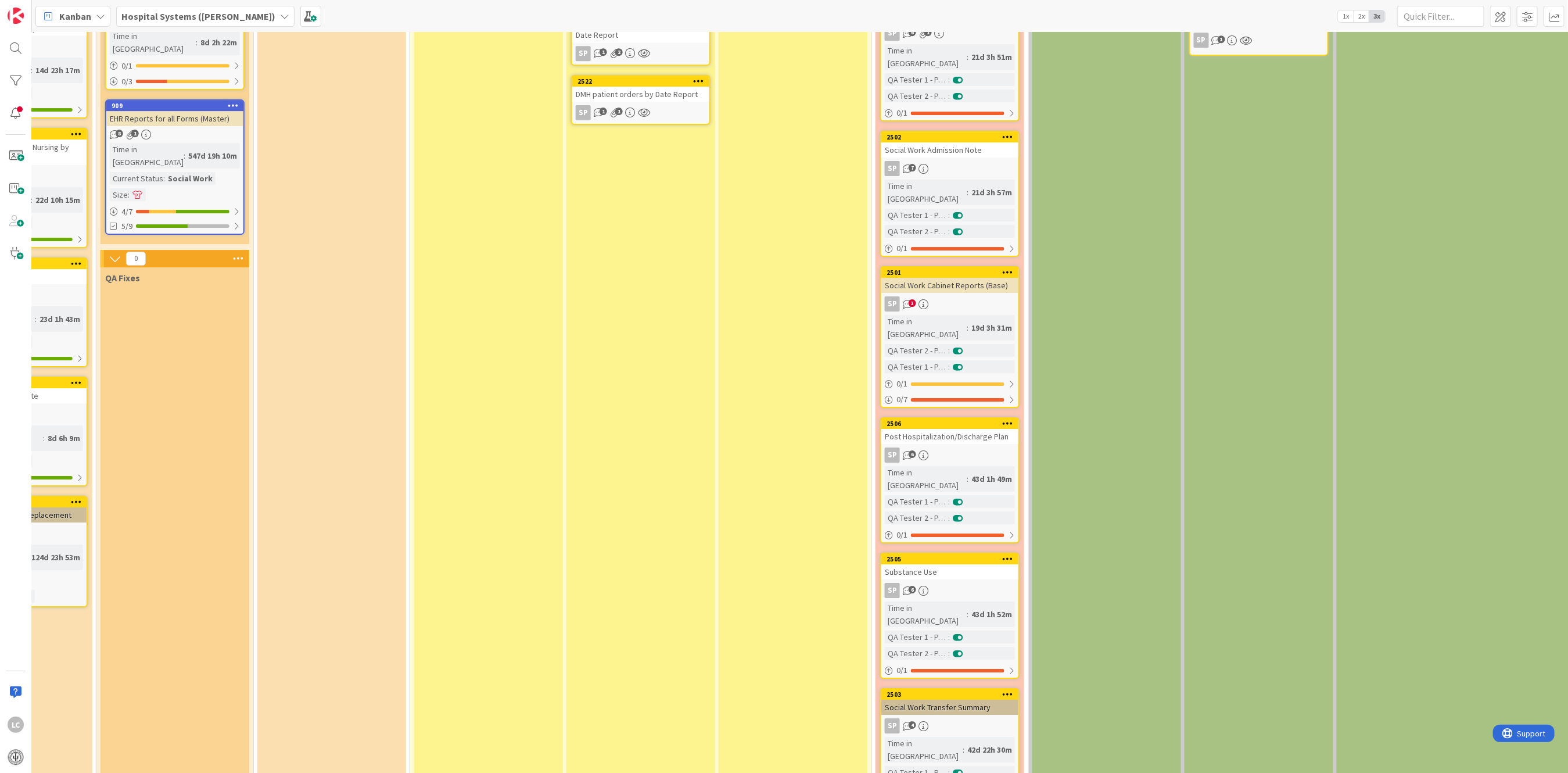
click at [938, 601] on div "Time in [GEOGRAPHIC_DATA]" at bounding box center [926, 614] width 82 height 26
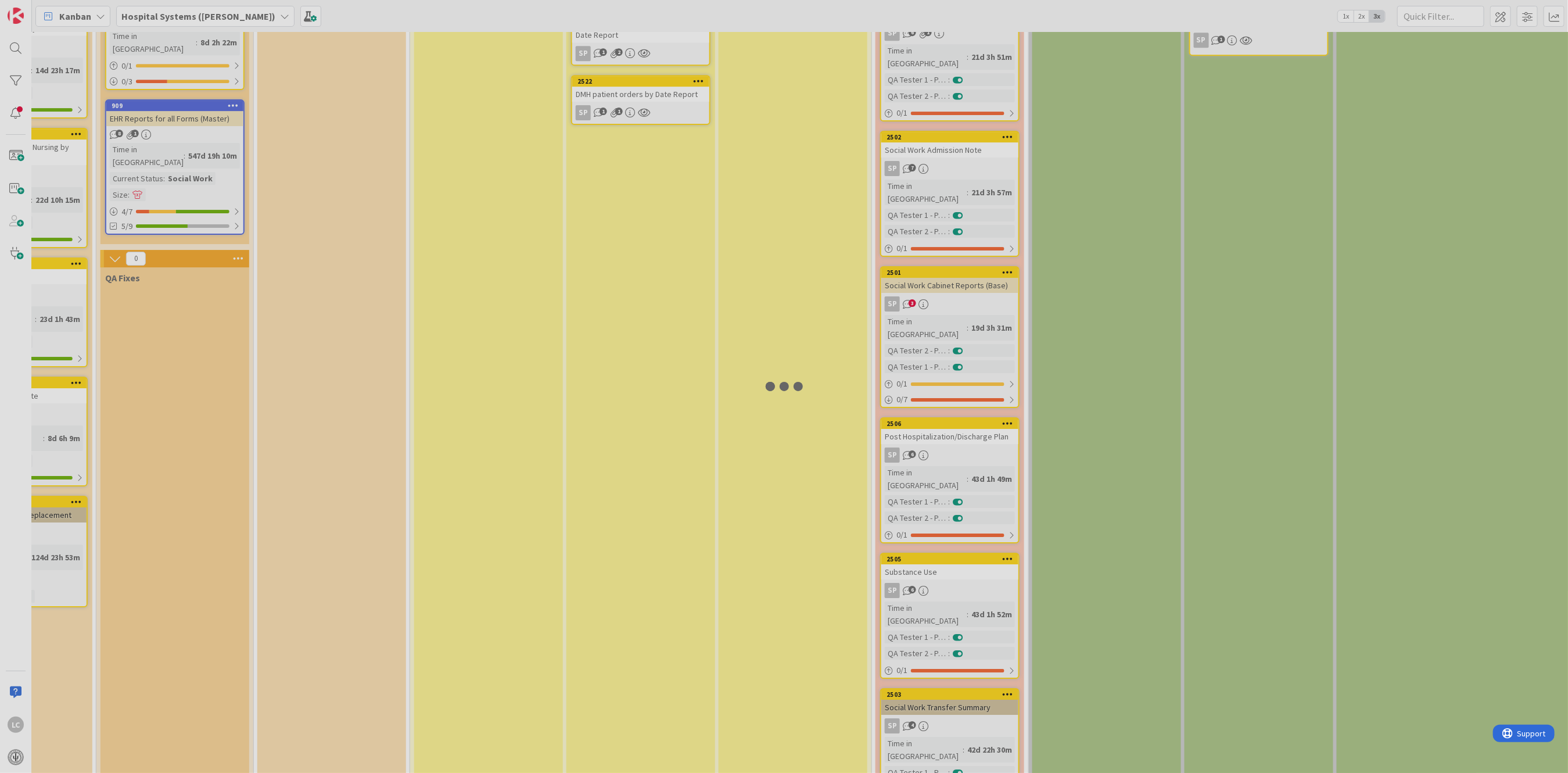
click at [938, 353] on div at bounding box center [784, 386] width 1568 height 773
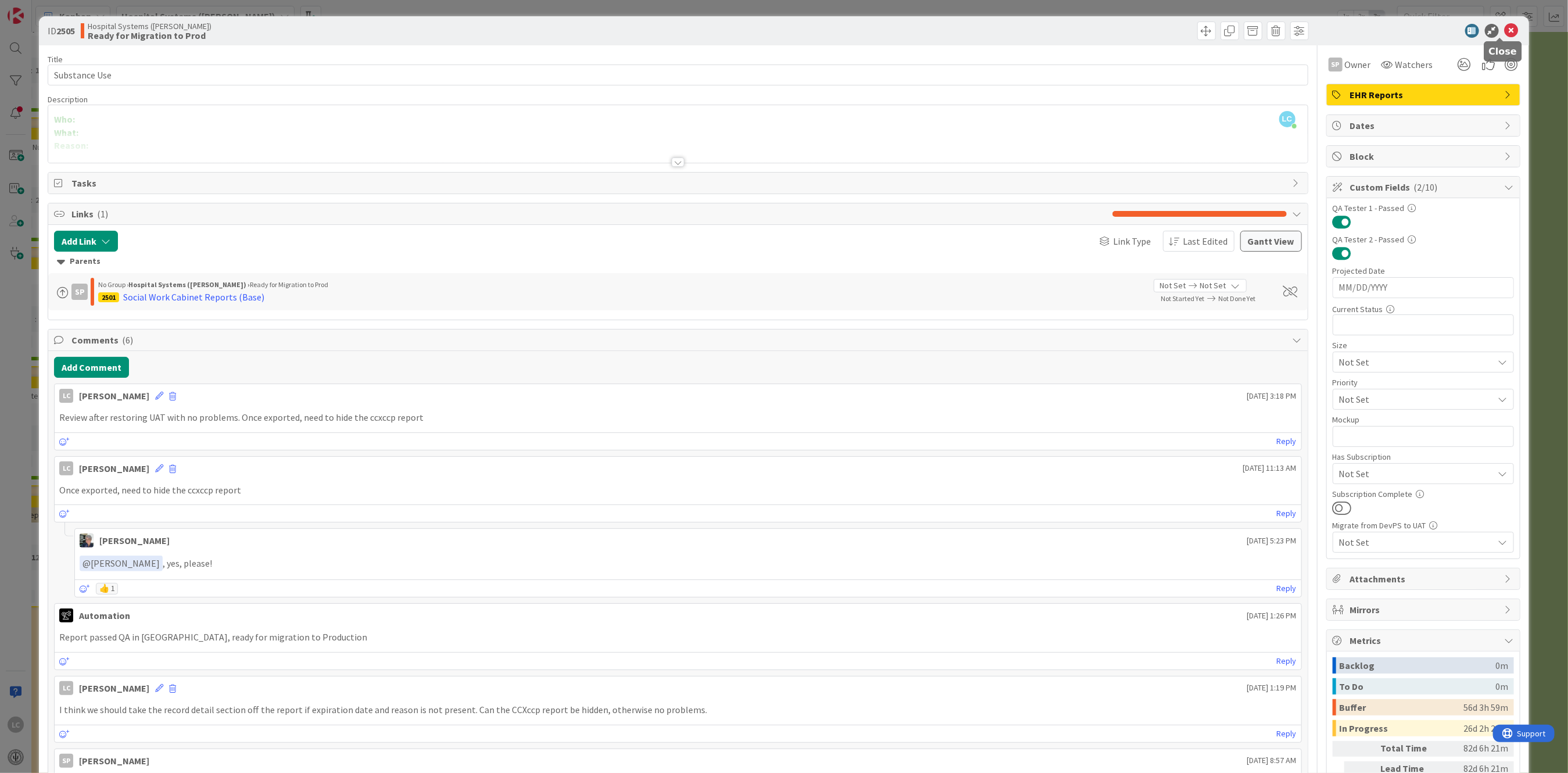
click at [1505, 29] on icon at bounding box center [1512, 31] width 14 height 14
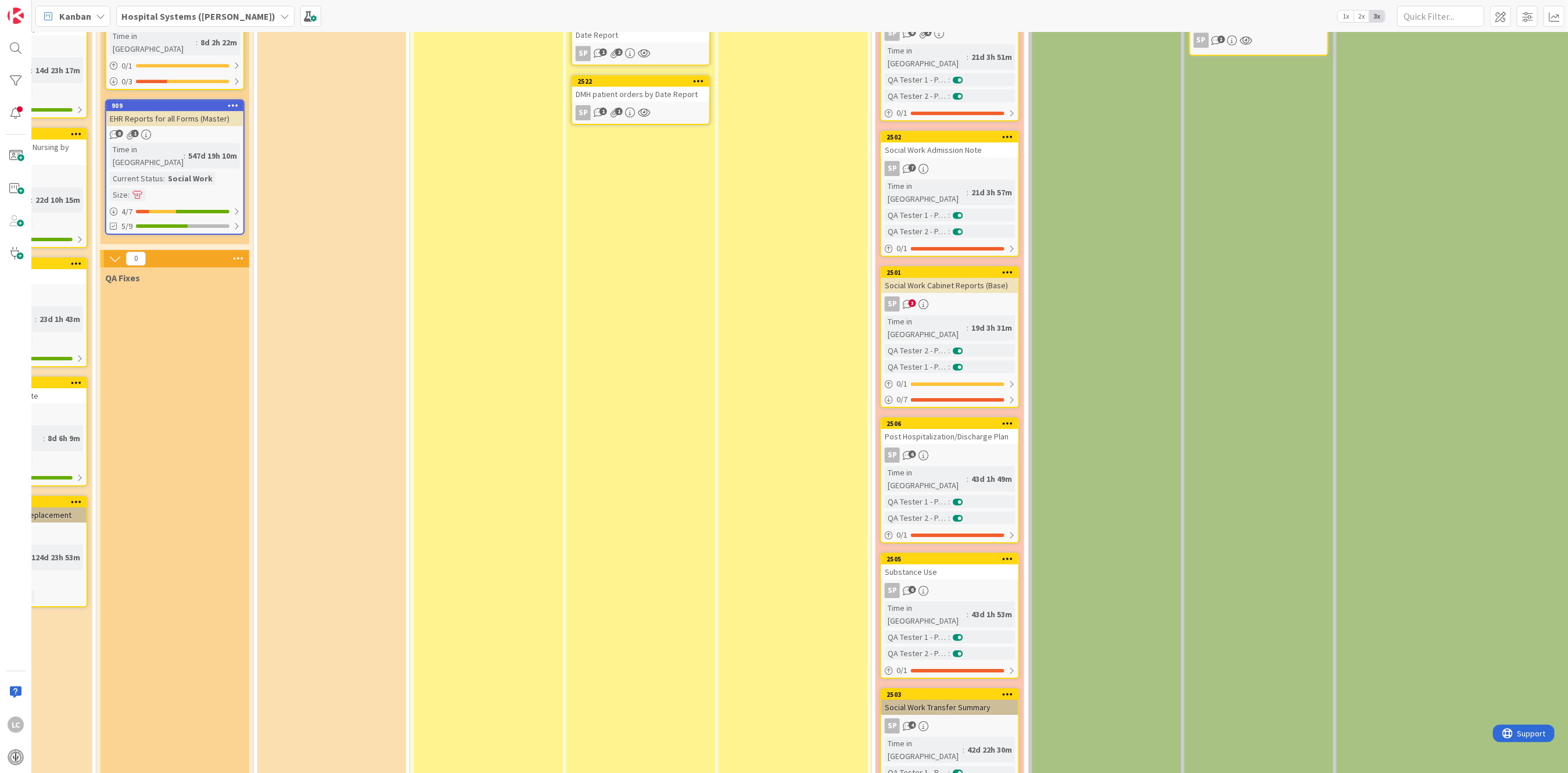
click at [913, 737] on div "Time in [GEOGRAPHIC_DATA]" at bounding box center [924, 750] width 78 height 26
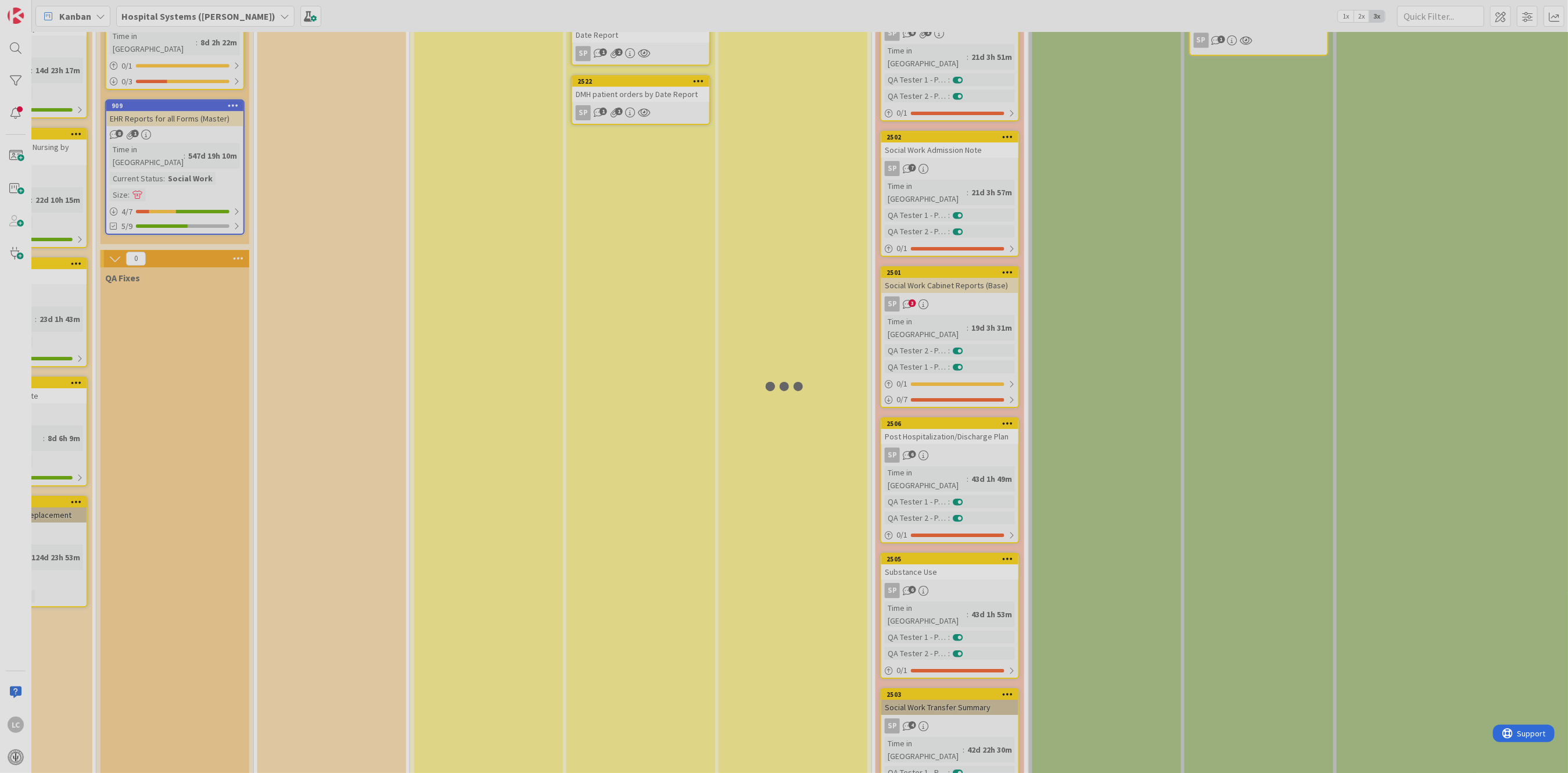
click at [913, 484] on div at bounding box center [784, 386] width 1568 height 773
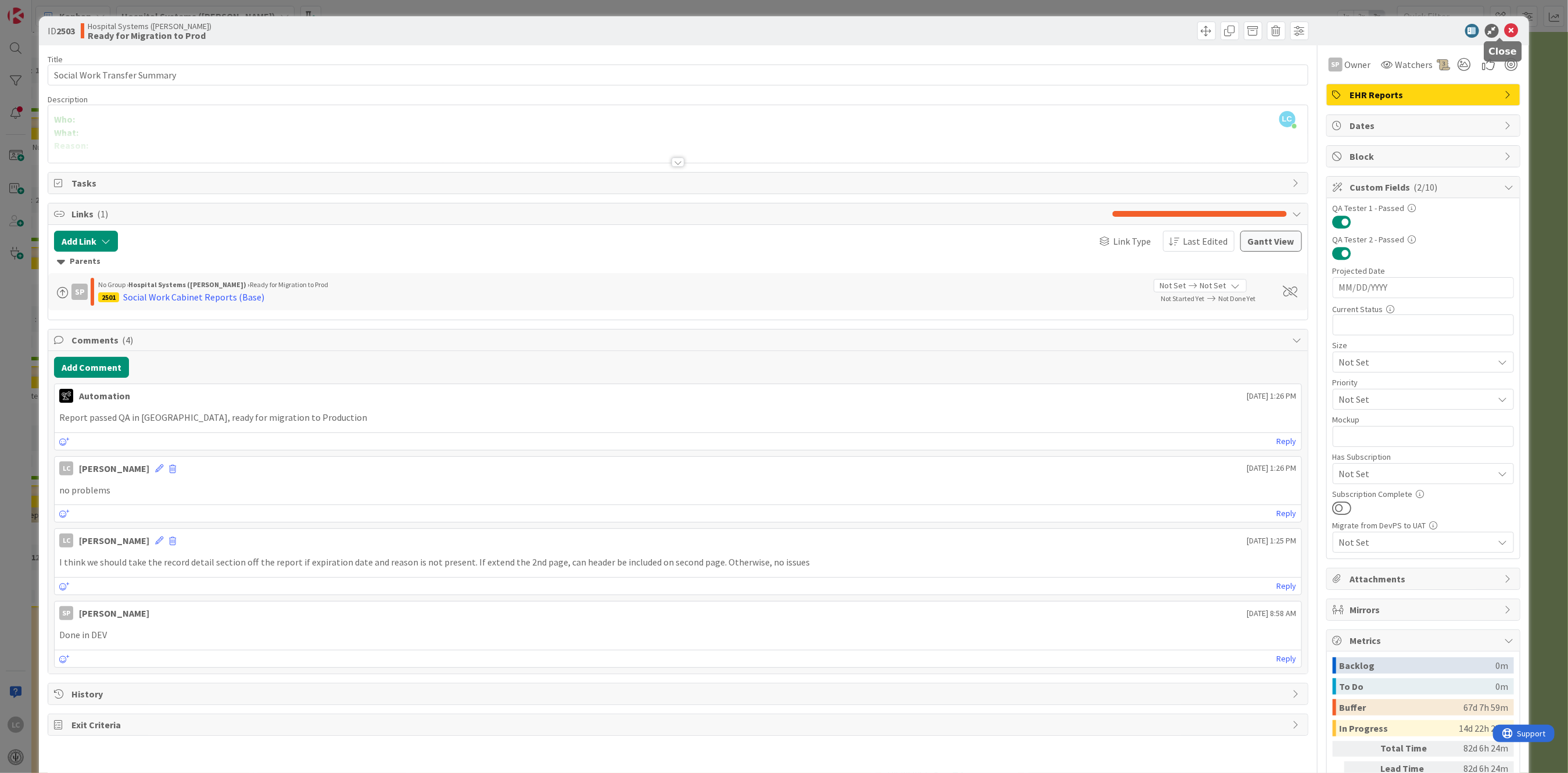
click at [1505, 29] on icon at bounding box center [1512, 31] width 14 height 14
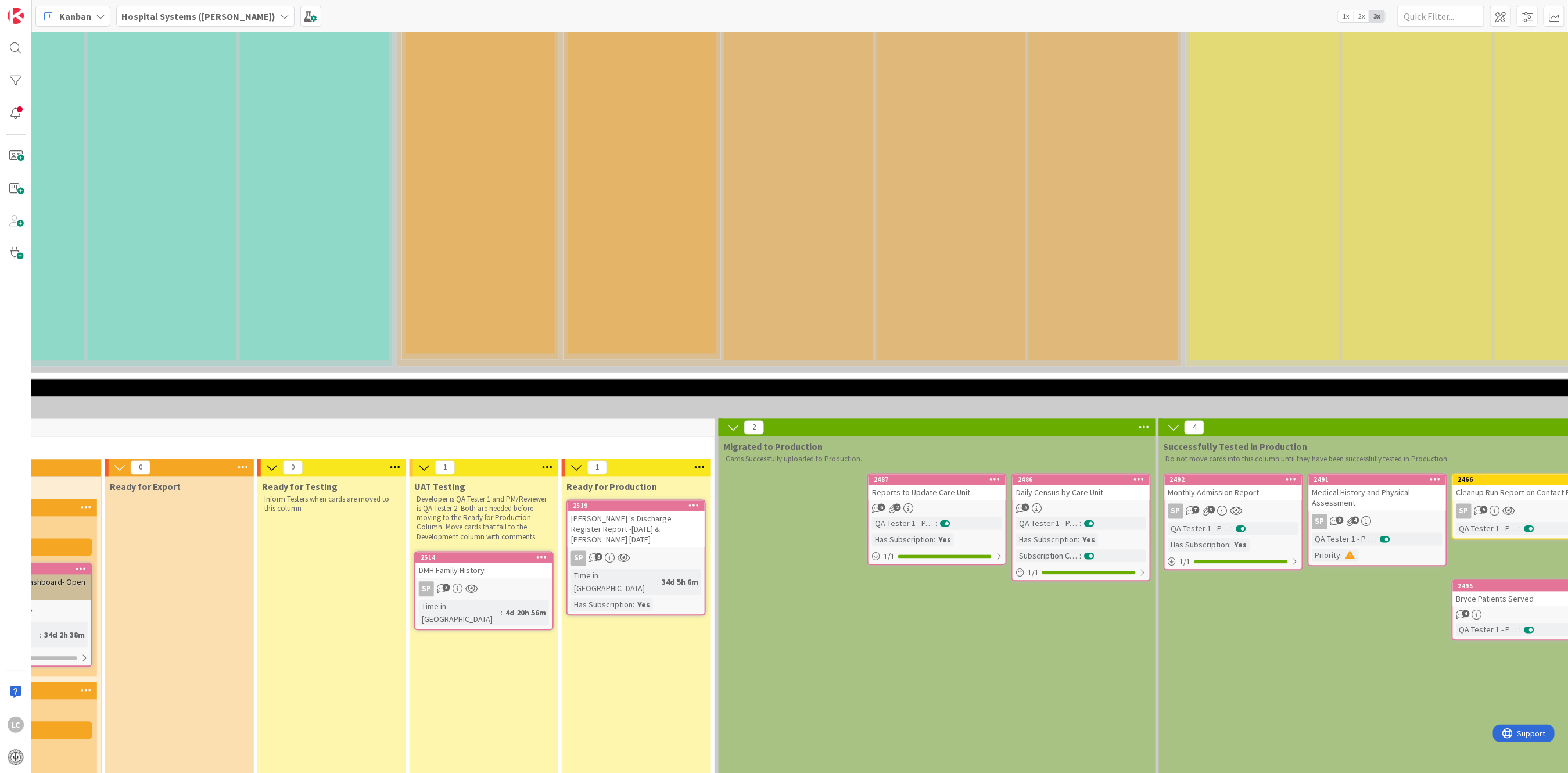
scroll to position [1550, 563]
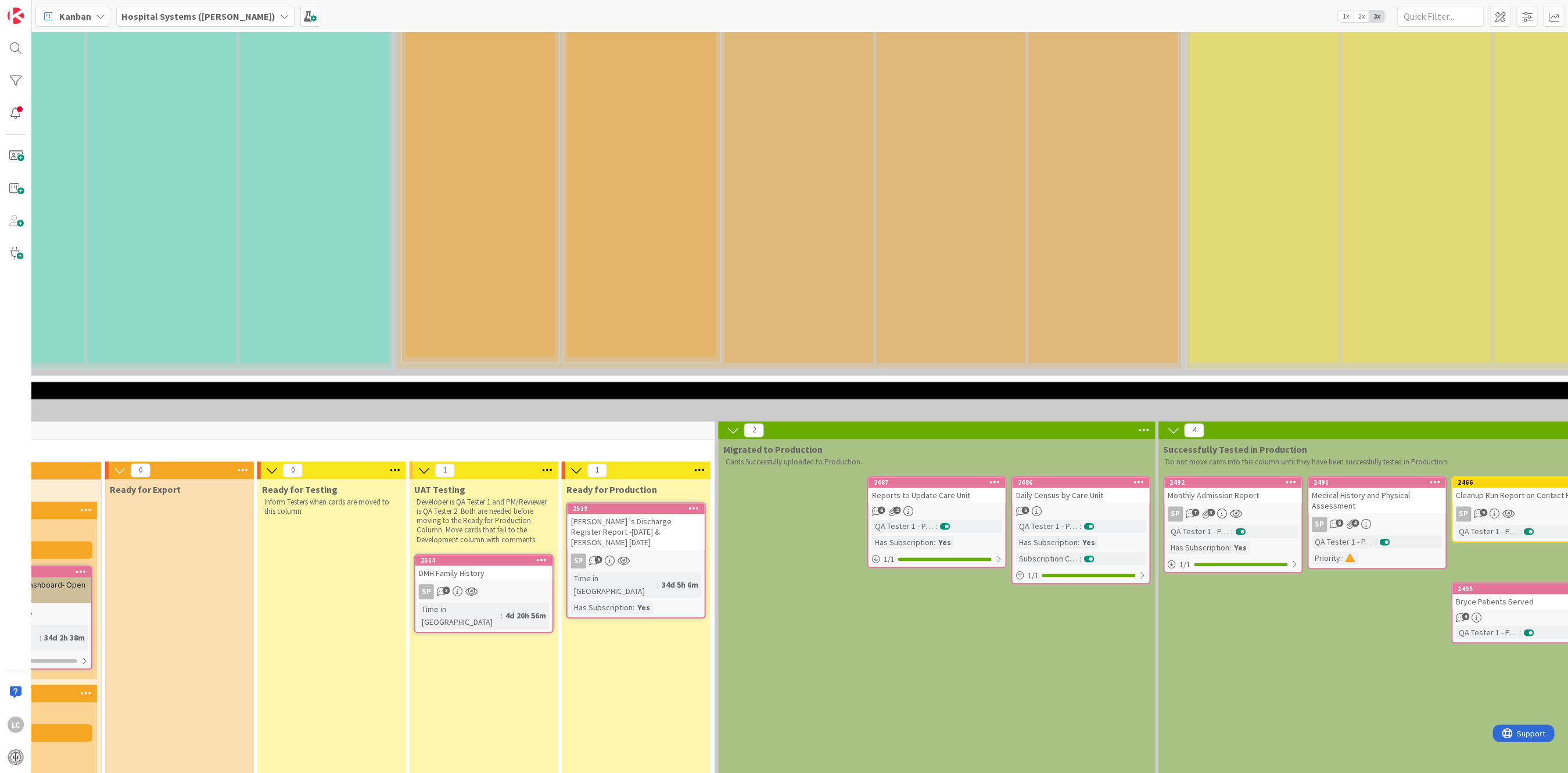
click at [478, 566] on div "DMH Family History" at bounding box center [484, 573] width 137 height 15
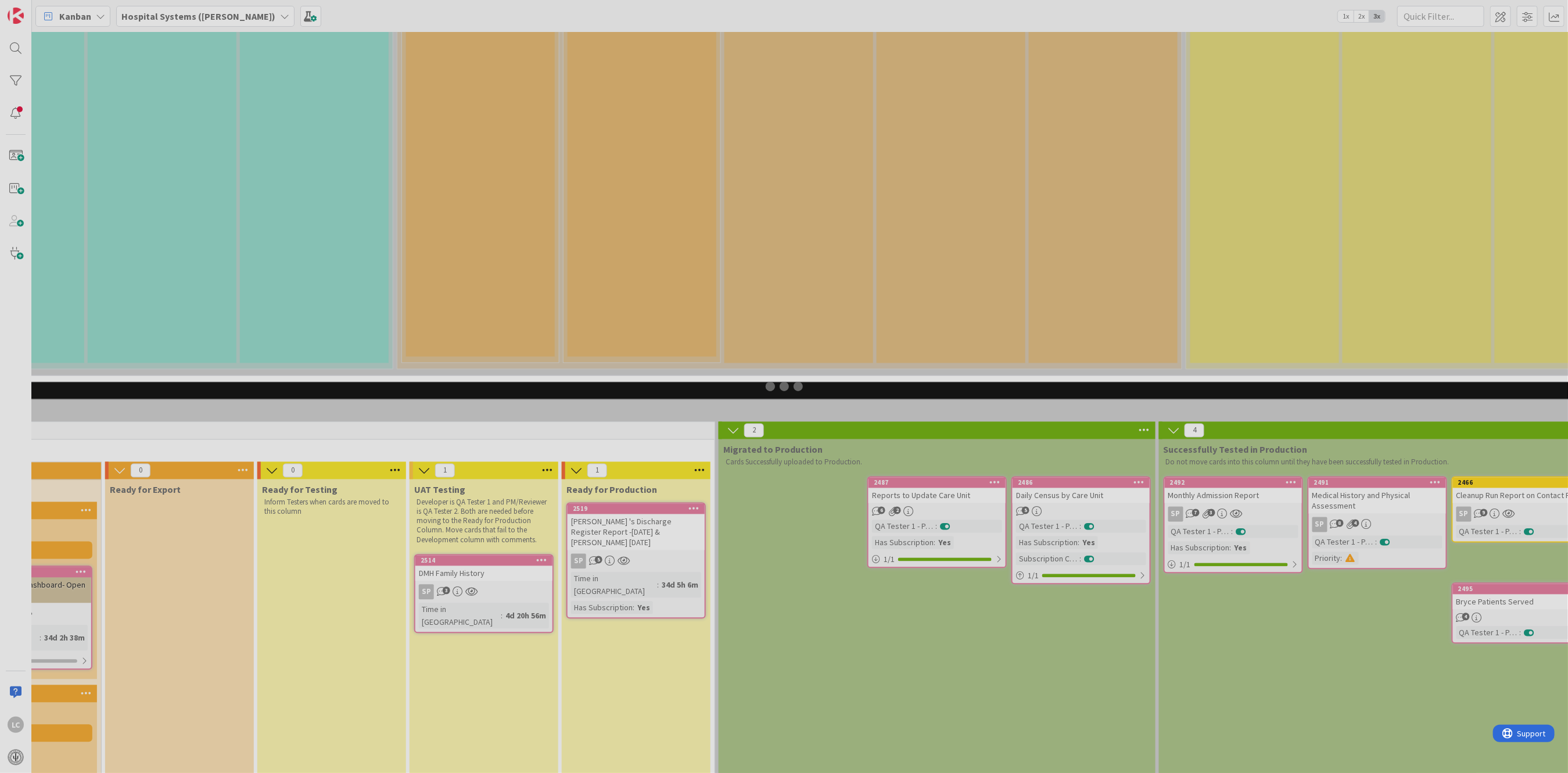
click at [478, 431] on div at bounding box center [784, 386] width 1568 height 773
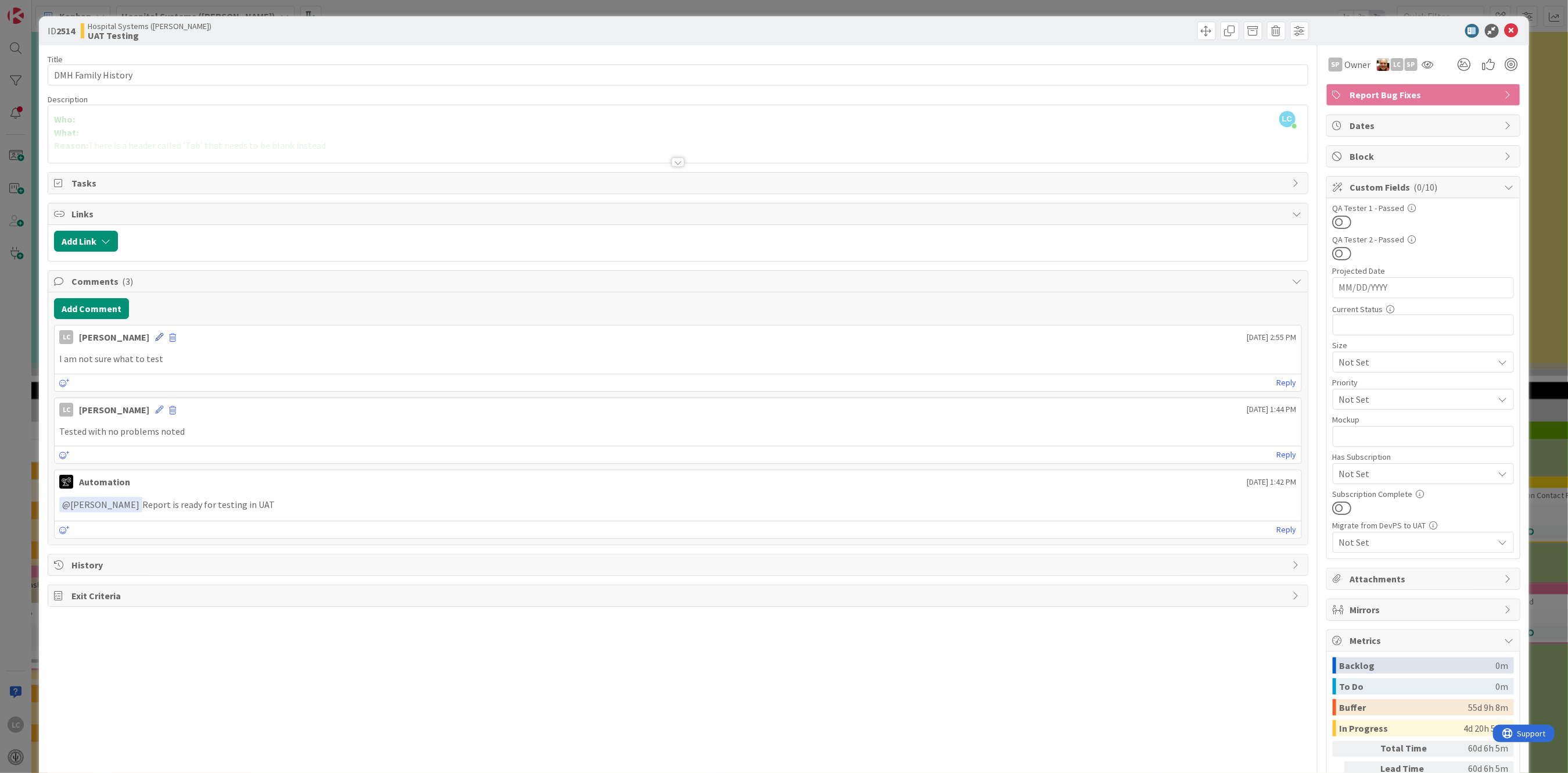
click at [163, 338] on icon at bounding box center [159, 337] width 8 height 8
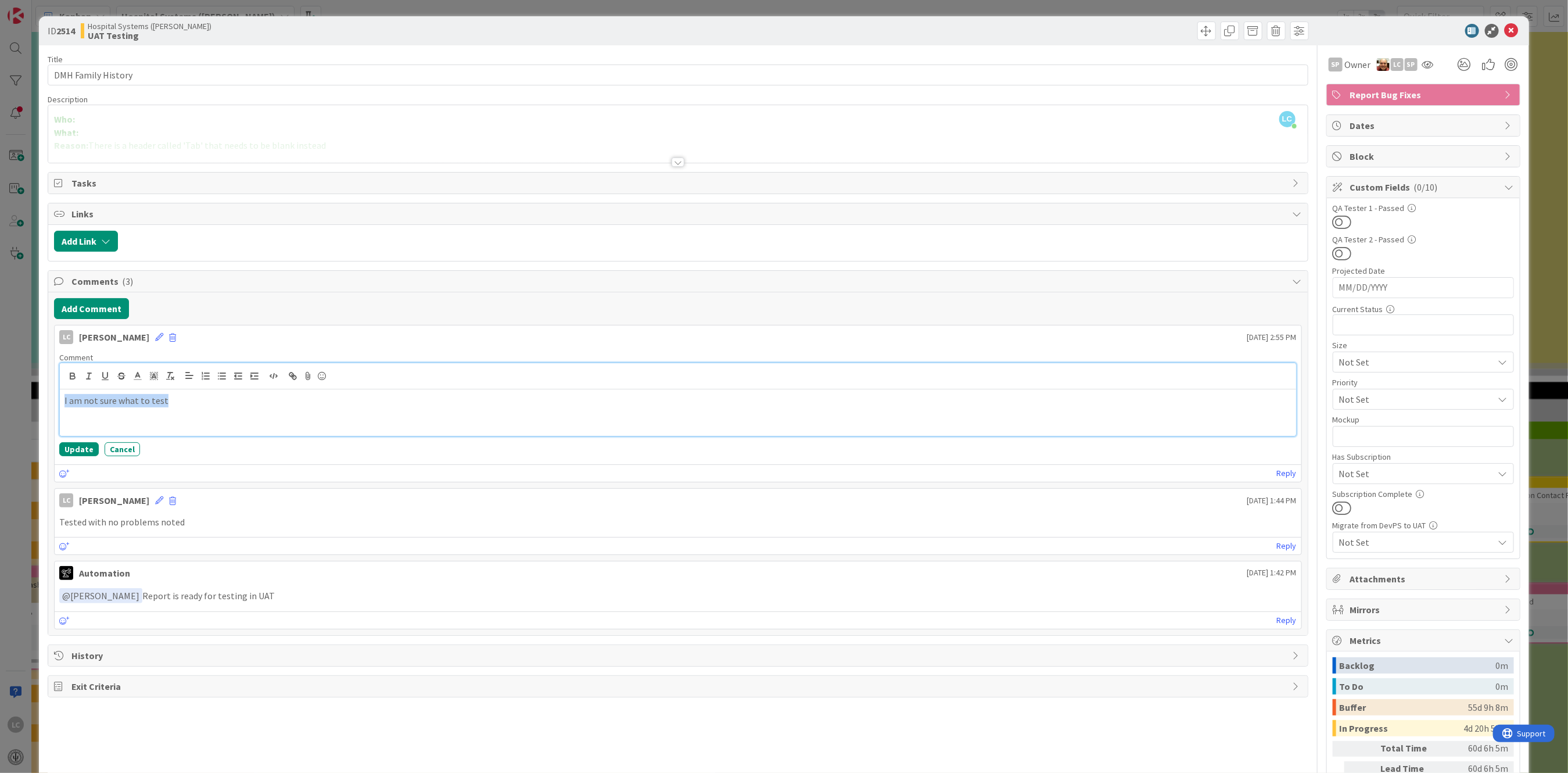
drag, startPoint x: 62, startPoint y: 405, endPoint x: 287, endPoint y: 400, distance: 225.1
click at [285, 396] on div "I am not sure what to test" at bounding box center [678, 413] width 1236 height 47
click at [62, 395] on div "Review after restoring UAT with no problems" at bounding box center [678, 413] width 1236 height 47
click at [71, 449] on button "Update" at bounding box center [79, 449] width 40 height 14
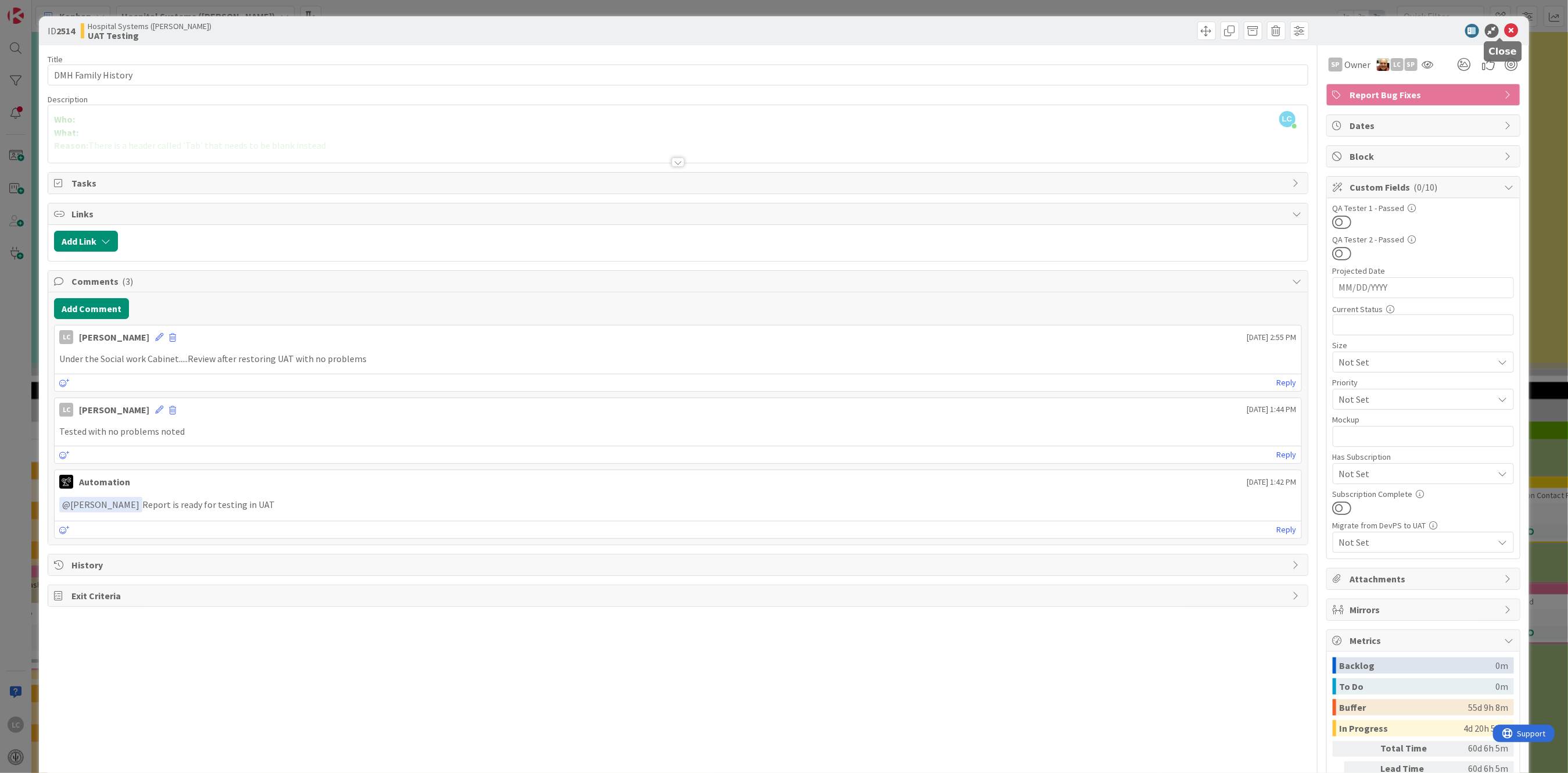
click at [1505, 30] on icon at bounding box center [1512, 31] width 14 height 14
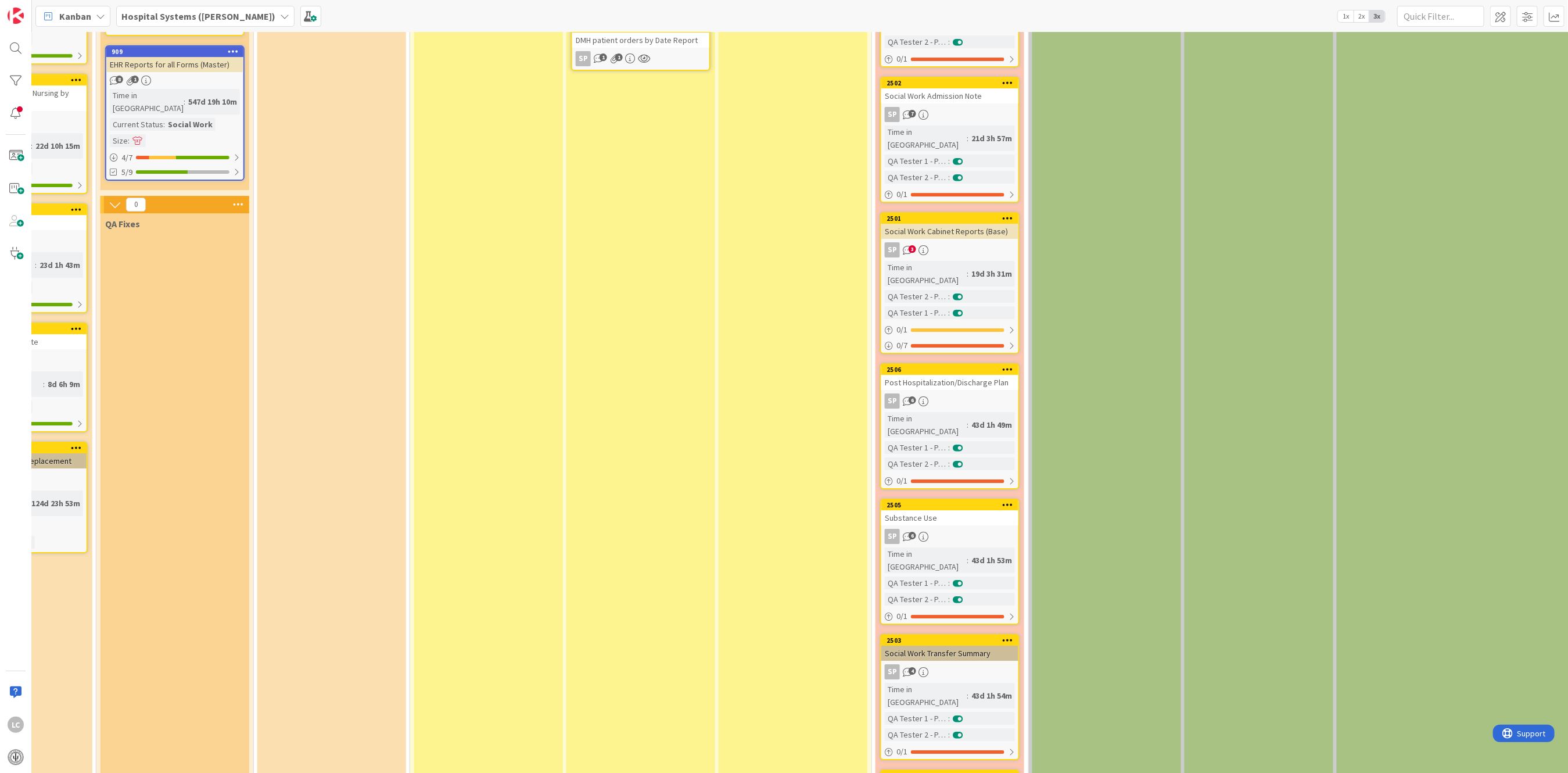
scroll to position [2945, 563]
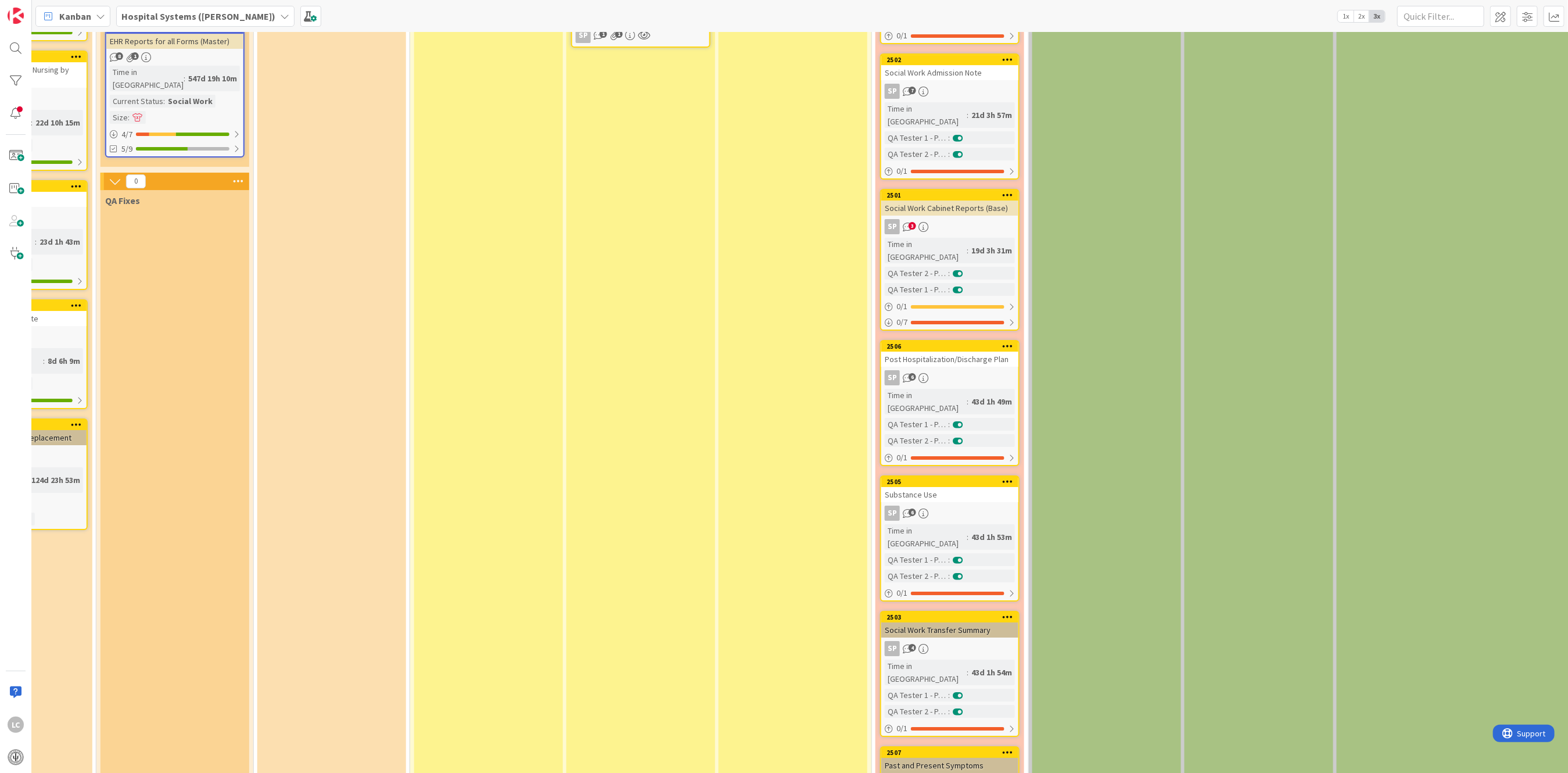
click at [933, 660] on div "Time in [GEOGRAPHIC_DATA]" at bounding box center [926, 672] width 82 height 26
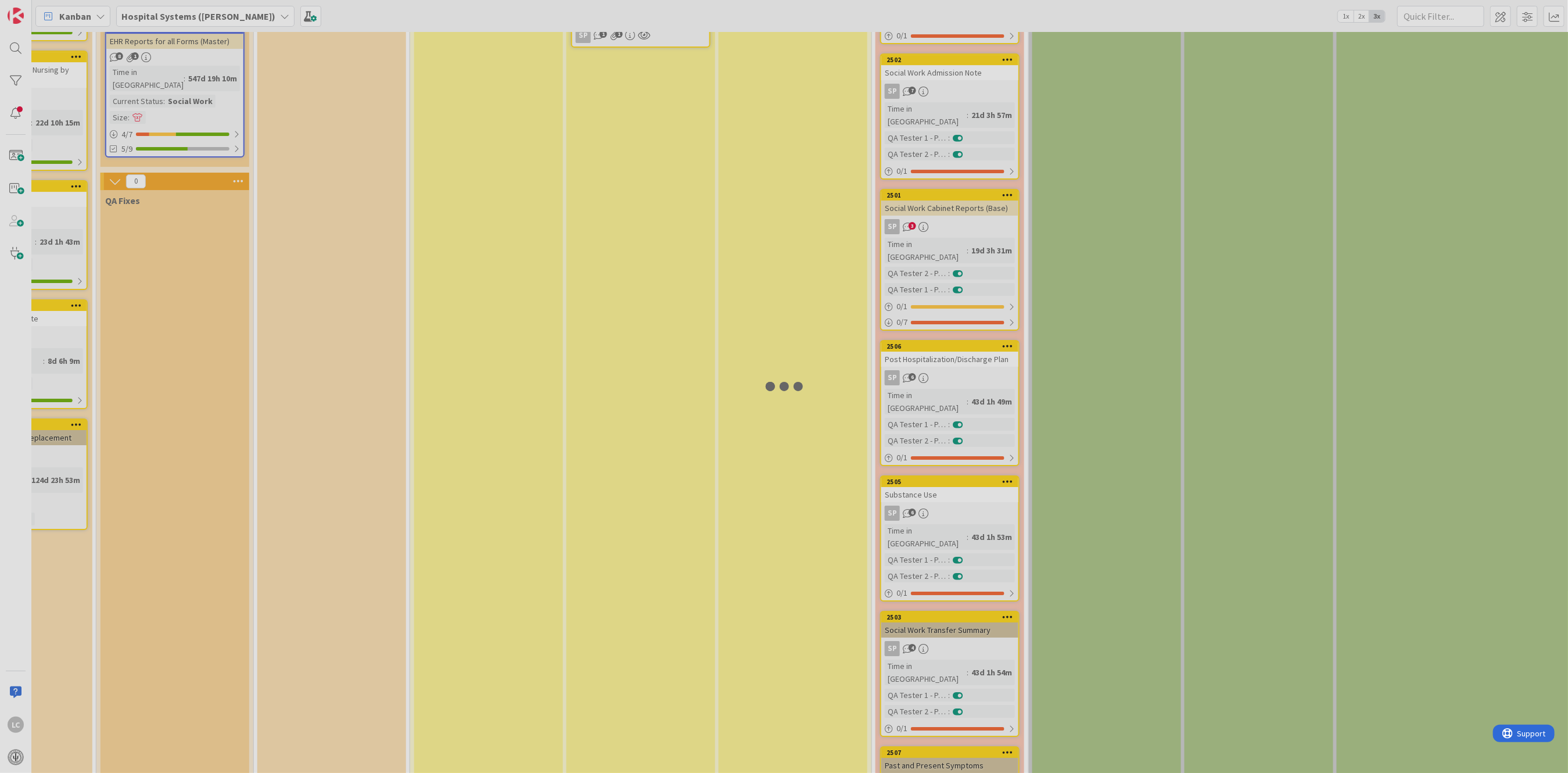
click at [933, 400] on div at bounding box center [784, 386] width 1568 height 773
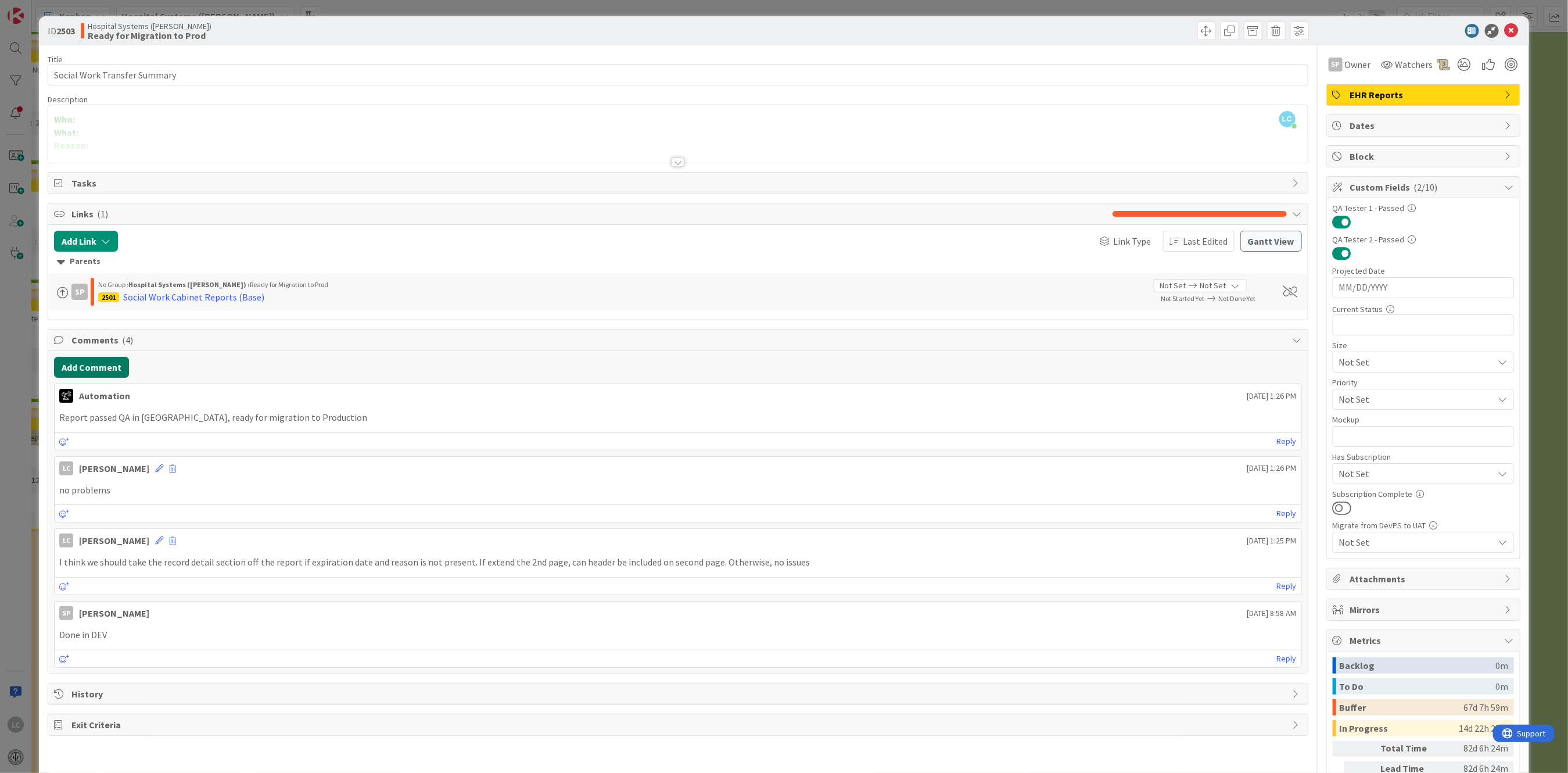
click at [87, 371] on button "Add Comment" at bounding box center [91, 367] width 75 height 21
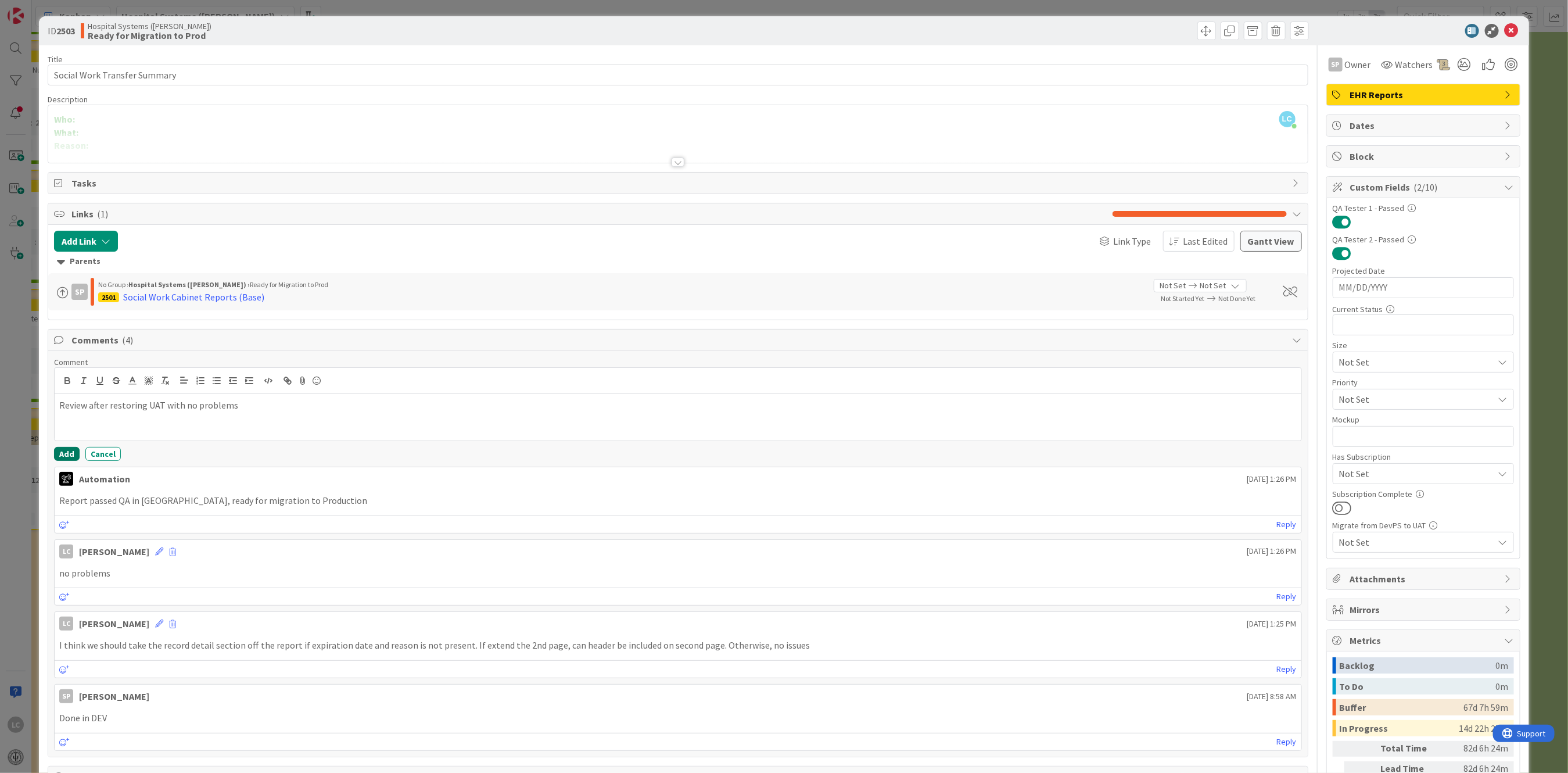
click at [66, 453] on button "Add" at bounding box center [66, 454] width 26 height 14
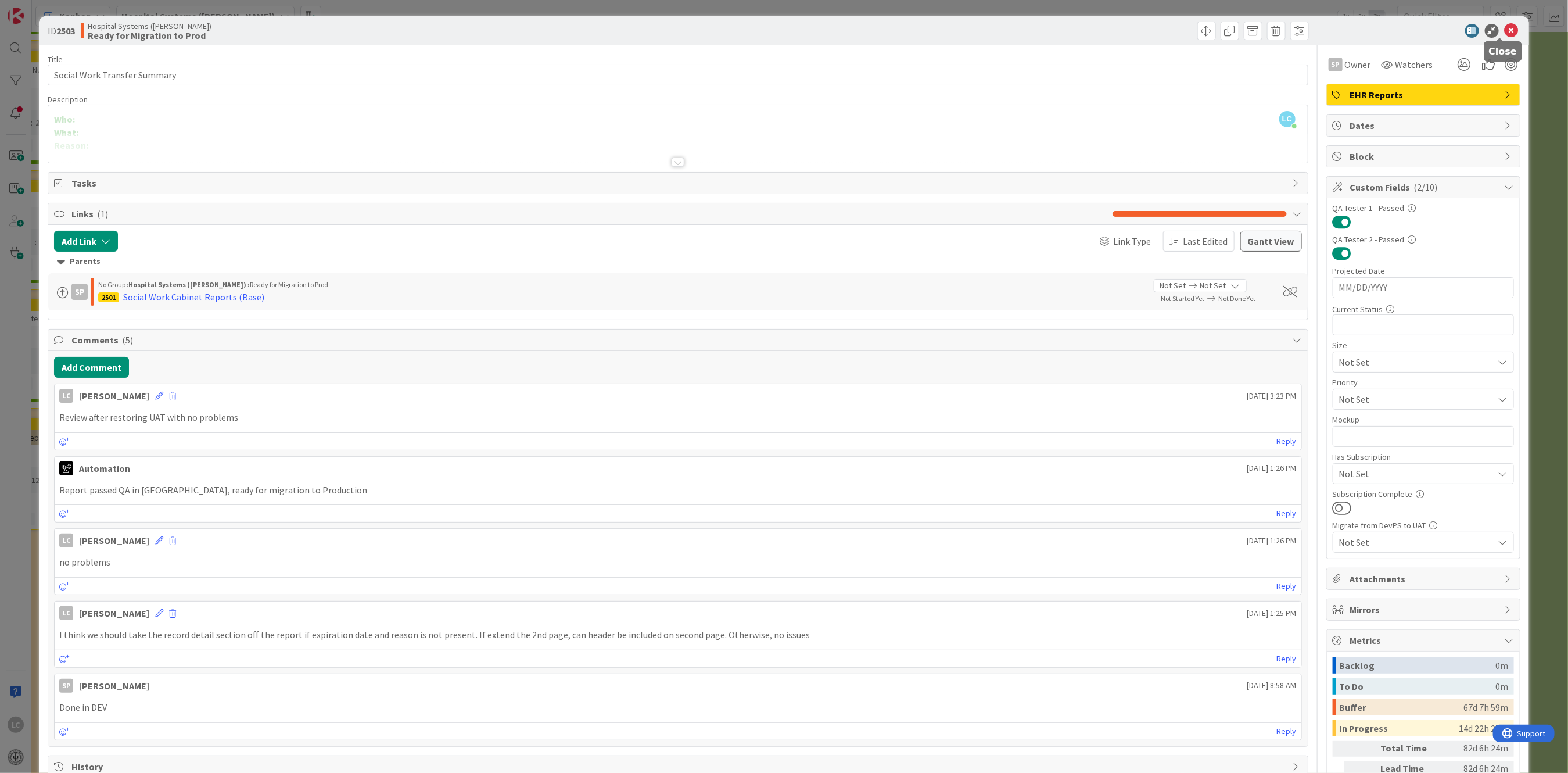
click at [1505, 25] on icon at bounding box center [1512, 31] width 14 height 14
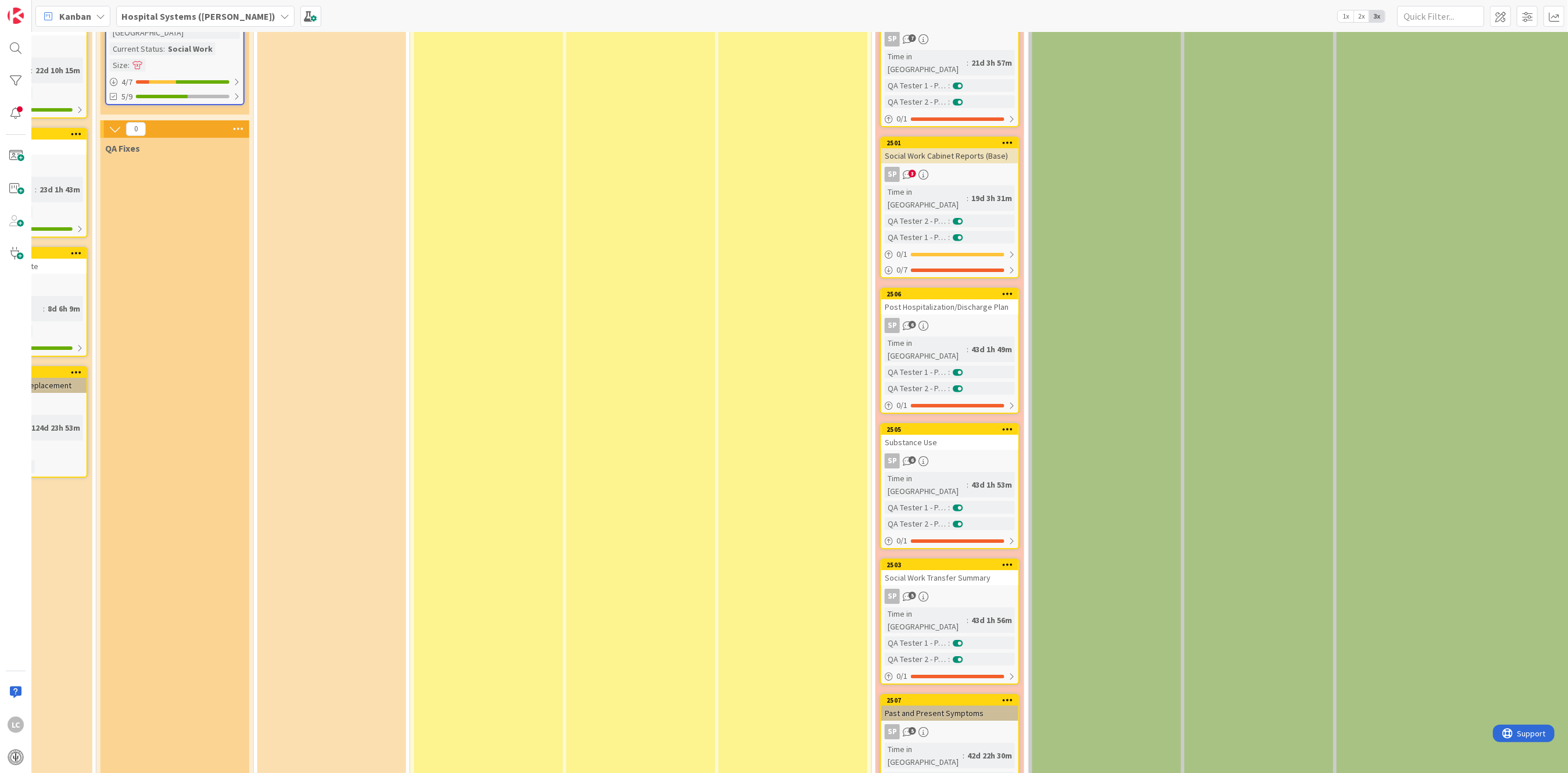
scroll to position [2945, 563]
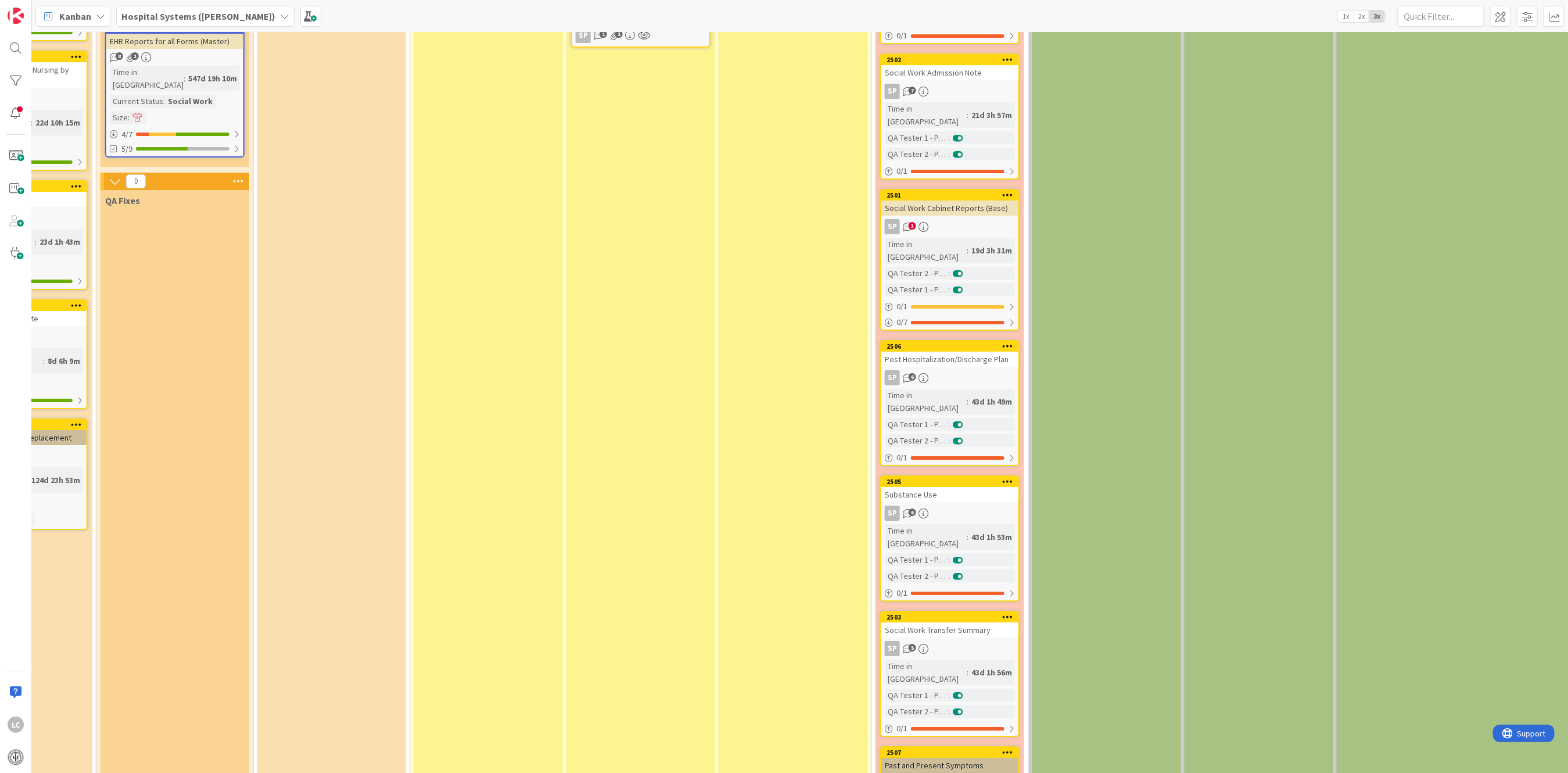
click at [933, 758] on div "Past and Present Symptoms" at bounding box center [950, 765] width 137 height 15
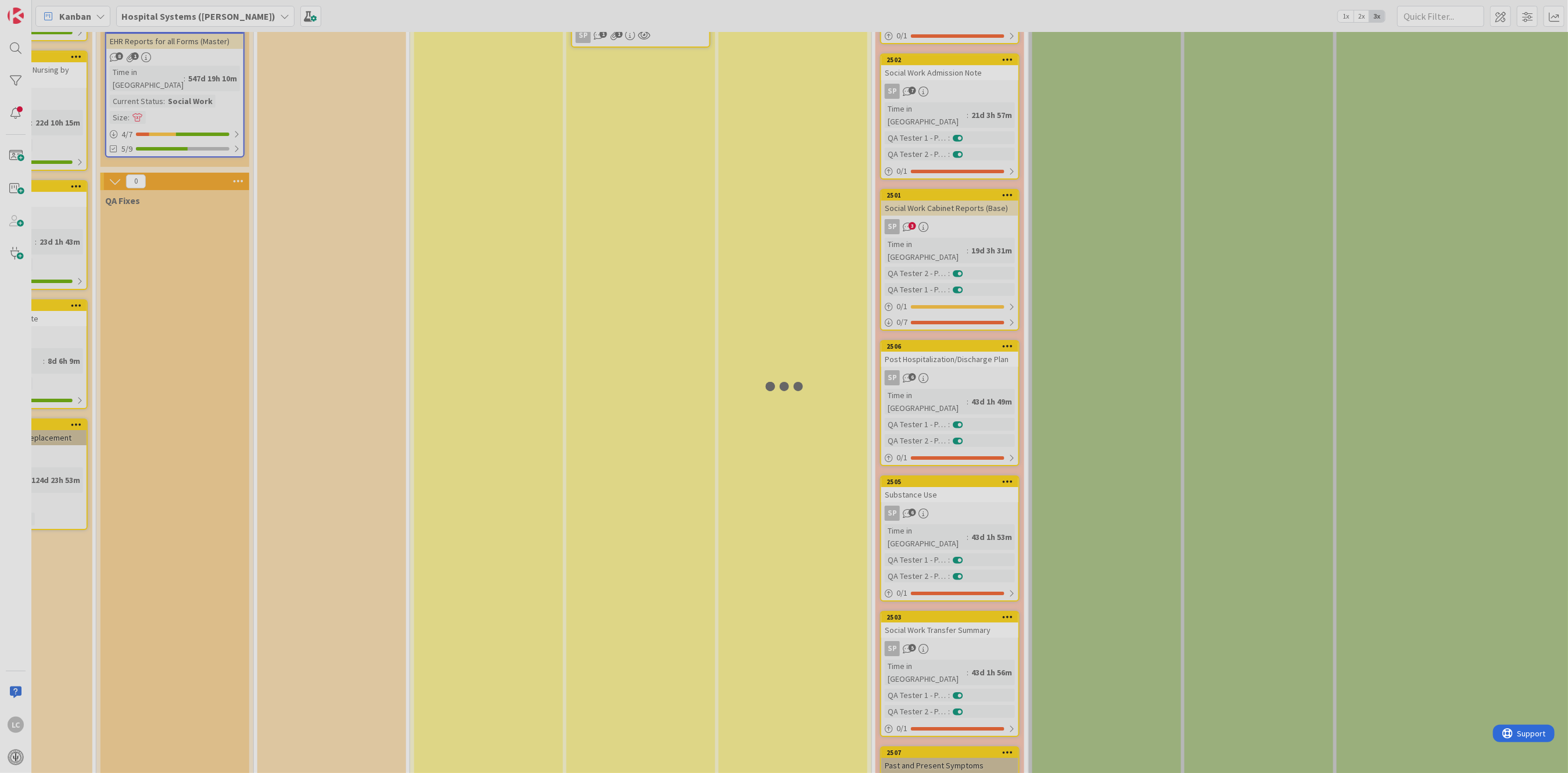
click at [933, 494] on div at bounding box center [784, 386] width 1568 height 773
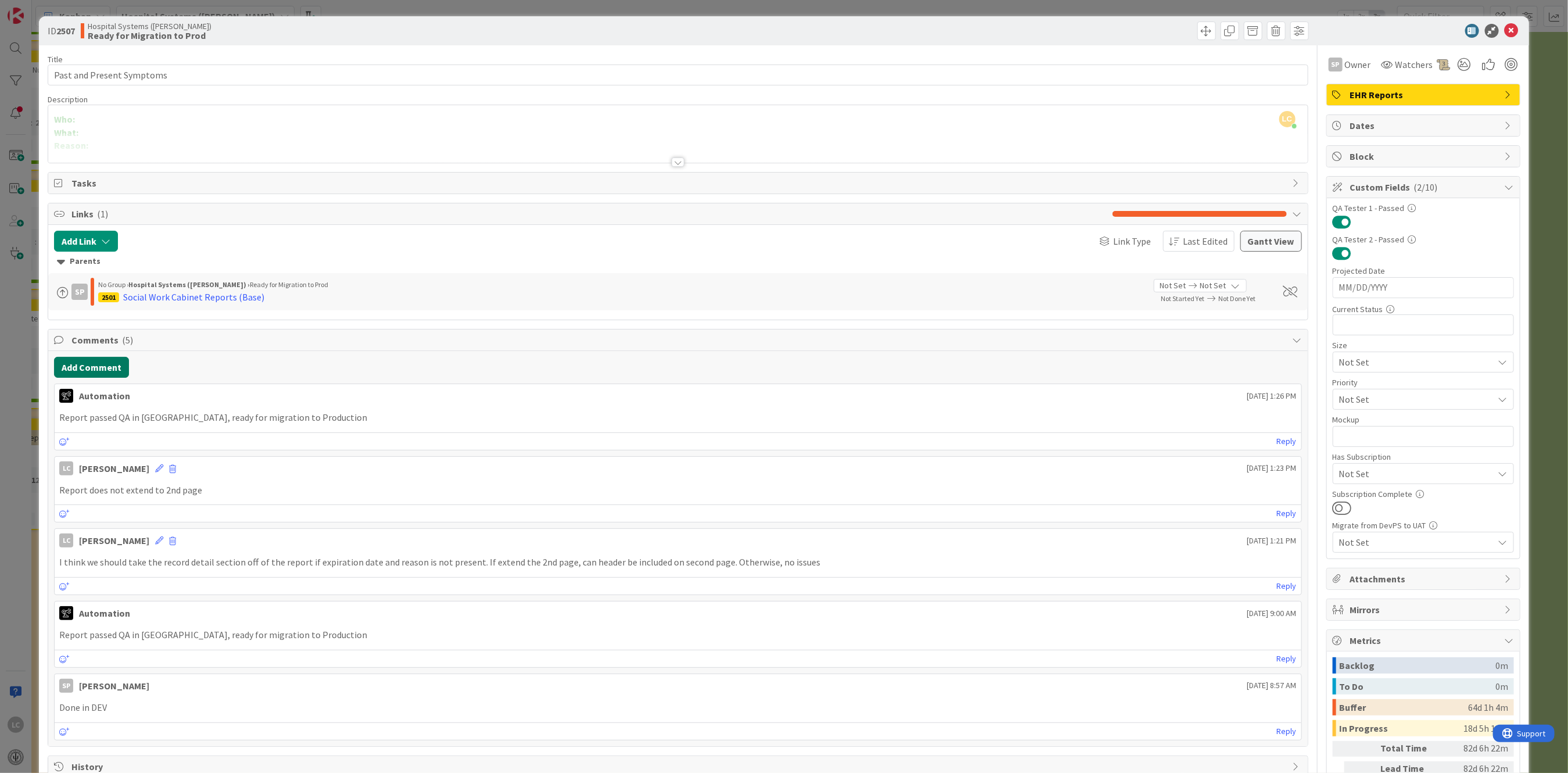
click at [83, 365] on button "Add Comment" at bounding box center [91, 367] width 75 height 21
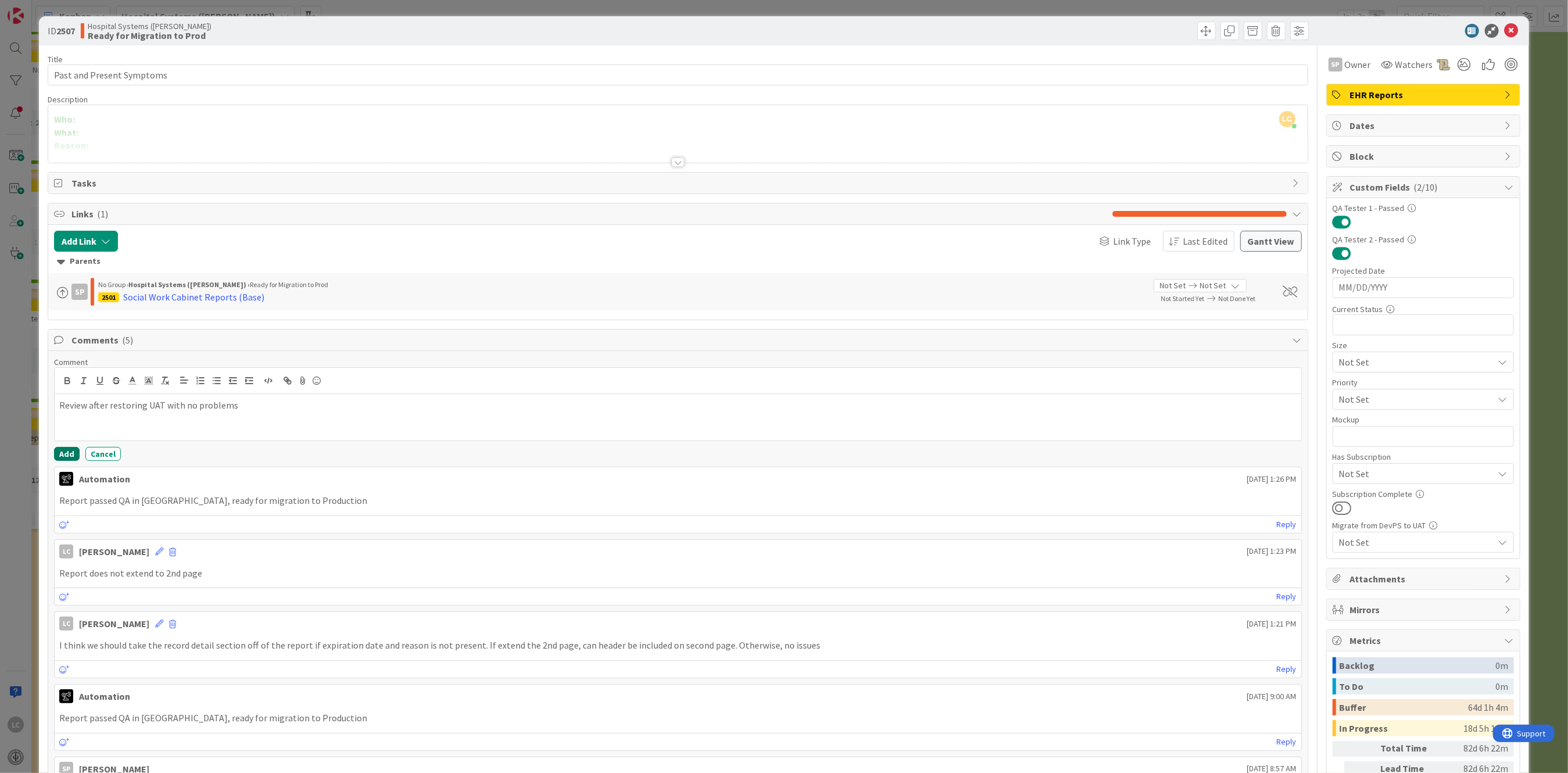
click at [62, 452] on button "Add" at bounding box center [66, 454] width 26 height 14
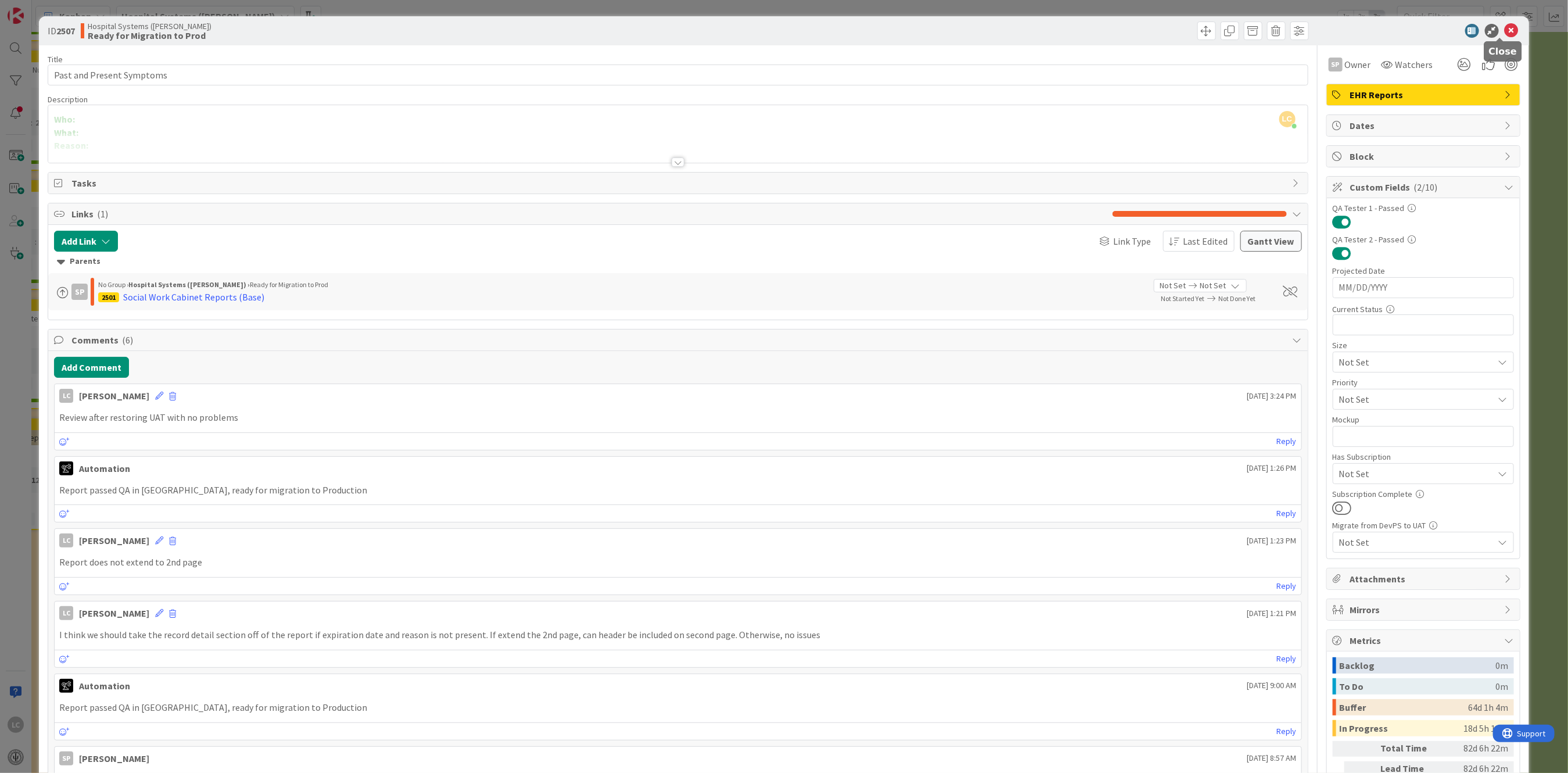
click at [1505, 29] on icon at bounding box center [1512, 31] width 14 height 14
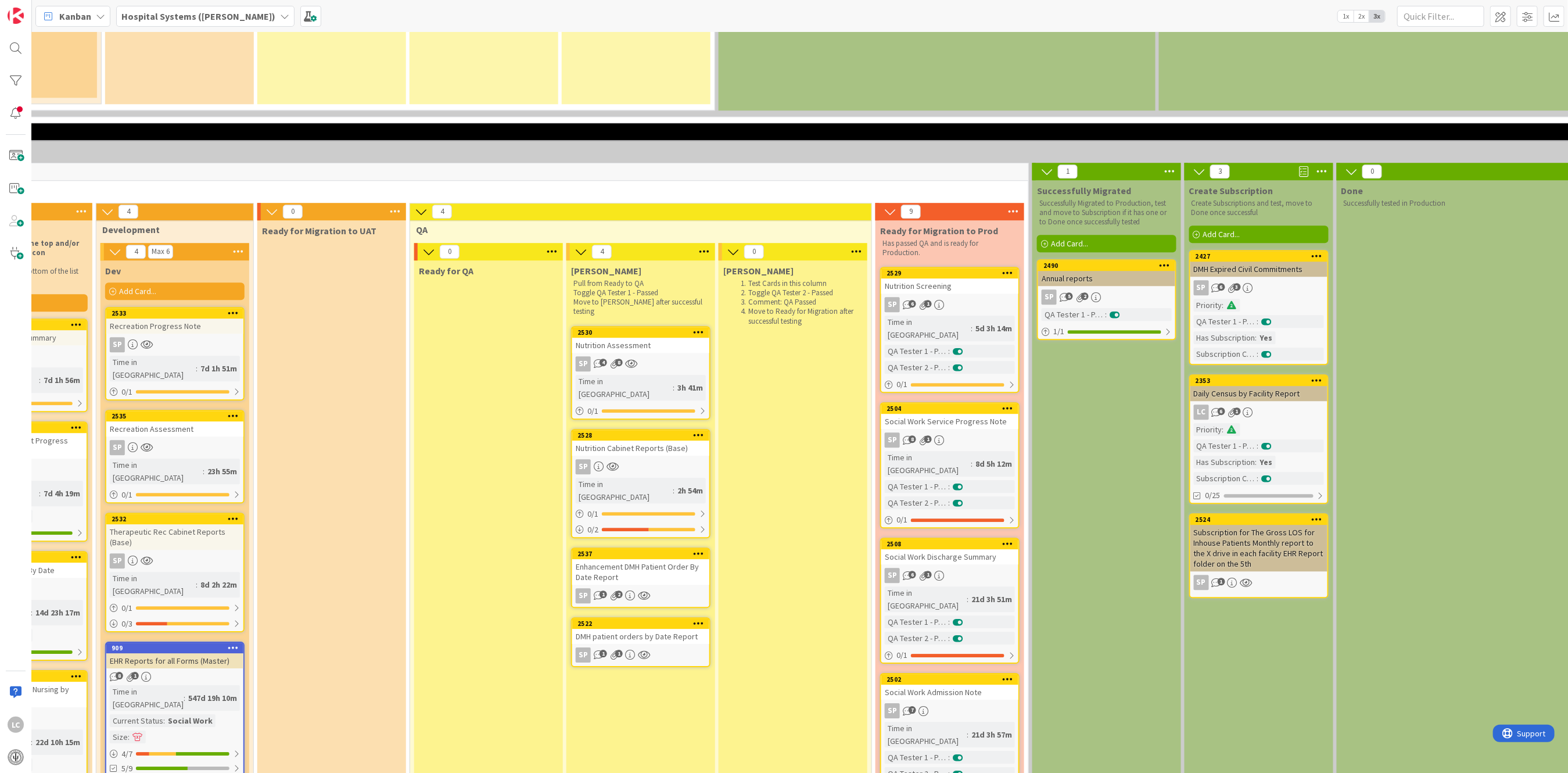
scroll to position [2247, 563]
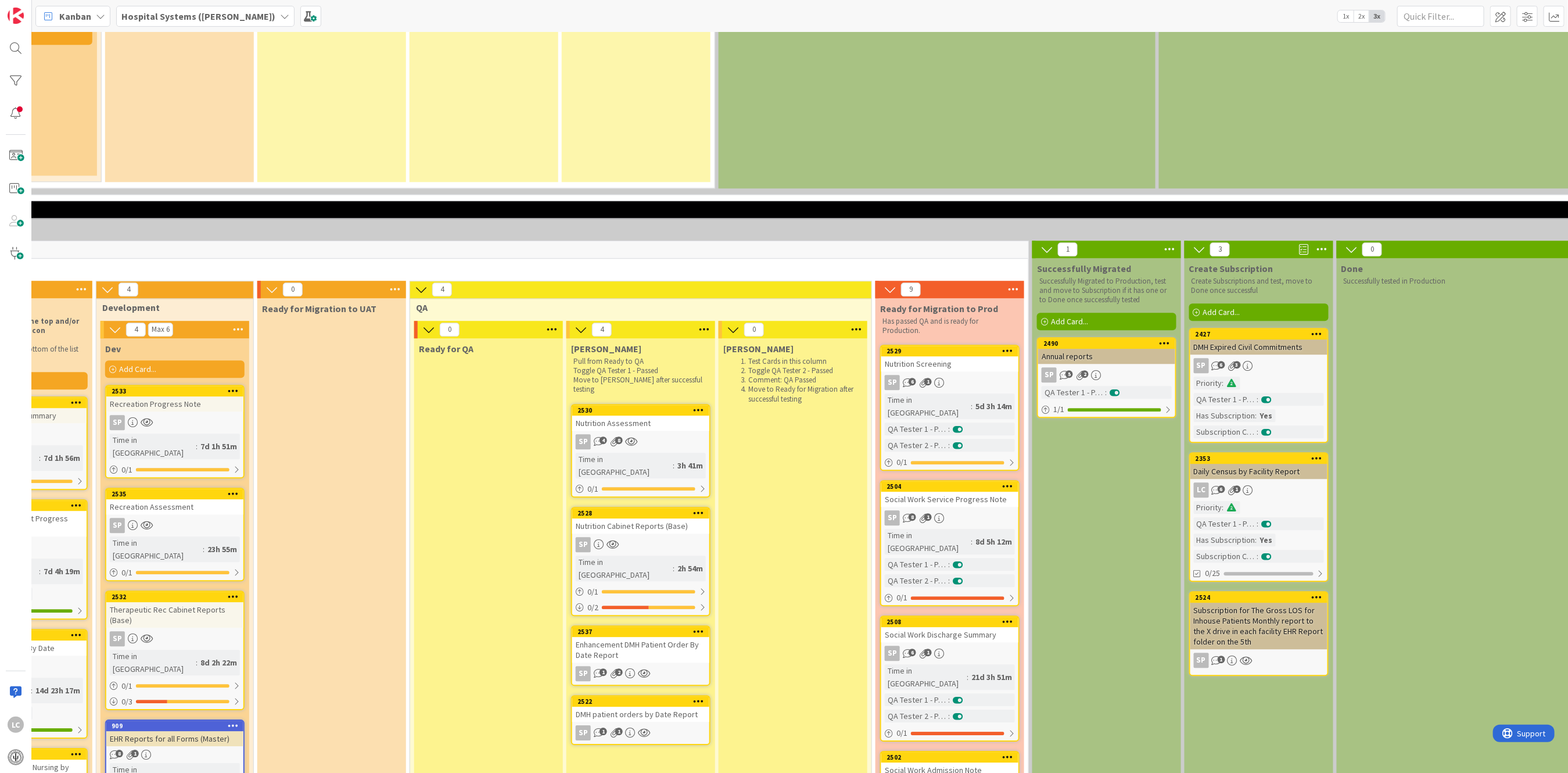
click at [628, 434] on div "SP 4 8" at bounding box center [641, 441] width 137 height 15
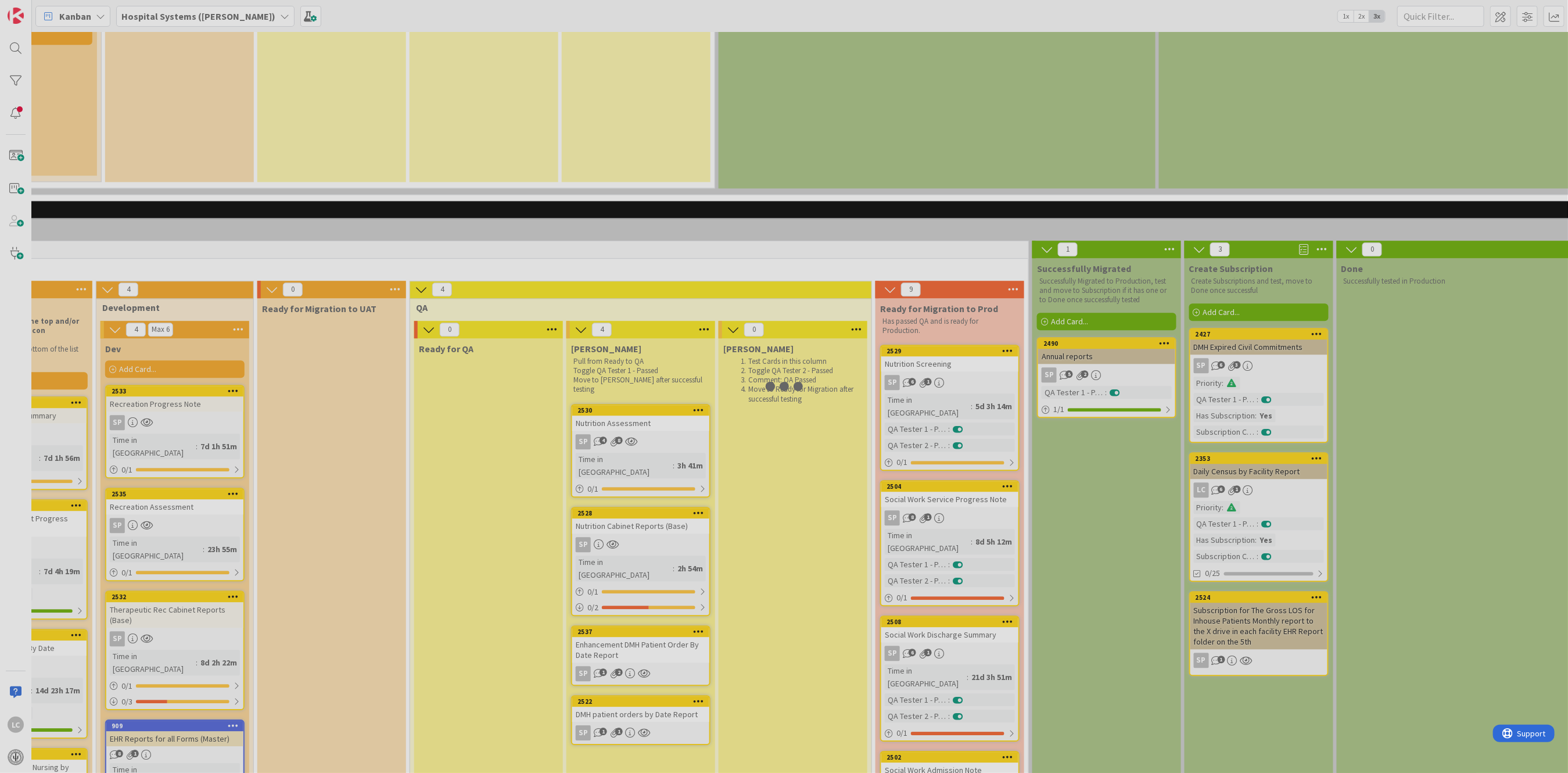
click at [628, 268] on div at bounding box center [784, 386] width 1568 height 773
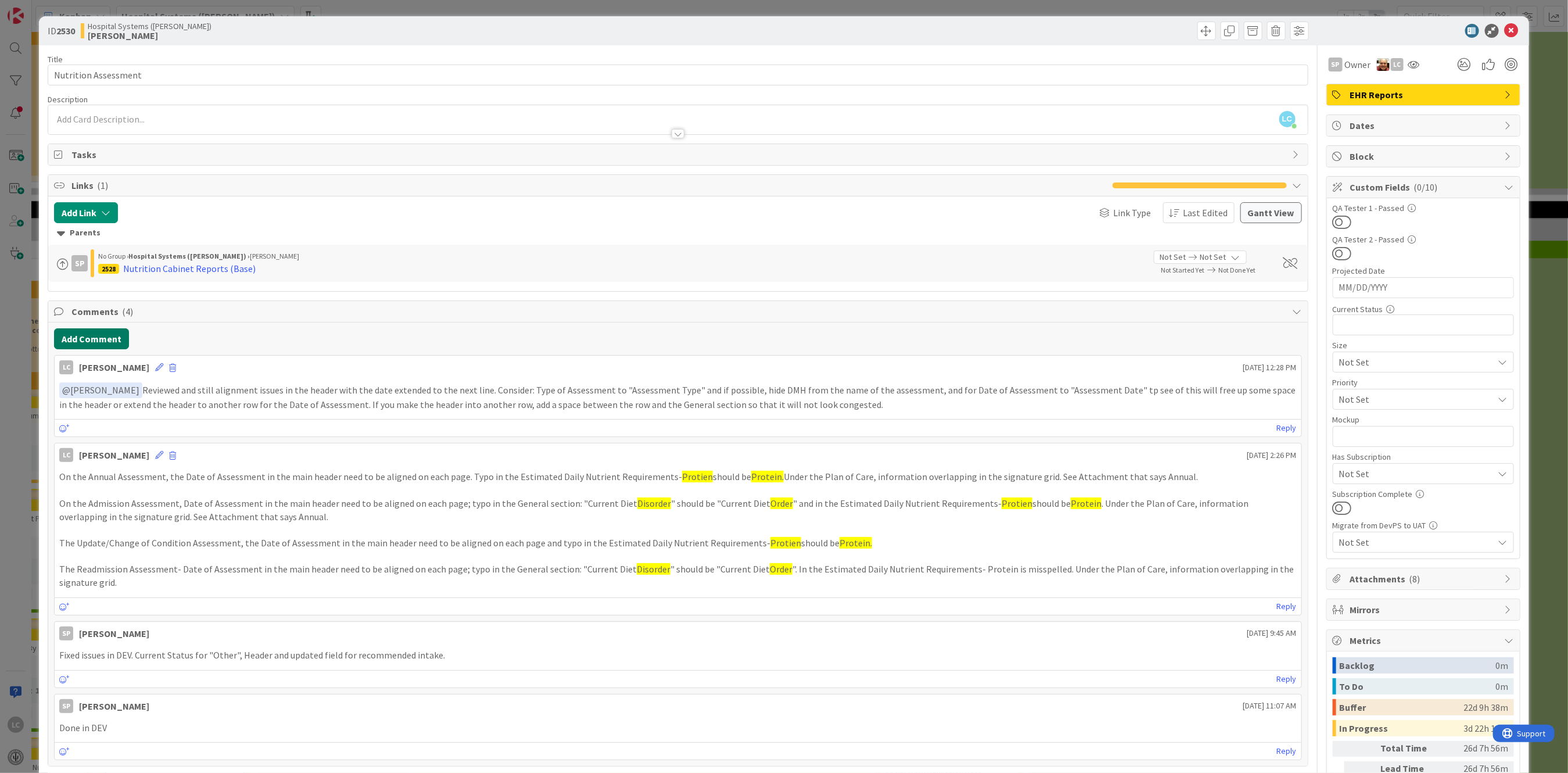
click at [89, 334] on button "Add Comment" at bounding box center [91, 339] width 75 height 21
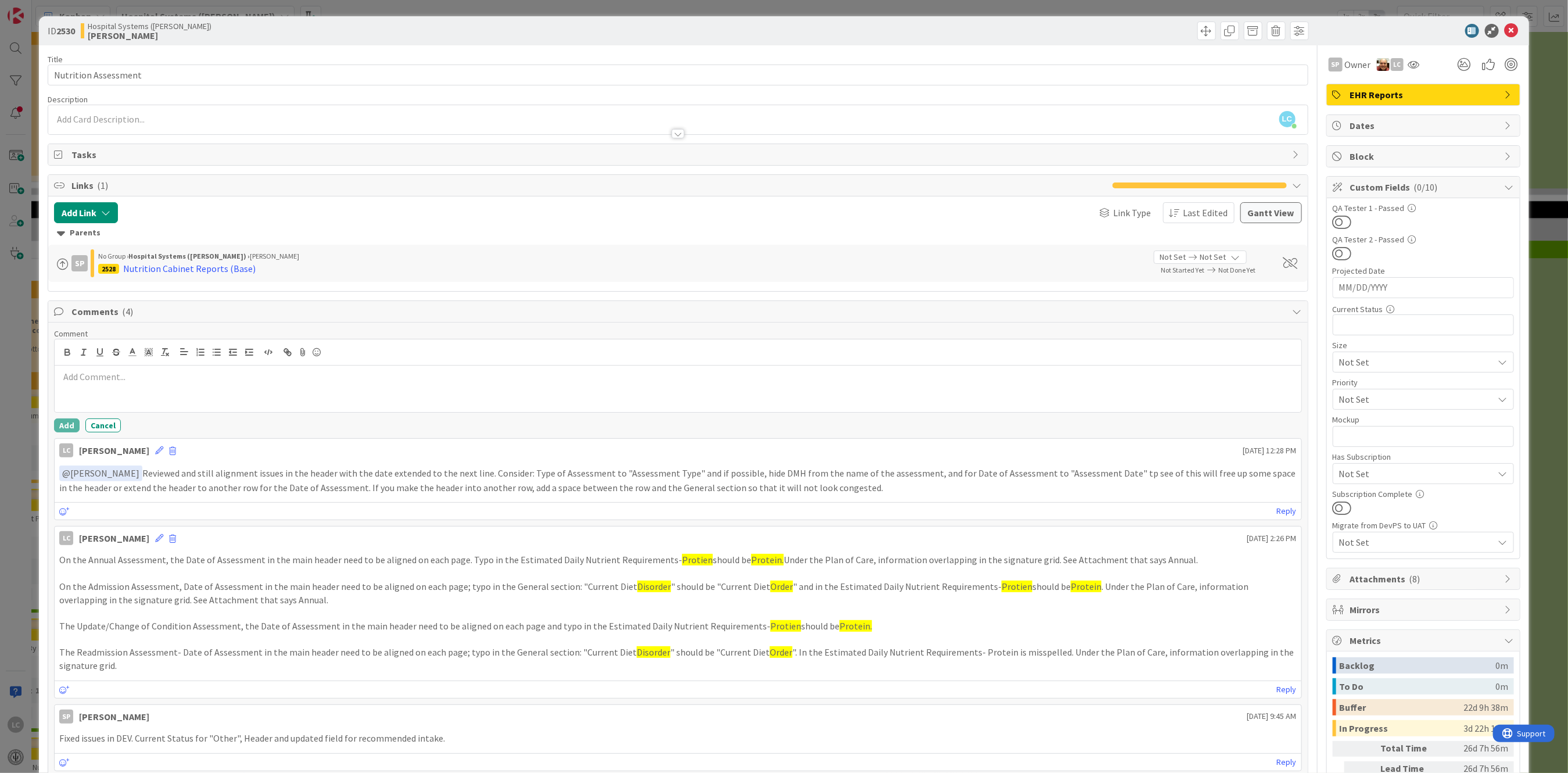
click at [76, 374] on p at bounding box center [678, 377] width 1237 height 13
click at [523, 380] on p "Review after restoring UAT and still suggest that the Facility Name i.e. [PERSO…" at bounding box center [678, 377] width 1237 height 13
click at [388, 376] on p "Review after restoring UAT and still suggest that the Facility Name i.e. [PERSO…" at bounding box center [678, 377] width 1237 height 13
click at [551, 378] on p "Review after restoring UAT and still suggest that the Facility Name i.e. [PERSO…" at bounding box center [678, 377] width 1237 height 13
click at [642, 377] on p "Review after restoring UAT and still suggest that the Facility Name i.e. [PERSO…" at bounding box center [678, 377] width 1237 height 13
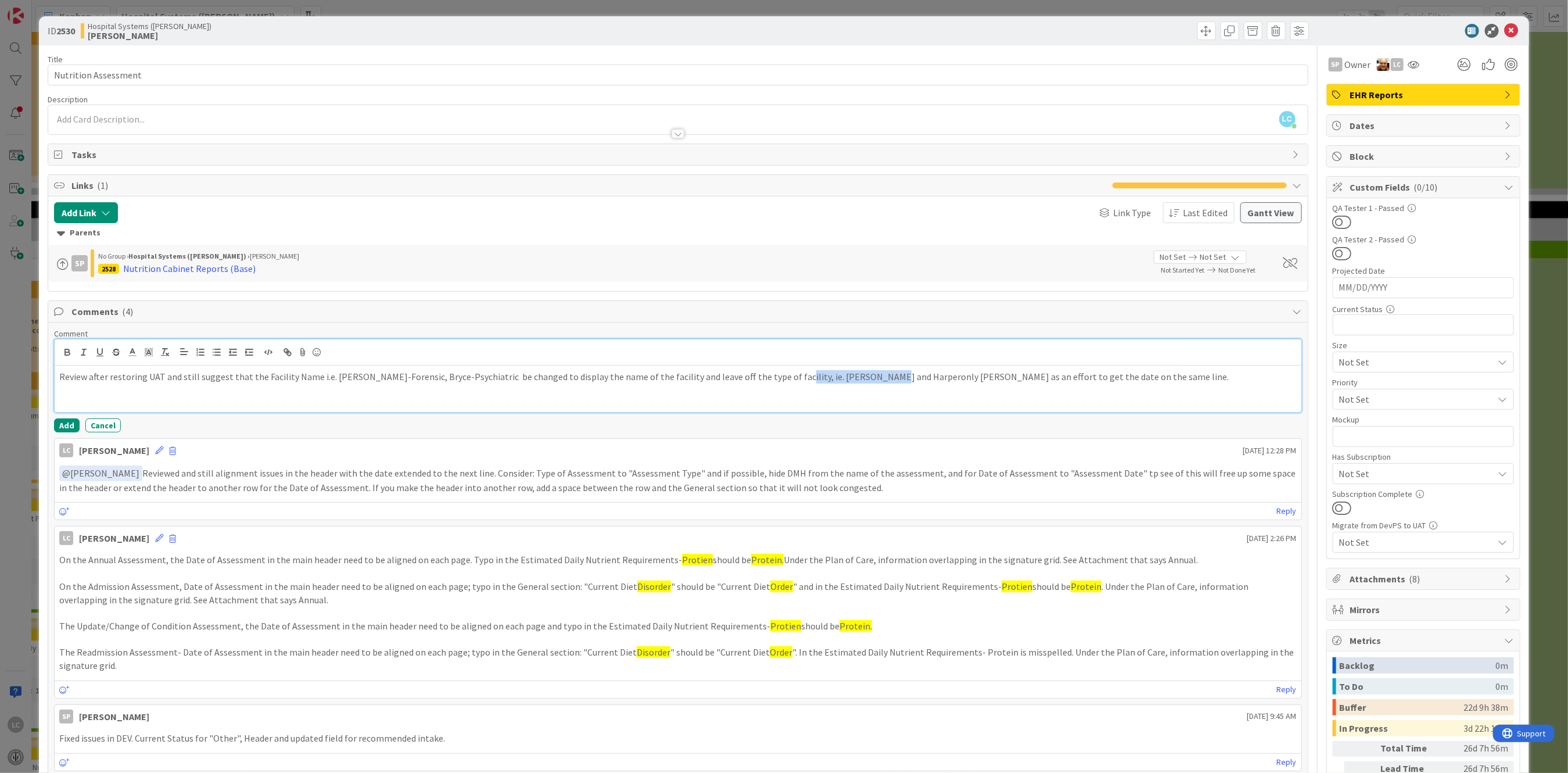
drag, startPoint x: 766, startPoint y: 379, endPoint x: 854, endPoint y: 374, distance: 88.1
click at [854, 374] on p "Review after restoring UAT and still suggest that the Facility Name i.e. [PERSO…" at bounding box center [678, 377] width 1237 height 13
click at [642, 377] on p "Review after restoring UAT and still suggest that the Facility Name i.e. [PERSO…" at bounding box center [678, 377] width 1237 height 13
drag, startPoint x: 876, startPoint y: 376, endPoint x: 925, endPoint y: 372, distance: 49.2
click at [925, 372] on p "Review after restoring UAT and still suggest that the Facility Name i.e. [PERSO…" at bounding box center [678, 377] width 1237 height 13
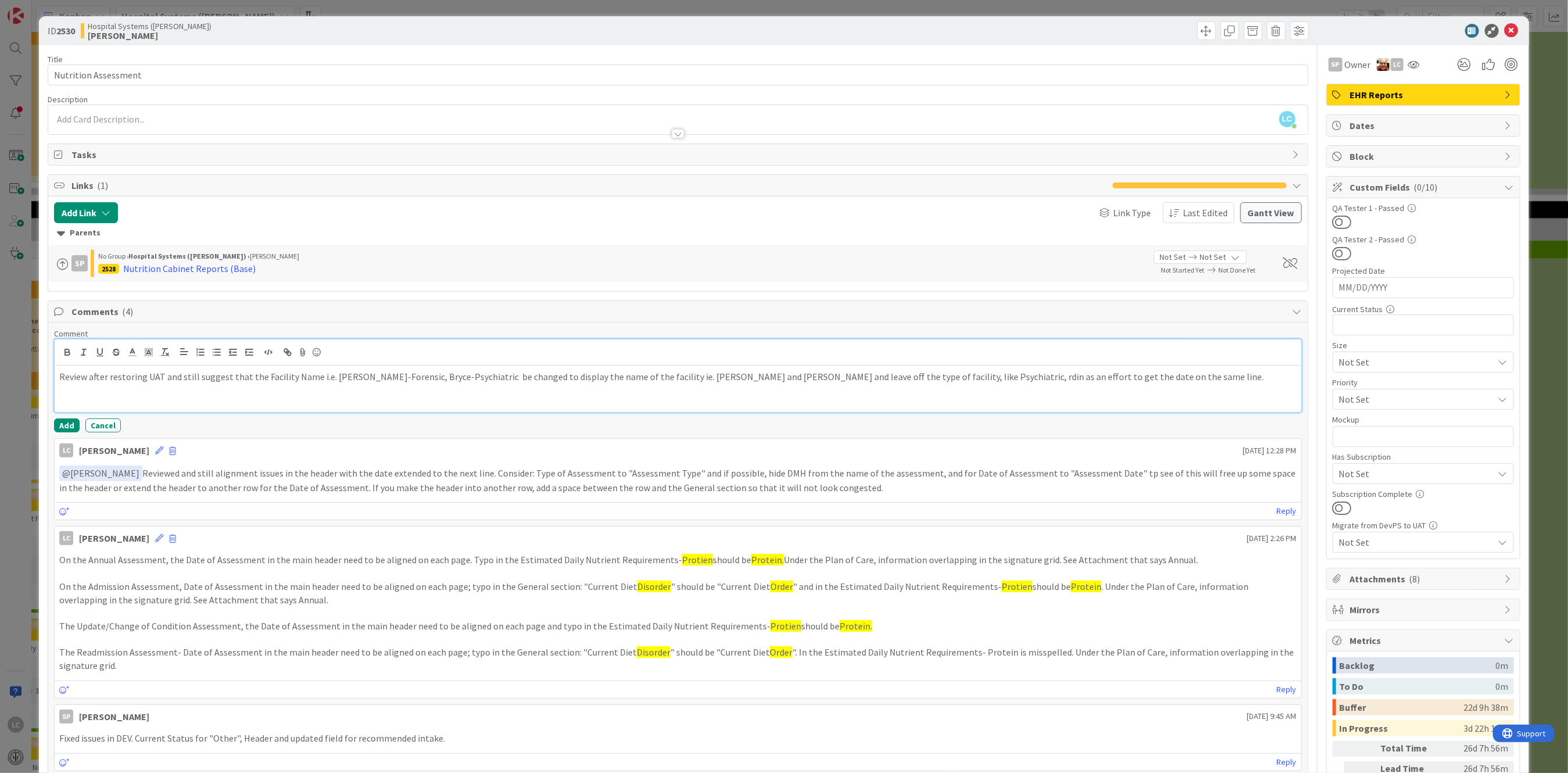
click at [892, 378] on p "Review after restoring UAT and still suggest that the Facility Name i.e. [PERSO…" at bounding box center [678, 377] width 1237 height 13
click at [970, 377] on p "Review after restoring UAT and still suggest that the Facility Name i.e. [PERSO…" at bounding box center [678, 384] width 1237 height 27
click at [748, 377] on p "Review after restoring UAT and still suggest that the Facility Name i.e. [PERSO…" at bounding box center [678, 384] width 1237 height 27
click at [1182, 374] on p "Review after restoring UAT and still suggest that the Facility Name i.e. [PERSO…" at bounding box center [678, 384] width 1237 height 27
click at [1184, 378] on p "Review after restoring UAT and still suggest that the Facility Name i.e. [PERSO…" at bounding box center [678, 384] width 1237 height 27
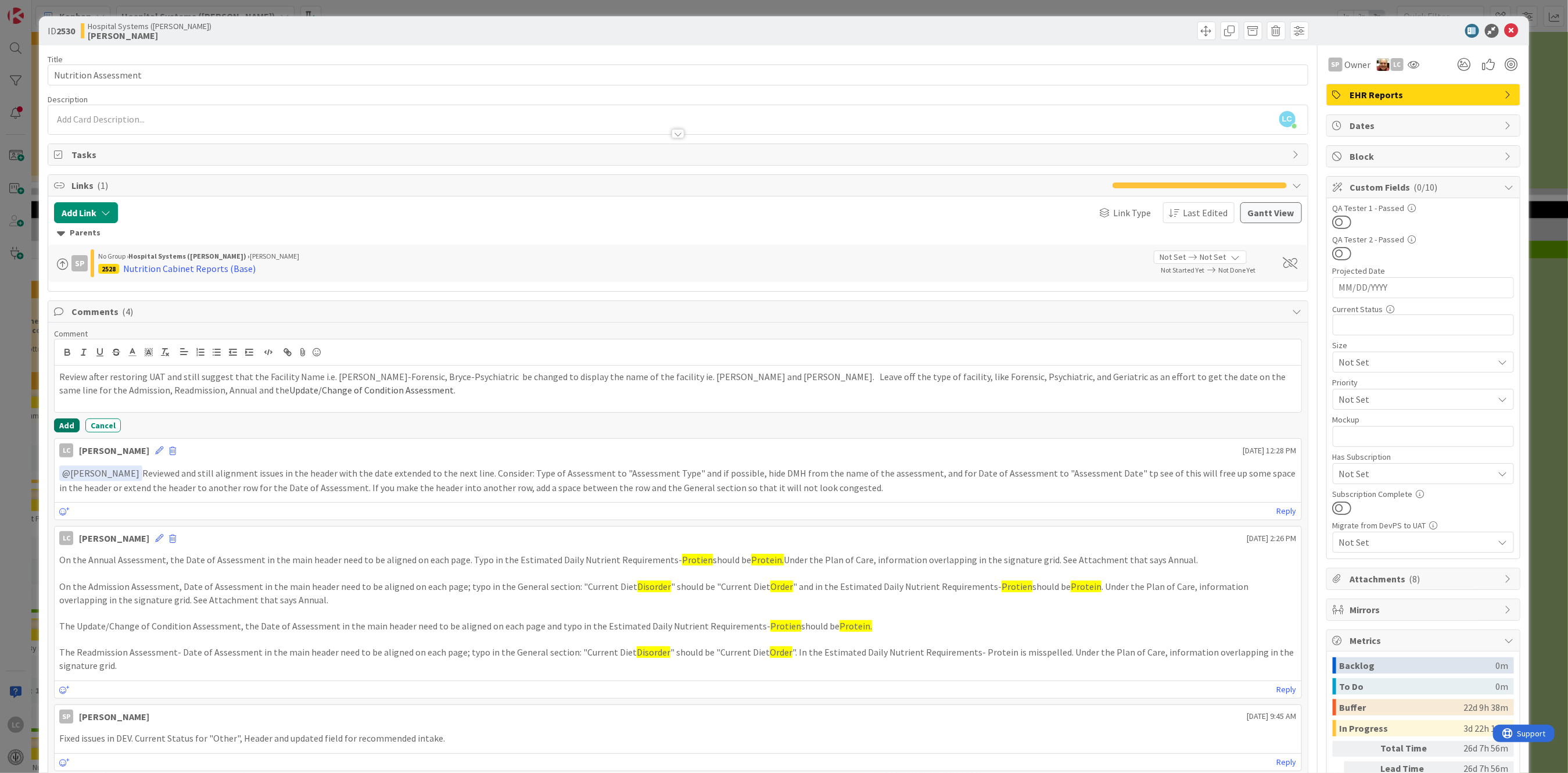
click at [67, 423] on button "Add" at bounding box center [66, 426] width 26 height 14
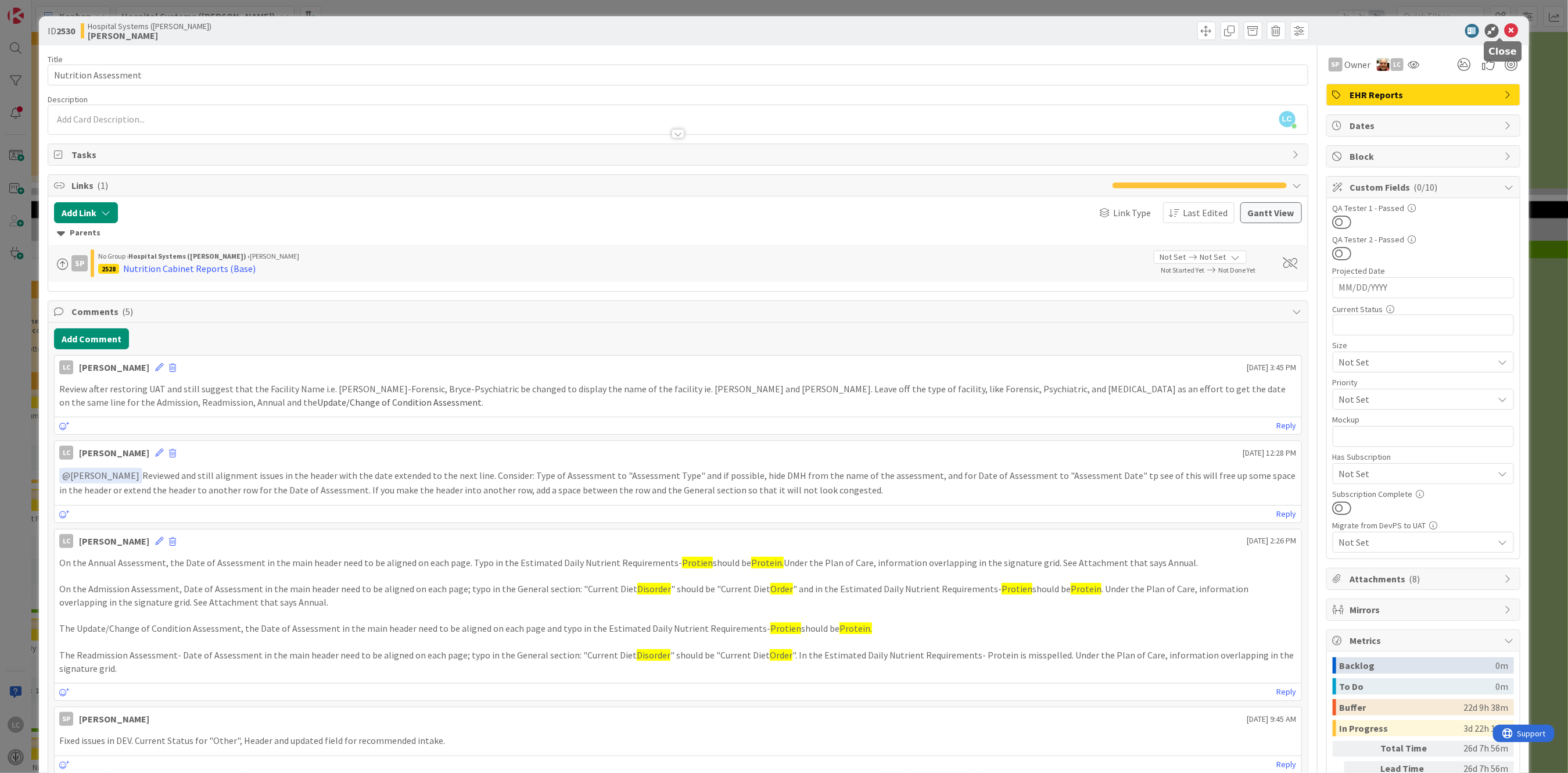
click at [1505, 25] on icon at bounding box center [1512, 31] width 14 height 14
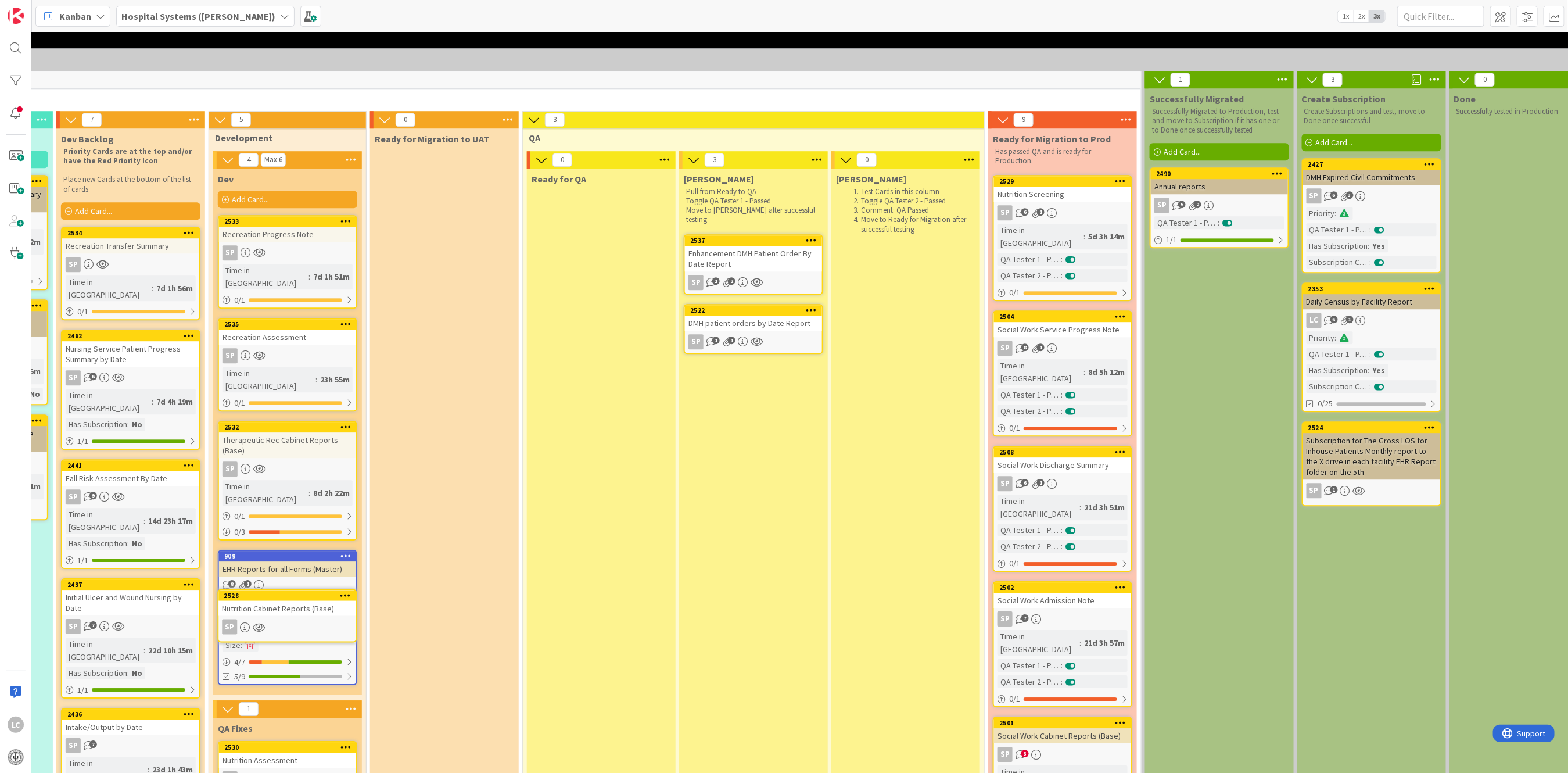
scroll to position [2434, 451]
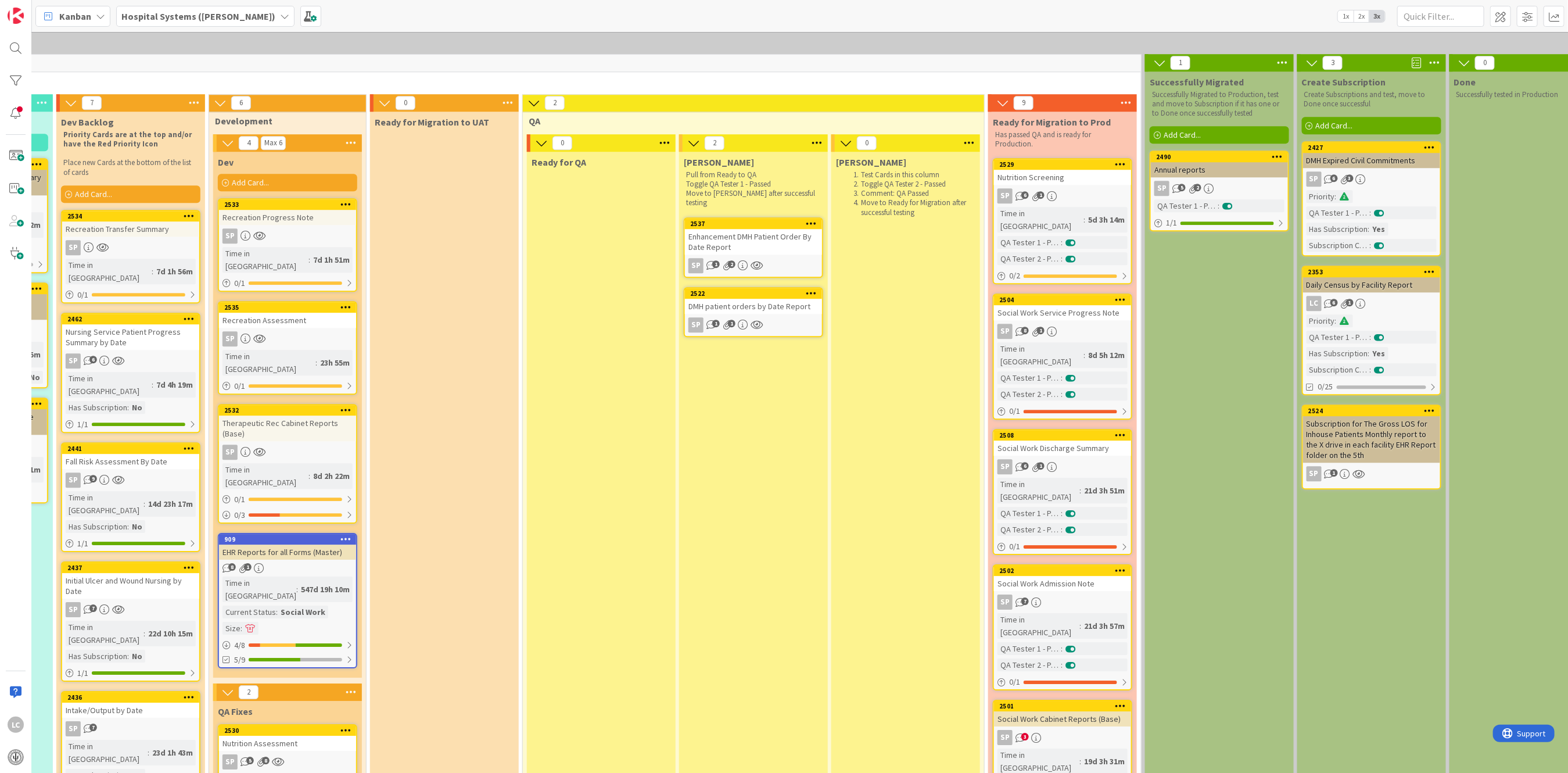
click at [742, 229] on div "Enhancement DMH Patient Order By Date Report" at bounding box center [754, 242] width 137 height 26
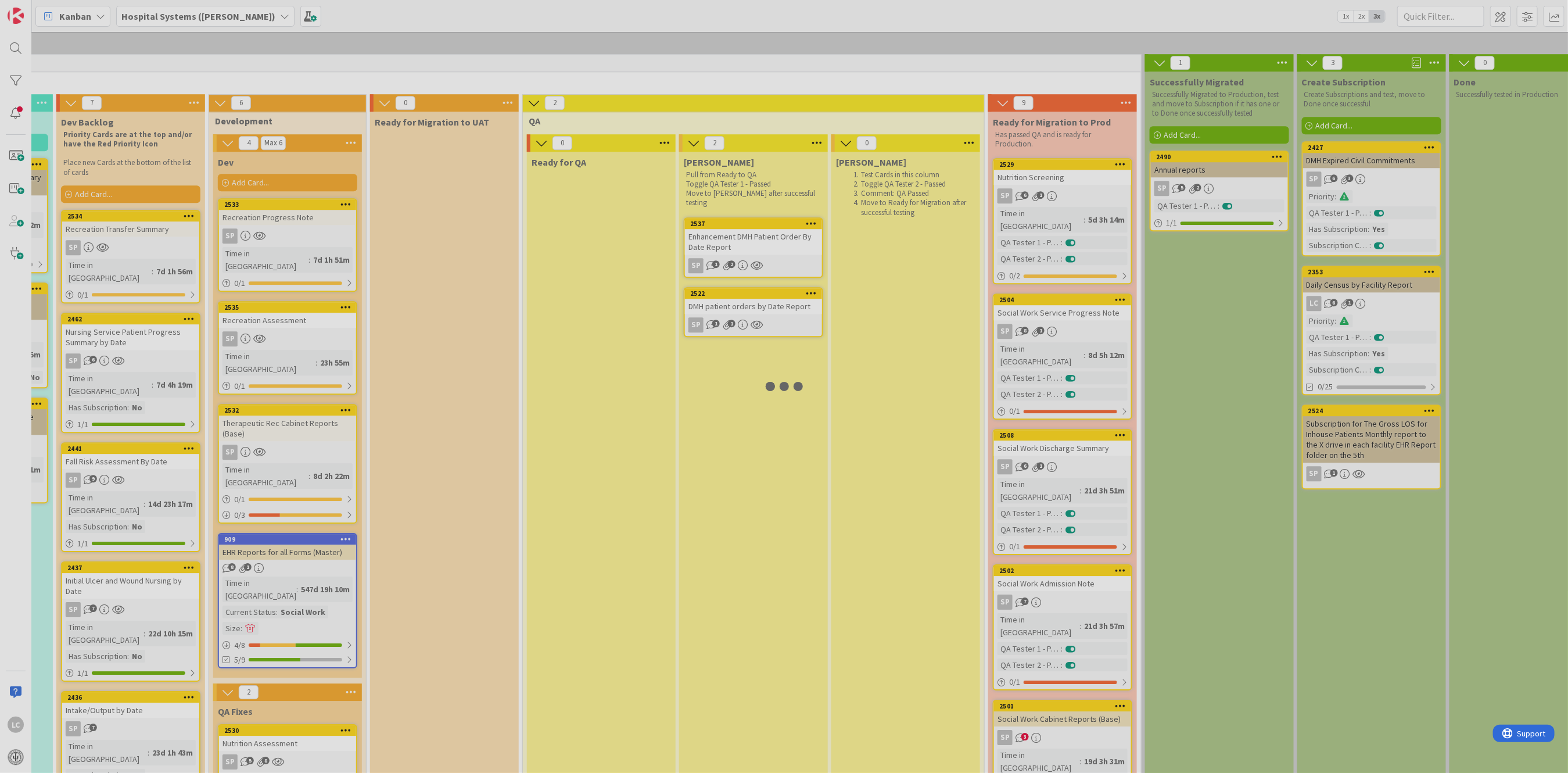
click at [742, 87] on div at bounding box center [784, 386] width 1568 height 773
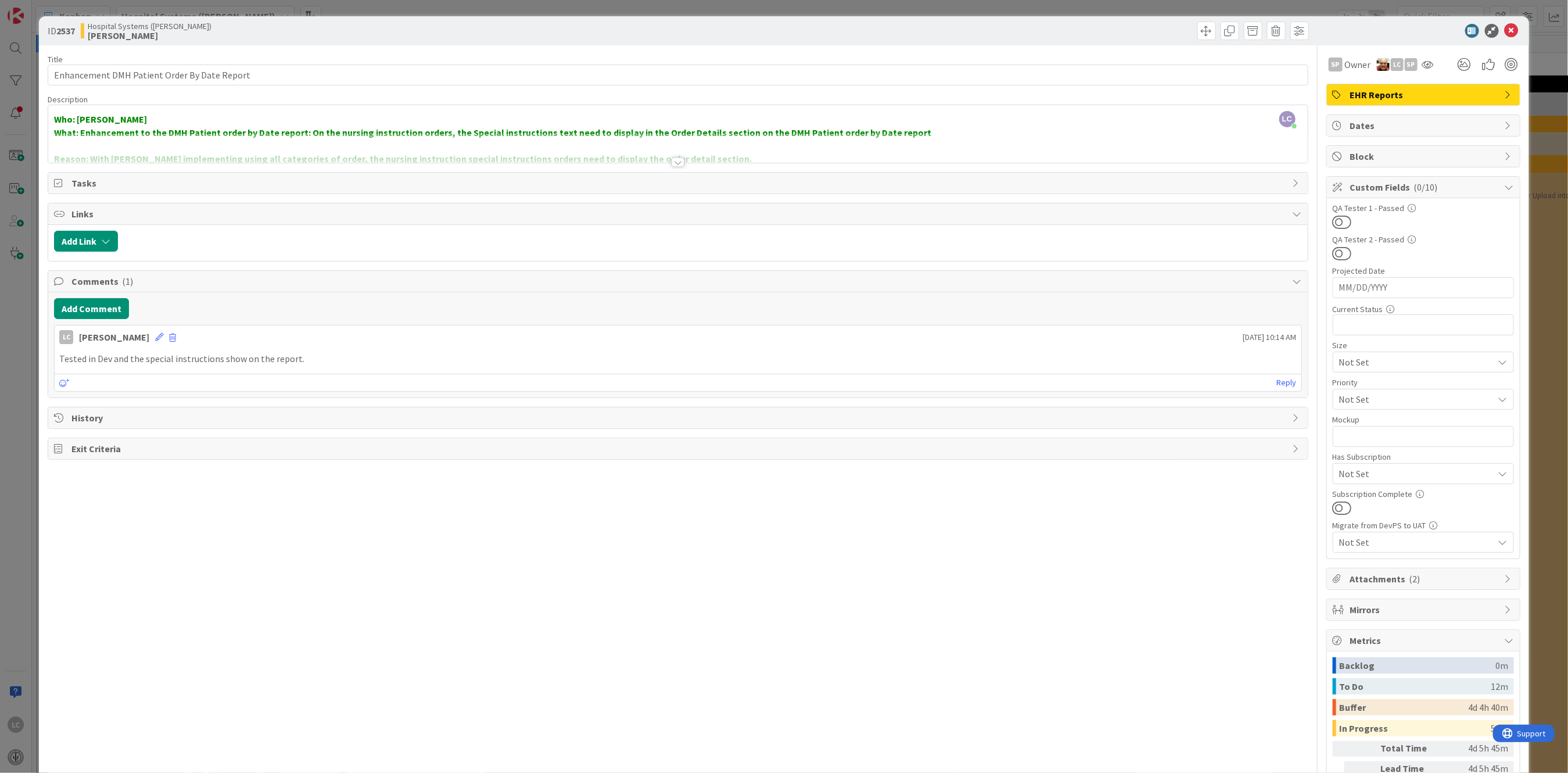
scroll to position [2434, 451]
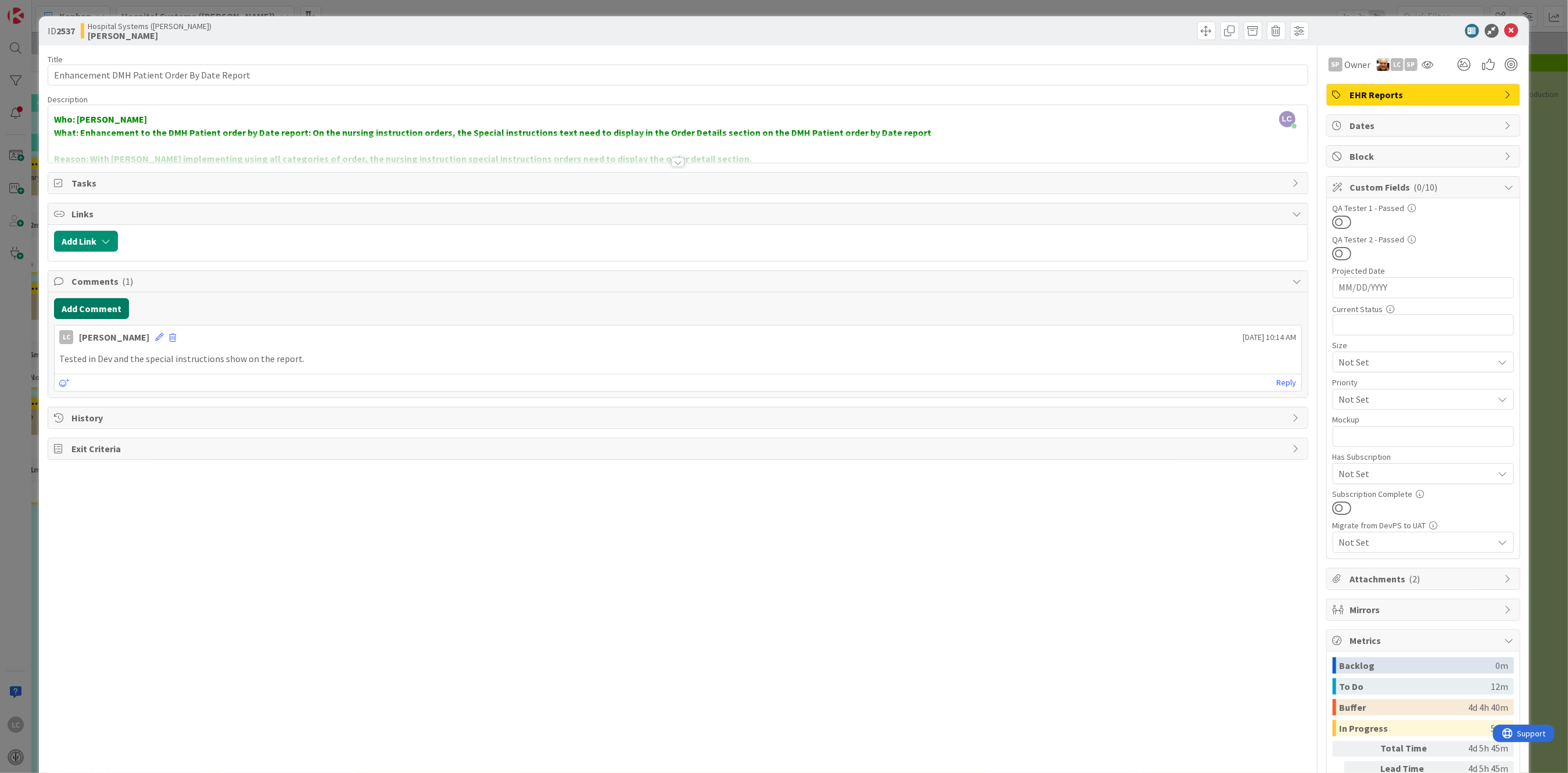
click at [80, 307] on button "Add Comment" at bounding box center [91, 308] width 75 height 21
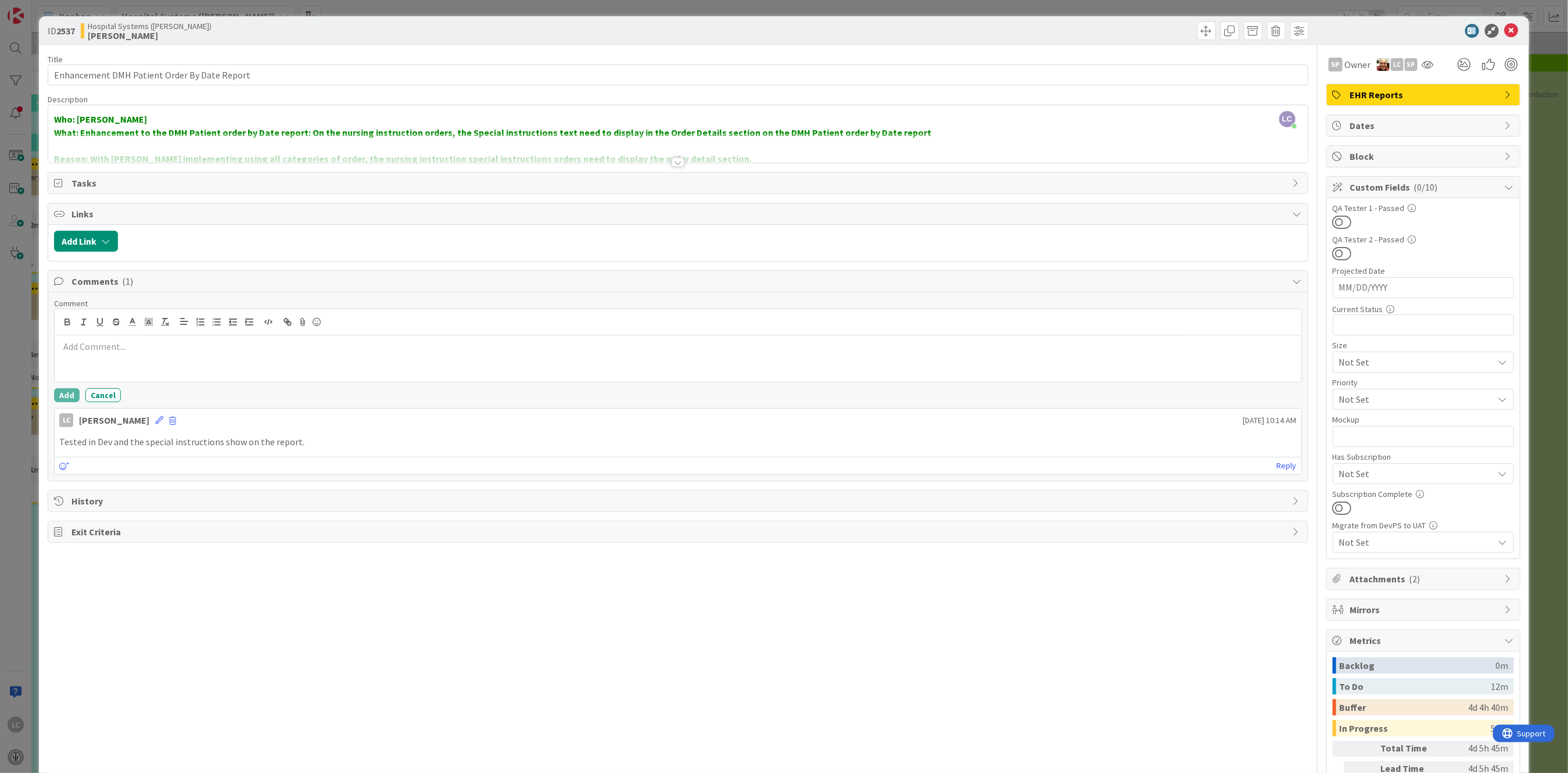
click at [69, 342] on p at bounding box center [678, 346] width 1237 height 13
drag, startPoint x: 206, startPoint y: 351, endPoint x: 47, endPoint y: 346, distance: 159.1
click at [47, 346] on div "ID 2537 Hospital Systems (Ernie) LeeAnna Title 44 / 128 Enhancement DMH Patient…" at bounding box center [784, 438] width 1490 height 842
click at [65, 395] on button "Add" at bounding box center [66, 395] width 26 height 14
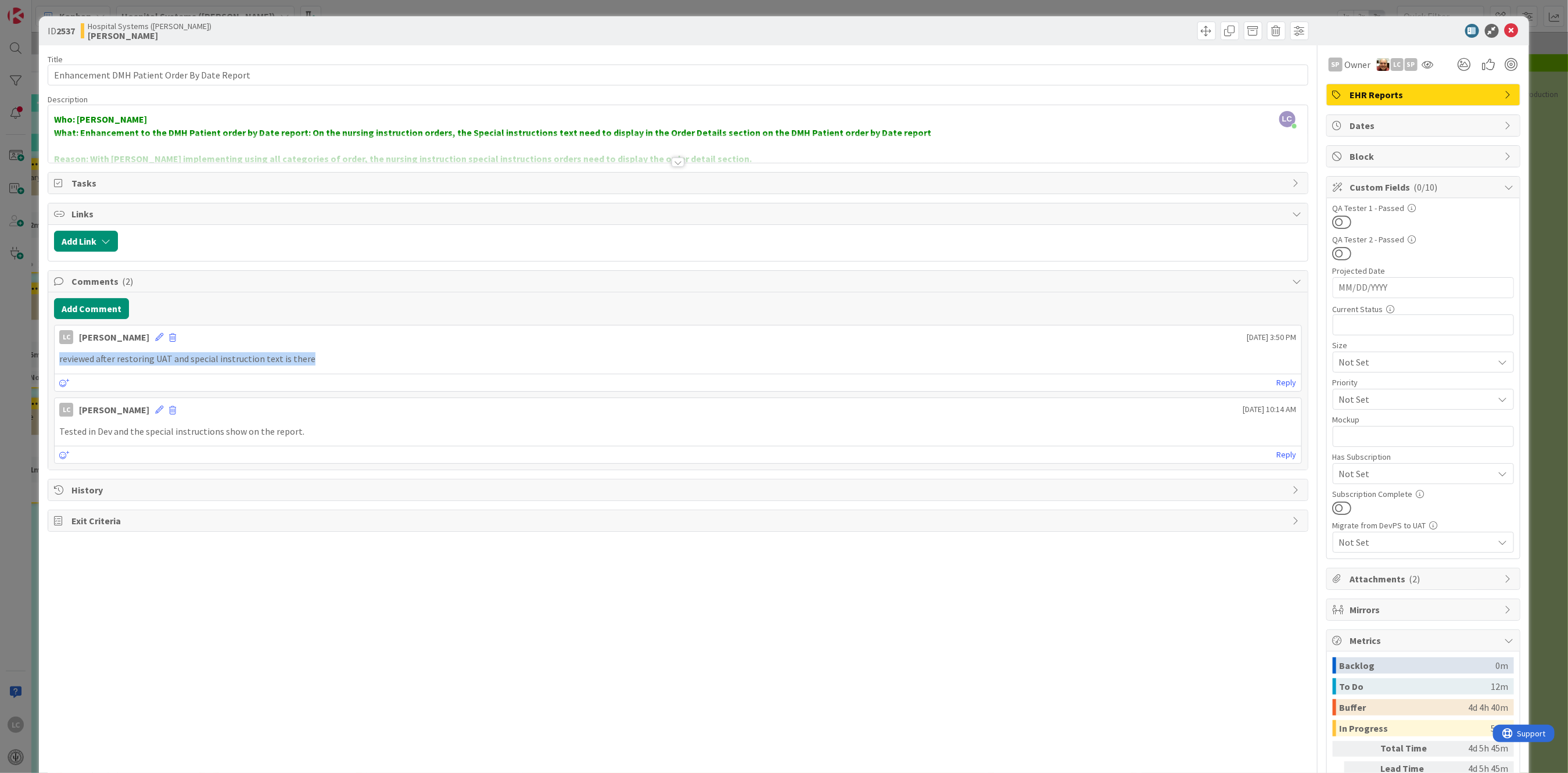
drag, startPoint x: 58, startPoint y: 357, endPoint x: 329, endPoint y: 357, distance: 271.0
click at [329, 357] on p "reviewed after restoring UAT and special instruction text is there" at bounding box center [678, 359] width 1237 height 13
copy p "reviewed after restoring UAT and special instruction text is there"
click at [1335, 220] on button at bounding box center [1342, 222] width 19 height 15
click at [1505, 26] on icon at bounding box center [1512, 31] width 14 height 14
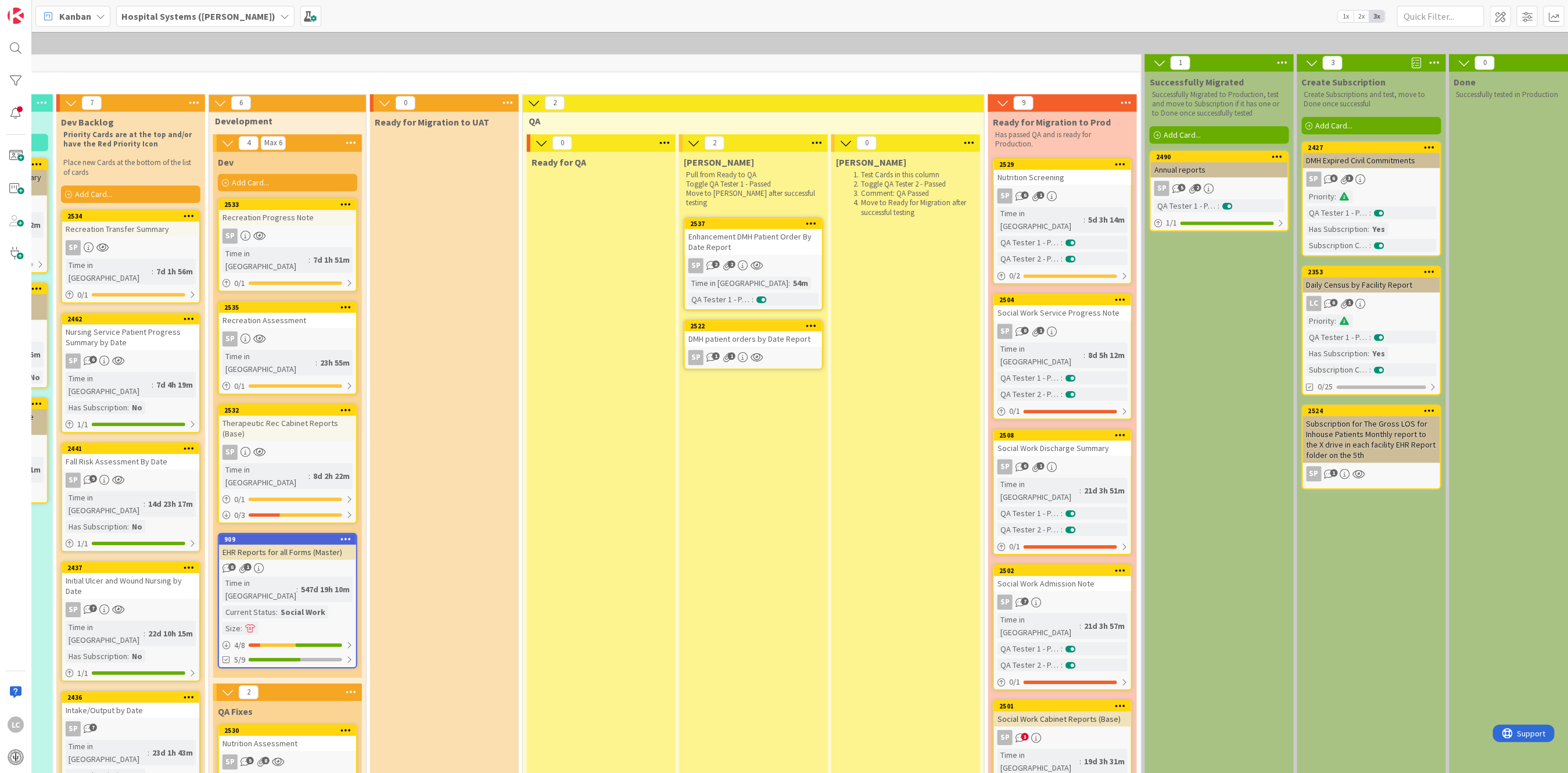
click at [739, 332] on div "DMH patient orders by Date Report" at bounding box center [754, 339] width 137 height 15
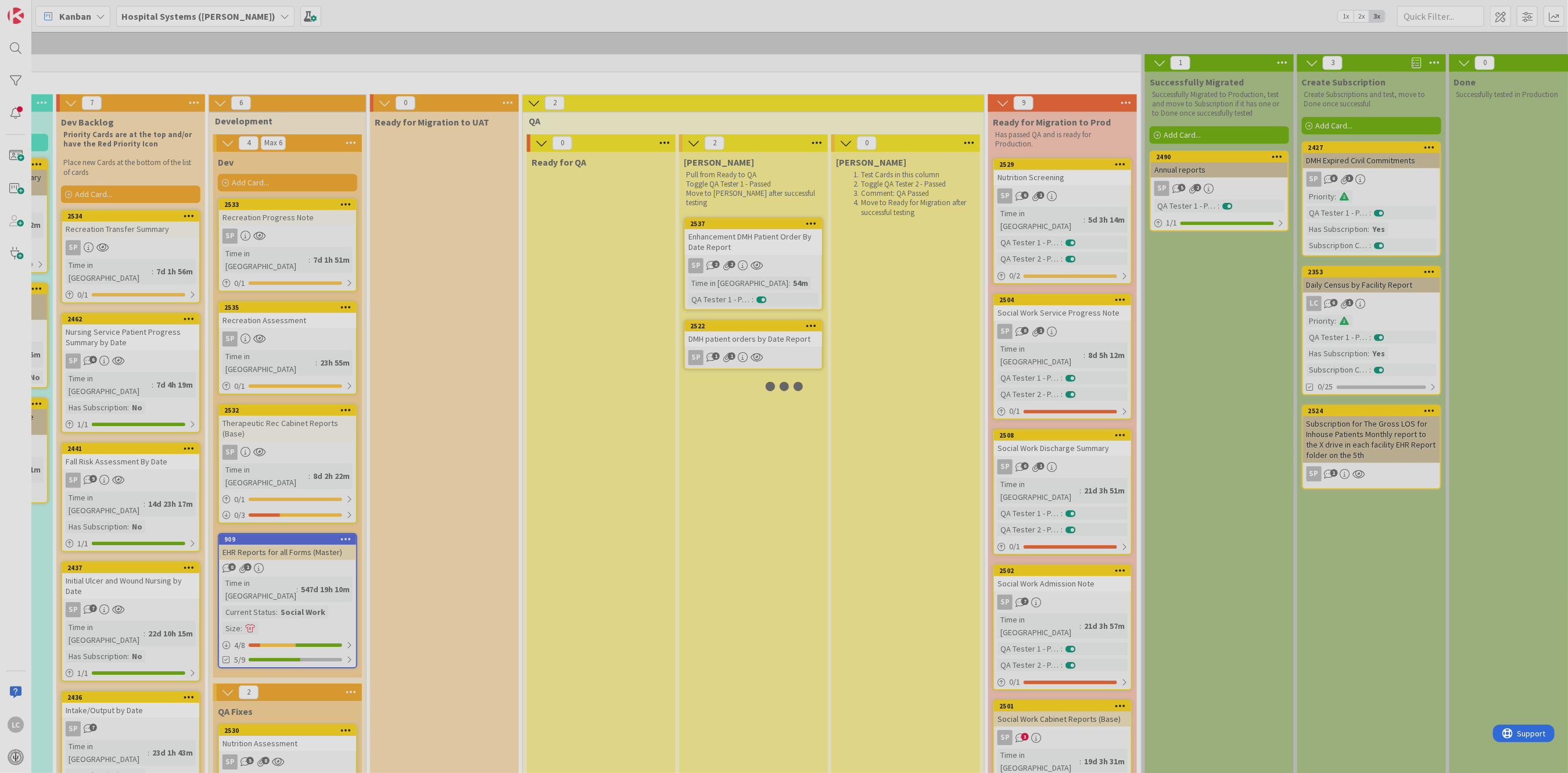
click at [739, 179] on div at bounding box center [784, 386] width 1568 height 773
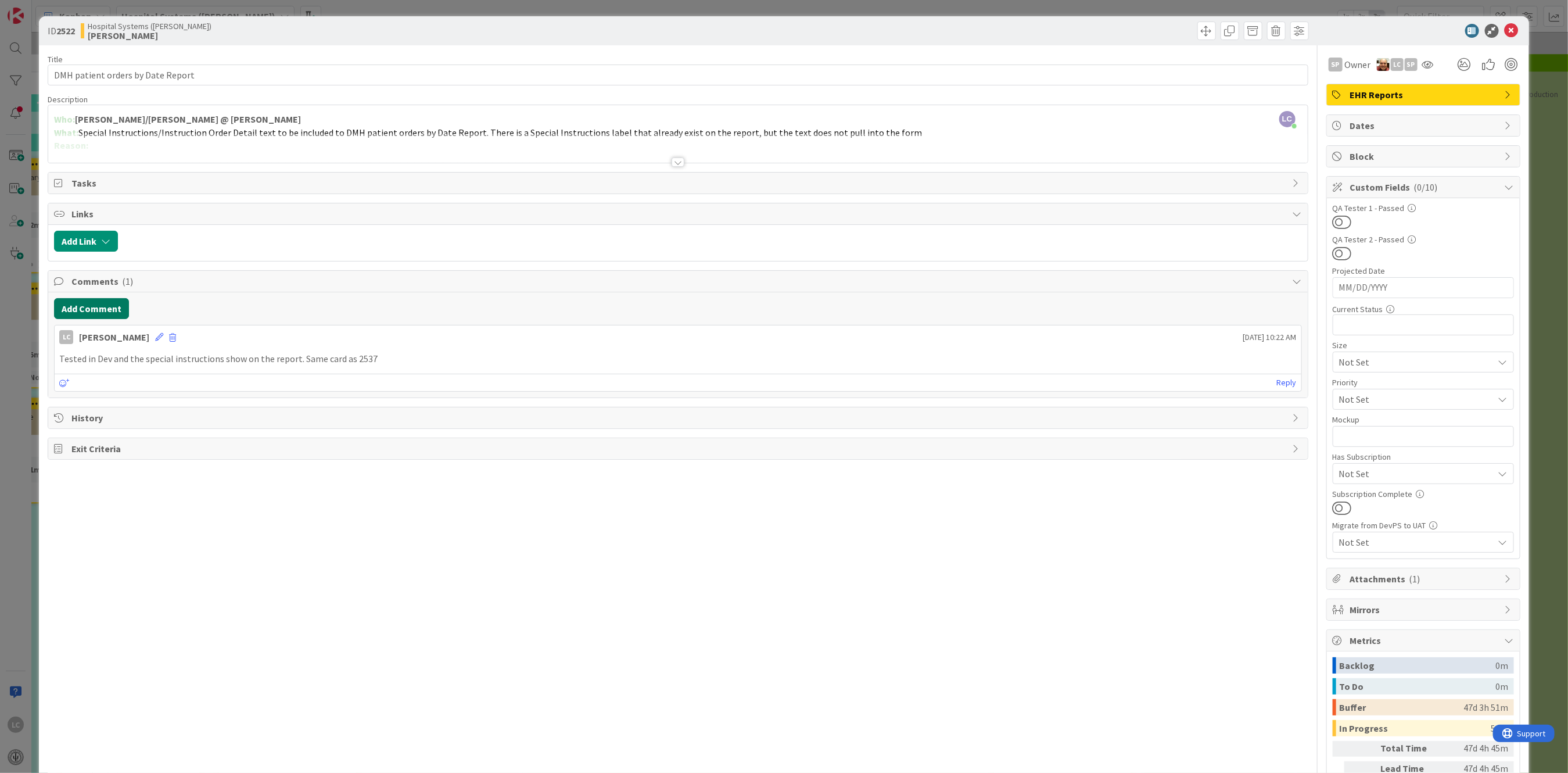
click at [62, 304] on button "Add Comment" at bounding box center [91, 308] width 75 height 21
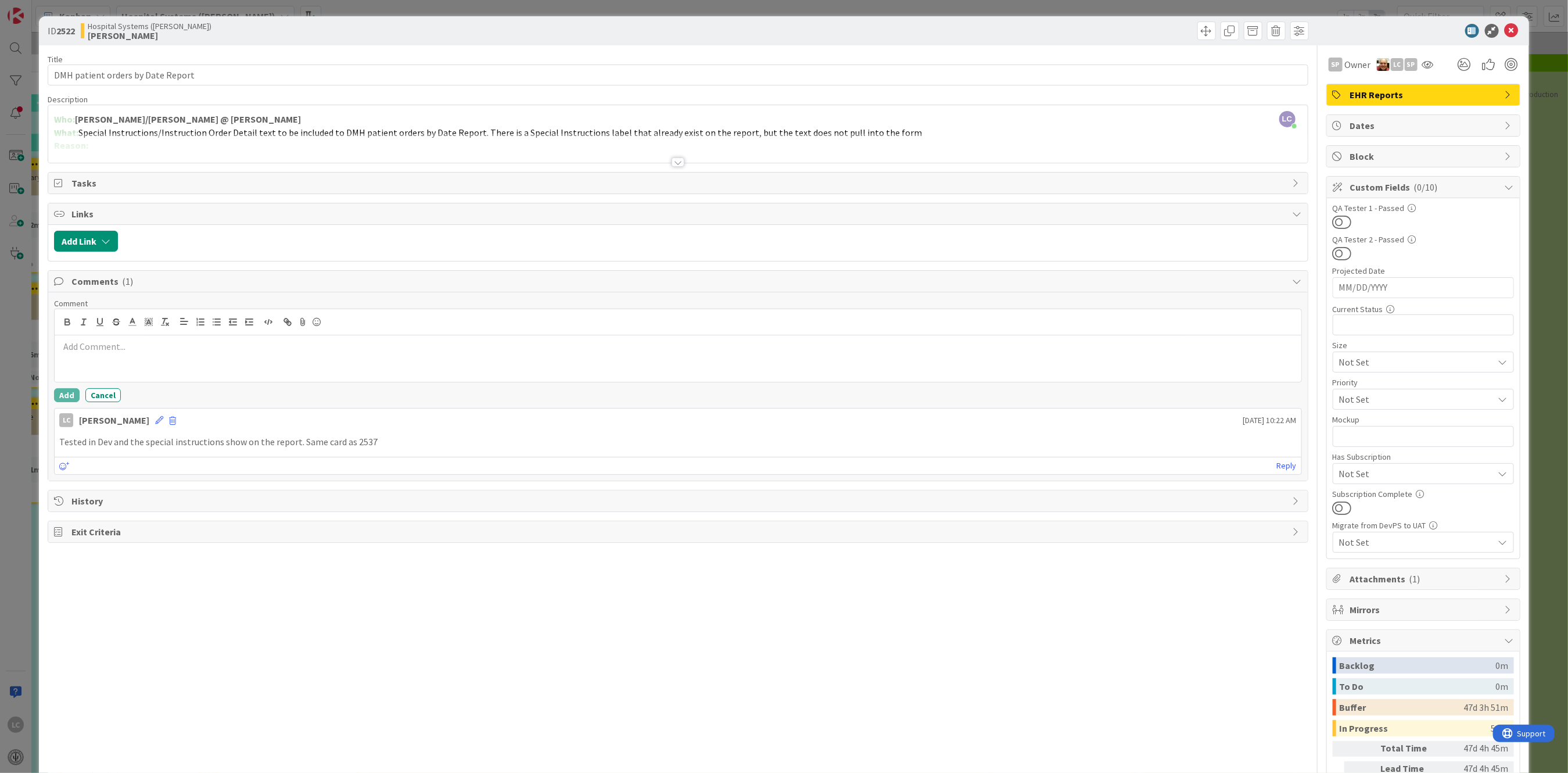
click at [69, 347] on p at bounding box center [678, 346] width 1237 height 13
click at [61, 392] on button "Add" at bounding box center [66, 395] width 26 height 14
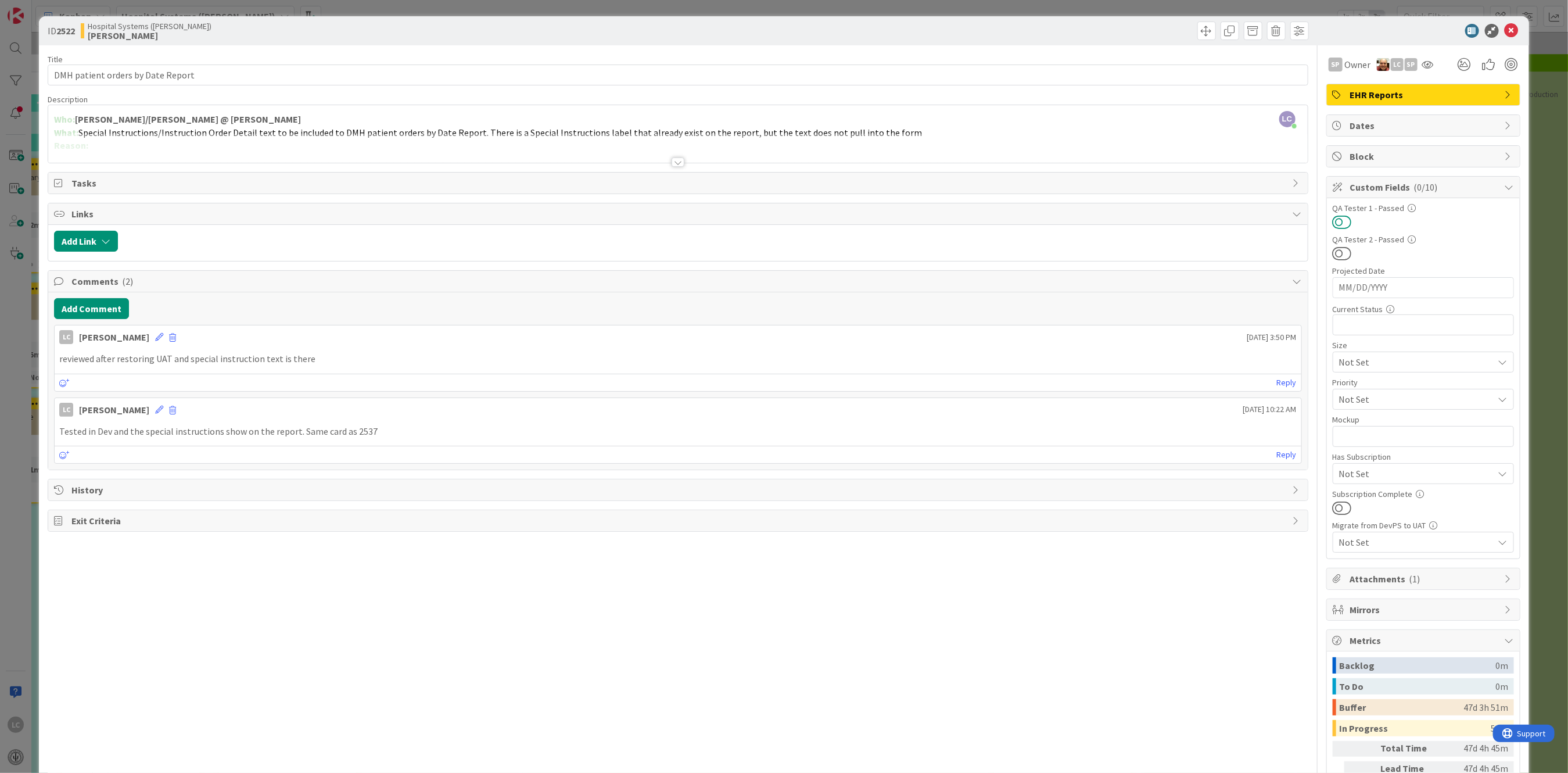
click at [1336, 219] on button at bounding box center [1342, 222] width 19 height 15
click at [1505, 27] on icon at bounding box center [1512, 31] width 14 height 14
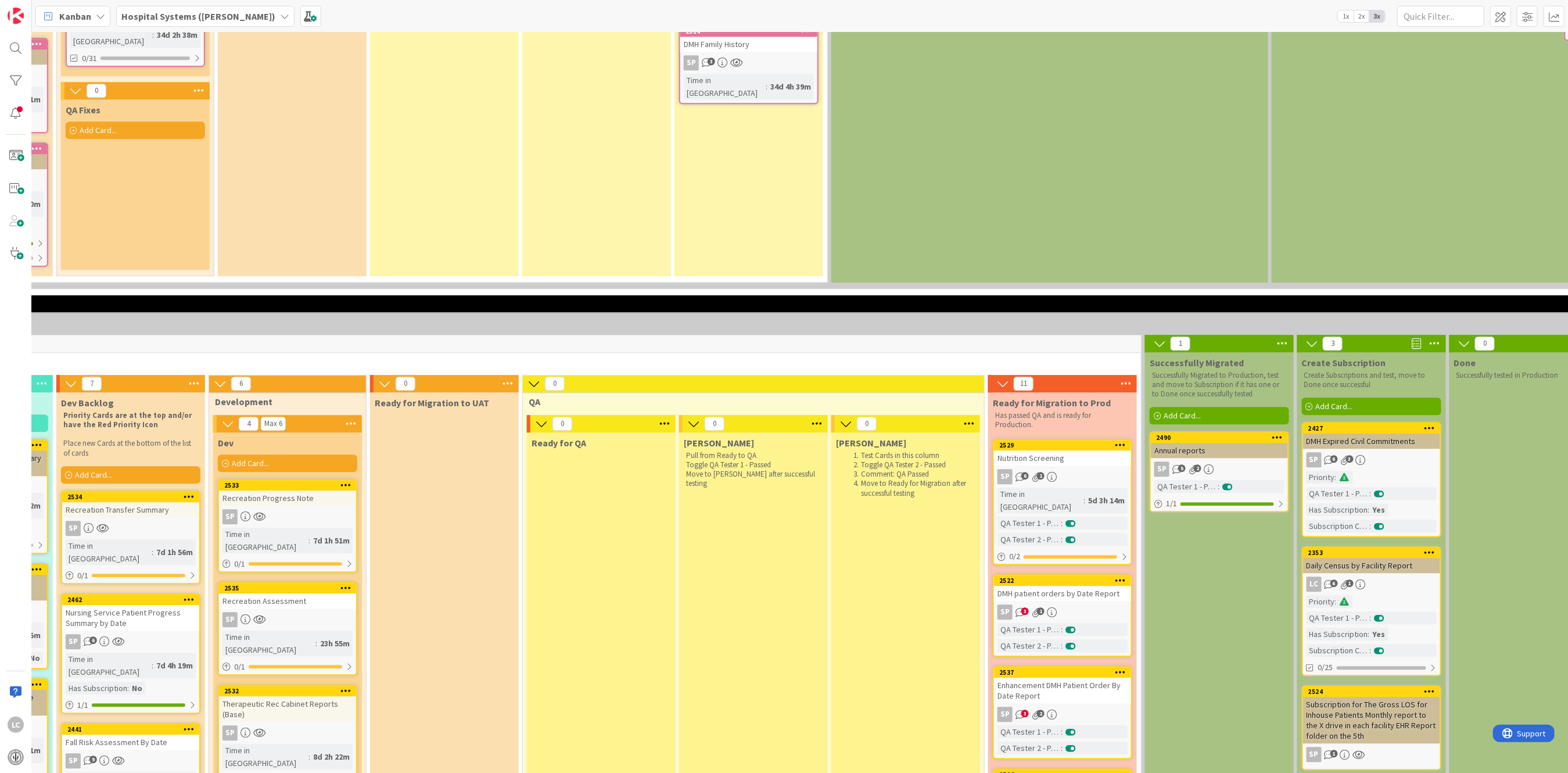
scroll to position [2096, 451]
